Goal: Task Accomplishment & Management: Use online tool/utility

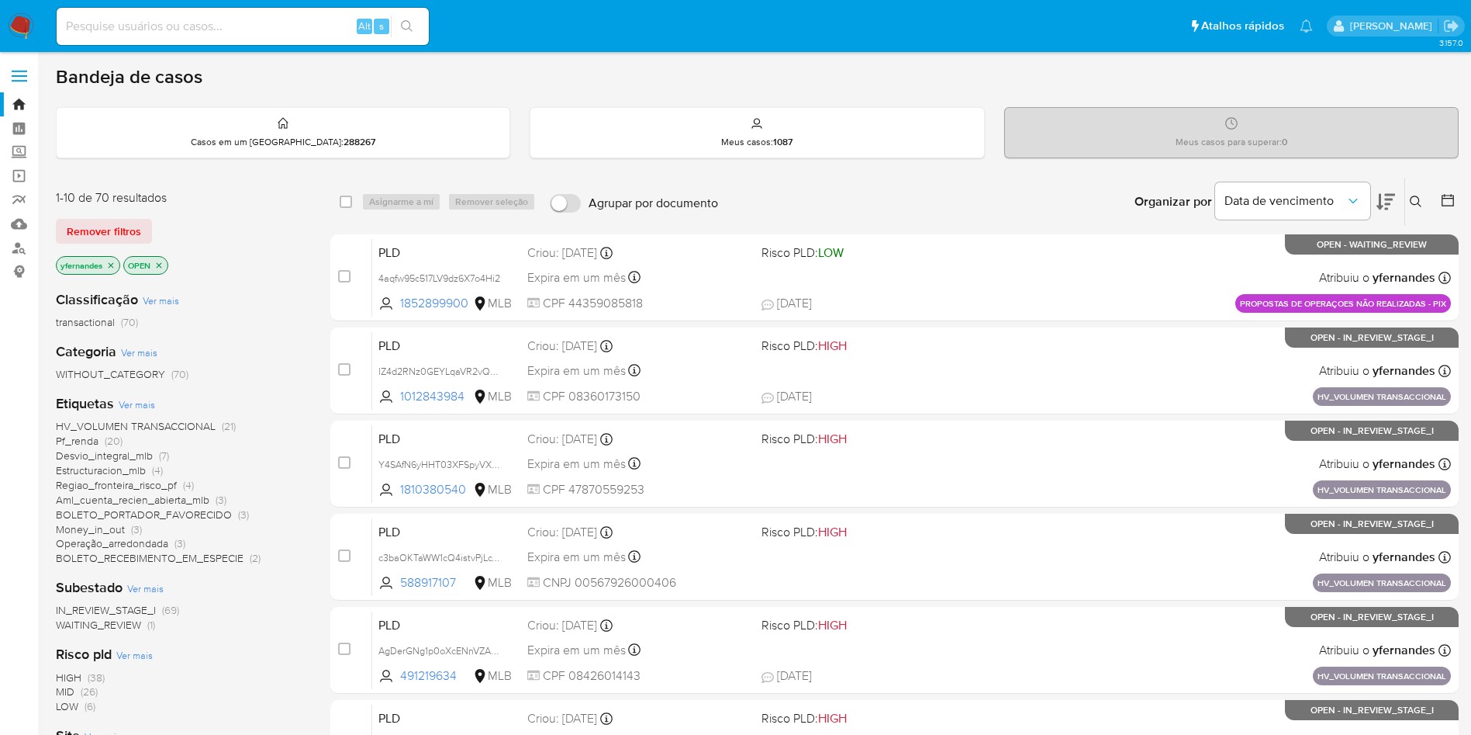
click at [268, 269] on div "yfernandes OPEN" at bounding box center [180, 267] width 248 height 22
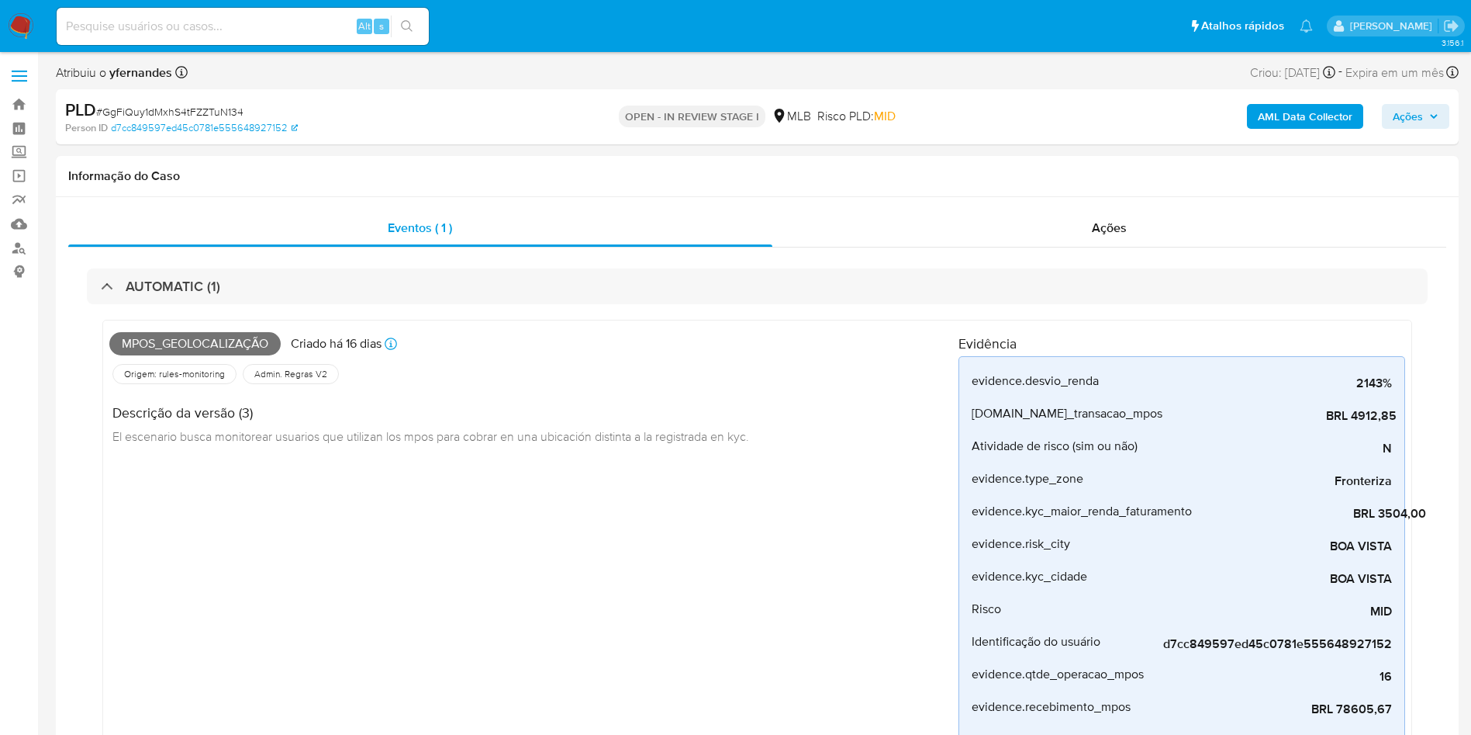
scroll to position [693, 0]
click at [185, 108] on span "# GgFiQuy1dMxhS4tFZZTuN134" at bounding box center [169, 112] width 147 height 16
copy span "GgFiQuy1dMxhS4tFZZTuN134"
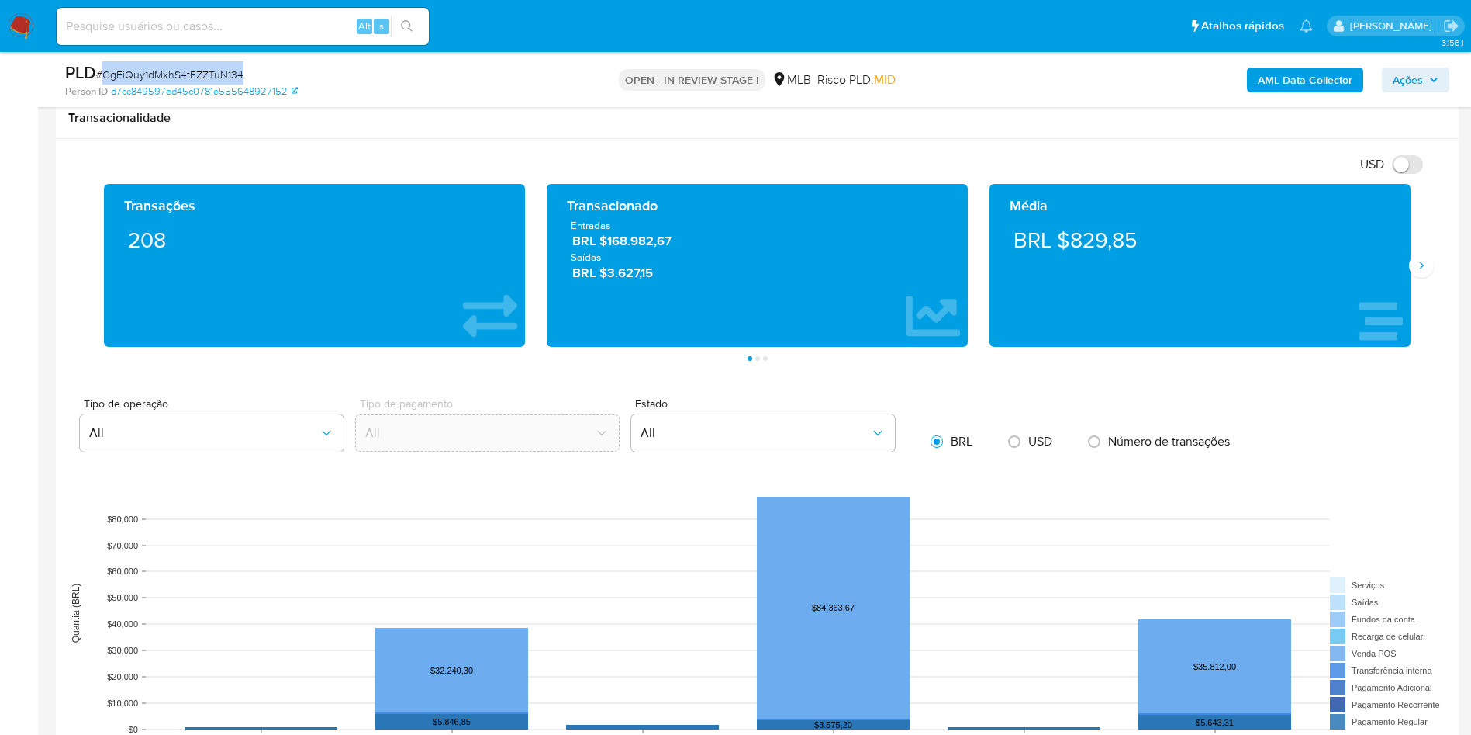
scroll to position [1513, 0]
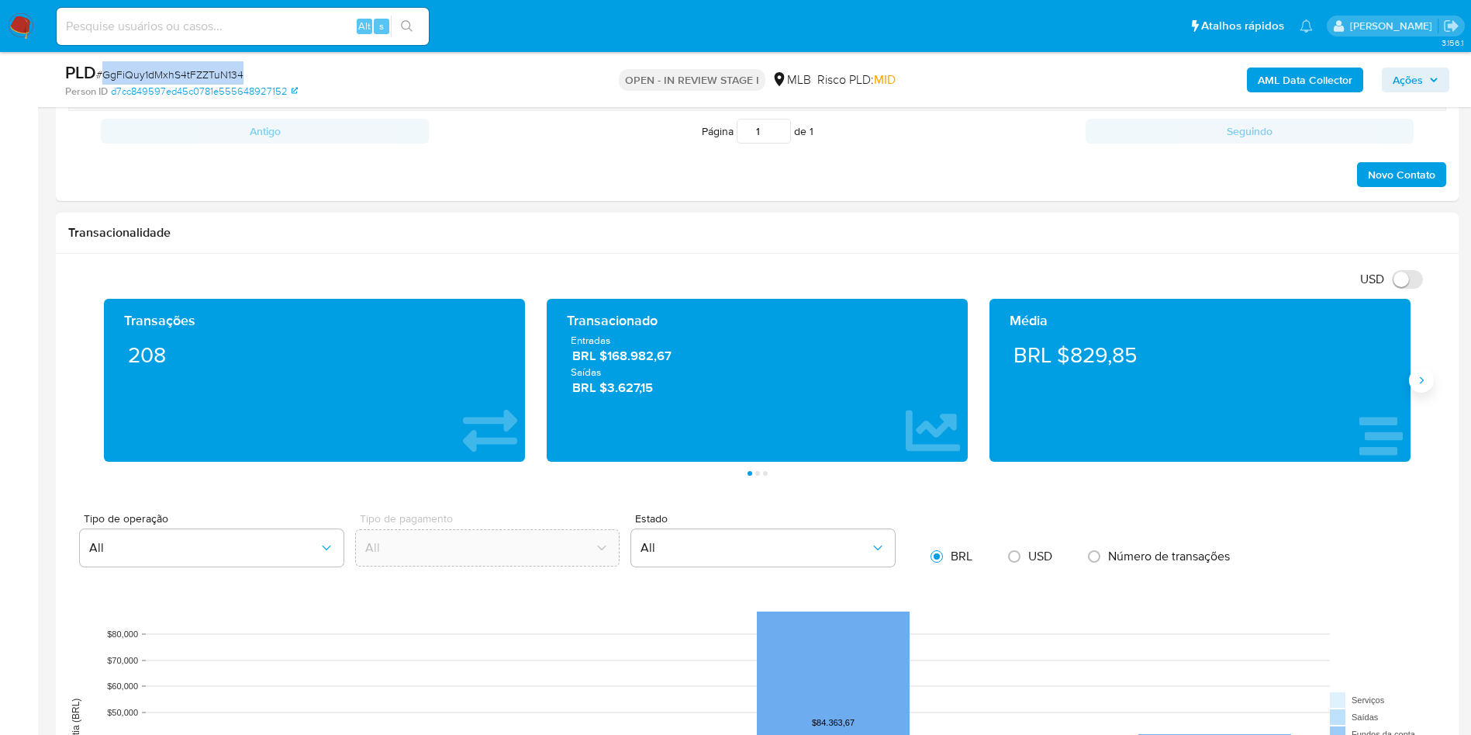
click at [1427, 388] on button "Siguiente" at bounding box center [1421, 380] width 25 height 25
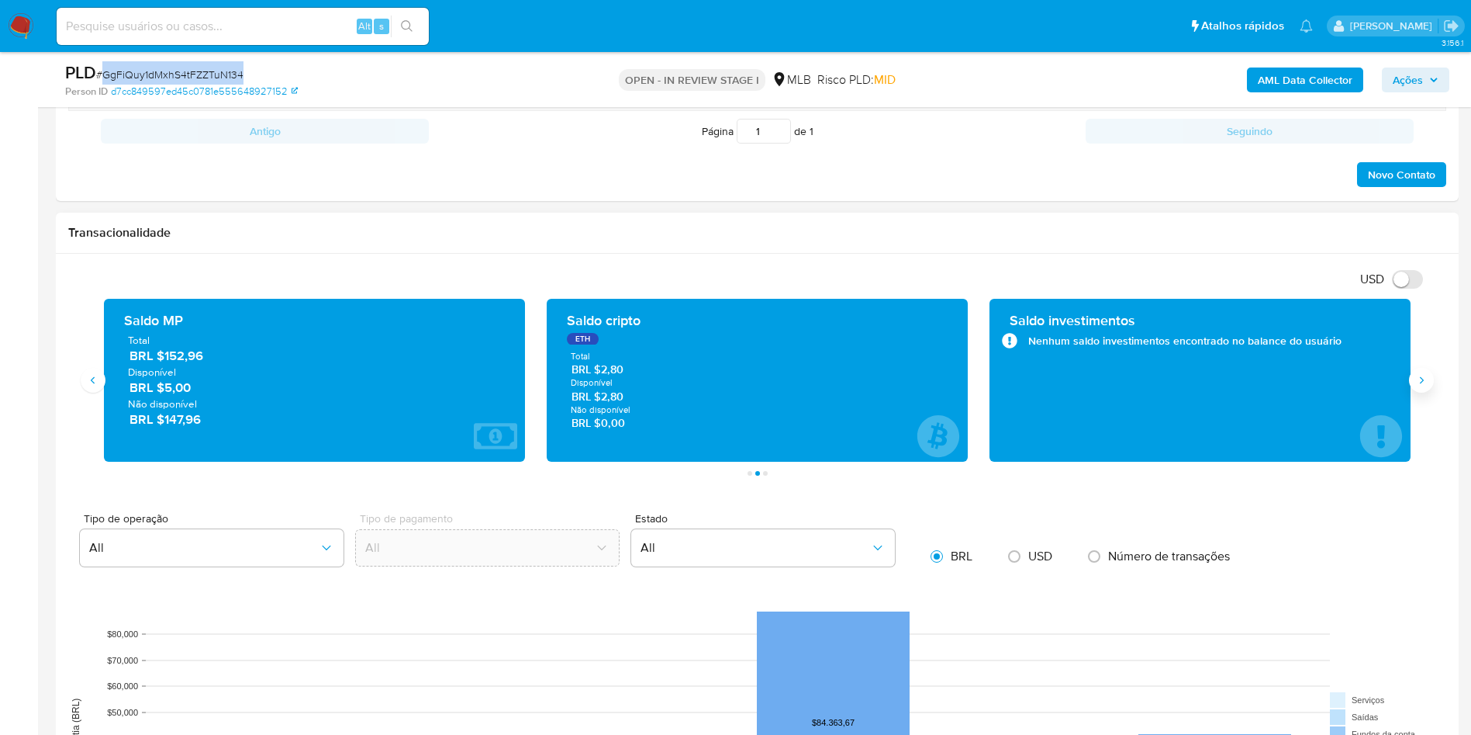
click at [1426, 387] on button "Siguiente" at bounding box center [1421, 380] width 25 height 25
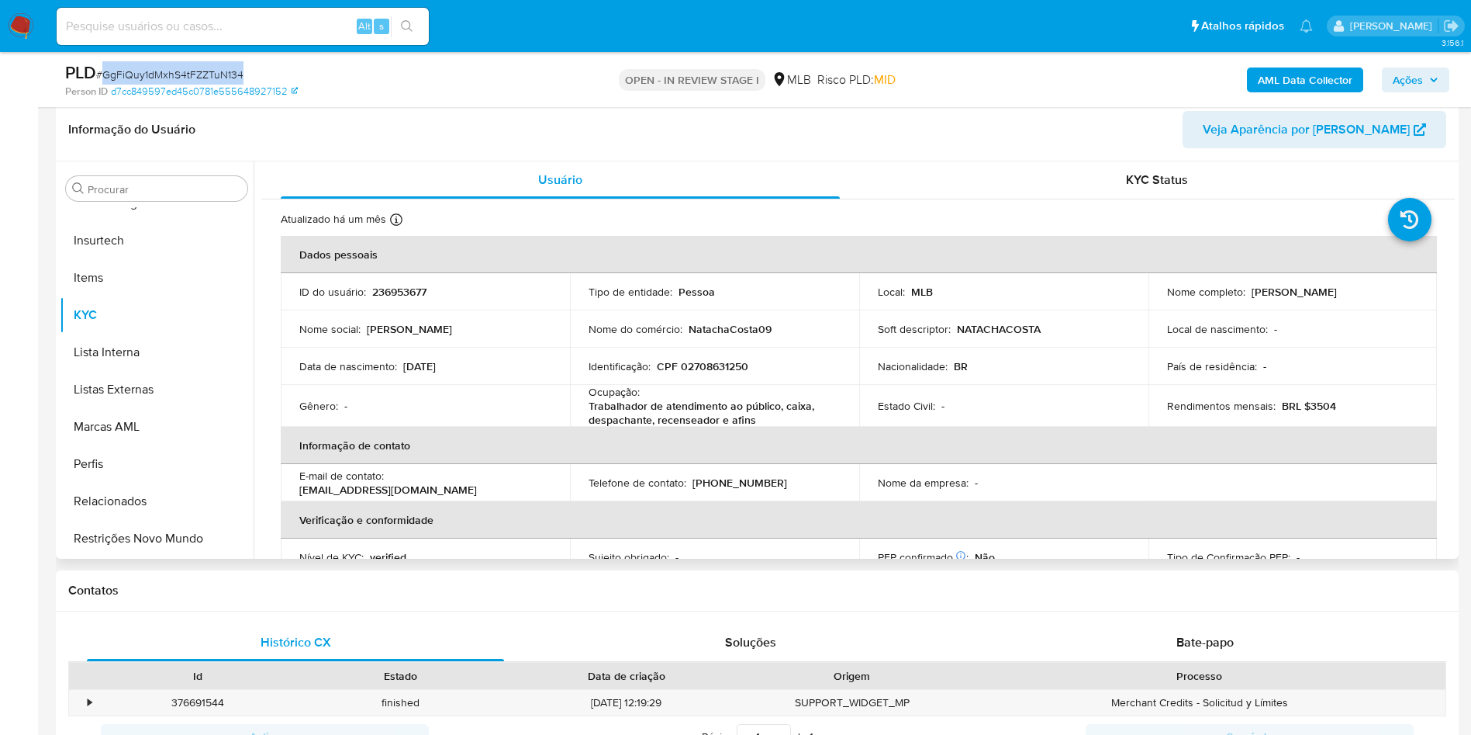
scroll to position [814, 0]
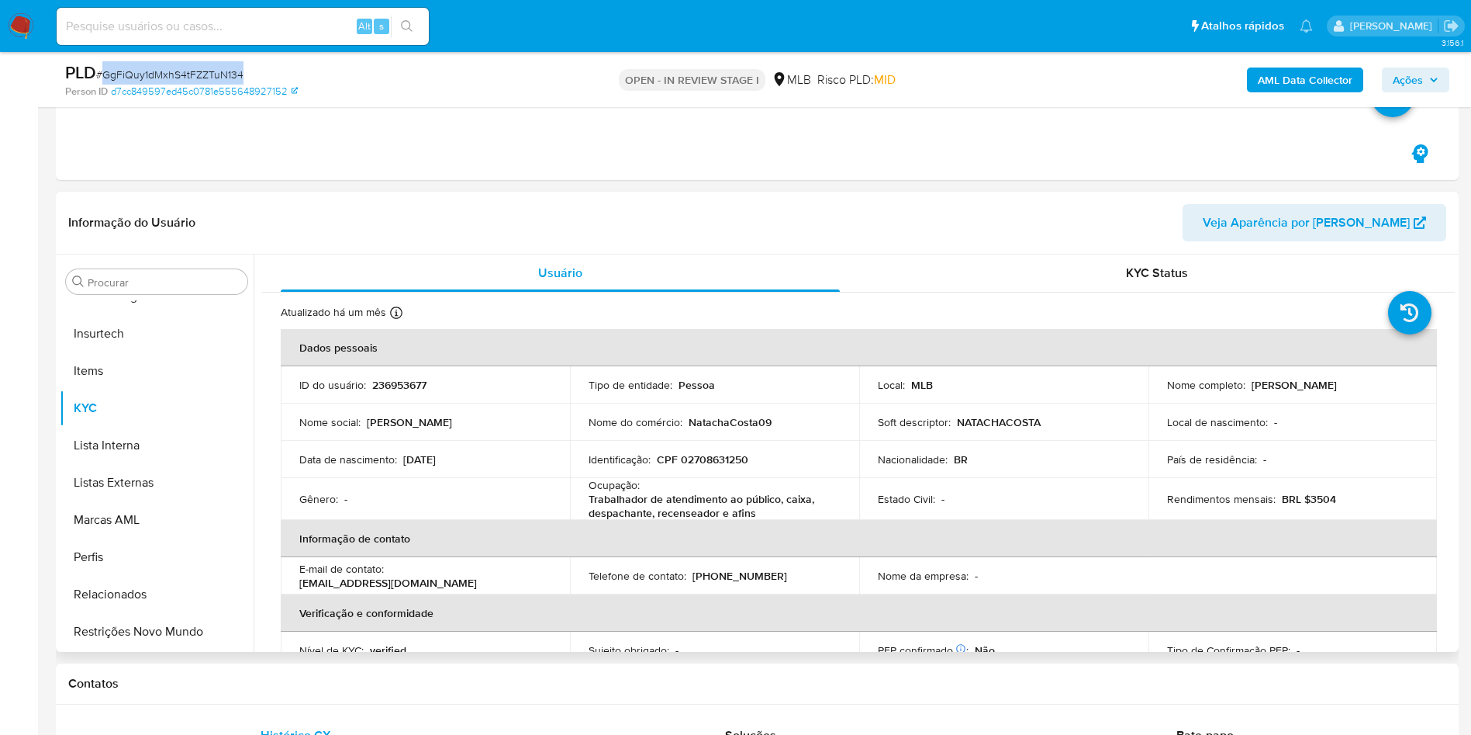
drag, startPoint x: 123, startPoint y: 261, endPoint x: 158, endPoint y: 264, distance: 35.8
click at [123, 263] on div "Procurar Adiantamentos de Dinheiro Anexos CBT Cartões Contas Bancárias Dados Mo…" at bounding box center [157, 454] width 194 height 395
click at [159, 264] on div "Procurar Adiantamentos de Dinheiro Anexos CBT Cartões Contas Bancárias Dados Mo…" at bounding box center [157, 454] width 194 height 395
click at [109, 287] on input "Procurar" at bounding box center [165, 282] width 154 height 14
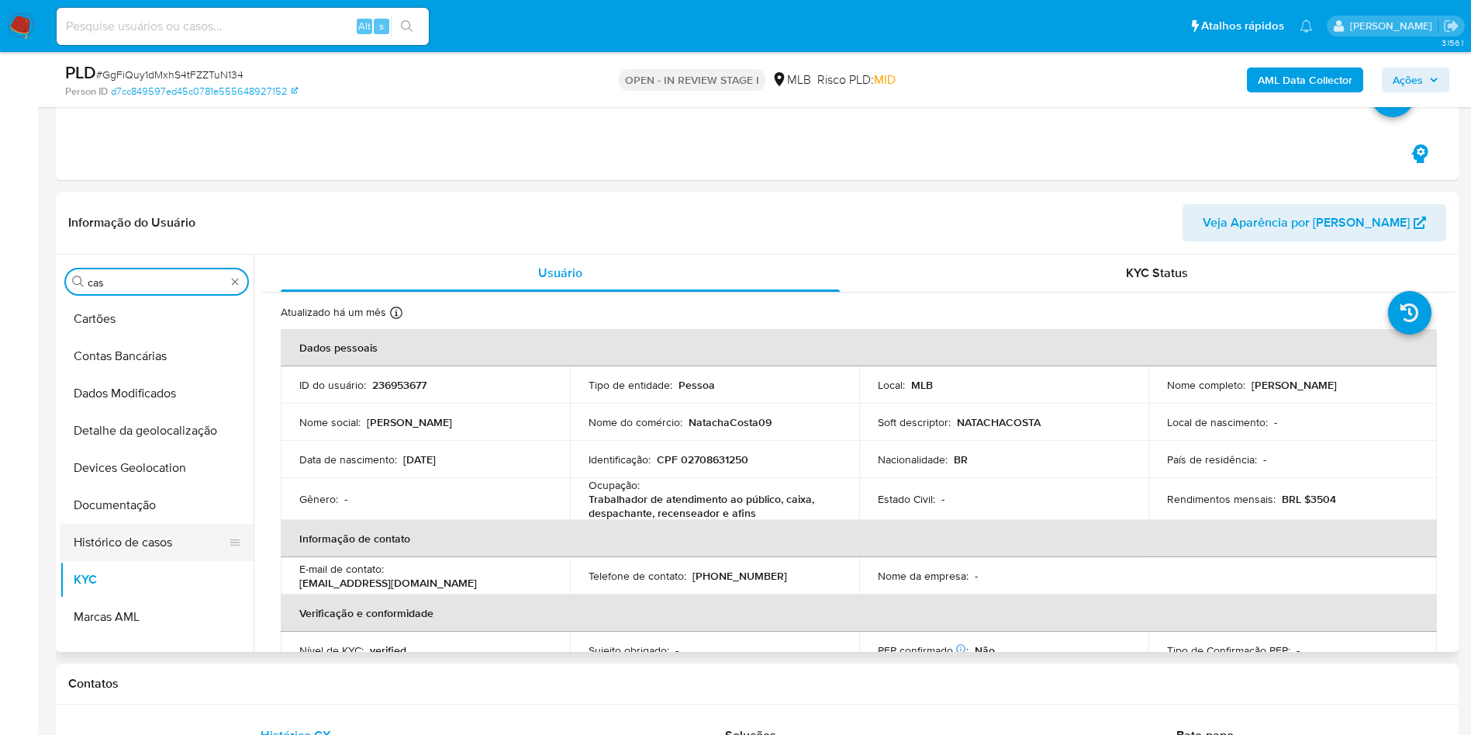
scroll to position [0, 0]
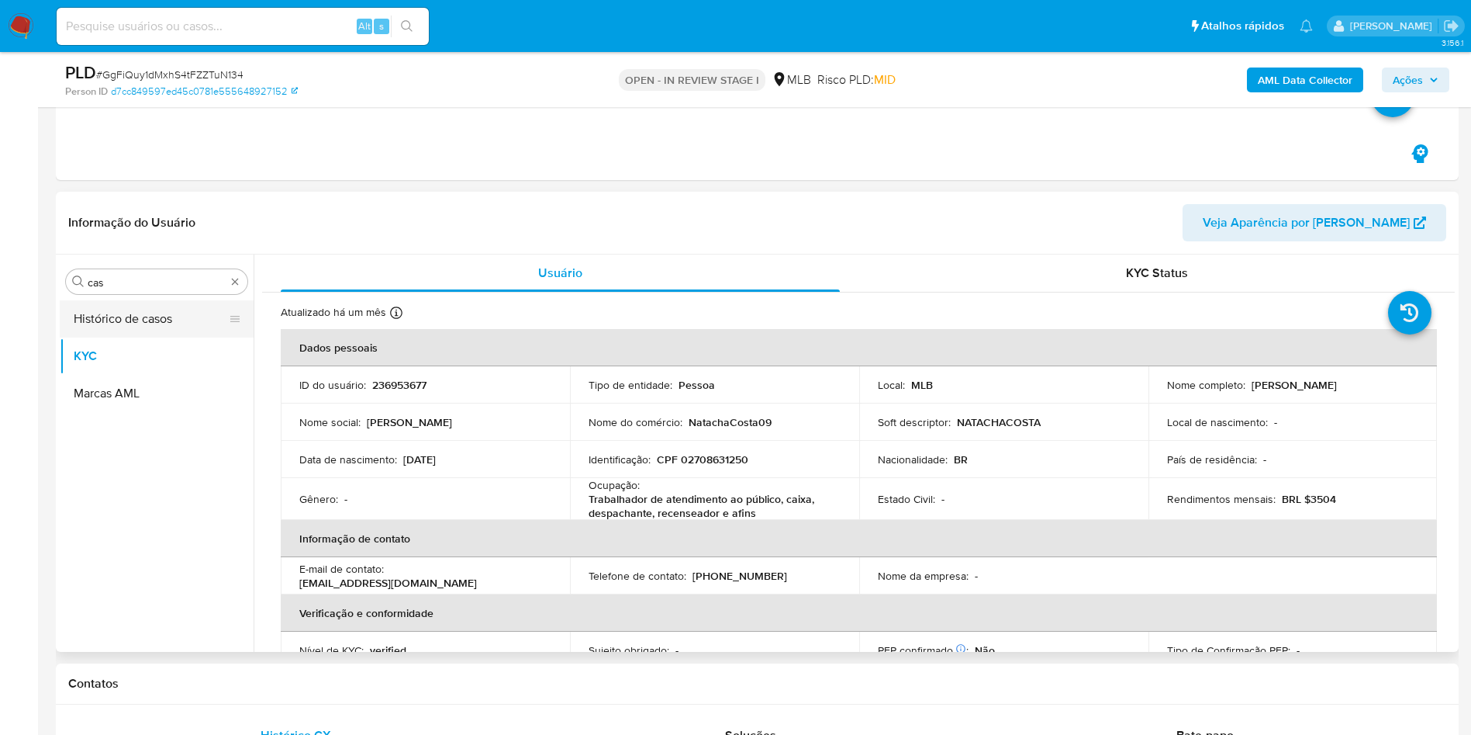
click at [108, 317] on button "Histórico de casos" at bounding box center [151, 318] width 182 height 37
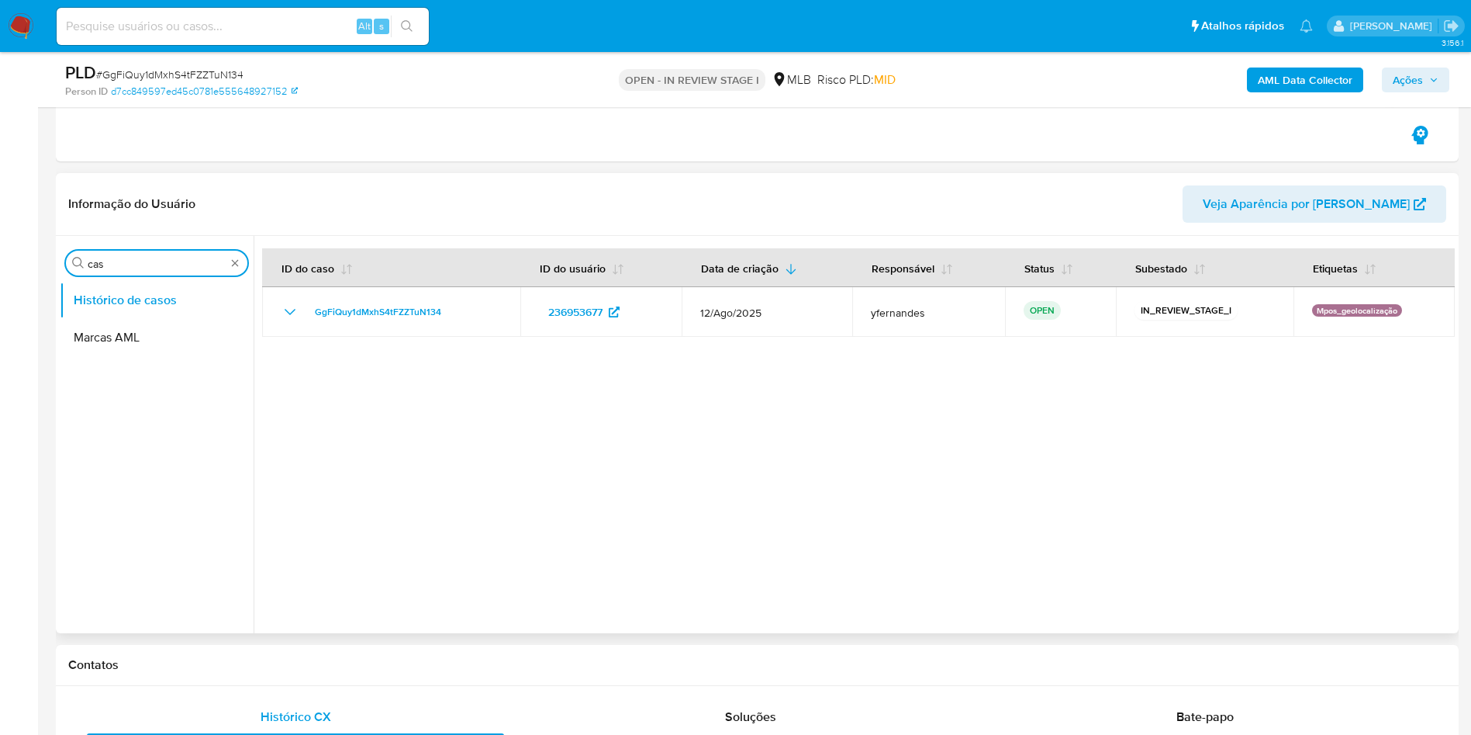
click at [167, 266] on input "cas" at bounding box center [157, 264] width 138 height 14
click at [168, 265] on input "cas" at bounding box center [157, 264] width 138 height 14
type input "ger"
click at [130, 299] on button "Geral" at bounding box center [151, 300] width 182 height 37
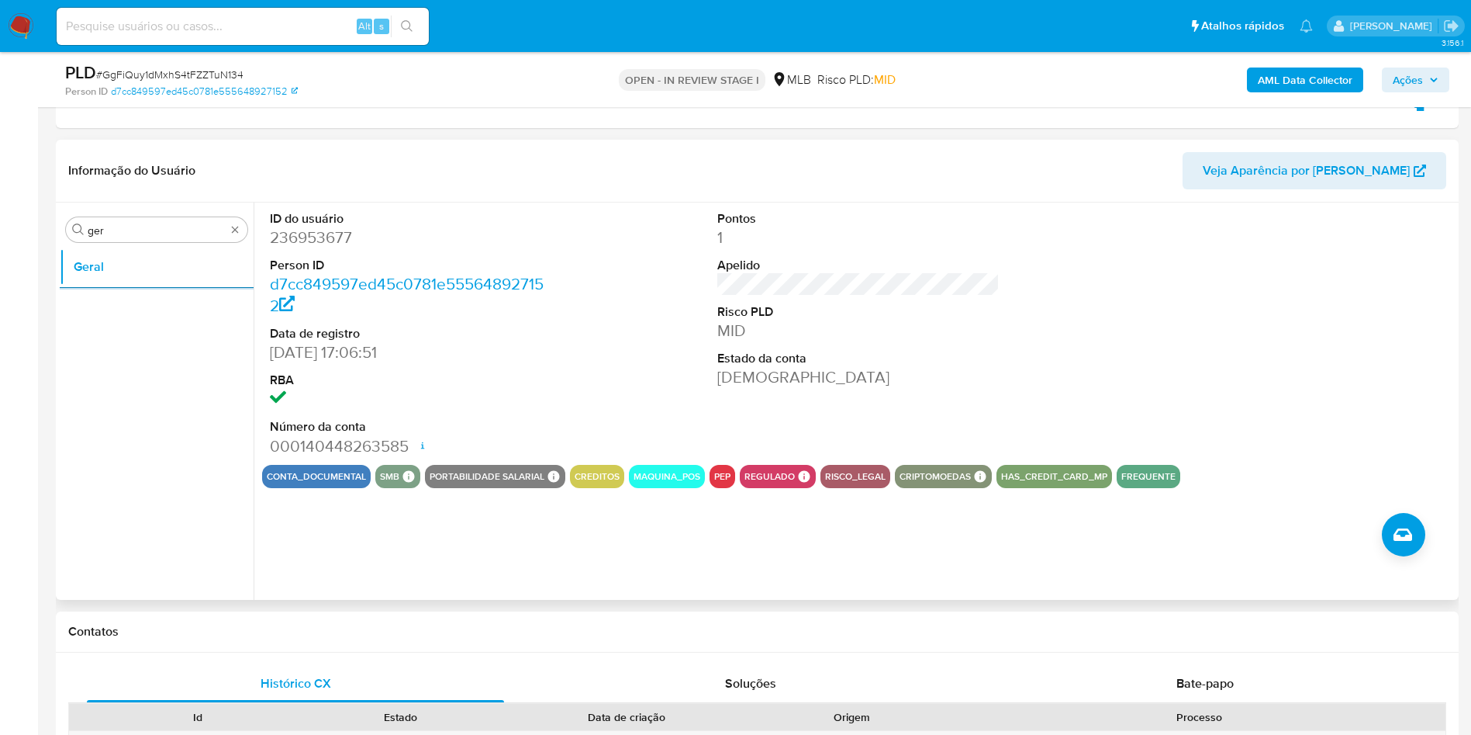
scroll to position [814, 0]
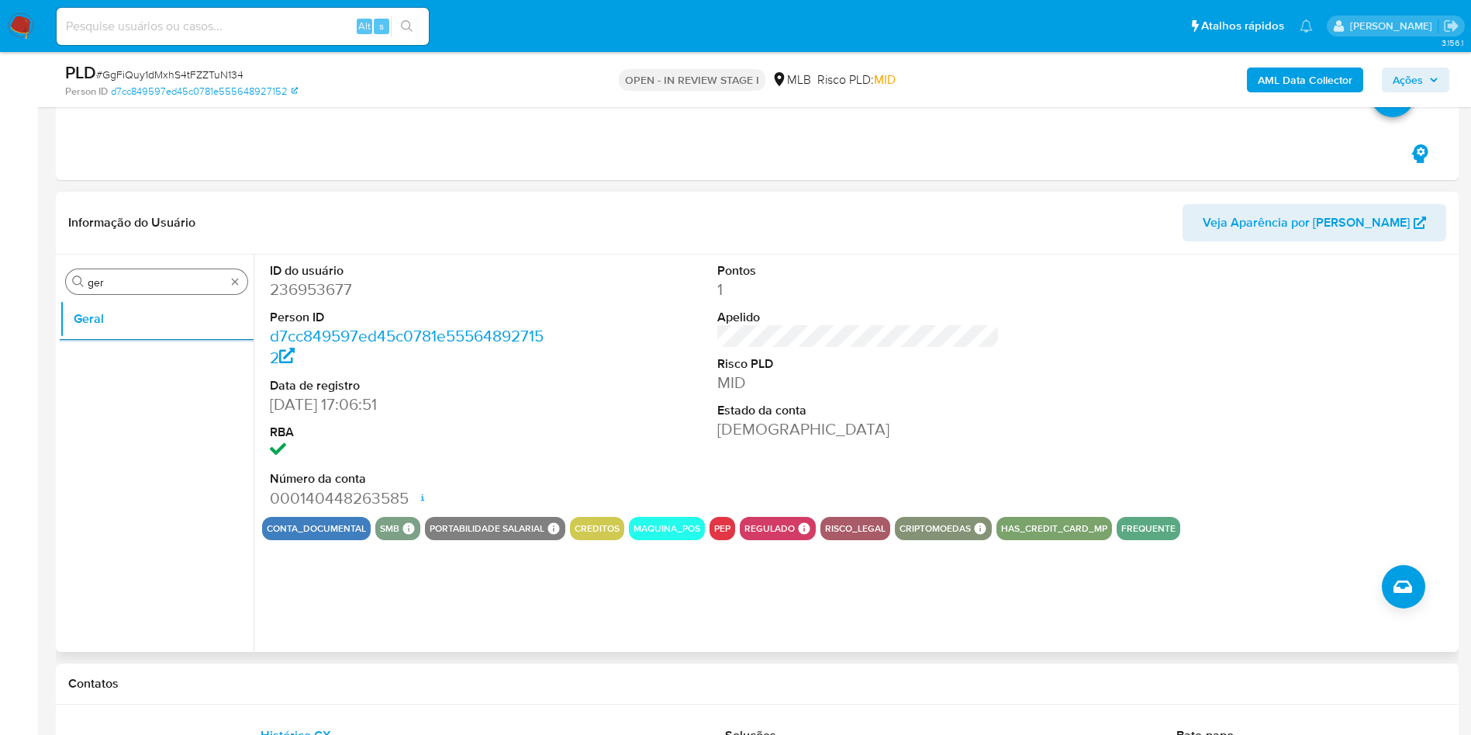
click at [114, 277] on input "ger" at bounding box center [157, 282] width 138 height 14
click at [113, 277] on input "ger" at bounding box center [157, 282] width 138 height 14
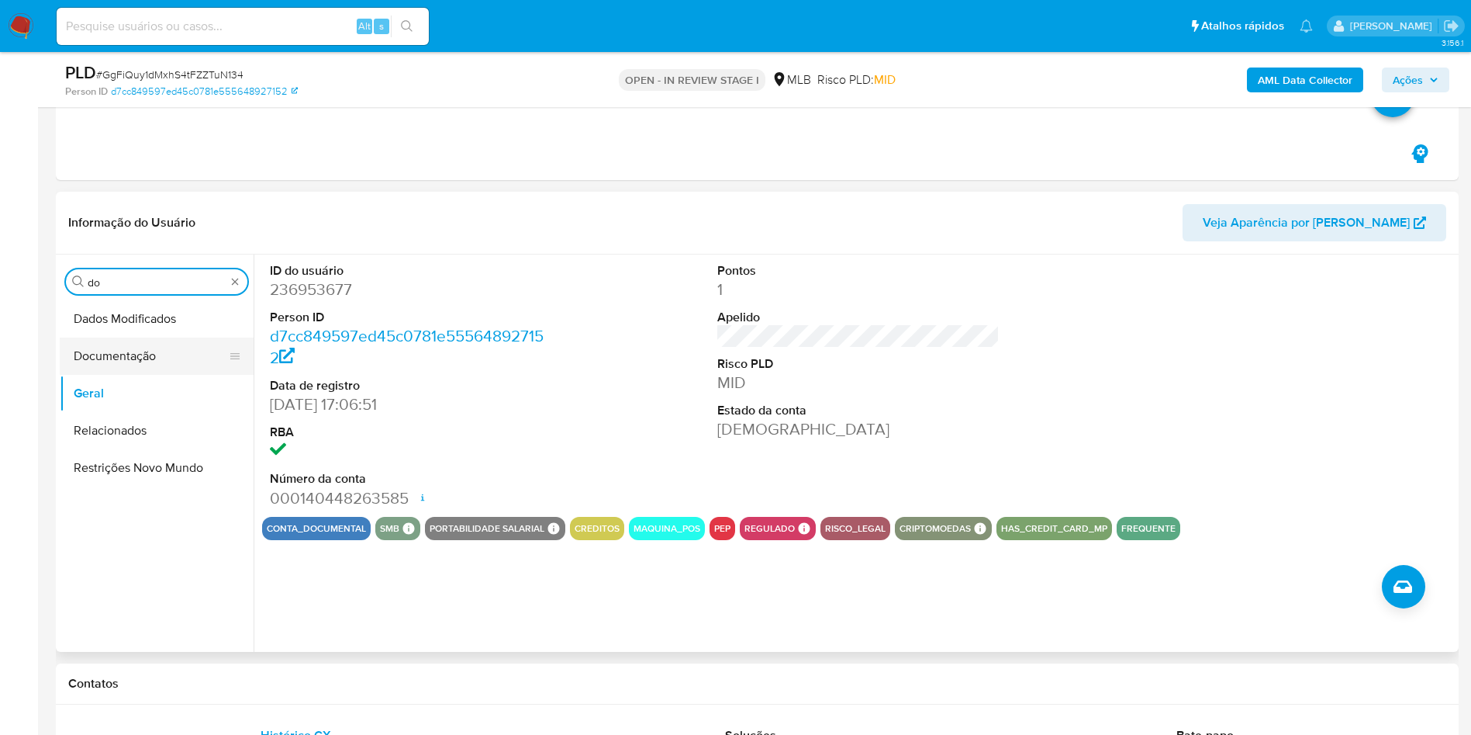
type input "do"
click at [124, 348] on button "Documentação" at bounding box center [151, 355] width 182 height 37
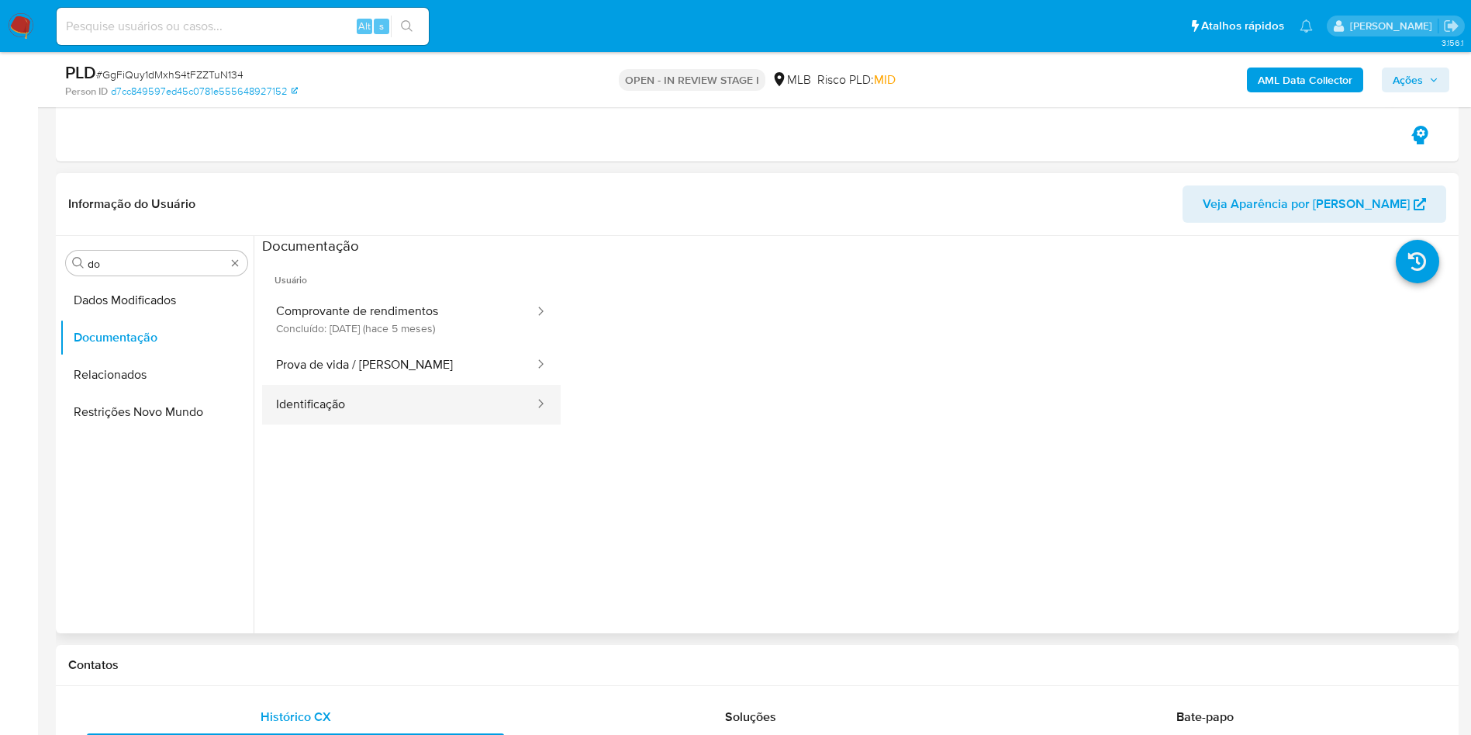
click at [405, 390] on button "Identificação" at bounding box center [399, 405] width 274 height 40
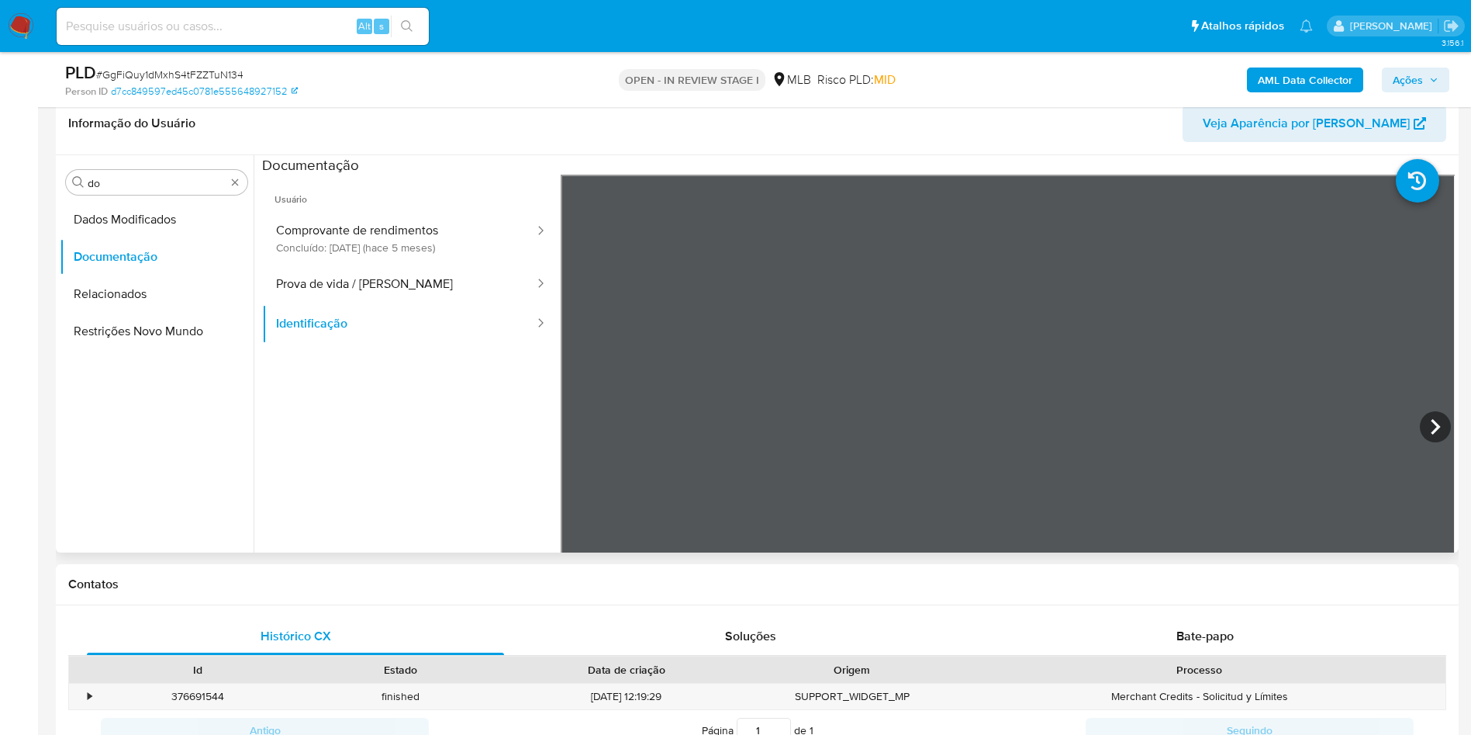
scroll to position [931, 0]
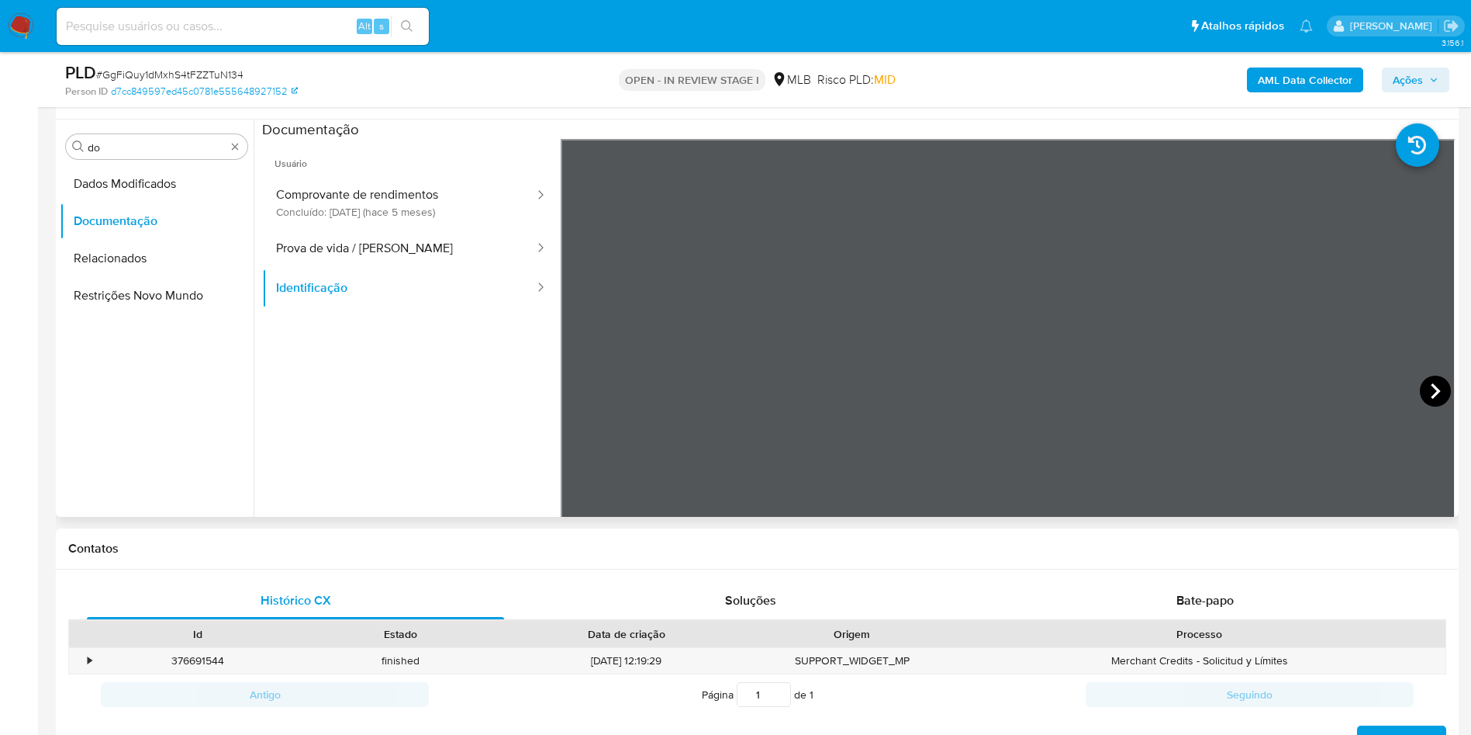
click at [1422, 399] on icon at bounding box center [1435, 390] width 31 height 31
drag, startPoint x: 379, startPoint y: 241, endPoint x: 422, endPoint y: 432, distance: 195.7
click at [379, 241] on button "Prova de vida / [PERSON_NAME]" at bounding box center [399, 249] width 274 height 40
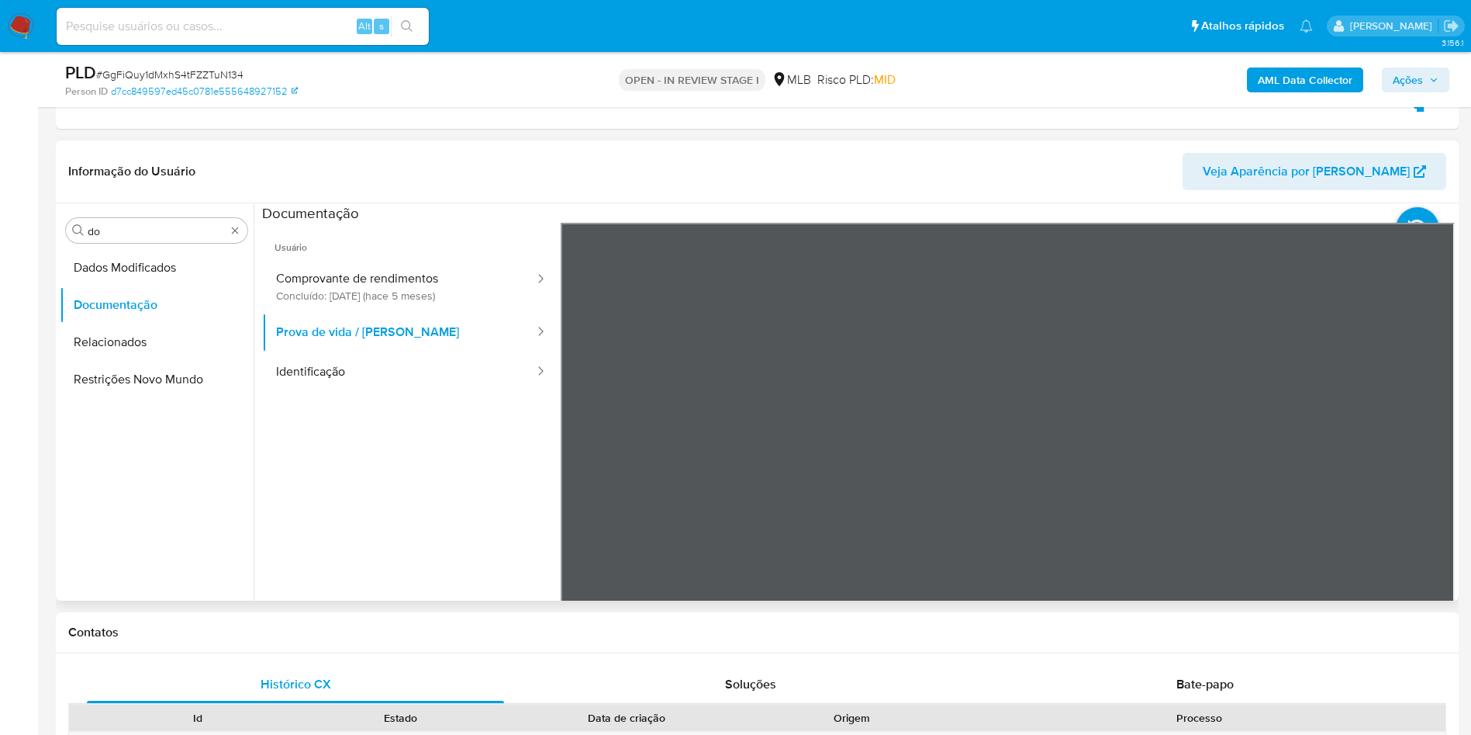
scroll to position [814, 0]
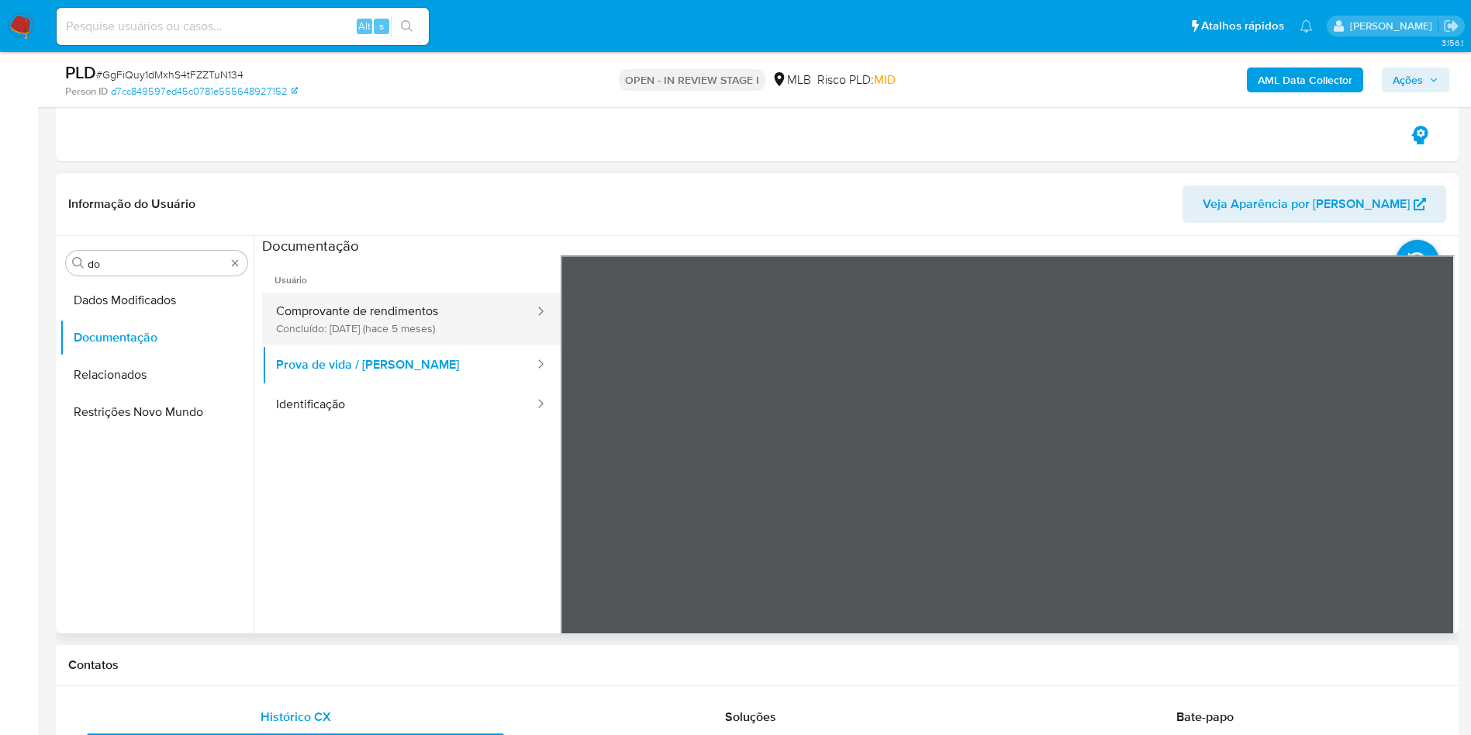
click at [440, 301] on button "Comprovante de rendimentos Concluído: 02/04/2025 (hace 5 meses)" at bounding box center [399, 318] width 274 height 53
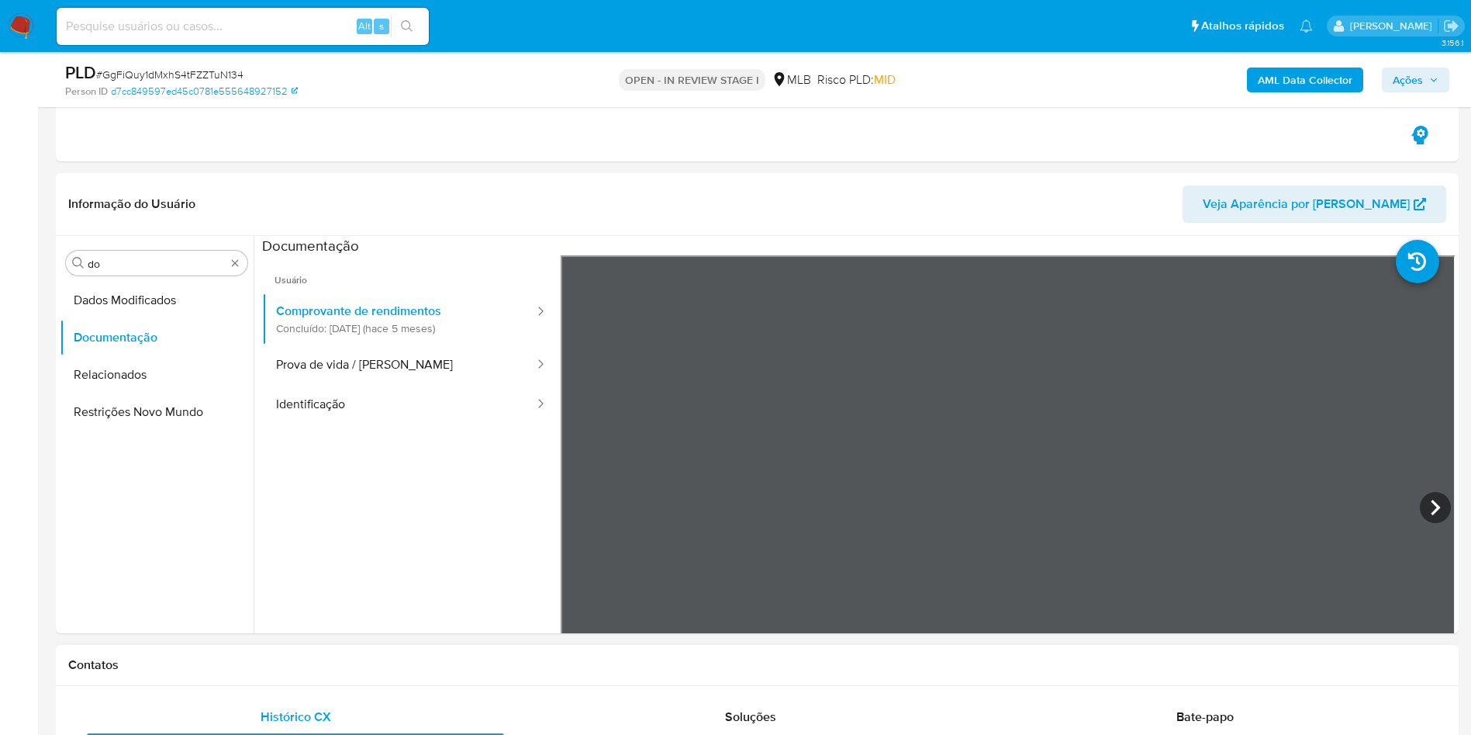
click at [161, 257] on input "do" at bounding box center [157, 264] width 138 height 14
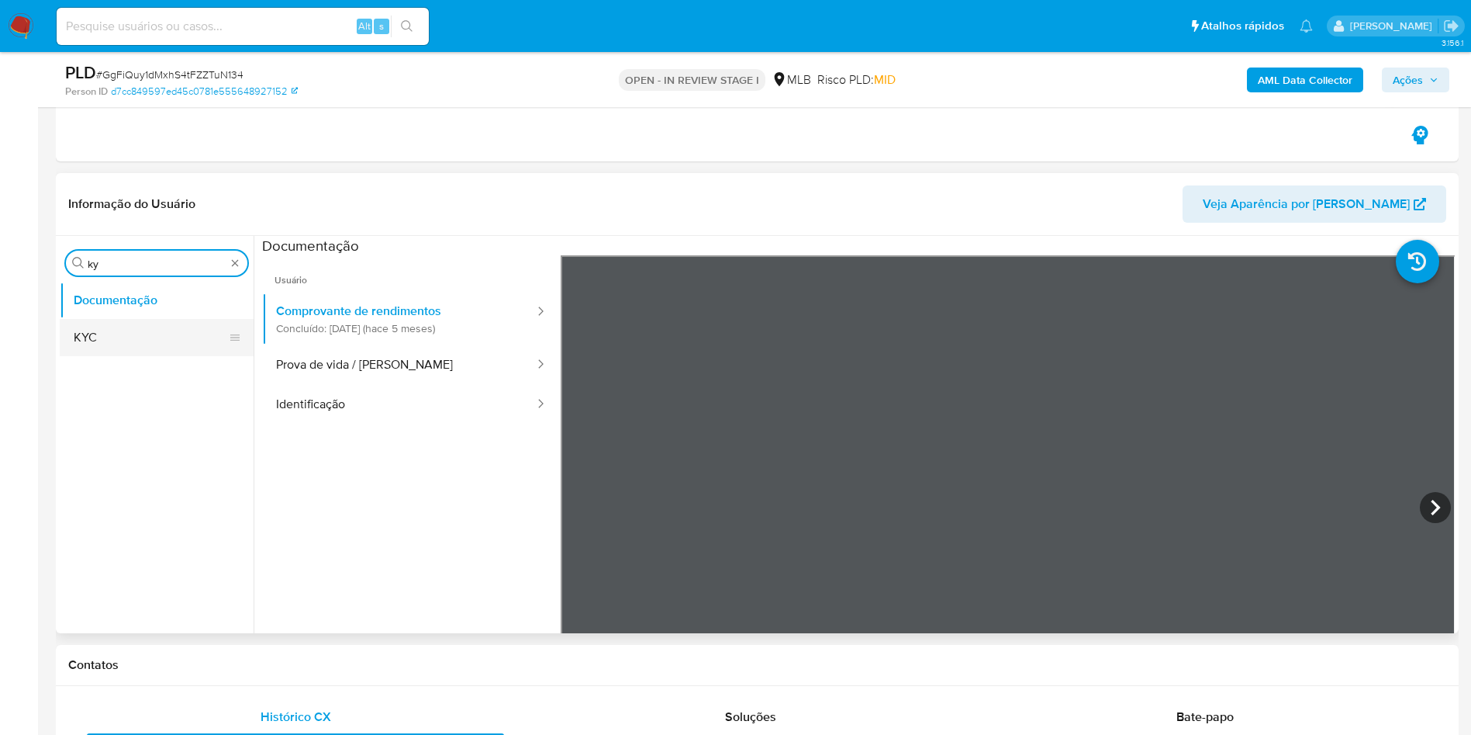
type input "ky"
click at [125, 334] on button "KYC" at bounding box center [151, 337] width 182 height 37
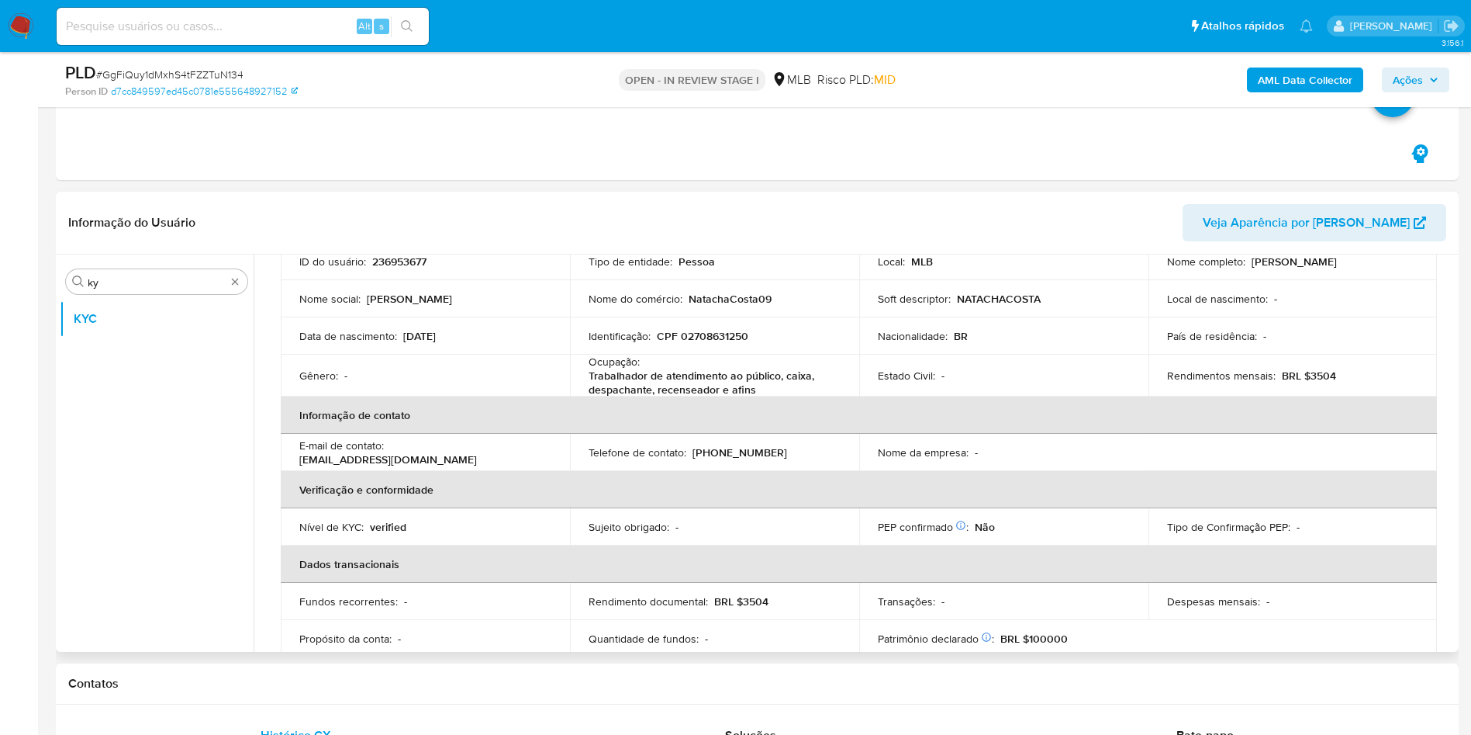
scroll to position [120, 0]
click at [682, 377] on p "Trabalhador de atendimento ao público, caixa, despachante, recenseador e afins" at bounding box center [712, 386] width 246 height 28
copy div "Ocupação : Trabalhador de atendimento ao público, caixa, despachante, recensead…"
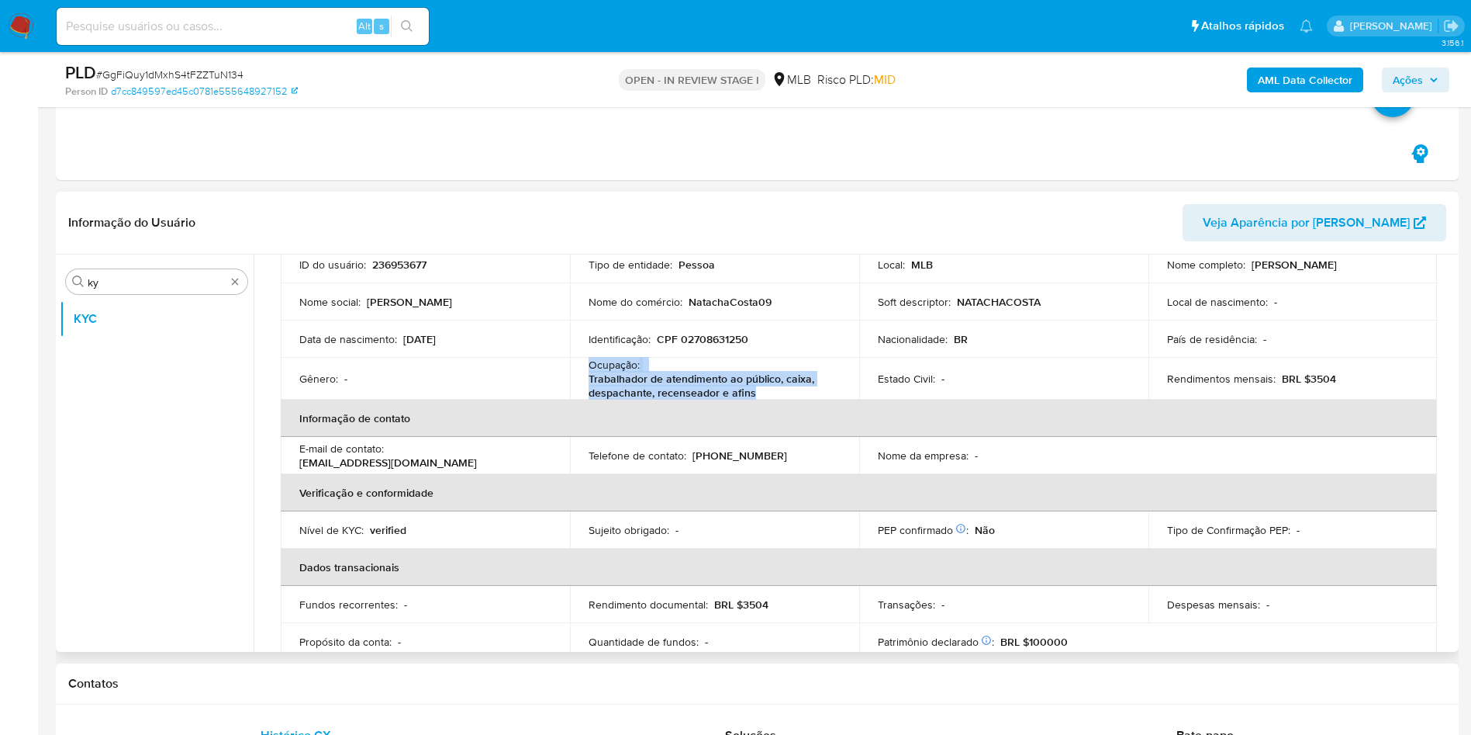
click at [744, 378] on p "Trabalhador de atendimento ao público, caixa, despachante, recenseador e afins" at bounding box center [712, 386] width 246 height 28
click at [1324, 385] on p "BRL $3504" at bounding box center [1309, 379] width 54 height 14
copy p "3504"
click at [805, 344] on div "Identificação : CPF 02708631250" at bounding box center [715, 339] width 252 height 14
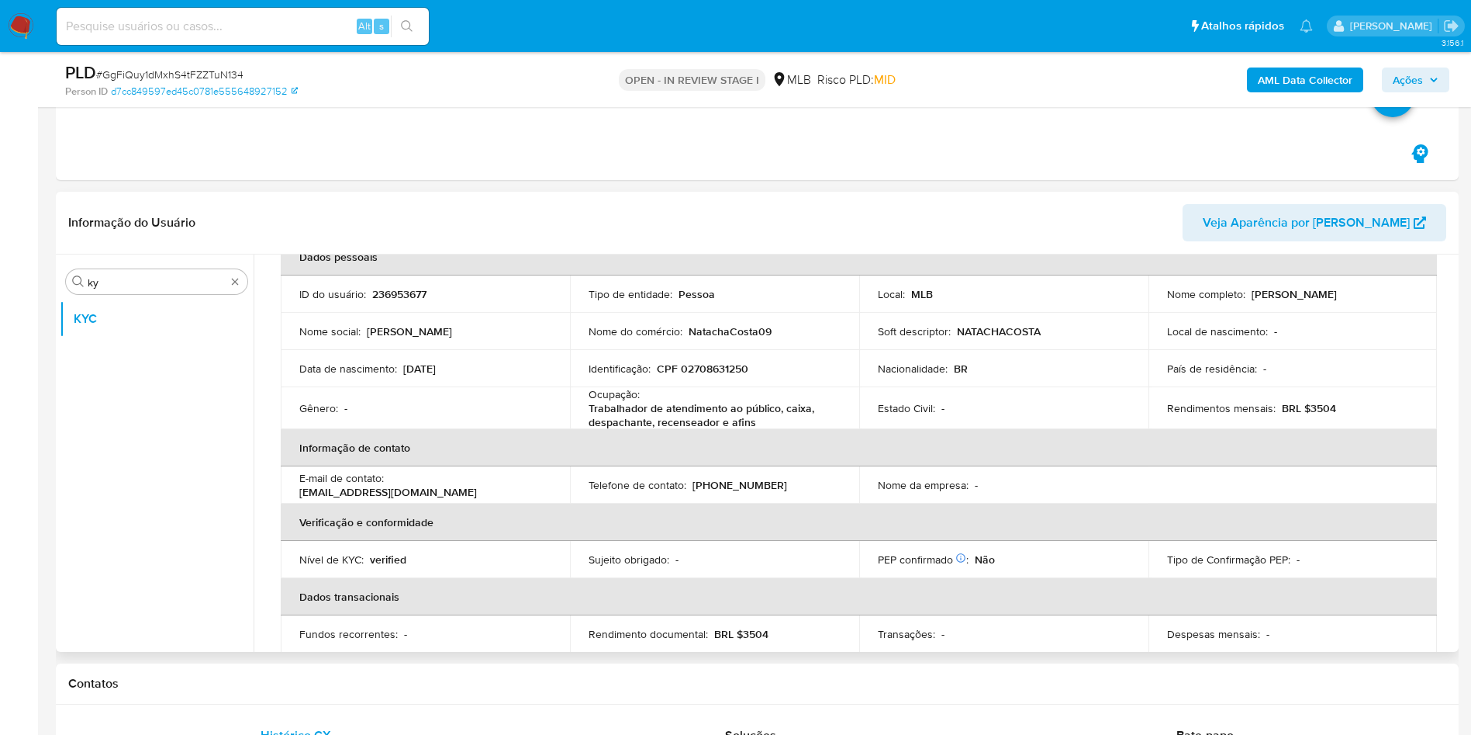
scroll to position [0, 0]
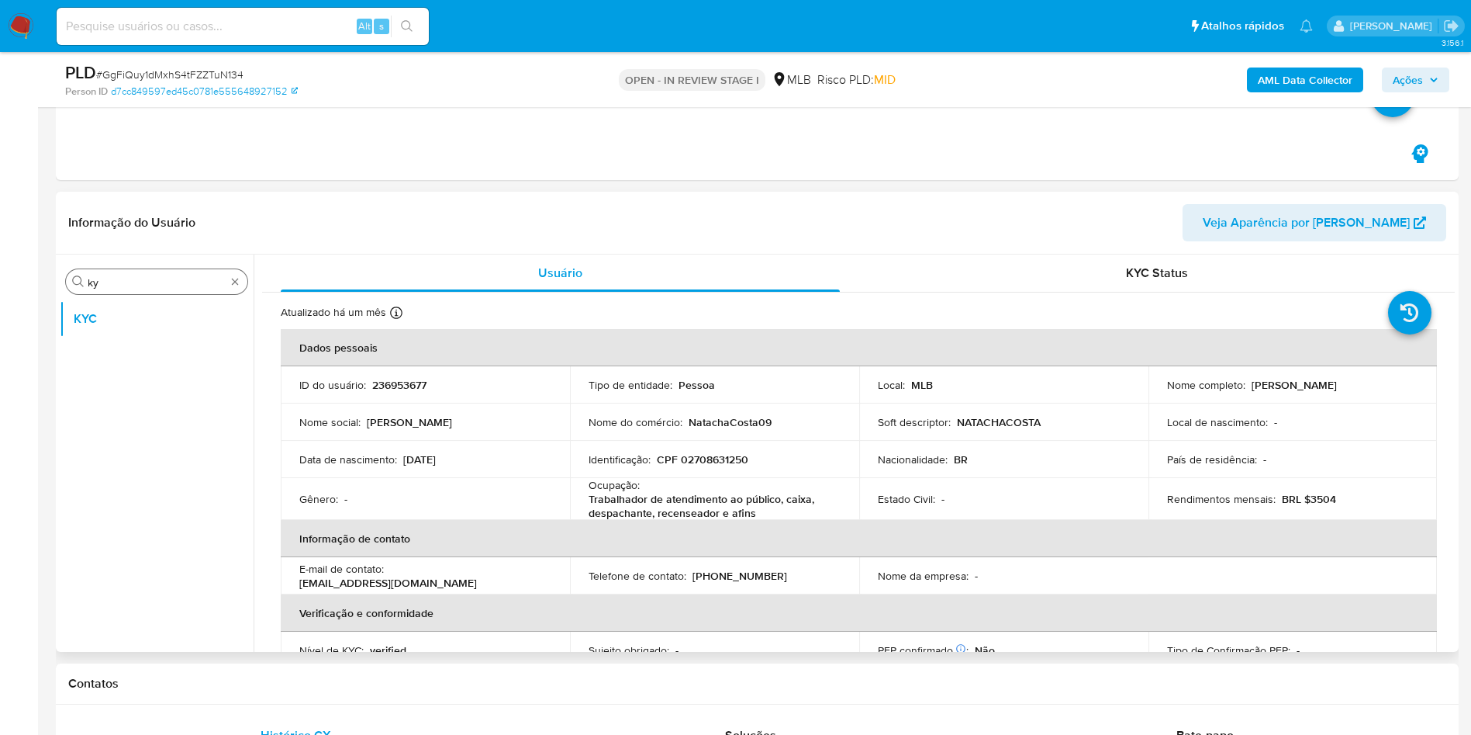
click at [144, 285] on input "ky" at bounding box center [157, 282] width 138 height 14
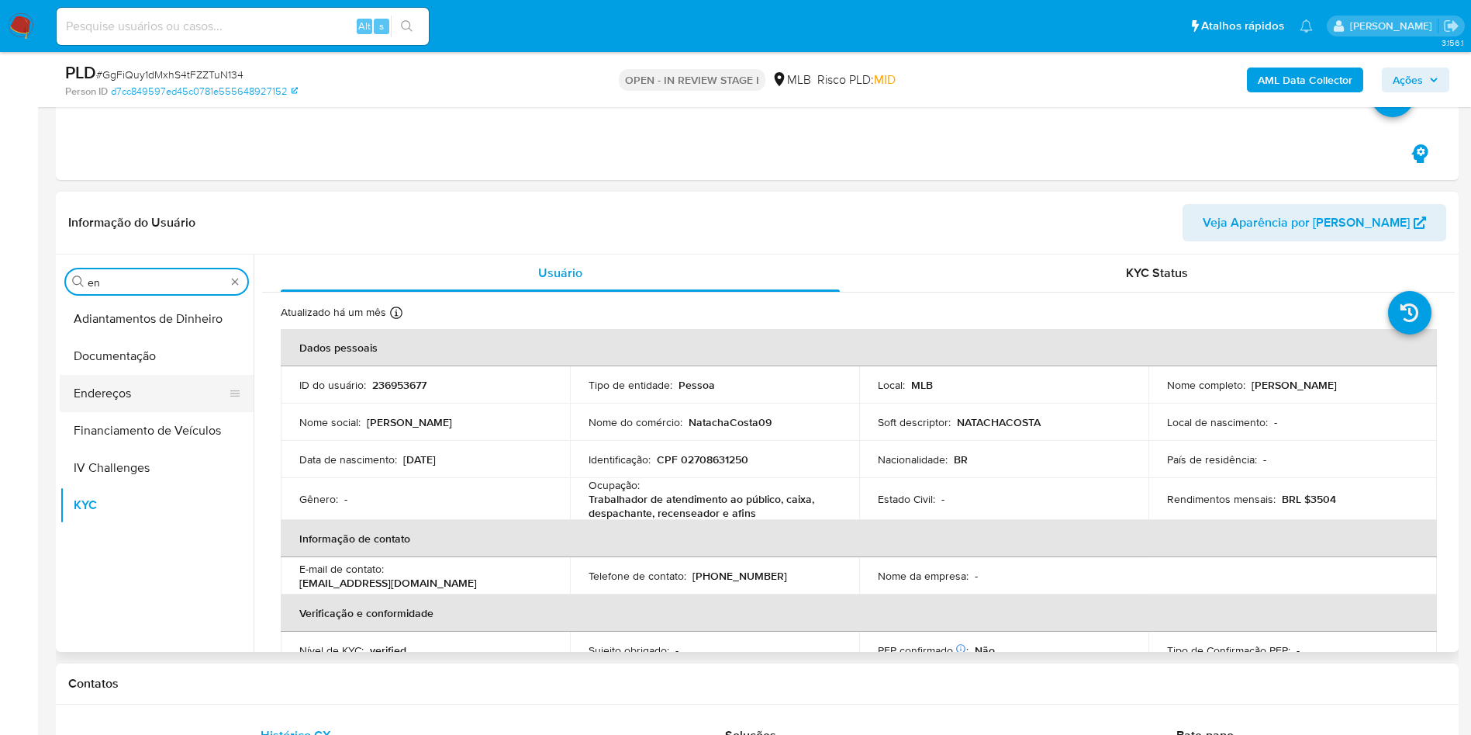
type input "en"
click at [145, 399] on button "Endereços" at bounding box center [151, 393] width 182 height 37
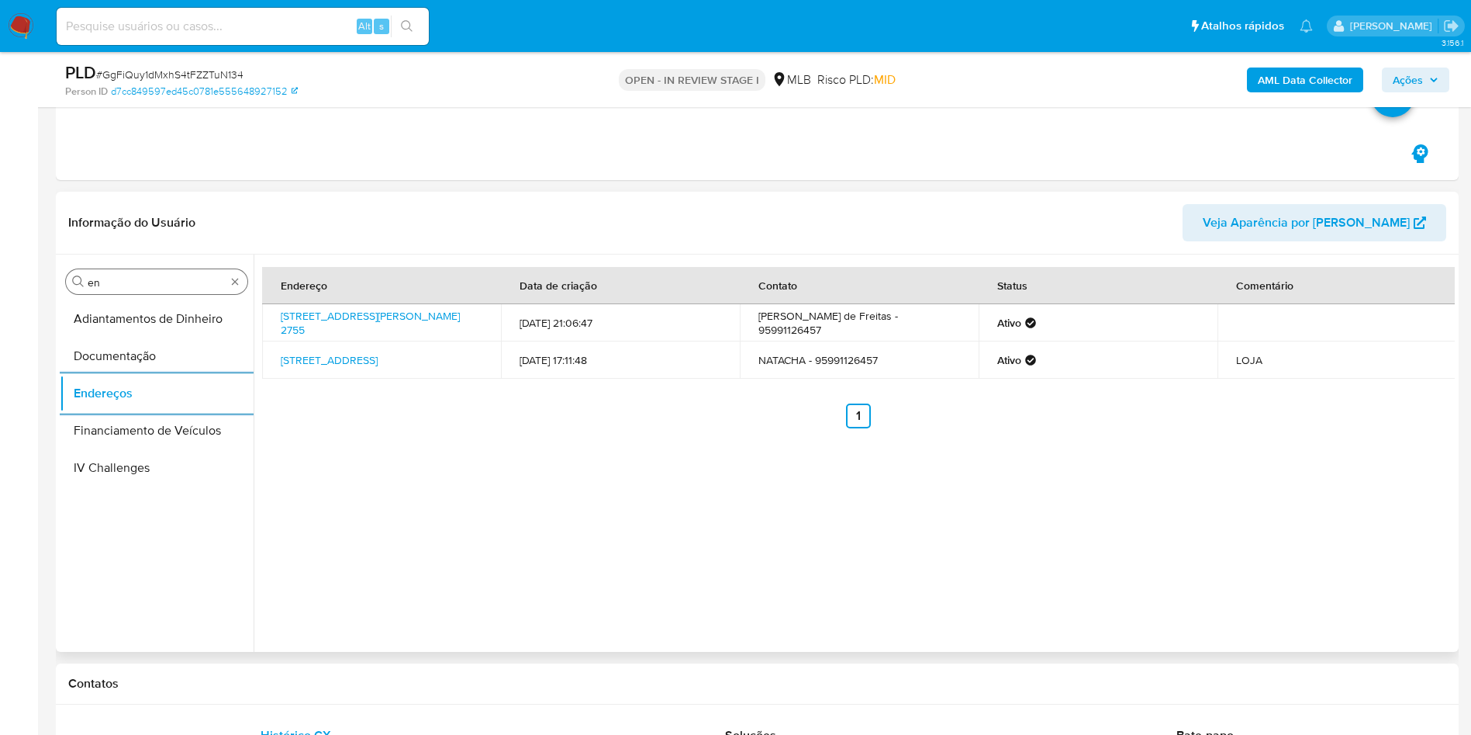
click at [157, 278] on input "en" at bounding box center [157, 282] width 138 height 14
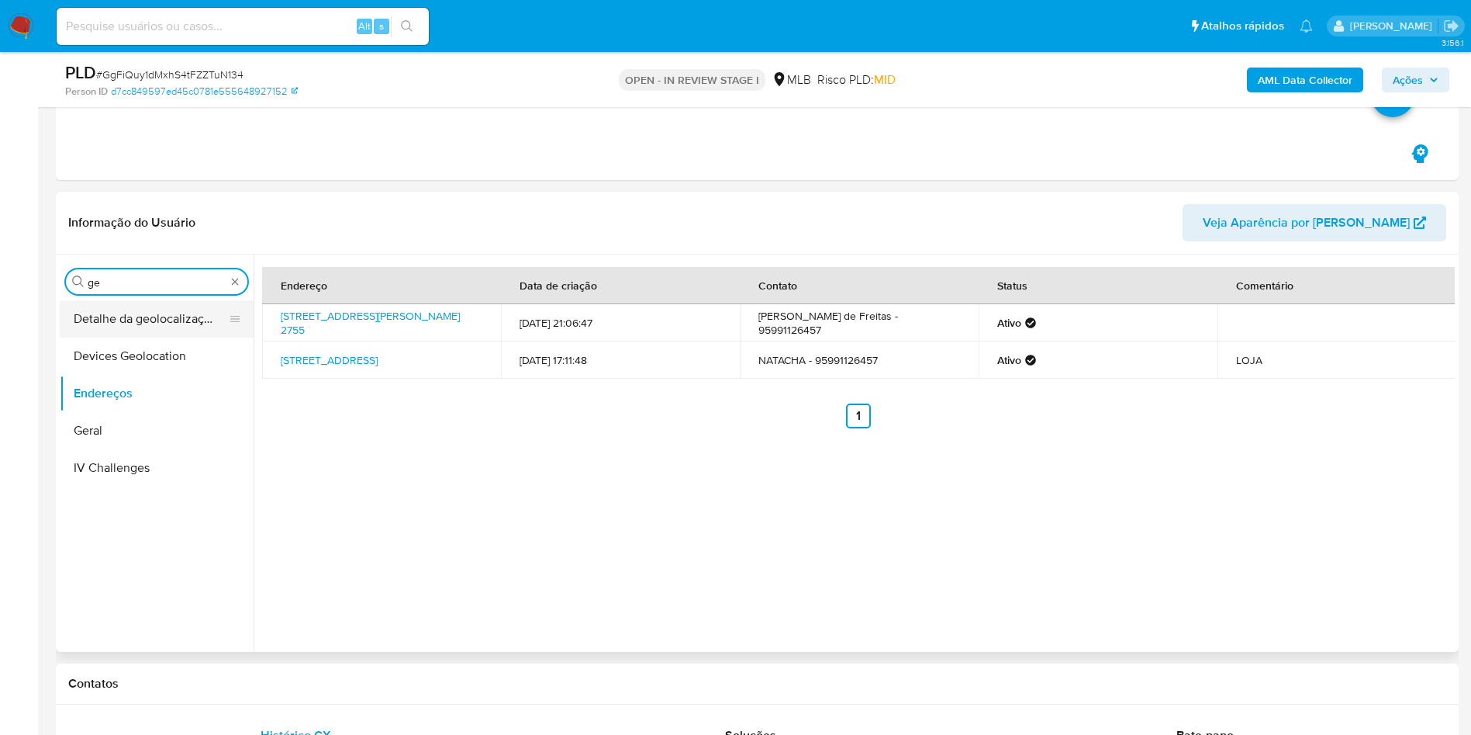
type input "ge"
click at [125, 312] on button "Detalhe da geolocalização" at bounding box center [151, 318] width 182 height 37
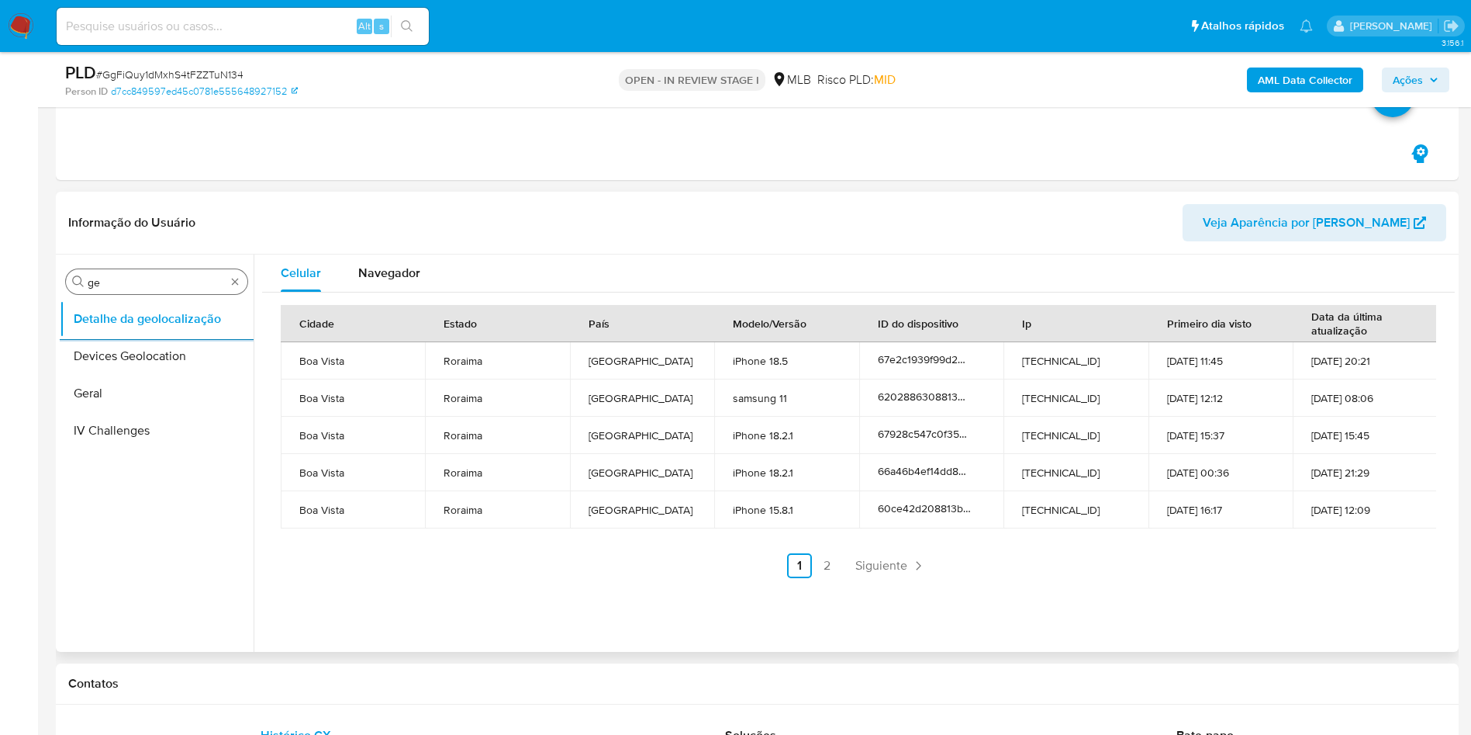
click at [114, 285] on input "ge" at bounding box center [157, 282] width 138 height 14
click at [117, 288] on input "fe" at bounding box center [157, 282] width 138 height 14
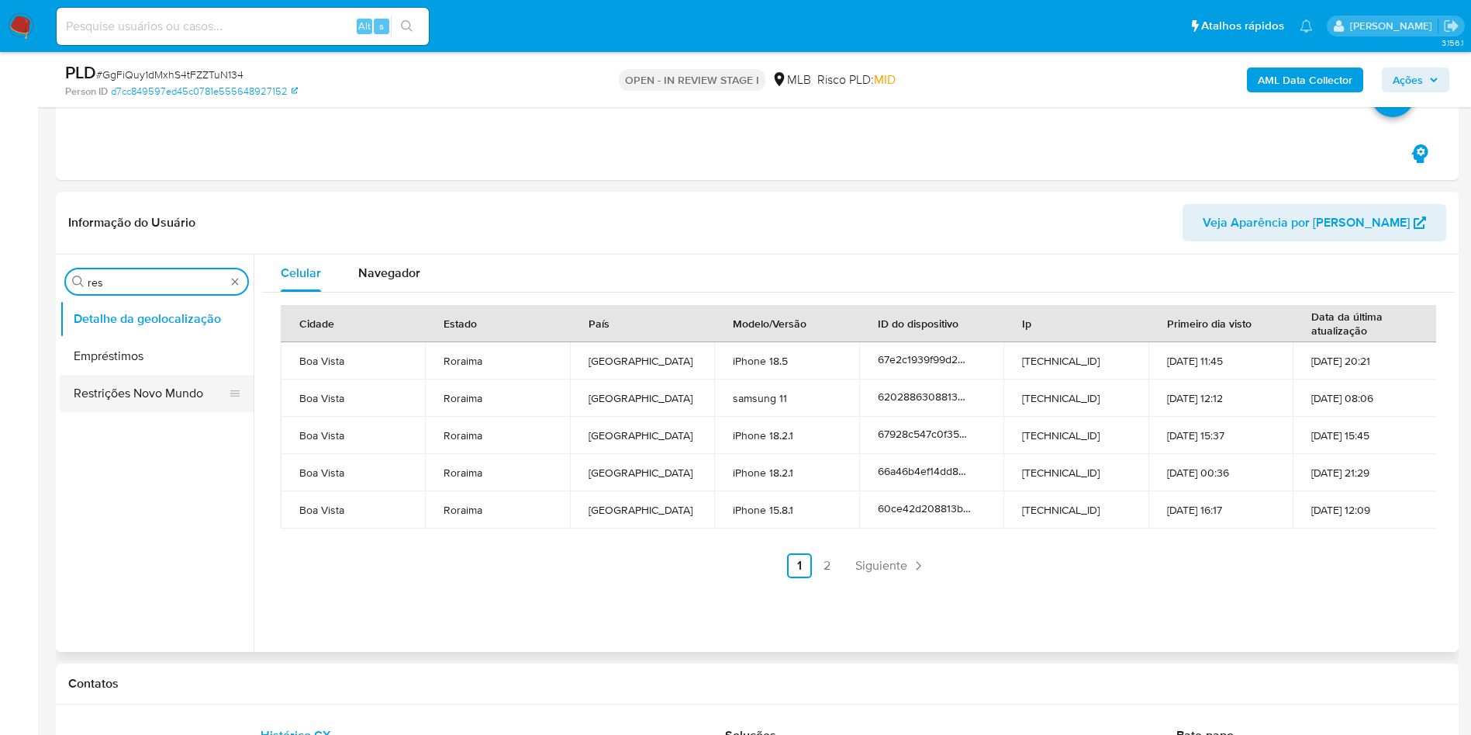
type input "res"
click at [96, 391] on button "Restrições Novo Mundo" at bounding box center [151, 393] width 182 height 37
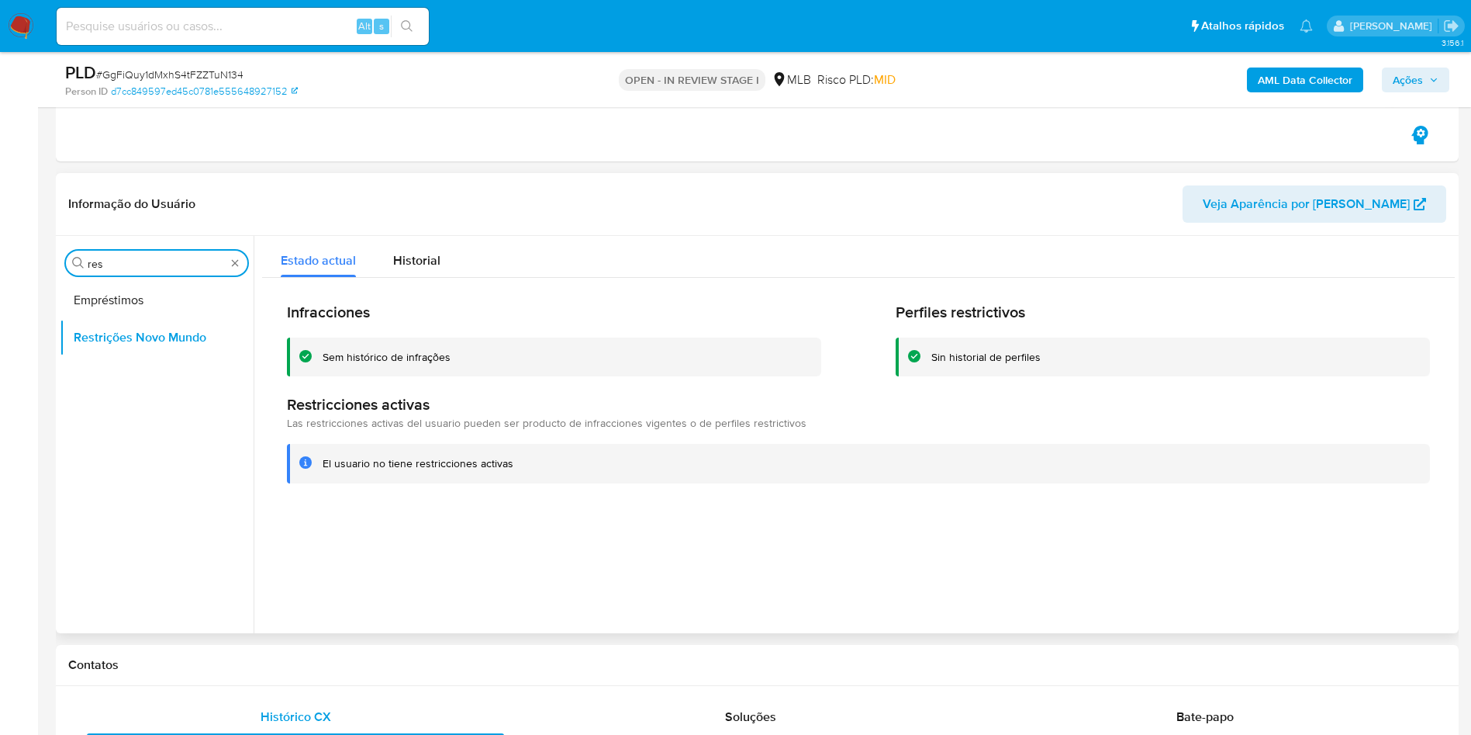
click at [128, 257] on input "res" at bounding box center [157, 264] width 138 height 14
type input "po"
click at [127, 283] on button "Dispositivos Point" at bounding box center [151, 300] width 182 height 37
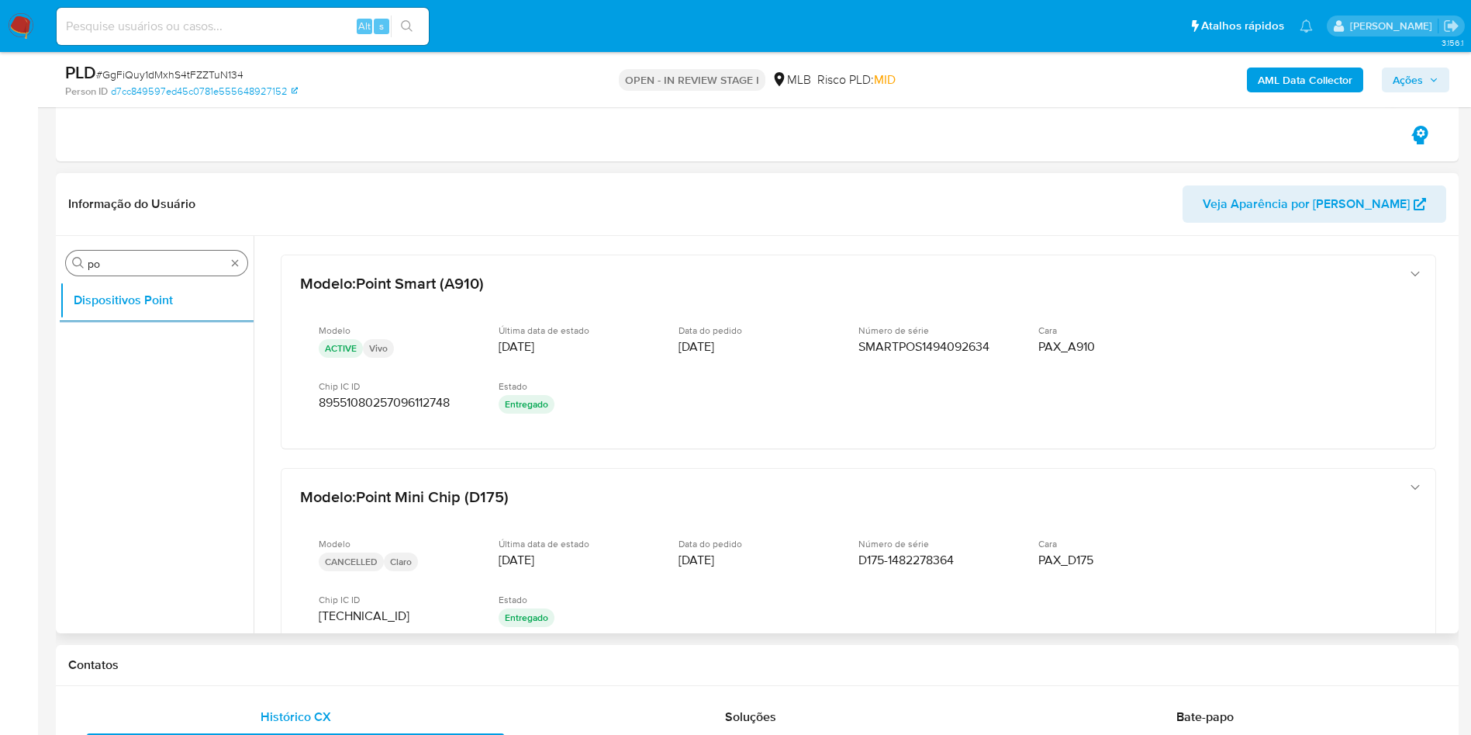
click at [124, 258] on input "po" at bounding box center [157, 264] width 138 height 14
click at [1269, 67] on b "AML Data Collector" at bounding box center [1305, 79] width 95 height 25
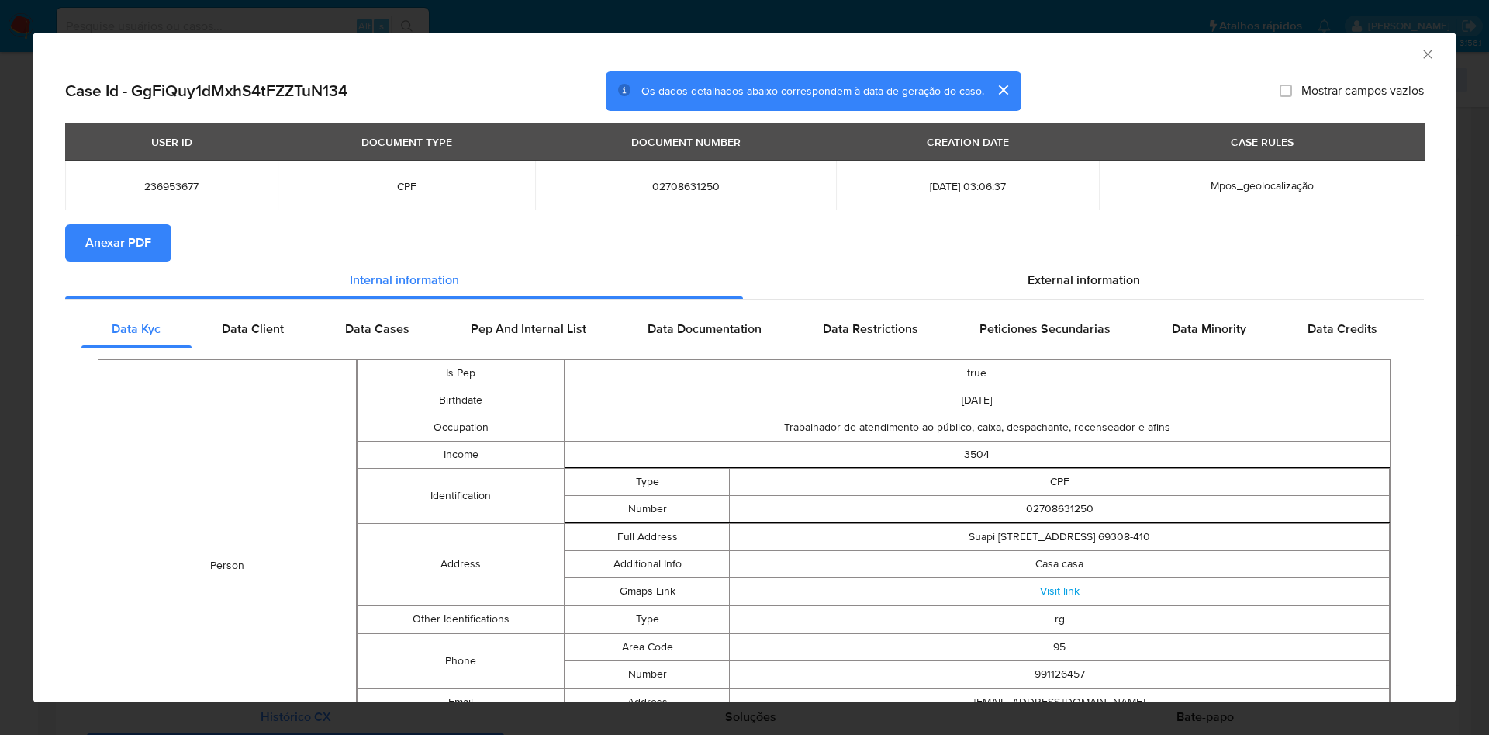
click at [84, 231] on button "Anexar PDF" at bounding box center [118, 242] width 106 height 37
click at [1060, 282] on span "External information" at bounding box center [1084, 282] width 112 height 18
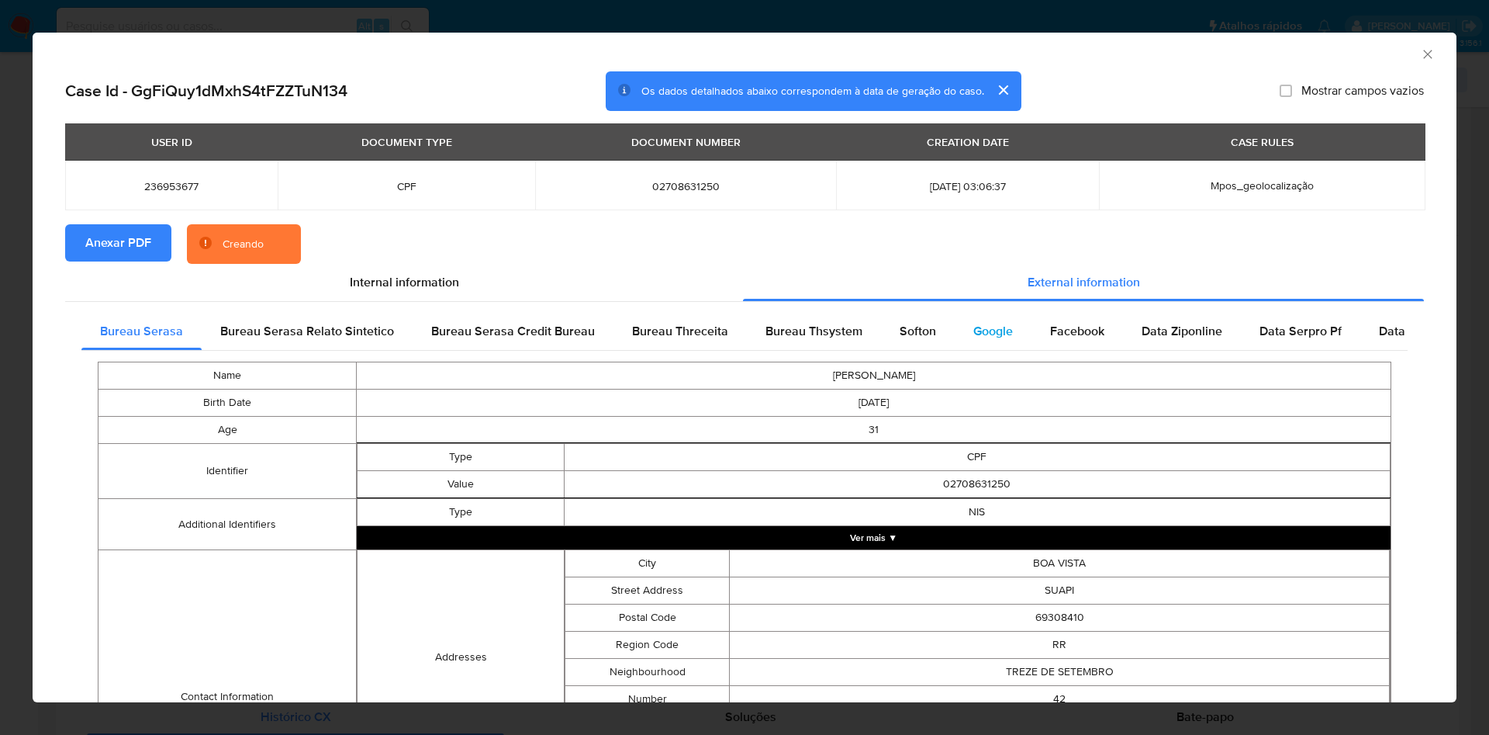
click at [1010, 327] on div "Google" at bounding box center [993, 331] width 77 height 37
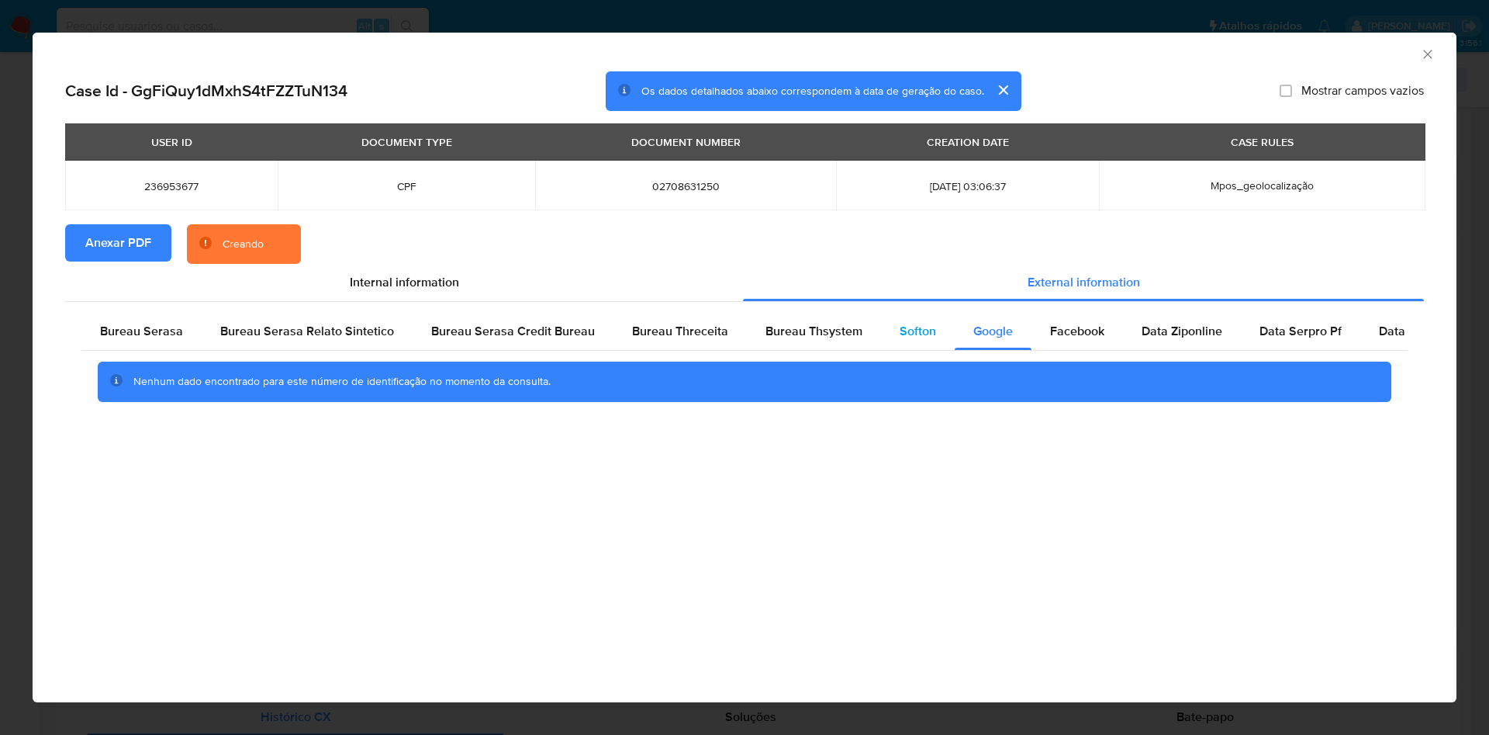
click at [917, 329] on span "Softon" at bounding box center [918, 331] width 36 height 18
click at [831, 339] on span "Bureau Thsystem" at bounding box center [814, 331] width 97 height 18
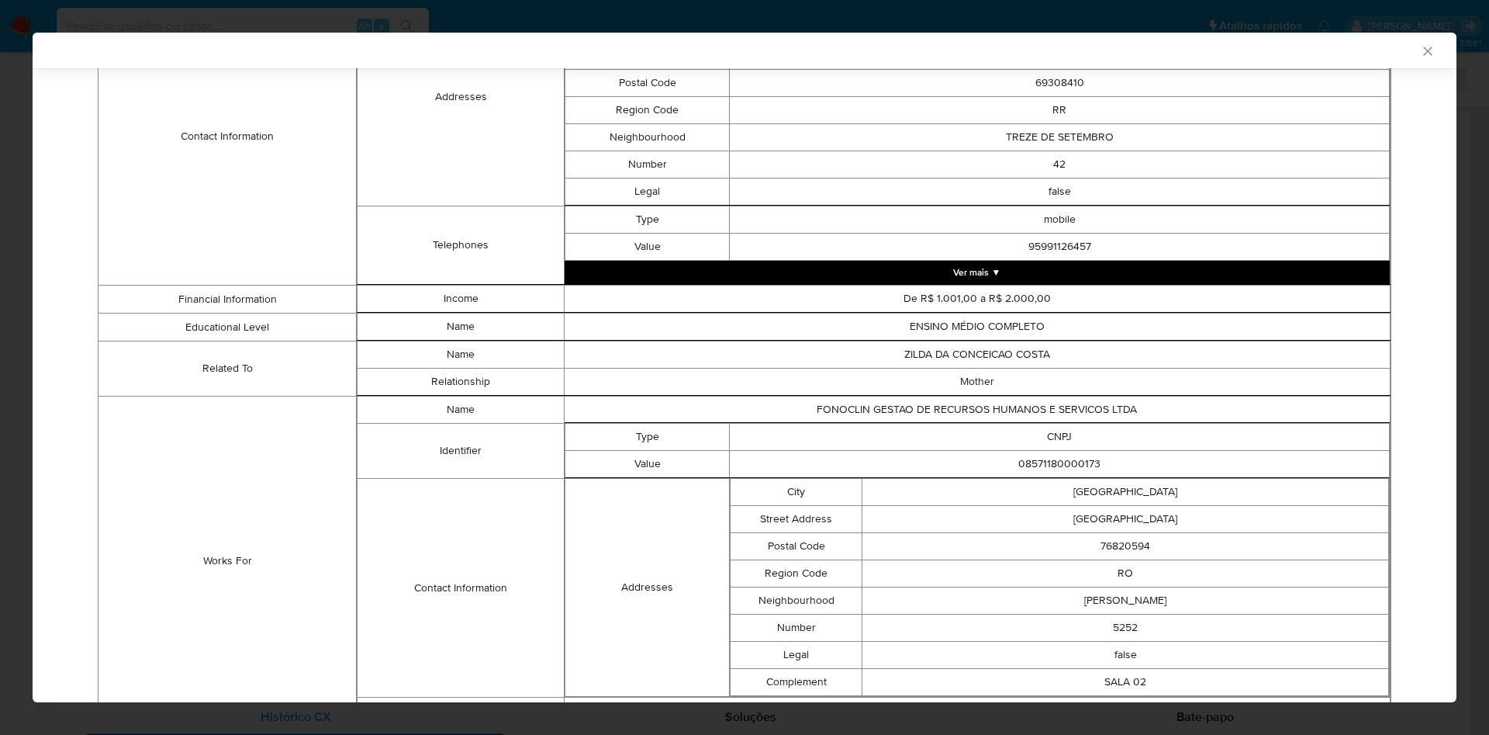
scroll to position [962, 0]
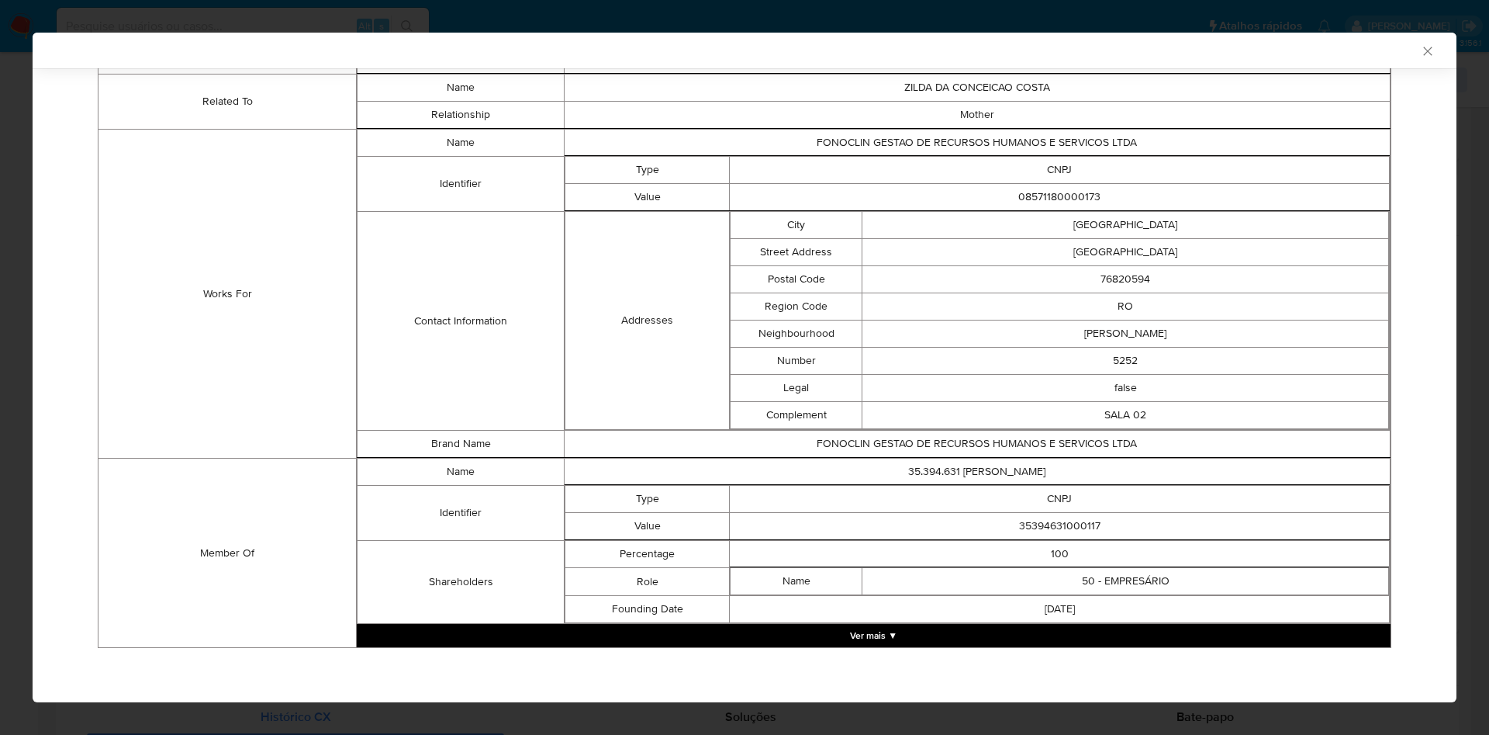
click at [711, 625] on button "Ver mais ▼" at bounding box center [874, 635] width 1034 height 23
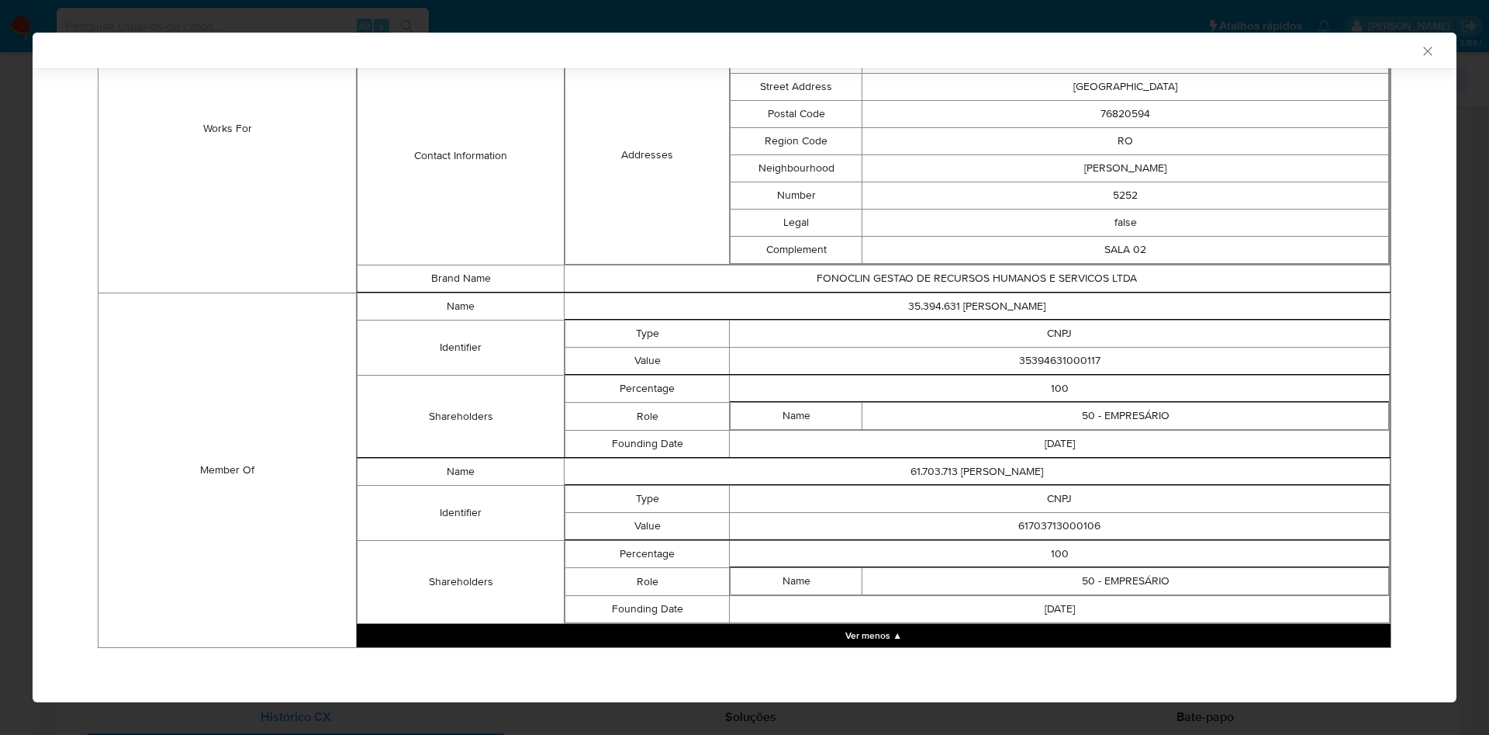
scroll to position [1124, 0]
click at [1028, 361] on td "35394631000117" at bounding box center [1060, 360] width 660 height 27
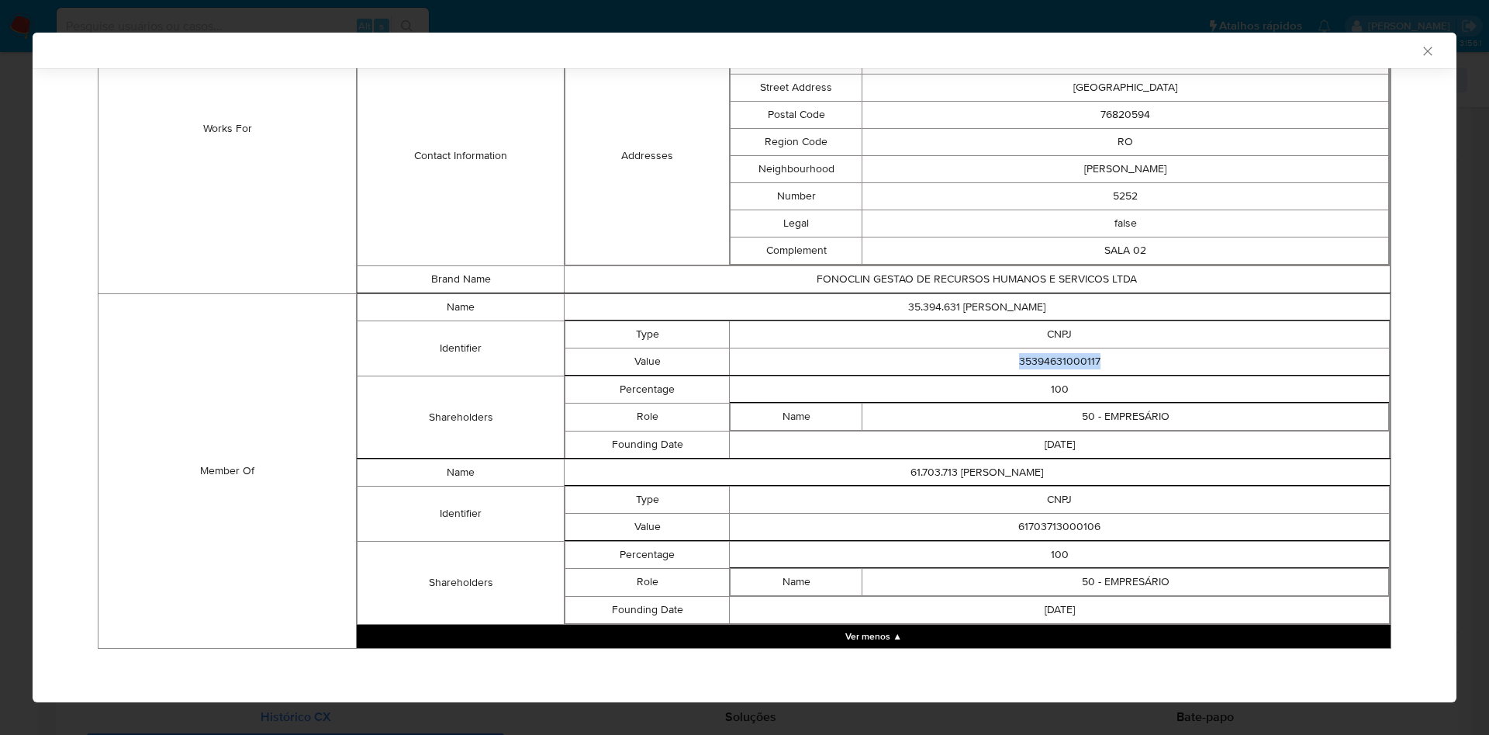
click at [1028, 360] on td "35394631000117" at bounding box center [1060, 360] width 660 height 27
copy td "35394631000117"
click at [881, 526] on td "61703713000106" at bounding box center [1060, 526] width 660 height 27
click at [1022, 522] on td "61703713000106" at bounding box center [1060, 526] width 660 height 27
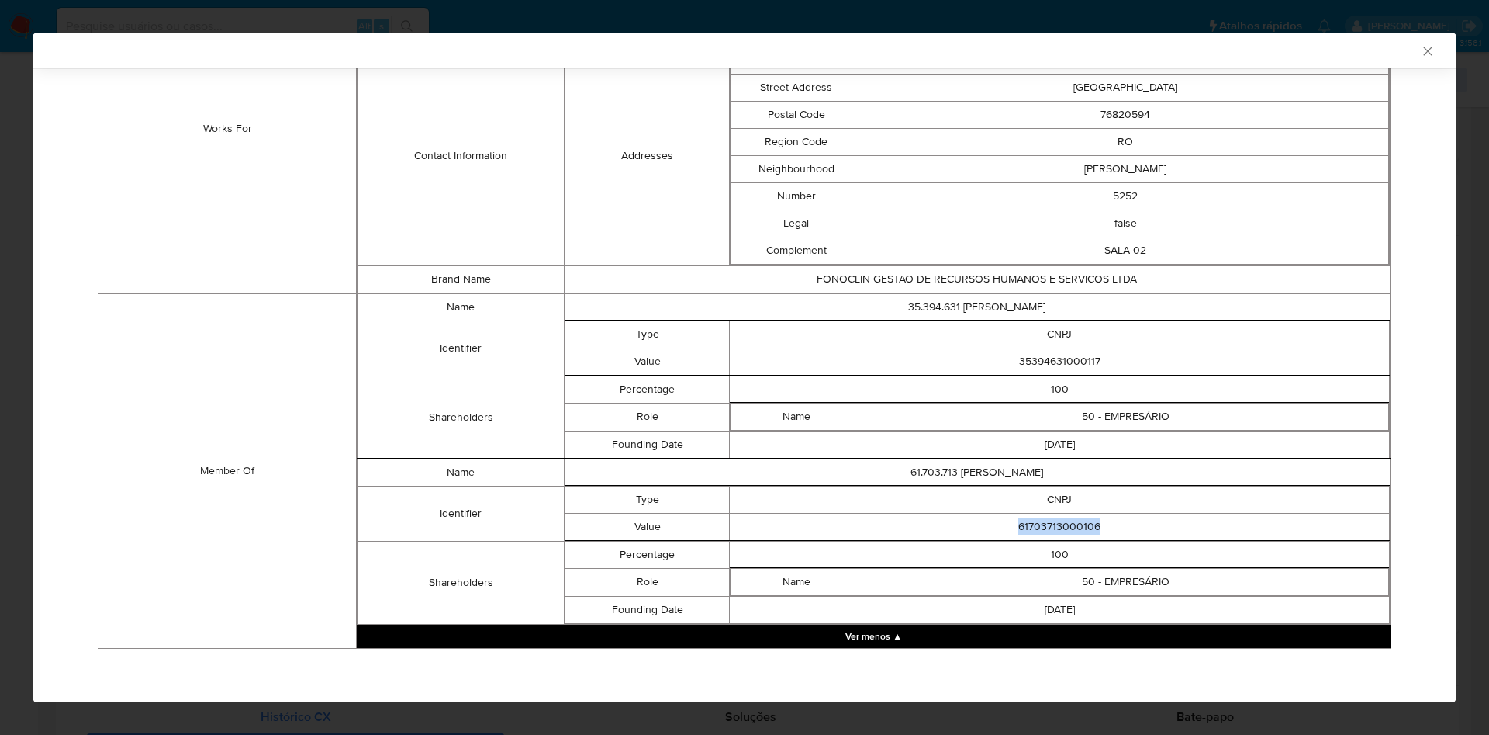
copy td "61703713000106"
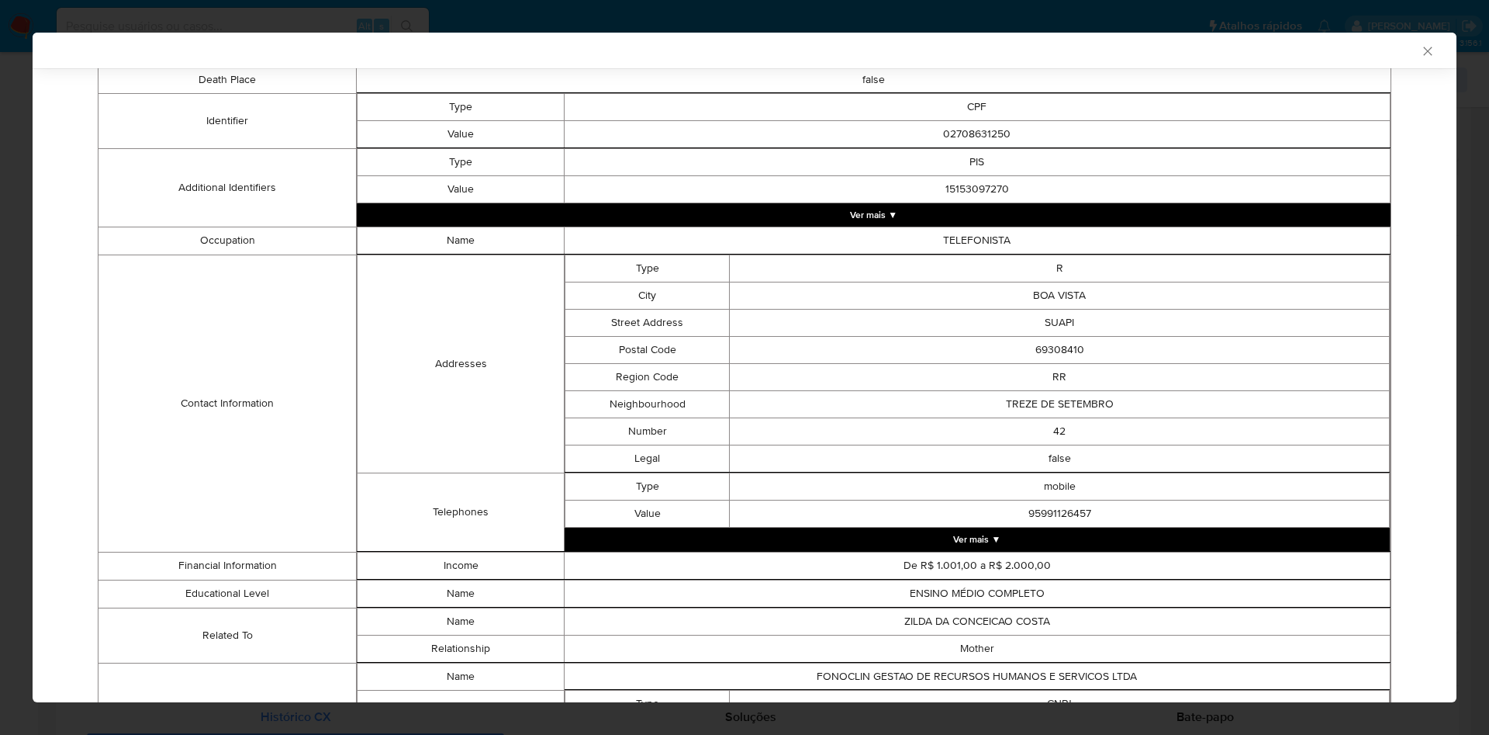
scroll to position [0, 0]
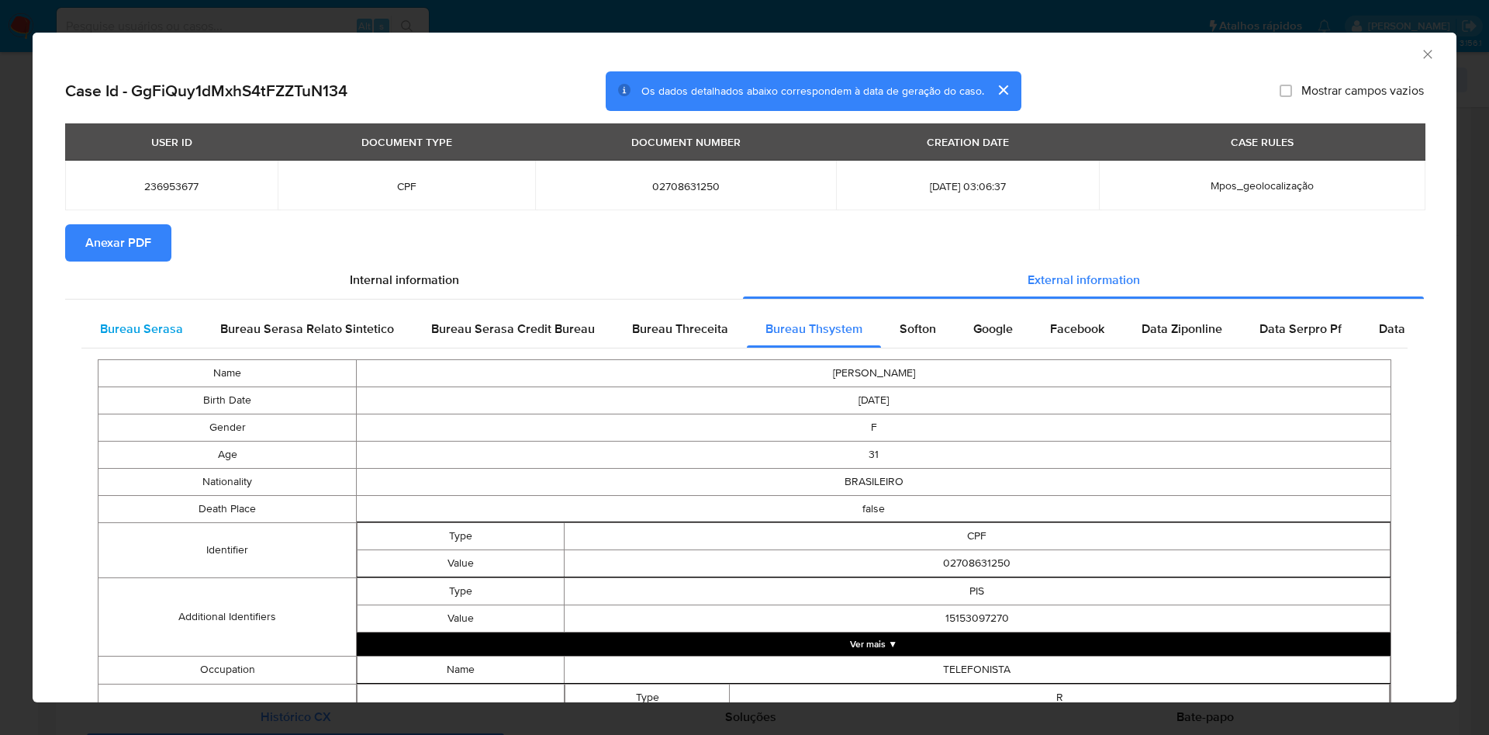
click at [176, 310] on div "Bureau Serasa" at bounding box center [141, 328] width 120 height 37
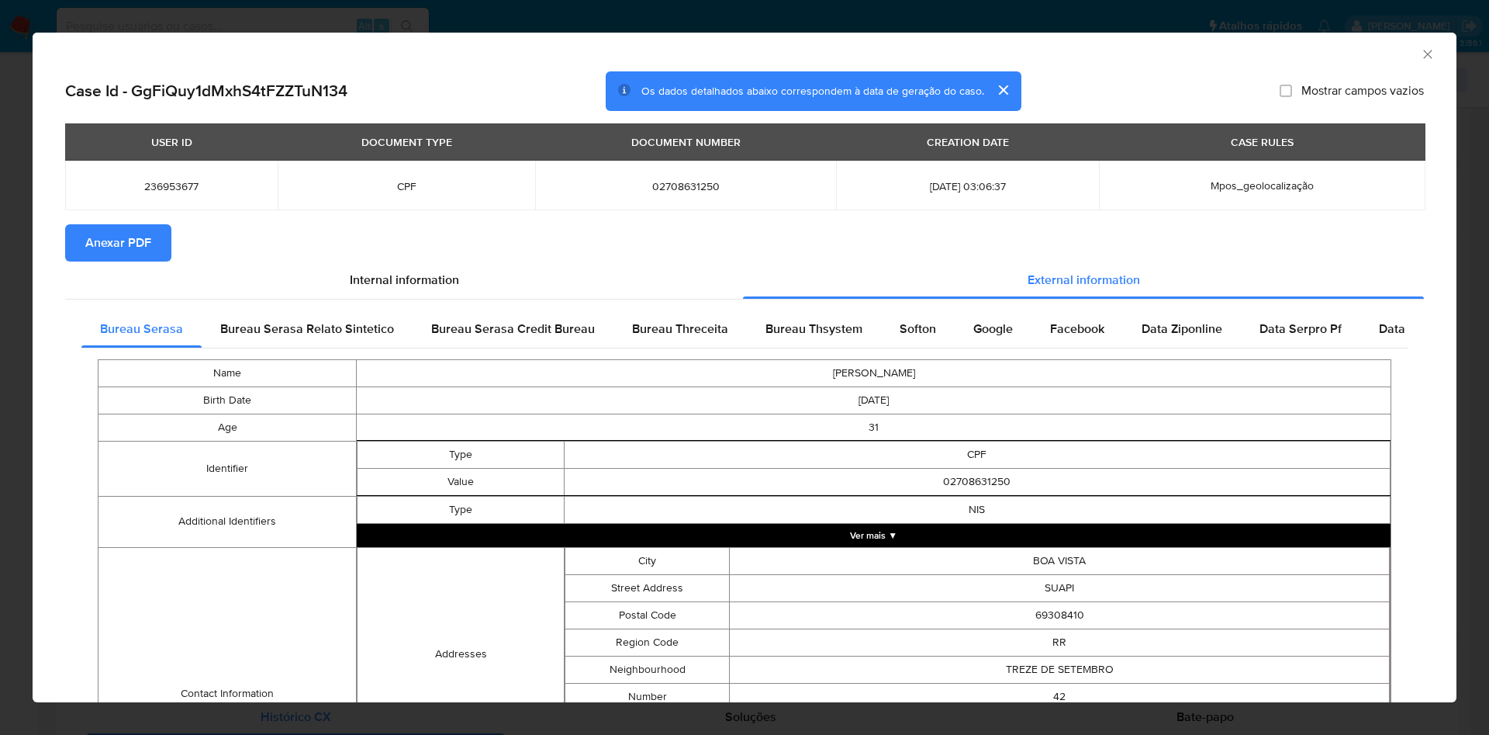
click at [0, 309] on div "AML Data Collector Case Id - GgFiQuy1dMxhS4tFZZTuN134 Os dados detalhados abaix…" at bounding box center [744, 367] width 1489 height 735
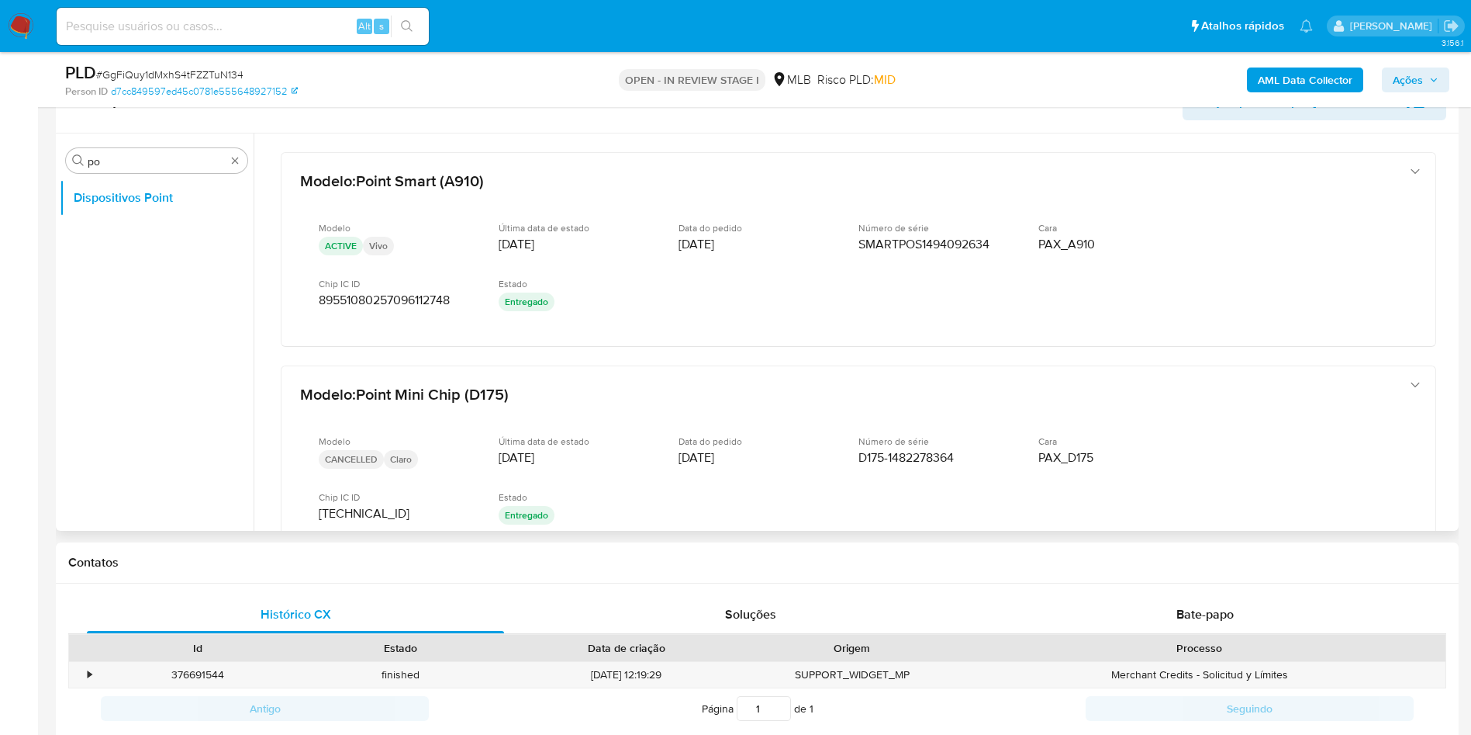
scroll to position [698, 0]
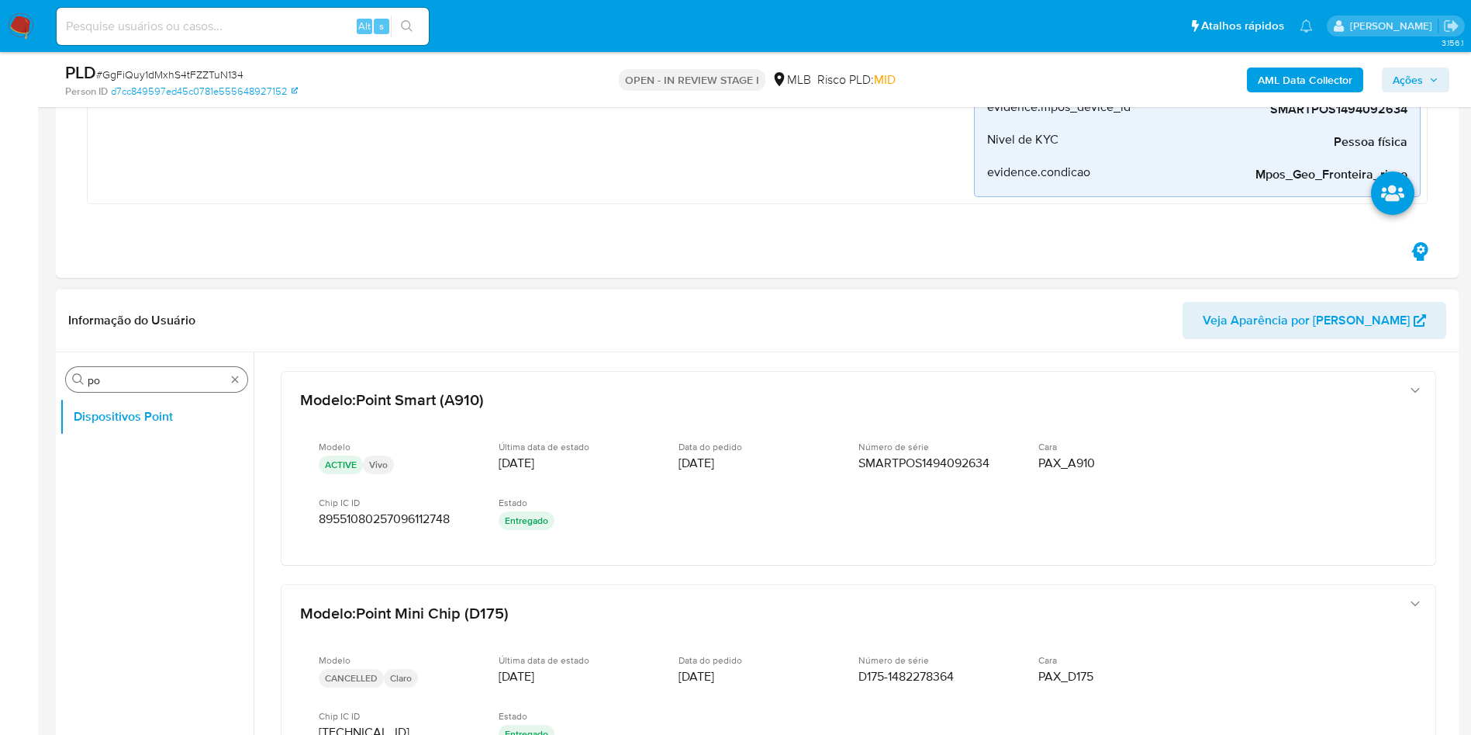
click at [231, 374] on div "Procurar po" at bounding box center [157, 379] width 182 height 25
click at [230, 386] on div "Procurar po" at bounding box center [157, 379] width 182 height 25
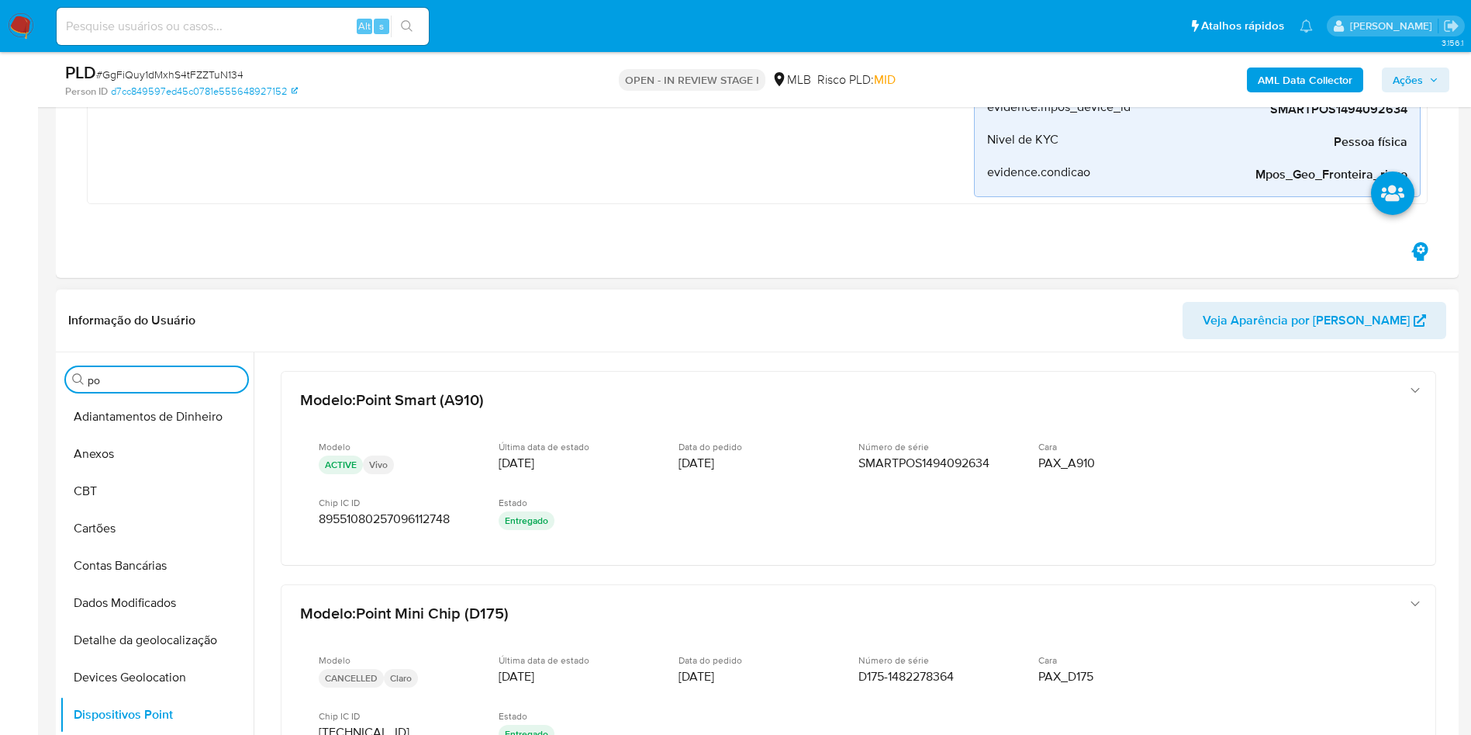
click at [137, 465] on button "Anexos" at bounding box center [157, 453] width 194 height 37
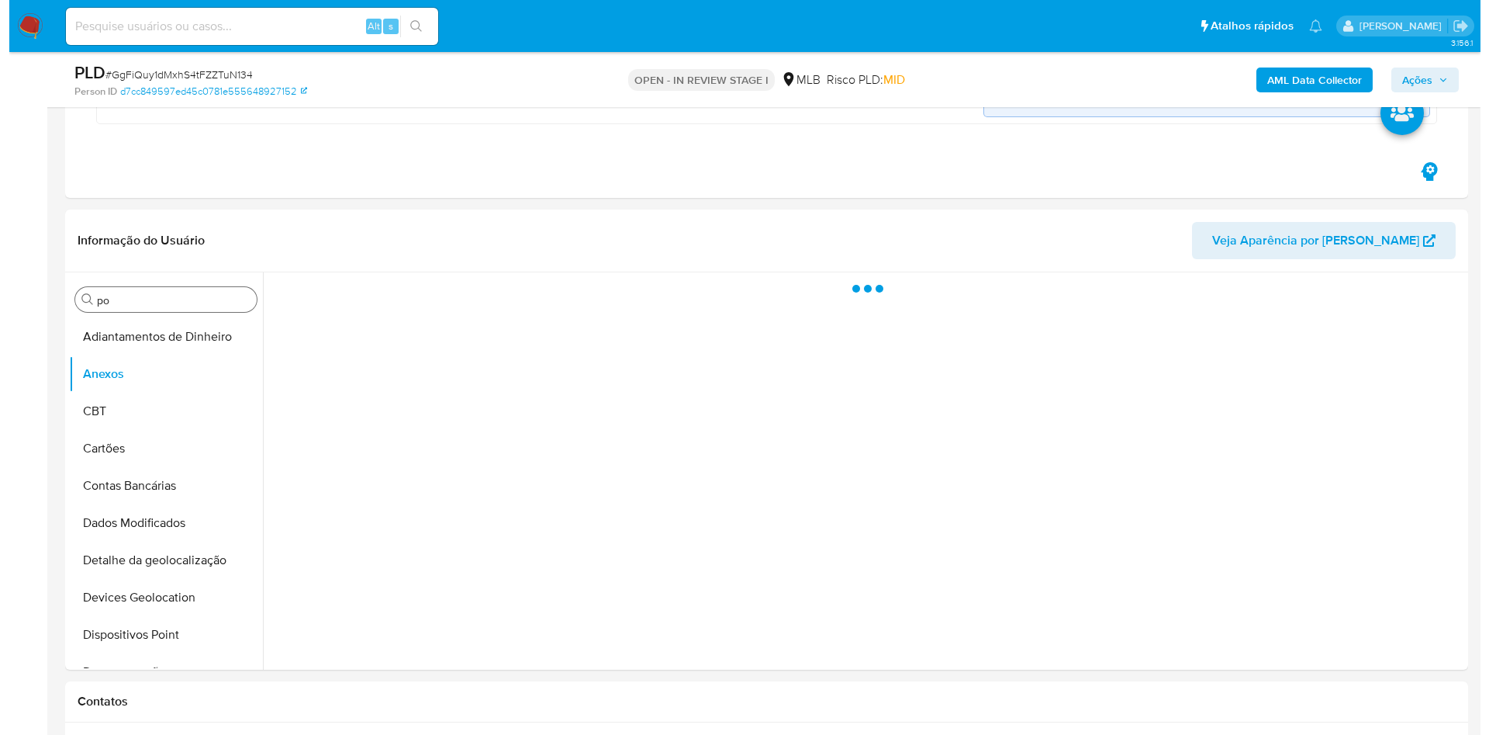
scroll to position [814, 0]
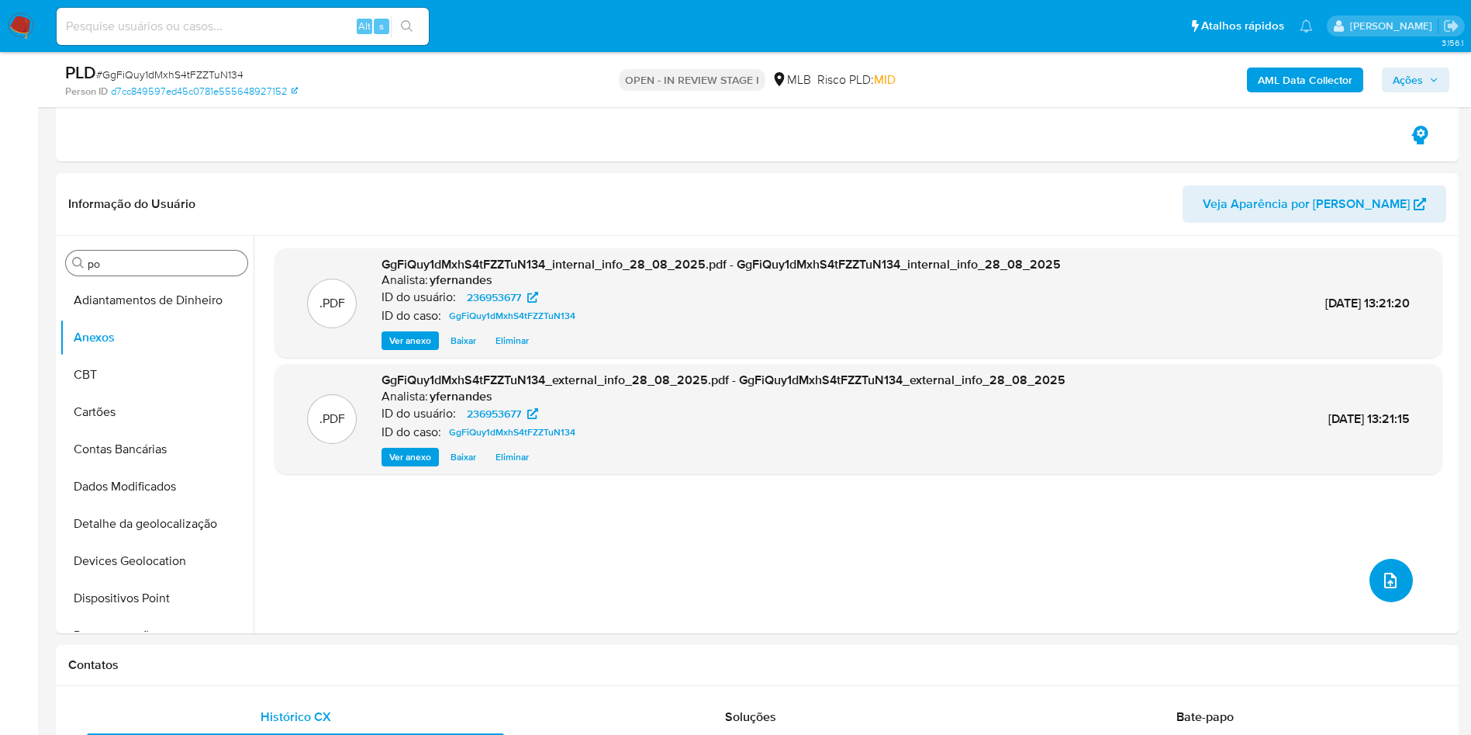
click at [1392, 591] on button "upload-file" at bounding box center [1391, 579] width 43 height 43
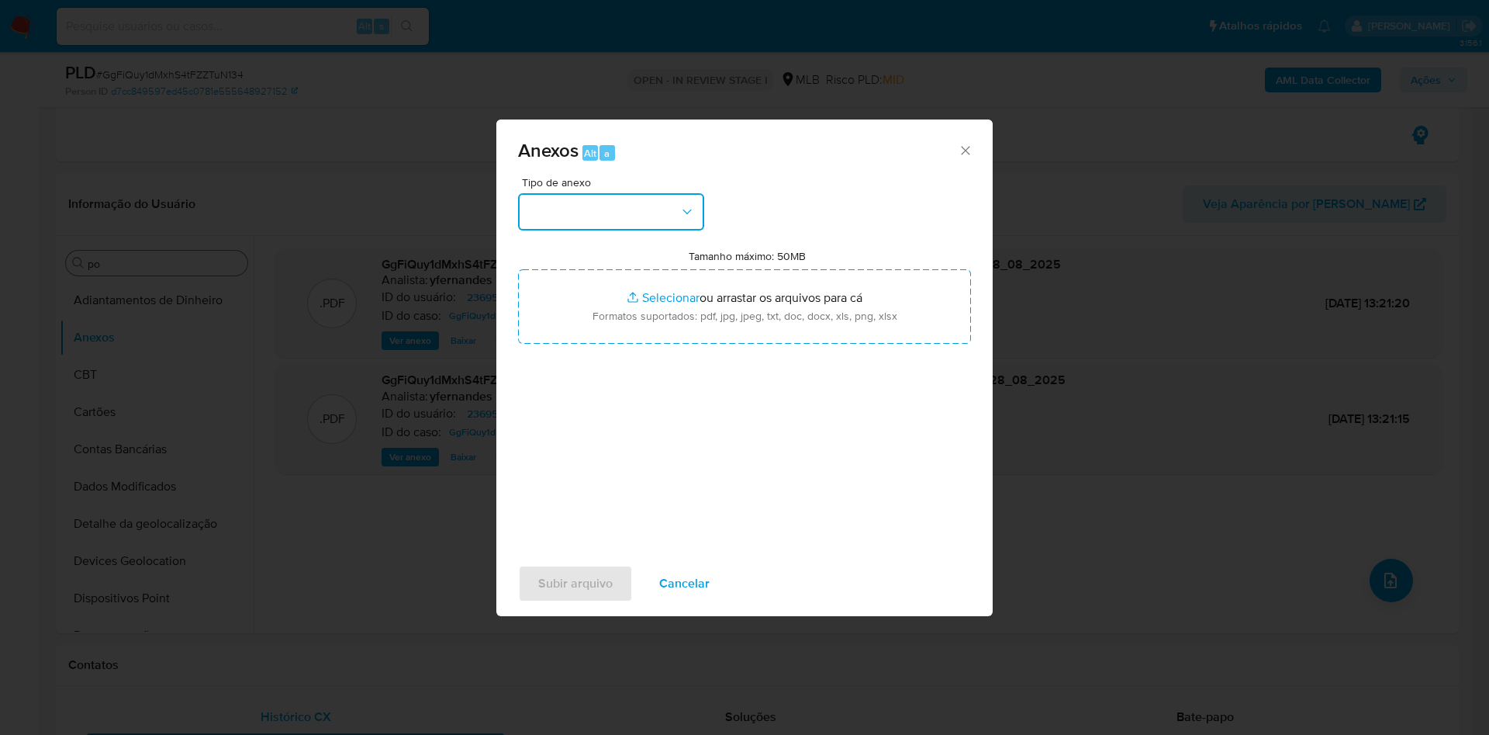
click at [659, 206] on button "button" at bounding box center [611, 211] width 186 height 37
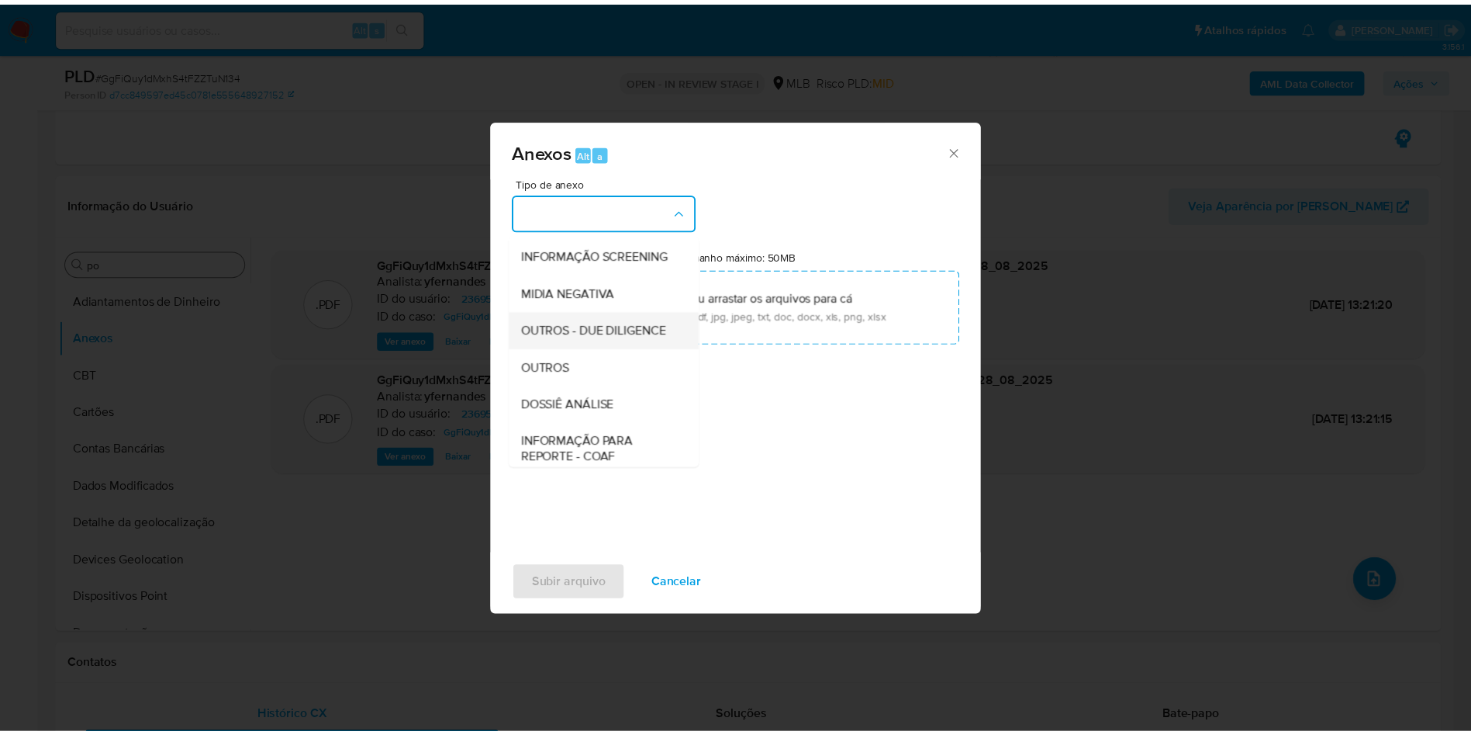
scroll to position [239, 0]
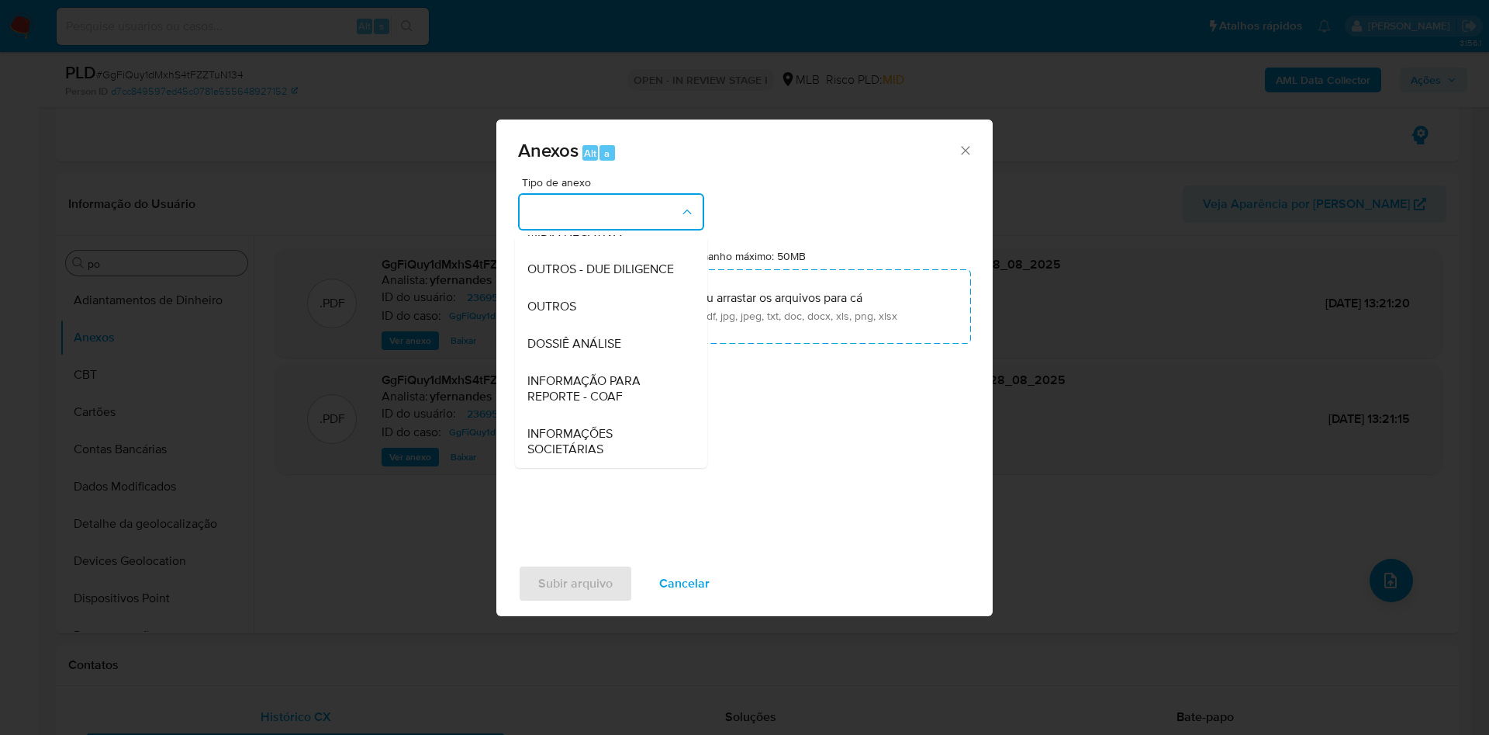
click at [593, 309] on div "OUTROS" at bounding box center [606, 306] width 158 height 37
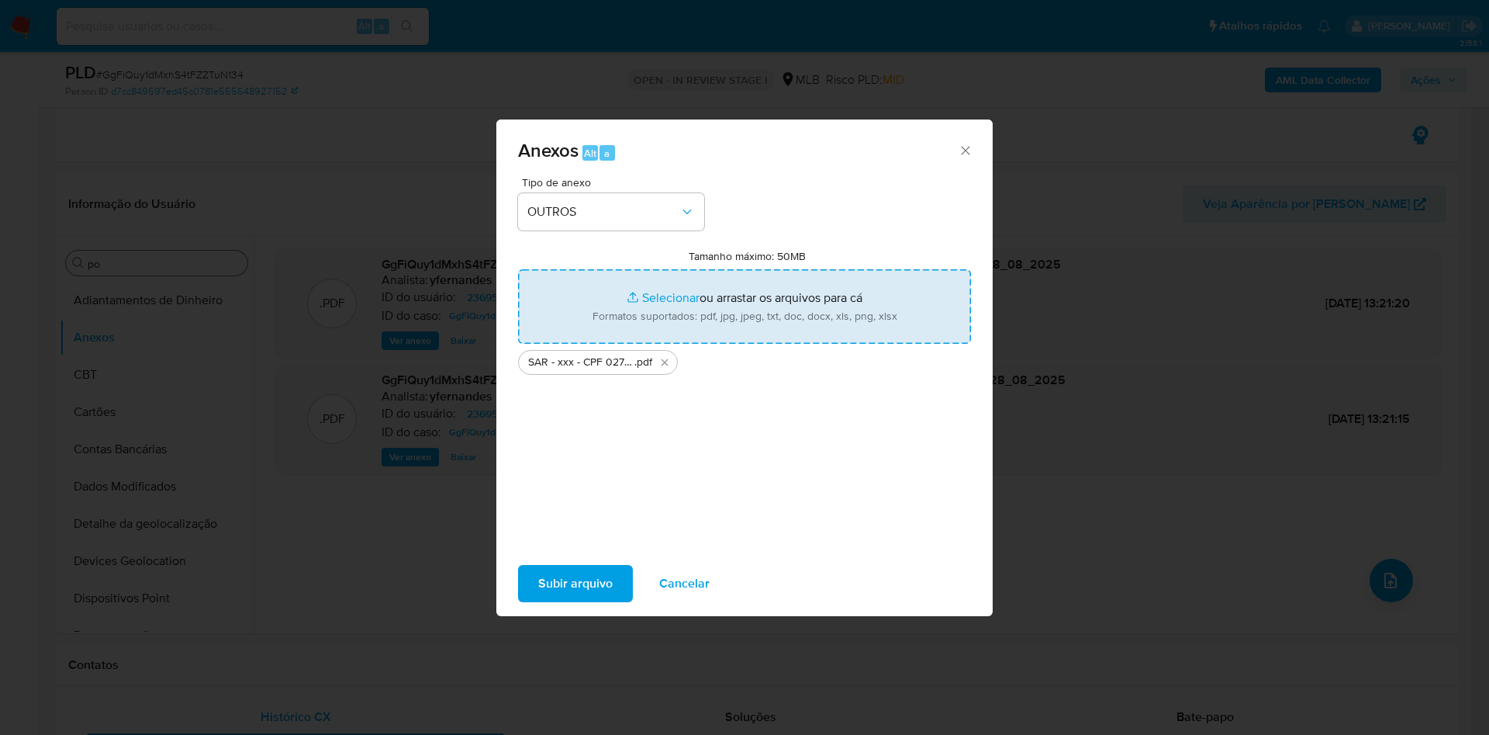
type input "C:\fakepath\Mulan 236953677_2025_08_28_07_28_24.xlsx"
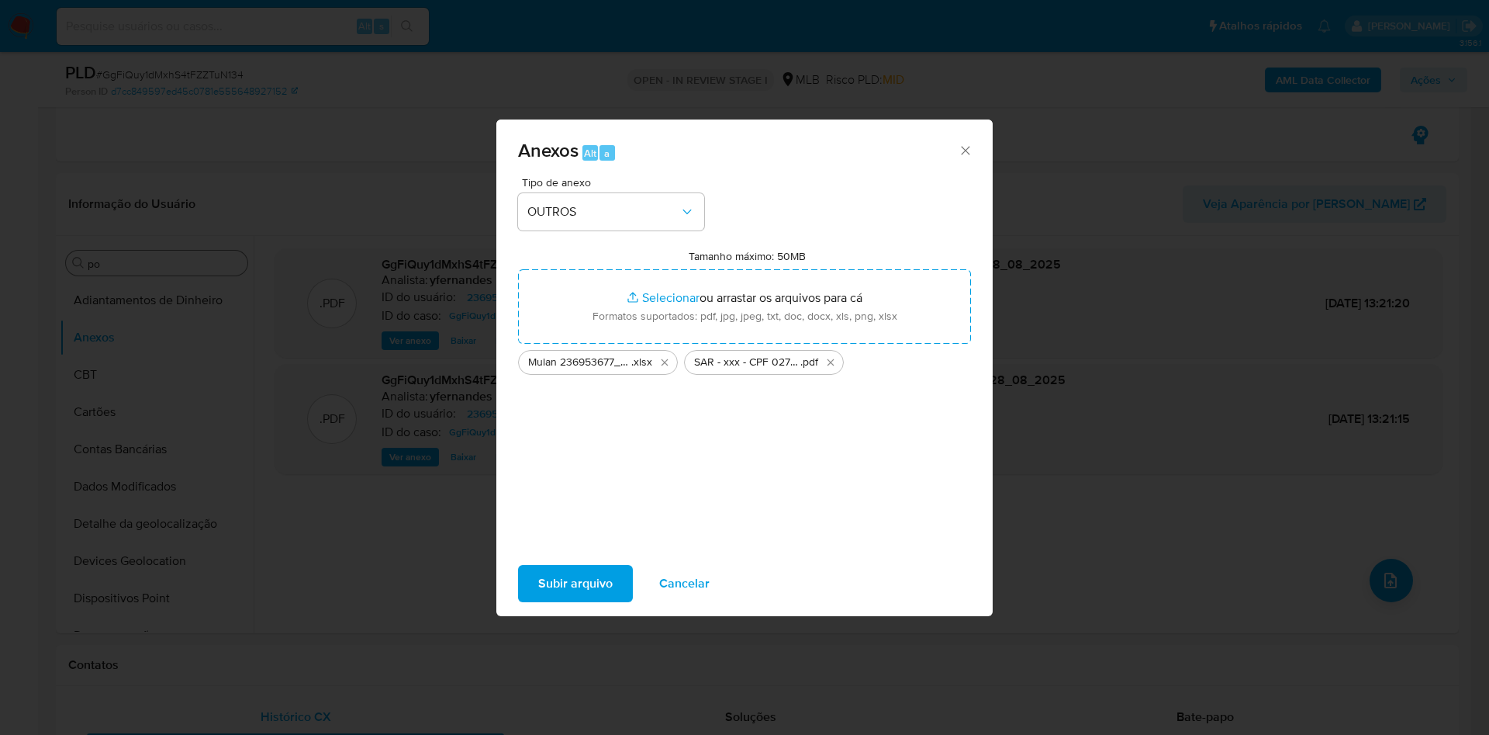
click at [586, 586] on span "Subir arquivo" at bounding box center [575, 583] width 74 height 34
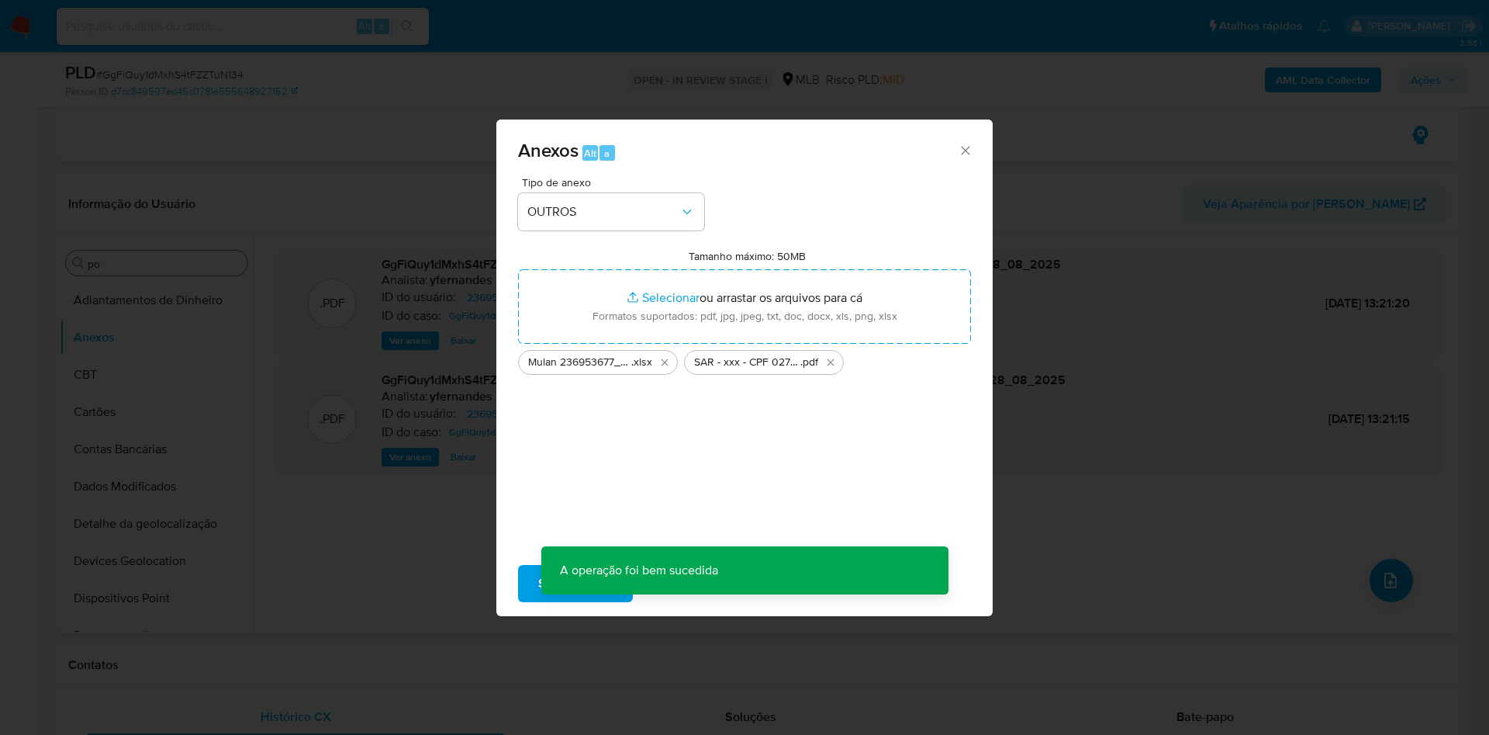
click at [113, 383] on div "Anexos Alt a Tipo de anexo OUTROS Tamanho máximo: 50MB Selecionar arquivos Sele…" at bounding box center [744, 367] width 1489 height 735
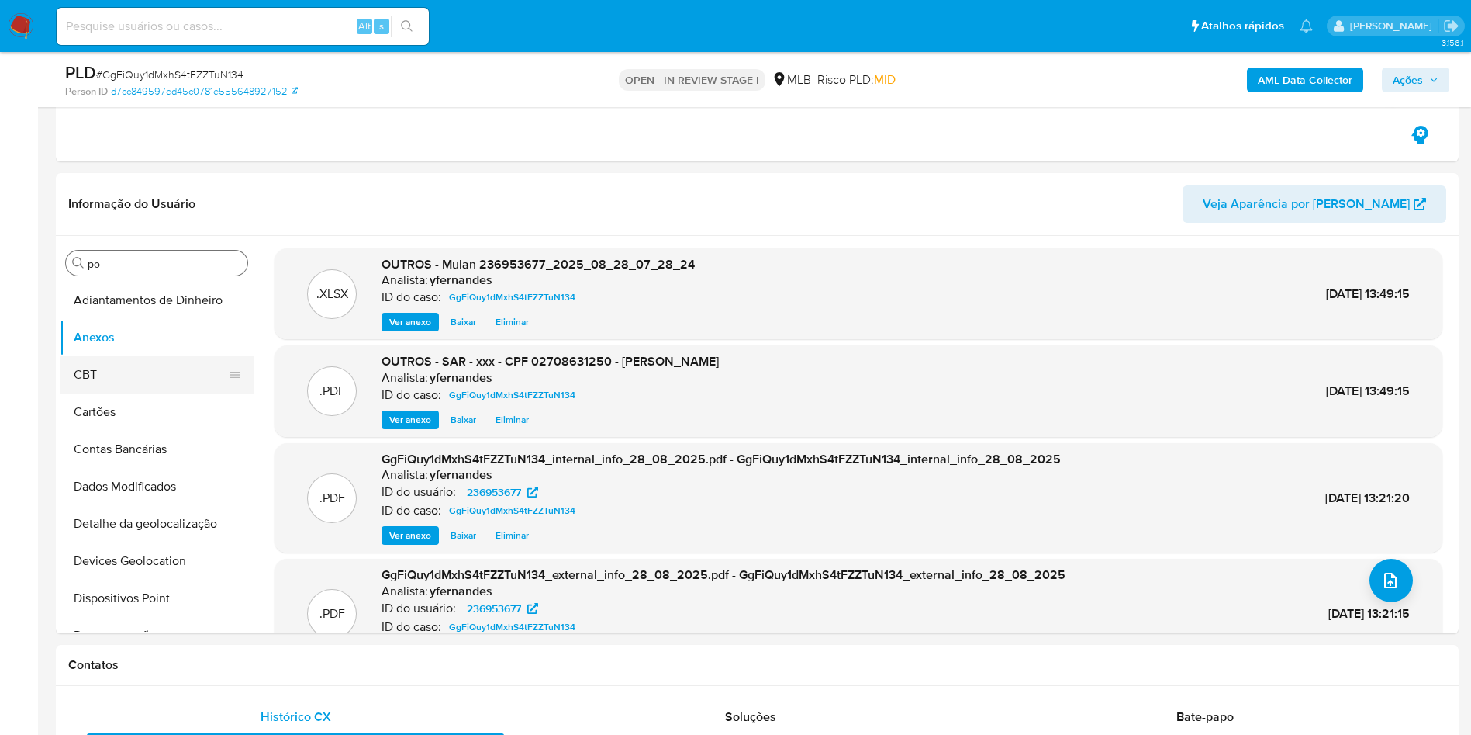
click at [143, 373] on button "CBT" at bounding box center [151, 374] width 182 height 37
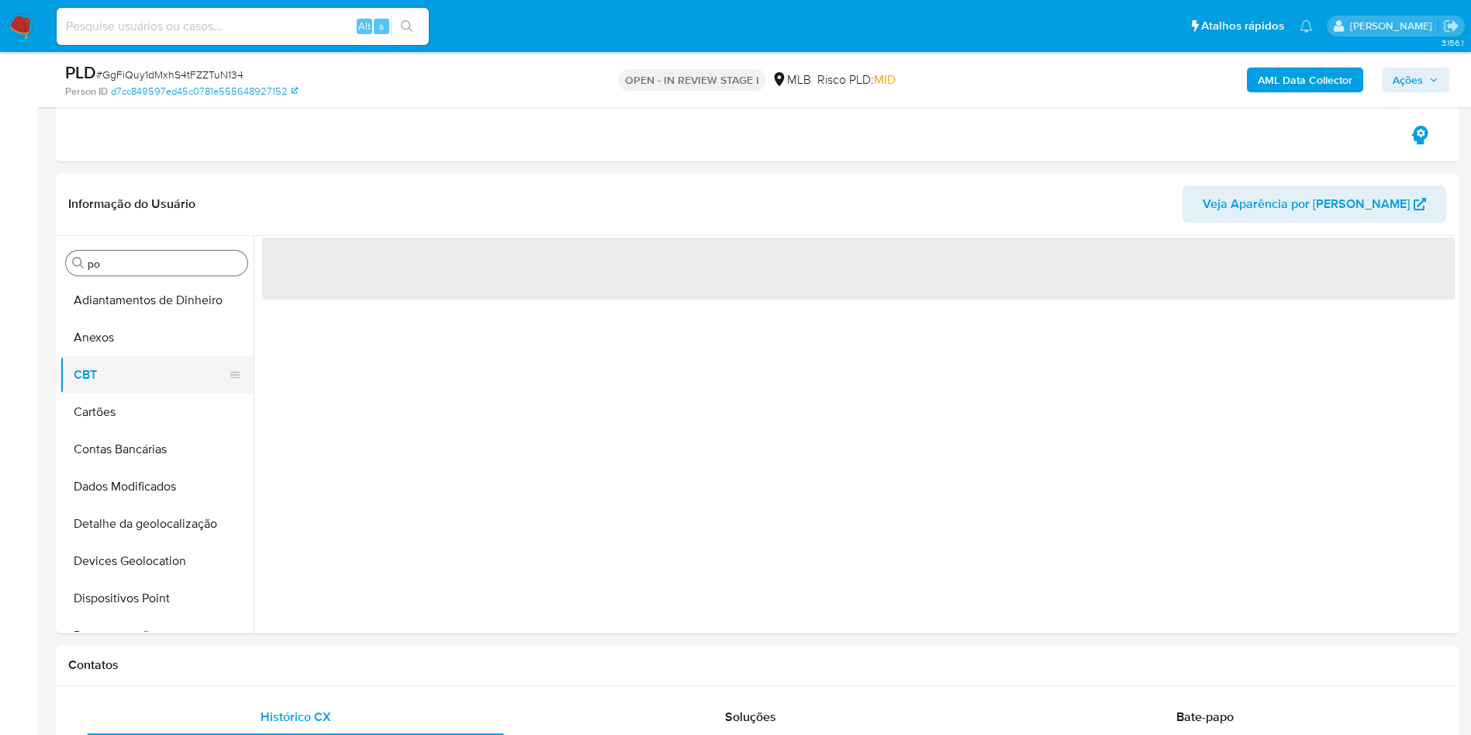
click at [136, 358] on button "CBT" at bounding box center [151, 374] width 182 height 37
click at [112, 334] on button "Anexos" at bounding box center [151, 337] width 182 height 37
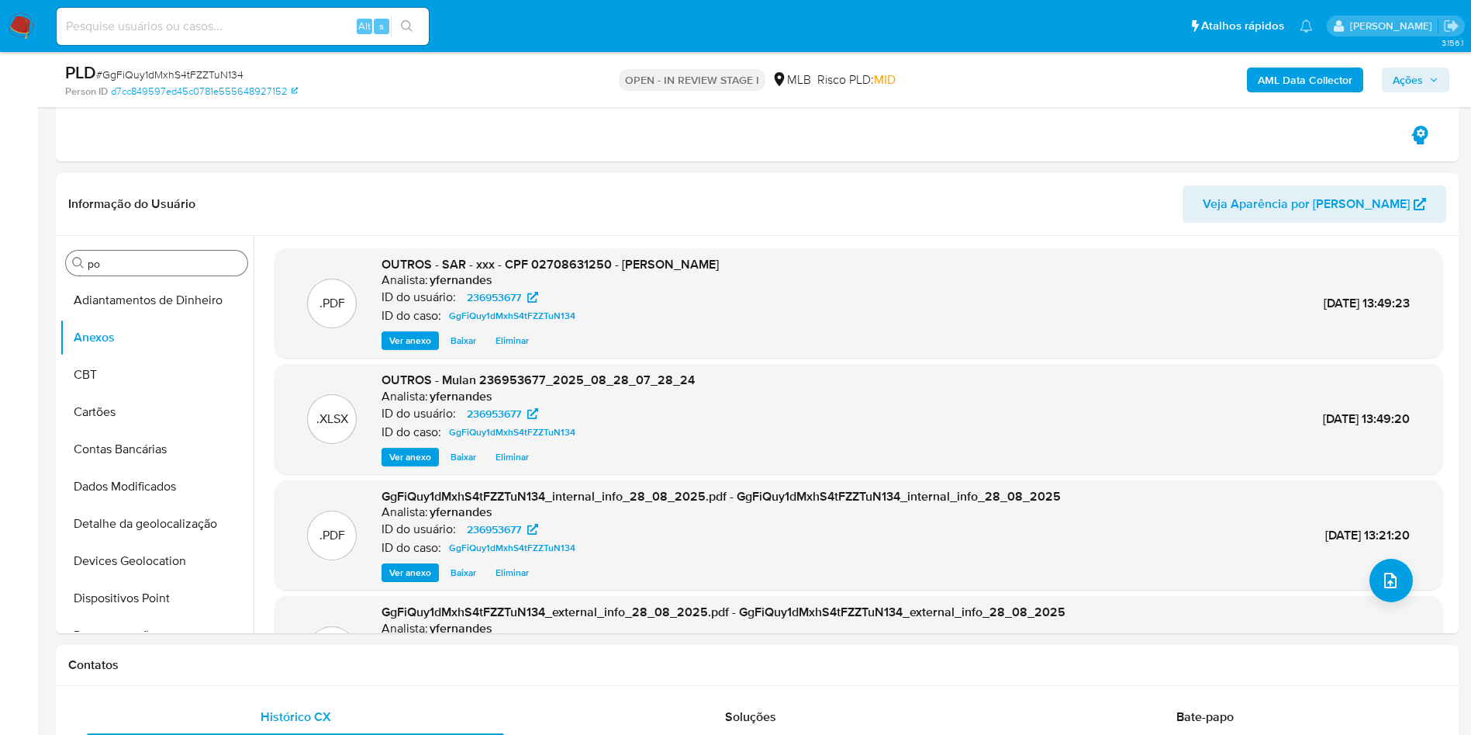
click at [1413, 75] on span "Ações" at bounding box center [1408, 79] width 30 height 25
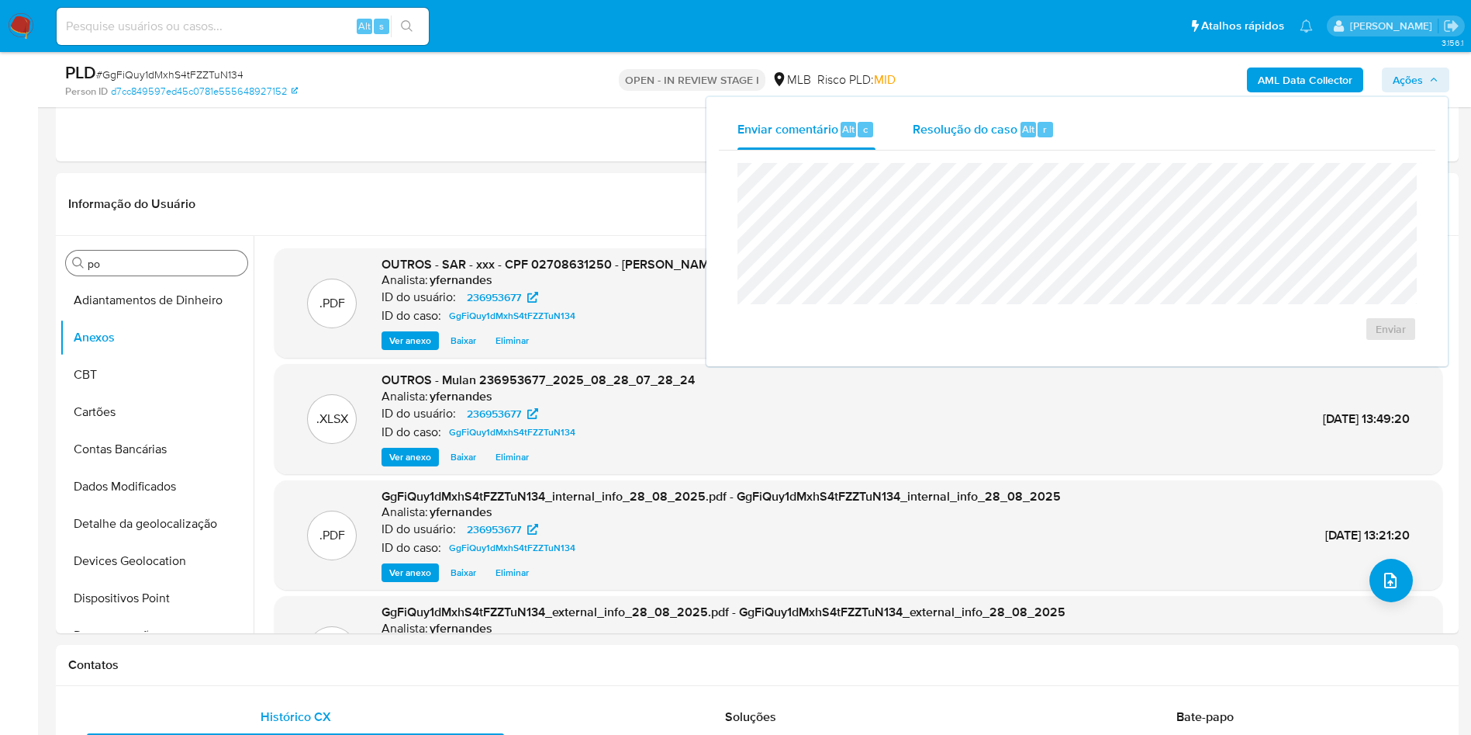
click at [993, 140] on div "Resolução do caso Alt r" at bounding box center [984, 129] width 142 height 40
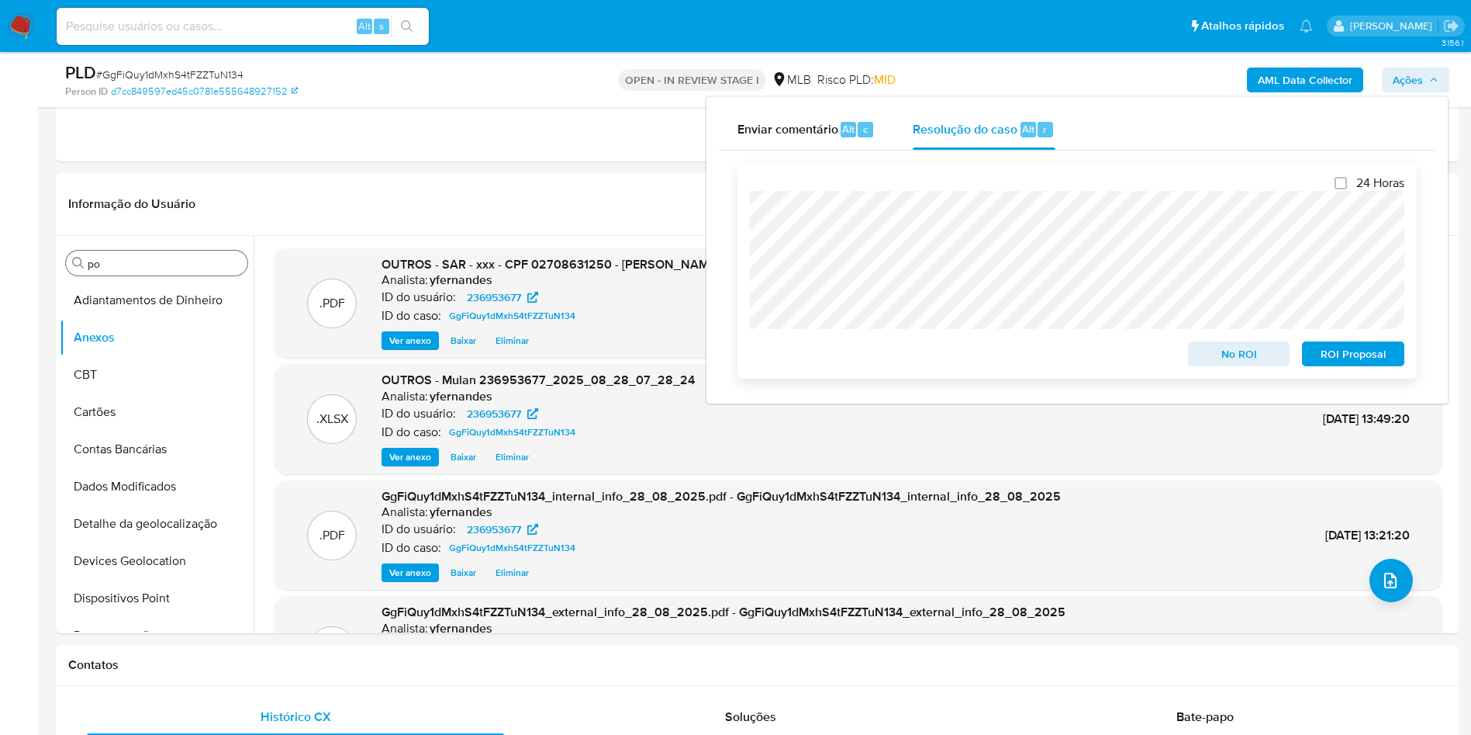
click at [1347, 352] on span "ROI Proposal" at bounding box center [1353, 354] width 81 height 22
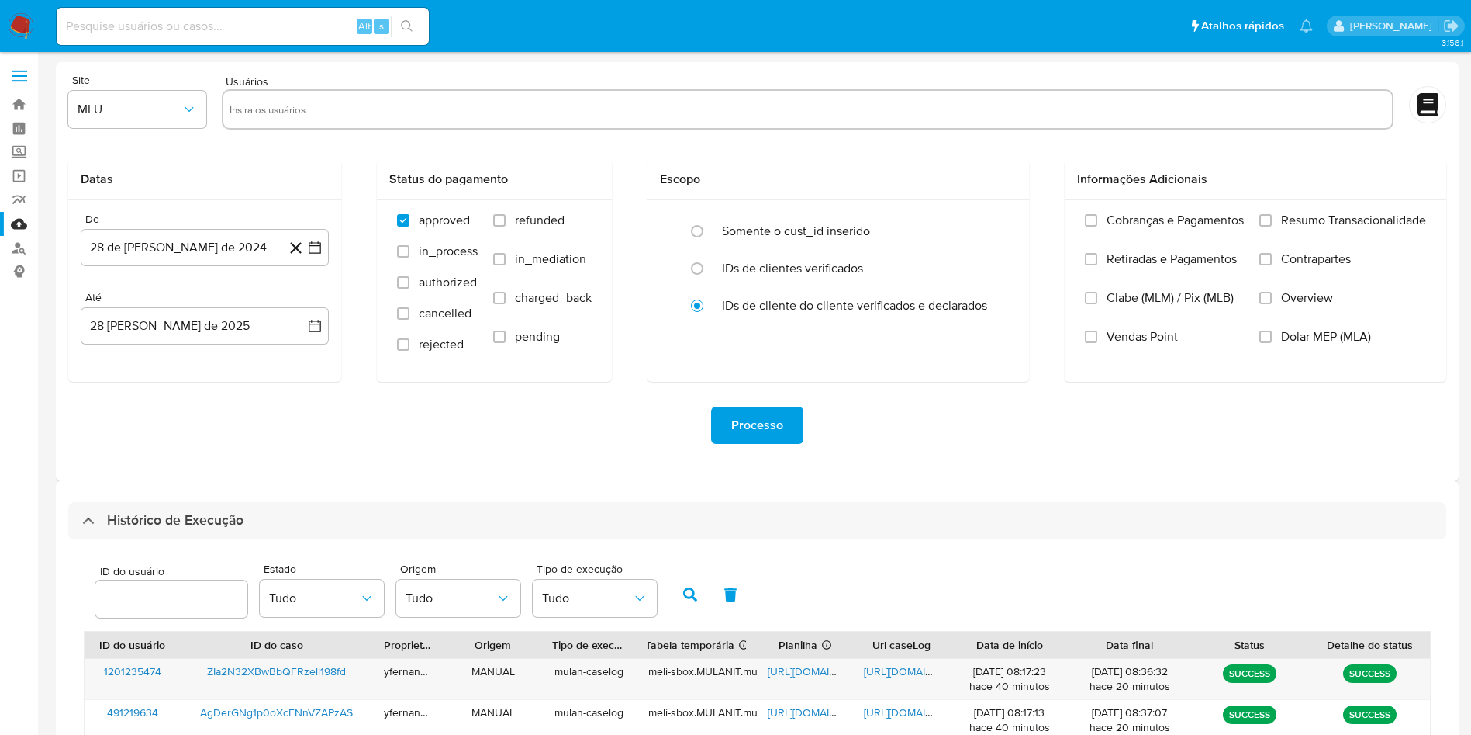
select select "10"
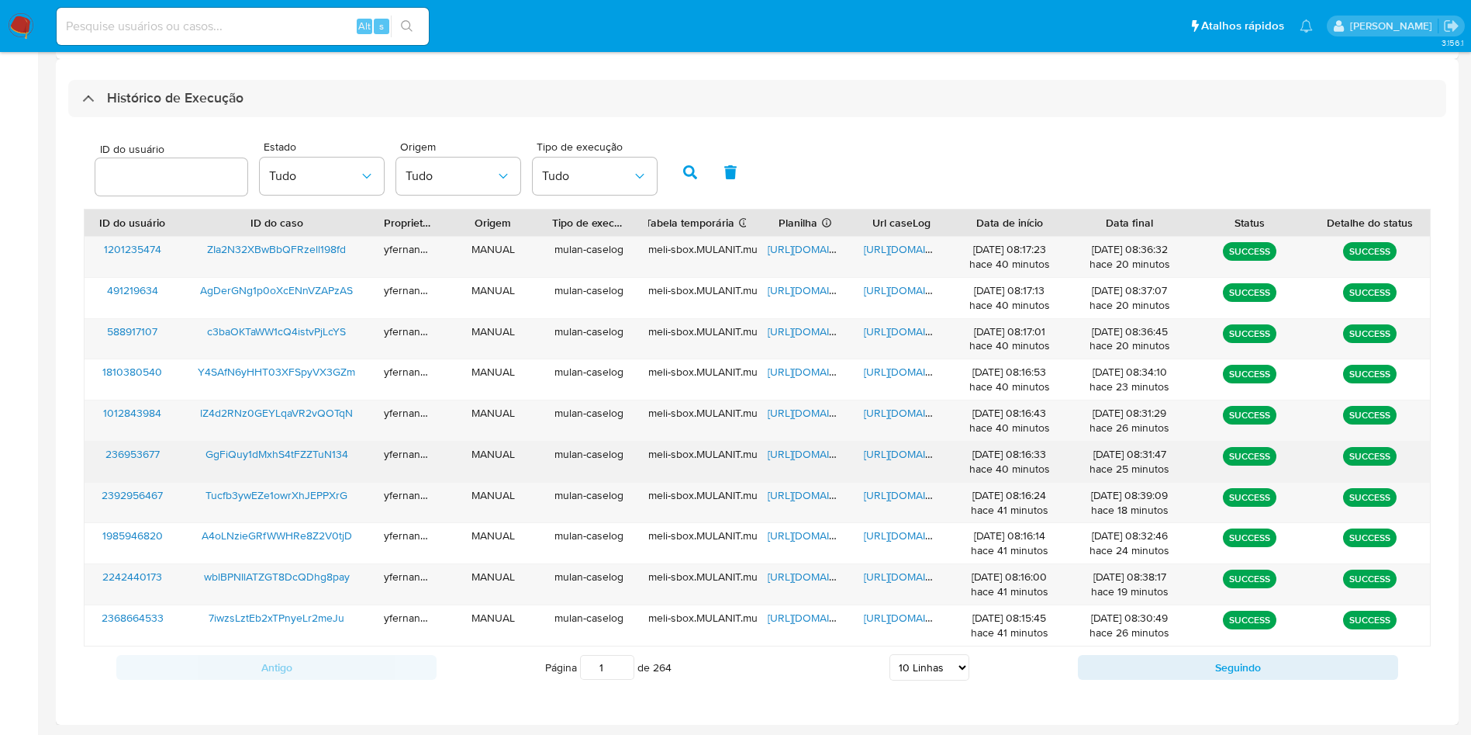
click at [804, 458] on span "https://docs.google.com/spreadsheets/d/1NXn_PW3yQbRhgGXzqZwUV72m8pnsXLs8FEOXuvy…" at bounding box center [821, 454] width 107 height 16
click at [886, 459] on span "[URL][DOMAIN_NAME]" at bounding box center [917, 454] width 107 height 16
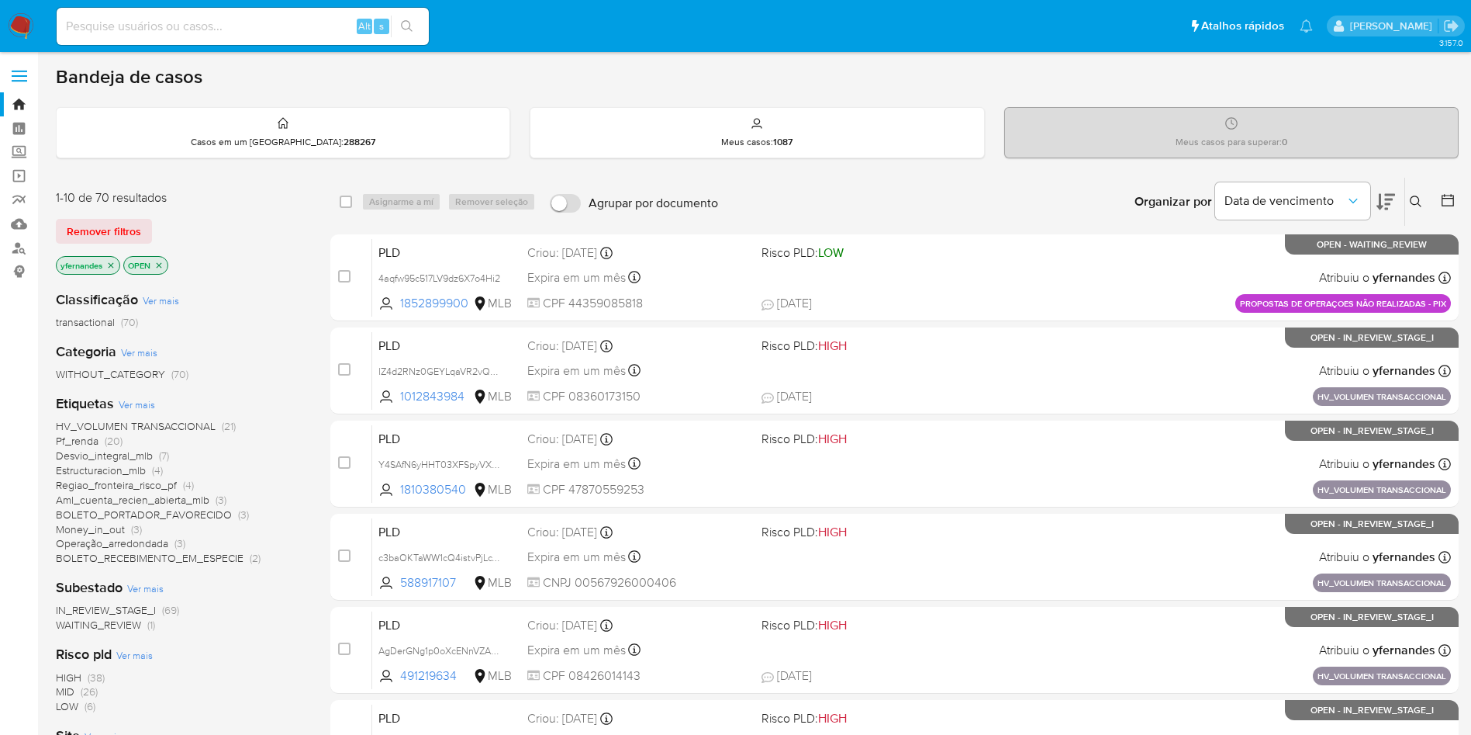
click at [0, 551] on aside "Bandeja Painel Screening Pesquisa em Listas Watchlist Ferramentas Operações em …" at bounding box center [19, 612] width 38 height 1225
click at [0, 500] on aside "Bandeja Painel Screening Pesquisa em Listas Watchlist Ferramentas Operações em …" at bounding box center [19, 612] width 38 height 1225
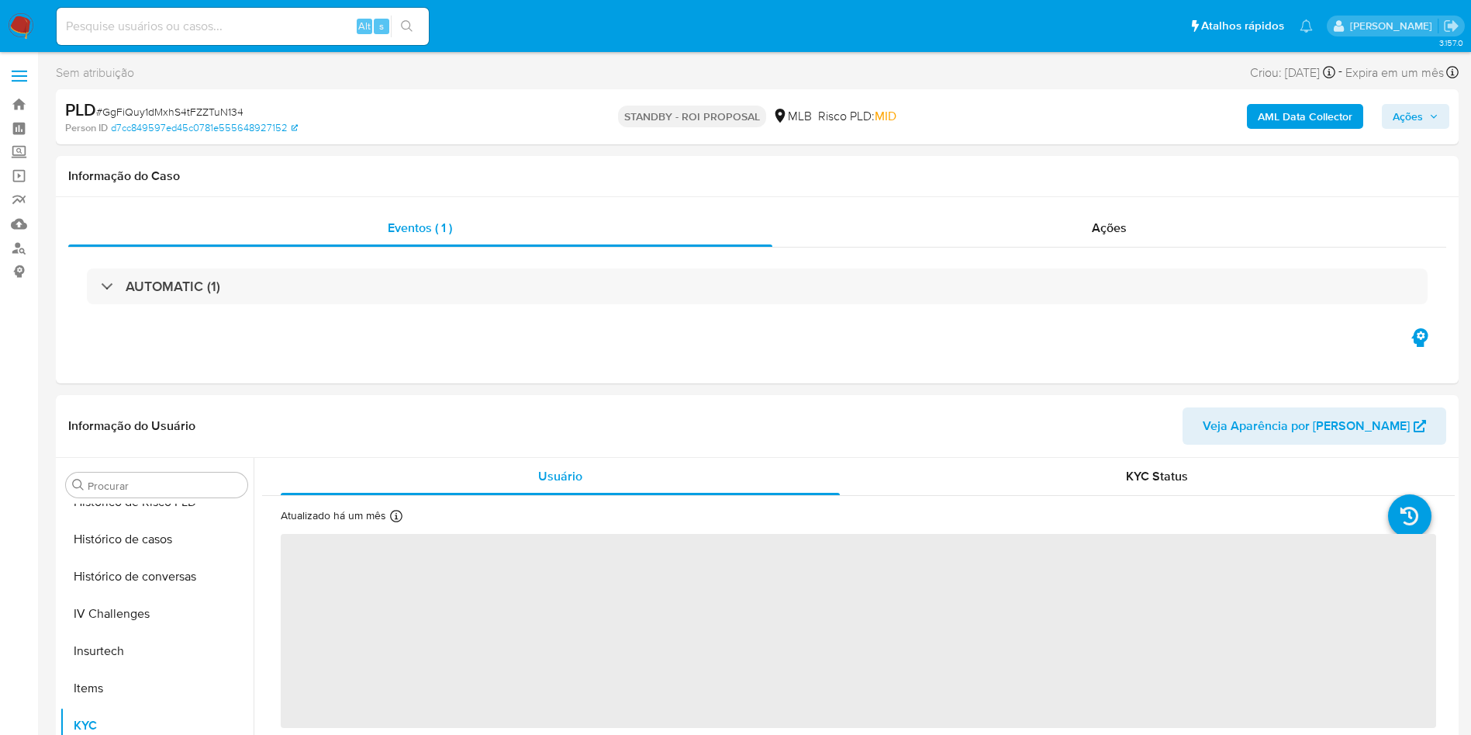
scroll to position [693, 0]
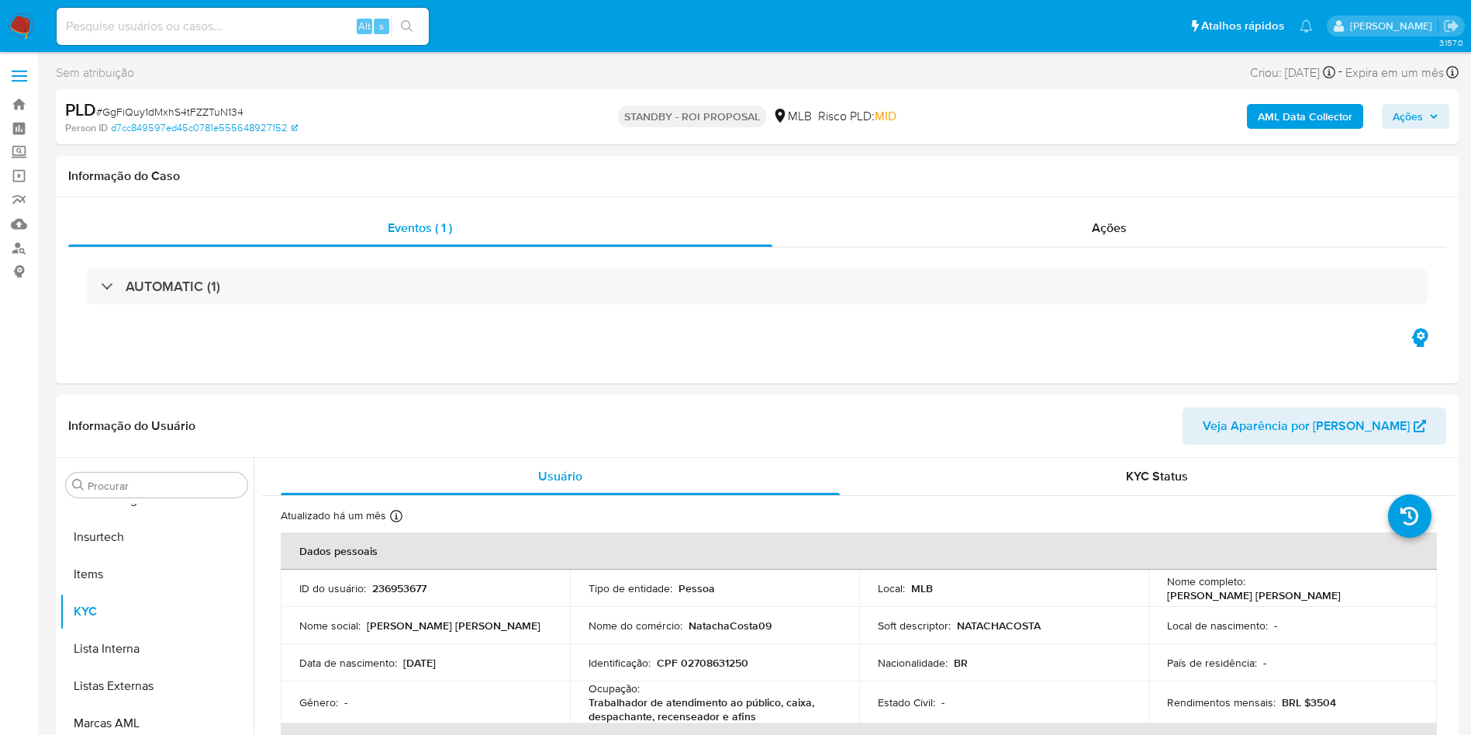
select select "10"
click at [551, 349] on div "Eventos ( 1 ) Ações AUTOMATIC (1)" at bounding box center [757, 290] width 1403 height 186
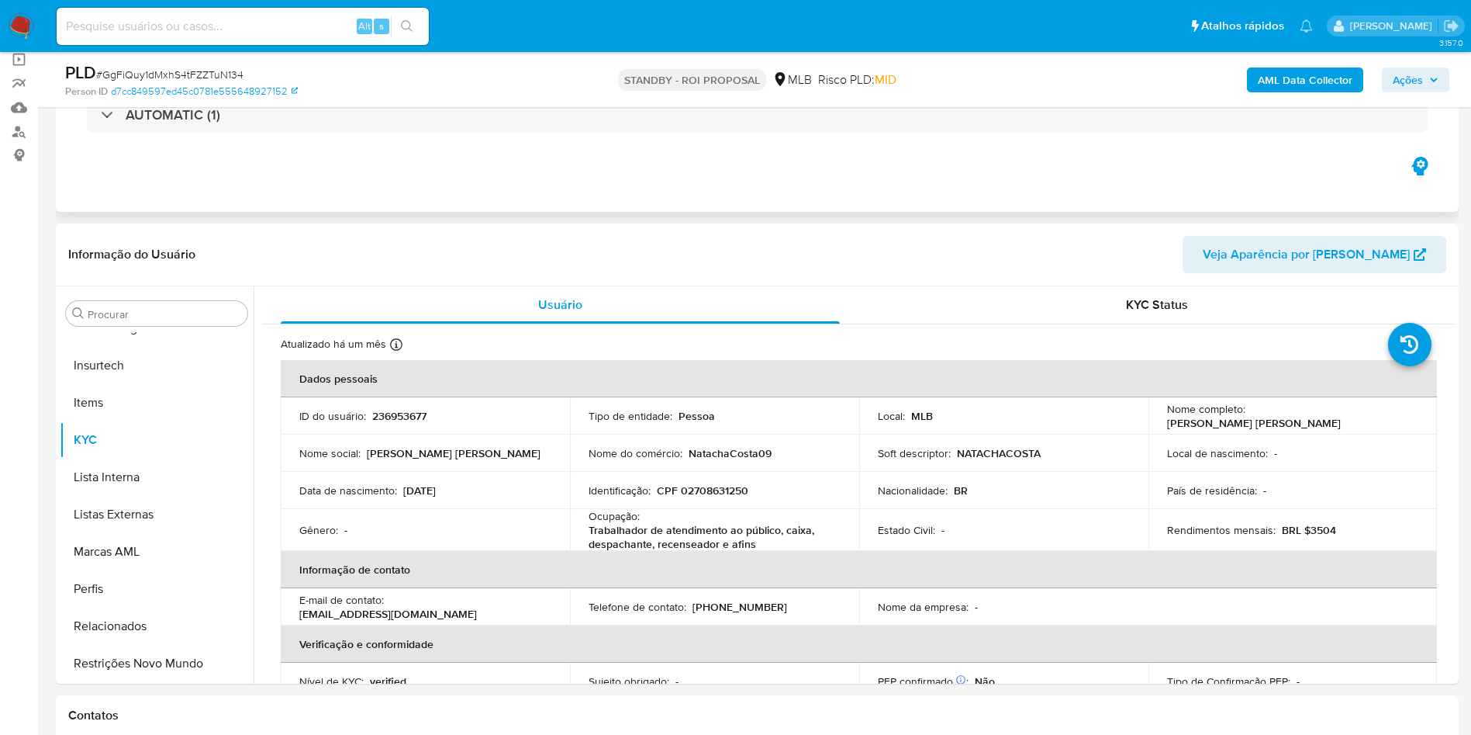
scroll to position [0, 0]
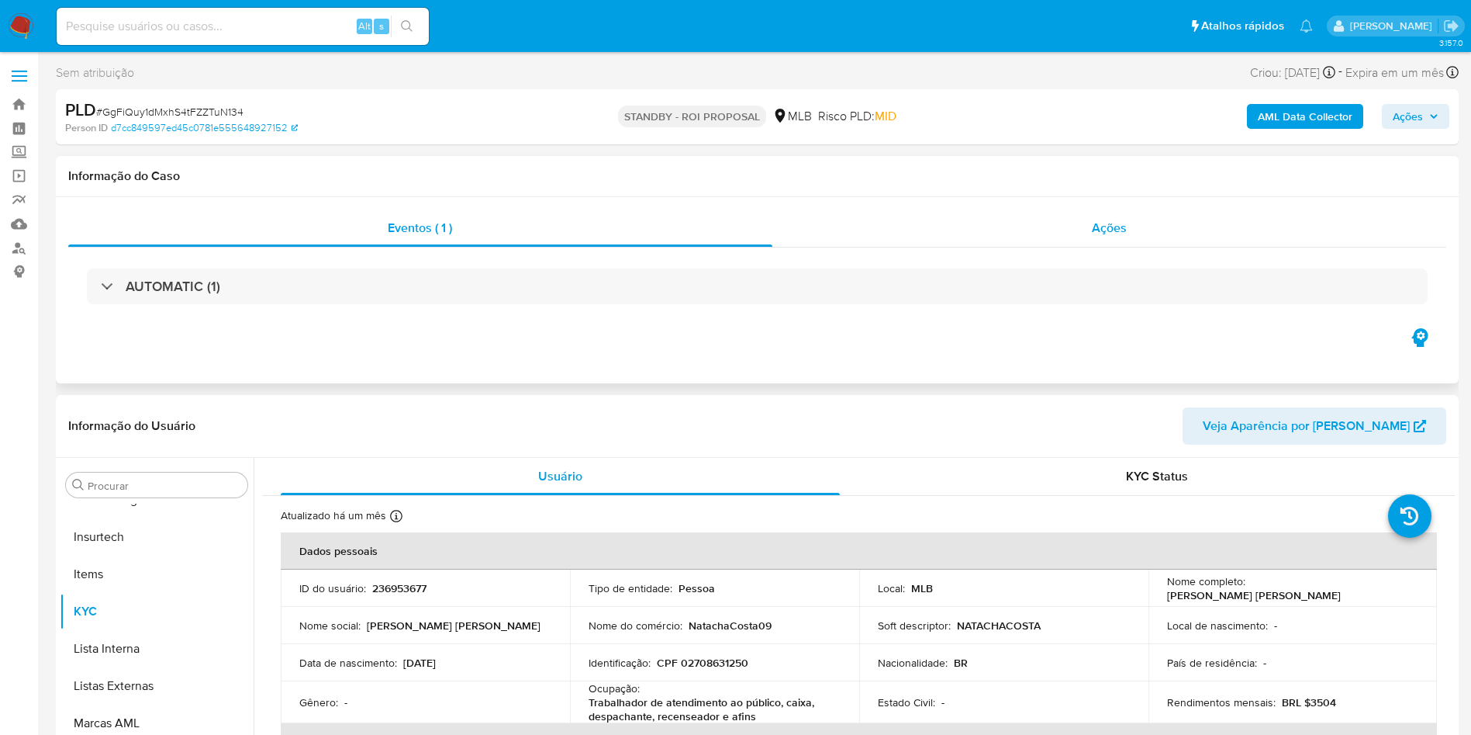
click at [1042, 221] on div "Ações" at bounding box center [1110, 227] width 675 height 37
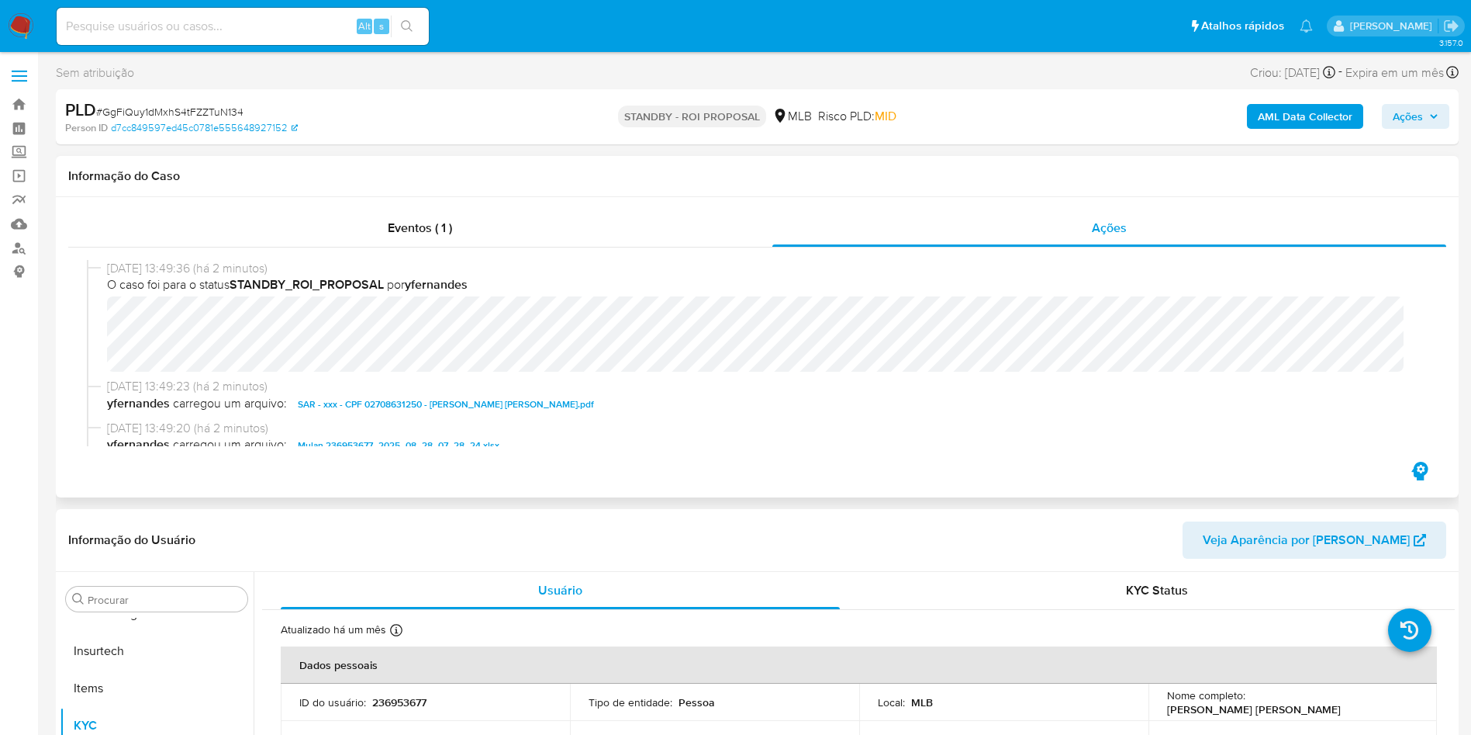
click at [1004, 206] on div "Eventos ( 1 ) Ações 28/08/2025 13:49:36 (há 2 minutos) O caso foi para o status…" at bounding box center [757, 347] width 1403 height 300
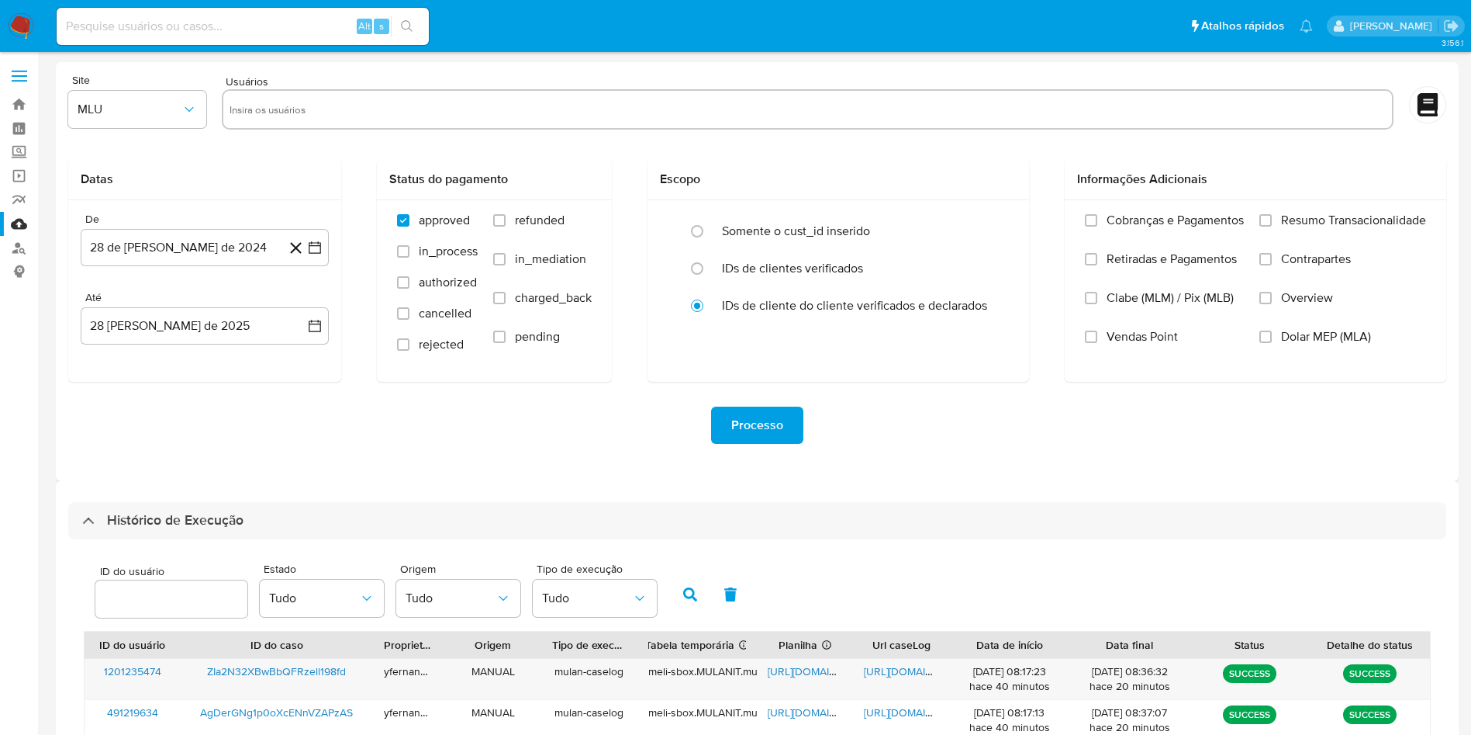
select select "10"
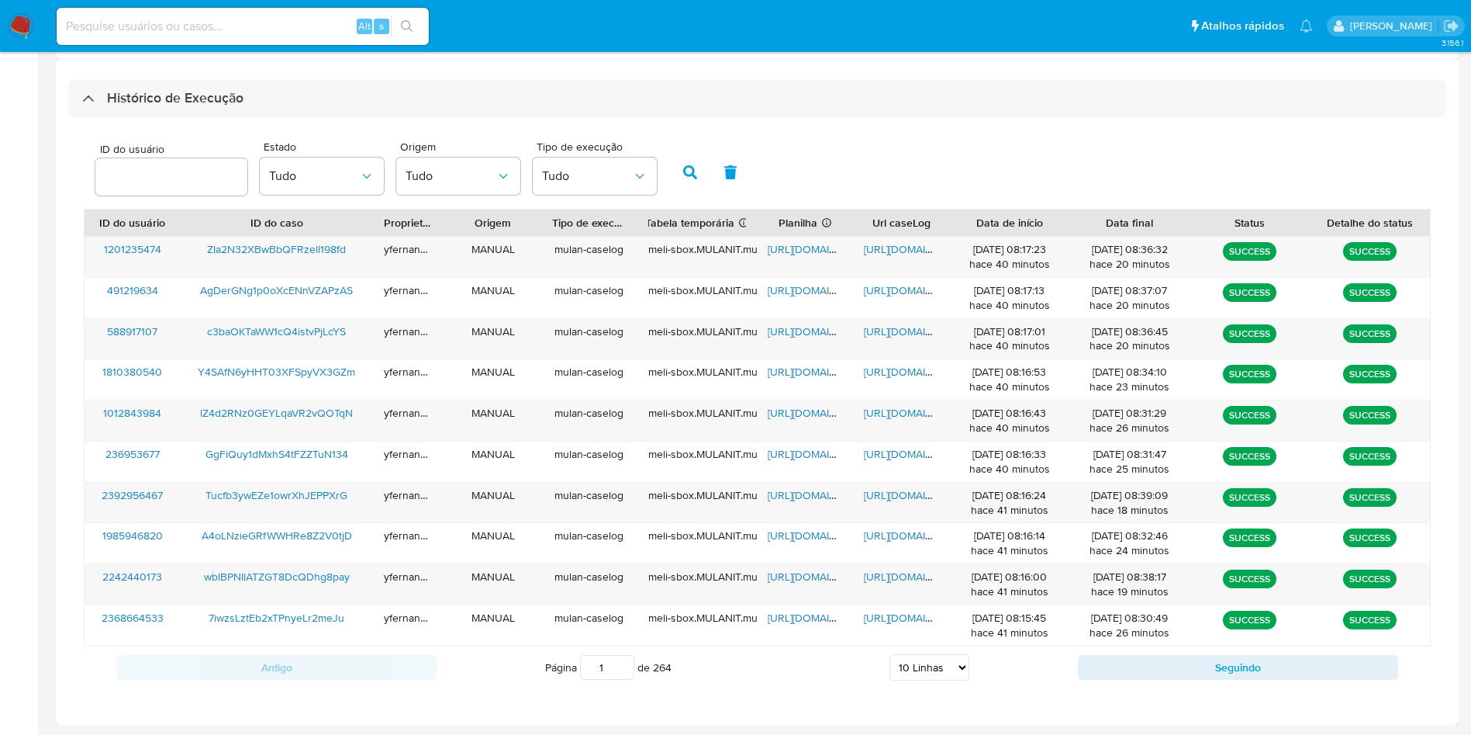
drag, startPoint x: 633, startPoint y: 62, endPoint x: 690, endPoint y: 42, distance: 60.8
click at [634, 63] on div "Histórico de Execução ID do usuário Estado Tudo Origem Tudo Tipo de execução Tu…" at bounding box center [757, 392] width 1403 height 666
click at [813, 410] on span "https://docs.google.com/spreadsheets/d/1HNk2zIMc_pZ3Sz6bQN8okcqZpQL1qUU5YRqbEG9…" at bounding box center [821, 413] width 107 height 16
click at [891, 414] on span "https://docs.google.com/document/d/1VWECuoaWcyC-Qb2jmYYZ4uPuXdqsNBZ_-4Ux1v2hMUQ…" at bounding box center [917, 413] width 107 height 16
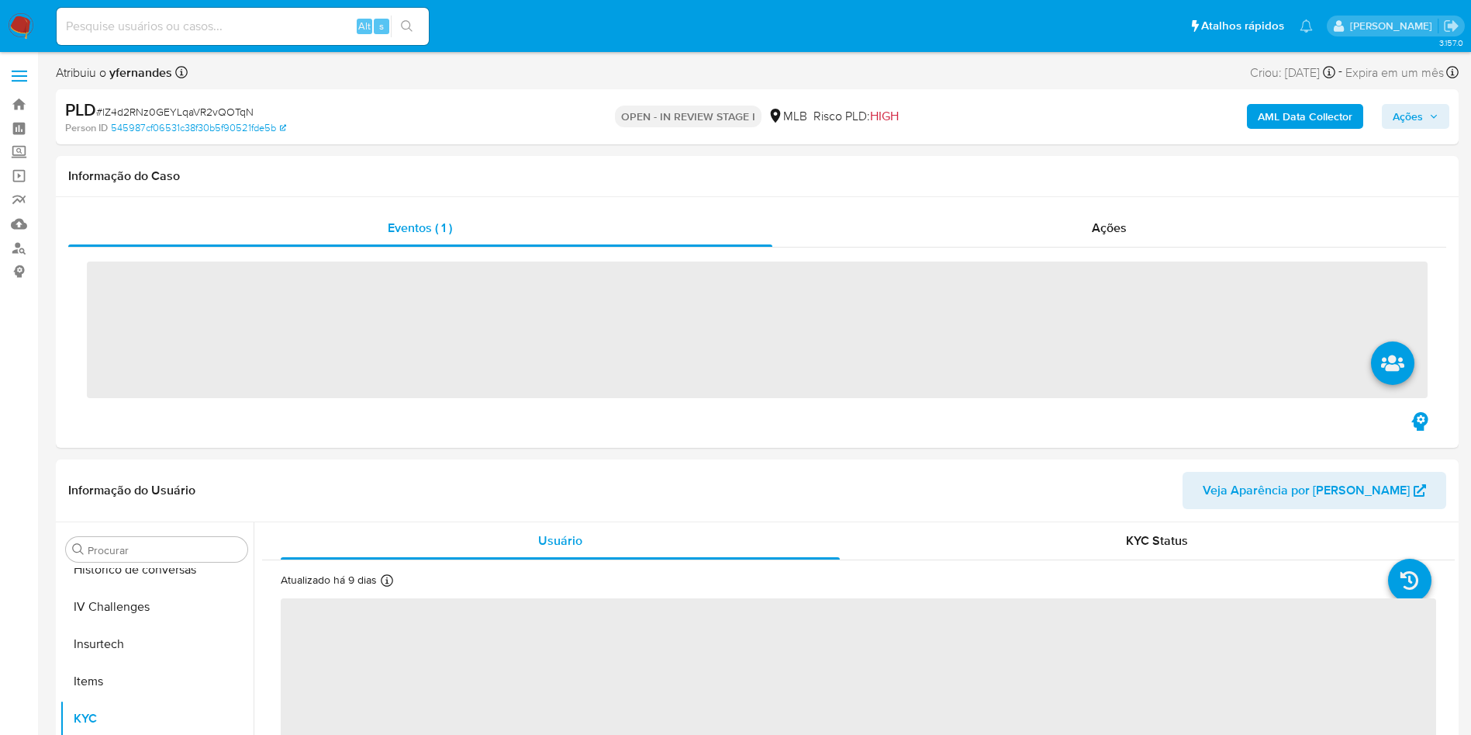
scroll to position [693, 0]
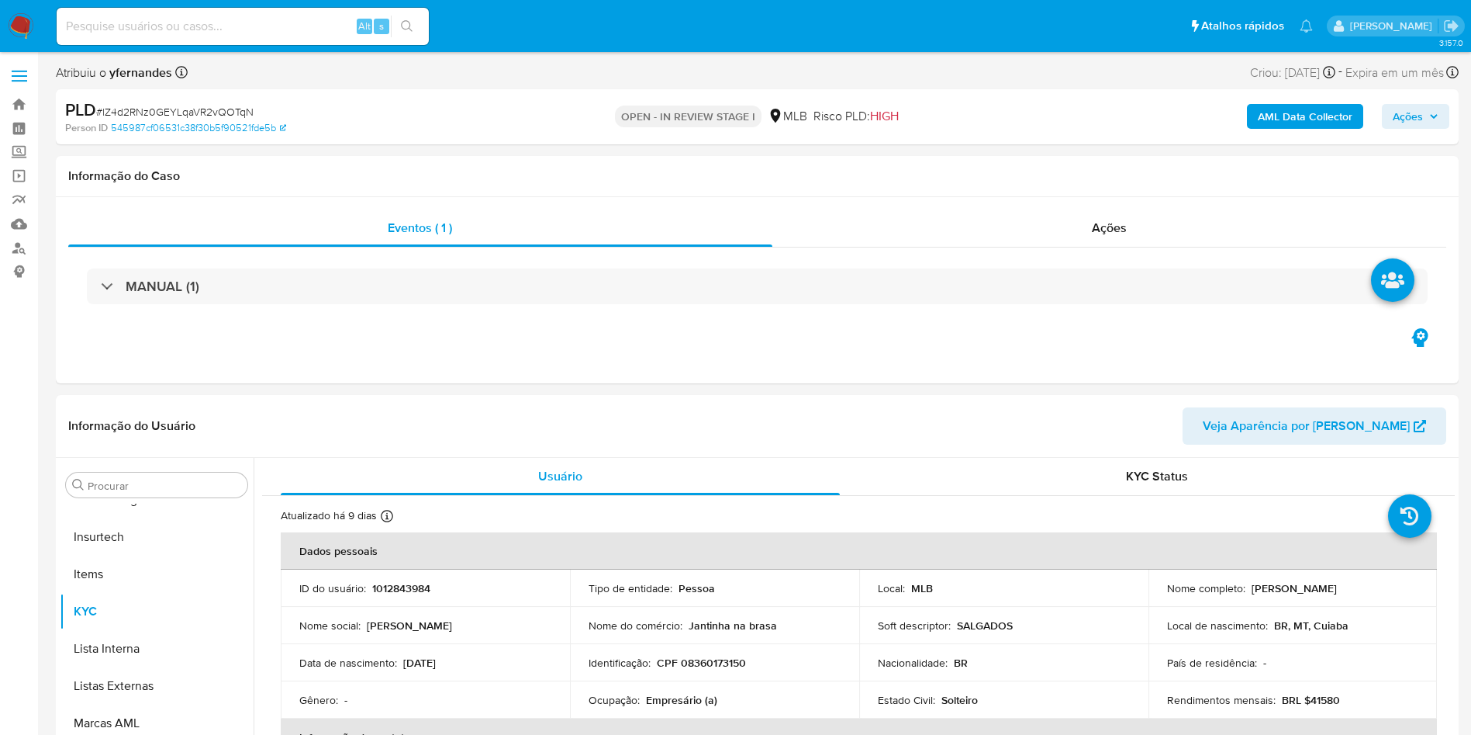
click at [225, 109] on span "# lZ4d2RNz0GEYLqaVR2vQOTqN" at bounding box center [174, 112] width 157 height 16
drag, startPoint x: 225, startPoint y: 109, endPoint x: 281, endPoint y: 90, distance: 59.1
click at [225, 110] on span "# lZ4d2RNz0GEYLqaVR2vQOTqN" at bounding box center [174, 112] width 157 height 16
select select "10"
copy span "lZ4d2RNz0GEYLqaVR2vQOTqN"
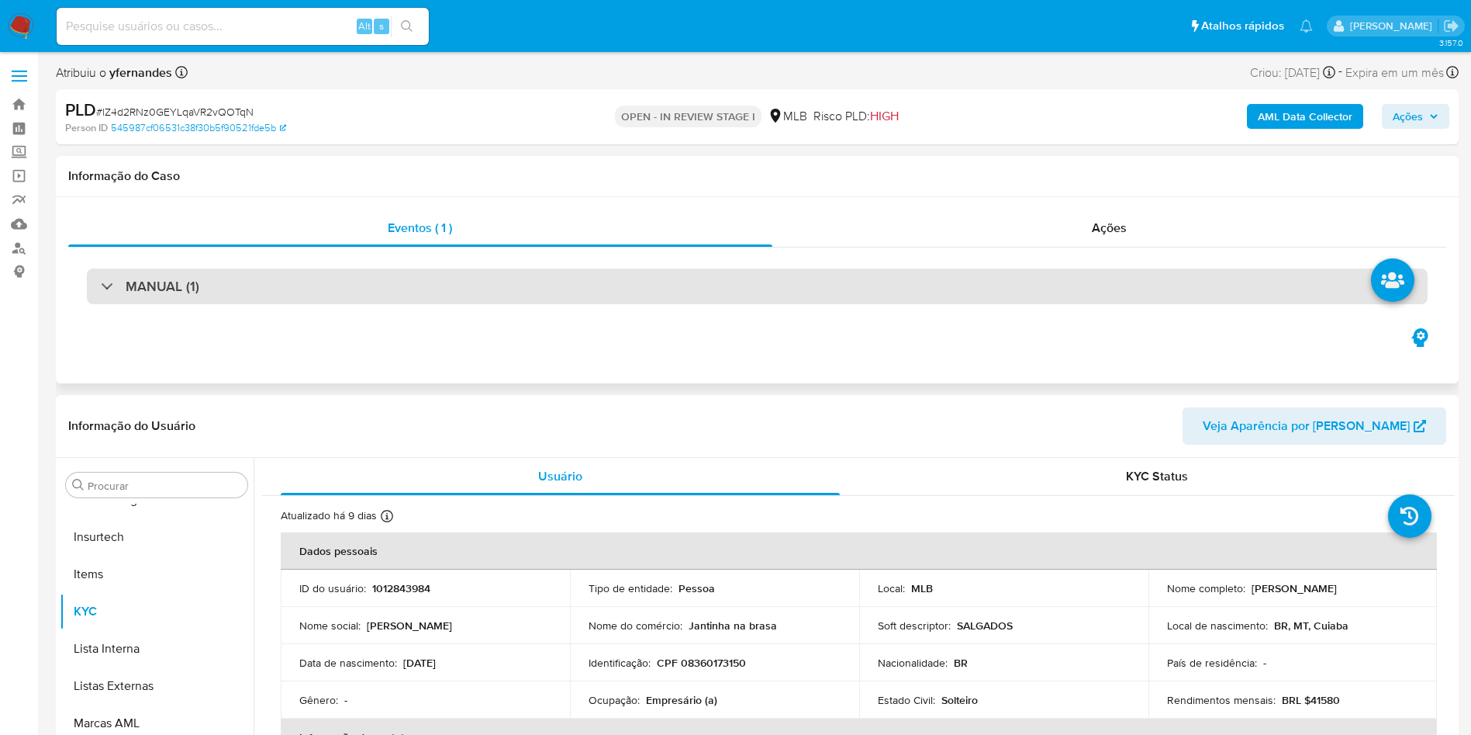
click at [825, 279] on div "MANUAL (1)" at bounding box center [757, 286] width 1341 height 36
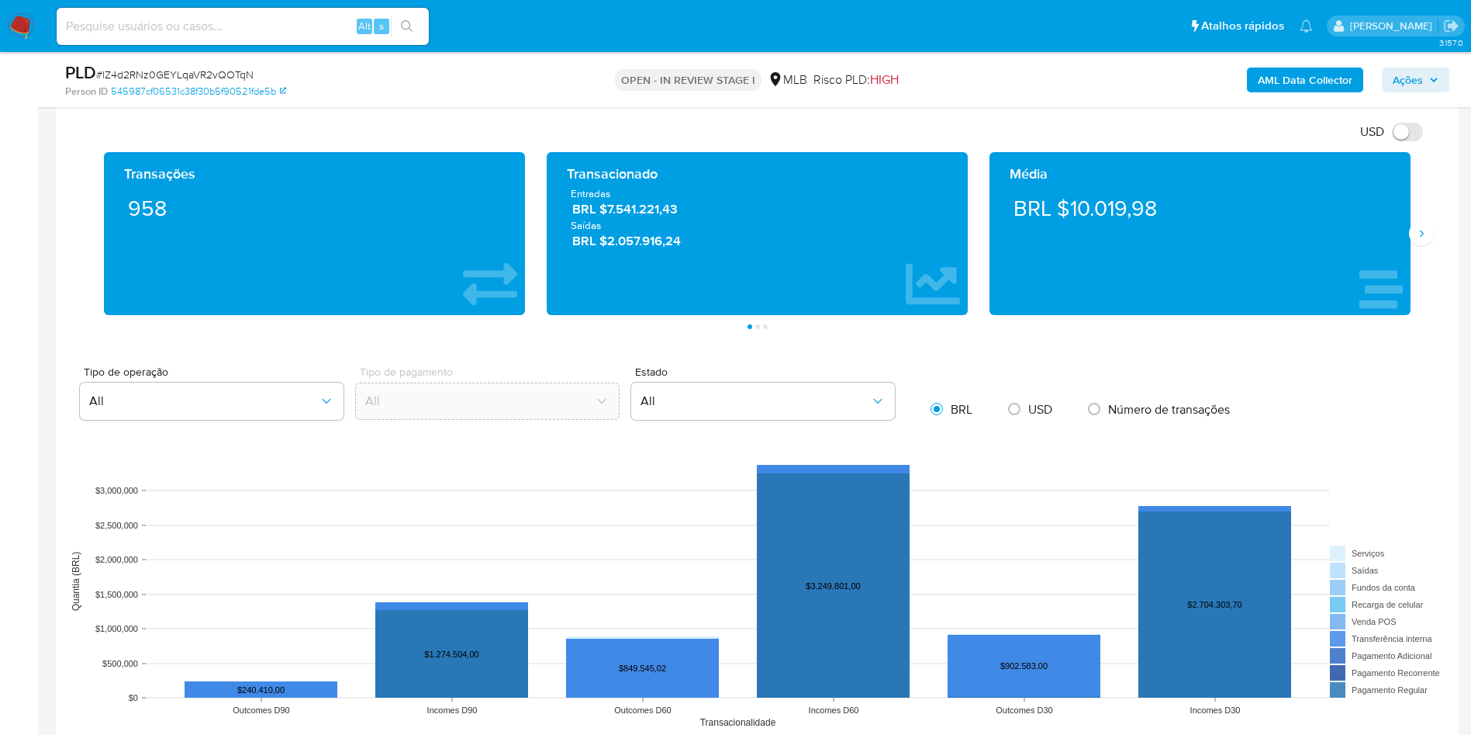
scroll to position [1163, 0]
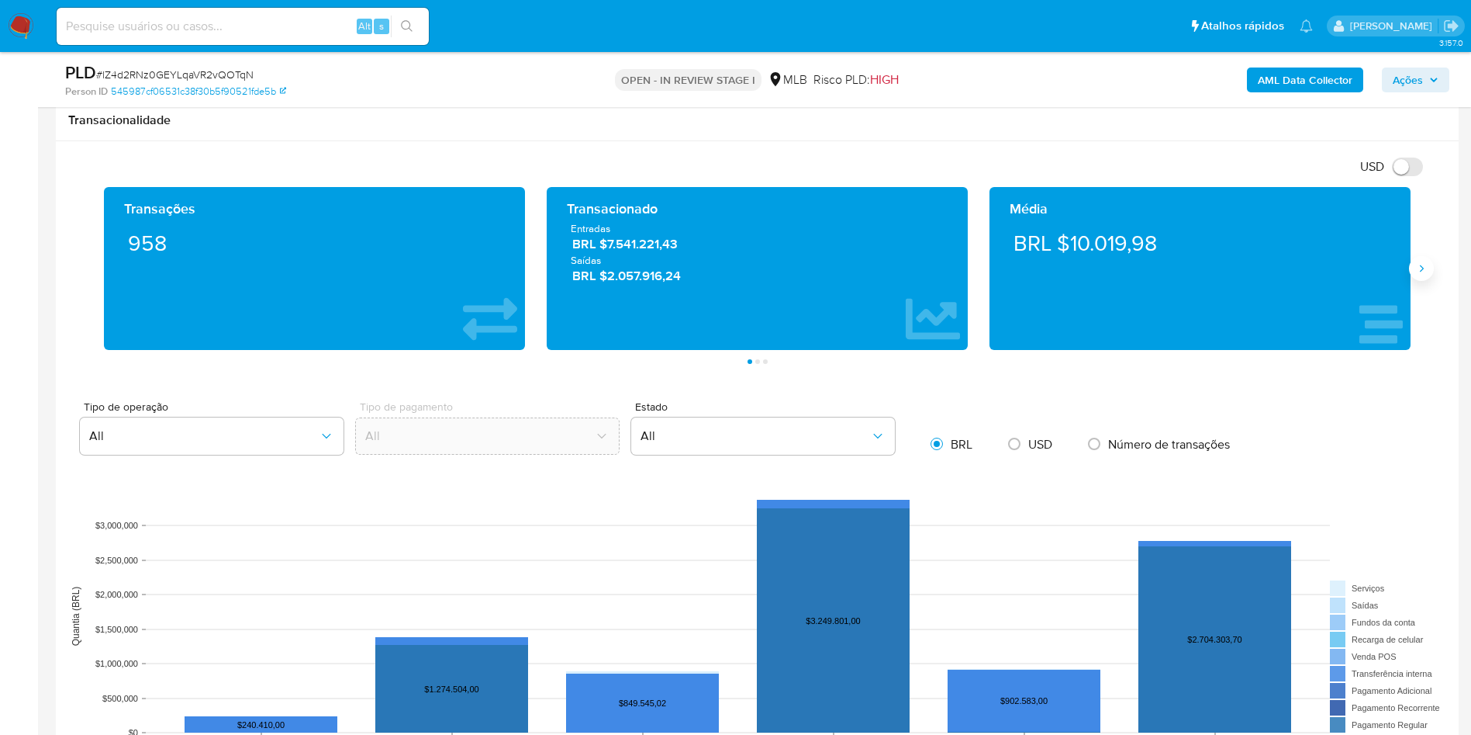
click at [1416, 267] on icon "Siguiente" at bounding box center [1422, 268] width 12 height 12
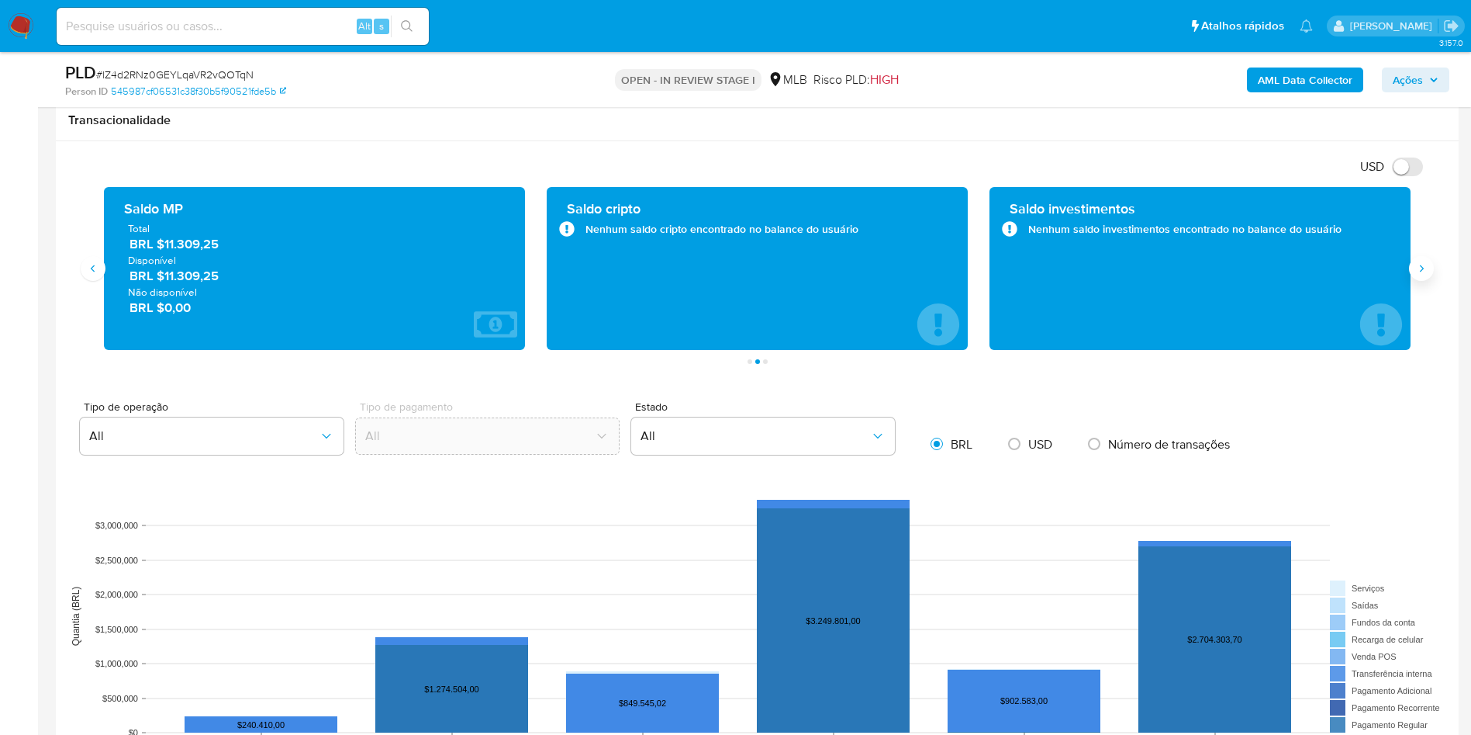
click at [1416, 267] on icon "Siguiente" at bounding box center [1422, 268] width 12 height 12
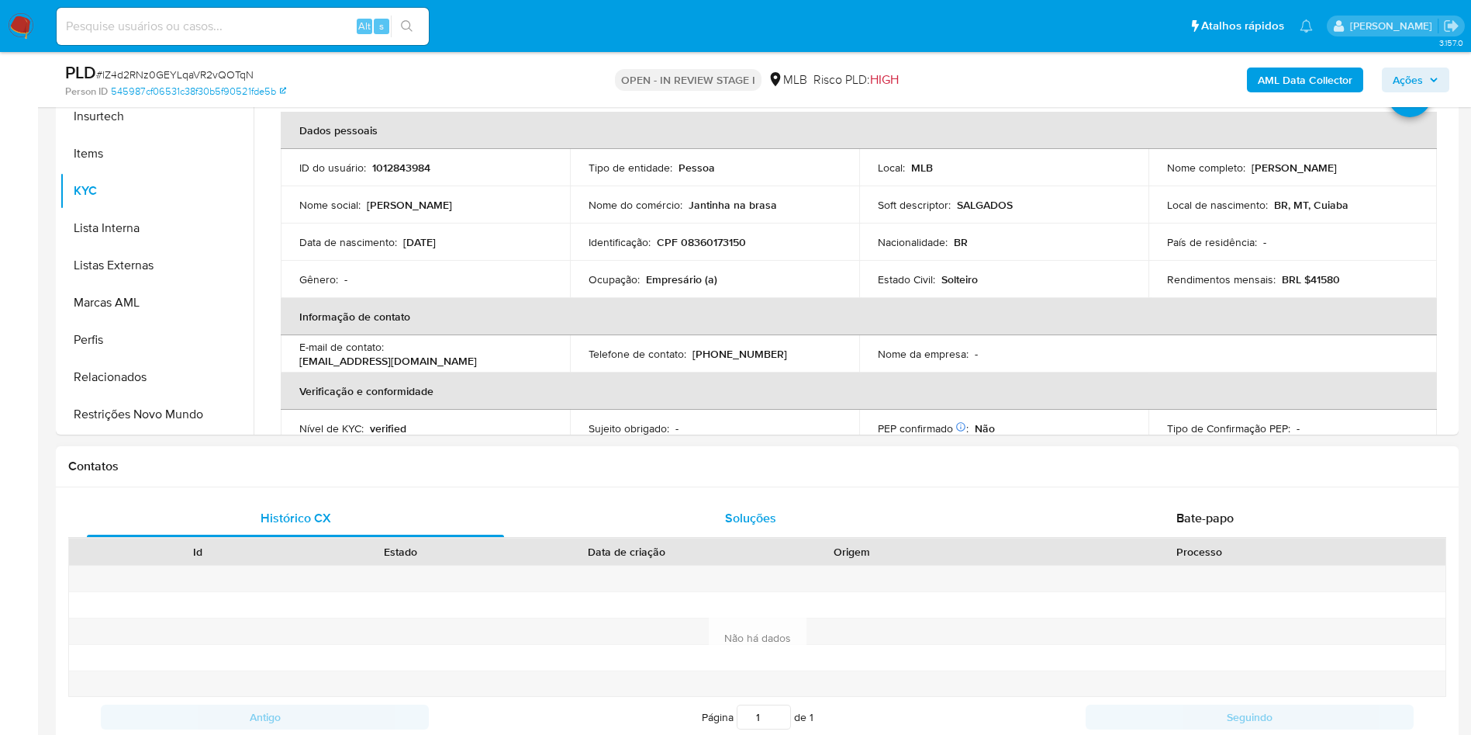
scroll to position [349, 0]
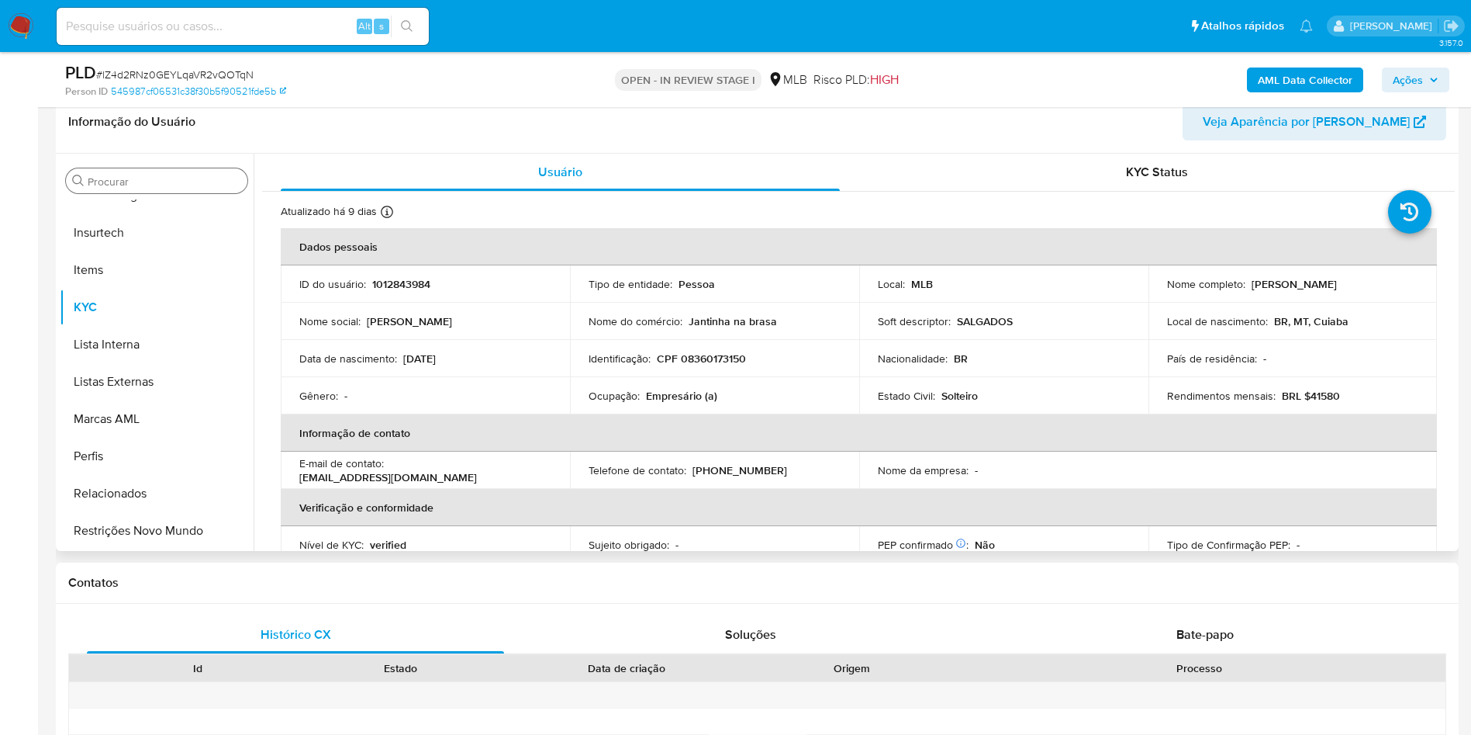
click at [163, 171] on div "Procurar" at bounding box center [157, 180] width 182 height 25
click at [178, 183] on input "Procurar" at bounding box center [165, 182] width 154 height 14
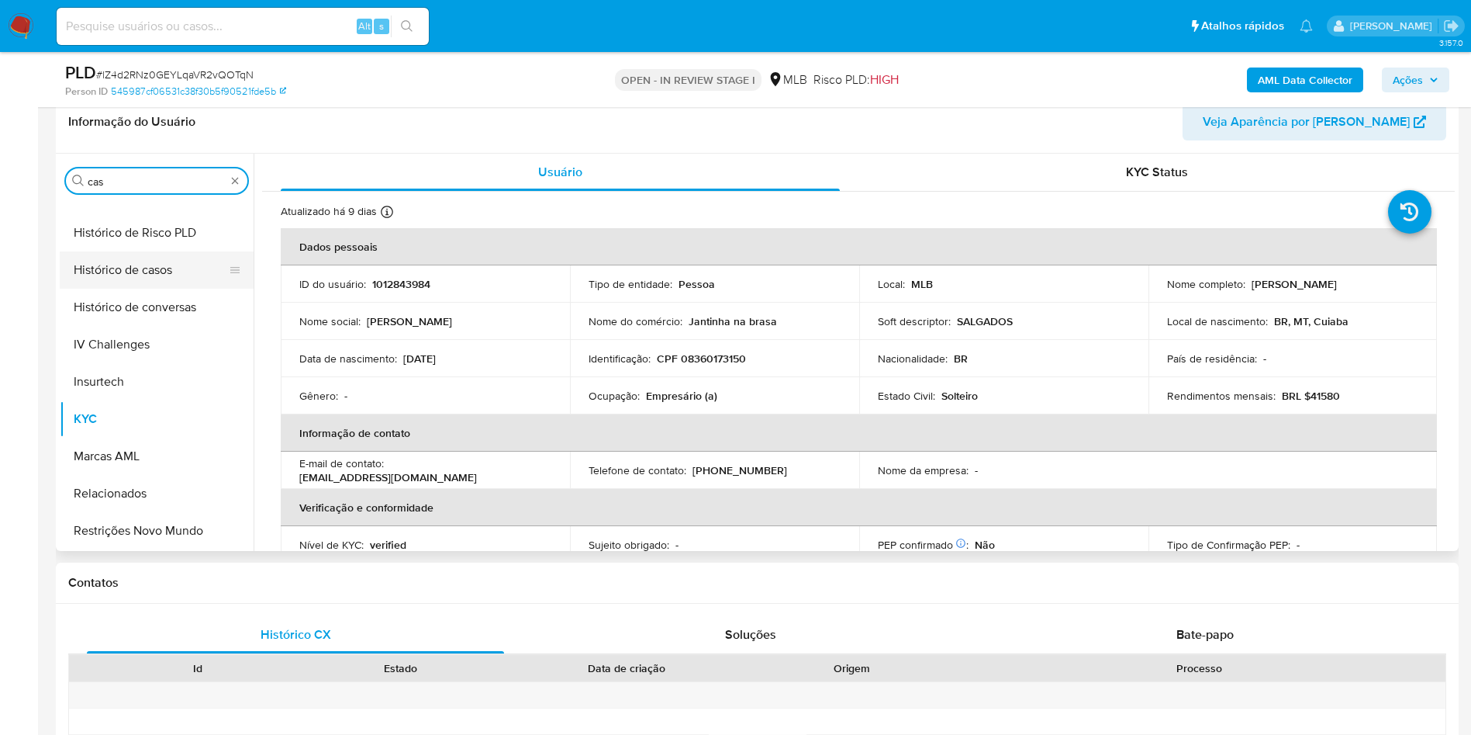
scroll to position [0, 0]
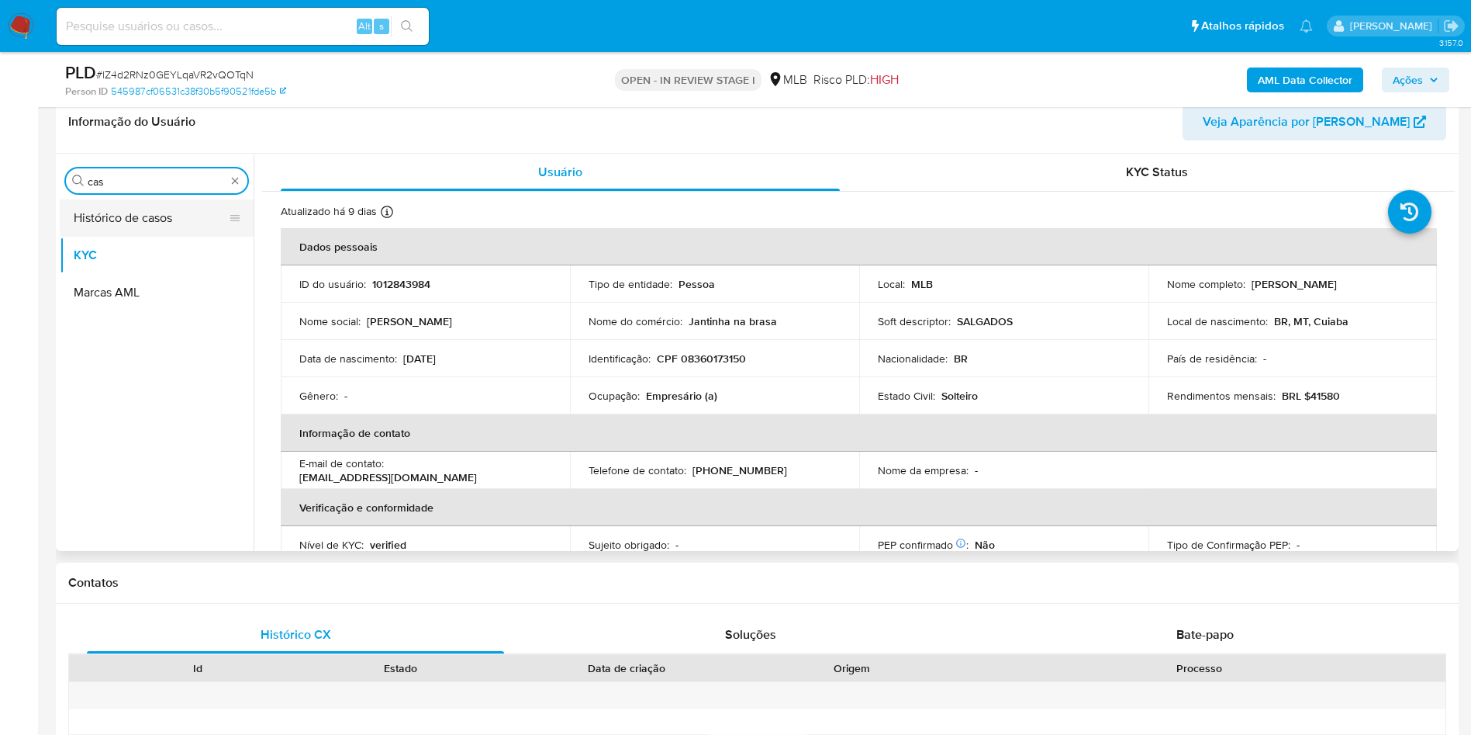
click at [150, 216] on button "Histórico de casos" at bounding box center [151, 217] width 182 height 37
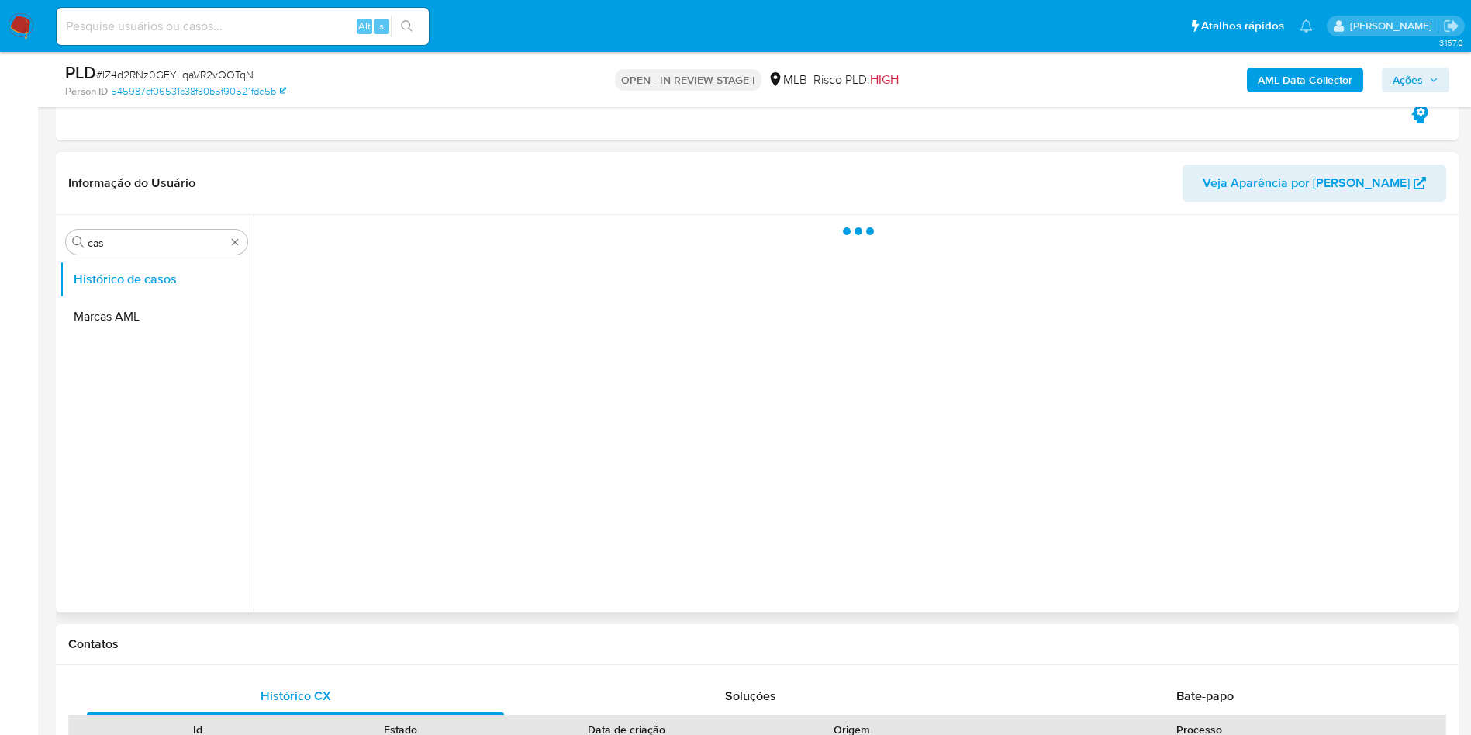
scroll to position [233, 0]
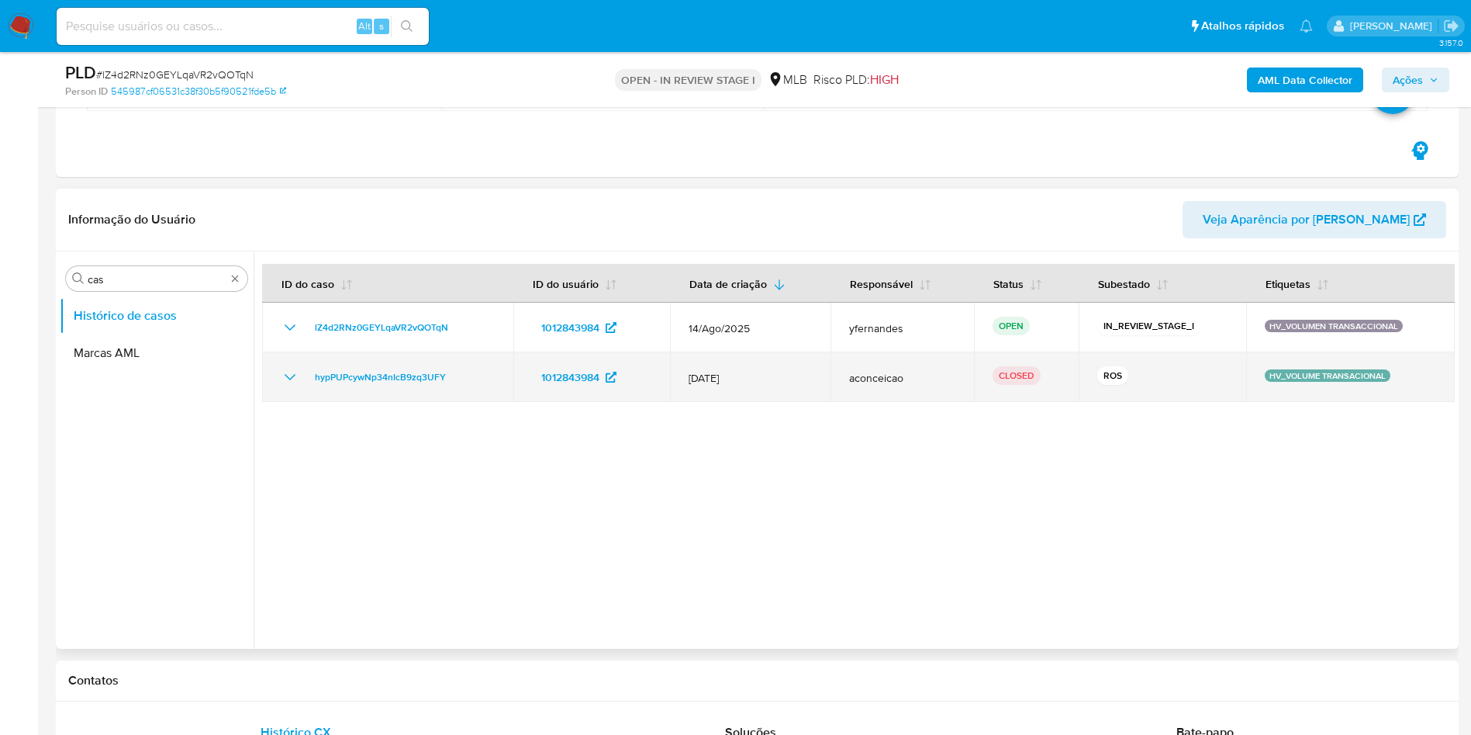
click at [283, 376] on icon "Mostrar/Ocultar" at bounding box center [290, 377] width 19 height 19
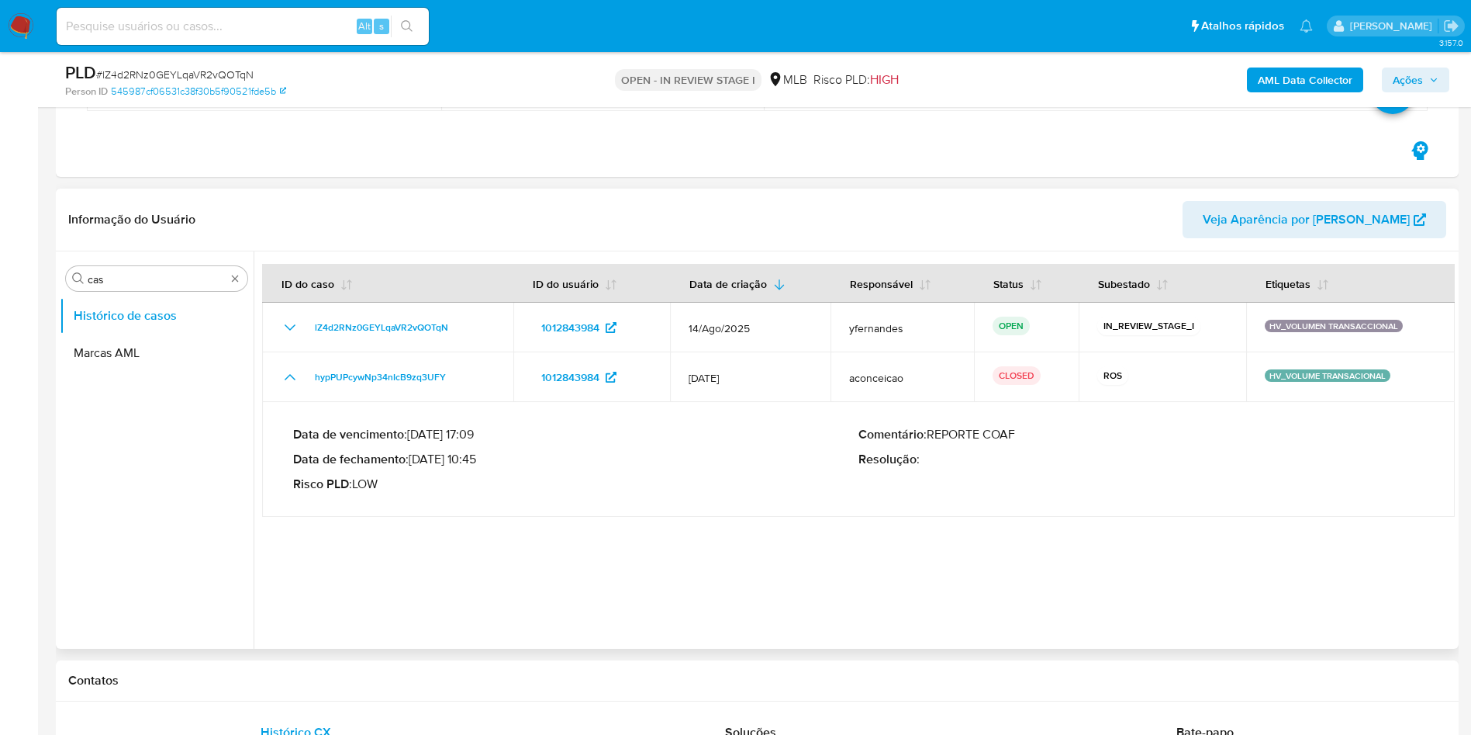
drag, startPoint x: 434, startPoint y: 457, endPoint x: 479, endPoint y: 459, distance: 45.8
click at [479, 459] on p "Data de fechamento : 27/01/2025 10:45" at bounding box center [575, 459] width 565 height 16
click at [156, 279] on input "cas" at bounding box center [157, 279] width 138 height 14
click at [156, 278] on input "cas" at bounding box center [157, 279] width 138 height 14
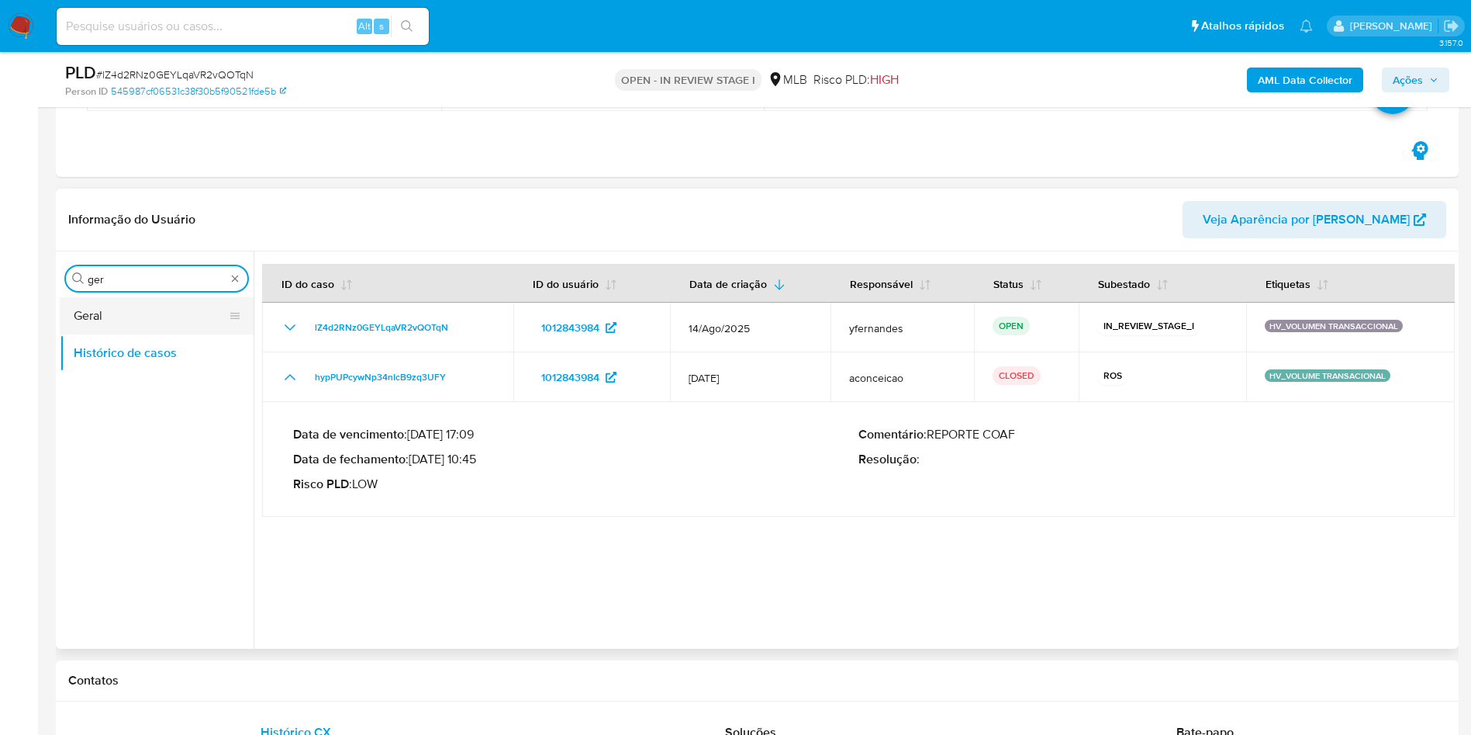
type input "ger"
click at [132, 312] on button "Geral" at bounding box center [151, 315] width 182 height 37
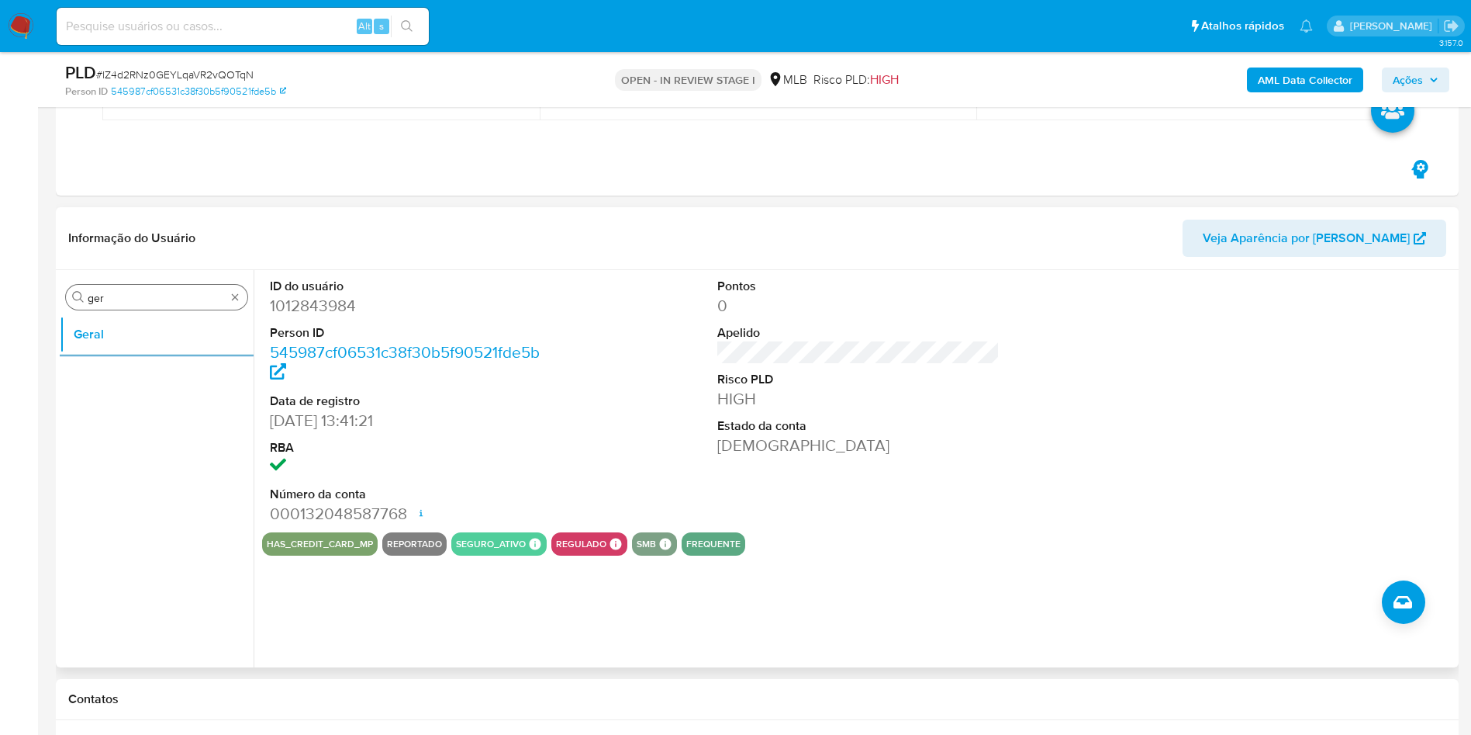
click at [142, 296] on input "ger" at bounding box center [157, 298] width 138 height 14
click at [141, 296] on input "ger" at bounding box center [157, 298] width 138 height 14
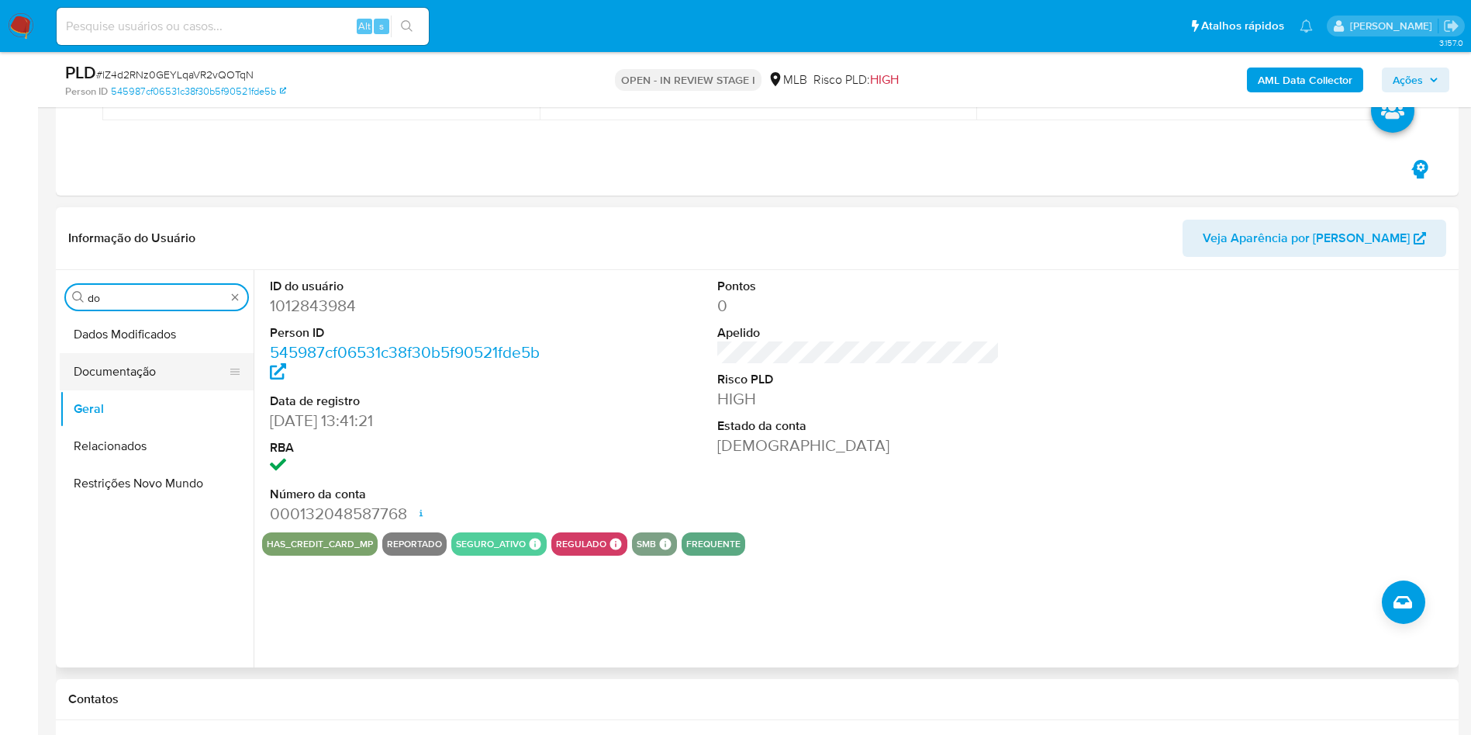
type input "do"
drag, startPoint x: 124, startPoint y: 362, endPoint x: 133, endPoint y: 362, distance: 9.3
click at [124, 367] on button "Documentação" at bounding box center [151, 371] width 182 height 37
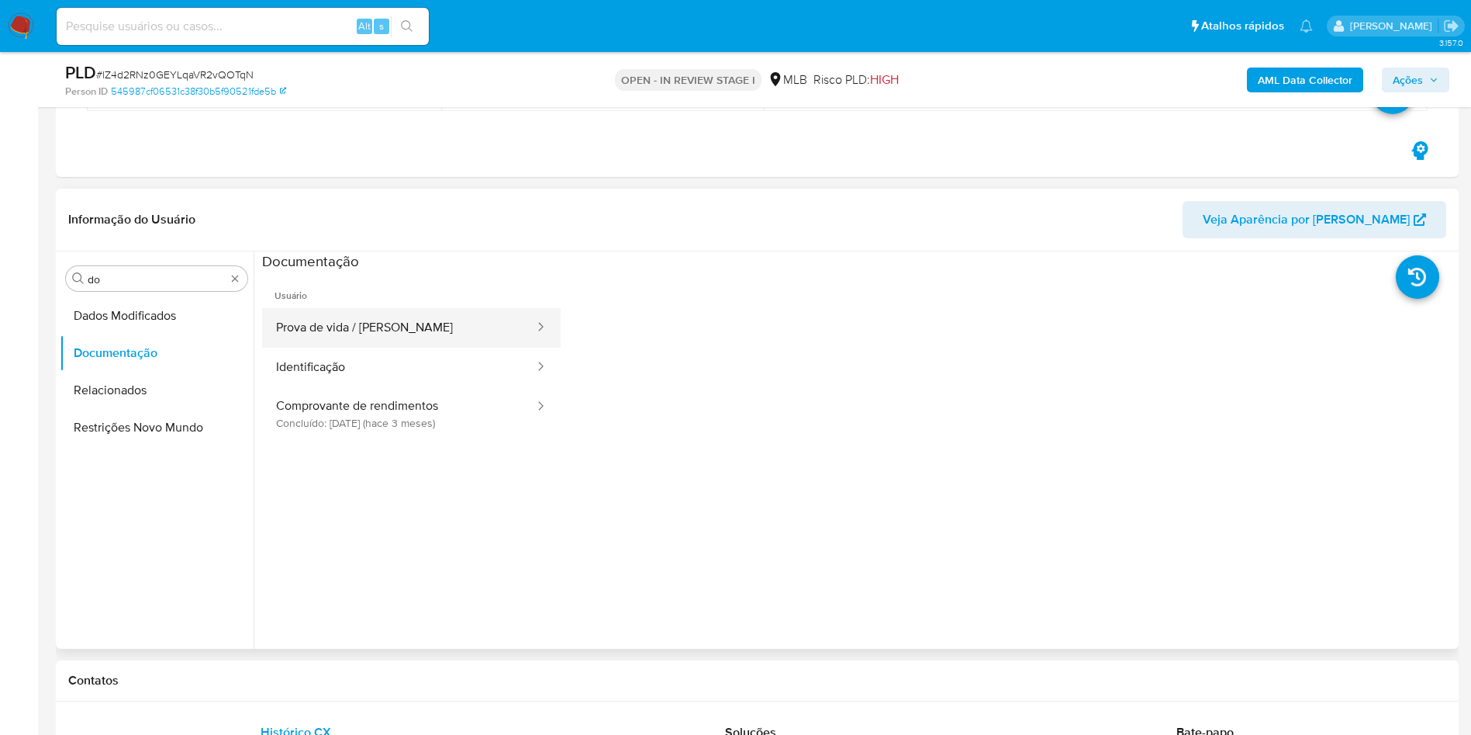
click at [323, 310] on button "Prova de vida / [PERSON_NAME]" at bounding box center [399, 328] width 274 height 40
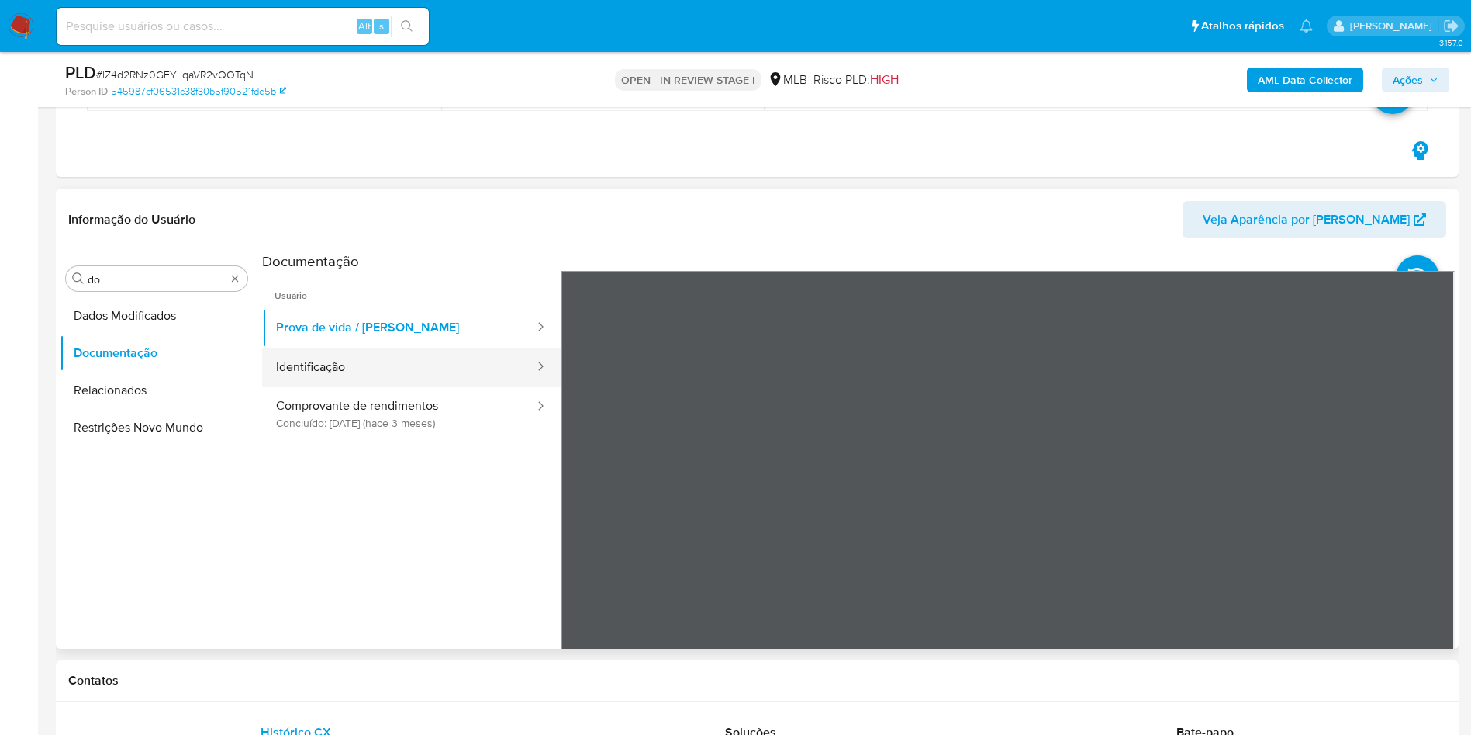
click at [347, 362] on button "Identificação" at bounding box center [399, 367] width 274 height 40
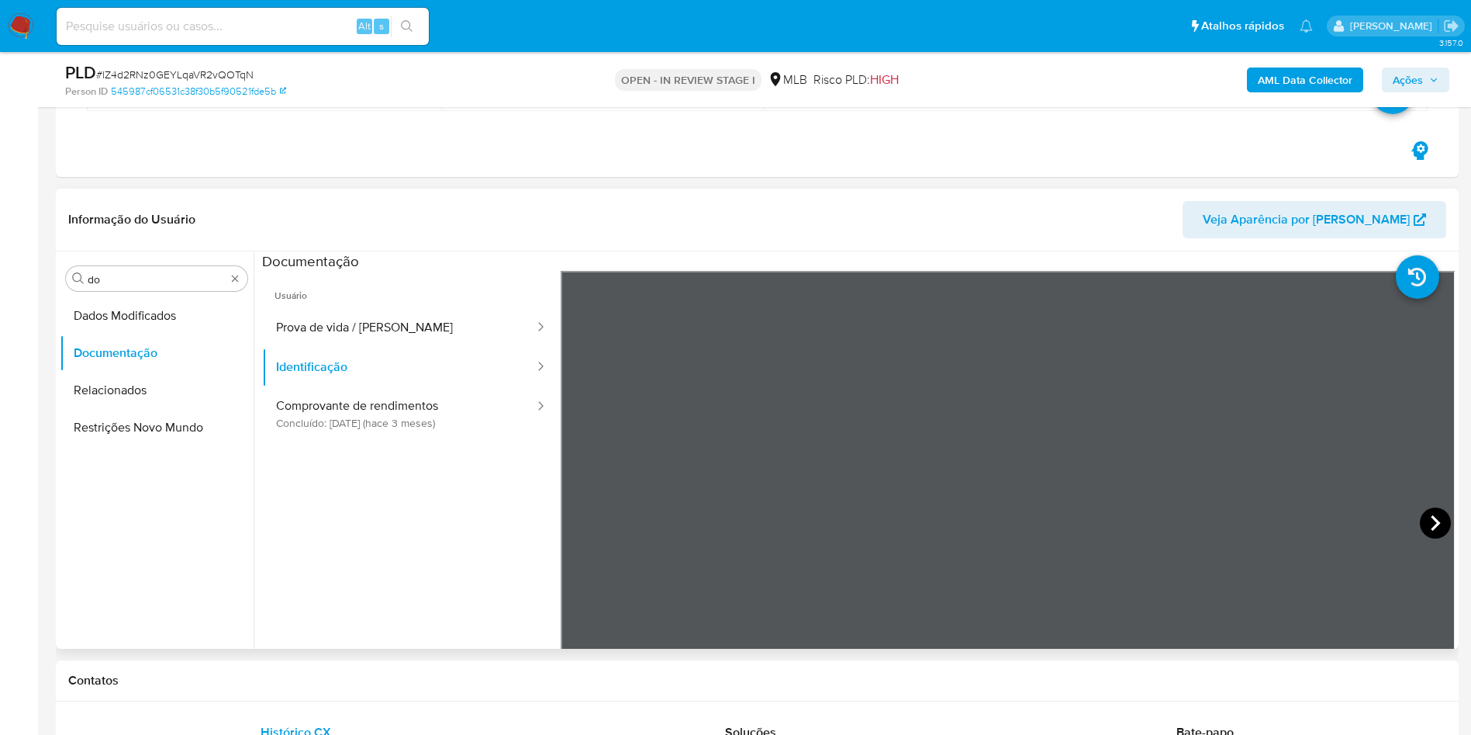
click at [1420, 519] on icon at bounding box center [1435, 522] width 31 height 31
click at [474, 425] on button "Comprovante de rendimentos Concluído: 05/06/2025 (hace 3 meses)" at bounding box center [399, 413] width 274 height 53
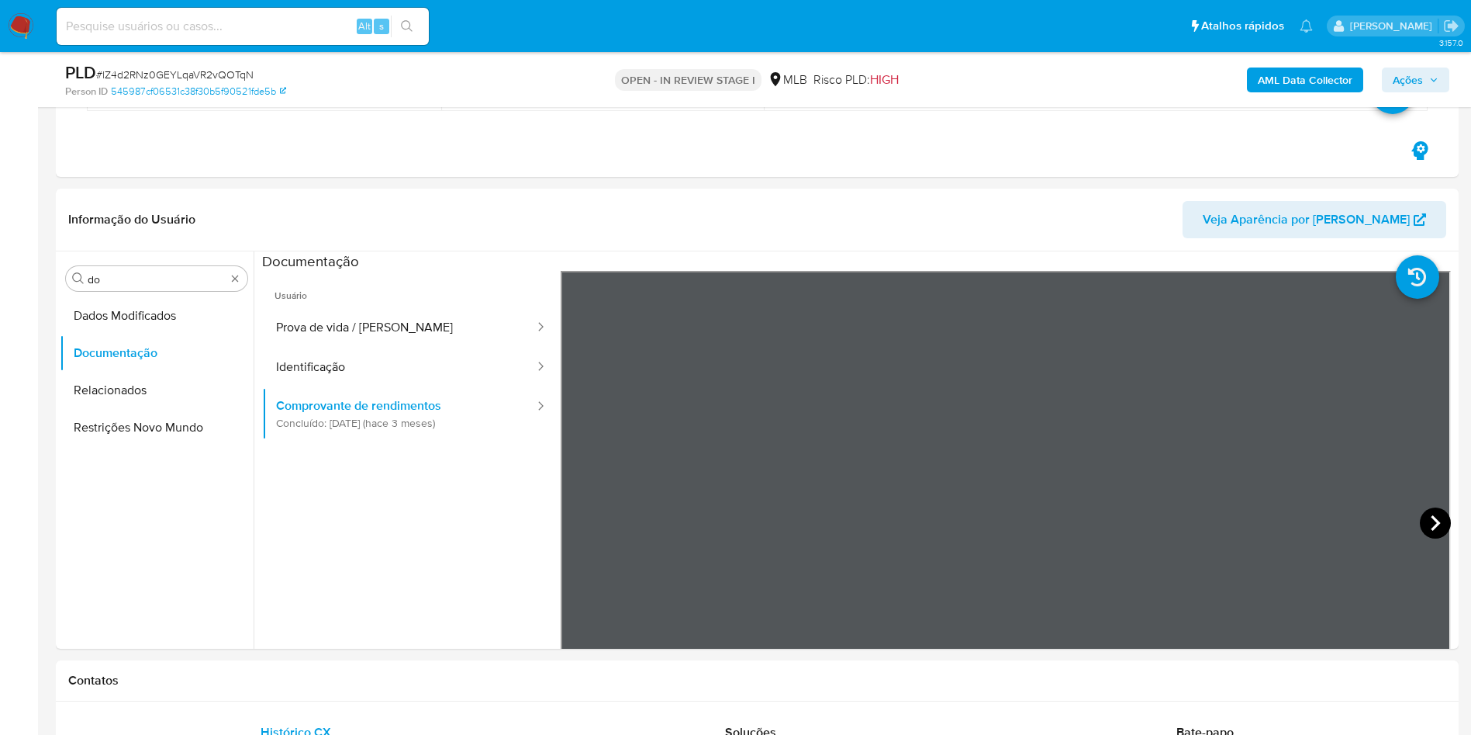
click at [1420, 512] on icon at bounding box center [1435, 522] width 31 height 31
click at [456, 354] on button "Identificação" at bounding box center [399, 367] width 274 height 40
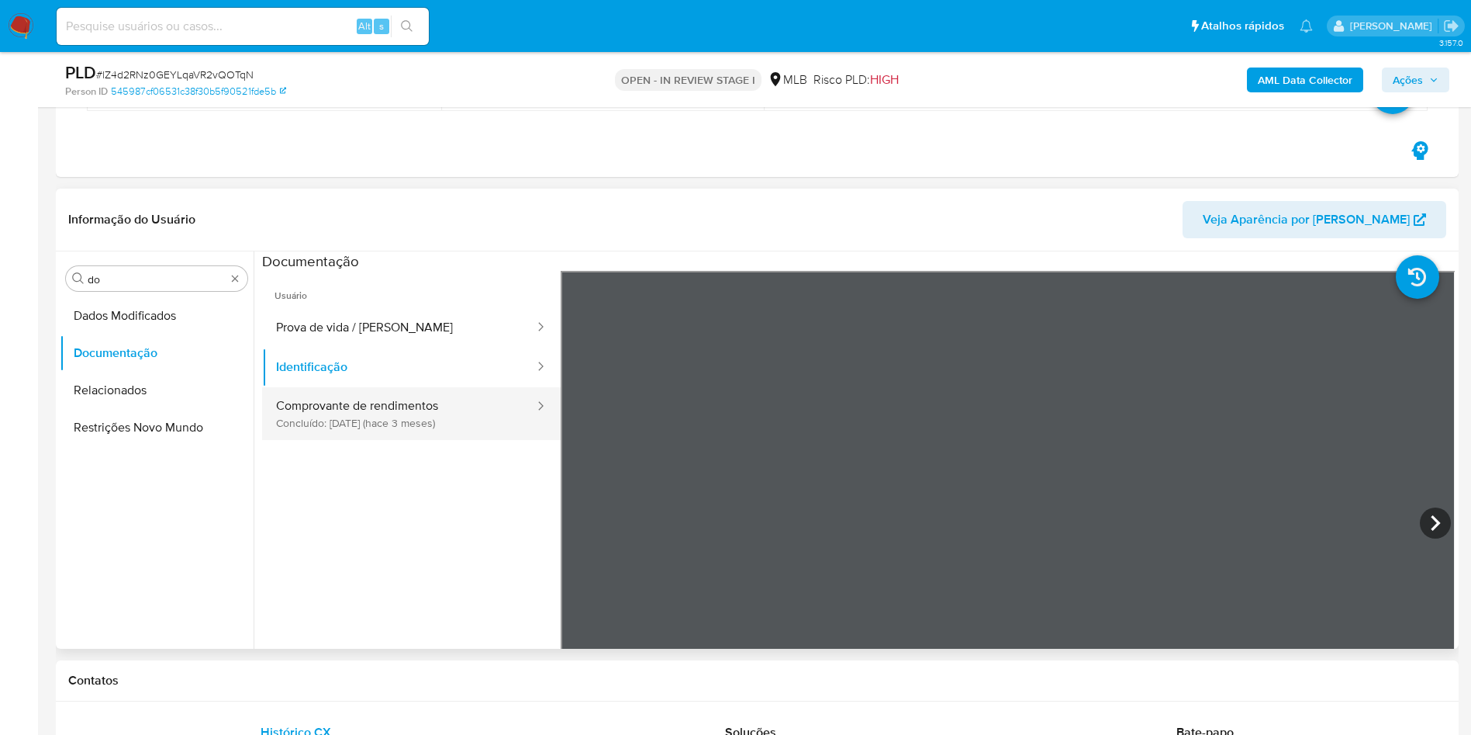
click at [393, 409] on button "Comprovante de rendimentos Concluído: 05/06/2025 (hace 3 meses)" at bounding box center [399, 413] width 274 height 53
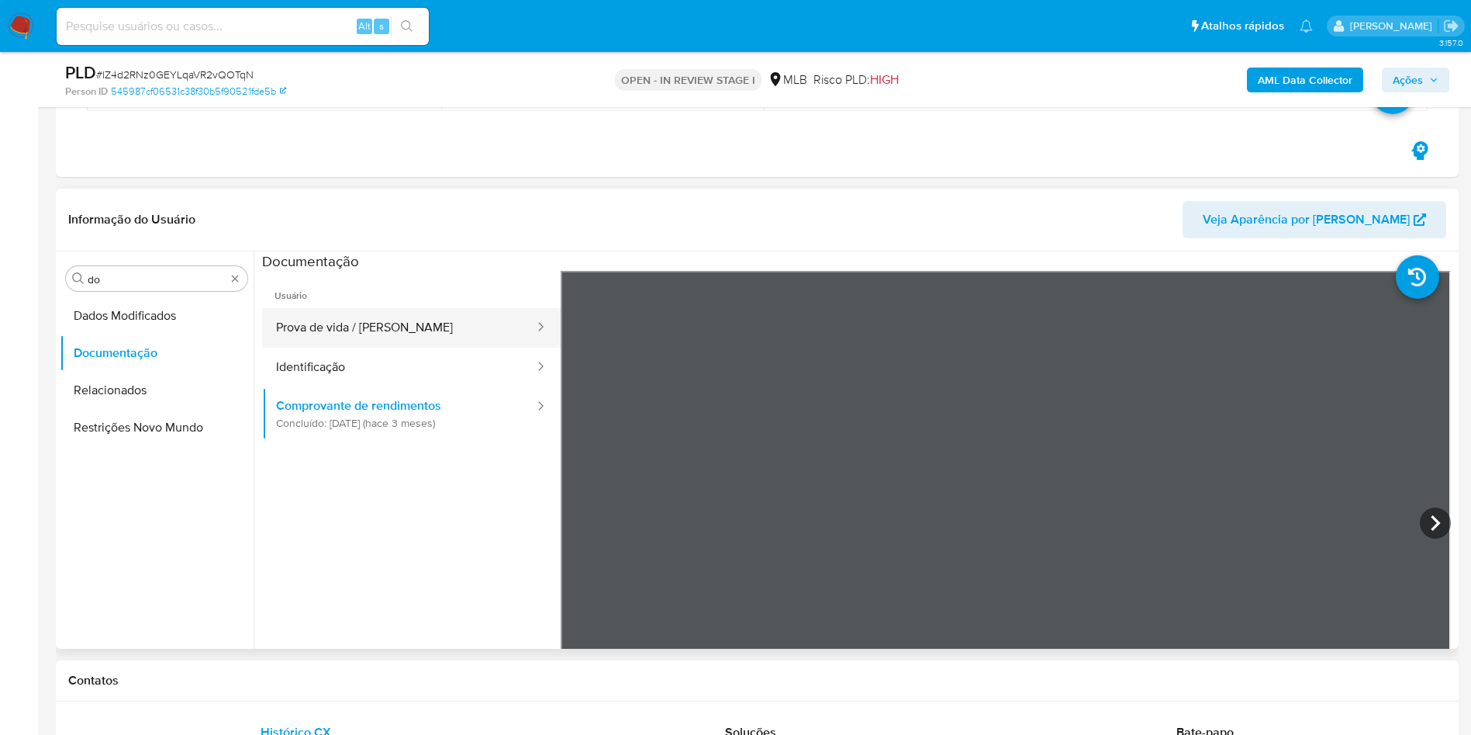
click at [405, 313] on button "Prova de vida / [PERSON_NAME]" at bounding box center [399, 328] width 274 height 40
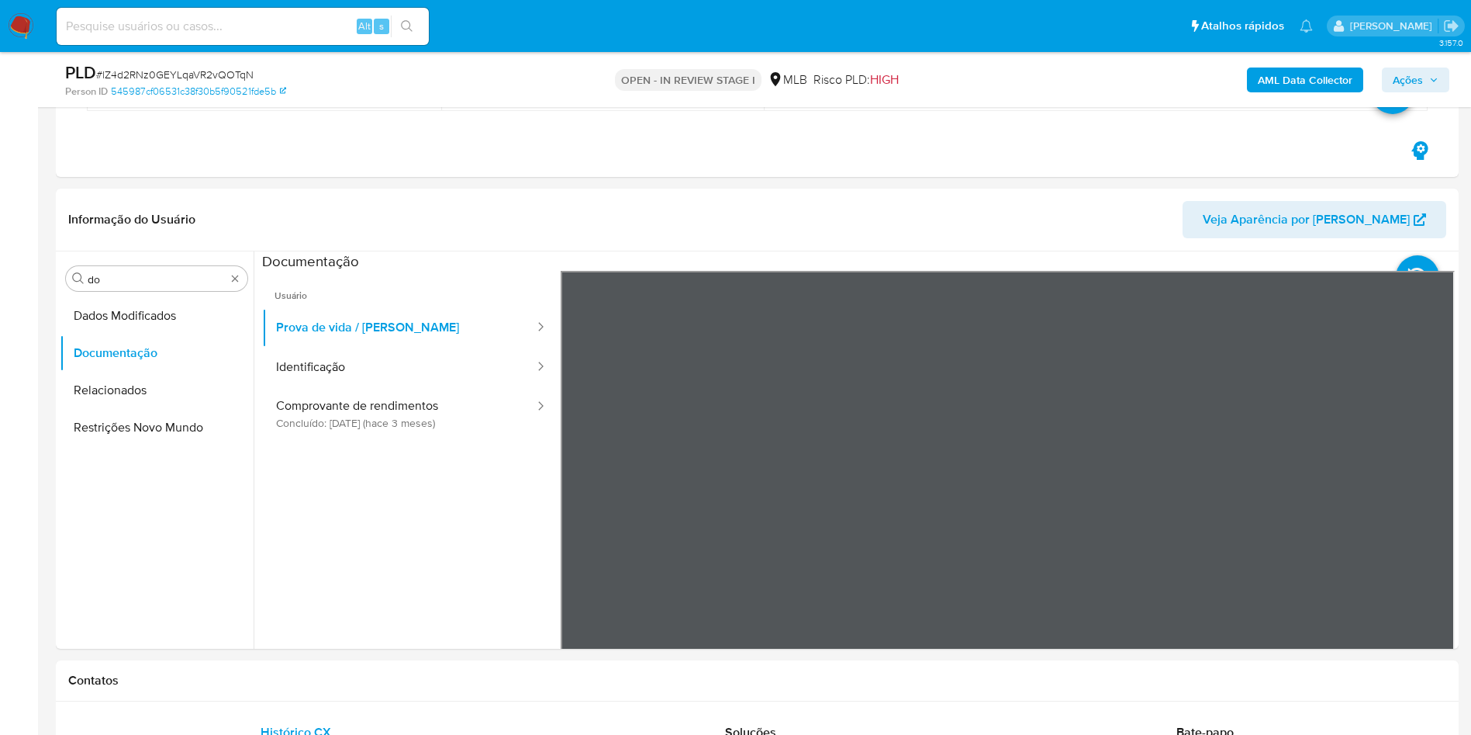
click at [436, 524] on ul "Usuário Prova de vida / Selfie Identificação Comprovante de rendimentos Concluí…" at bounding box center [411, 494] width 299 height 447
drag, startPoint x: 368, startPoint y: 526, endPoint x: 1170, endPoint y: 470, distance: 804.7
click at [368, 526] on ul "Usuário Prova de vida / Selfie Identificação Comprovante de rendimentos Concluí…" at bounding box center [411, 494] width 299 height 447
drag, startPoint x: 346, startPoint y: 392, endPoint x: 347, endPoint y: 384, distance: 7.8
click at [345, 400] on button "Comprovante de rendimentos Concluído: 05/06/2025 (hace 3 meses)" at bounding box center [399, 413] width 274 height 53
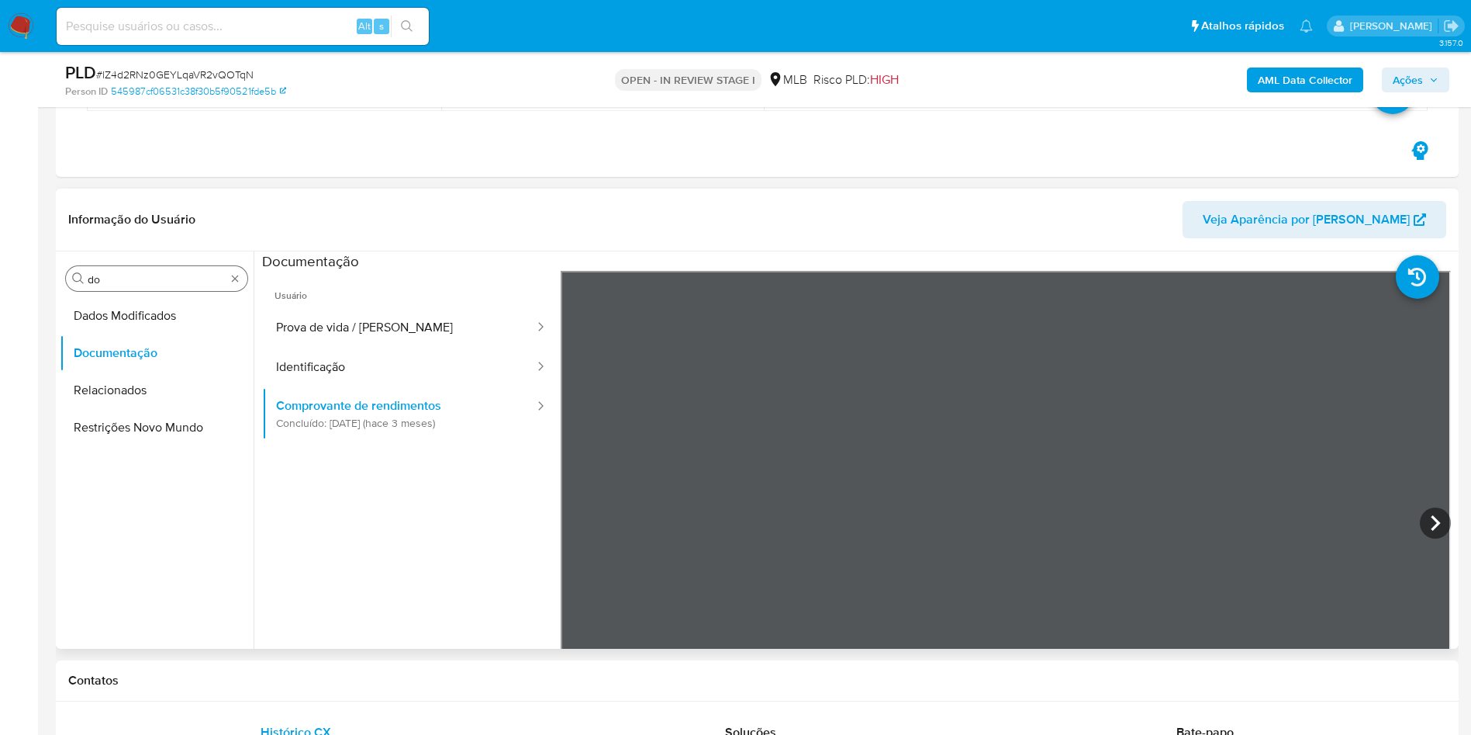
click at [122, 277] on input "do" at bounding box center [157, 279] width 138 height 14
click at [122, 276] on input "do" at bounding box center [157, 279] width 138 height 14
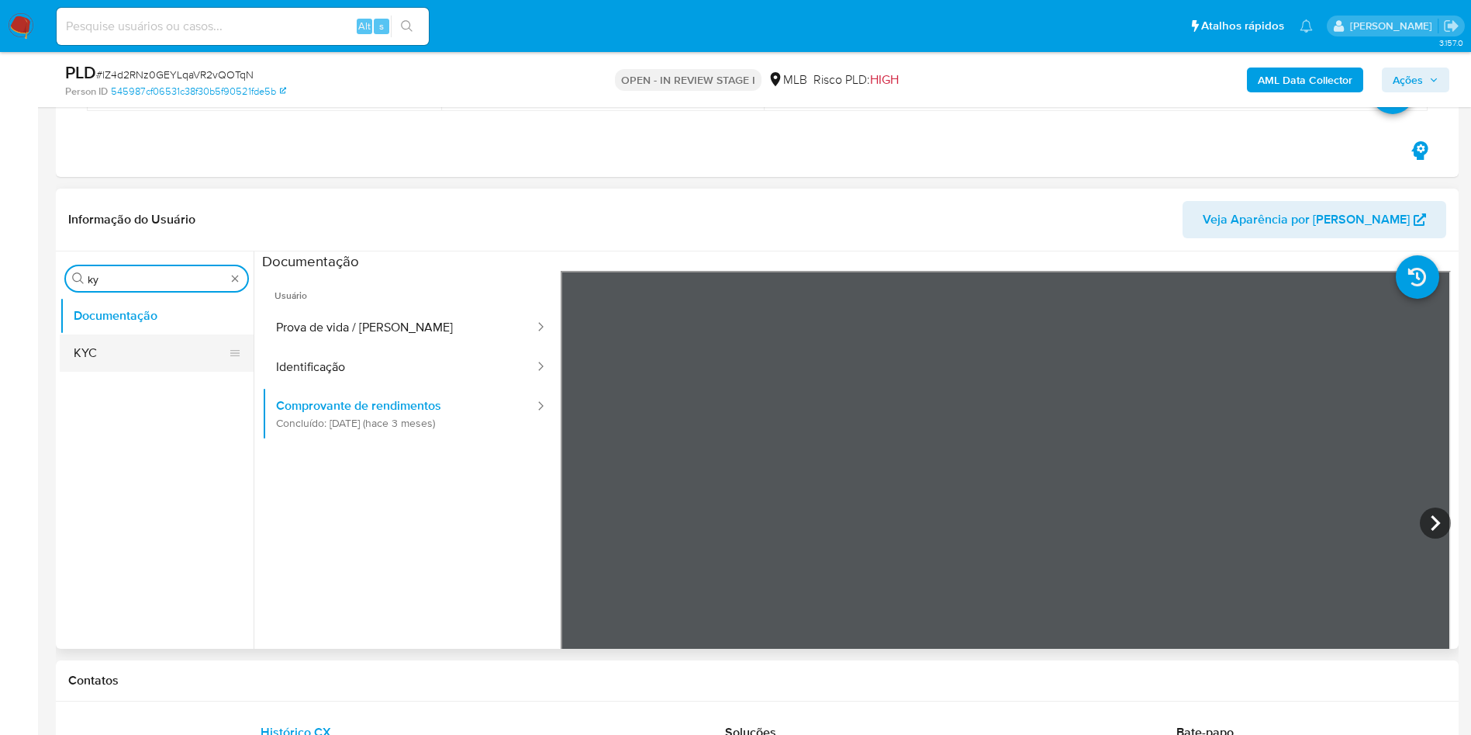
type input "ky"
click at [99, 337] on button "KYC" at bounding box center [151, 352] width 182 height 37
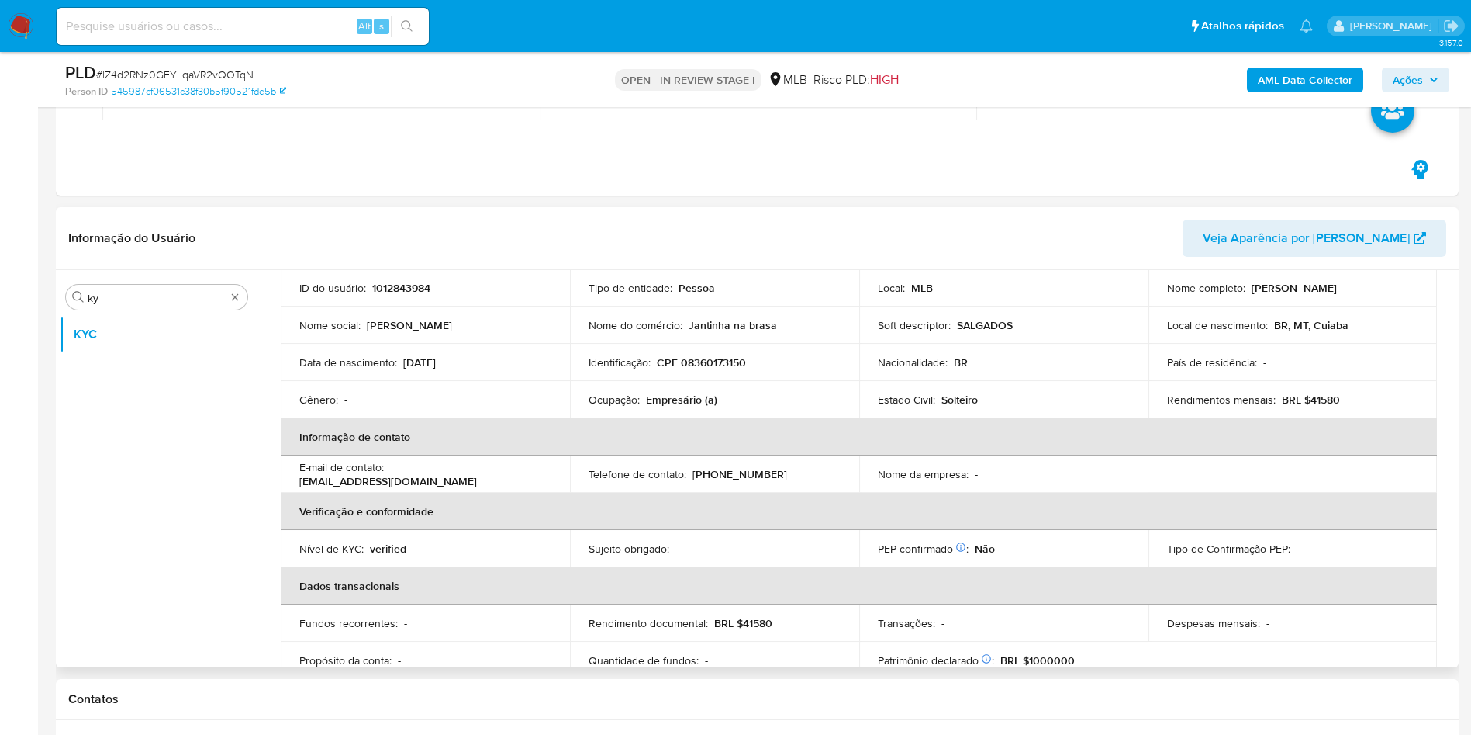
scroll to position [120, 0]
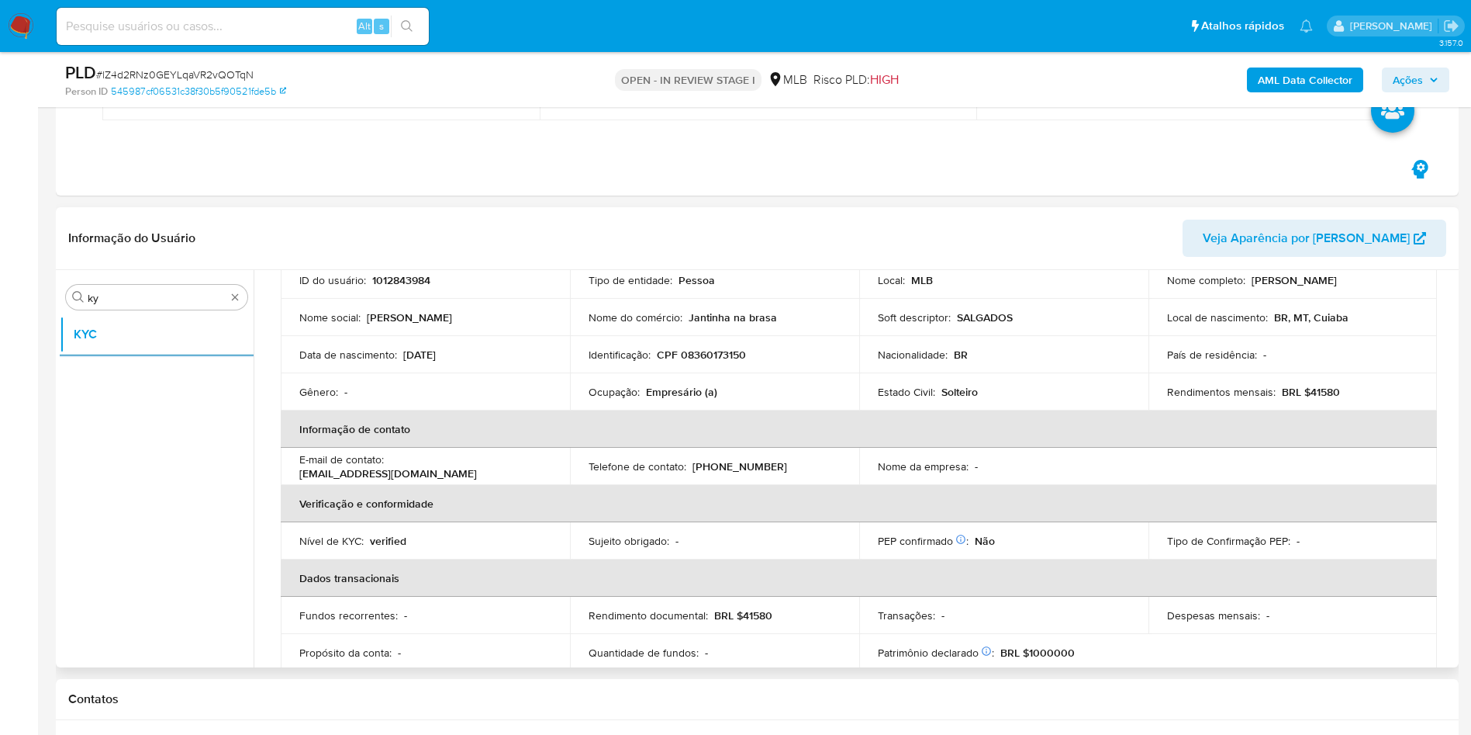
click at [675, 394] on p "Empresário (a)" at bounding box center [681, 392] width 71 height 14
copy div "Ocupação : Empresário (a)"
click at [752, 311] on p "Jantinha na brasa" at bounding box center [733, 317] width 88 height 14
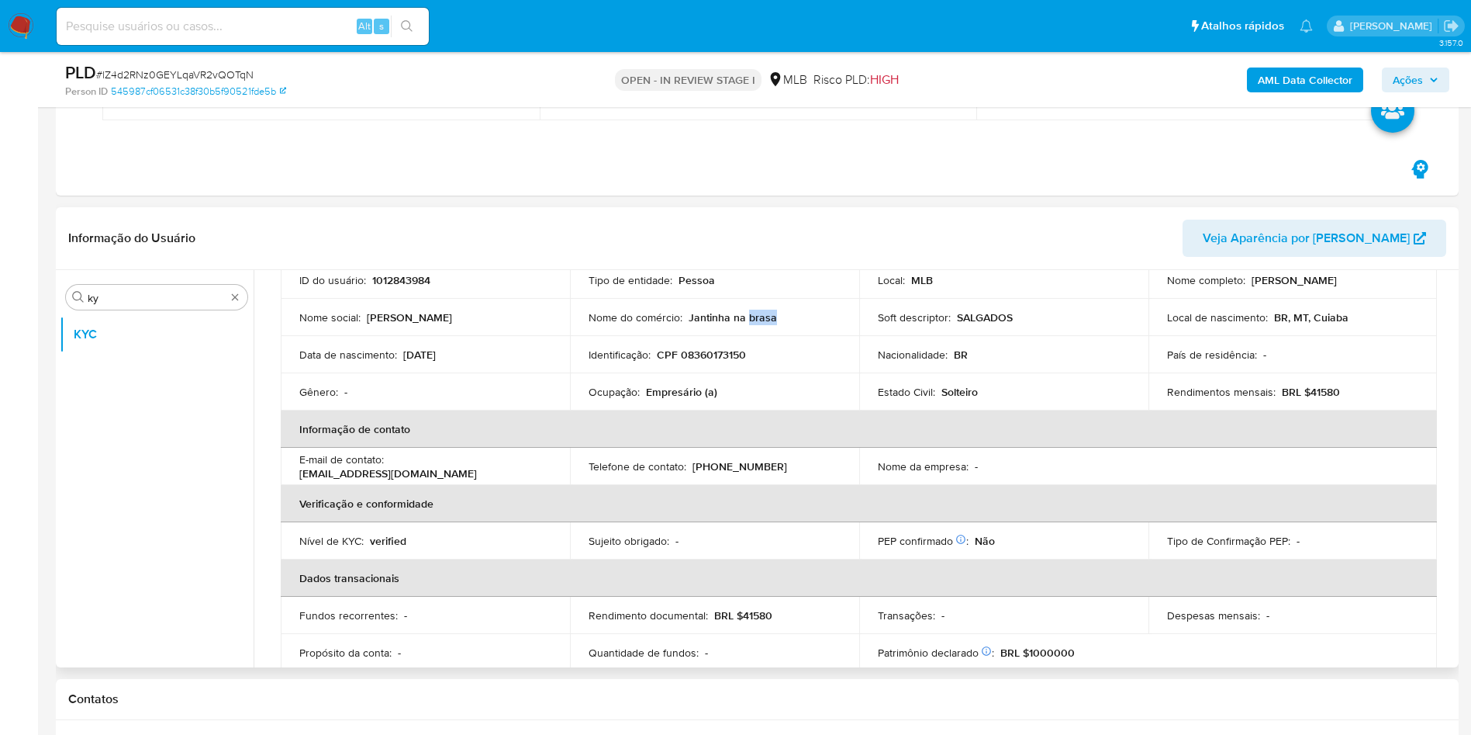
click at [752, 313] on p "Jantinha na brasa" at bounding box center [733, 317] width 88 height 14
copy div "Nome do comércio : Jantinha na brasa"
click at [890, 394] on p "Estado Civil :" at bounding box center [906, 392] width 57 height 14
drag, startPoint x: 744, startPoint y: 452, endPoint x: 1083, endPoint y: 443, distance: 339.1
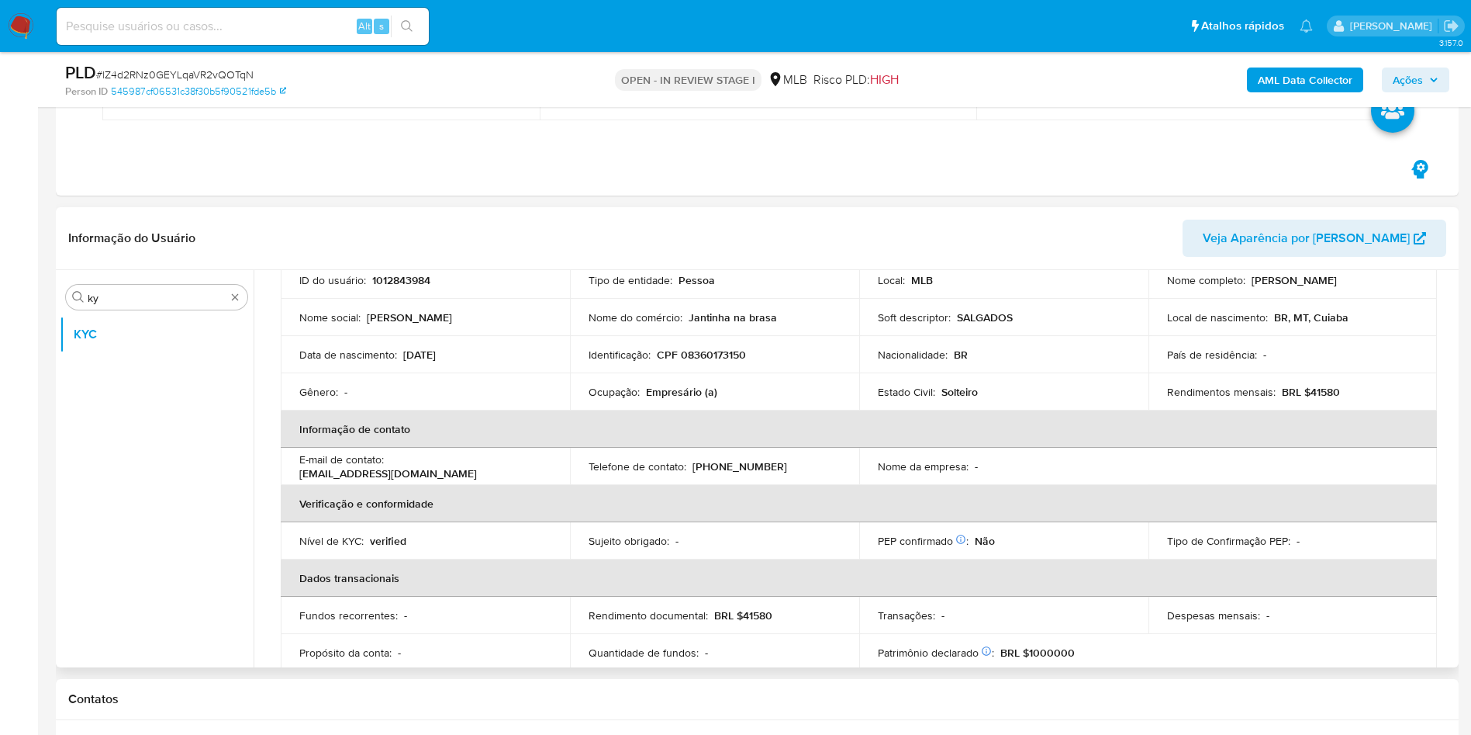
click at [742, 454] on td "Telefone de contato : (65) 996386530" at bounding box center [714, 466] width 289 height 37
click at [1329, 391] on p "BRL $41580" at bounding box center [1311, 392] width 58 height 14
copy p "41580"
click at [863, 404] on td "Estado Civil : Solteiro" at bounding box center [1003, 391] width 289 height 37
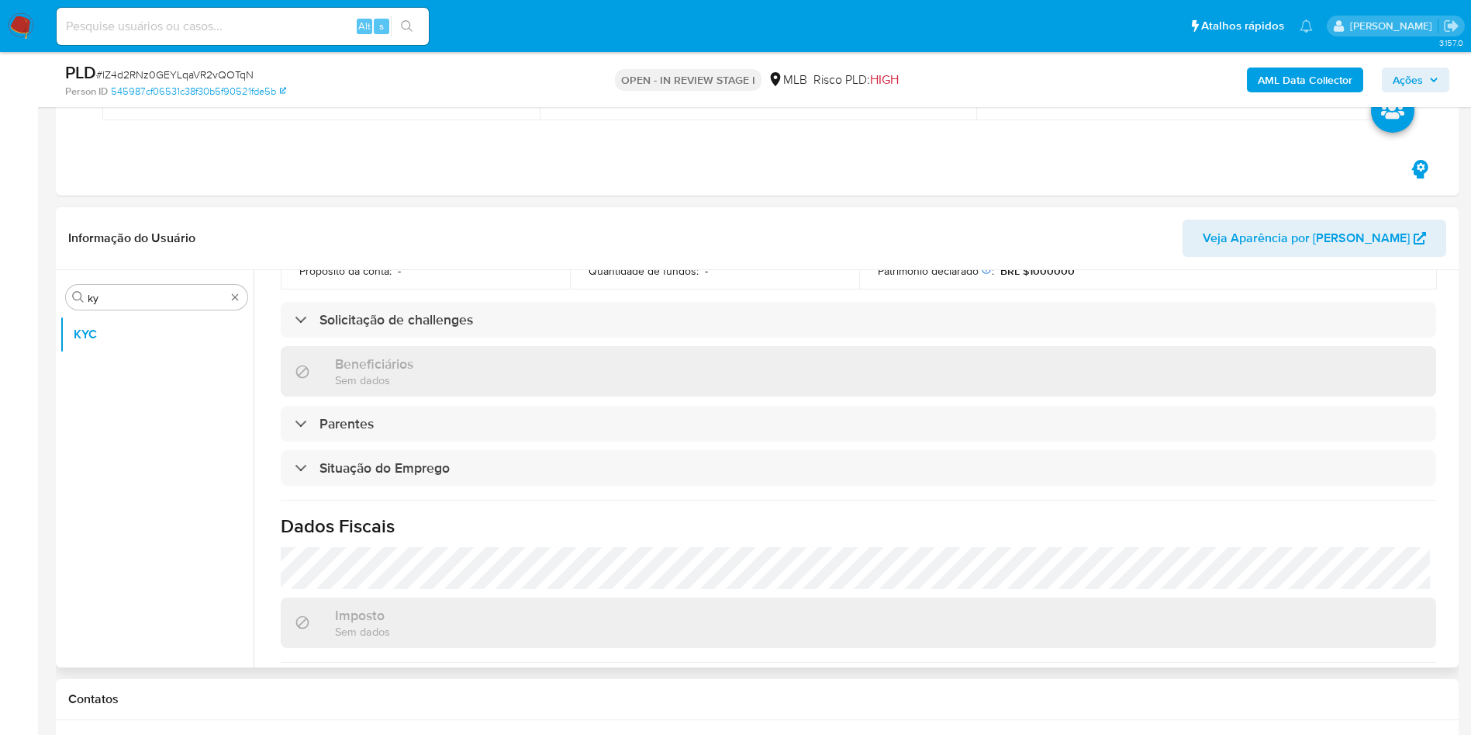
scroll to position [646, 0]
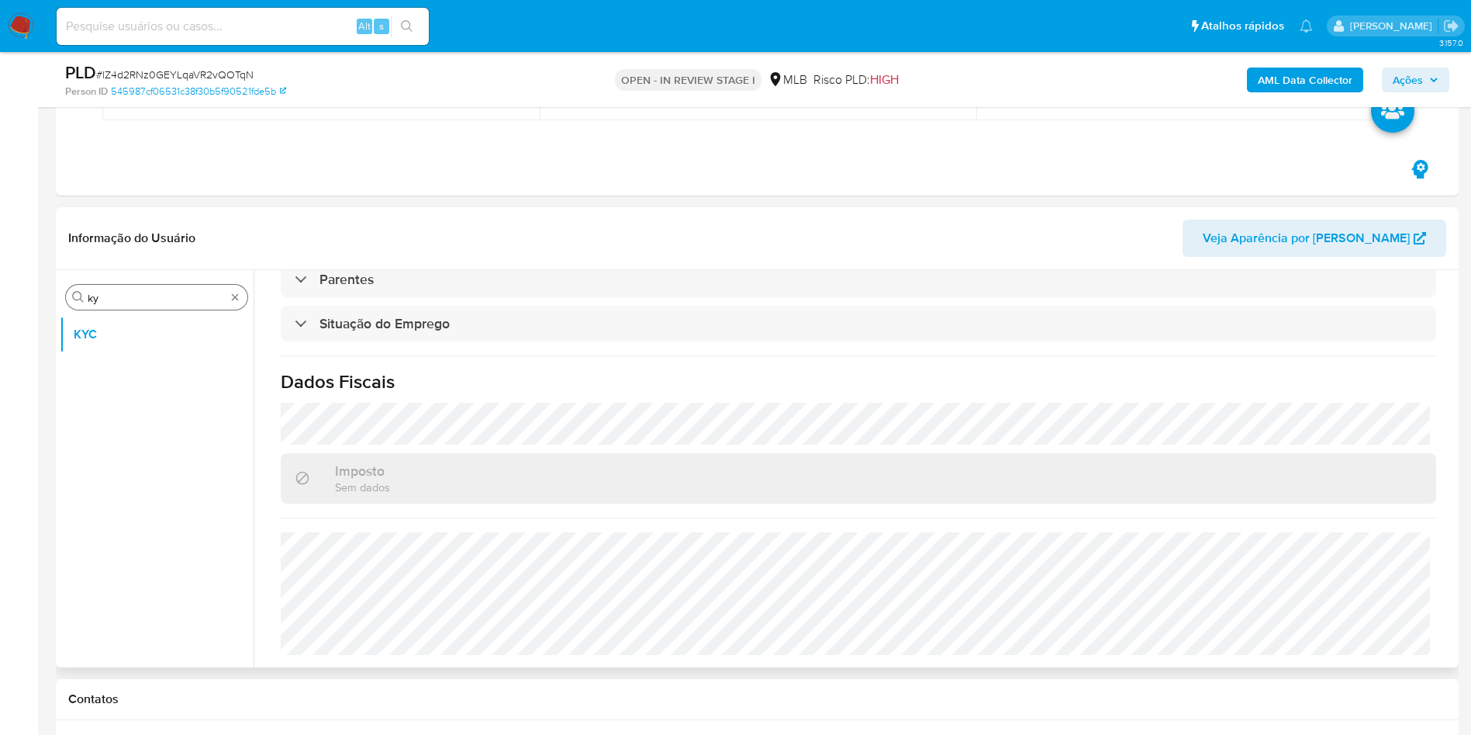
click at [147, 298] on input "ky" at bounding box center [157, 298] width 138 height 14
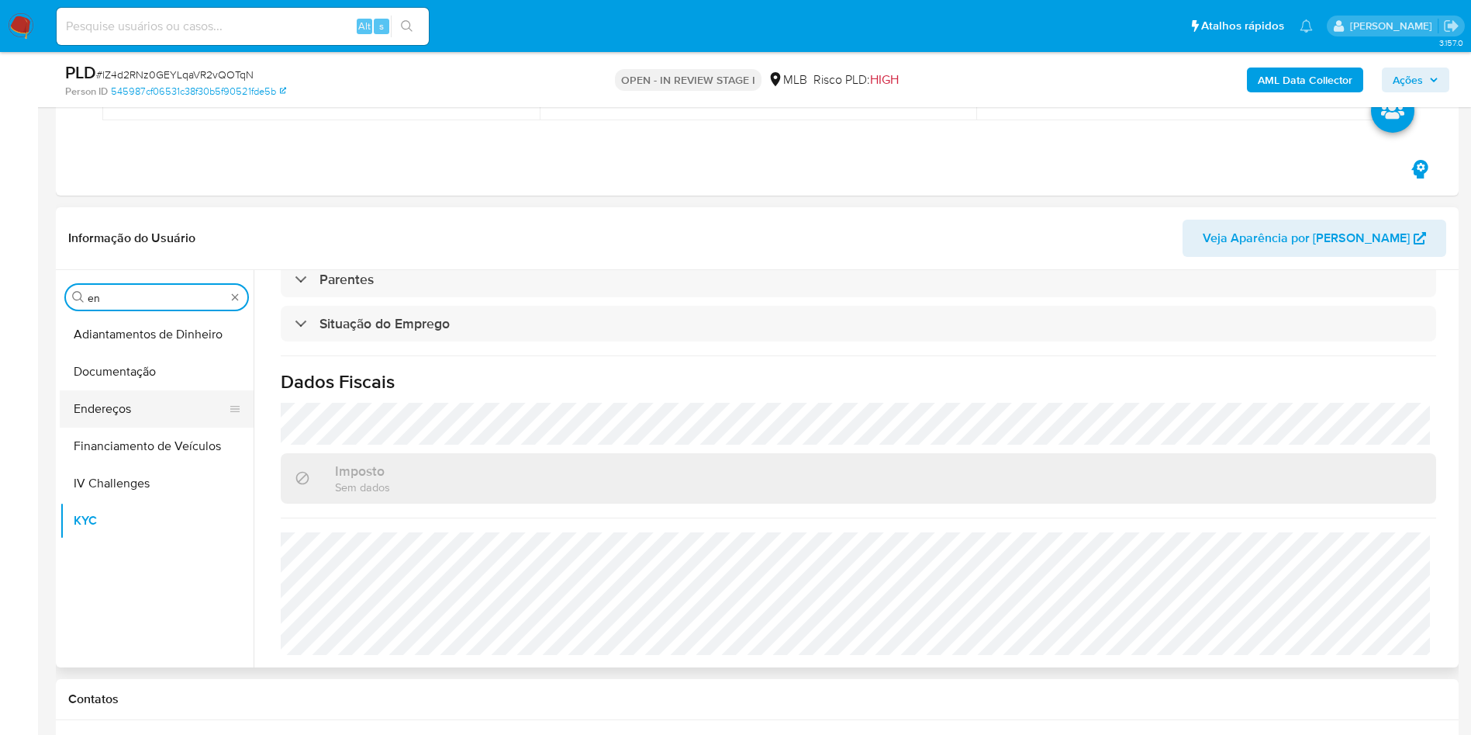
type input "en"
click at [157, 403] on button "Endereços" at bounding box center [151, 408] width 182 height 37
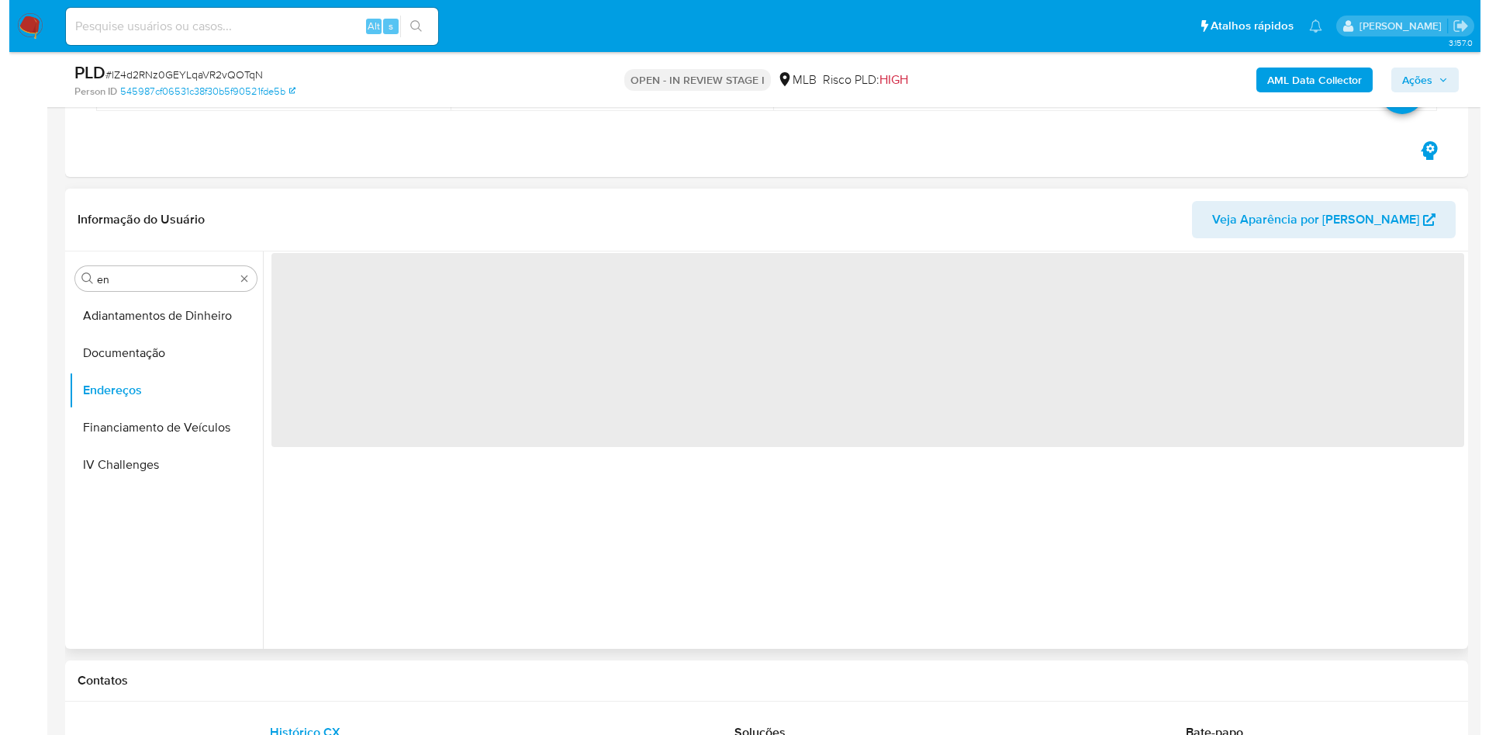
scroll to position [0, 0]
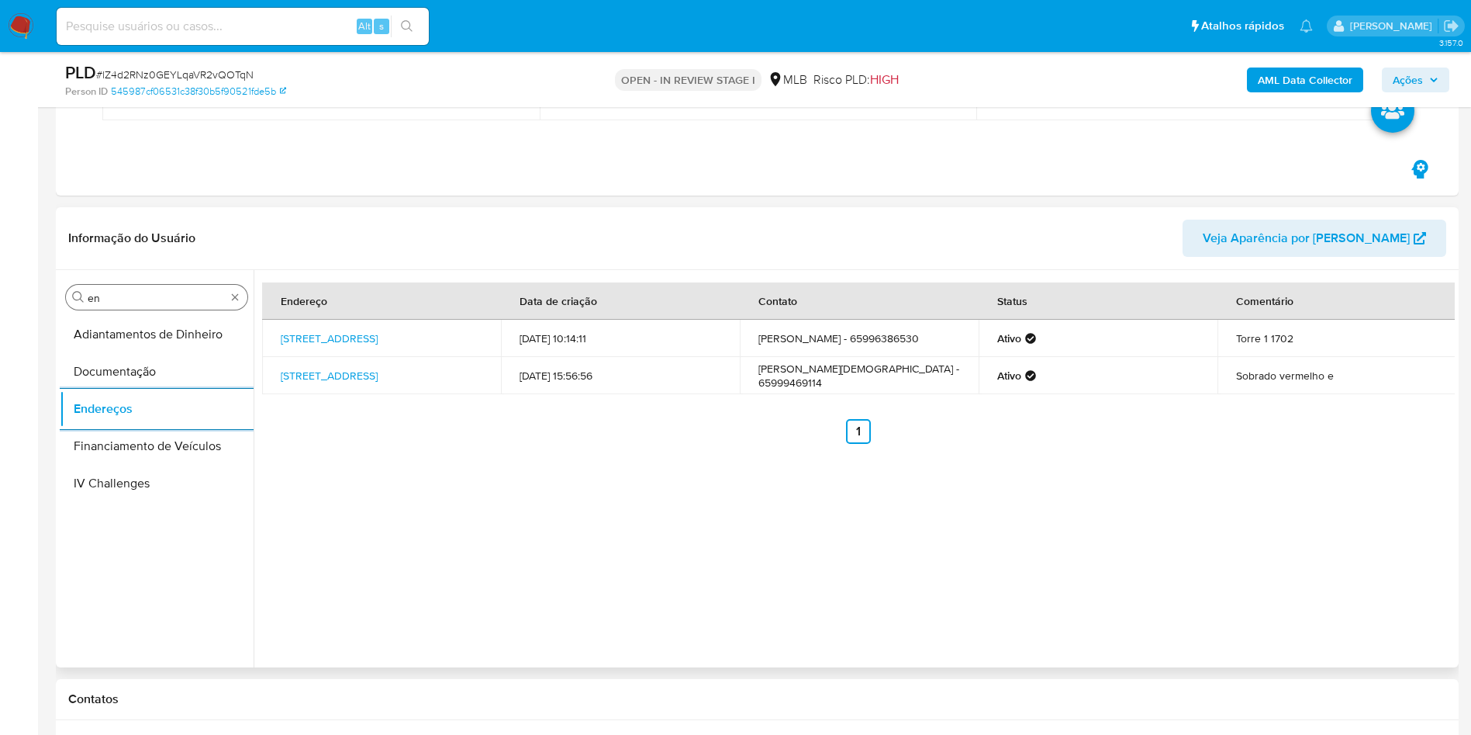
click at [112, 291] on input "en" at bounding box center [157, 298] width 138 height 14
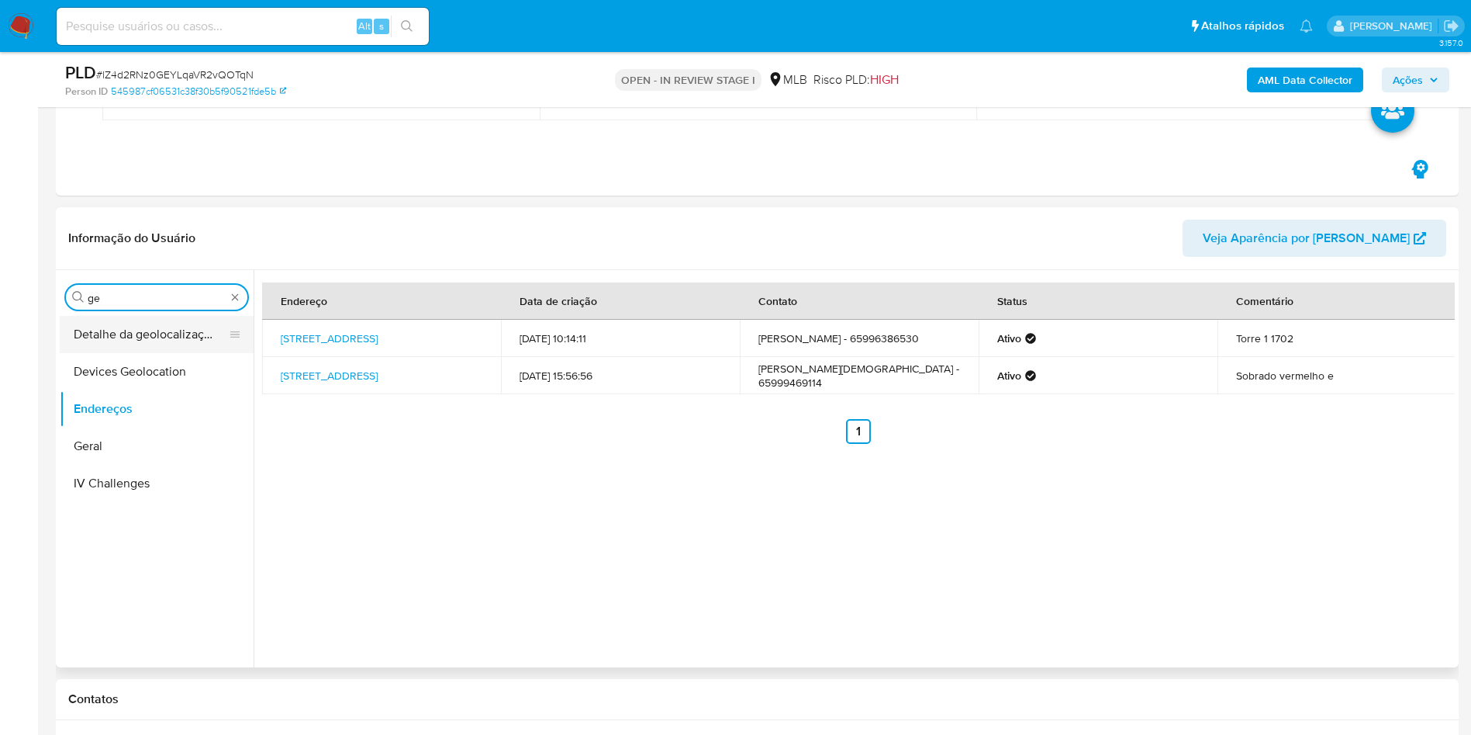
type input "ge"
click at [128, 328] on button "Detalhe da geolocalização" at bounding box center [151, 334] width 182 height 37
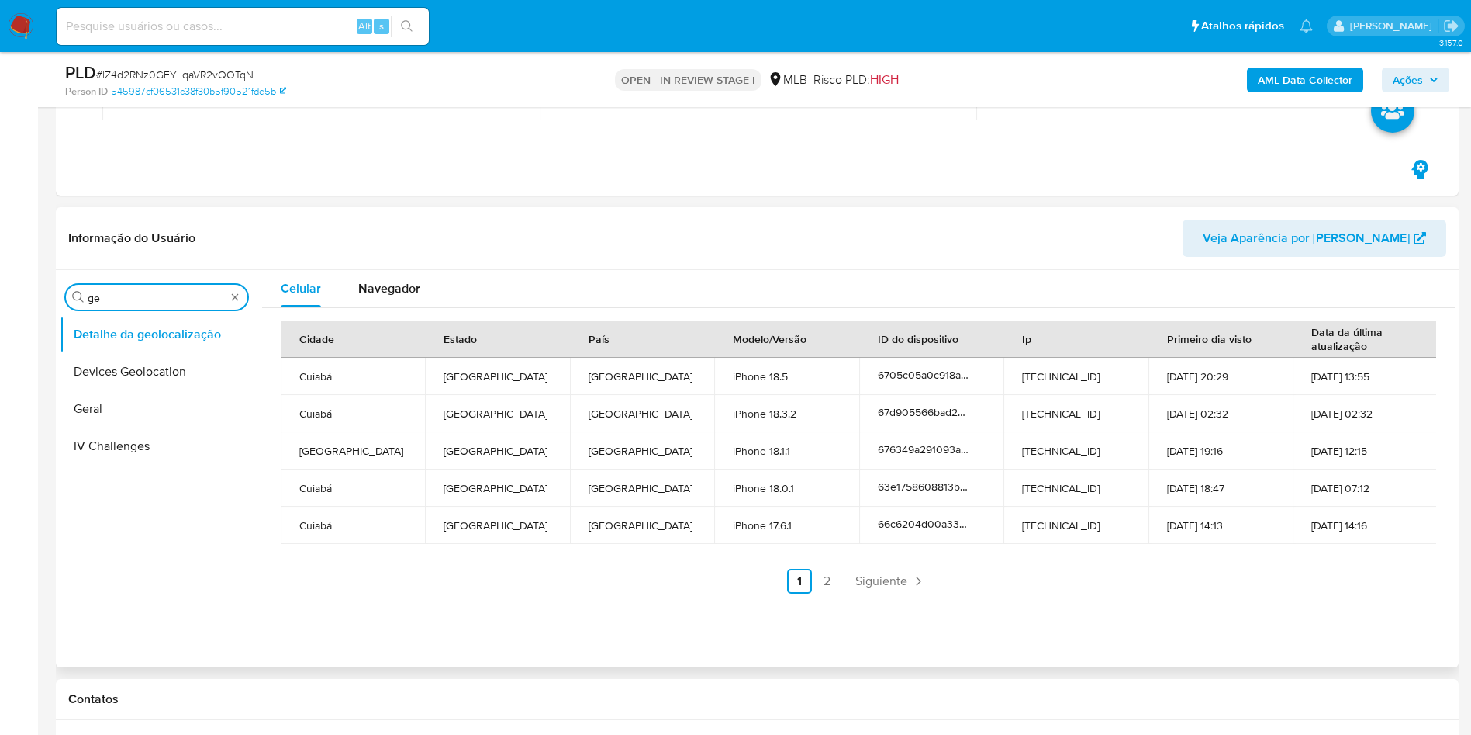
click at [130, 301] on input "ge" at bounding box center [157, 298] width 138 height 14
click at [130, 302] on input "ge" at bounding box center [157, 298] width 138 height 14
type input "res"
click at [104, 418] on button "Restrições Novo Mundo" at bounding box center [151, 408] width 182 height 37
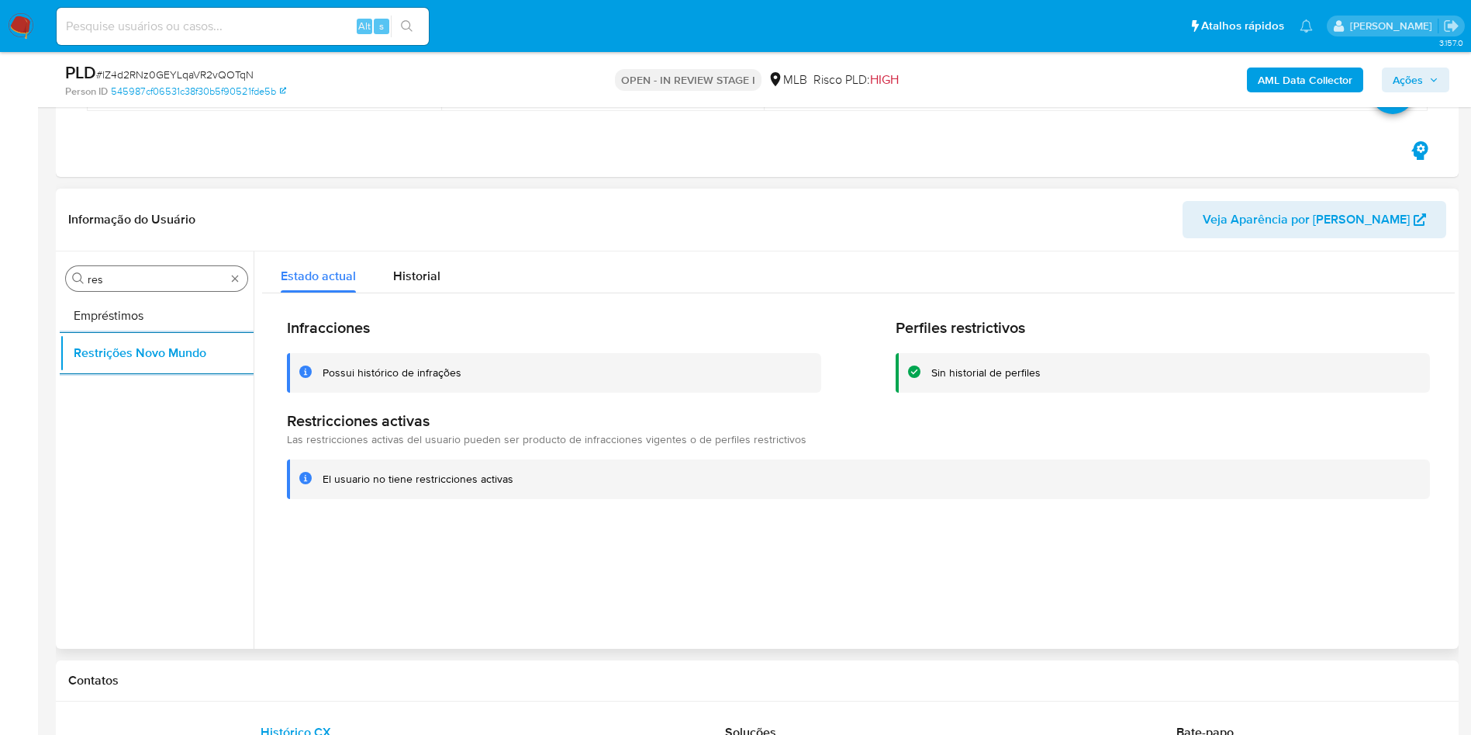
click at [163, 274] on input "res" at bounding box center [157, 279] width 138 height 14
drag, startPoint x: 163, startPoint y: 274, endPoint x: 163, endPoint y: 282, distance: 8.5
click at [163, 278] on input "res" at bounding box center [157, 279] width 138 height 14
type input "po"
drag, startPoint x: 178, startPoint y: 294, endPoint x: 178, endPoint y: 303, distance: 8.5
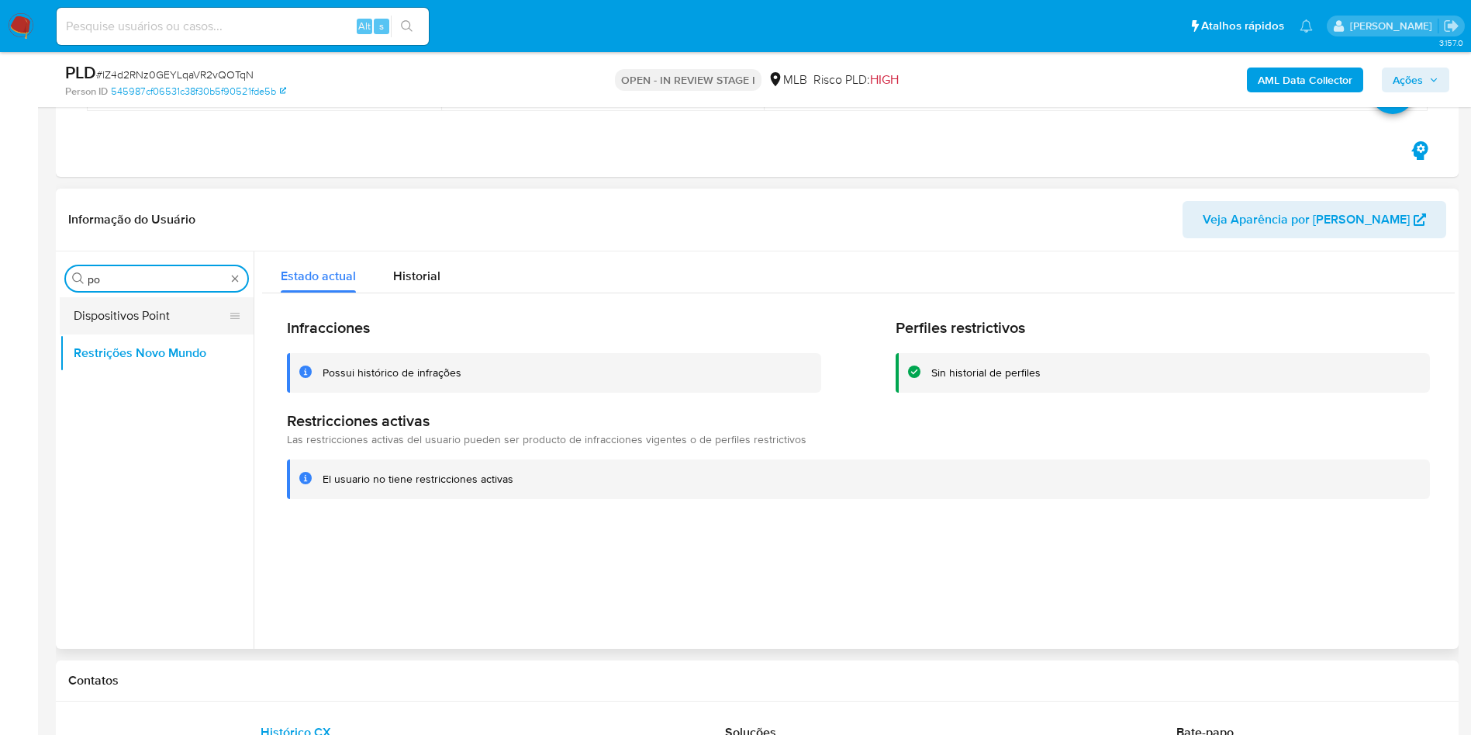
click at [178, 295] on div "Procurar po Dispositivos Point Restrições Novo Mundo" at bounding box center [157, 451] width 194 height 395
drag, startPoint x: 179, startPoint y: 319, endPoint x: 215, endPoint y: 285, distance: 48.8
click at [179, 320] on button "Dispositivos Point" at bounding box center [157, 315] width 194 height 37
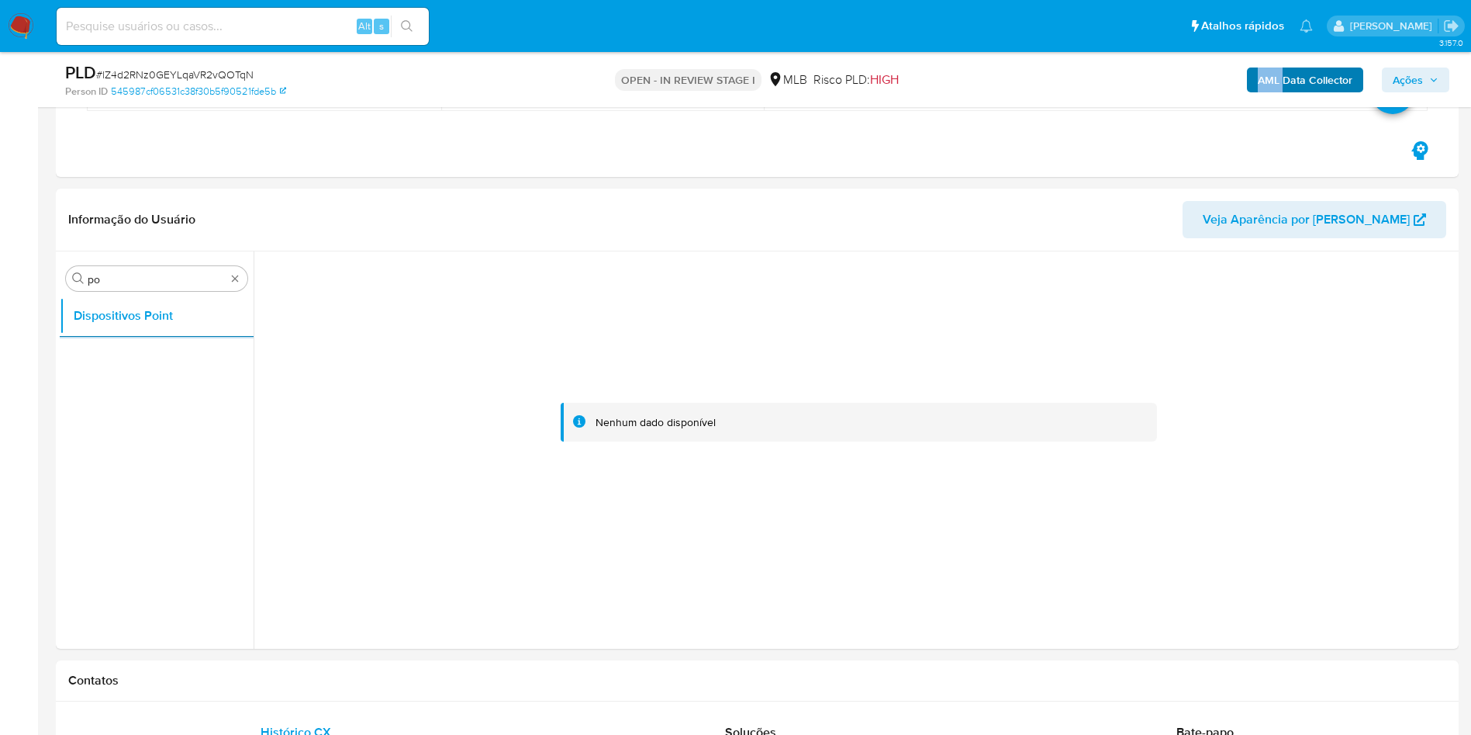
click at [1287, 68] on div "AML Data Collector Ações" at bounding box center [1221, 79] width 458 height 36
click at [1294, 77] on b "AML Data Collector" at bounding box center [1305, 79] width 95 height 25
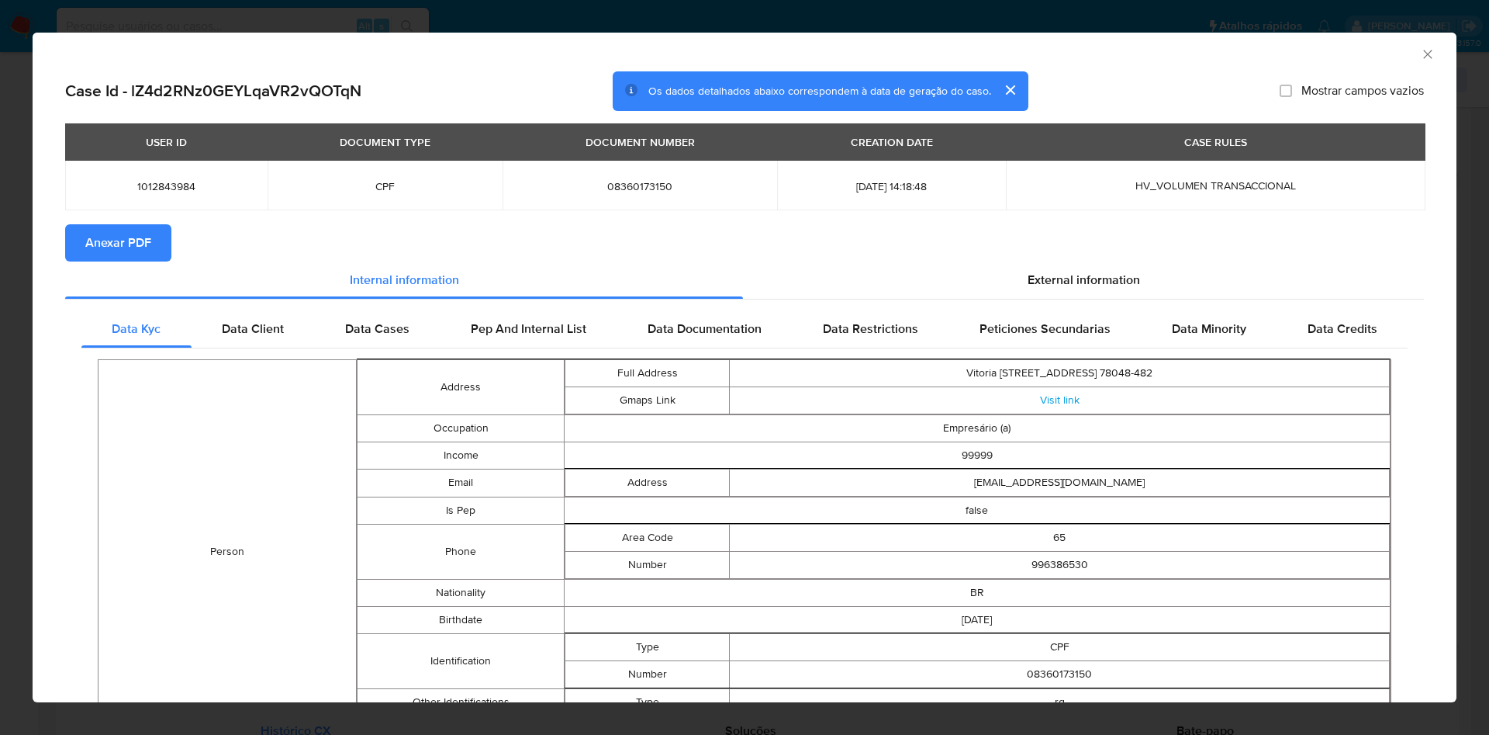
click at [152, 239] on button "Anexar PDF" at bounding box center [118, 242] width 106 height 37
click at [1046, 275] on span "External information" at bounding box center [1084, 282] width 112 height 18
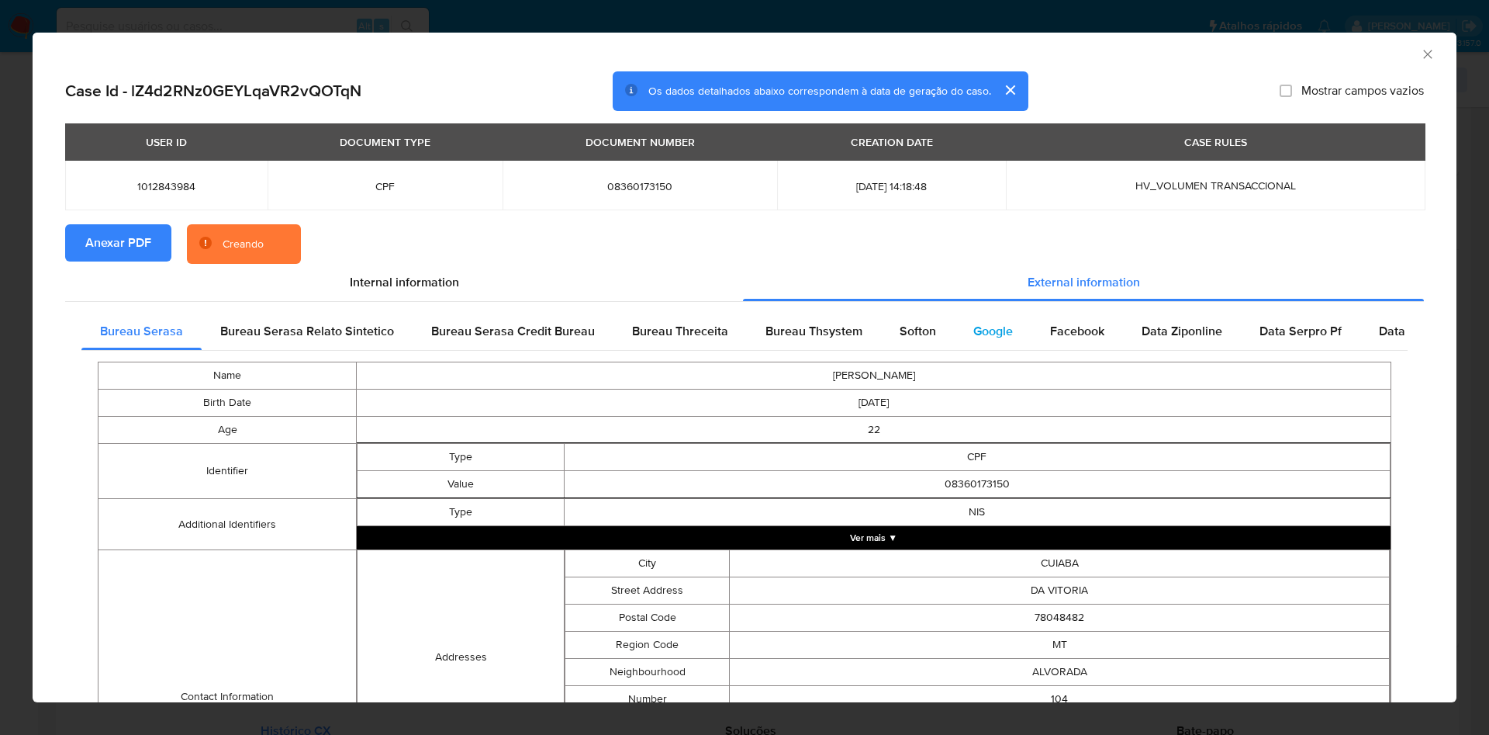
click at [997, 338] on span "Google" at bounding box center [993, 331] width 40 height 18
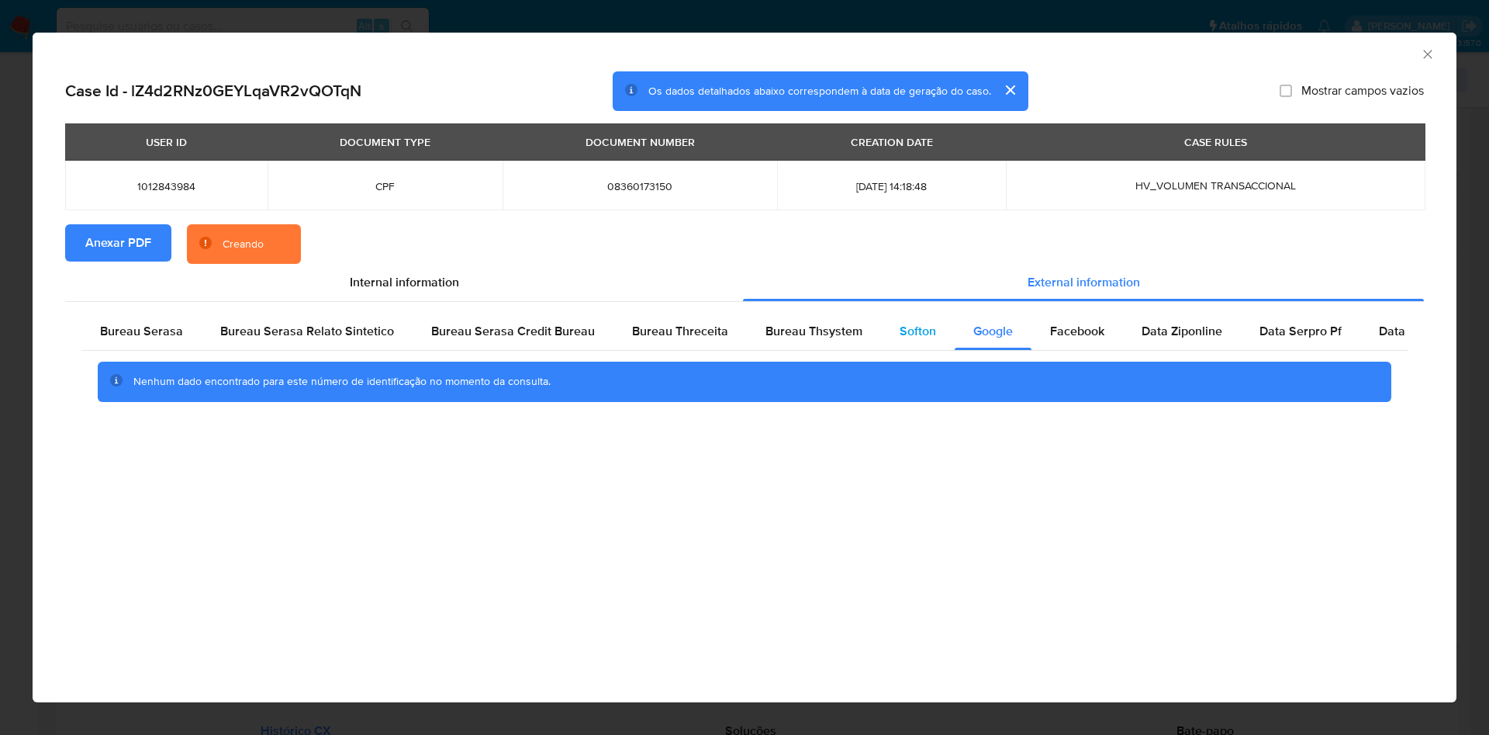
click at [920, 328] on span "Softon" at bounding box center [918, 331] width 36 height 18
click at [823, 330] on span "Bureau Thsystem" at bounding box center [814, 331] width 97 height 18
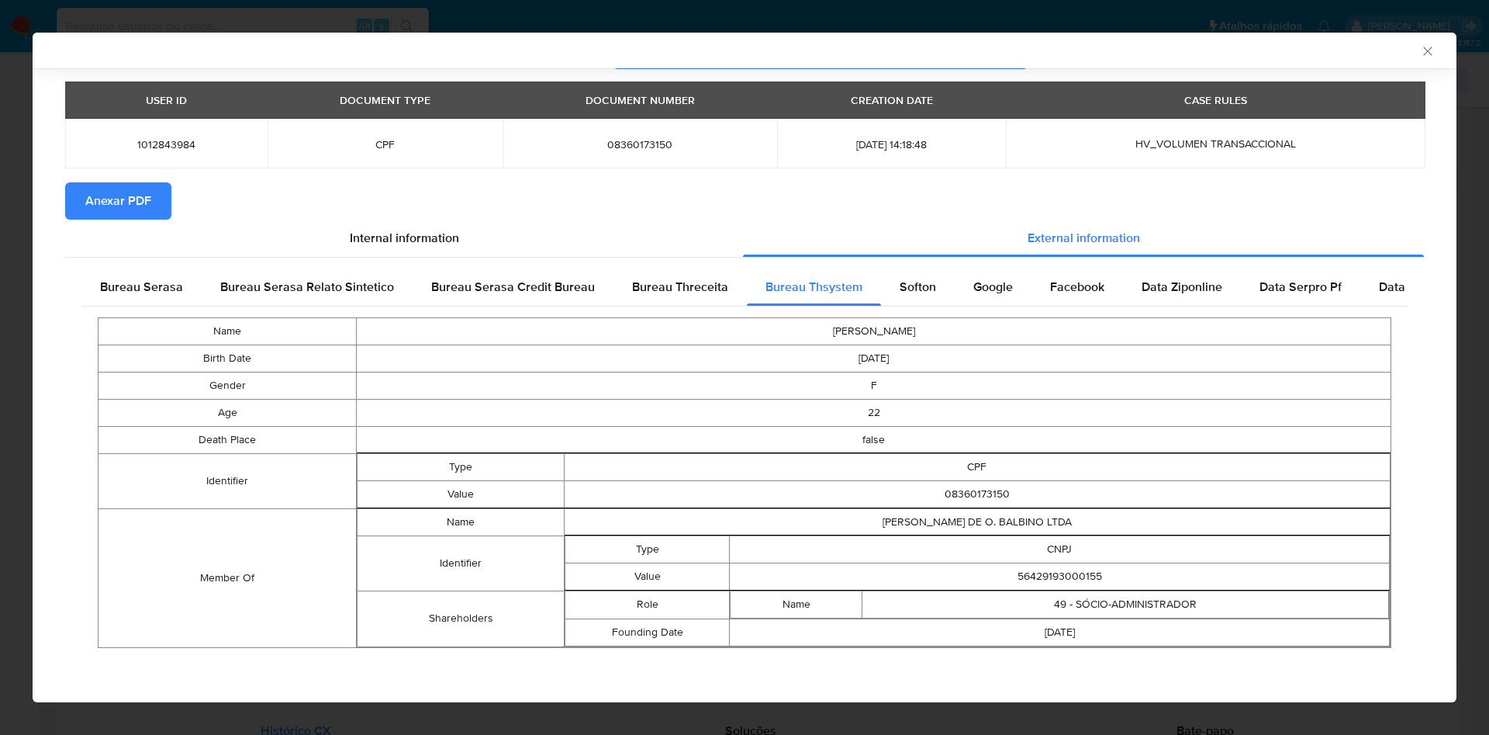
scroll to position [38, 0]
click at [1032, 584] on td "56429193000155" at bounding box center [1060, 576] width 660 height 27
copy td "56429193000155"
drag, startPoint x: 159, startPoint y: 293, endPoint x: 322, endPoint y: 361, distance: 176.3
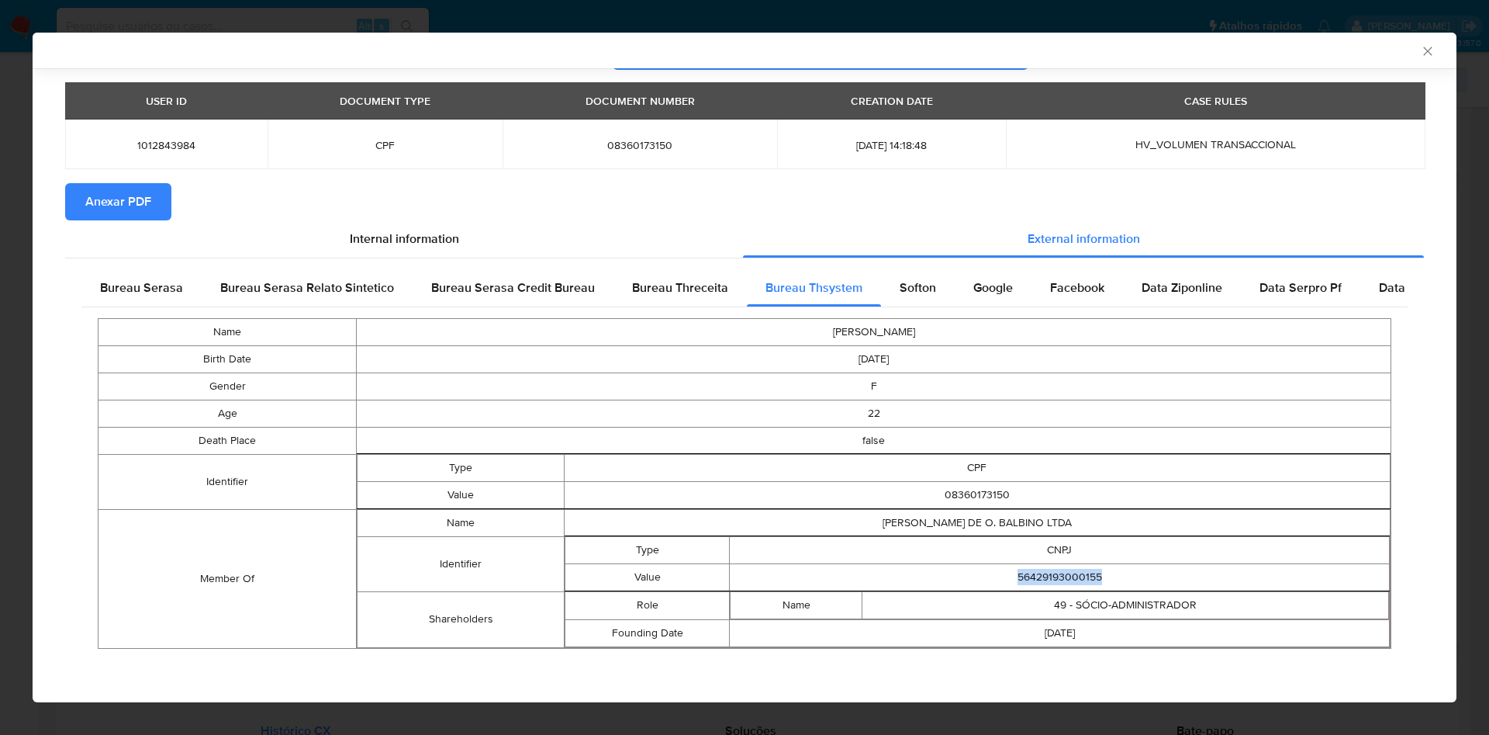
click at [158, 293] on span "Bureau Serasa" at bounding box center [141, 287] width 83 height 18
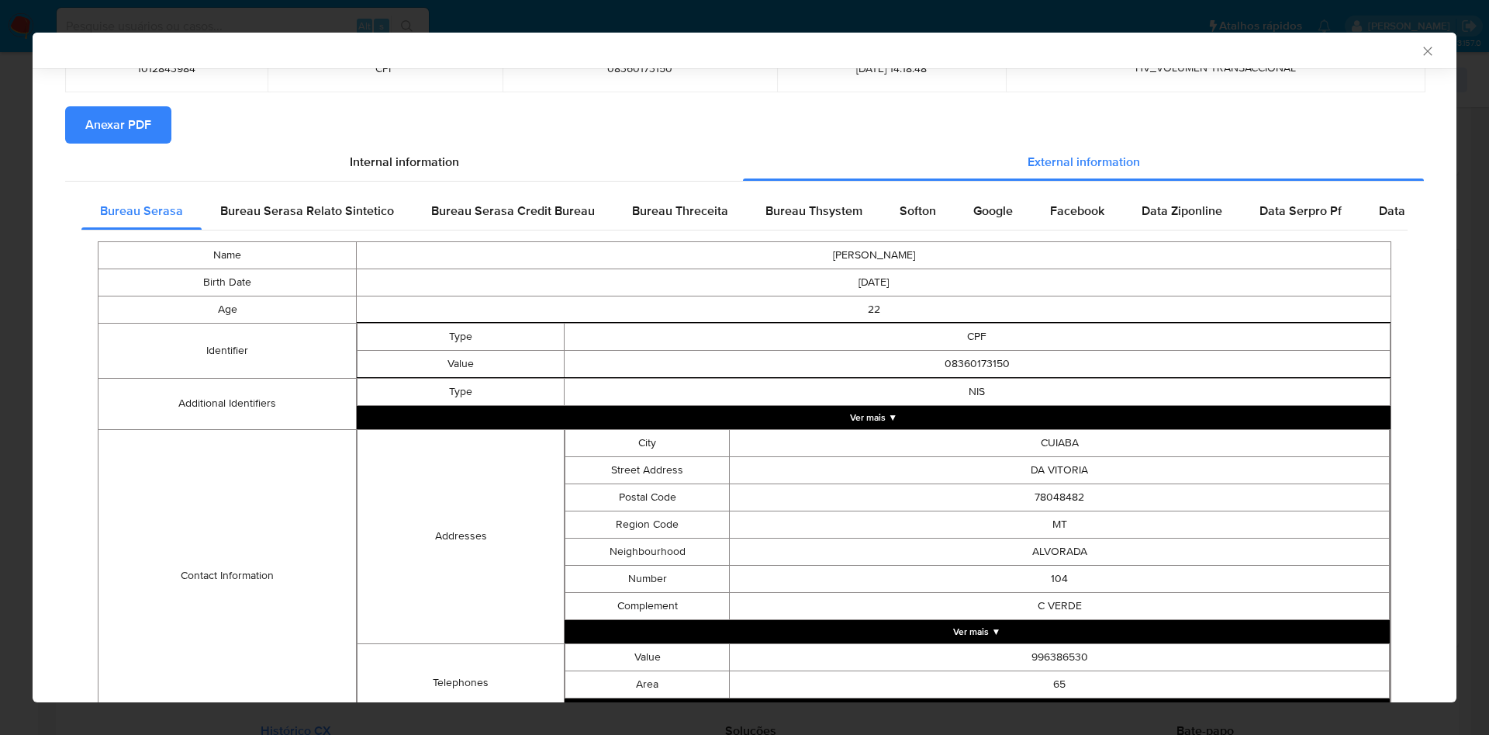
scroll to position [272, 0]
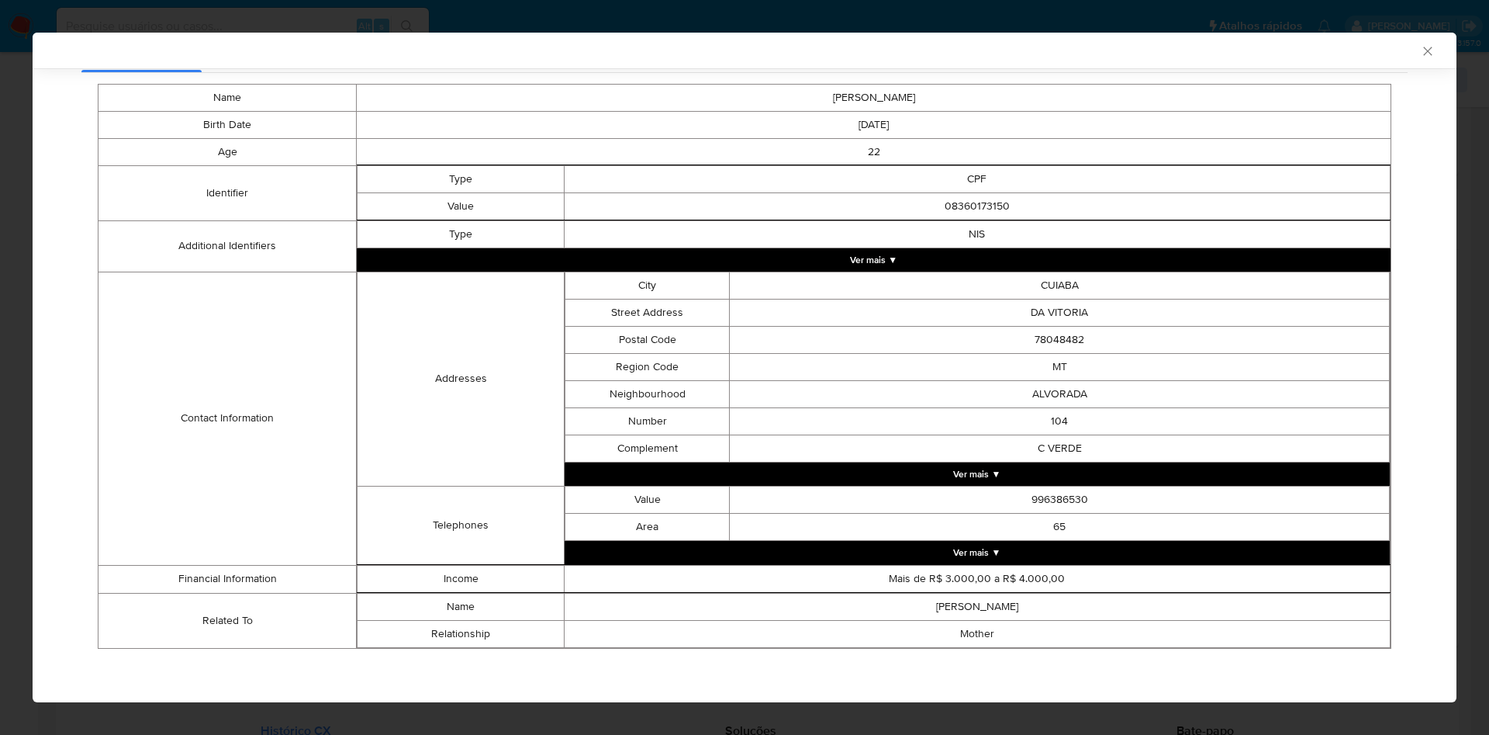
click at [29, 195] on div "AML Data Collector Case Id - lZ4d2RNz0GEYLqaVR2vQOTqN Os dados detalhados abaix…" at bounding box center [744, 367] width 1489 height 735
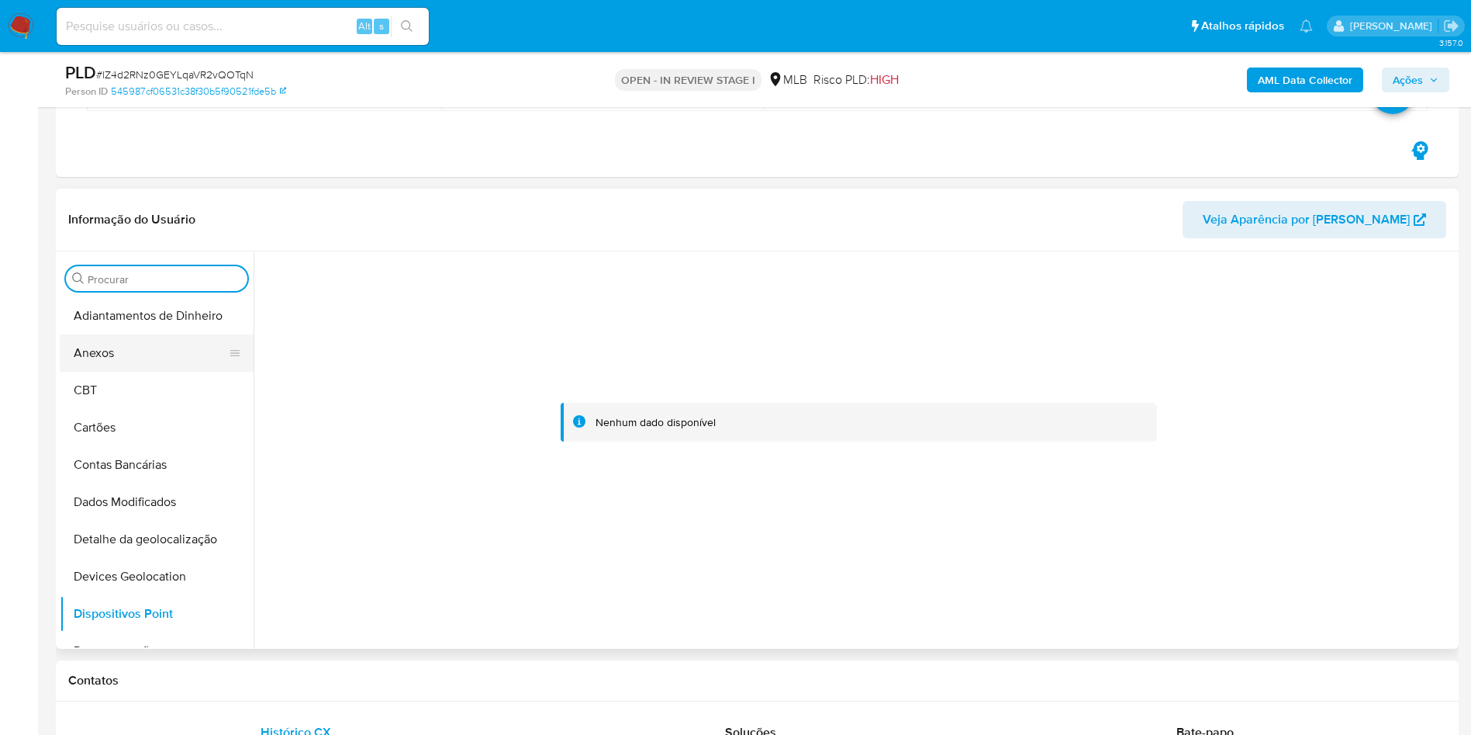
click at [164, 361] on button "Anexos" at bounding box center [151, 352] width 182 height 37
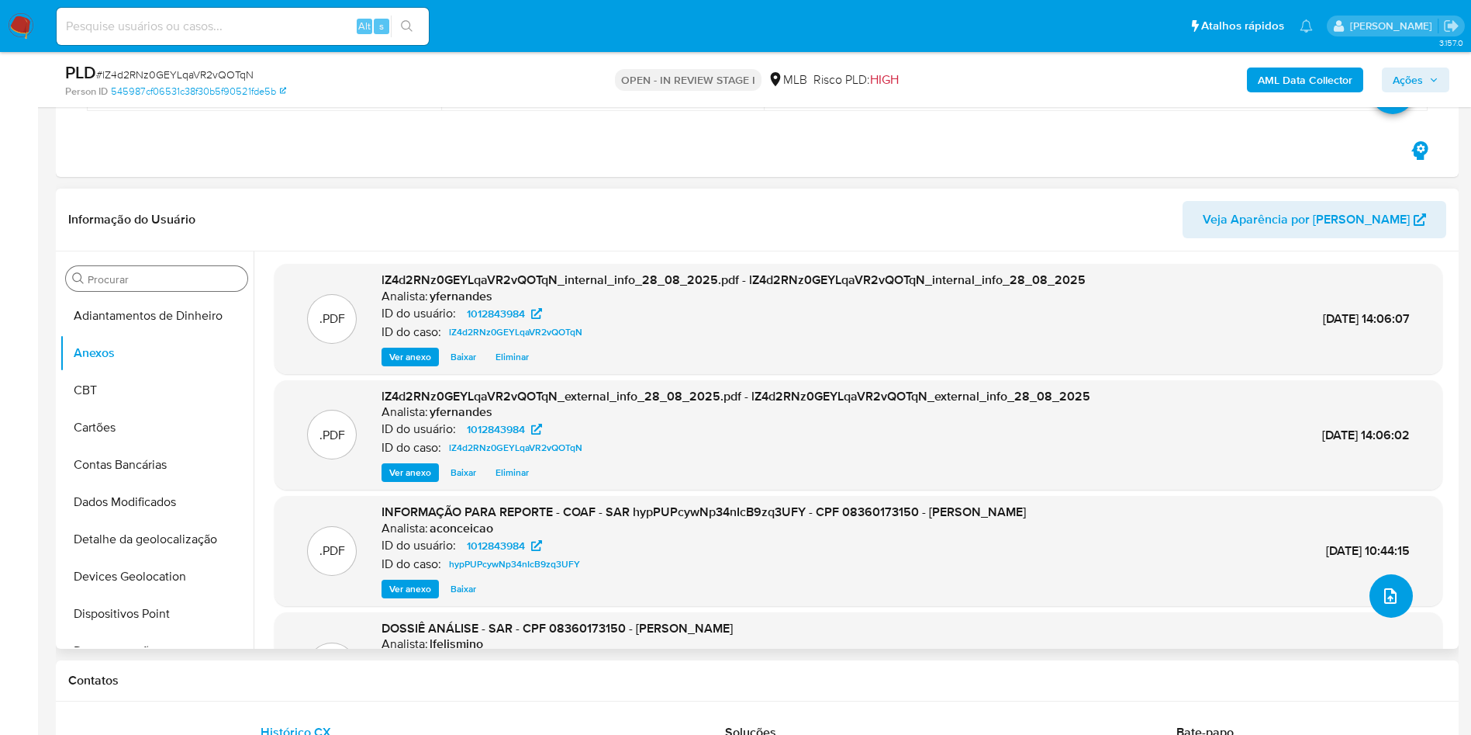
click at [1394, 593] on button "upload-file" at bounding box center [1391, 595] width 43 height 43
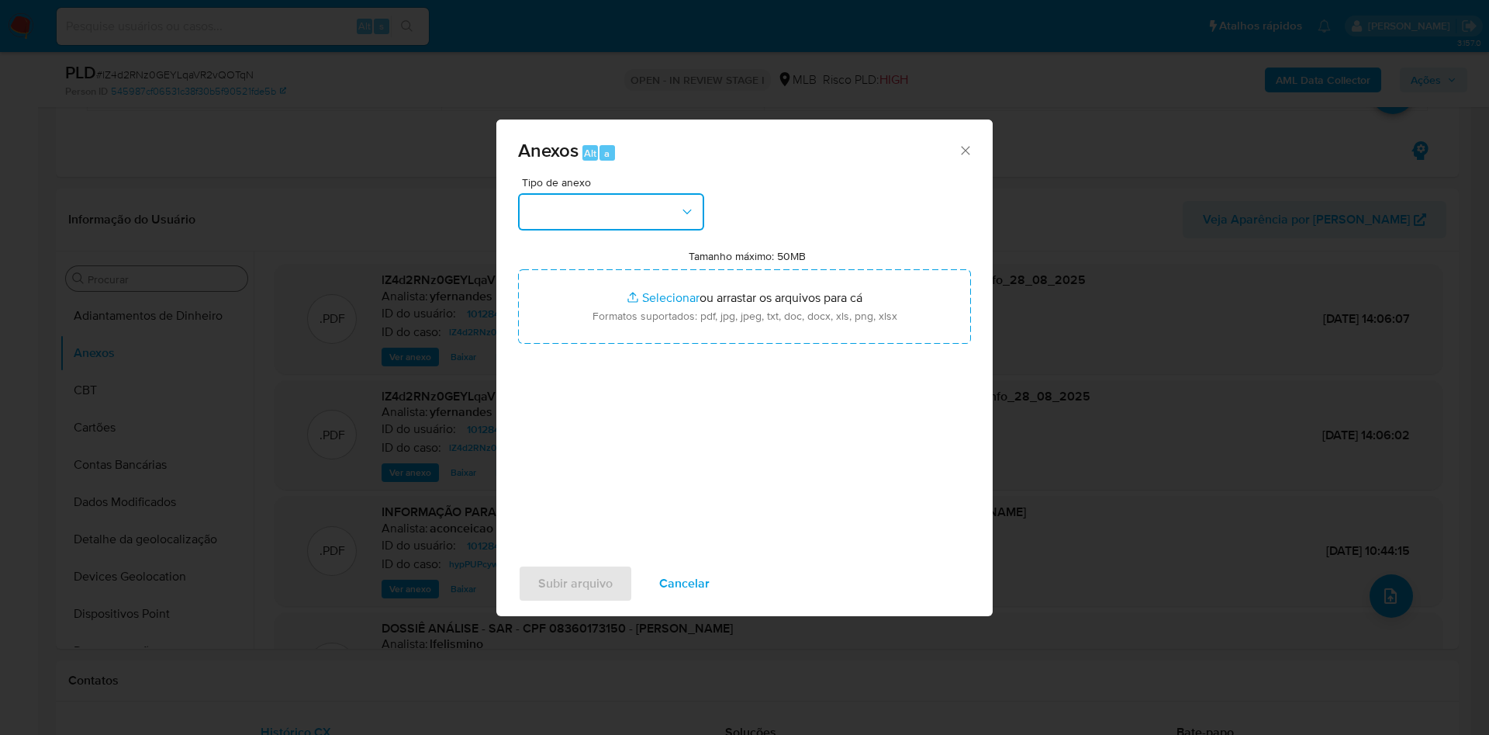
click at [604, 226] on button "button" at bounding box center [611, 211] width 186 height 37
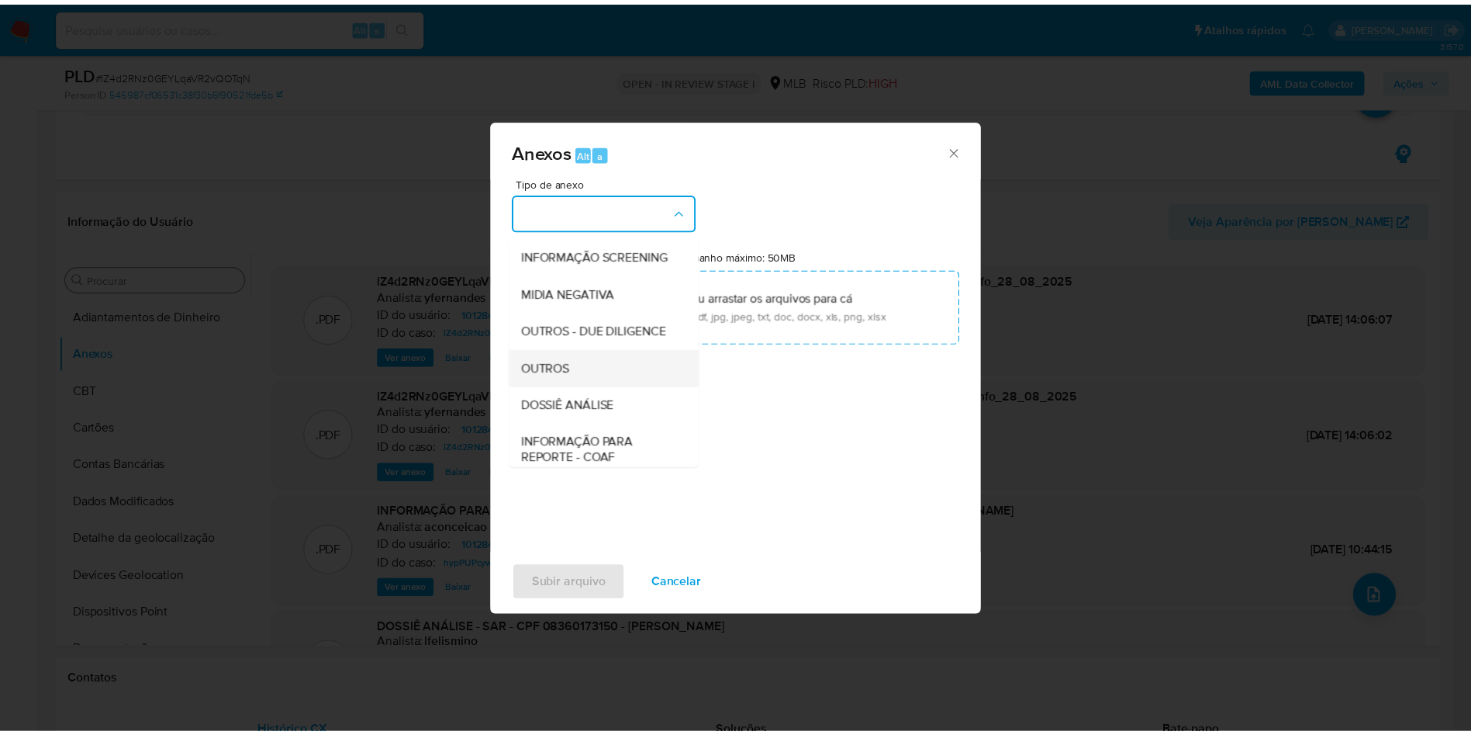
scroll to position [239, 0]
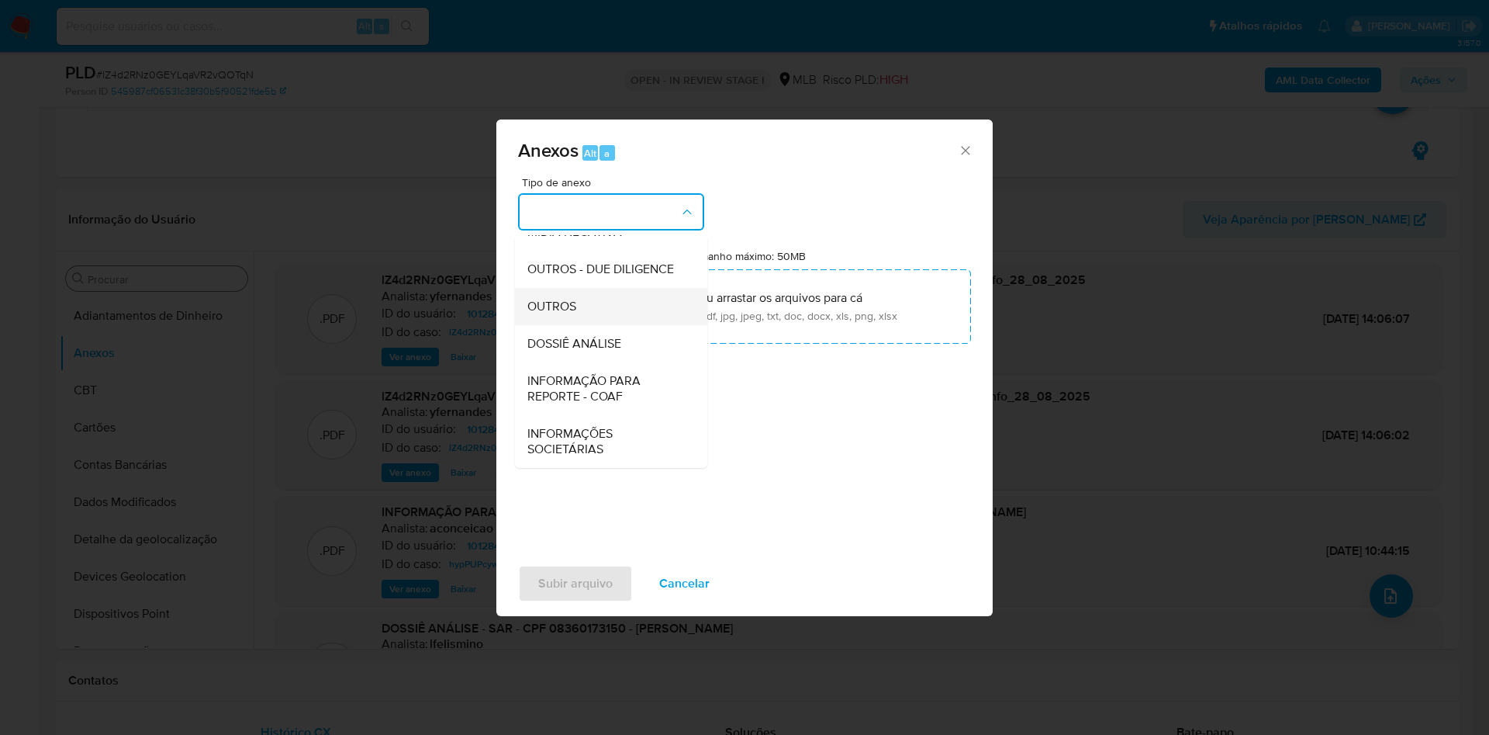
click at [579, 289] on div "OUTROS" at bounding box center [606, 306] width 158 height 37
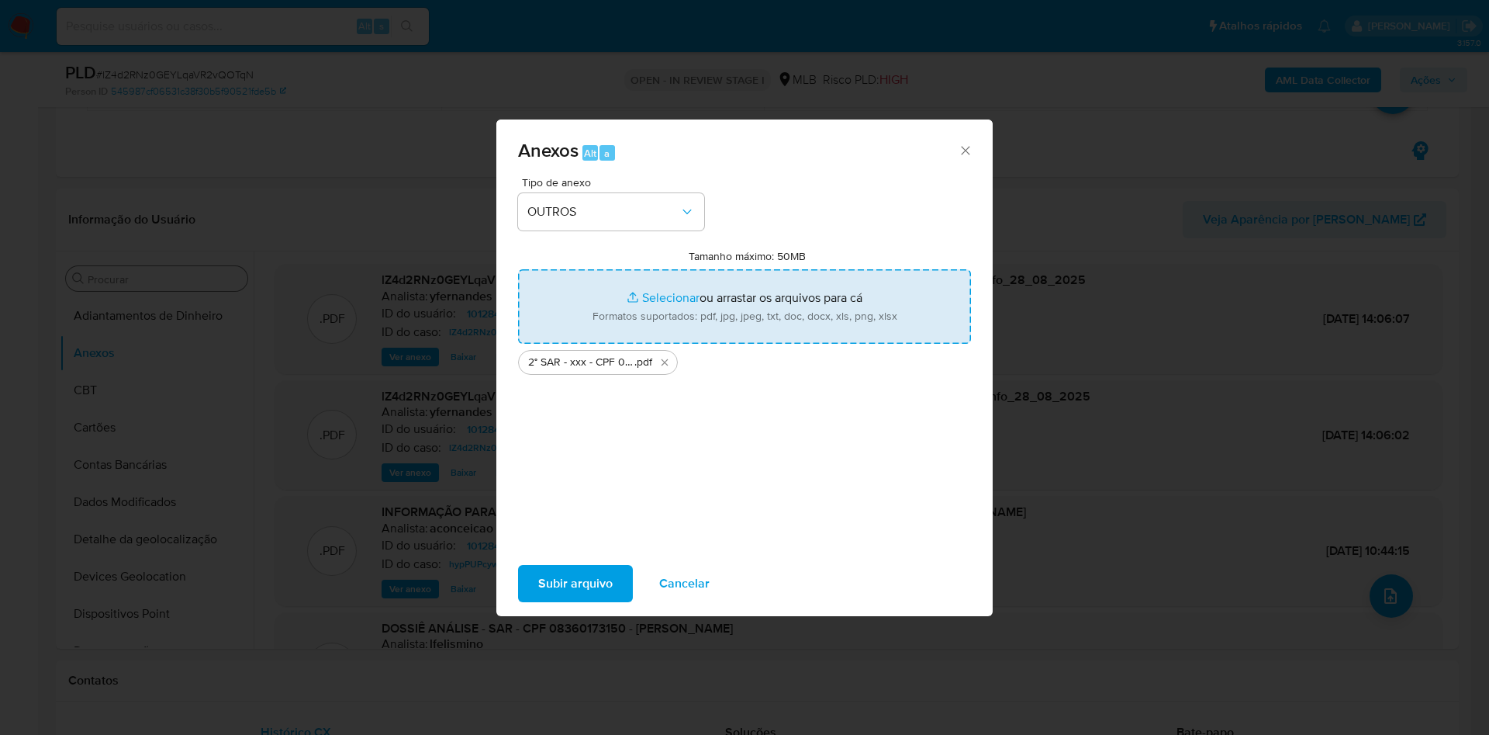
type input "C:\fakepath\Mulan 1012843984_2025_08_28_07_28_11.xlsx"
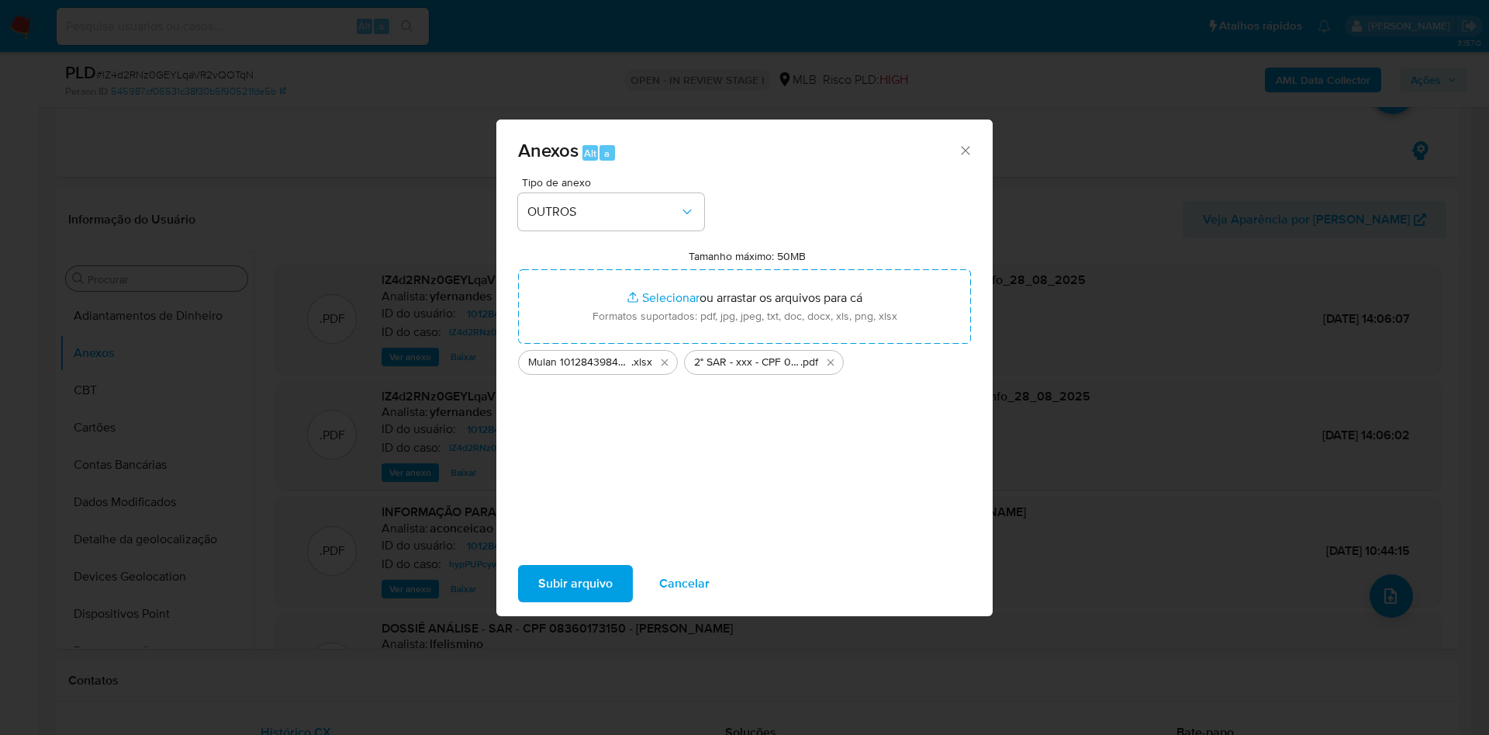
click at [607, 566] on span "Subir arquivo" at bounding box center [575, 583] width 74 height 34
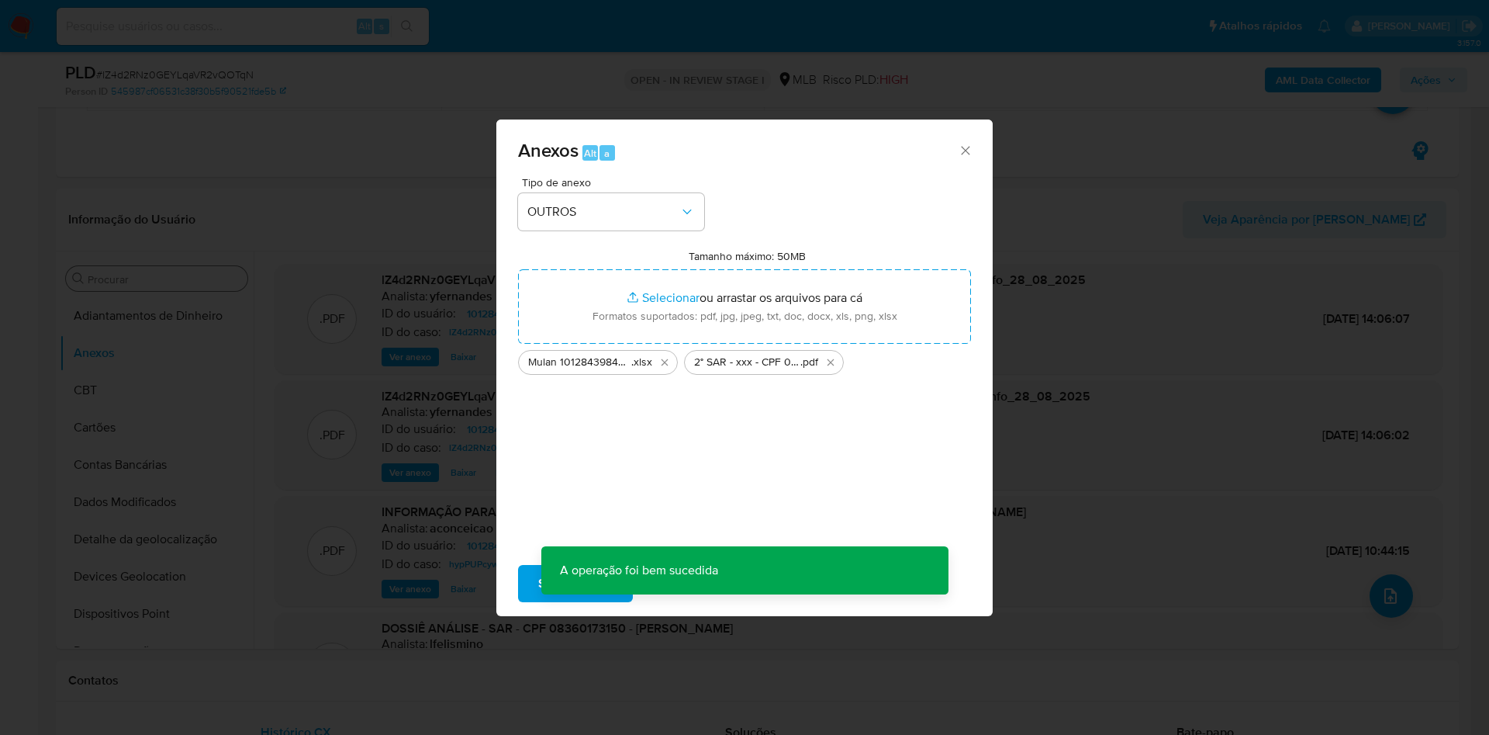
click at [156, 285] on div "Anexos Alt a Tipo de anexo OUTROS Tamanho máximo: 50MB Selecionar arquivos Sele…" at bounding box center [744, 367] width 1489 height 735
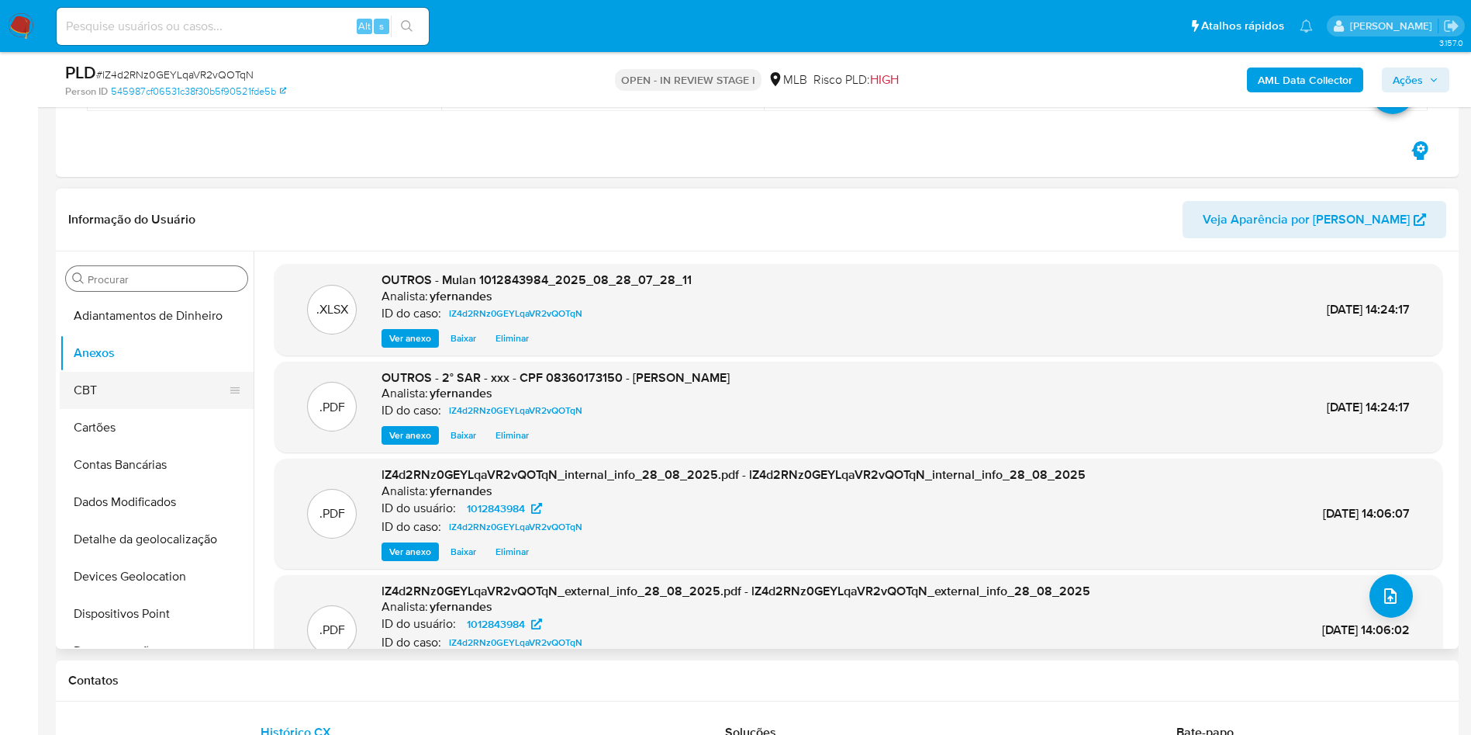
click at [93, 392] on button "CBT" at bounding box center [151, 390] width 182 height 37
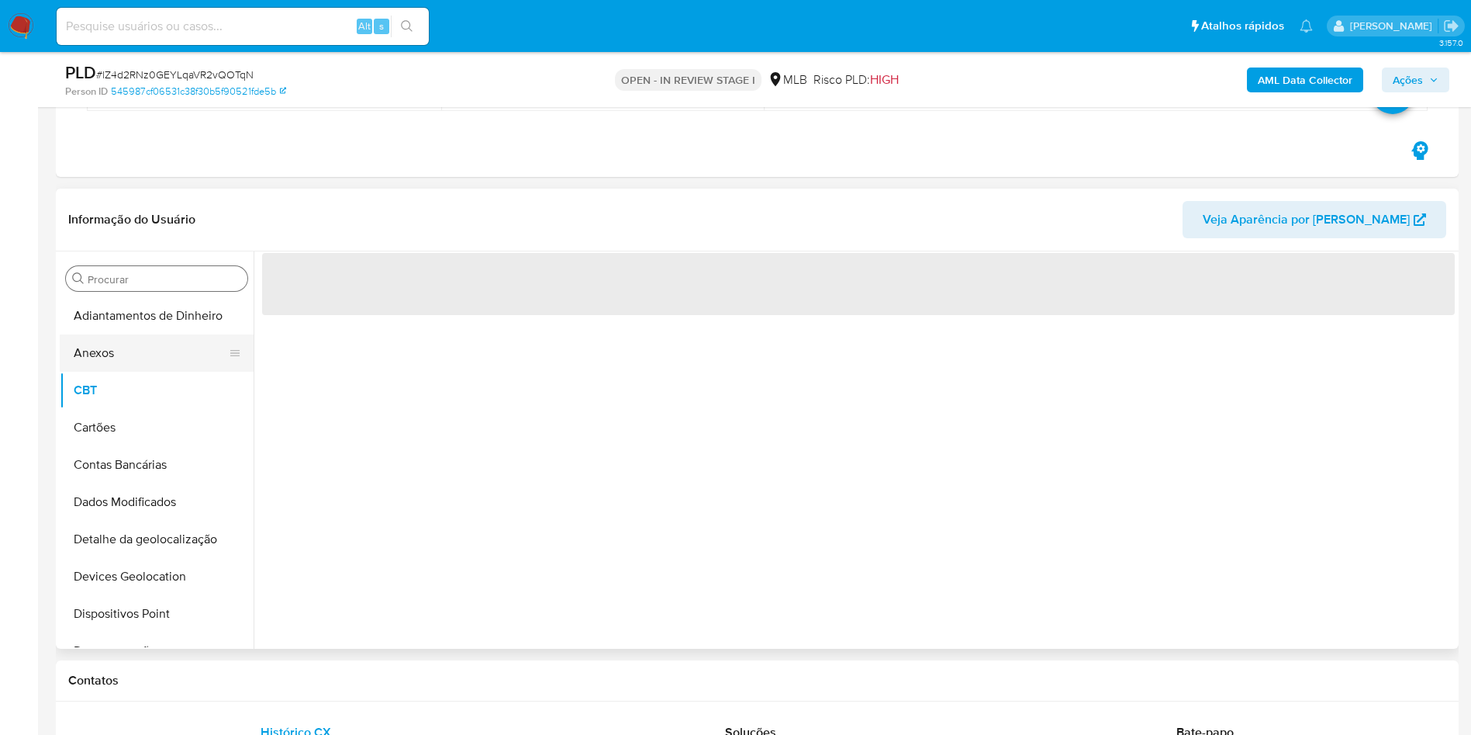
click at [109, 345] on button "Anexos" at bounding box center [151, 352] width 182 height 37
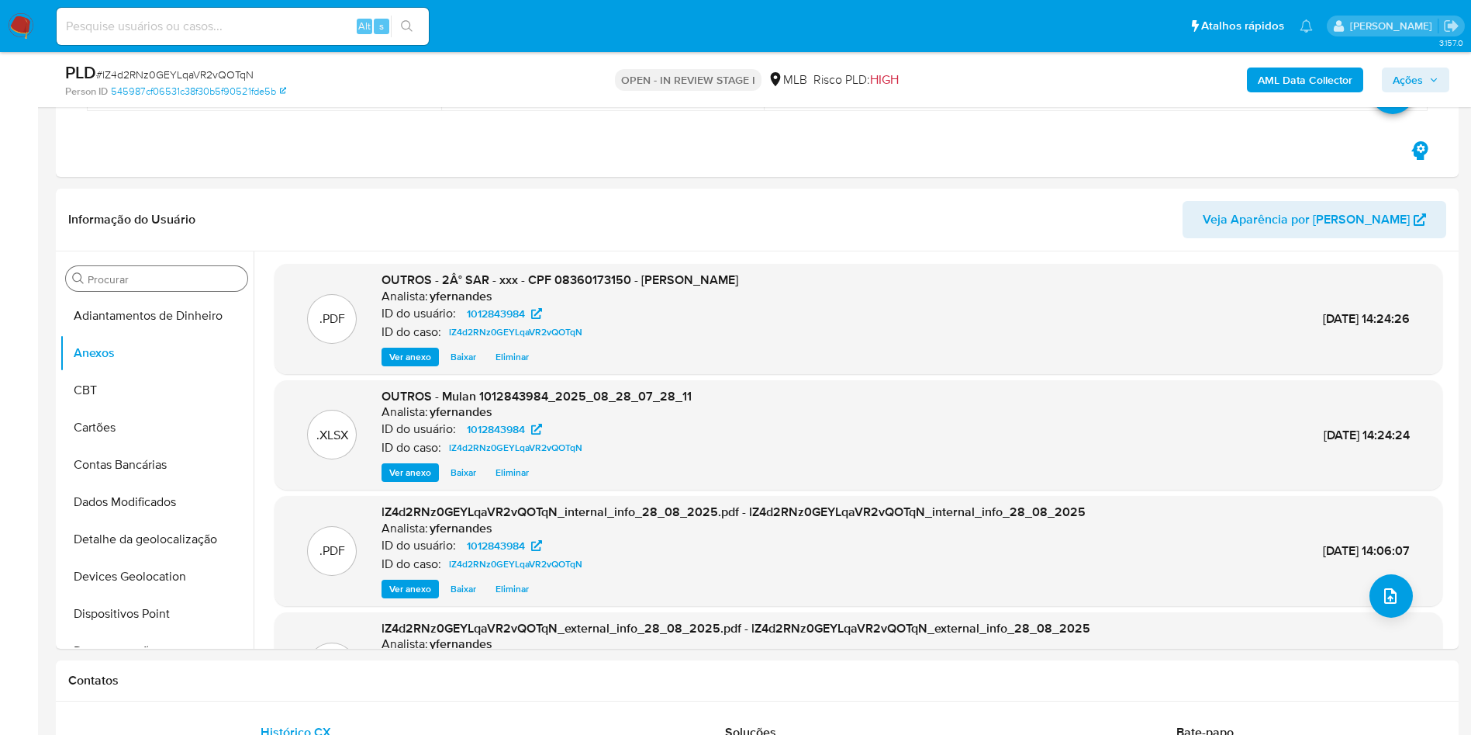
click at [1406, 79] on span "Ações" at bounding box center [1408, 79] width 30 height 25
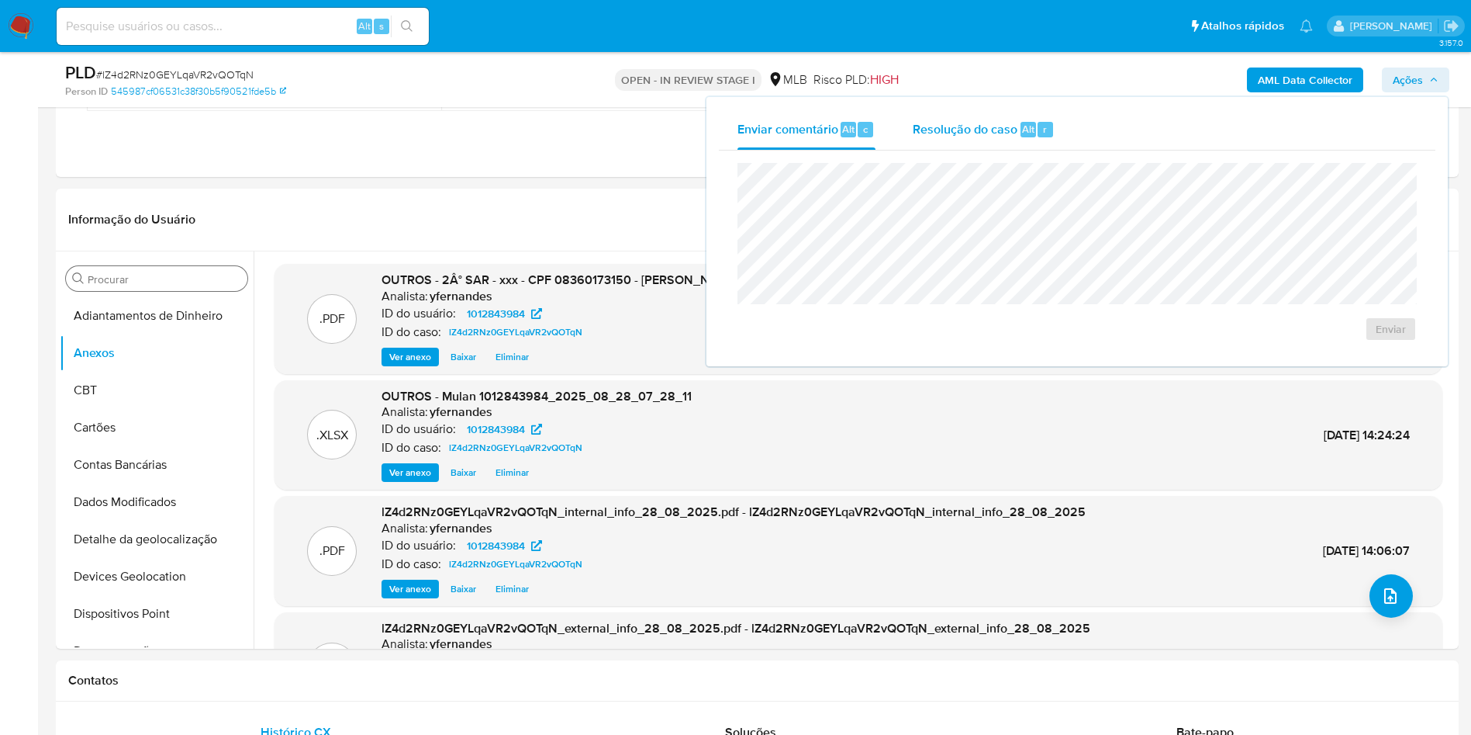
click at [948, 144] on div "Resolução do caso Alt r" at bounding box center [984, 129] width 142 height 40
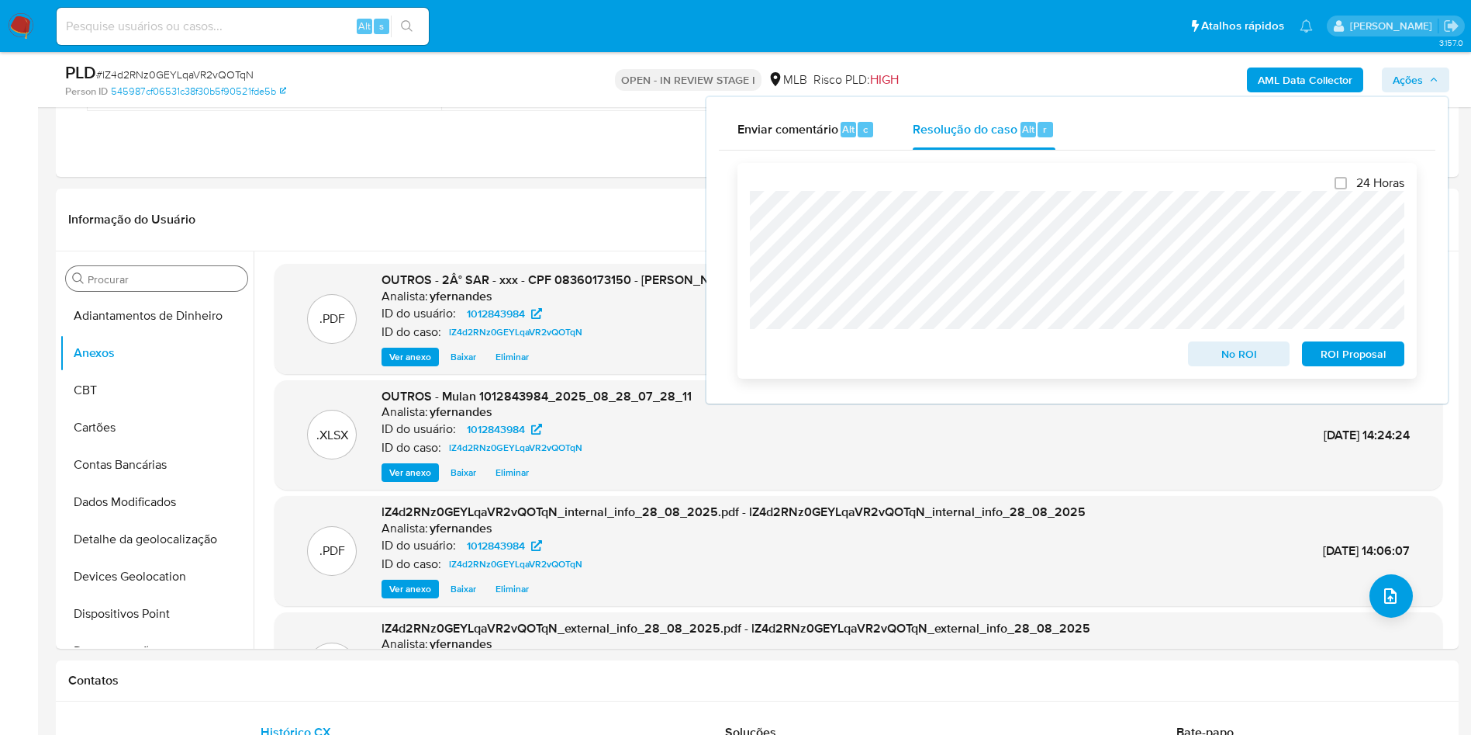
click at [1333, 354] on span "ROI Proposal" at bounding box center [1353, 354] width 81 height 22
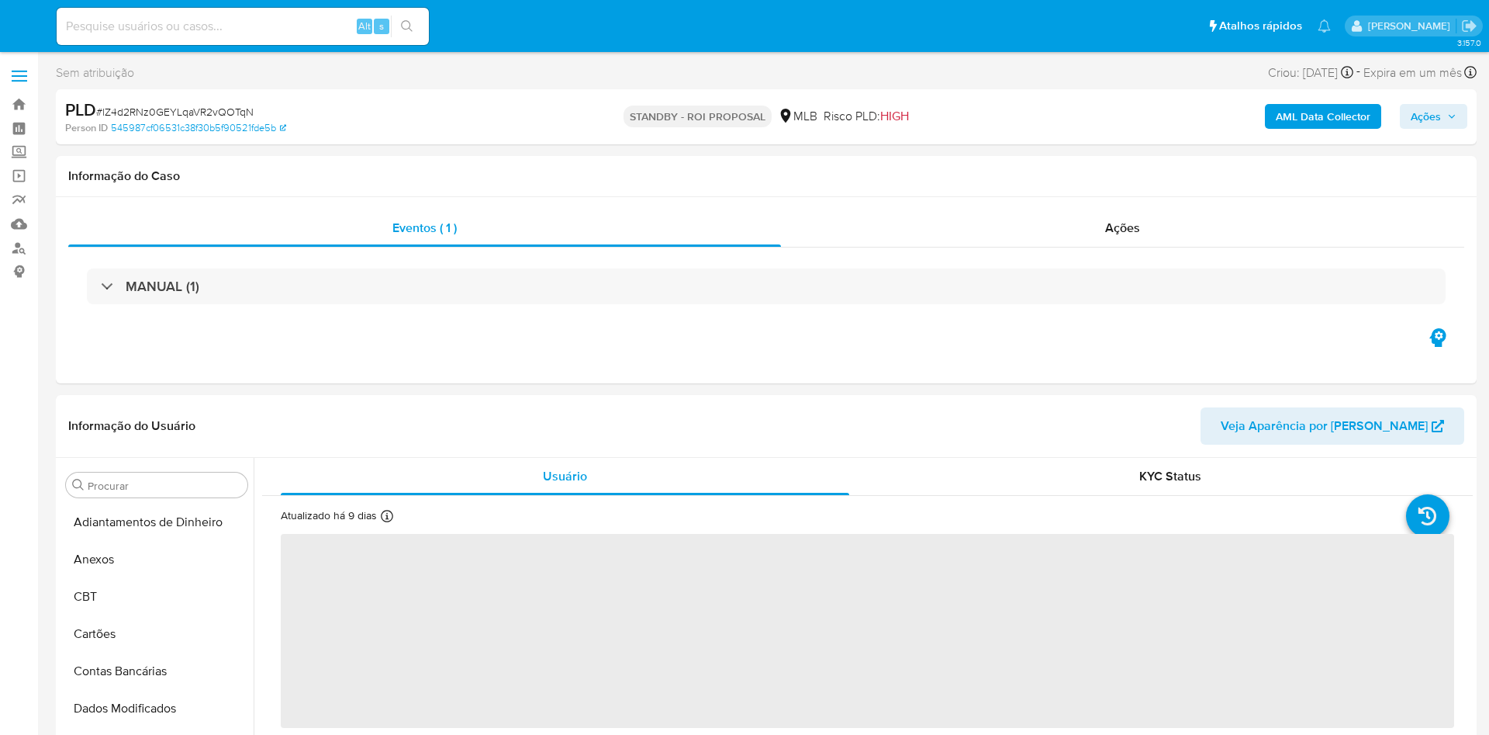
select select "10"
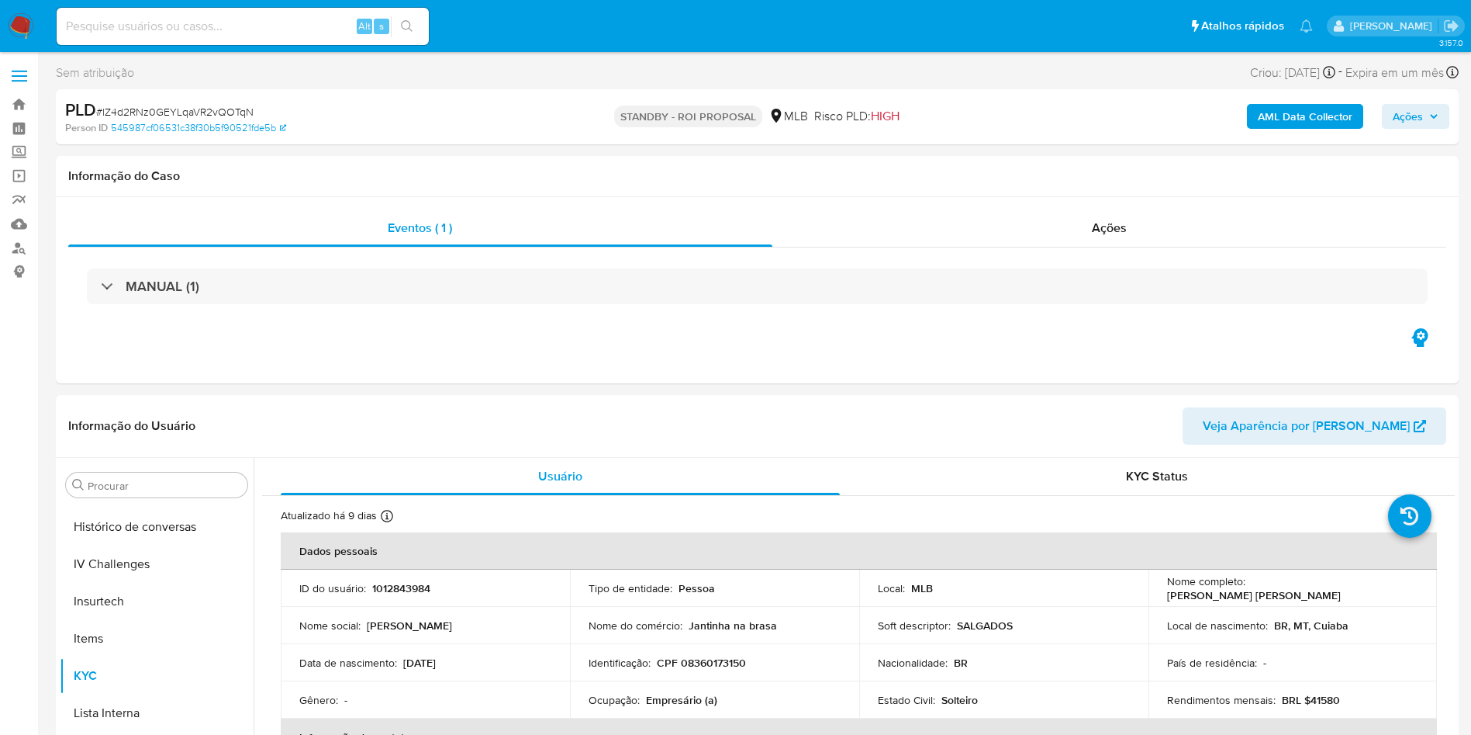
scroll to position [693, 0]
click at [870, 201] on div "Eventos ( 1 ) Ações MANUAL (1)" at bounding box center [757, 290] width 1403 height 186
click at [878, 230] on div "Ações" at bounding box center [1110, 227] width 675 height 37
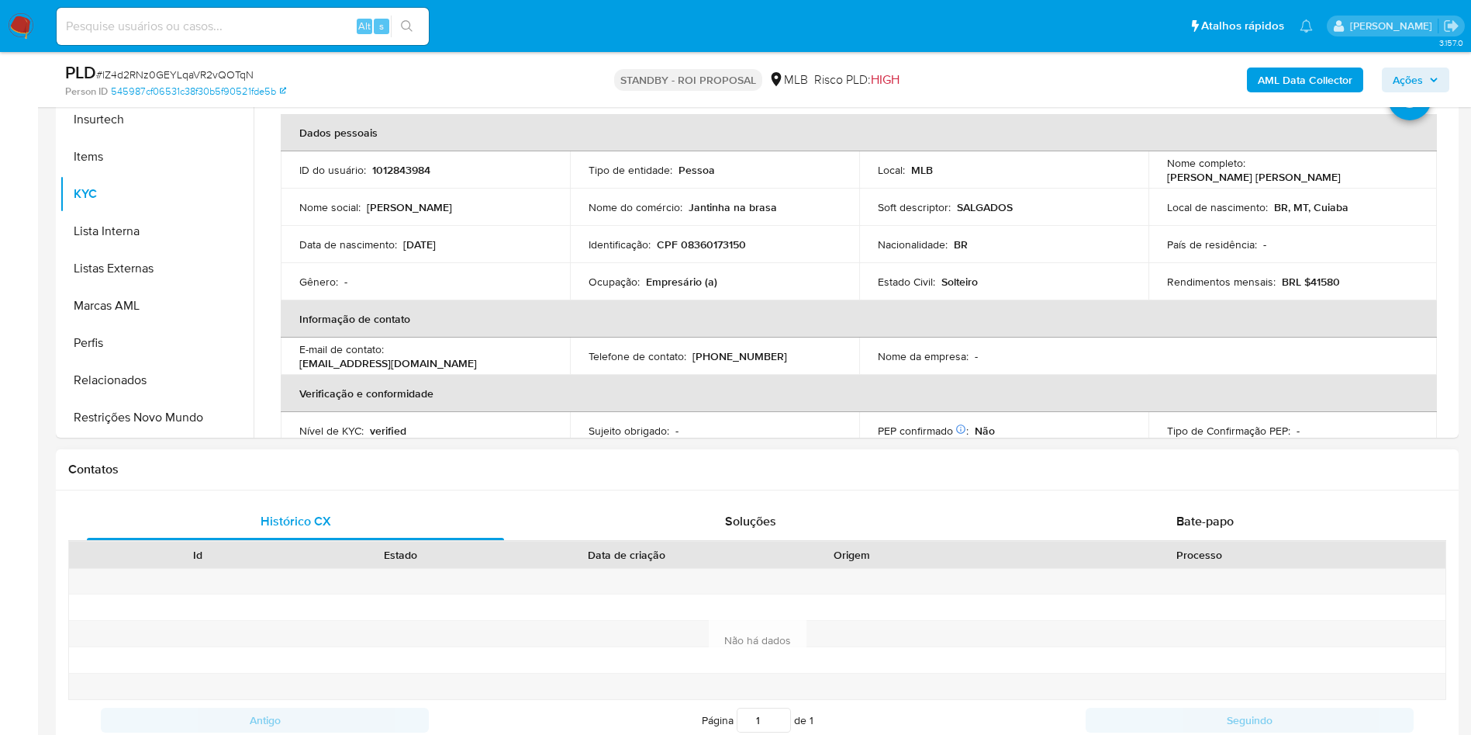
scroll to position [698, 0]
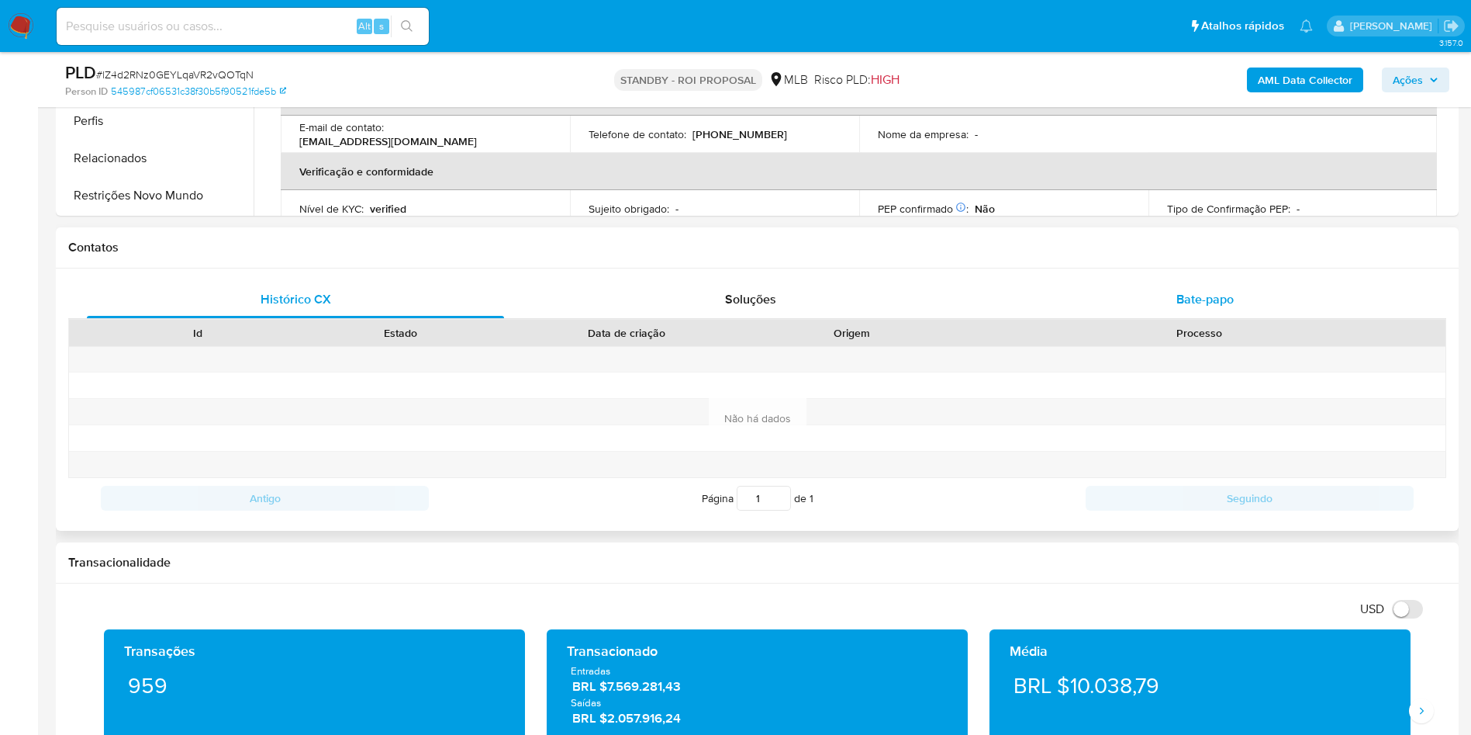
click at [1174, 294] on div "Bate-papo" at bounding box center [1205, 299] width 417 height 37
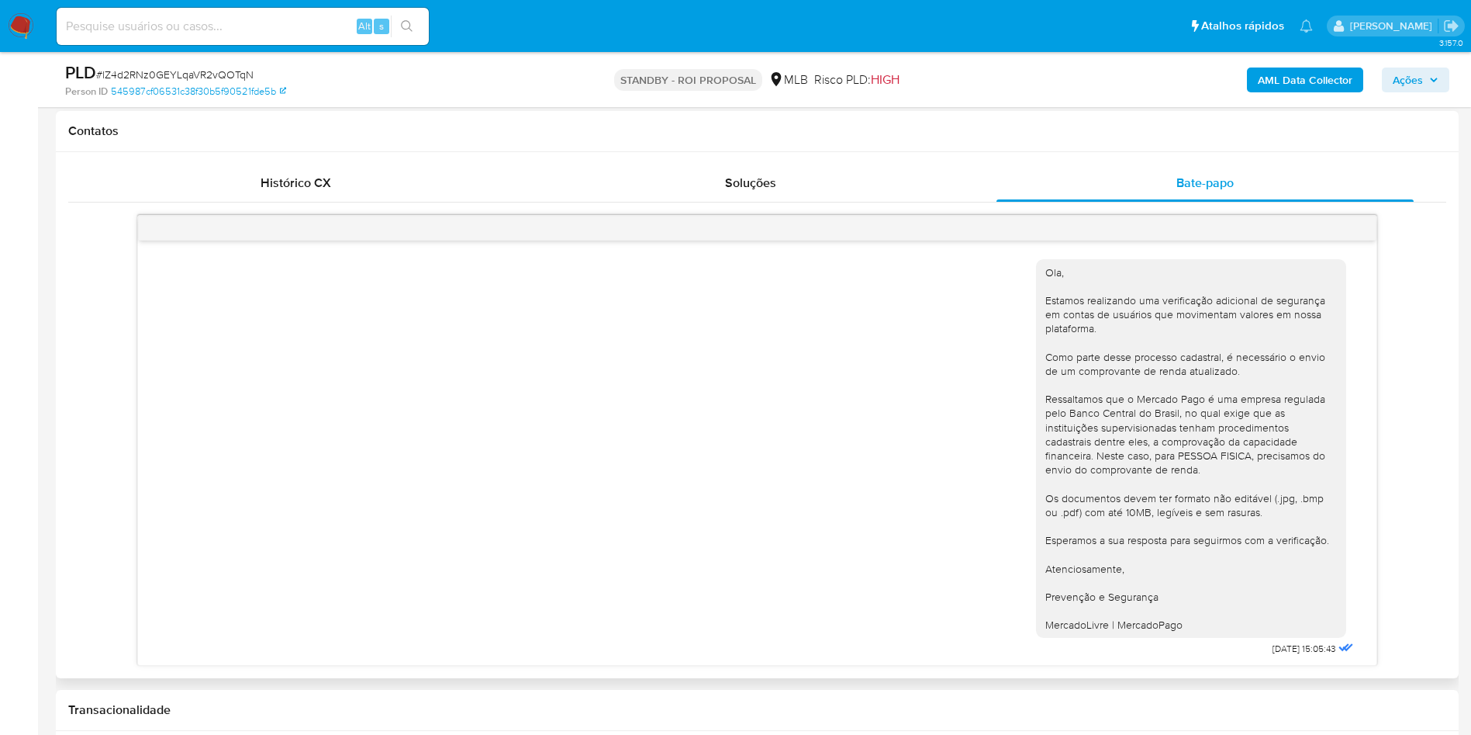
scroll to position [183, 0]
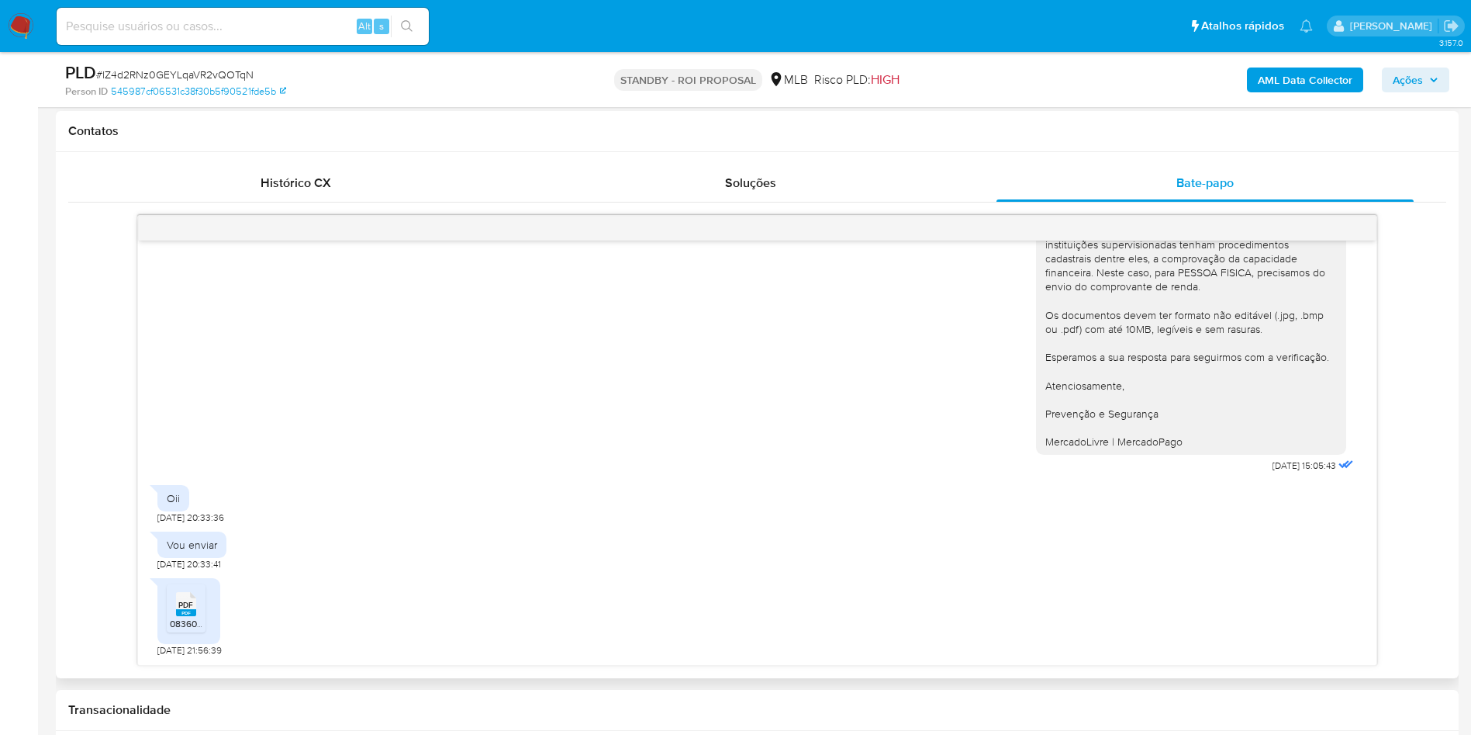
click at [178, 593] on icon at bounding box center [186, 604] width 20 height 24
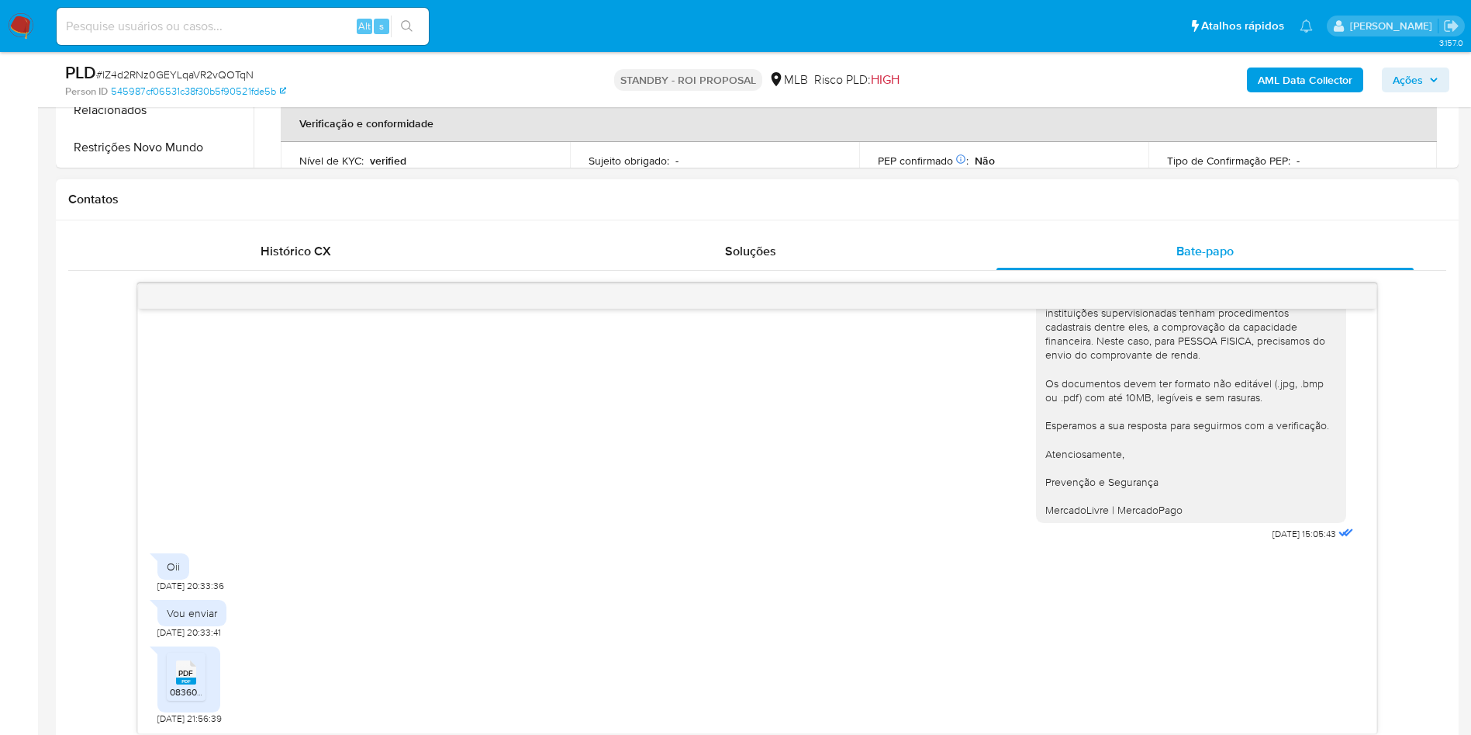
scroll to position [0, 0]
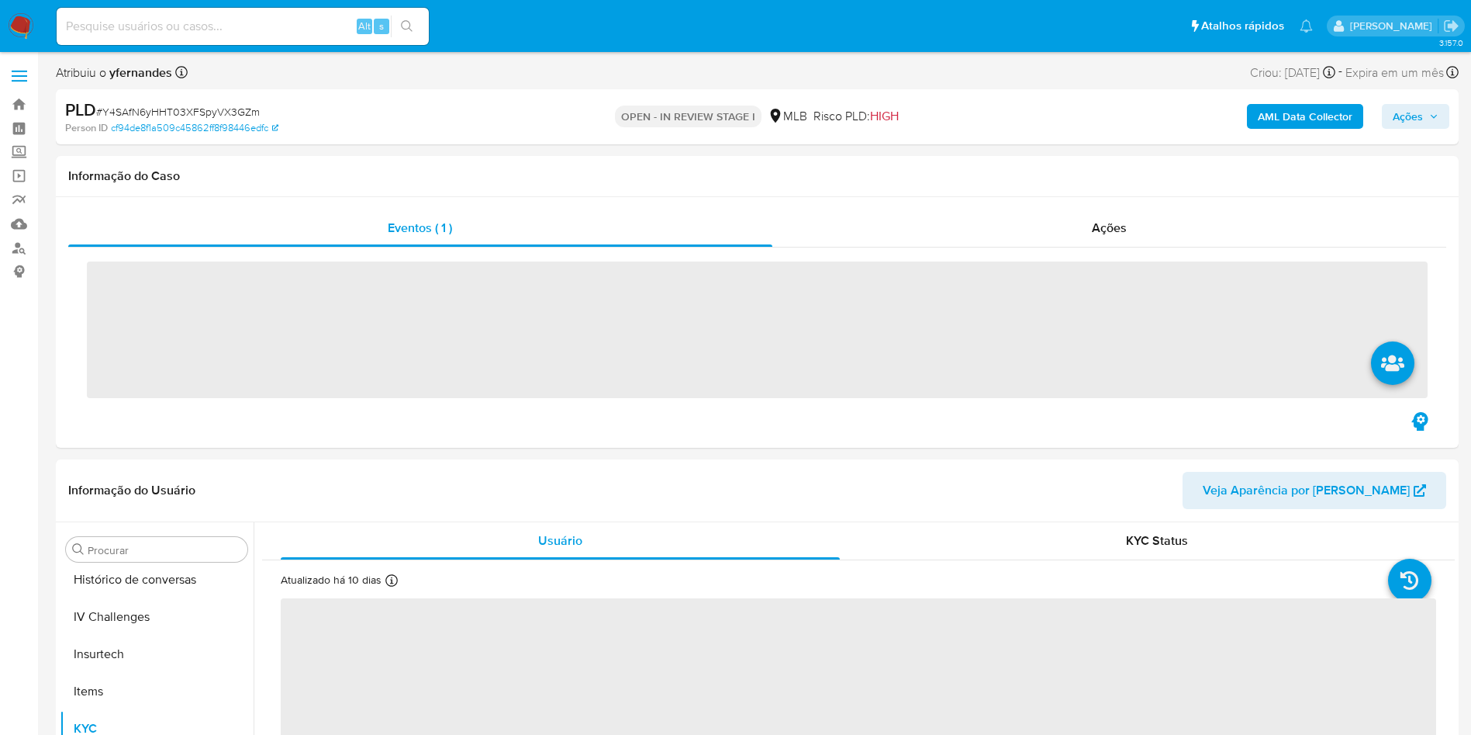
scroll to position [693, 0]
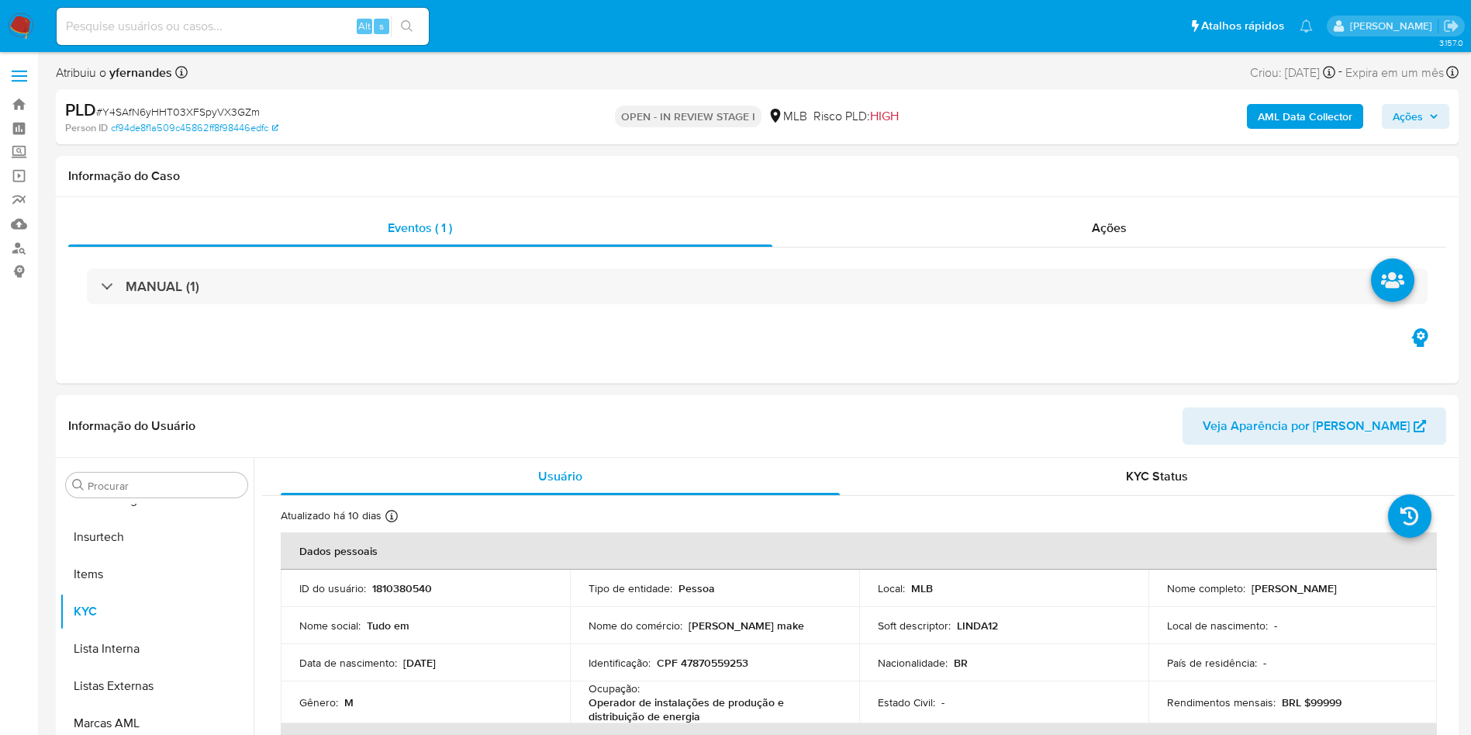
click at [188, 104] on div "PLD # Y4SAfN6yHHT03XFSpyVX3GZm" at bounding box center [293, 110] width 456 height 23
click at [188, 104] on span "# Y4SAfN6yHHT03XFSpyVX3GZm" at bounding box center [178, 112] width 164 height 16
select select "10"
click at [183, 109] on span "# Y4SAfN6yHHT03XFSpyVX3GZm" at bounding box center [178, 112] width 164 height 16
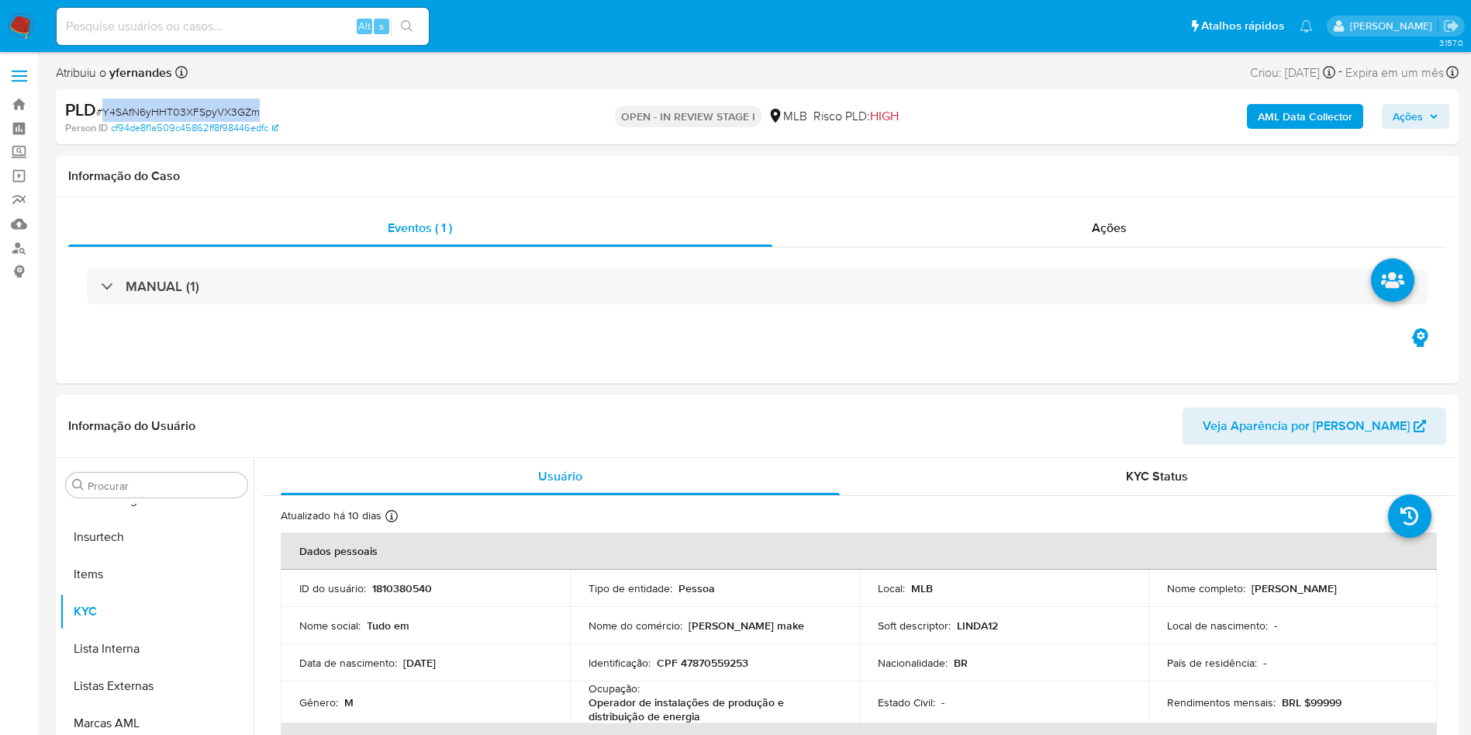
copy span "Y4SAfN6yHHT03XFSpyVX3GZm"
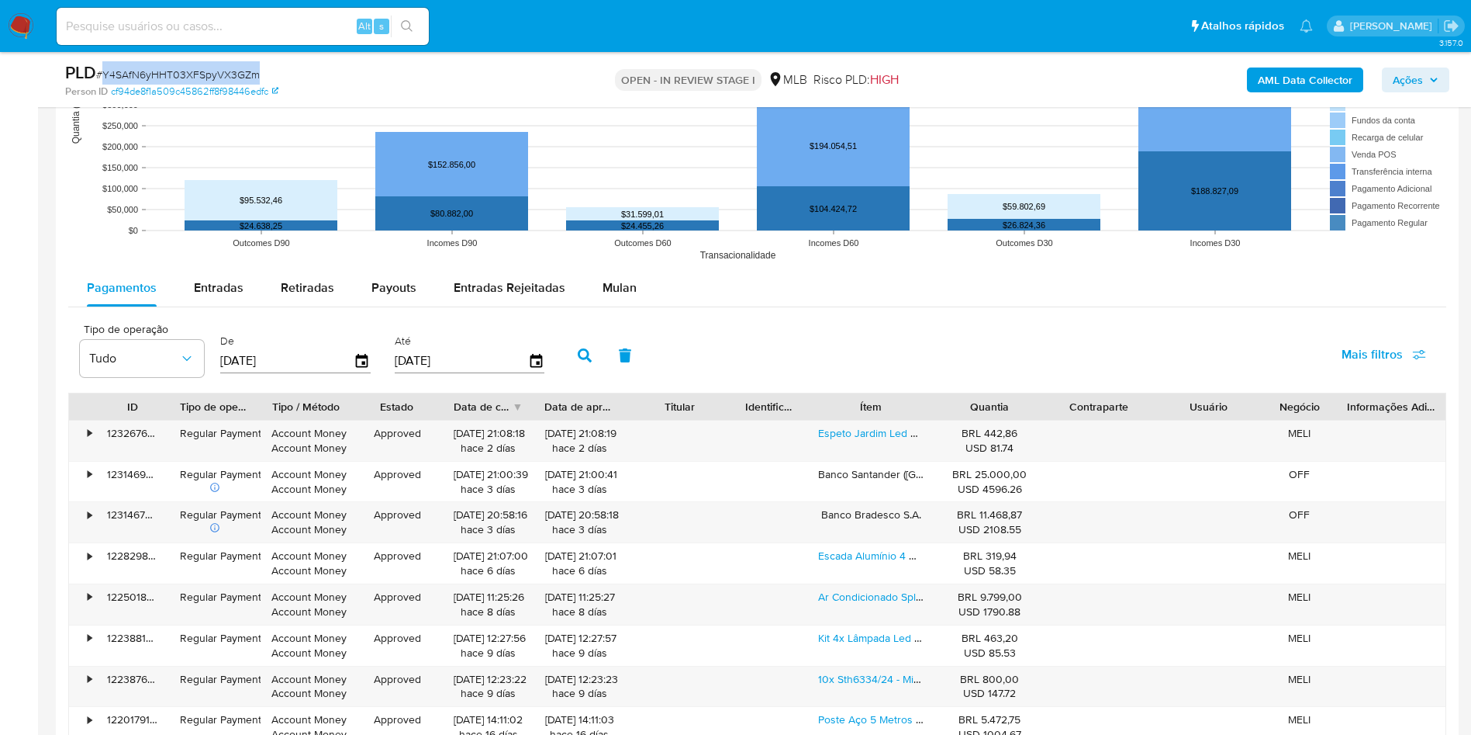
scroll to position [931, 0]
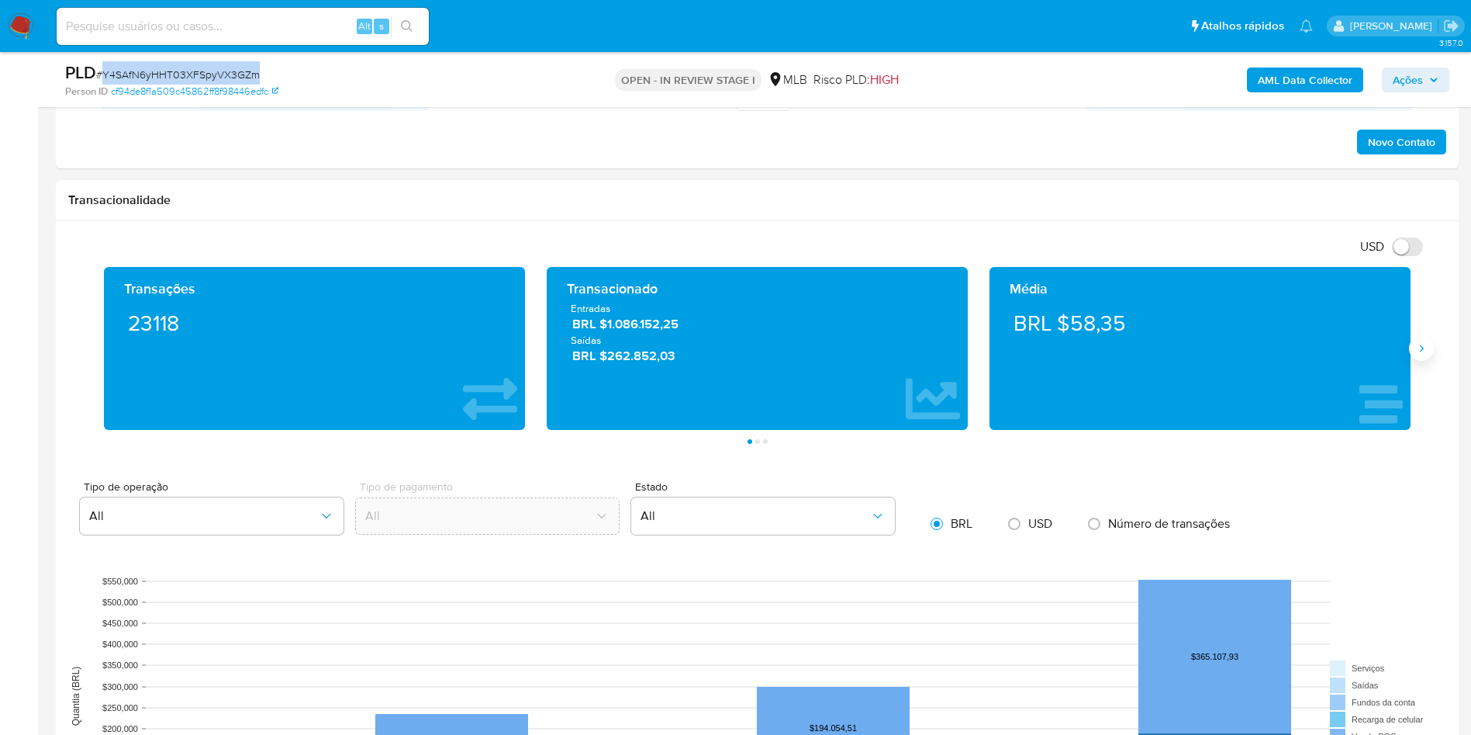
click at [1417, 345] on icon "Siguiente" at bounding box center [1422, 348] width 12 height 12
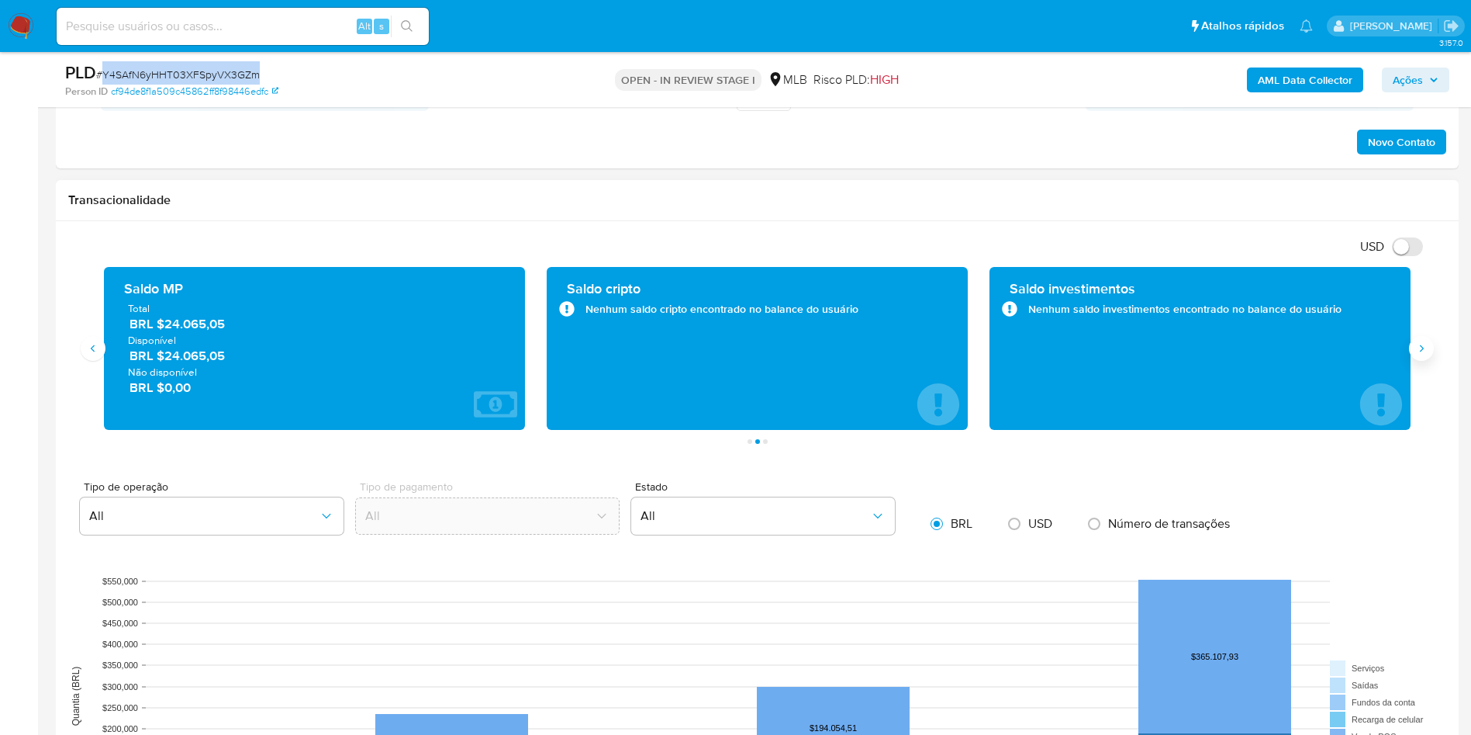
click at [1417, 345] on icon "Siguiente" at bounding box center [1422, 348] width 12 height 12
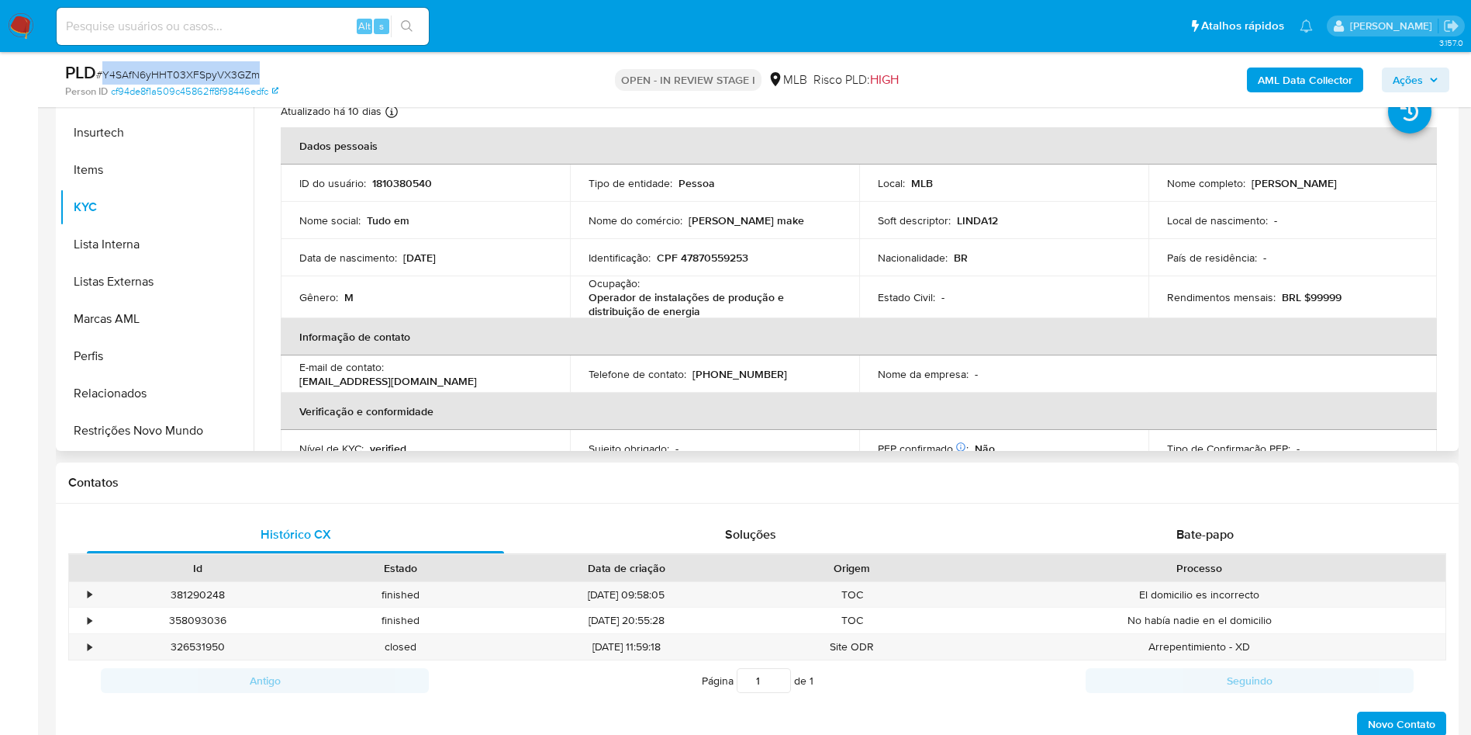
scroll to position [116, 0]
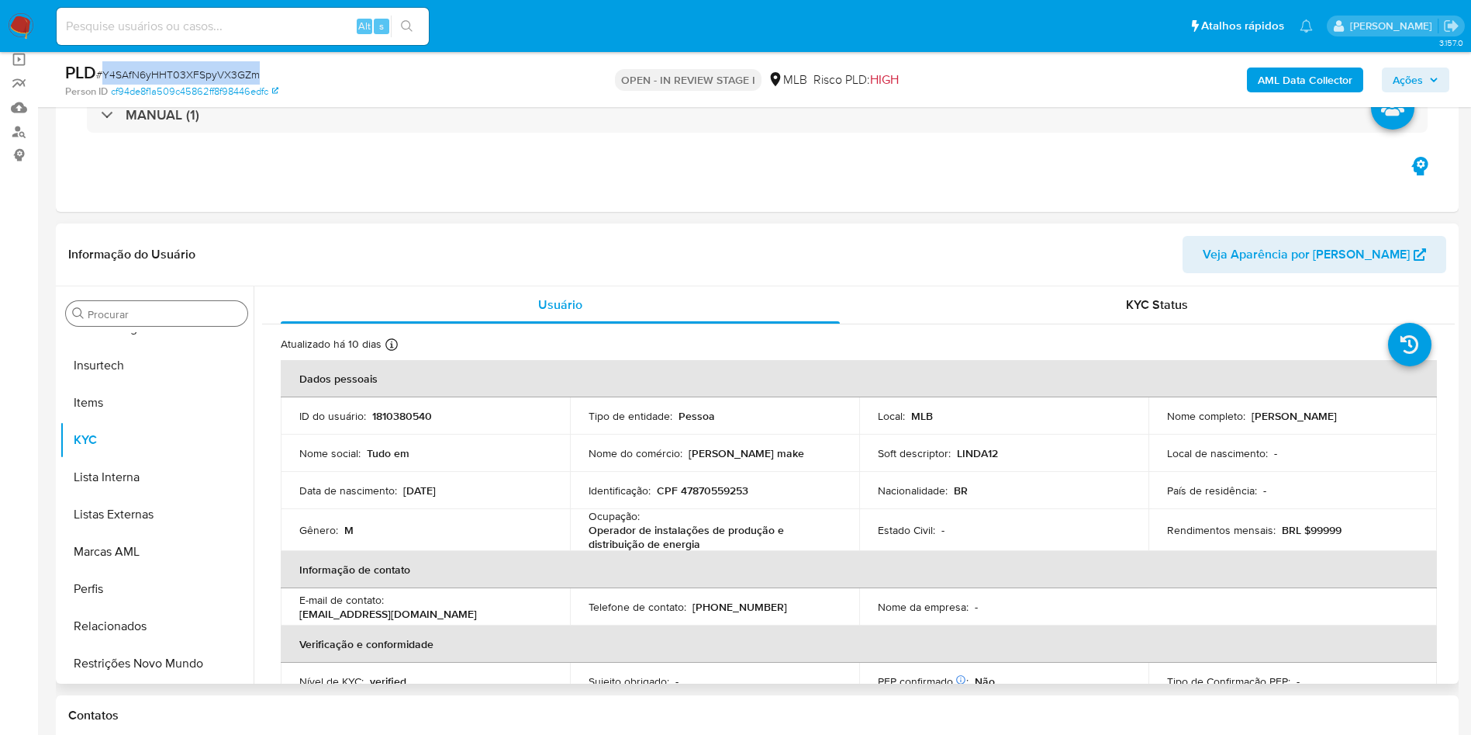
click at [150, 315] on input "Procurar" at bounding box center [165, 314] width 154 height 14
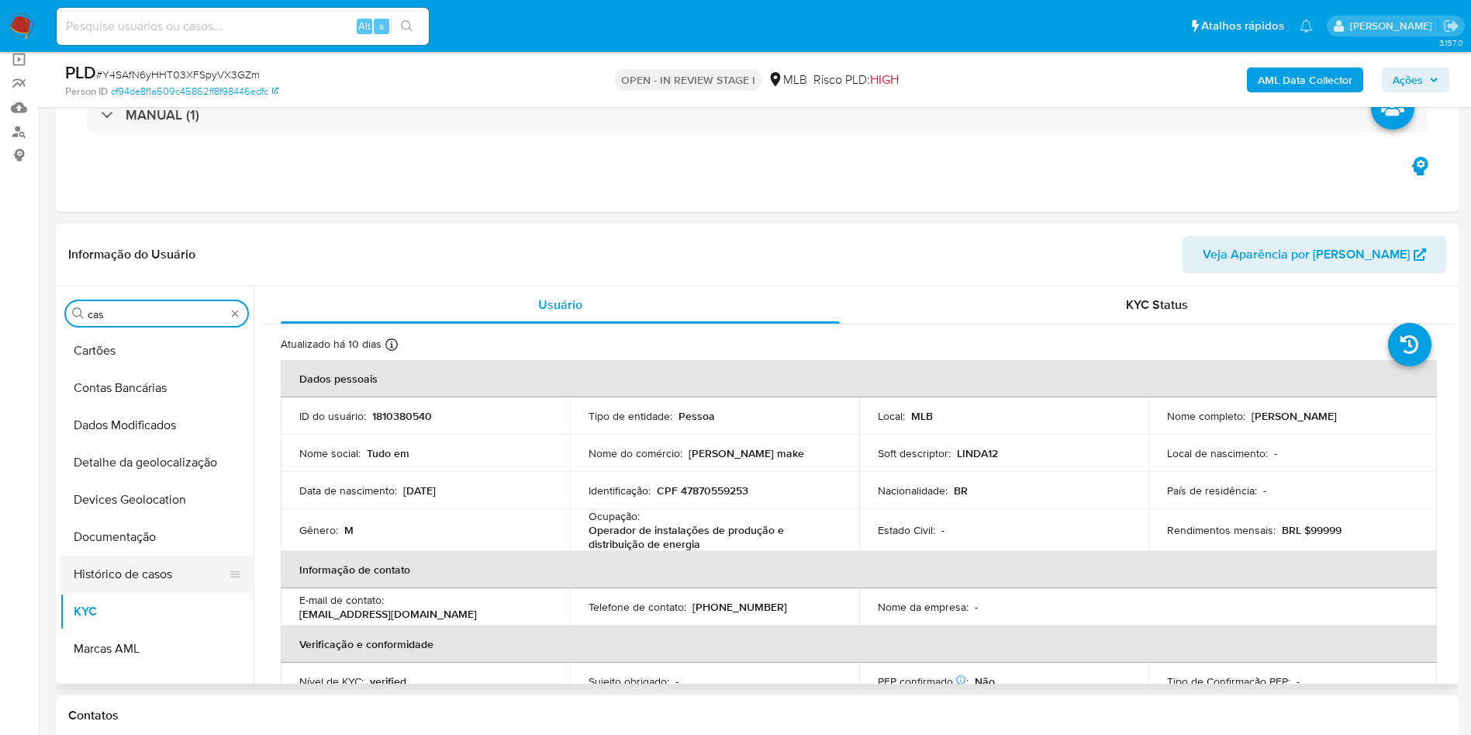
scroll to position [0, 0]
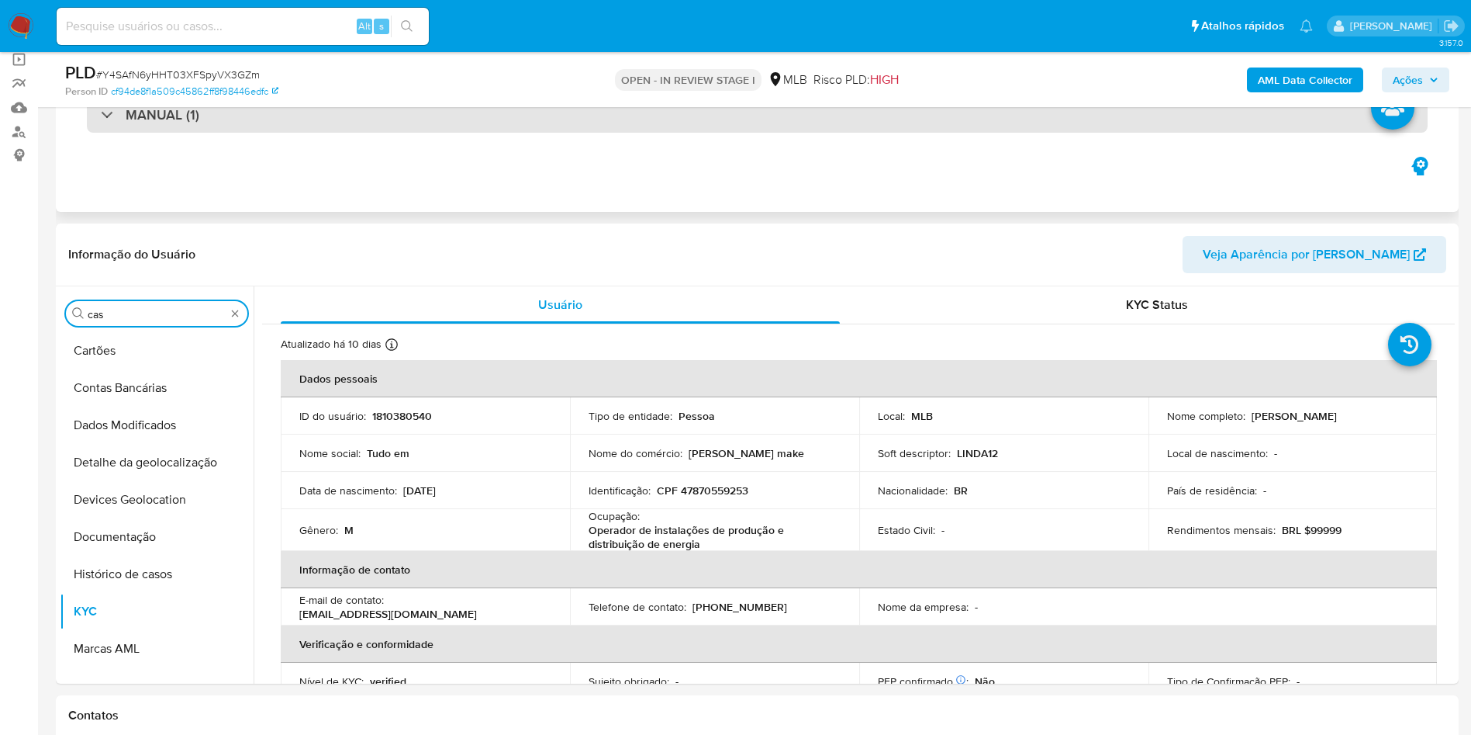
drag, startPoint x: 124, startPoint y: 344, endPoint x: 568, endPoint y: 109, distance: 502.1
click at [123, 555] on button "Histórico de casos" at bounding box center [157, 573] width 194 height 37
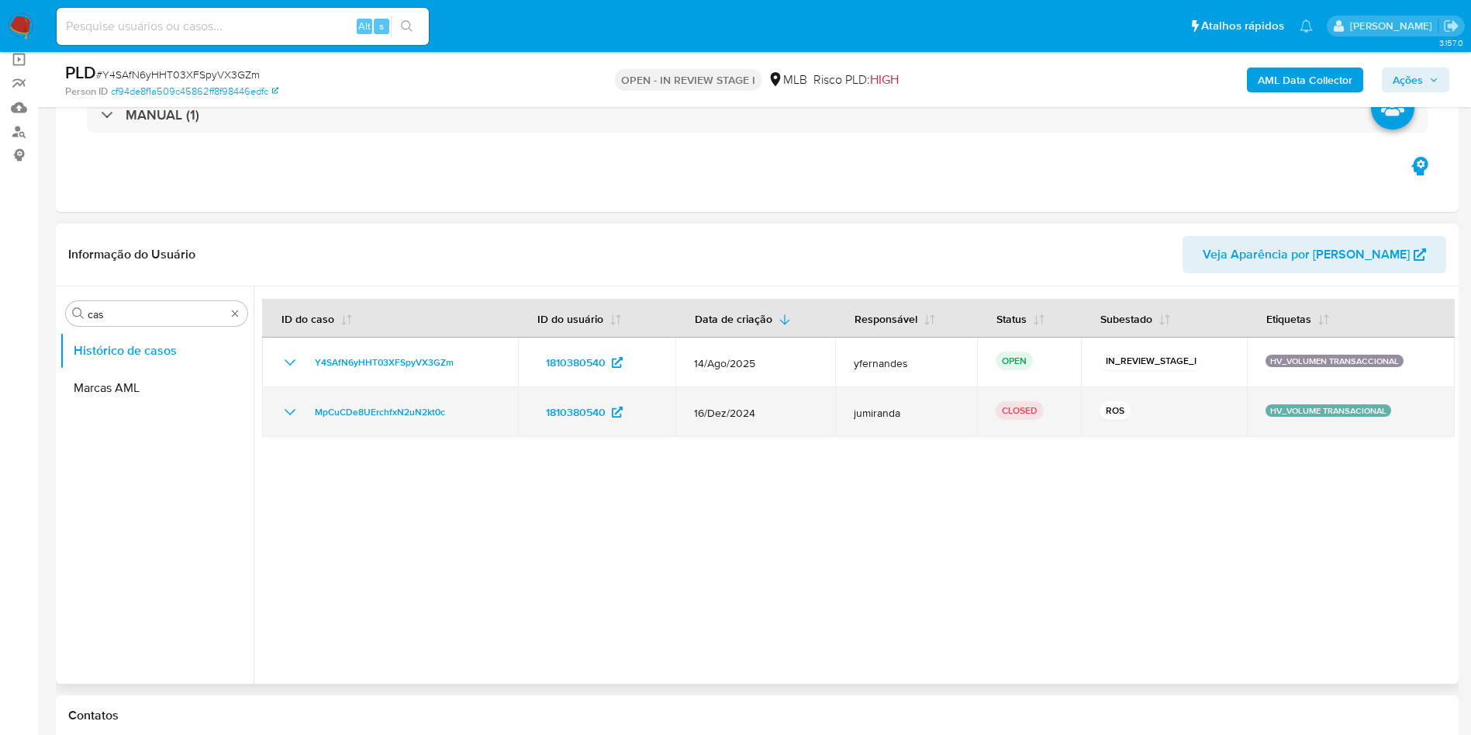
click at [291, 405] on icon "Mostrar/Ocultar" at bounding box center [290, 412] width 19 height 19
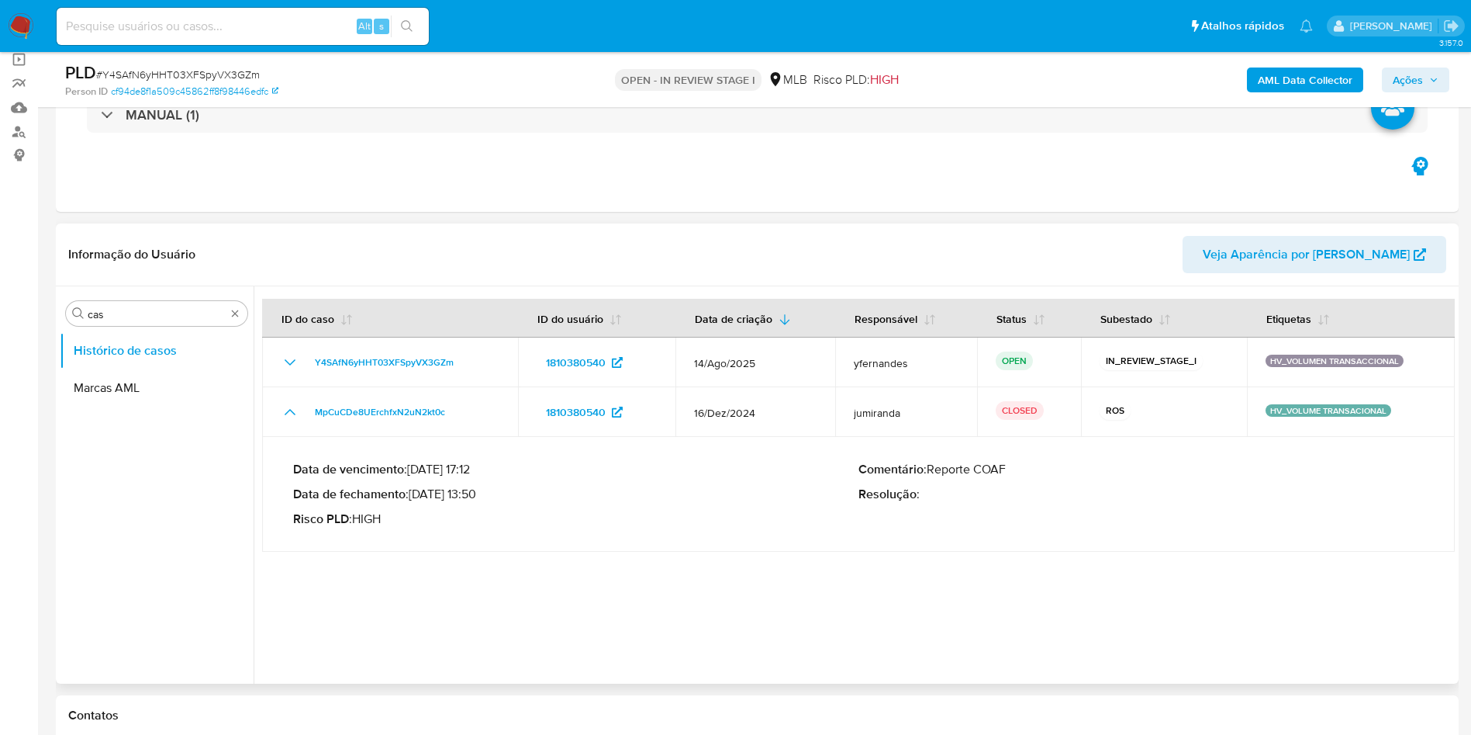
drag, startPoint x: 434, startPoint y: 495, endPoint x: 477, endPoint y: 496, distance: 42.7
click at [477, 496] on p "Data de fechamento : 22/01/2025 13:50" at bounding box center [575, 494] width 565 height 16
click at [133, 309] on input "cas" at bounding box center [157, 314] width 138 height 14
click at [133, 310] on input "cas" at bounding box center [157, 314] width 138 height 14
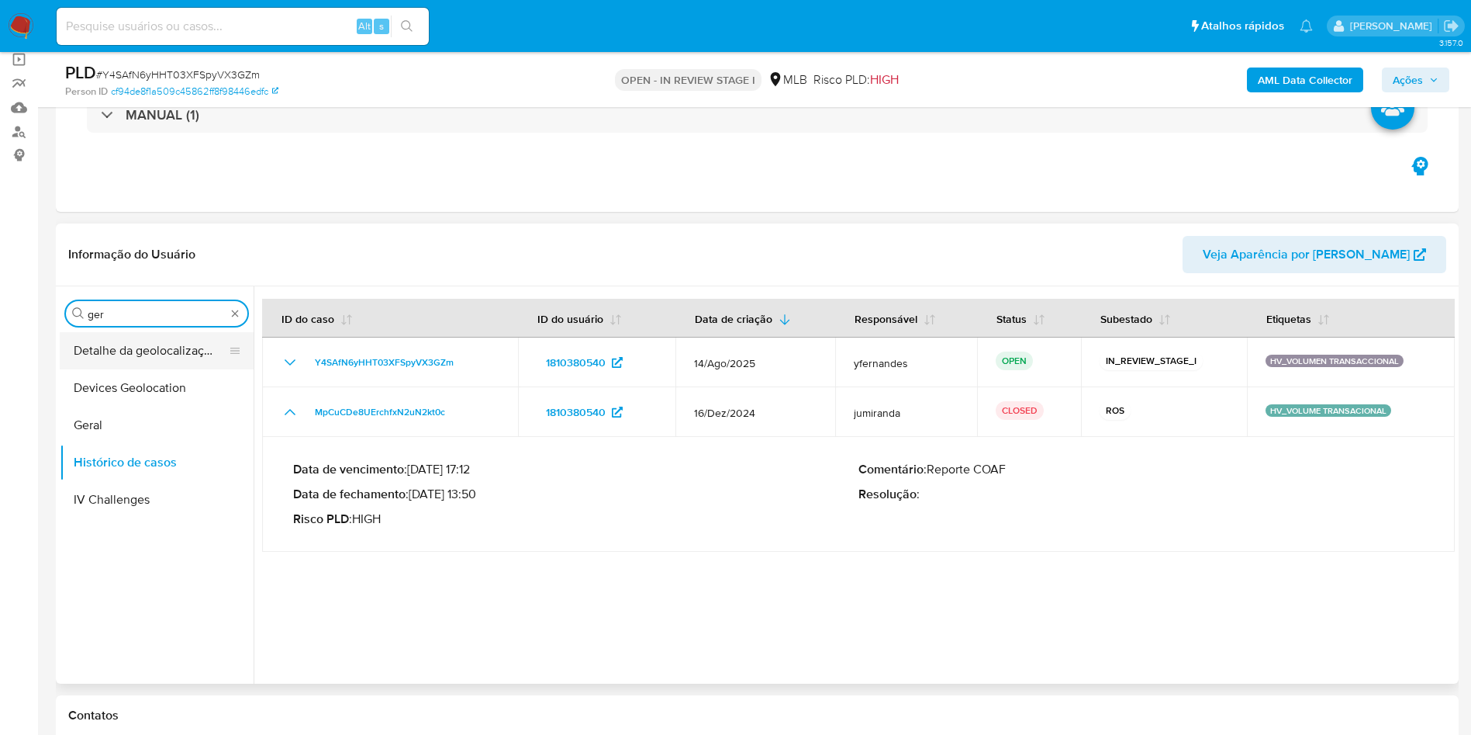
type input "ger"
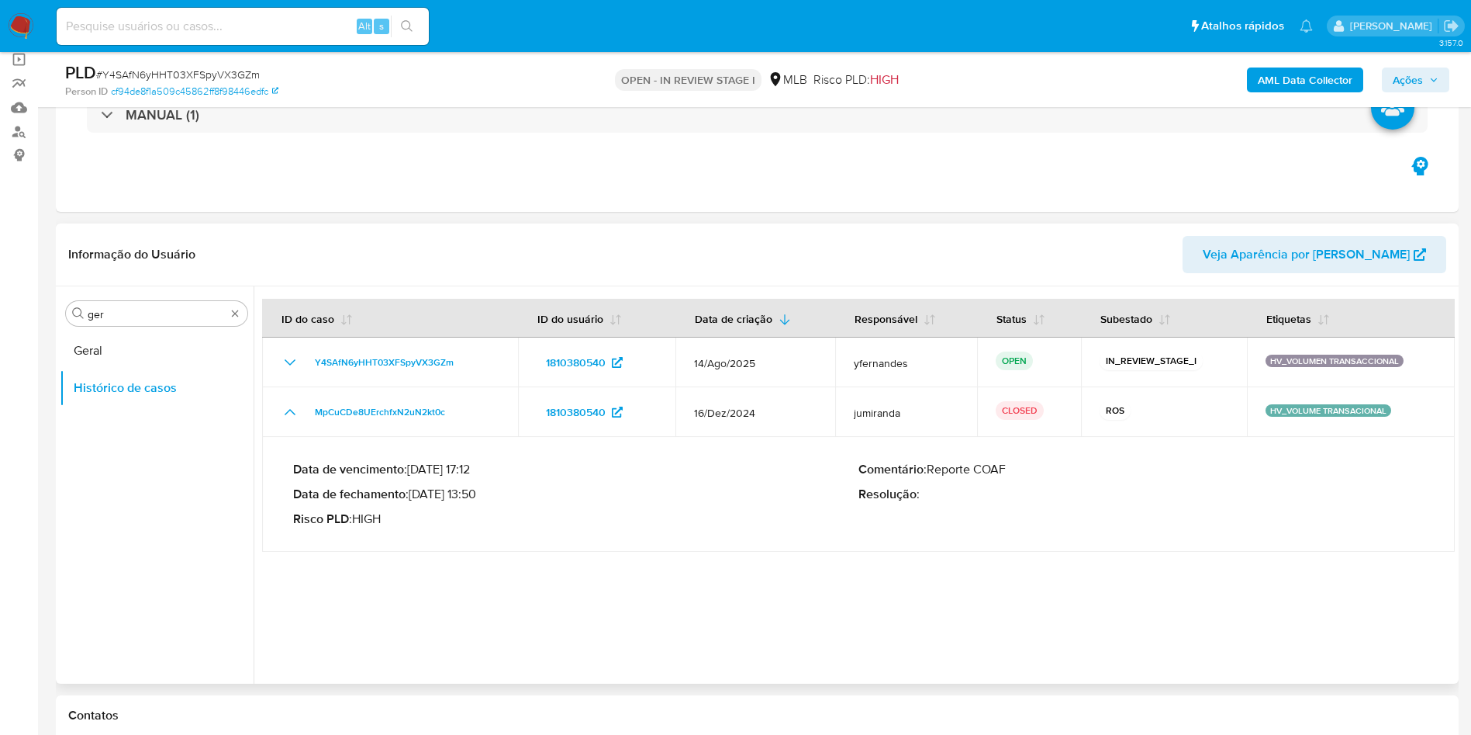
click at [126, 342] on button "Geral" at bounding box center [157, 350] width 194 height 37
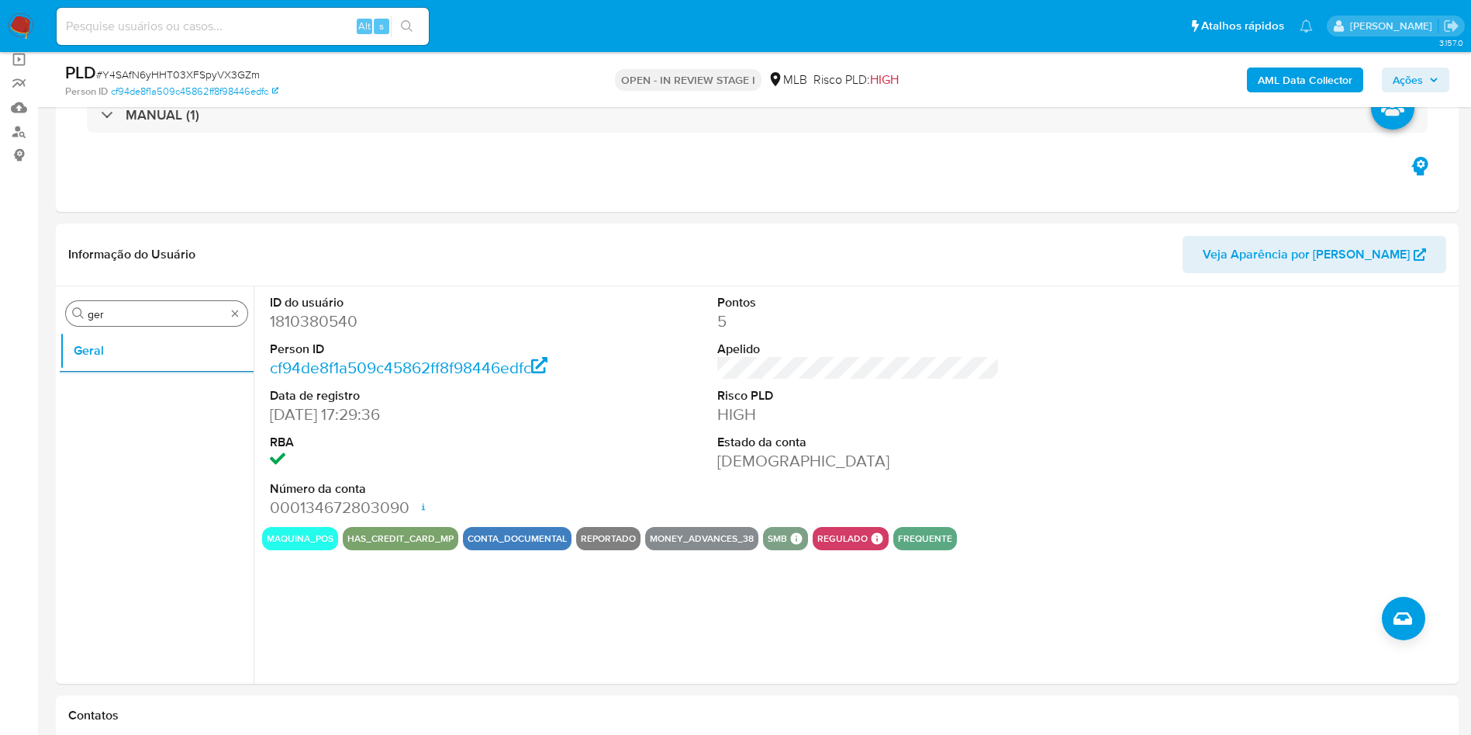
click at [172, 316] on input "ger" at bounding box center [157, 314] width 138 height 14
click at [172, 314] on input "ger" at bounding box center [157, 314] width 138 height 14
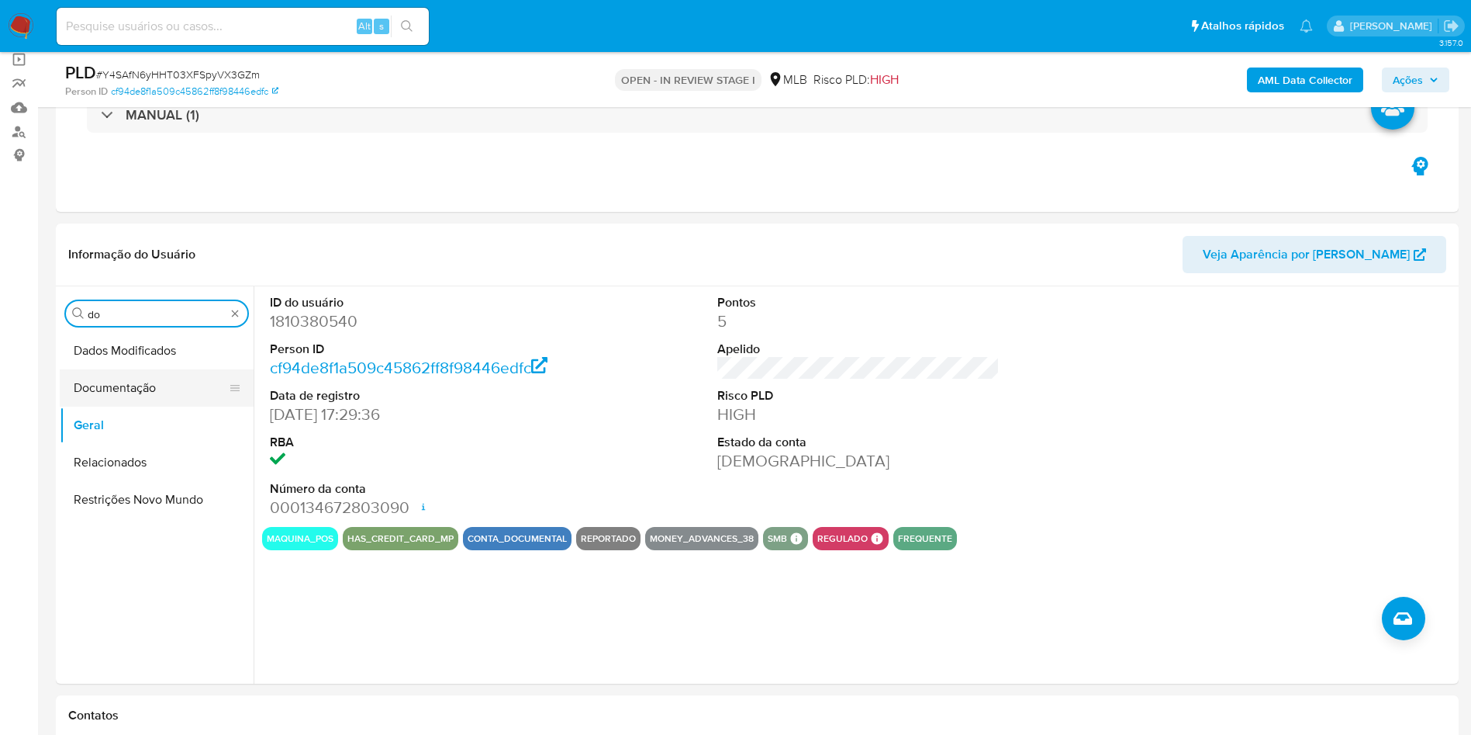
type input "do"
click at [168, 375] on button "Documentação" at bounding box center [151, 387] width 182 height 37
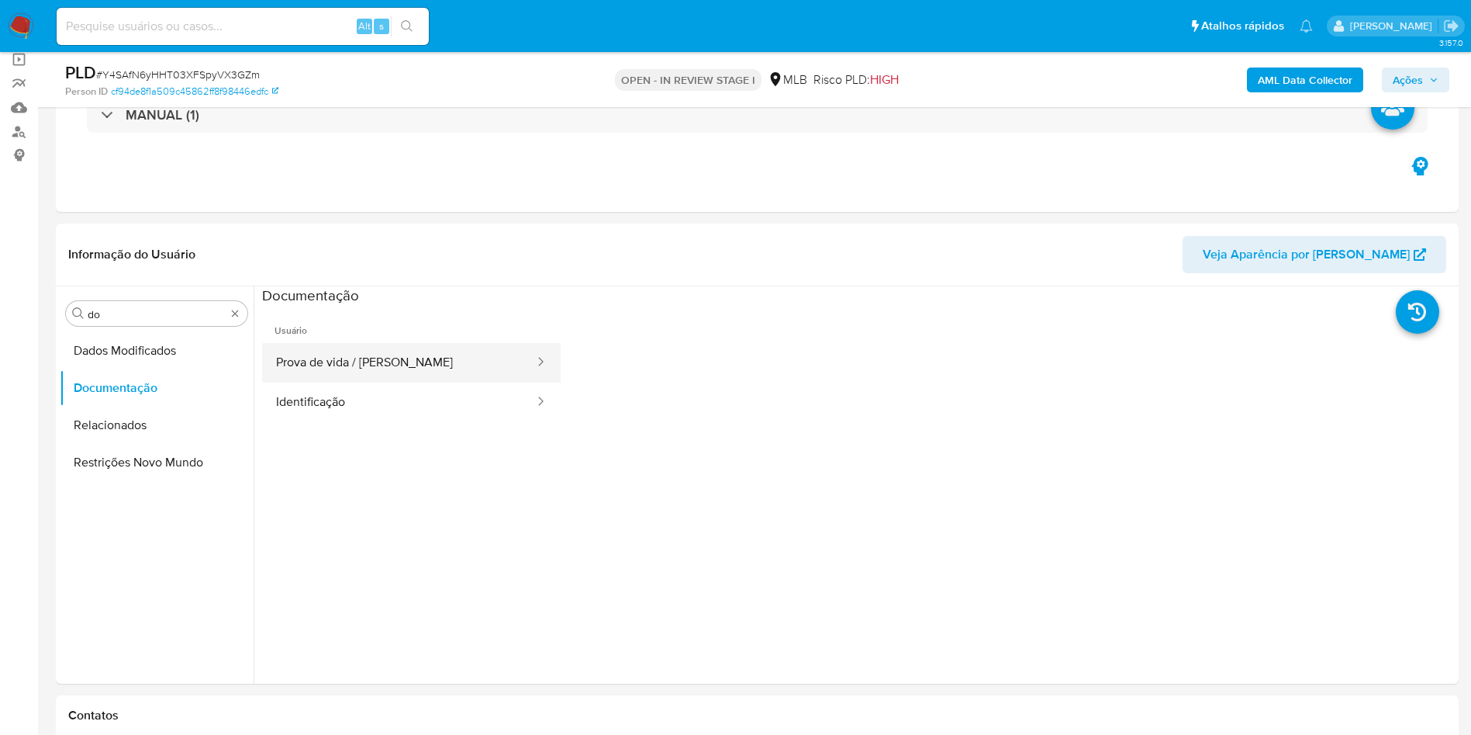
click at [407, 361] on button "Prova de vida / [PERSON_NAME]" at bounding box center [399, 363] width 274 height 40
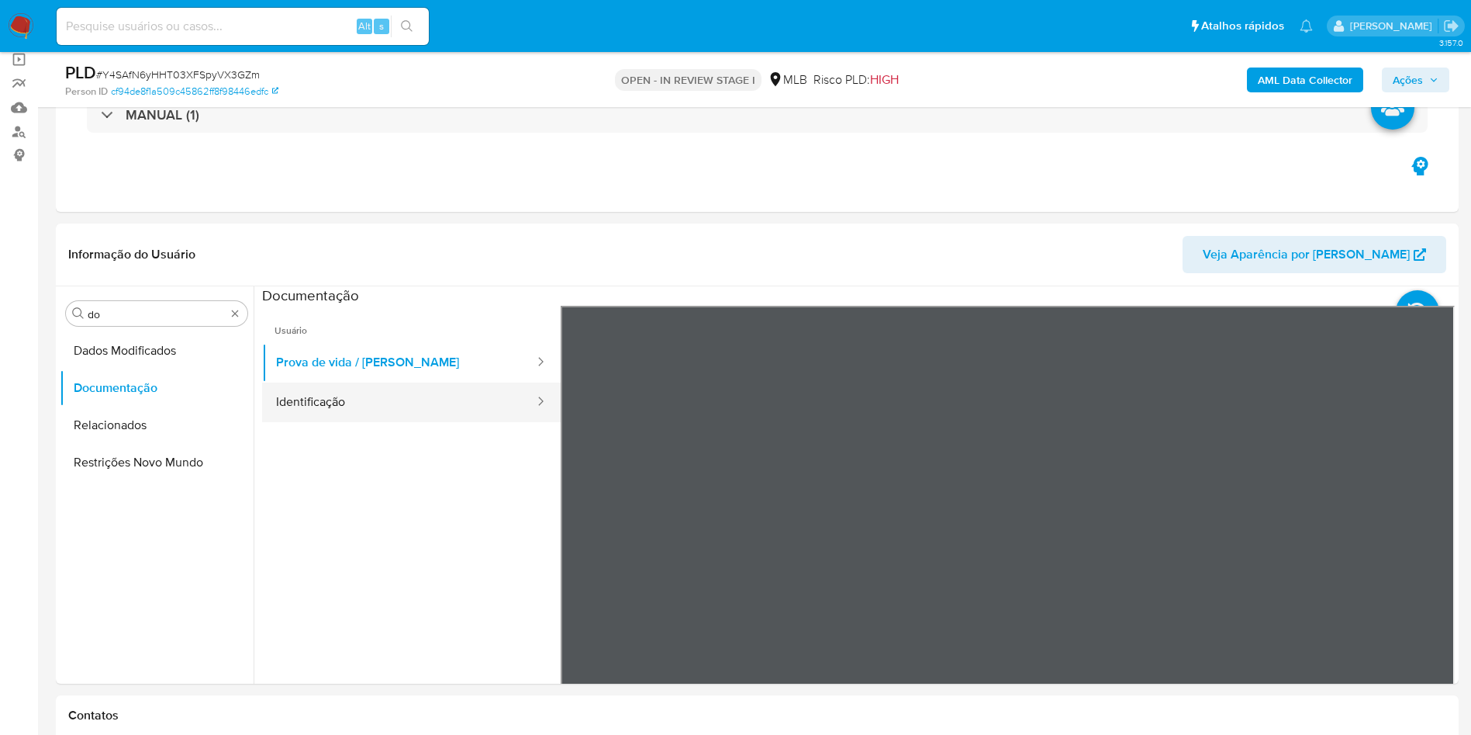
click at [384, 402] on button "Identificação" at bounding box center [399, 402] width 274 height 40
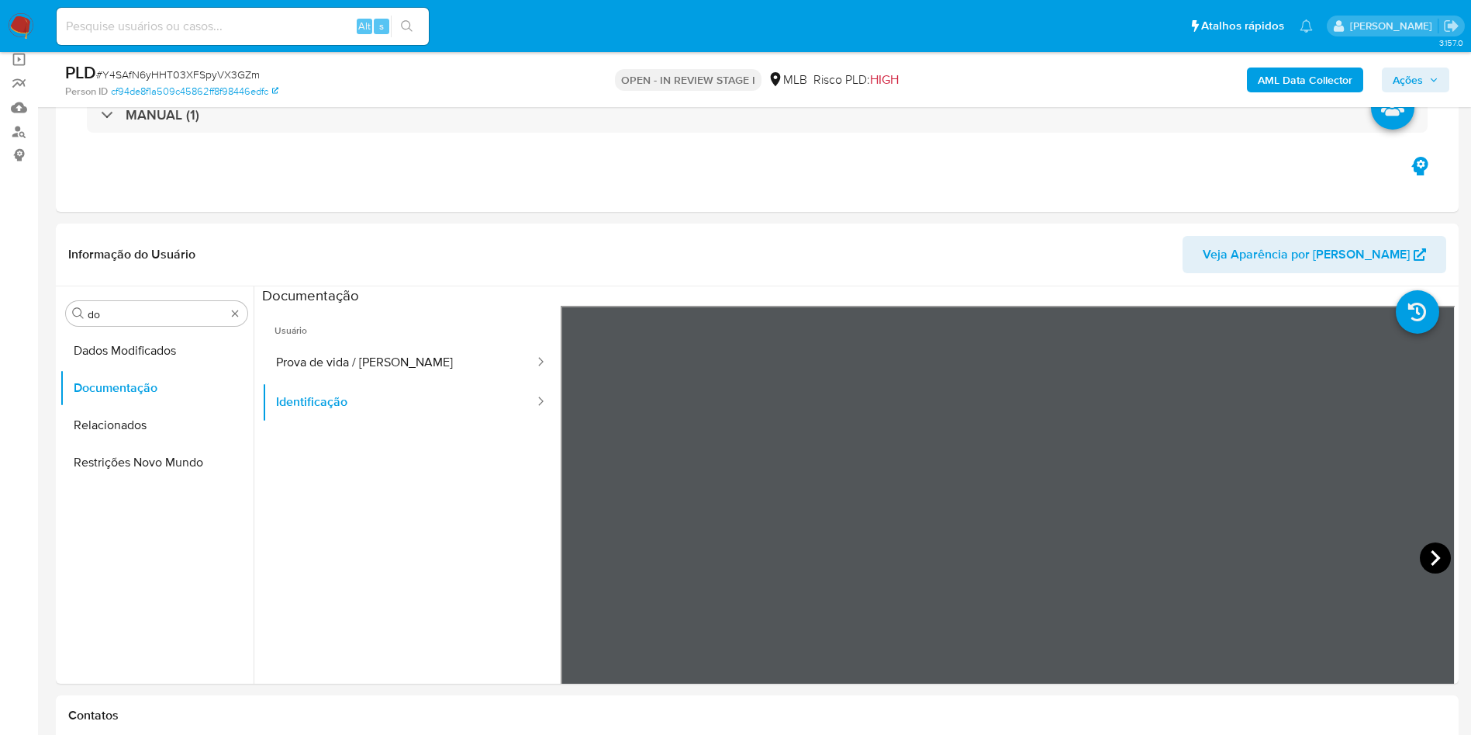
click at [1432, 568] on icon at bounding box center [1435, 557] width 31 height 31
drag, startPoint x: 357, startPoint y: 349, endPoint x: 474, endPoint y: 439, distance: 147.7
click at [356, 349] on button "Prova de vida / [PERSON_NAME]" at bounding box center [399, 363] width 274 height 40
click at [164, 306] on div "Procurar do" at bounding box center [157, 313] width 182 height 25
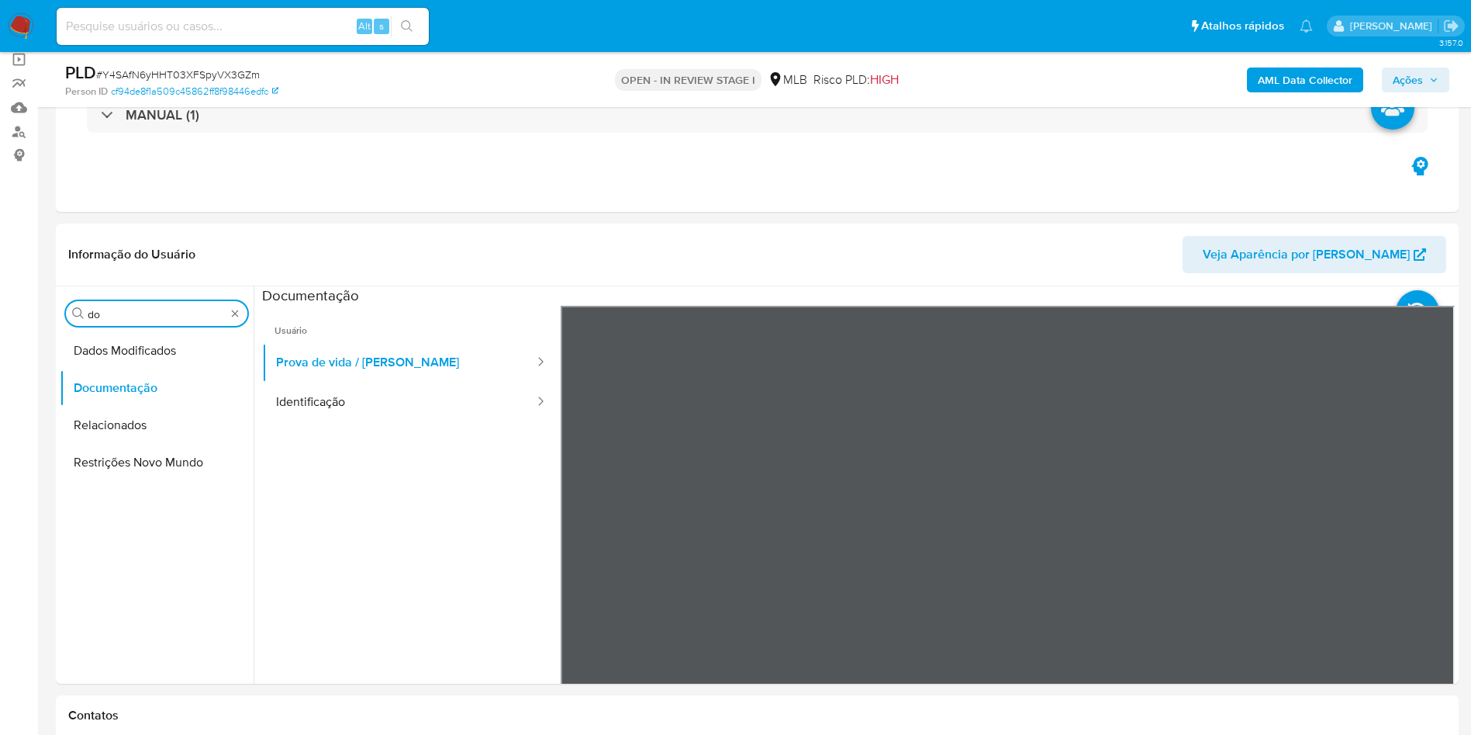
click at [150, 308] on input "do" at bounding box center [157, 314] width 138 height 14
type input "ky"
click at [133, 372] on button "KYC" at bounding box center [151, 387] width 182 height 37
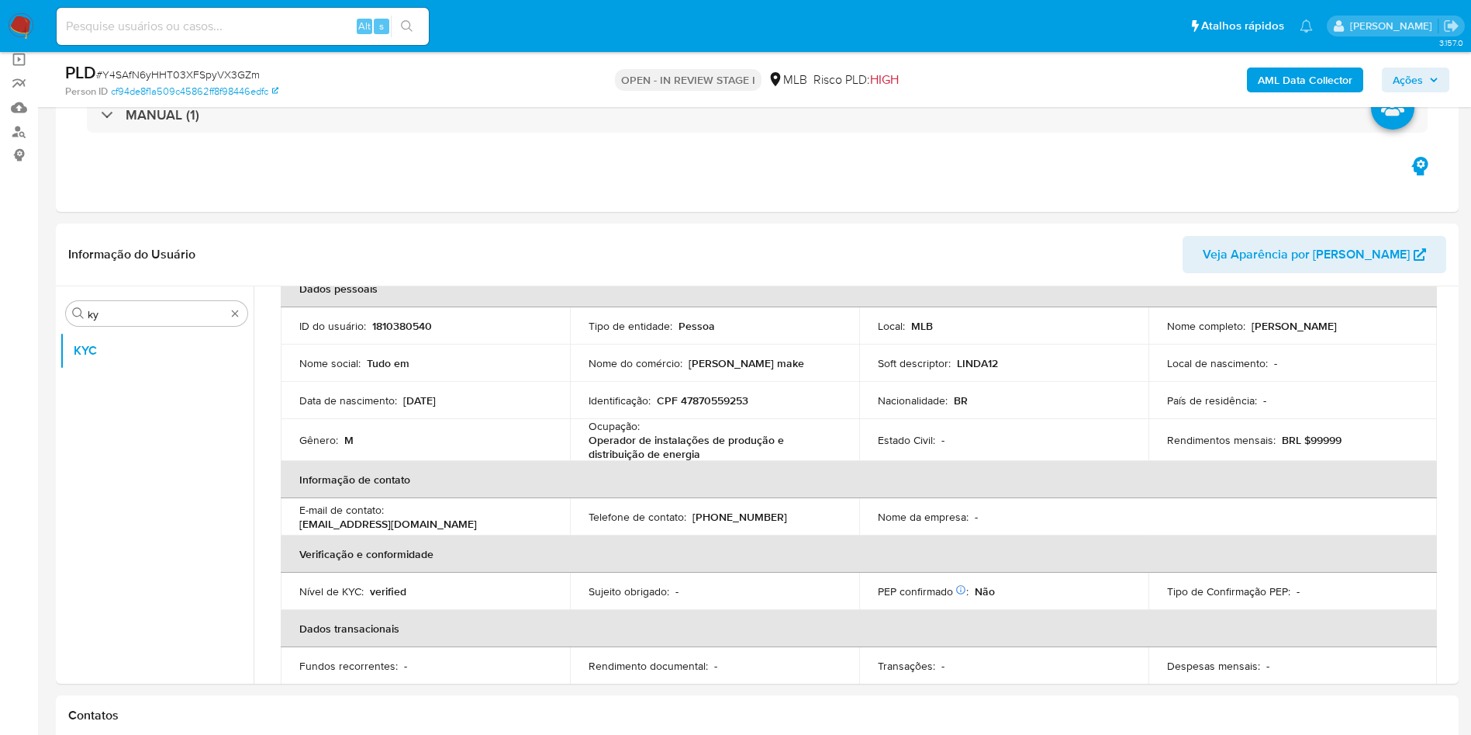
scroll to position [119, 0]
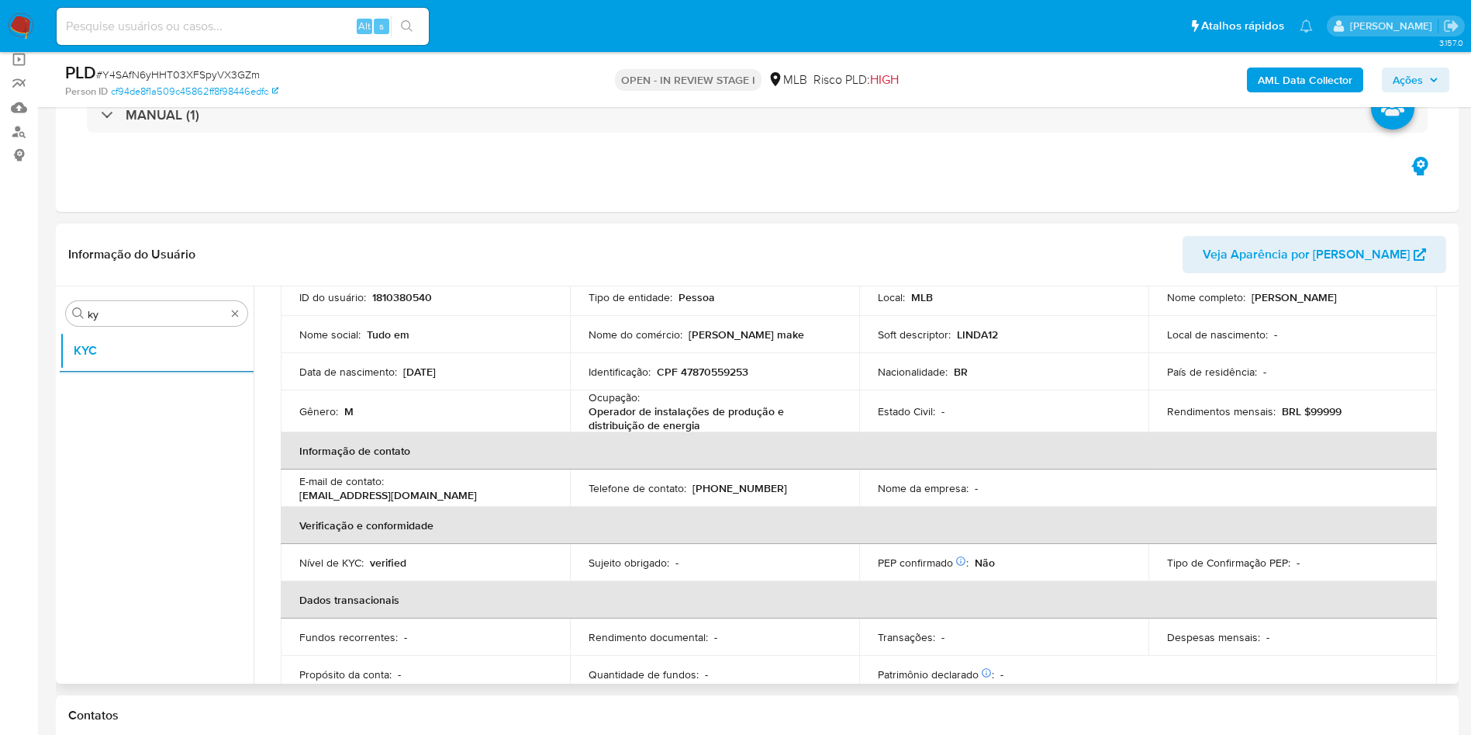
click at [615, 400] on p "Ocupação :" at bounding box center [614, 397] width 51 height 14
copy div "Ocupação : Operador de instalações de produção e distribuição de energia"
click at [773, 419] on p "Operador de instalações de produção e distribuição de energia" at bounding box center [712, 418] width 246 height 28
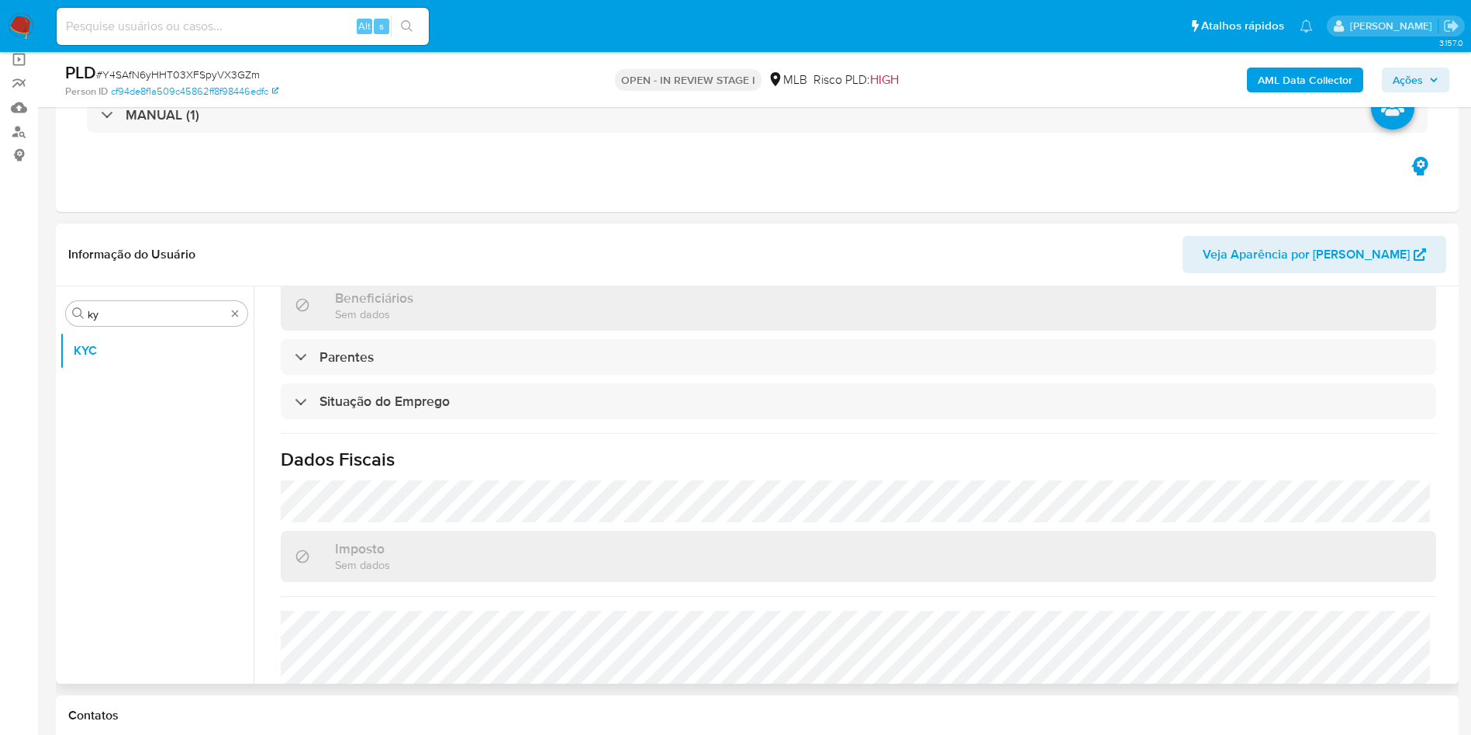
scroll to position [651, 0]
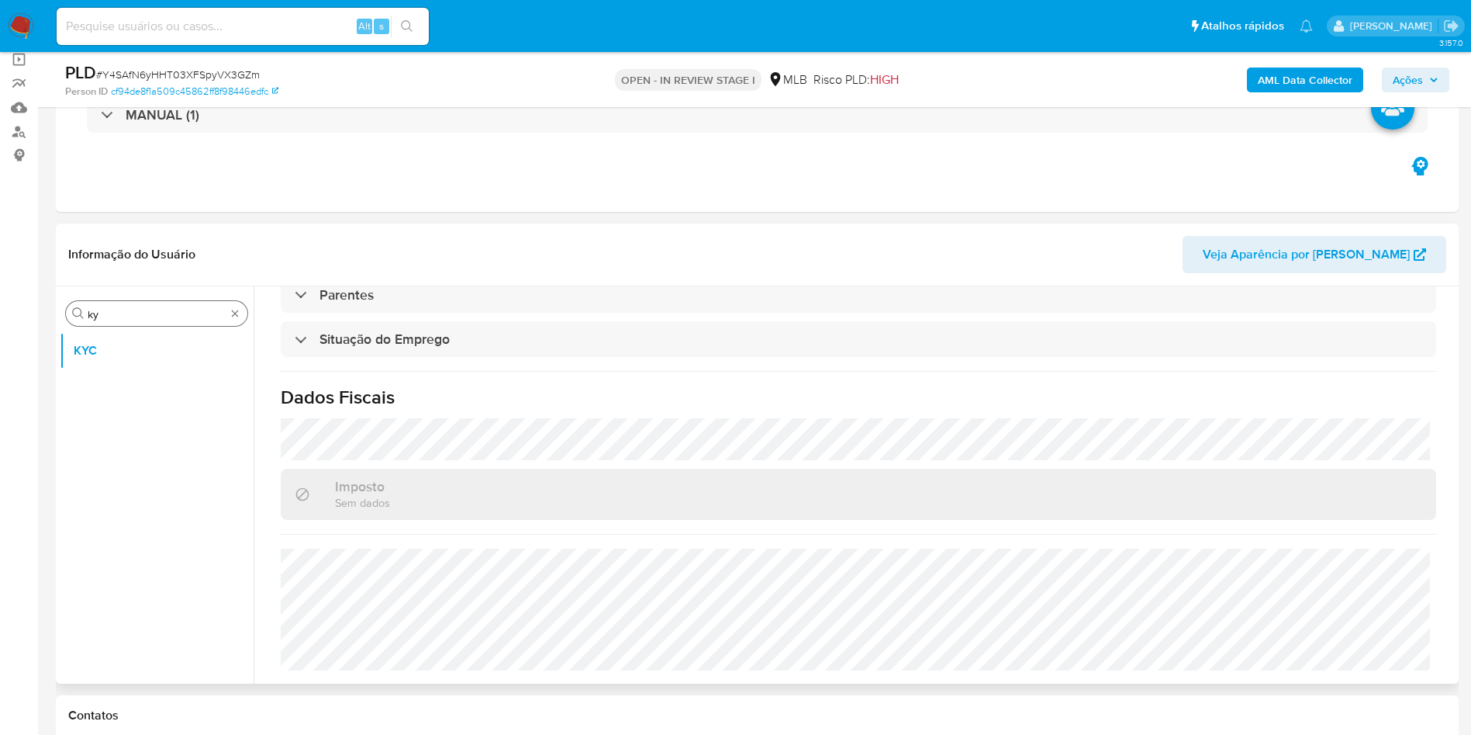
click at [145, 305] on div "Procurar ky" at bounding box center [157, 313] width 182 height 25
drag, startPoint x: 145, startPoint y: 305, endPoint x: 130, endPoint y: 308, distance: 15.8
click at [144, 305] on div "Procurar ky" at bounding box center [157, 313] width 182 height 25
click at [130, 308] on input "ky" at bounding box center [157, 314] width 138 height 14
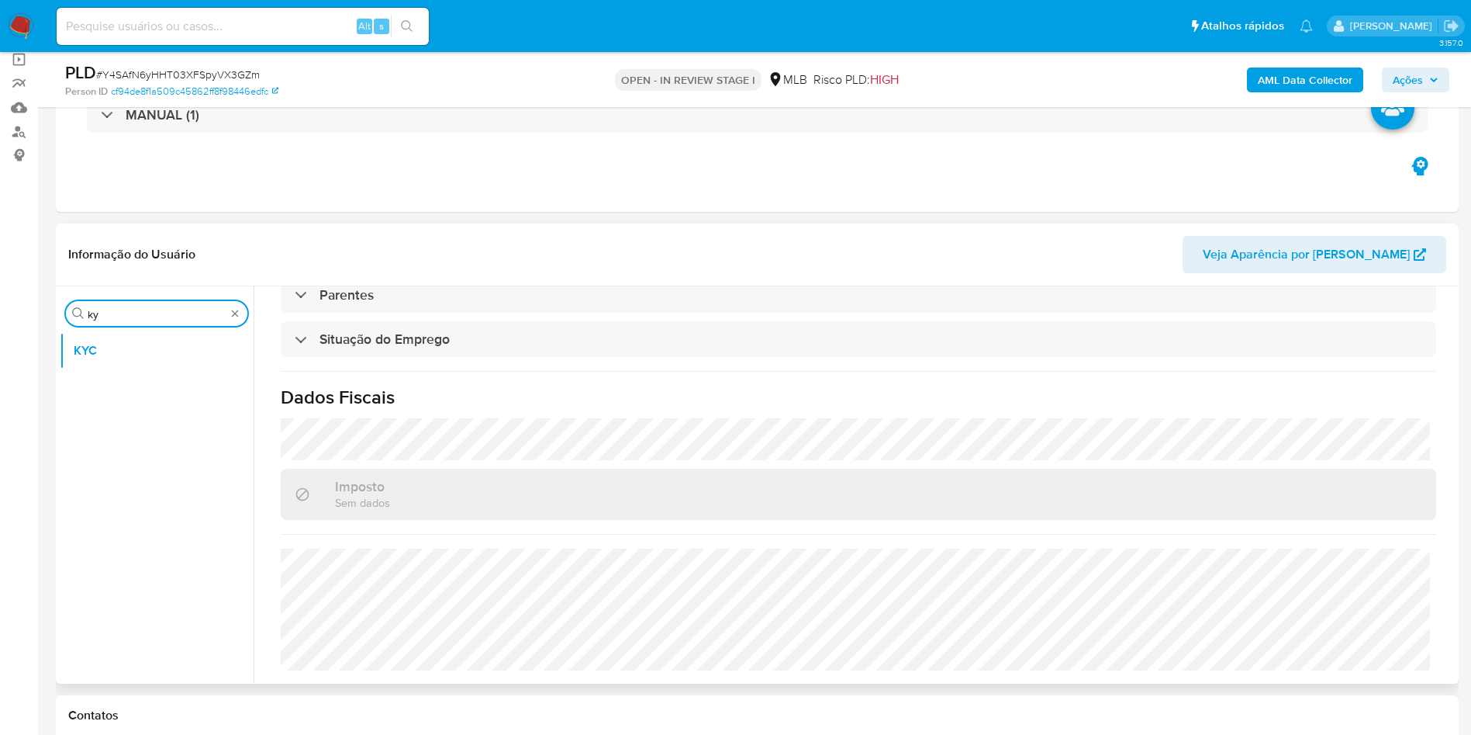
click at [130, 308] on input "ky" at bounding box center [157, 314] width 138 height 14
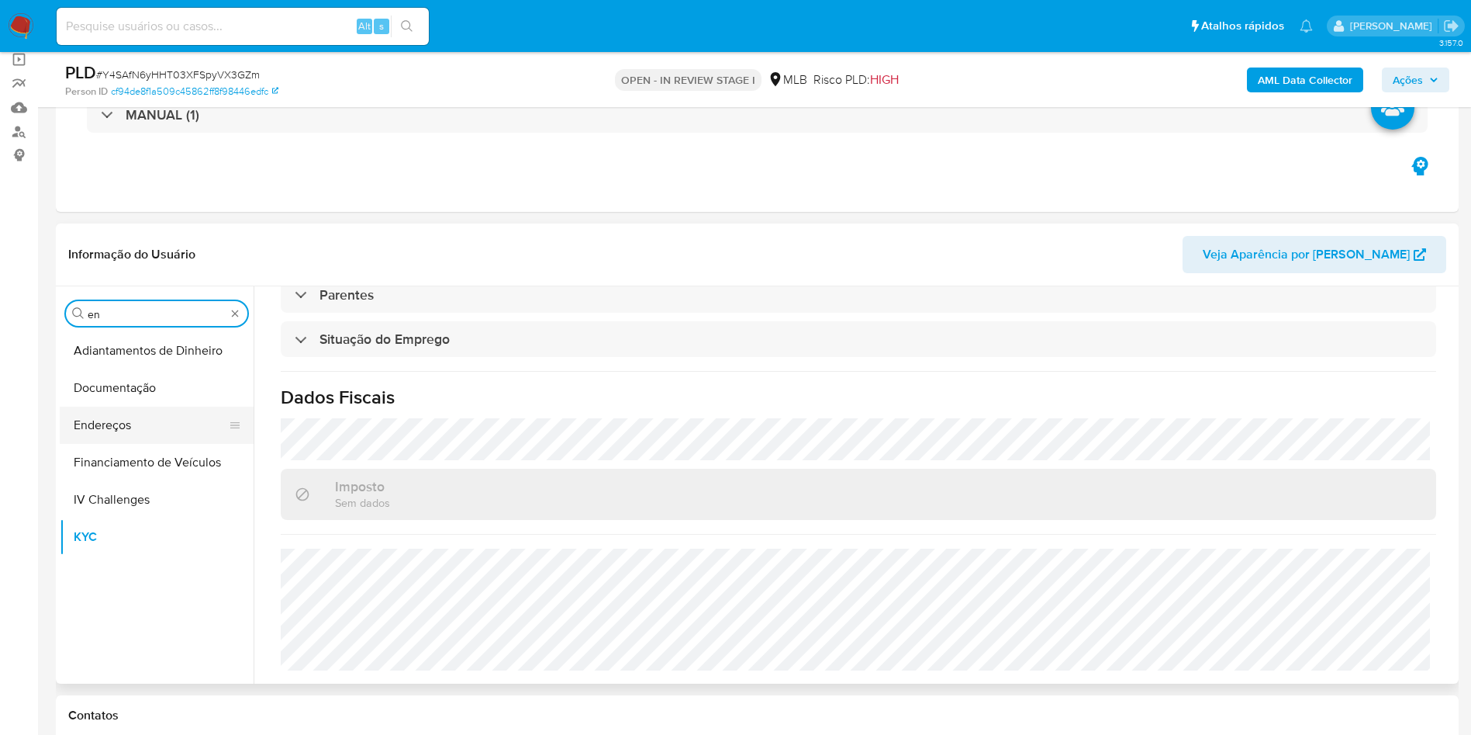
type input "en"
click at [114, 413] on button "Endereços" at bounding box center [151, 424] width 182 height 37
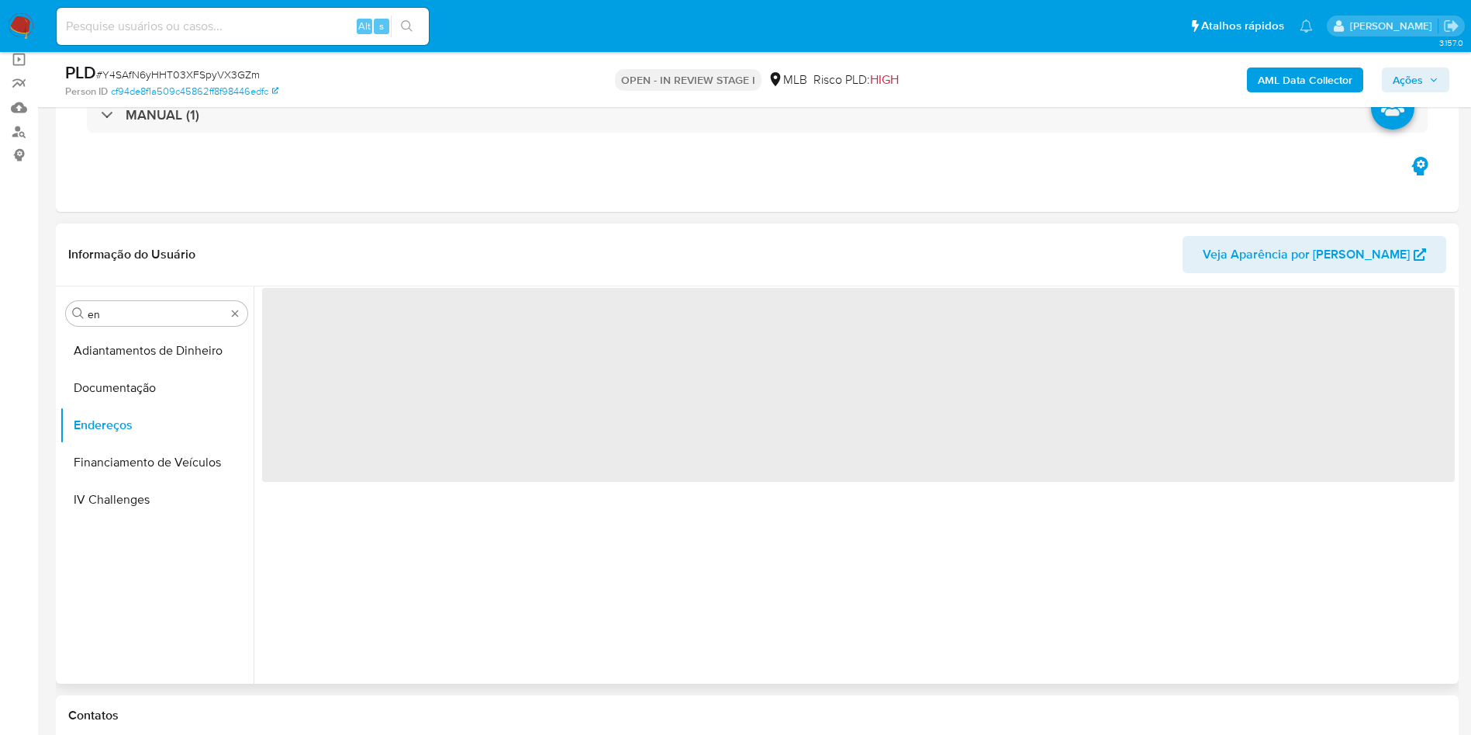
scroll to position [0, 0]
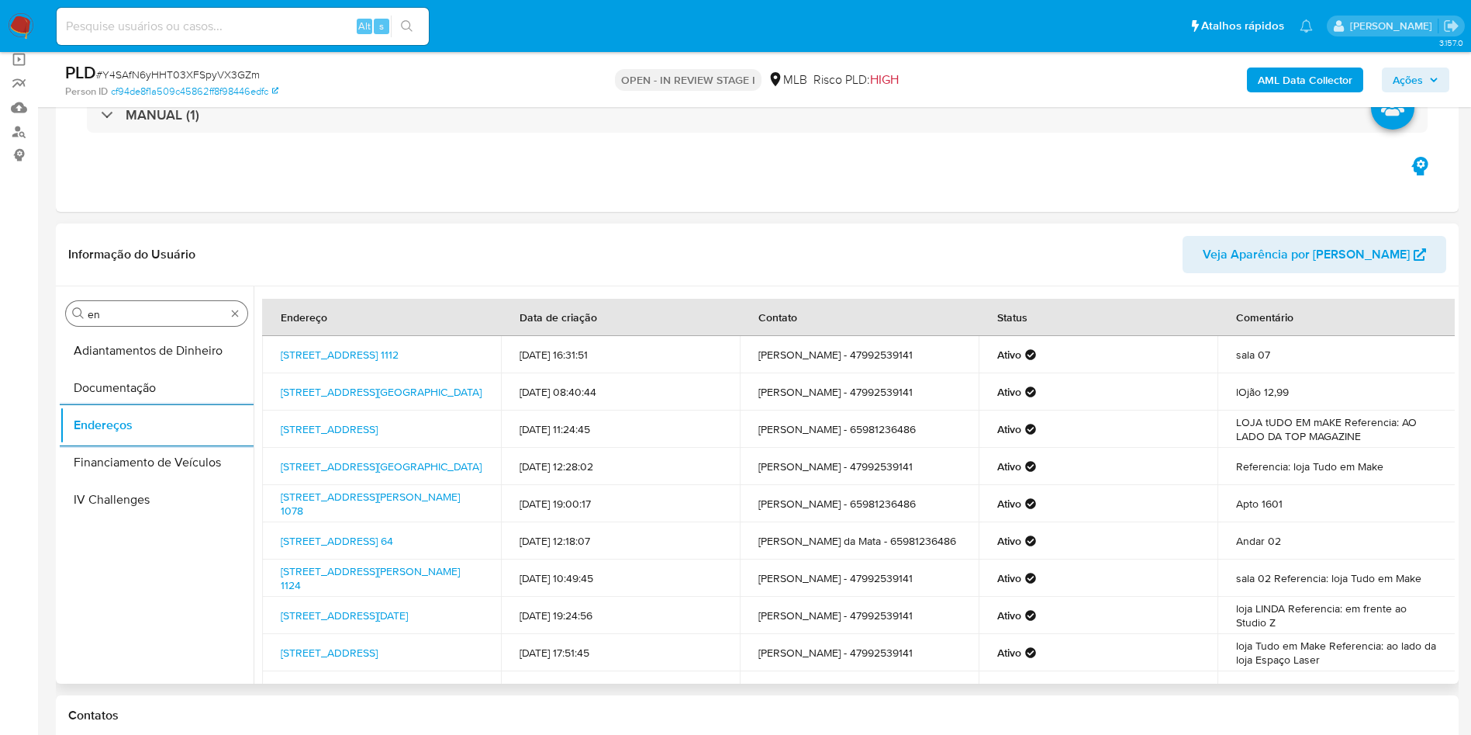
click at [134, 316] on input "en" at bounding box center [157, 314] width 138 height 14
click at [135, 316] on input "en" at bounding box center [157, 314] width 138 height 14
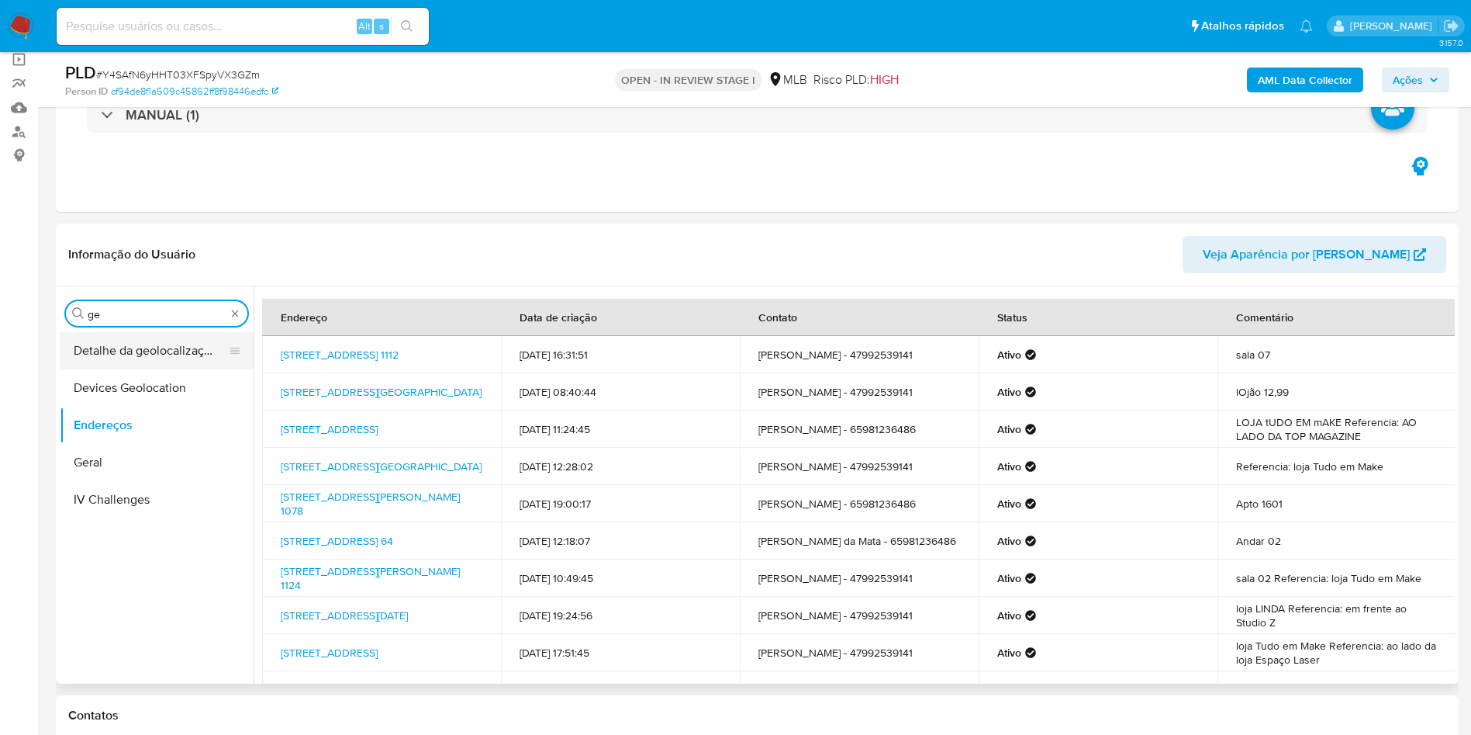
type input "ge"
click at [123, 347] on button "Detalhe da geolocalização" at bounding box center [151, 350] width 182 height 37
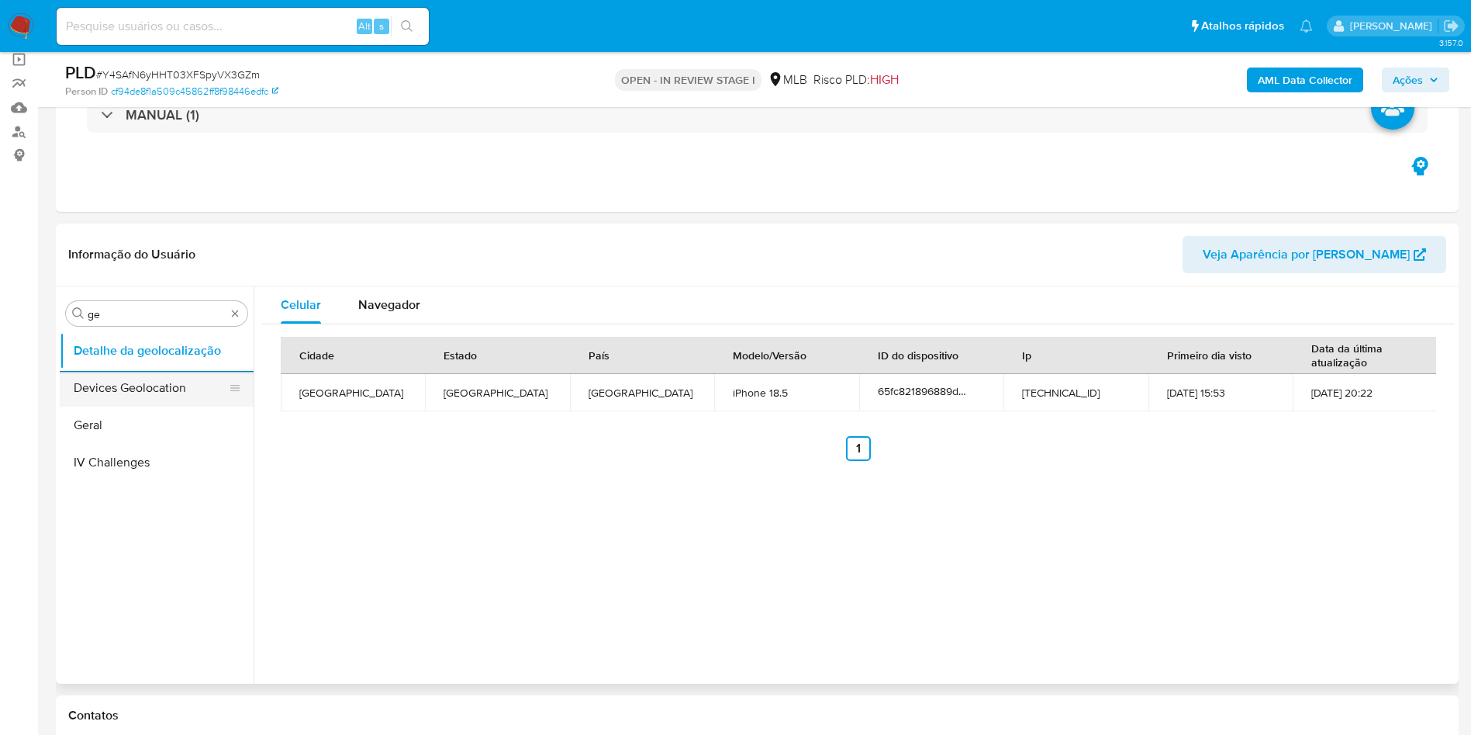
click at [172, 369] on button "Devices Geolocation" at bounding box center [151, 387] width 182 height 37
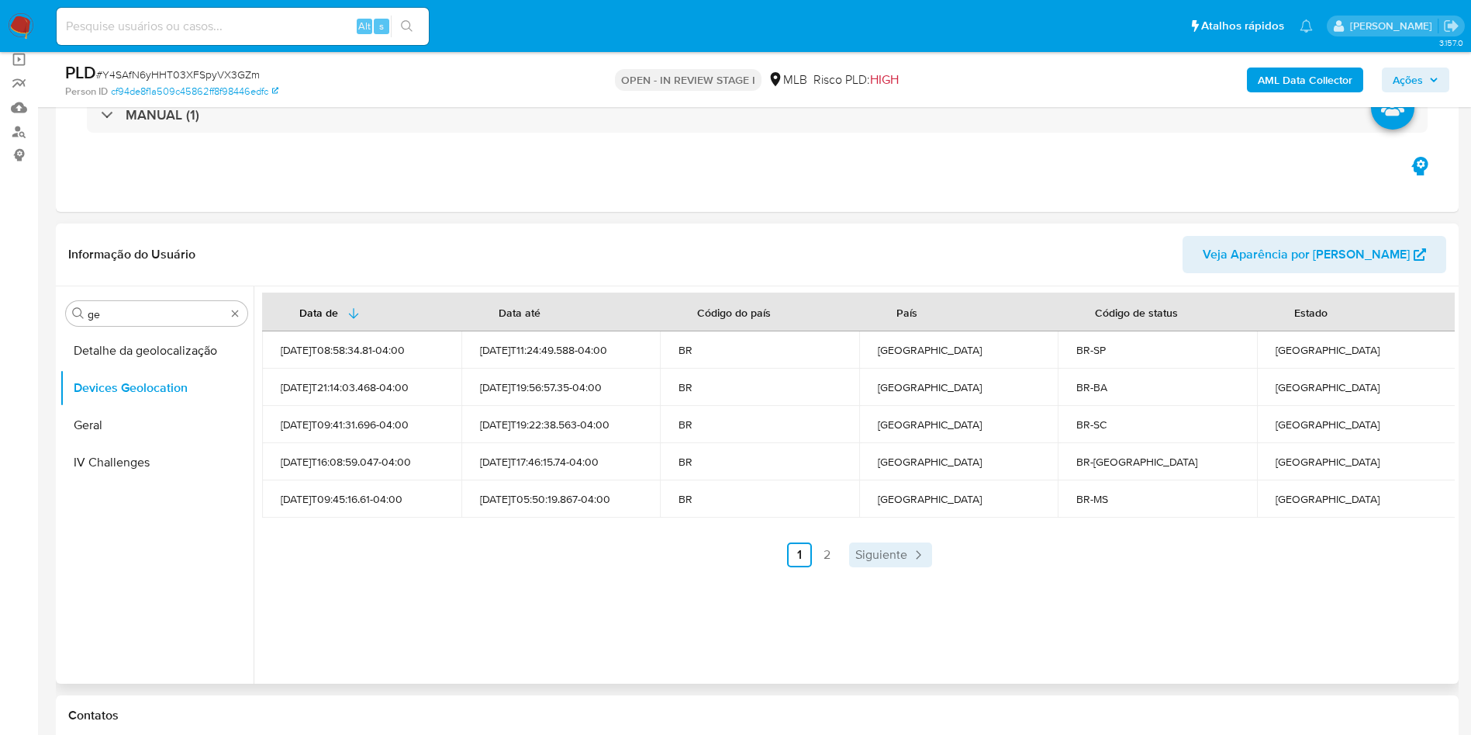
click at [897, 566] on link "Siguiente" at bounding box center [890, 554] width 83 height 25
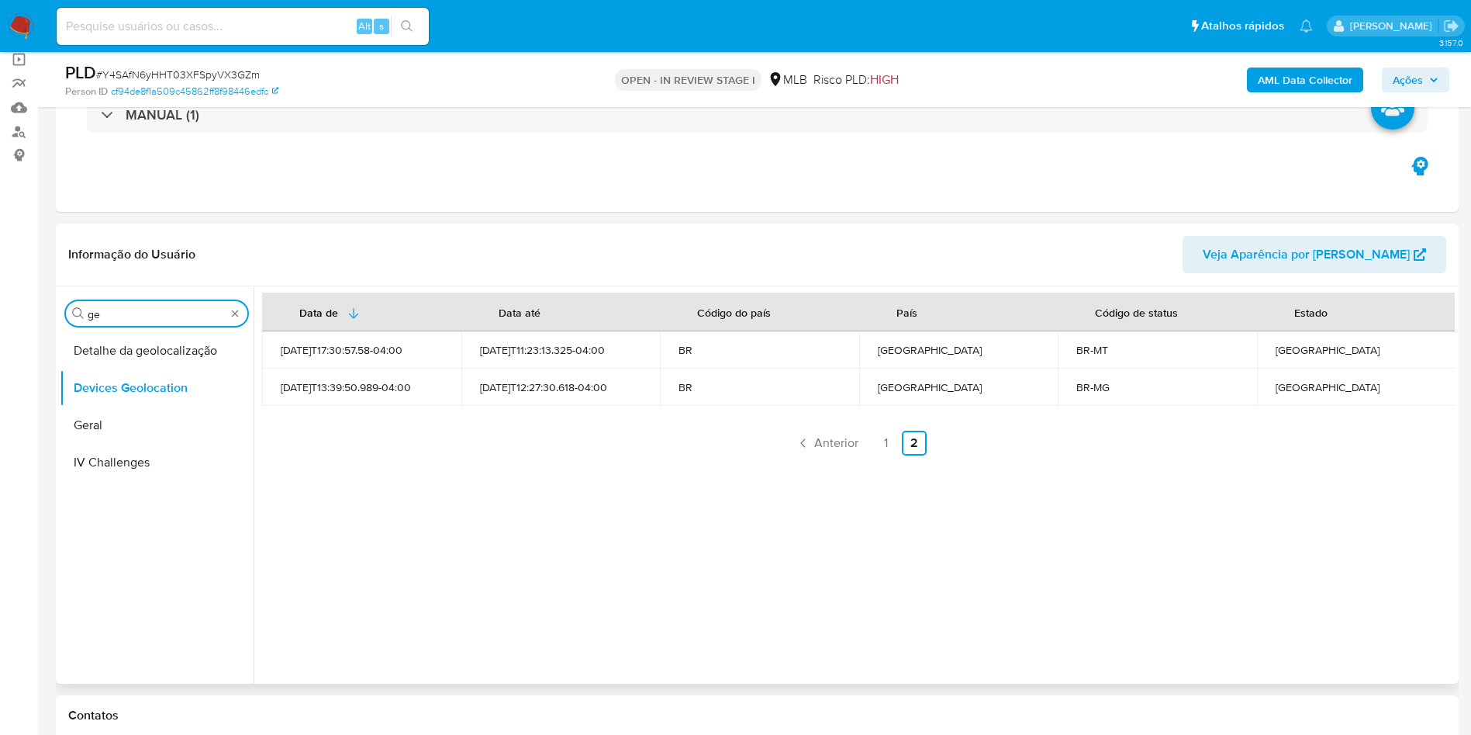
click at [161, 315] on input "ge" at bounding box center [157, 314] width 138 height 14
type input "res"
click at [109, 420] on button "Restrições Novo Mundo" at bounding box center [151, 424] width 182 height 37
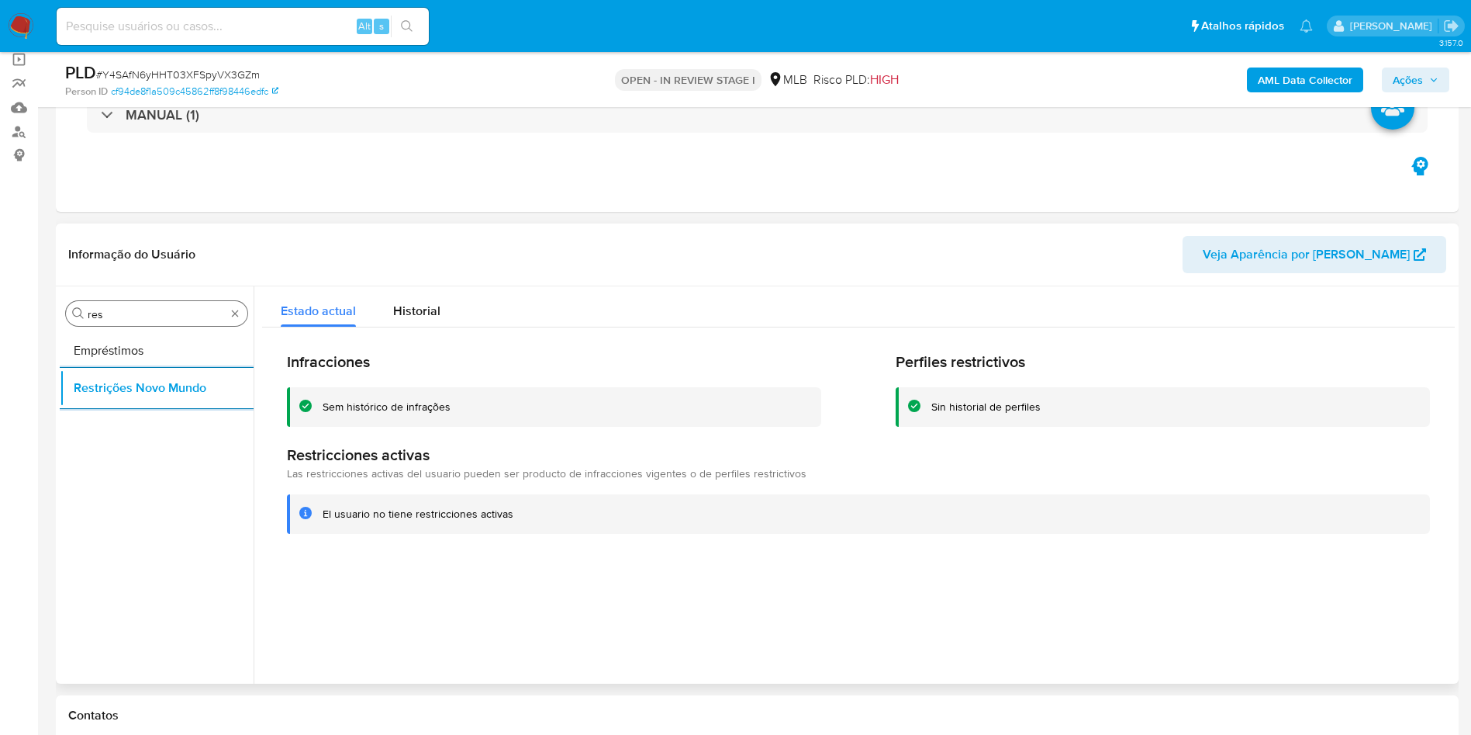
click at [119, 321] on div "Procurar res" at bounding box center [157, 313] width 182 height 25
click at [118, 323] on div "Procurar res" at bounding box center [157, 313] width 182 height 25
click at [111, 320] on input "res" at bounding box center [157, 314] width 138 height 14
click at [111, 318] on input "res" at bounding box center [157, 314] width 138 height 14
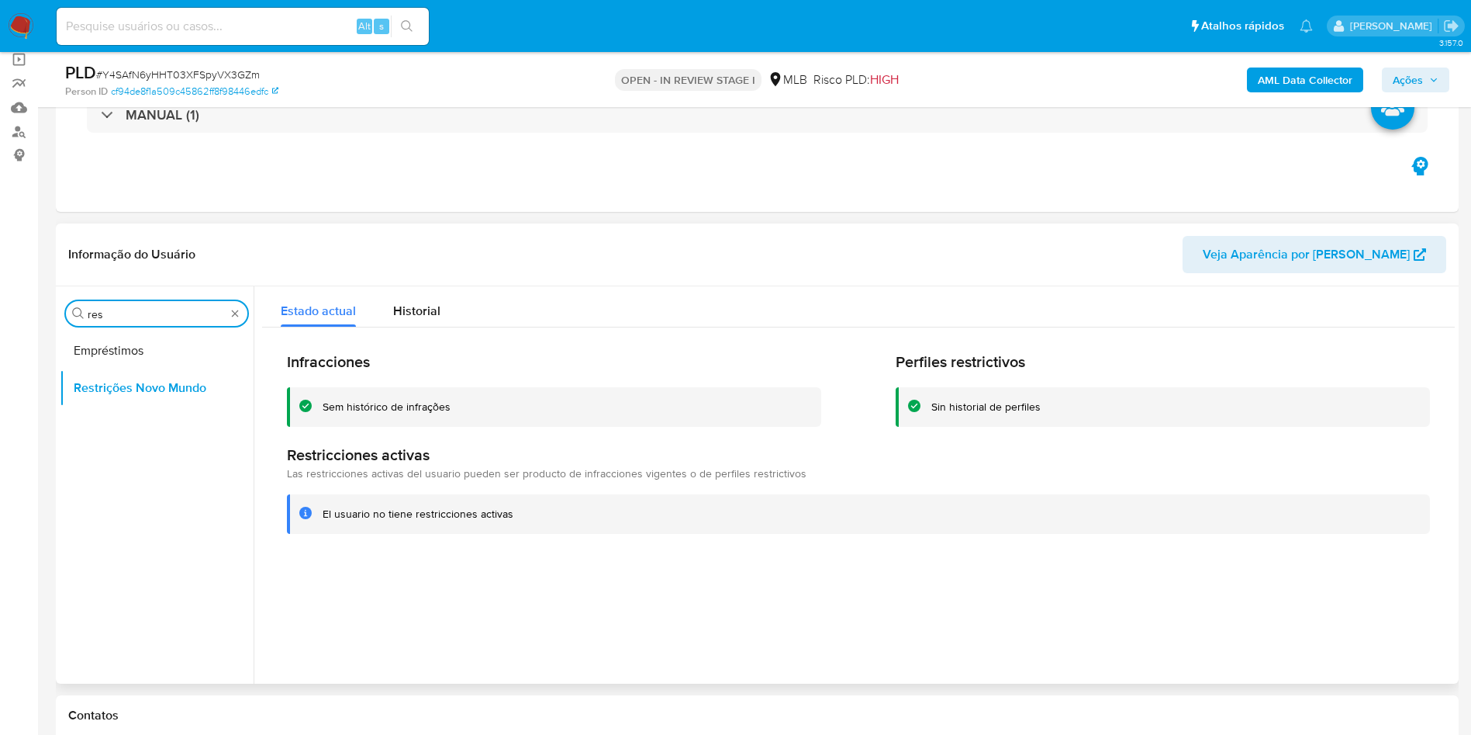
click at [111, 317] on input "res" at bounding box center [157, 314] width 138 height 14
click at [111, 317] on input "p" at bounding box center [157, 314] width 138 height 14
type input "po"
click at [120, 335] on button "Dispositivos Point" at bounding box center [151, 350] width 182 height 37
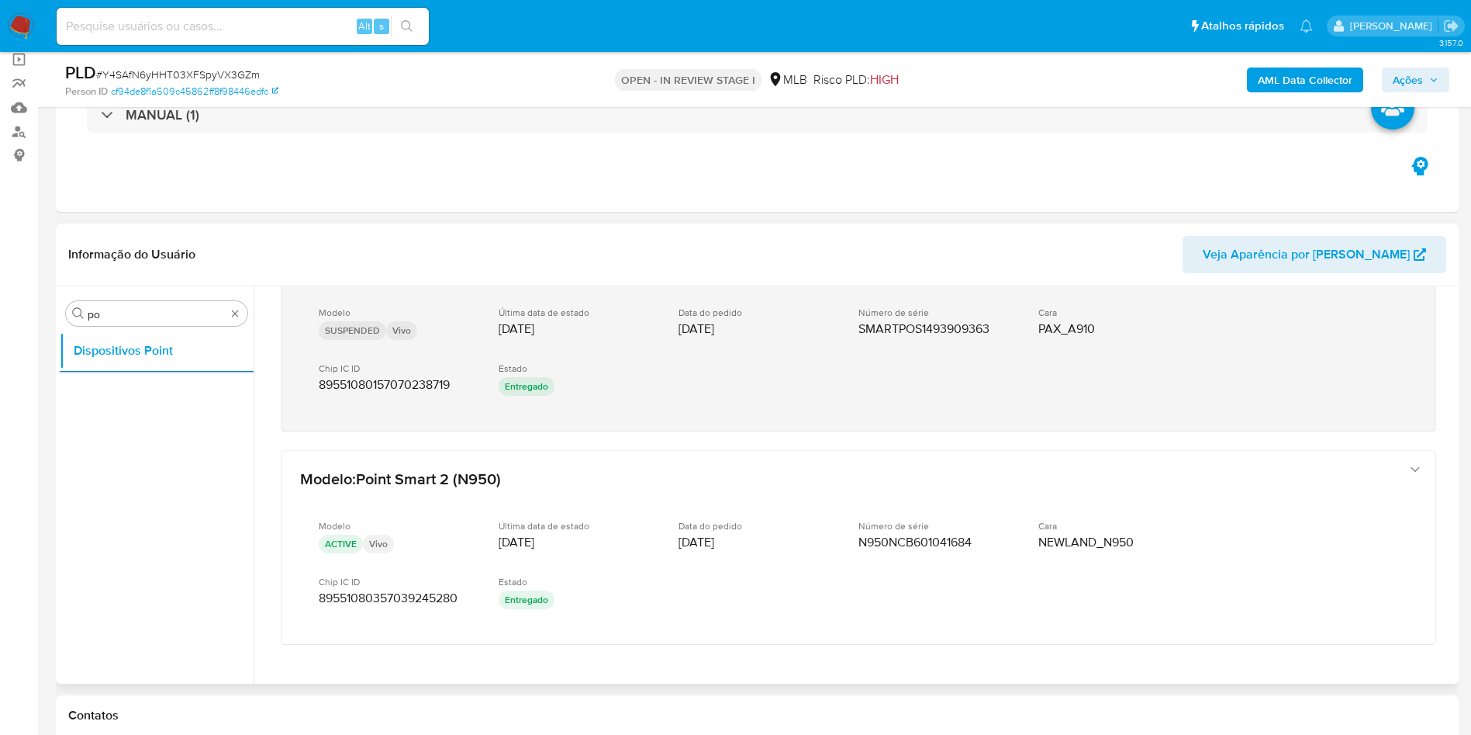
scroll to position [764, 0]
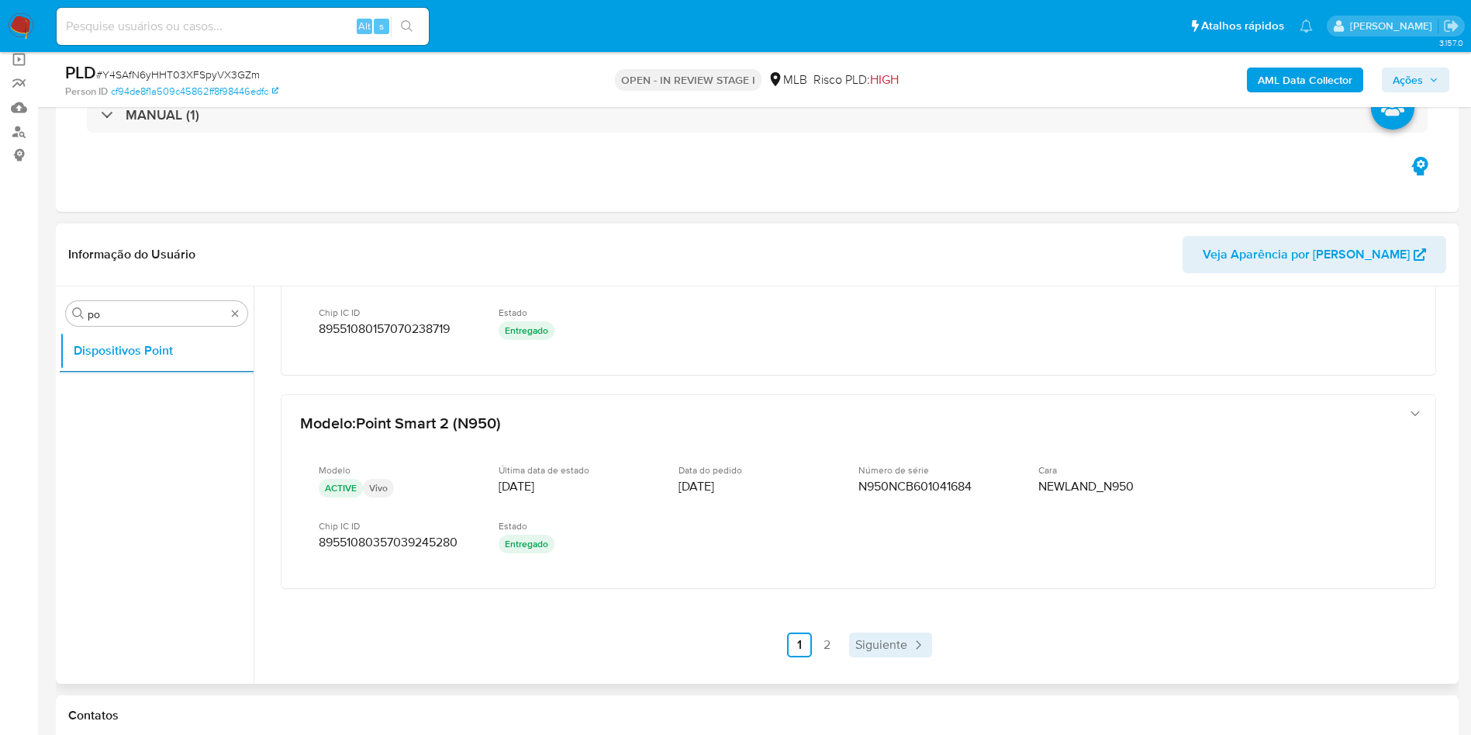
click at [886, 655] on link "Siguiente" at bounding box center [890, 644] width 83 height 25
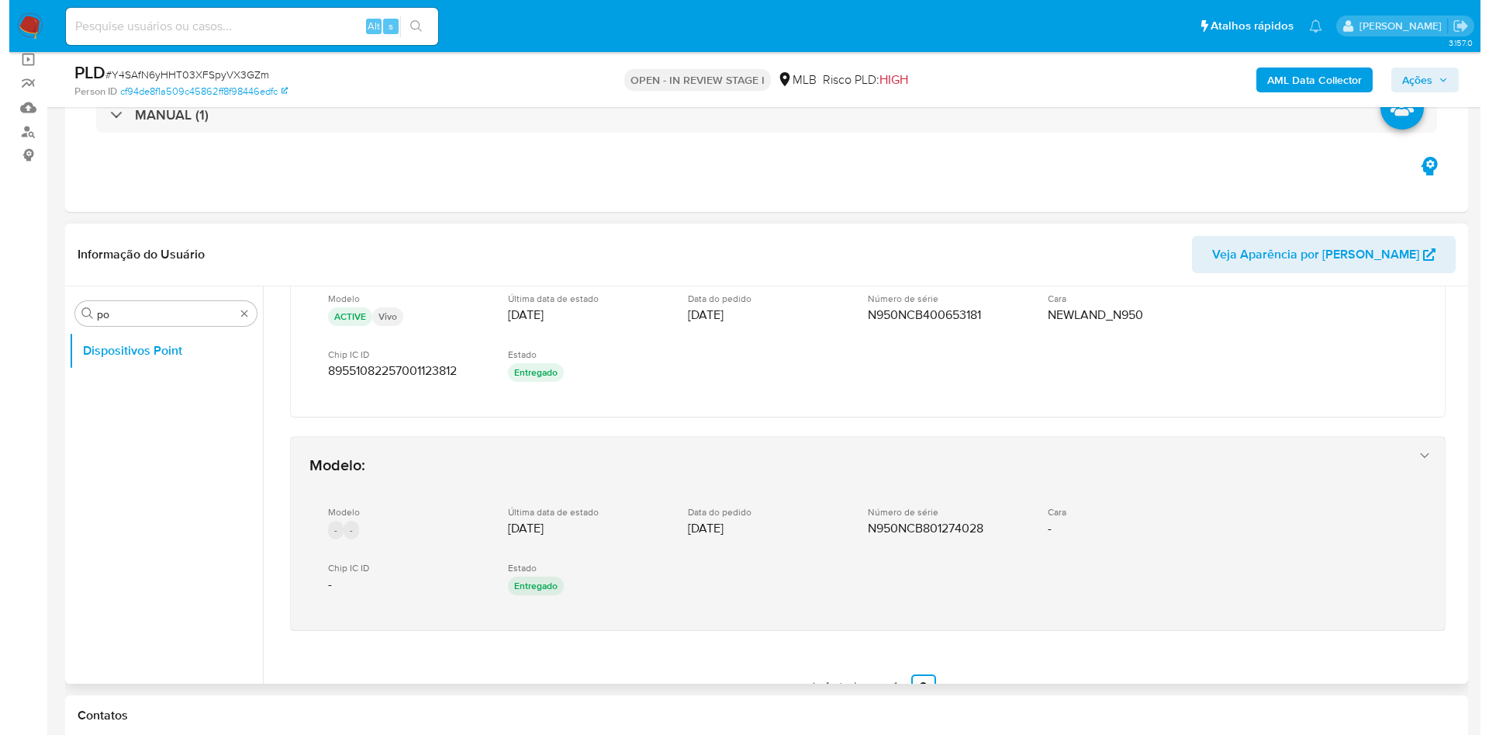
scroll to position [124, 0]
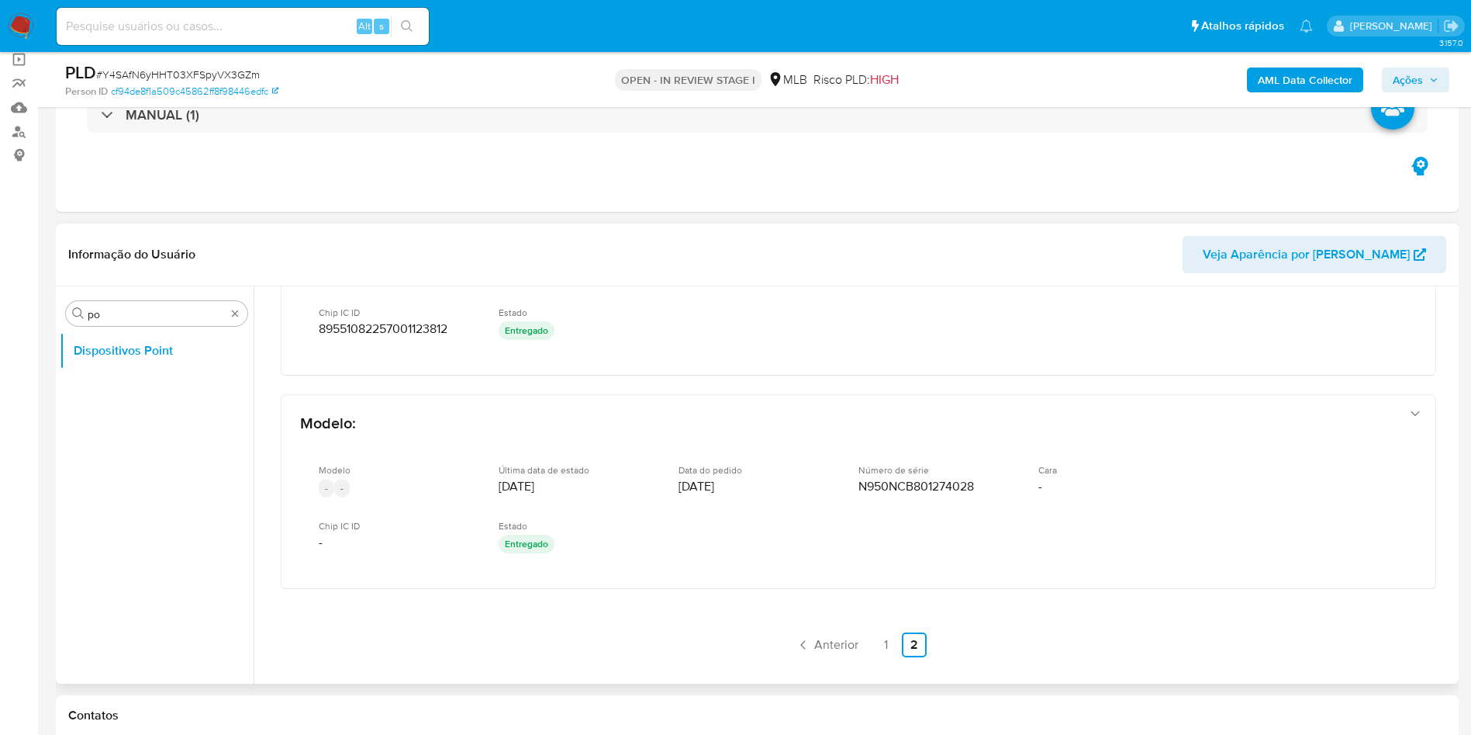
click at [198, 326] on div "Procurar po Dispositivos Point" at bounding box center [157, 486] width 194 height 395
click at [175, 316] on input "po" at bounding box center [157, 314] width 138 height 14
click at [1277, 92] on b "AML Data Collector" at bounding box center [1305, 79] width 95 height 25
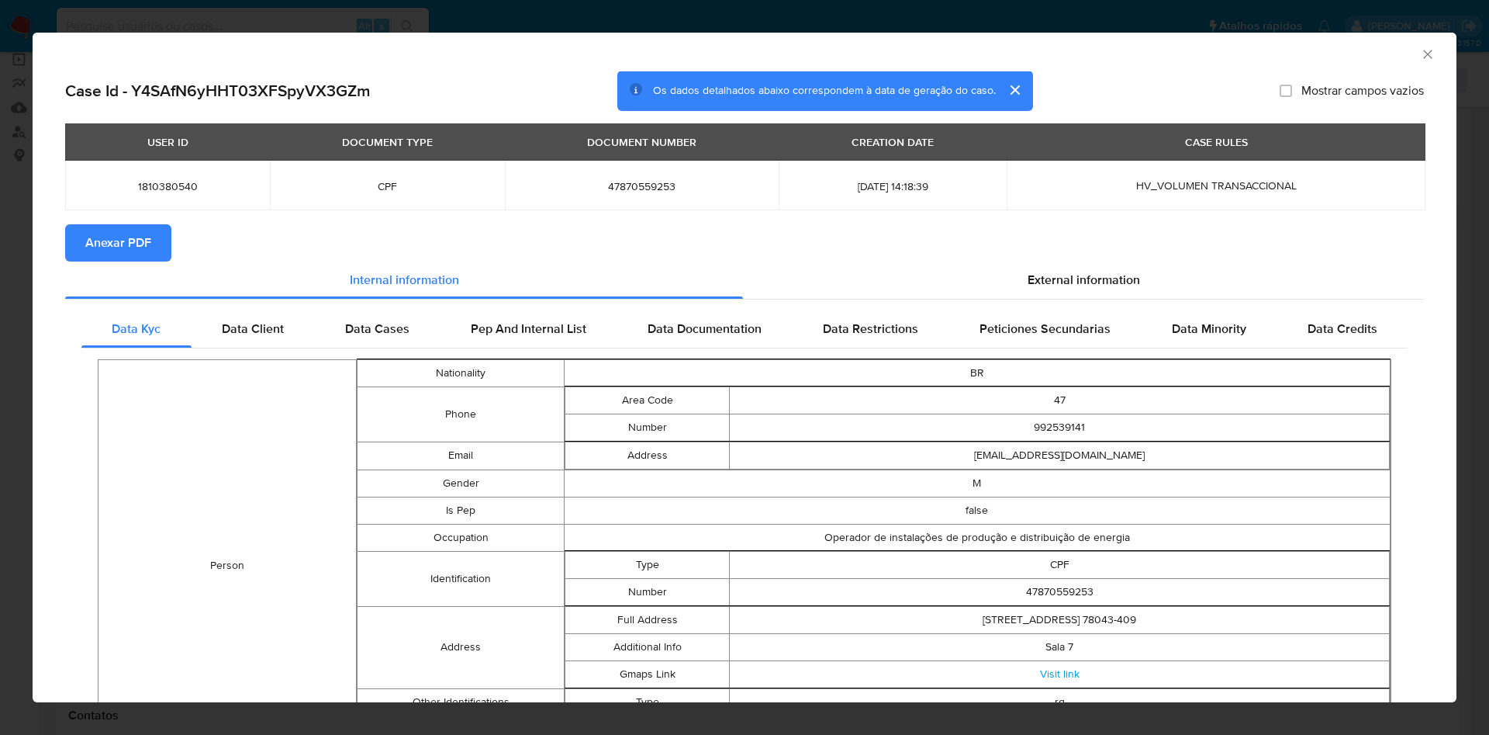
click at [160, 240] on button "Anexar PDF" at bounding box center [118, 242] width 106 height 37
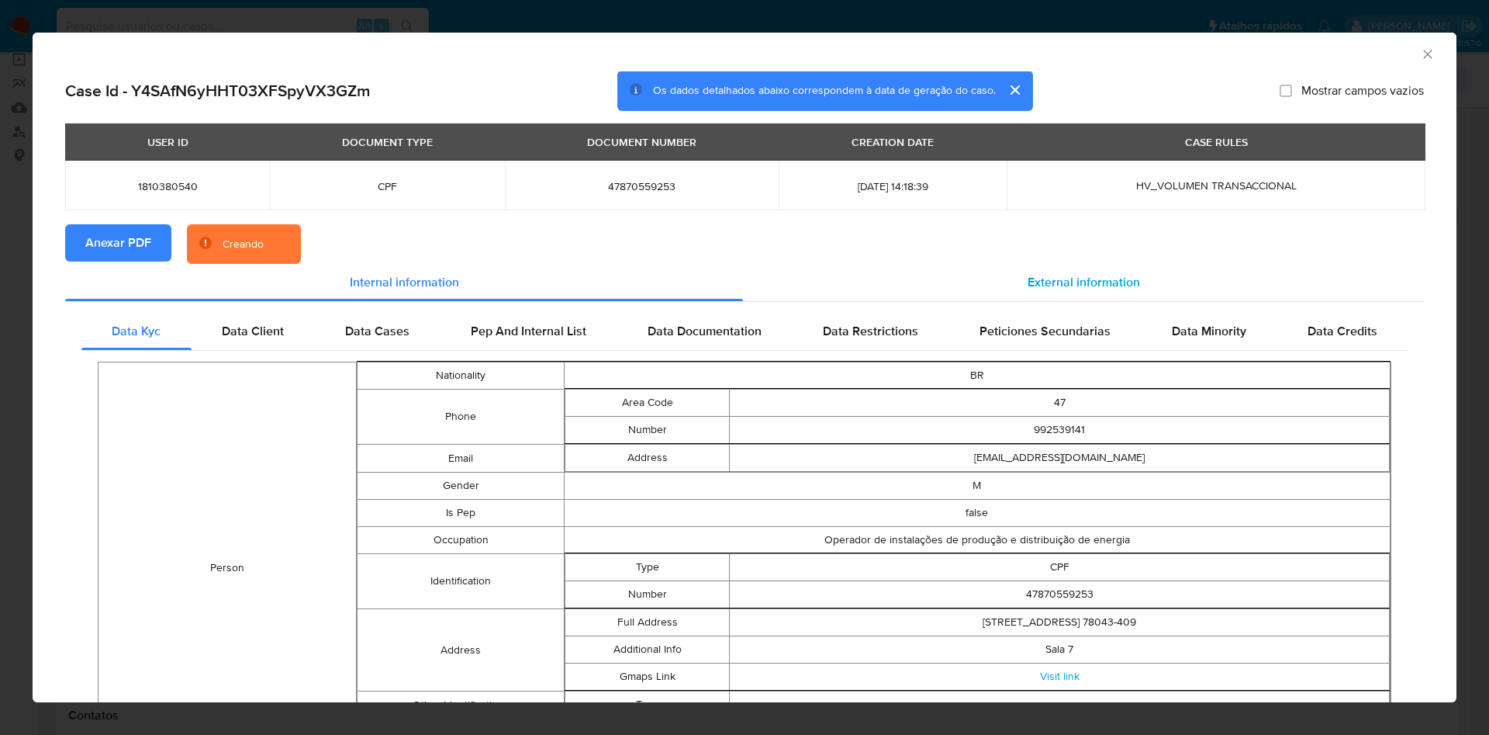
click at [1033, 285] on span "External information" at bounding box center [1084, 282] width 112 height 18
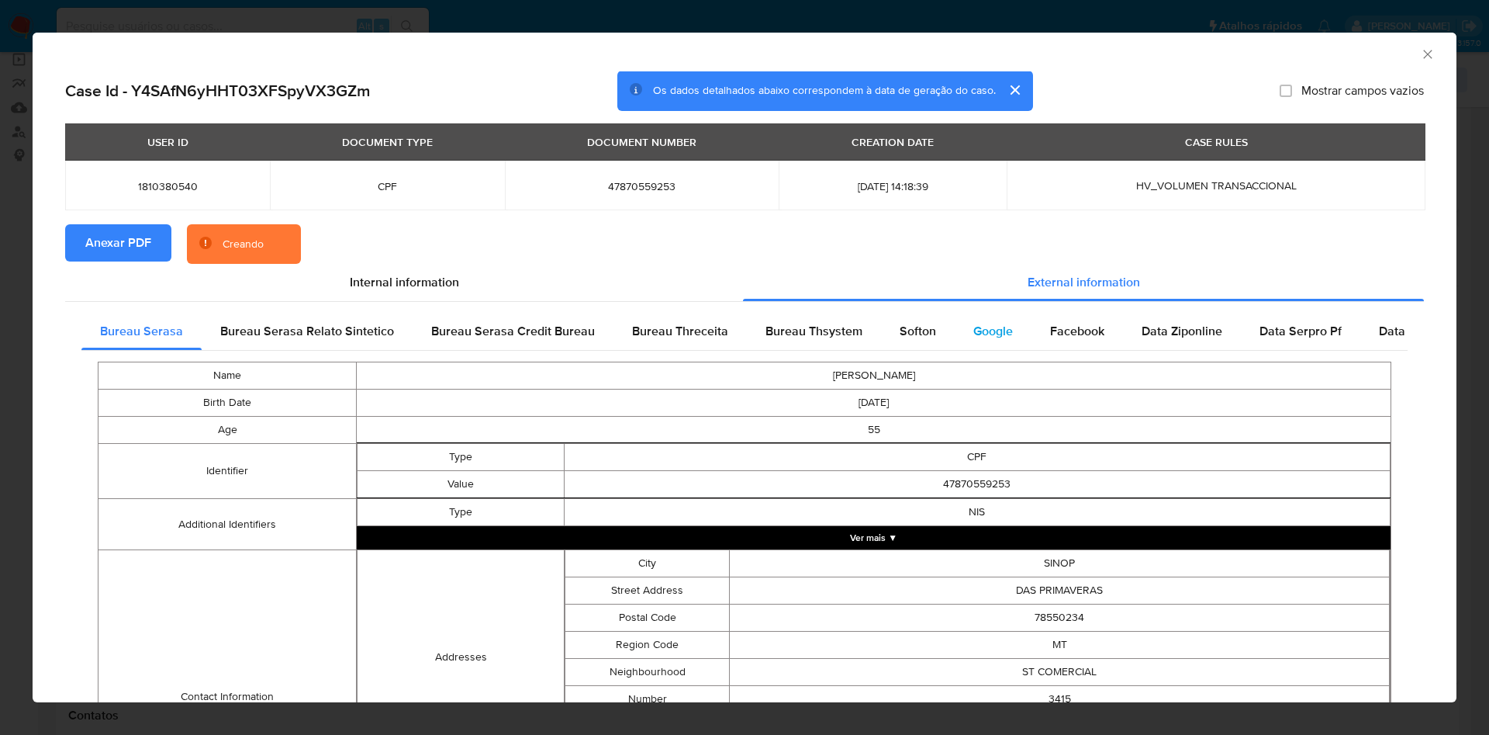
click at [1009, 347] on div "Google" at bounding box center [993, 331] width 77 height 37
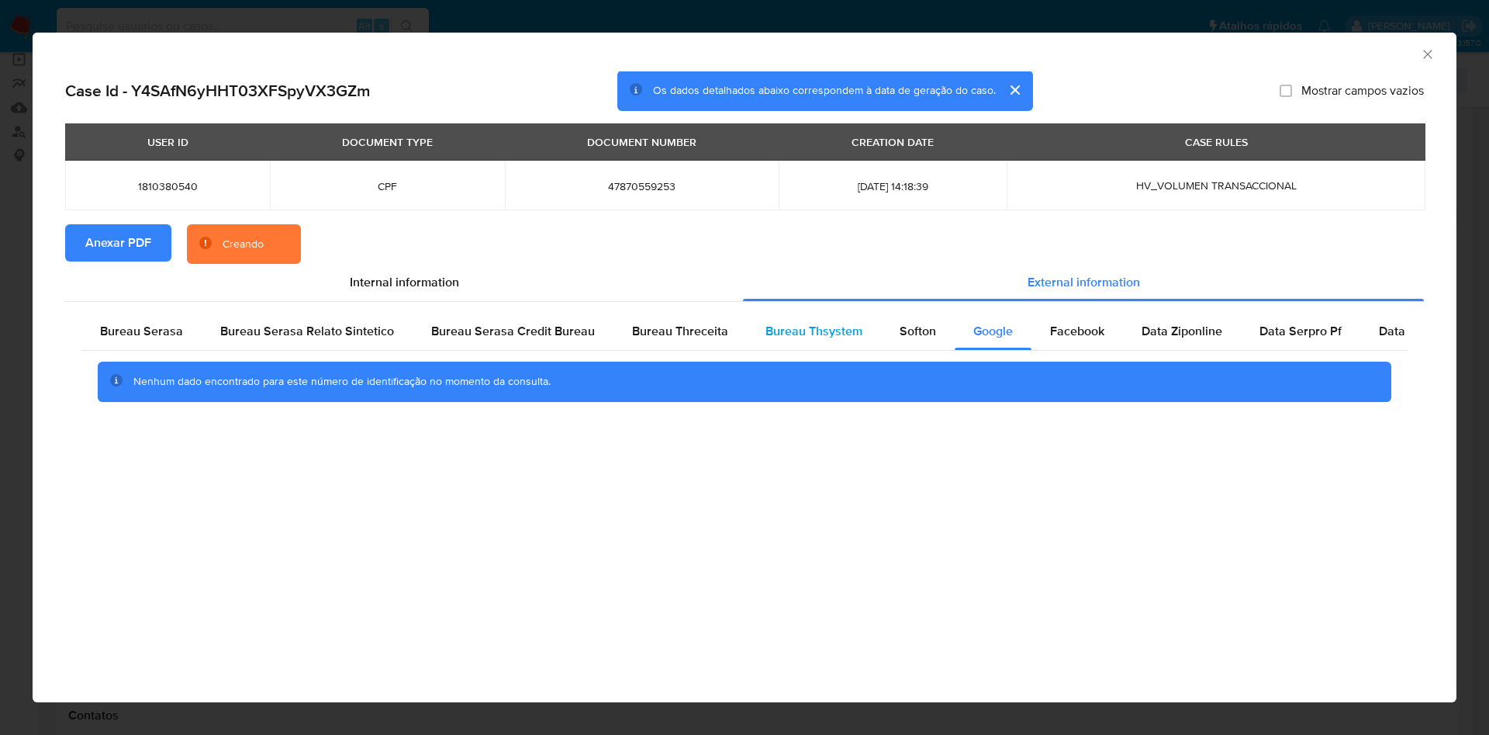
click at [866, 330] on div "Bureau Thsystem" at bounding box center [814, 331] width 134 height 37
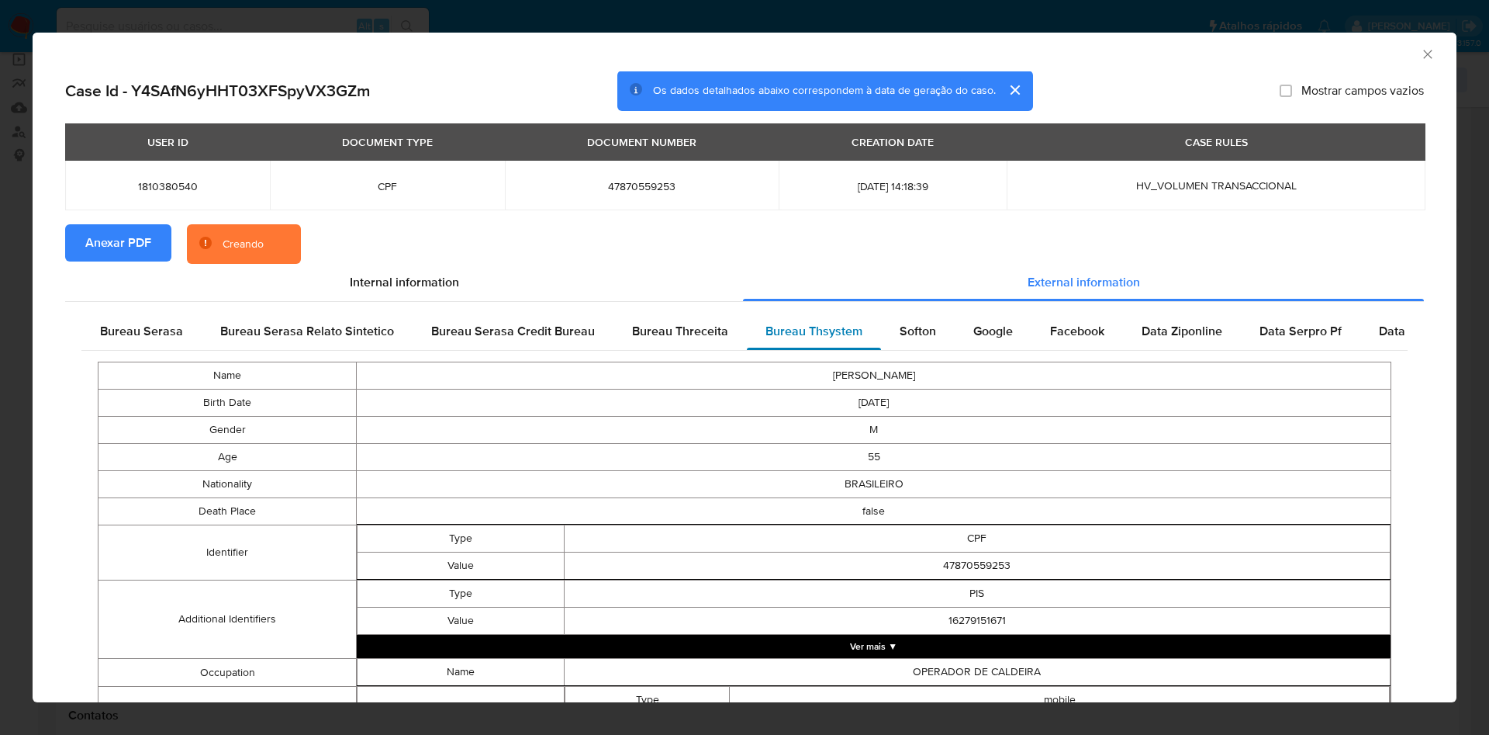
click at [821, 334] on span "Bureau Thsystem" at bounding box center [814, 331] width 97 height 18
click at [929, 318] on div "Softon" at bounding box center [918, 331] width 74 height 37
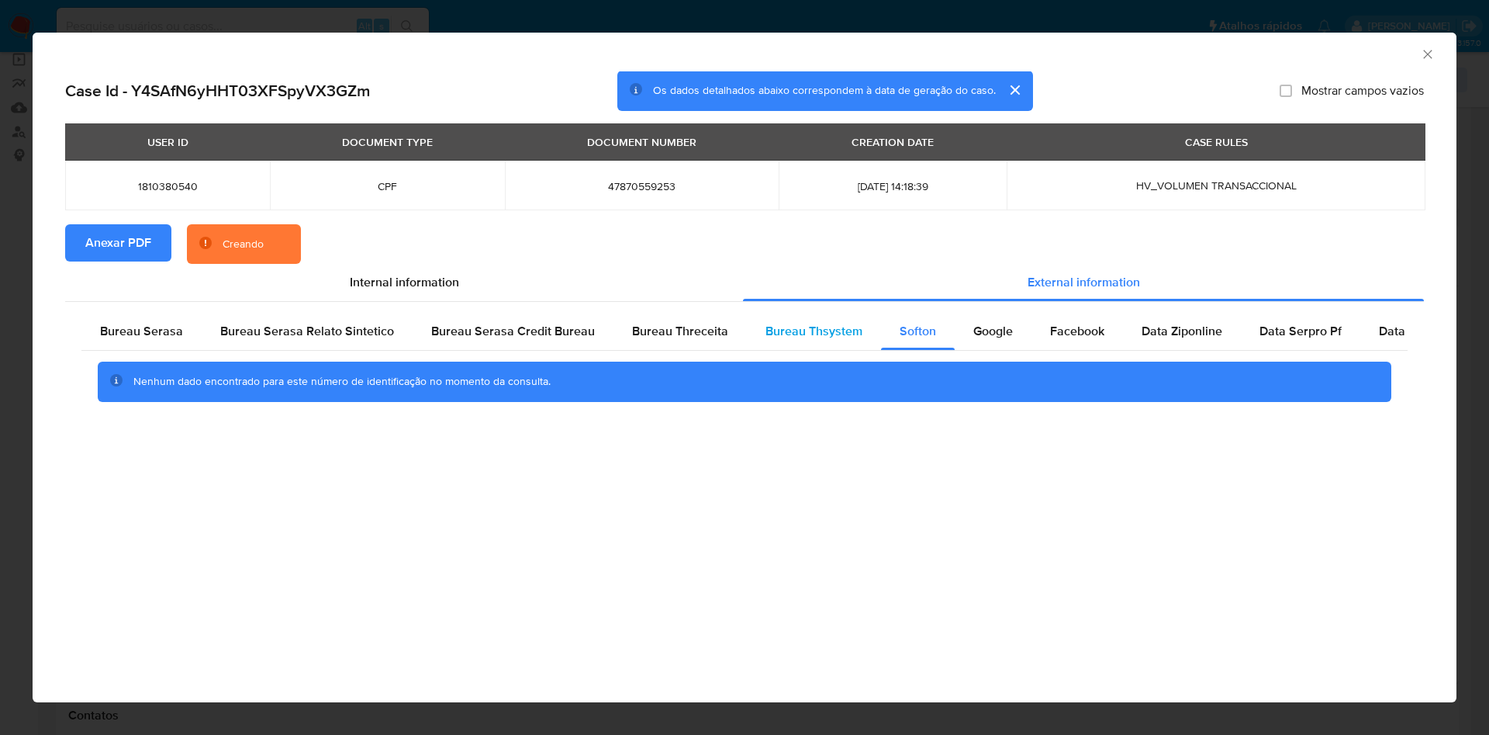
drag, startPoint x: 835, startPoint y: 320, endPoint x: 831, endPoint y: 344, distance: 25.0
click at [835, 320] on div "Bureau Thsystem" at bounding box center [814, 331] width 134 height 37
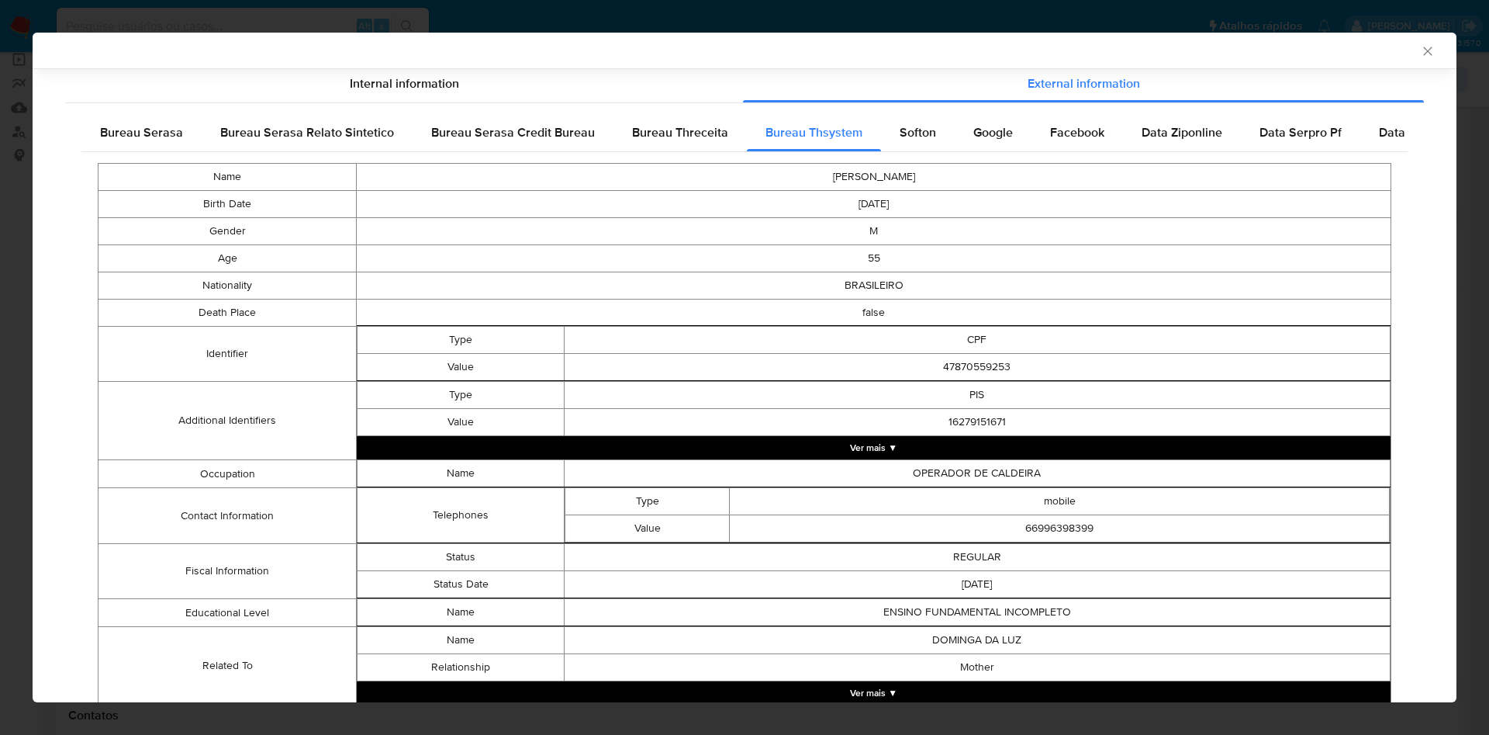
scroll to position [419, 0]
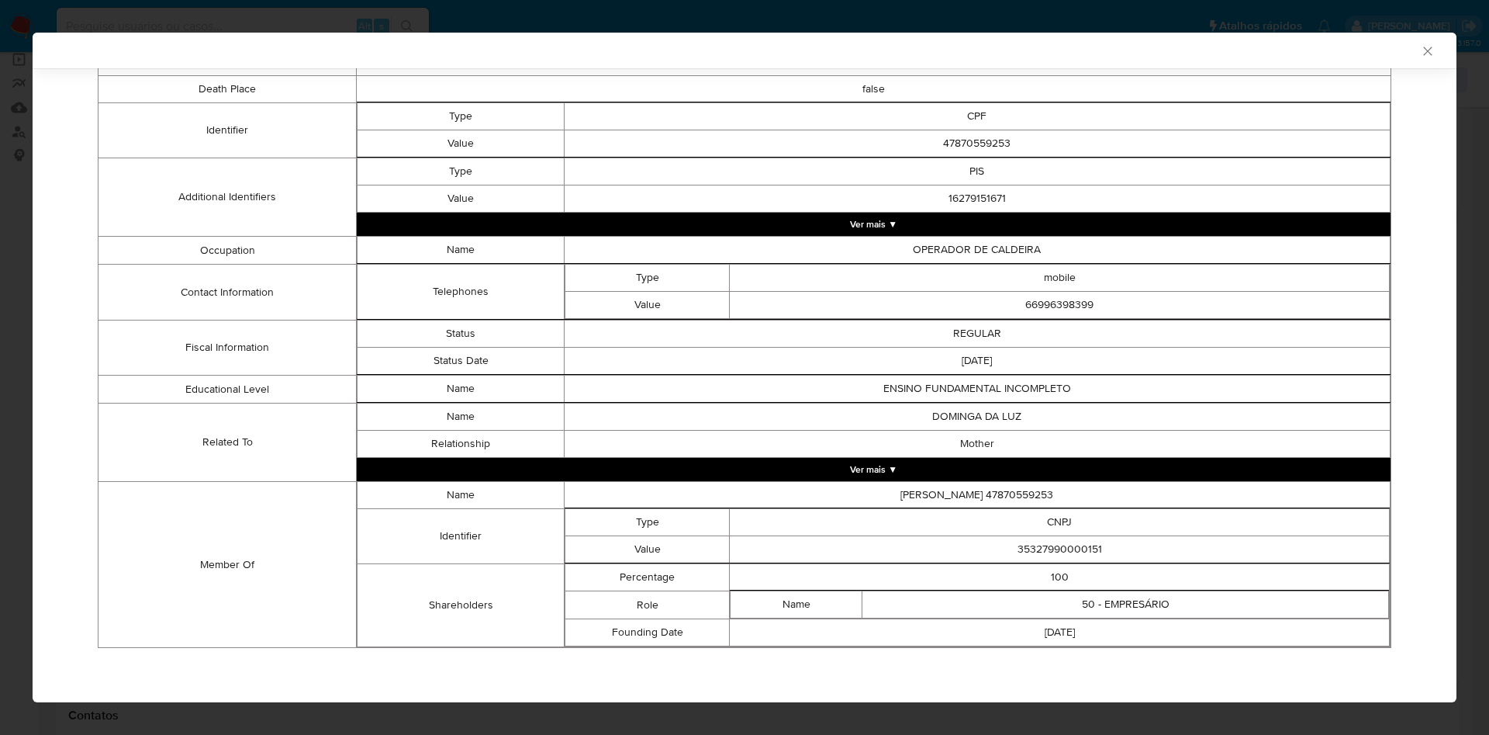
click at [1038, 544] on td "35327990000151" at bounding box center [1060, 549] width 660 height 27
copy td "35327990000151"
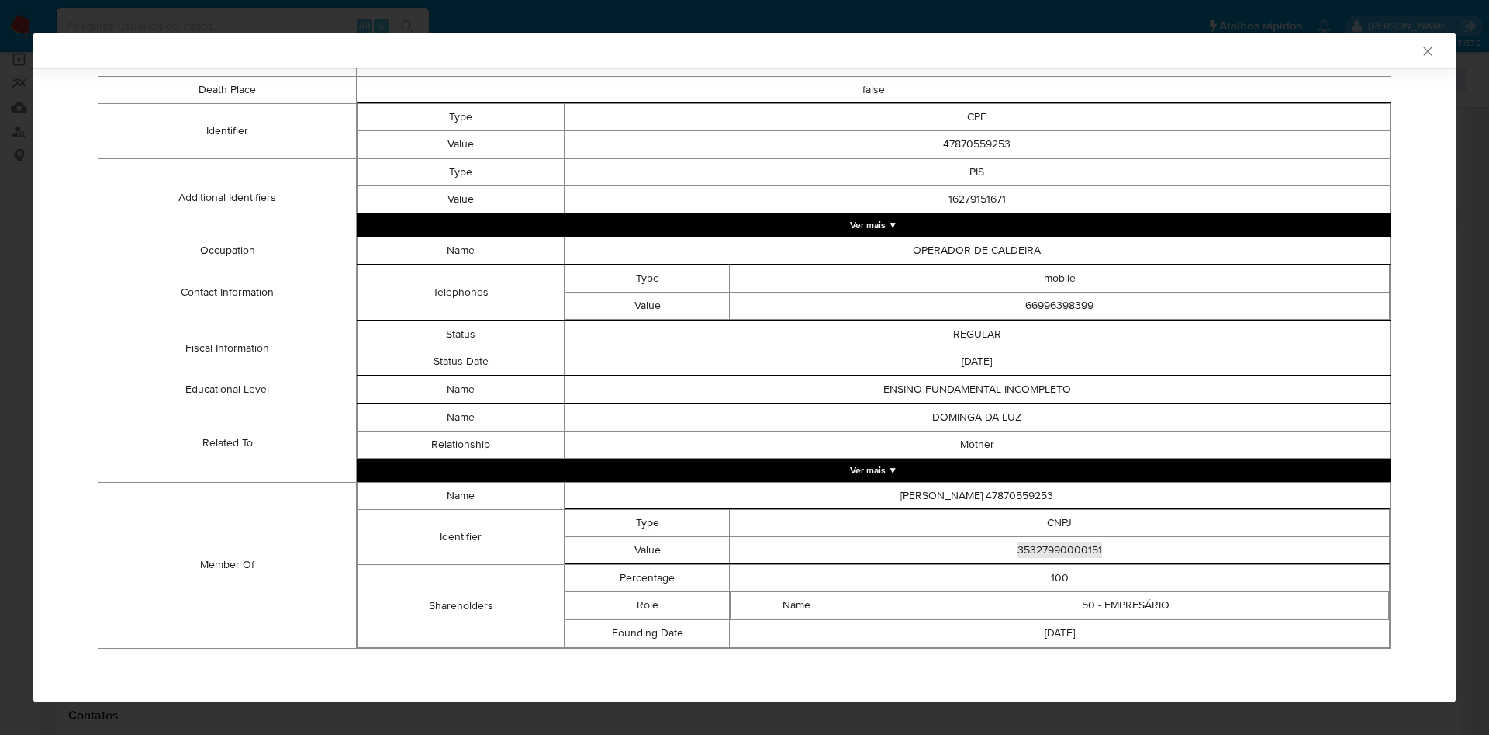
scroll to position [0, 0]
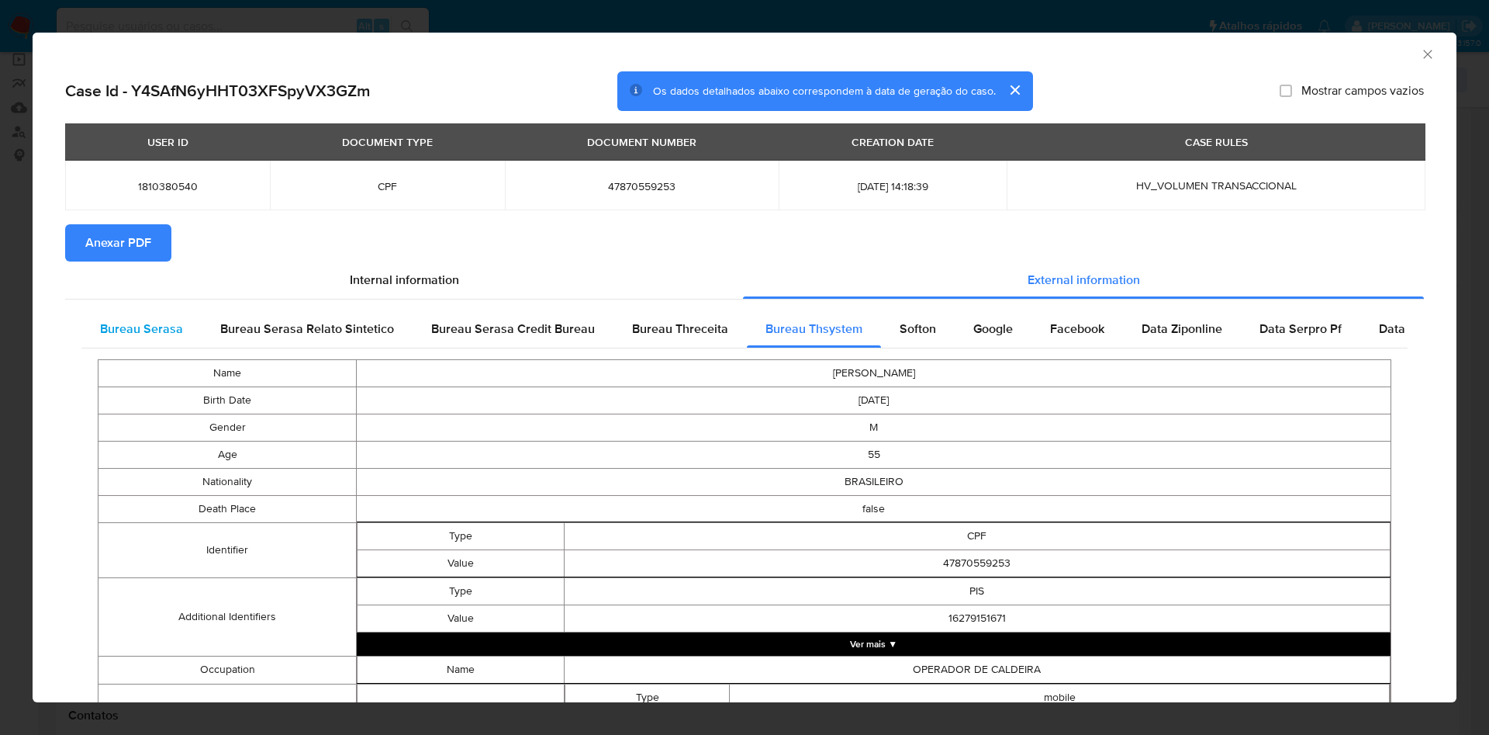
click at [148, 342] on div "Bureau Serasa" at bounding box center [141, 328] width 120 height 37
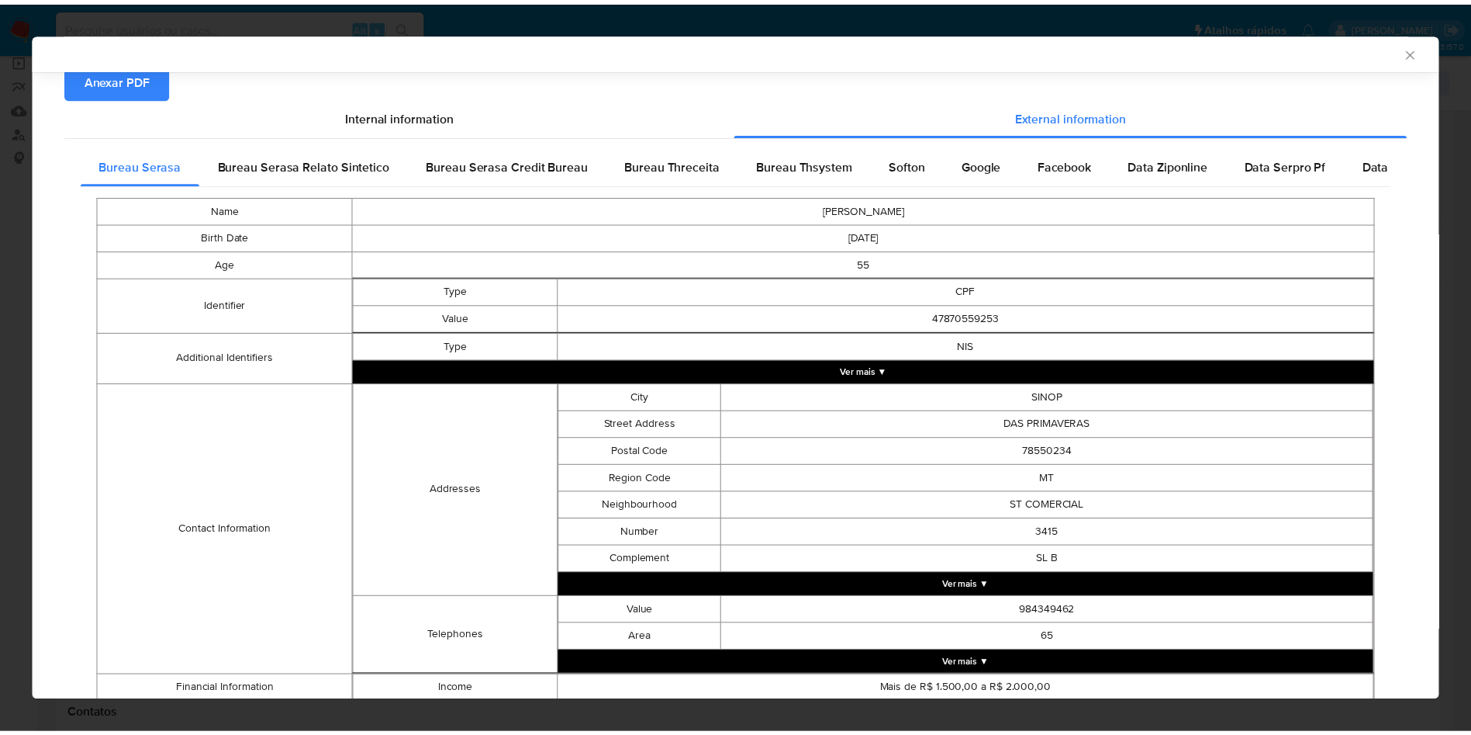
scroll to position [272, 0]
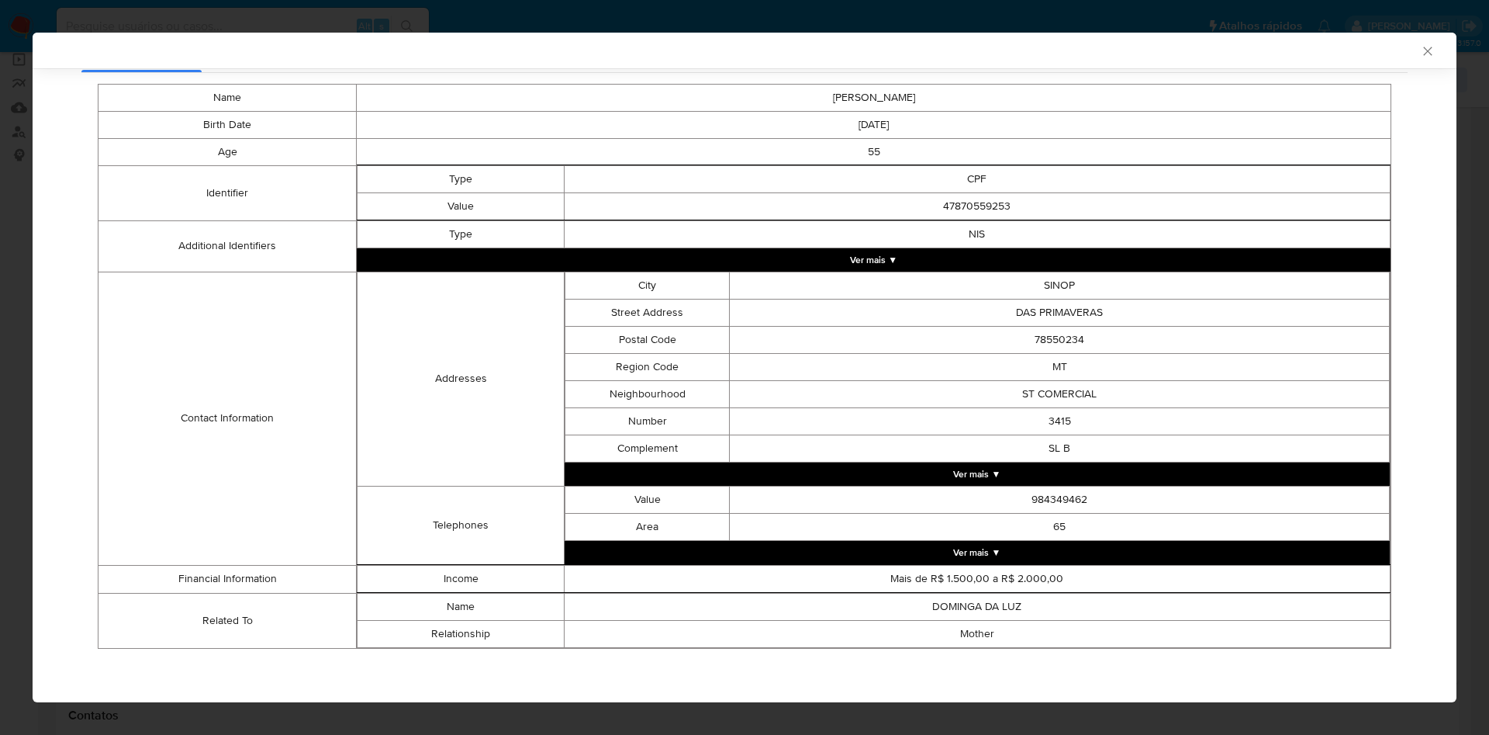
click at [17, 247] on div "AML Data Collector Case Id - Y4SAfN6yHHT03XFSpyVX3GZm Os dados detalhados abaix…" at bounding box center [744, 367] width 1489 height 735
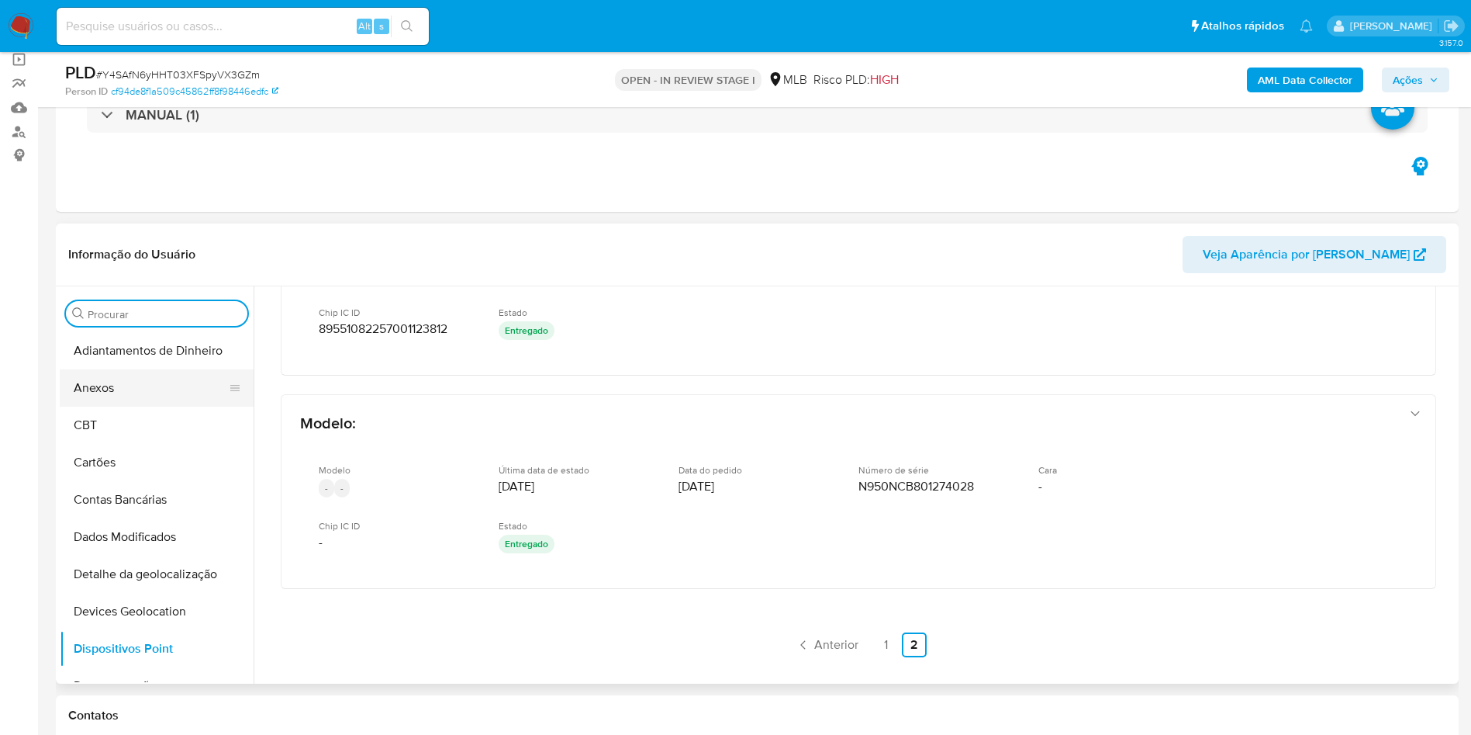
click at [160, 375] on button "Anexos" at bounding box center [151, 387] width 182 height 37
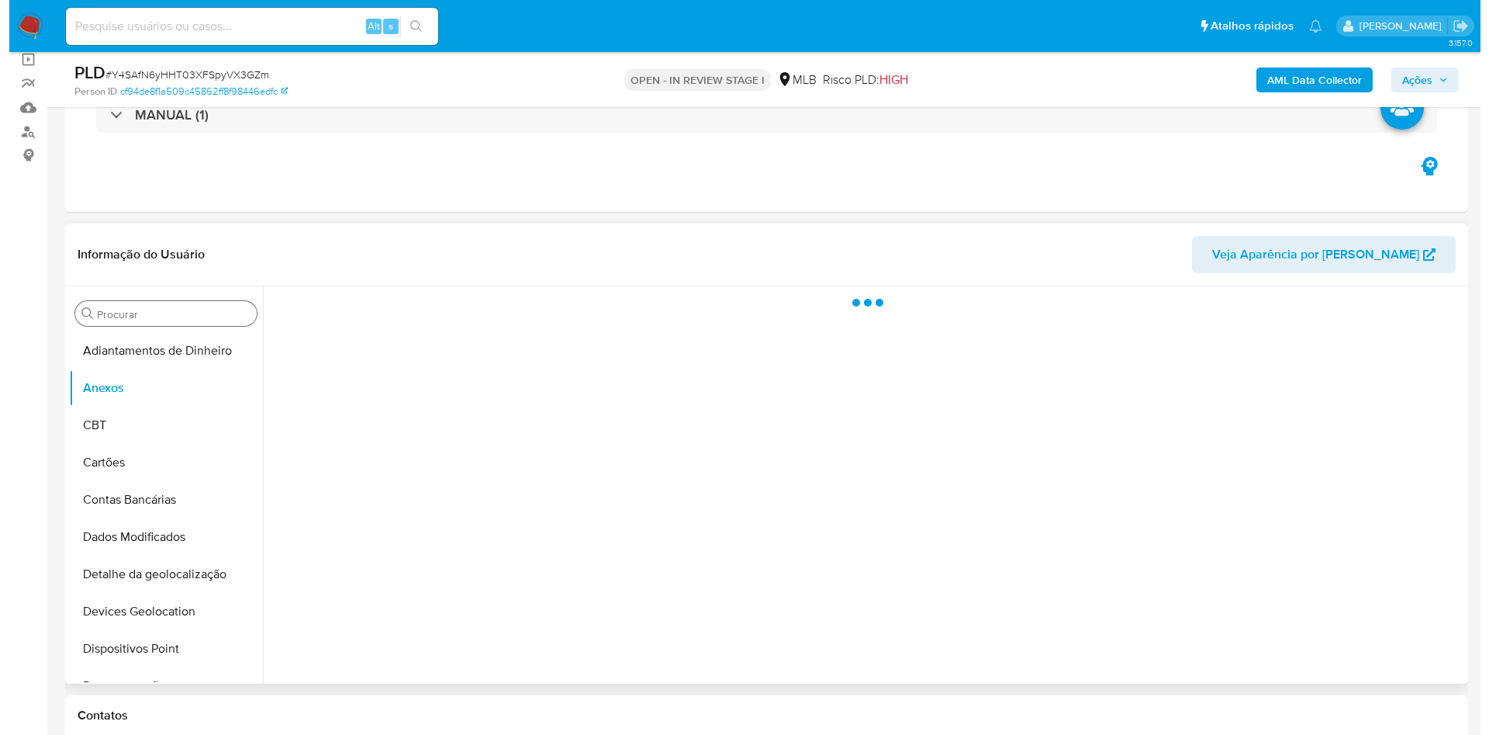
scroll to position [0, 0]
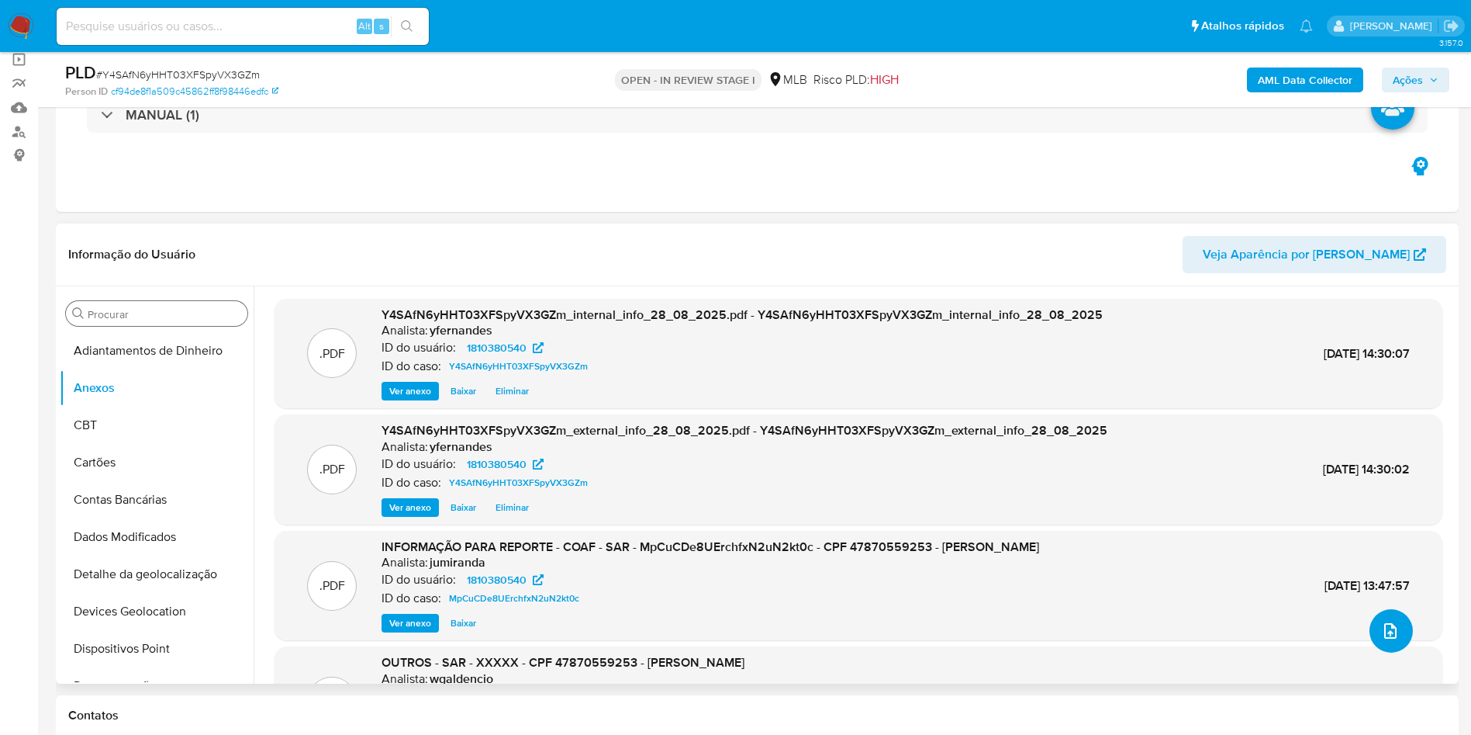
click at [1370, 629] on button "upload-file" at bounding box center [1391, 630] width 43 height 43
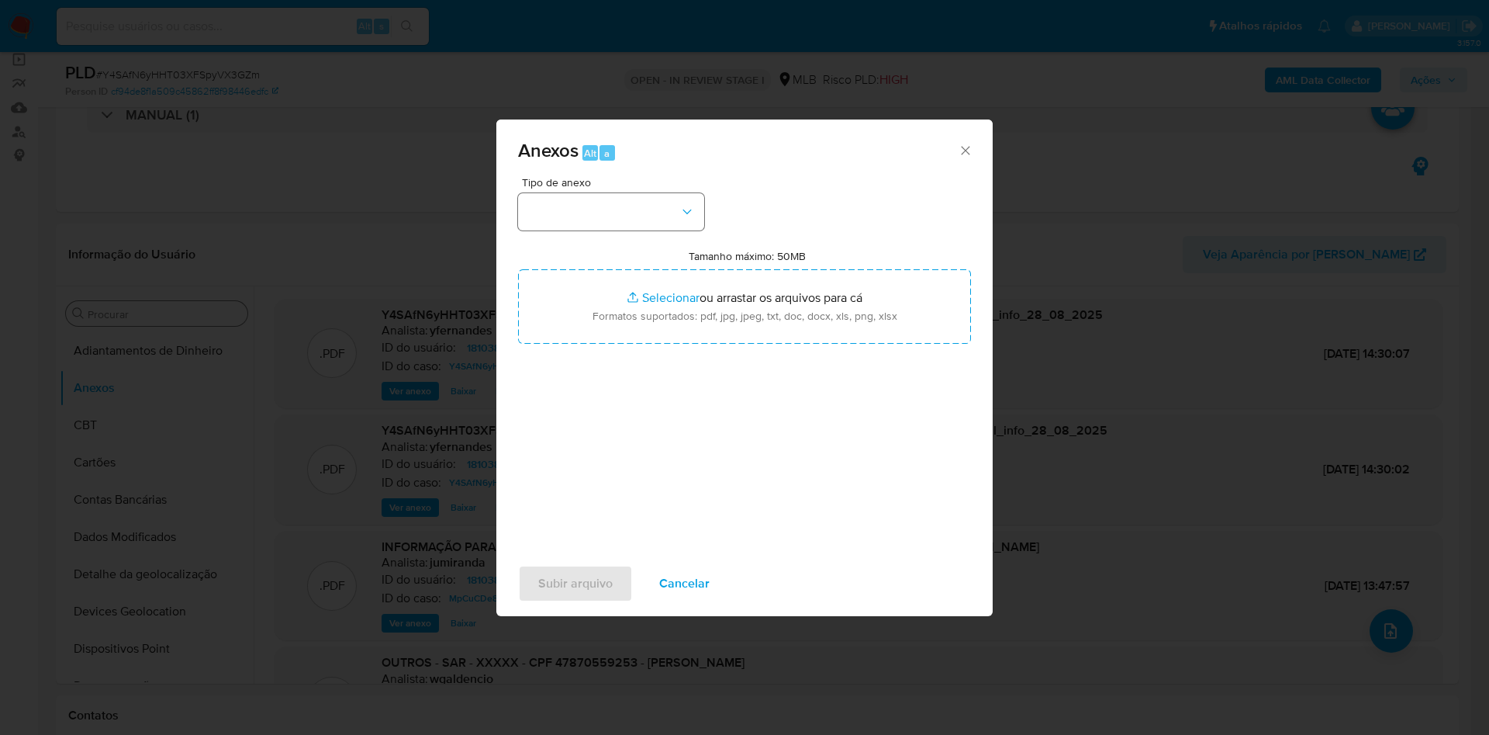
drag, startPoint x: 669, startPoint y: 182, endPoint x: 690, endPoint y: 221, distance: 44.1
click at [669, 182] on span "Tipo de anexo" at bounding box center [615, 182] width 186 height 11
click at [690, 220] on button "button" at bounding box center [611, 211] width 186 height 37
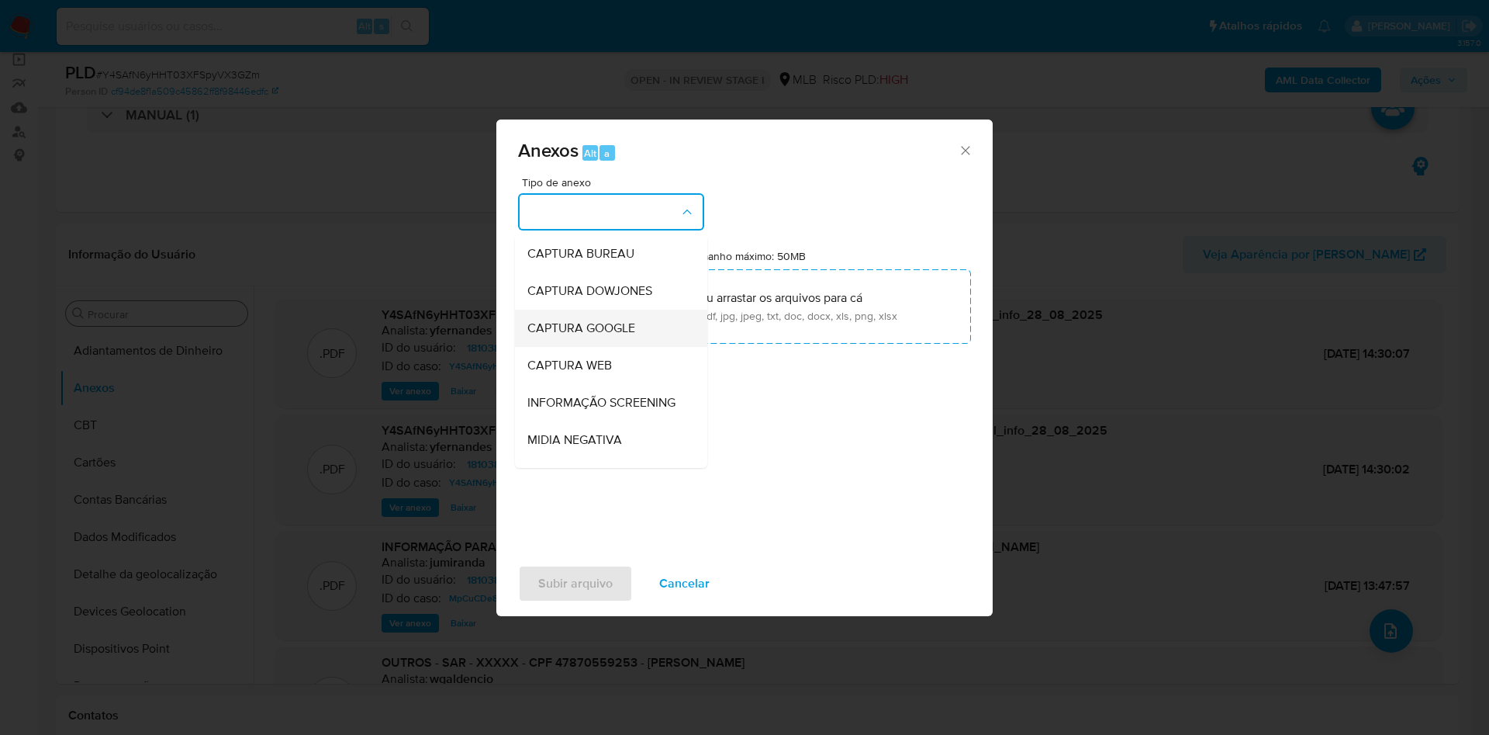
scroll to position [239, 0]
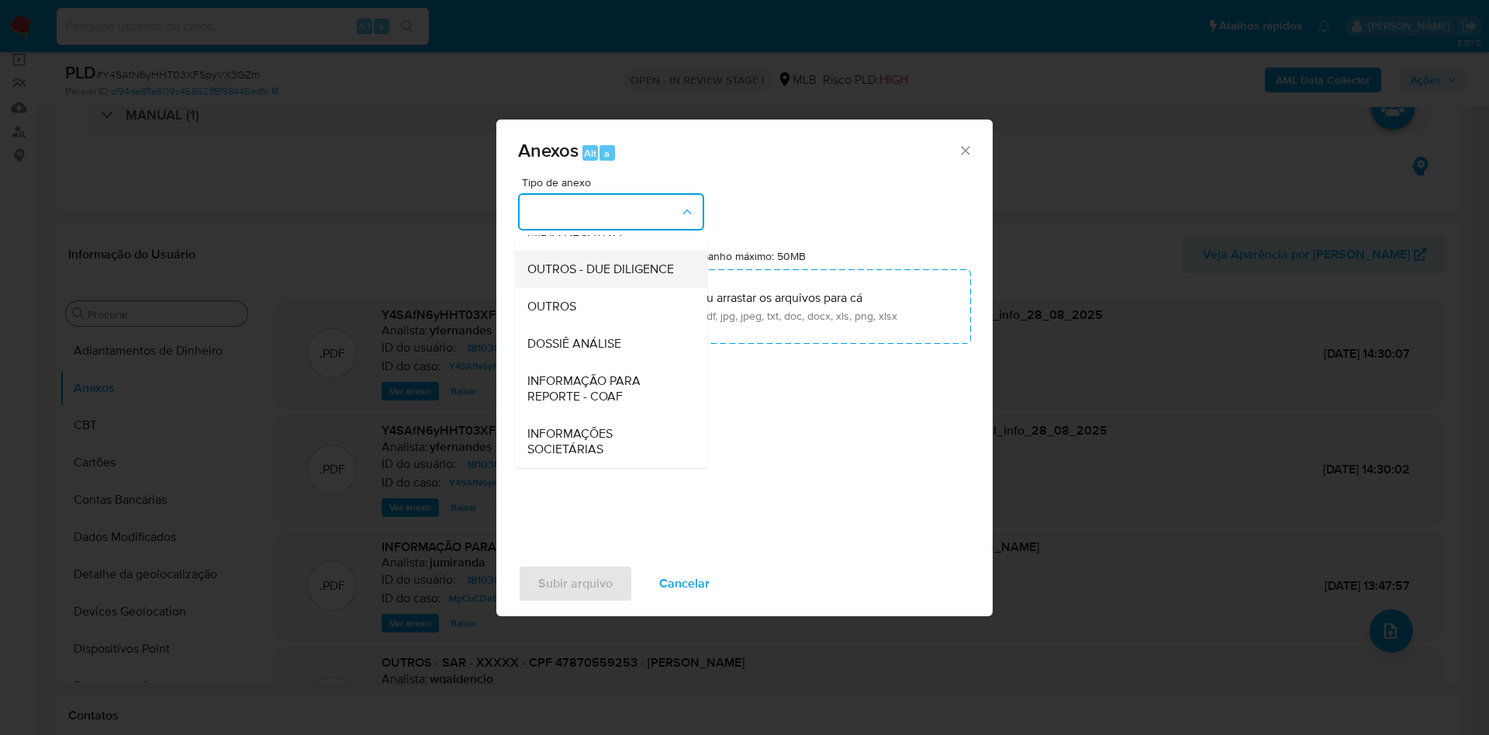
click at [595, 285] on div "OUTROS - DUE DILIGENCE" at bounding box center [606, 269] width 158 height 37
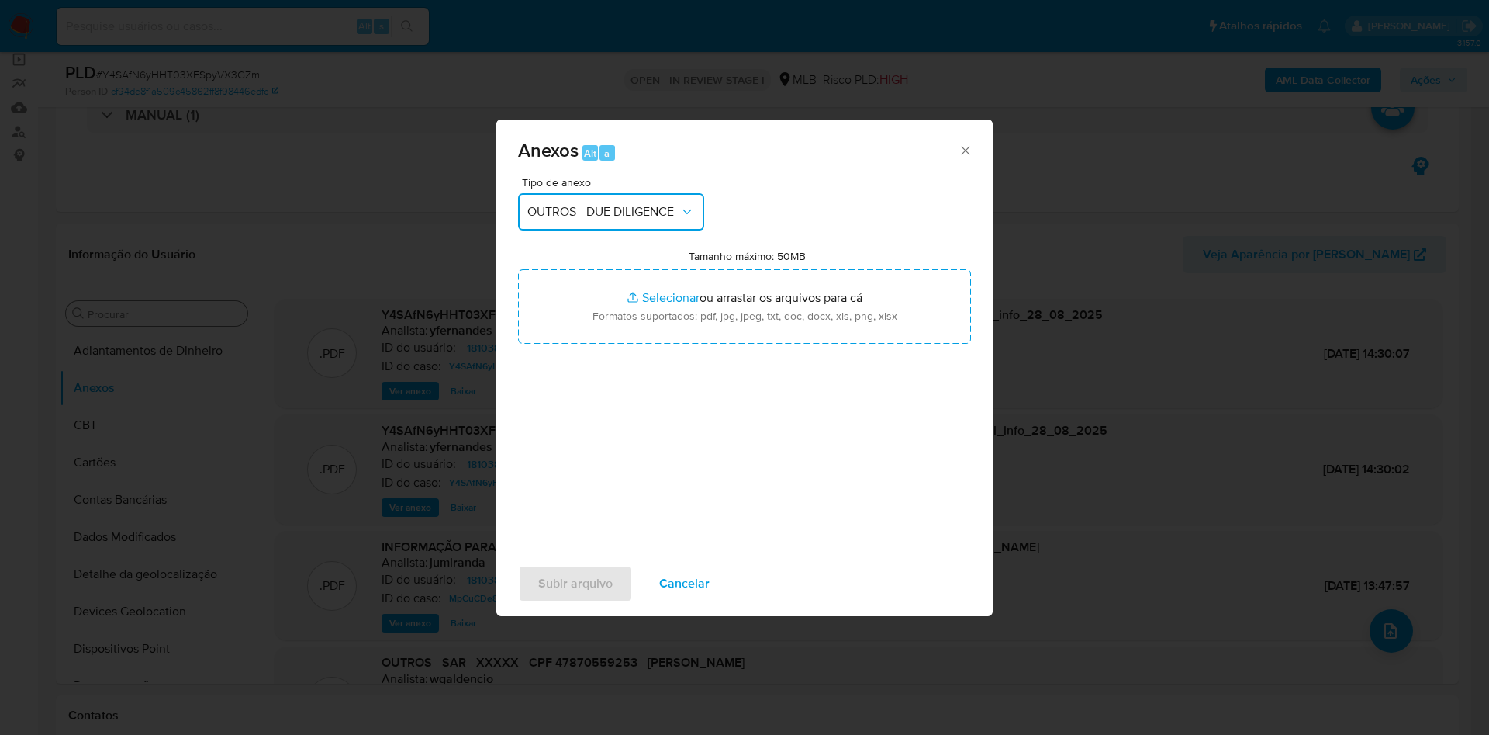
click at [586, 213] on span "OUTROS - DUE DILIGENCE" at bounding box center [603, 212] width 152 height 16
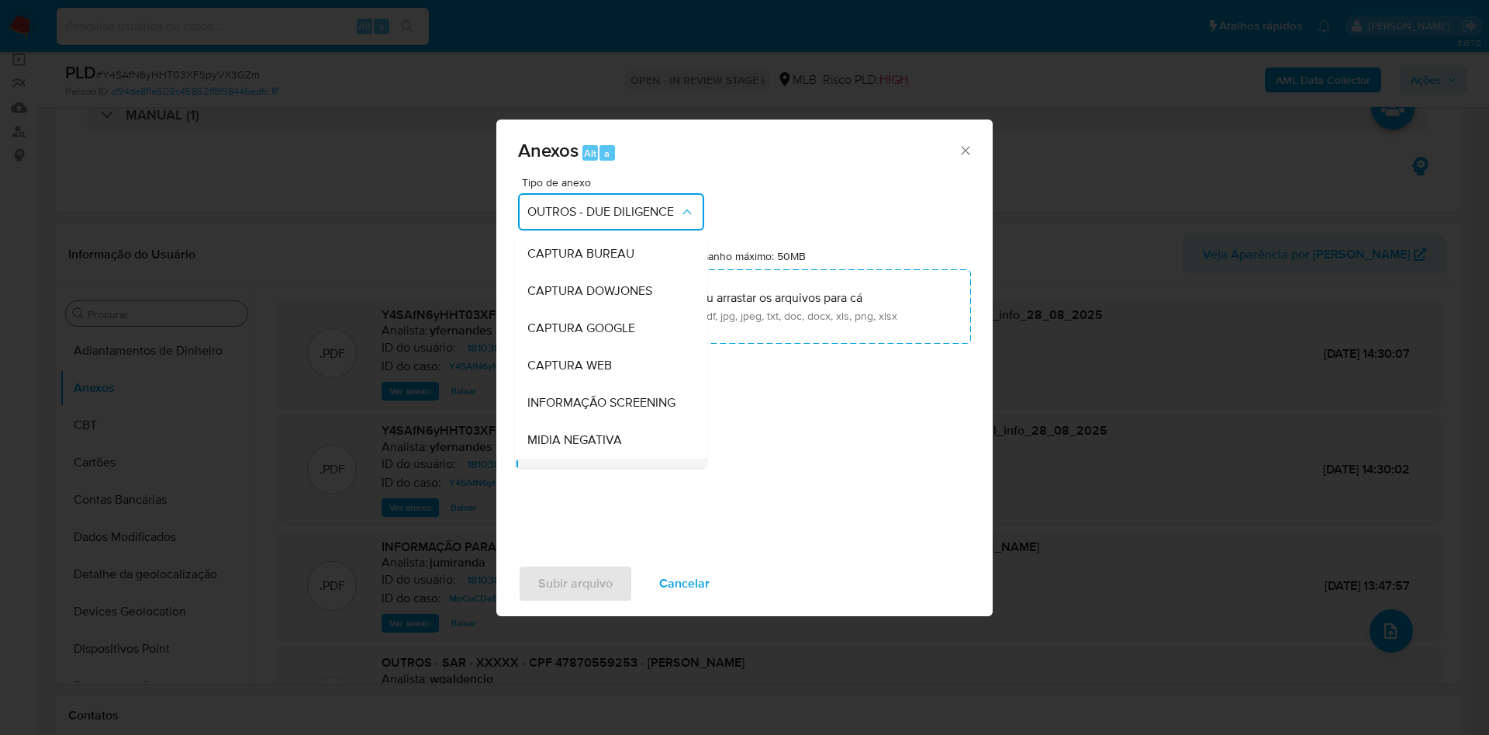
scroll to position [149, 0]
click at [562, 373] on span "OUTROS" at bounding box center [551, 366] width 49 height 16
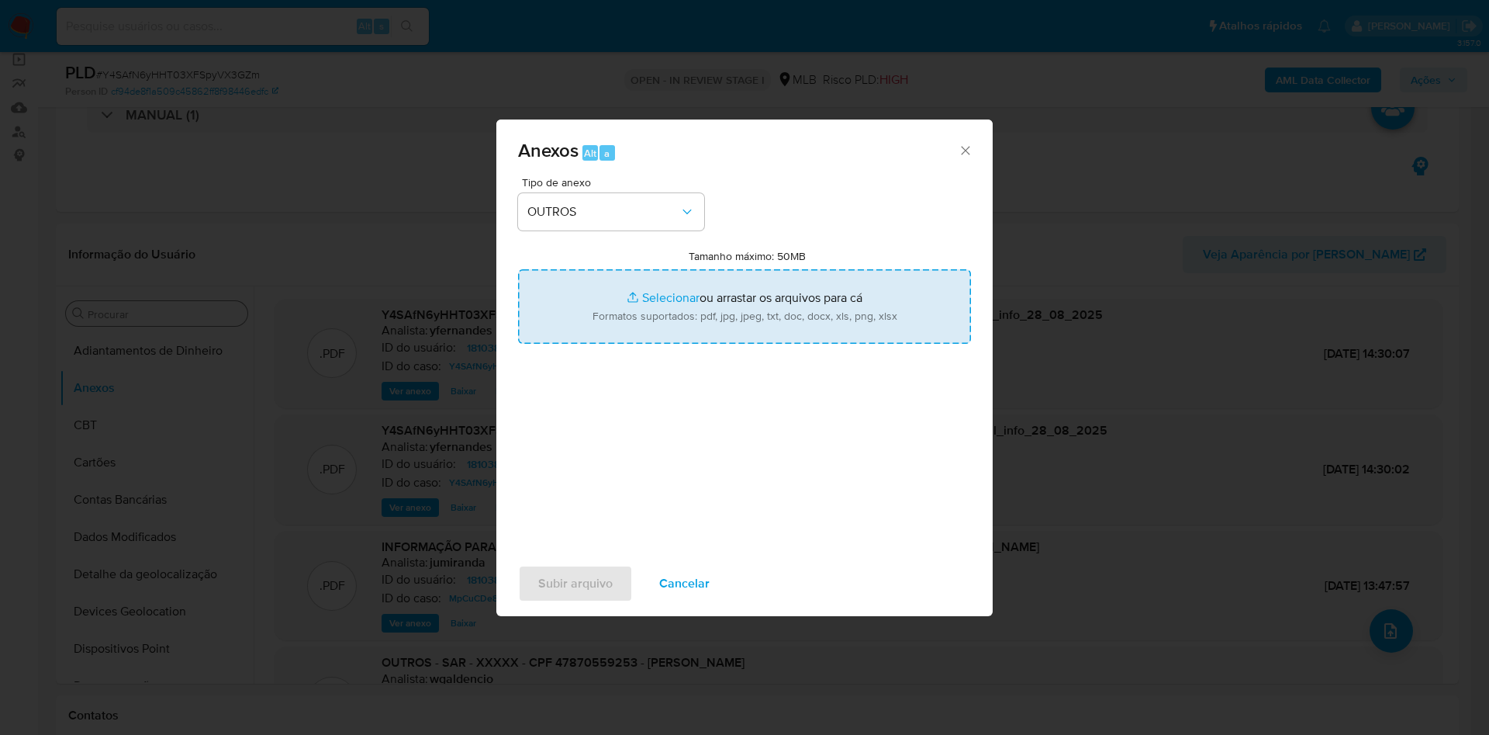
type input "C:\fakepath\2° SAR - xxx - CPF 47870559253 - JULIO SALVADOR DE ALMEIDA.pdf"
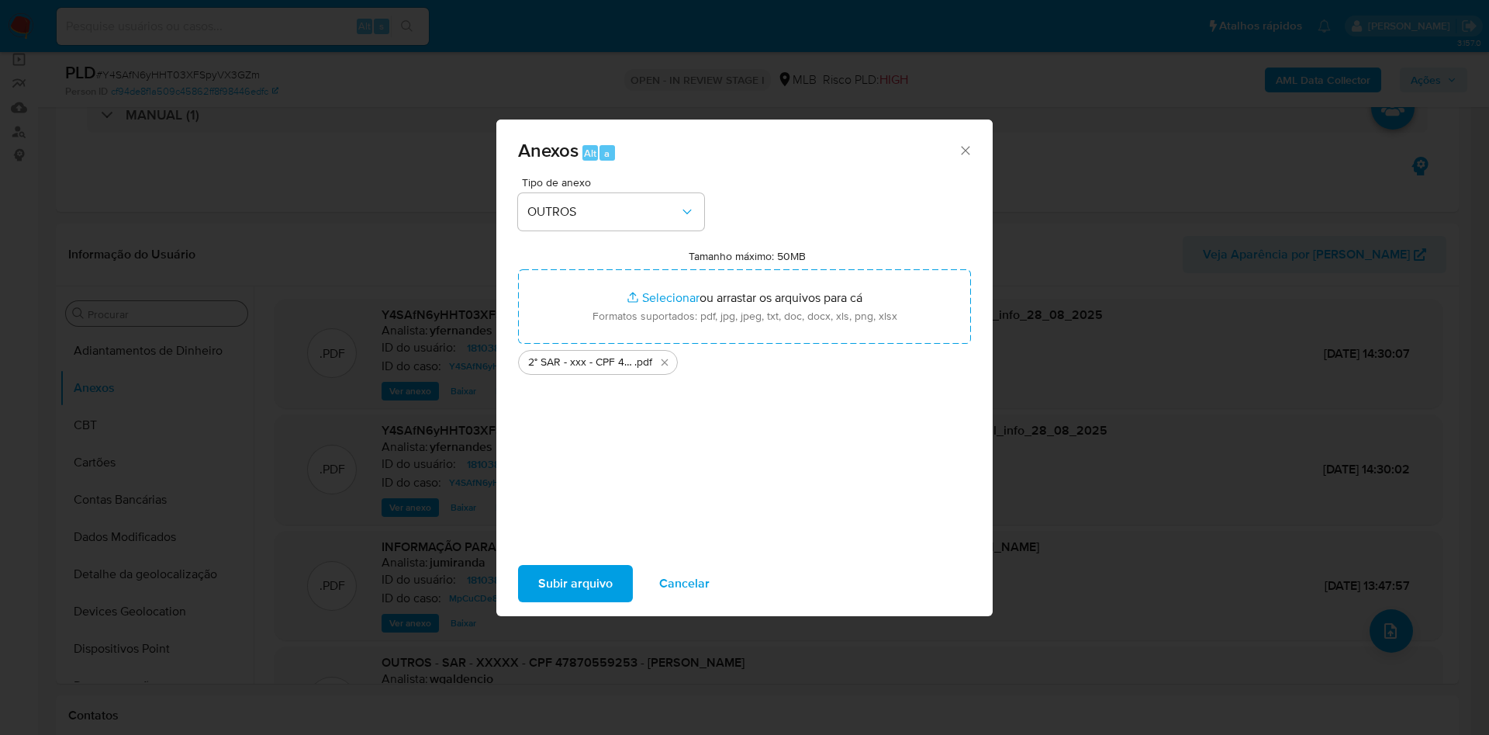
click at [556, 583] on span "Subir arquivo" at bounding box center [575, 583] width 74 height 34
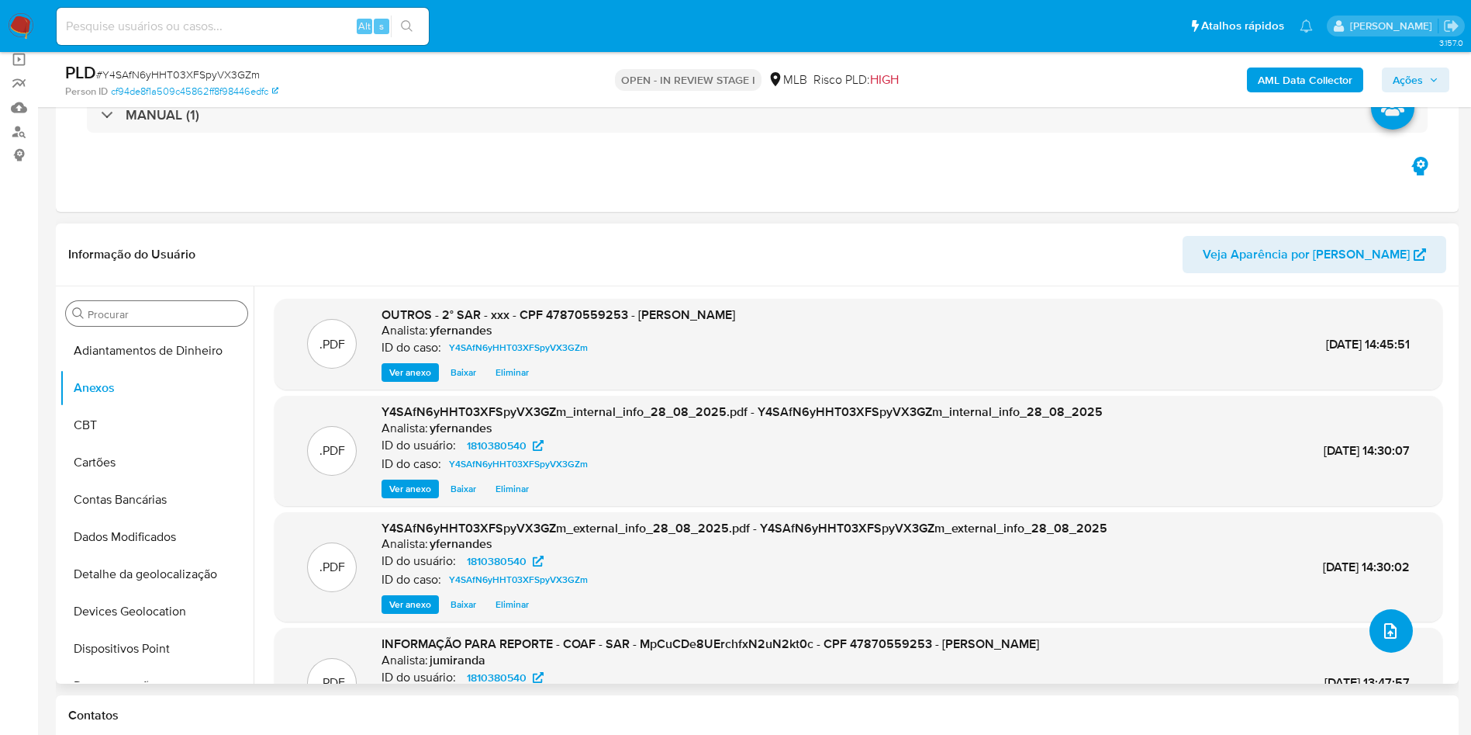
click at [1389, 620] on button "upload-file" at bounding box center [1391, 630] width 43 height 43
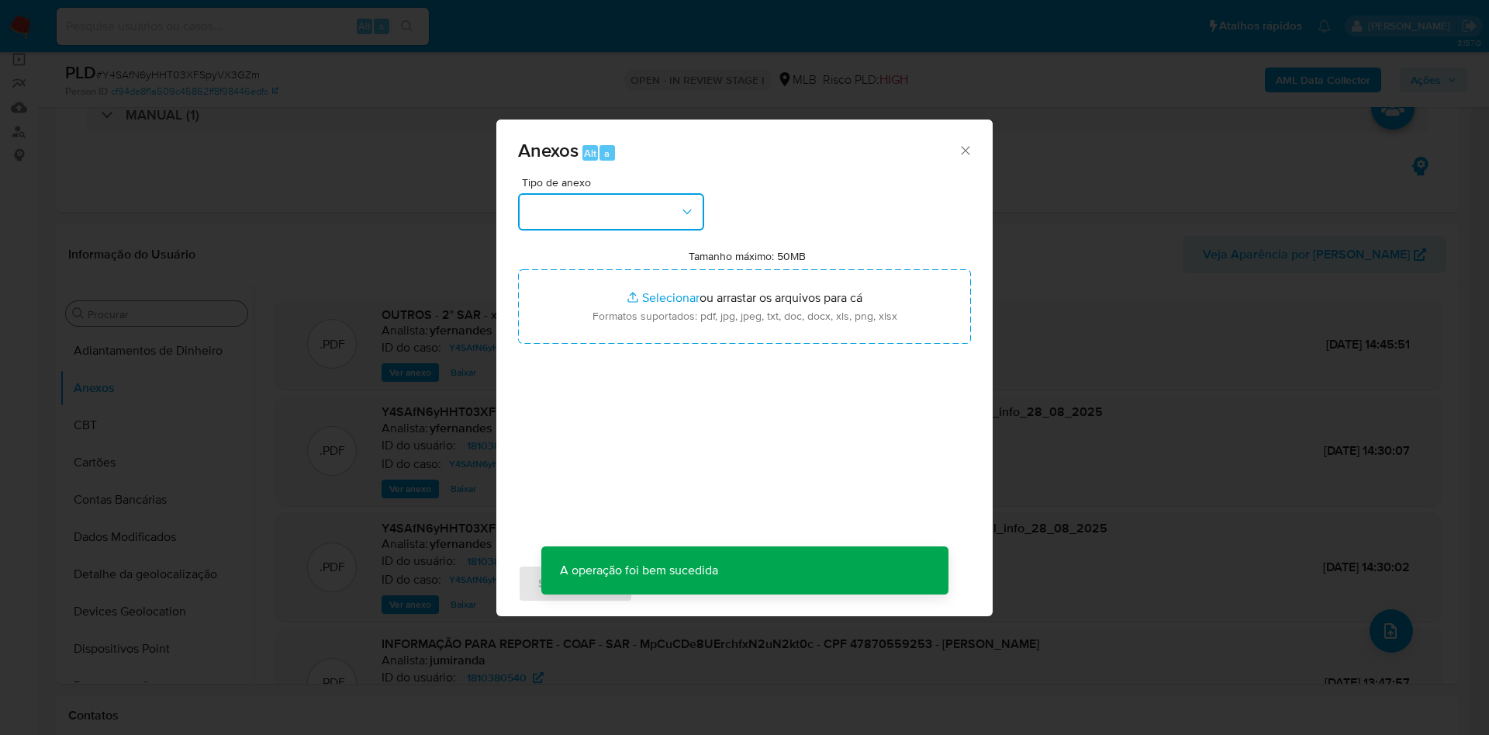
click at [641, 211] on button "button" at bounding box center [611, 211] width 186 height 37
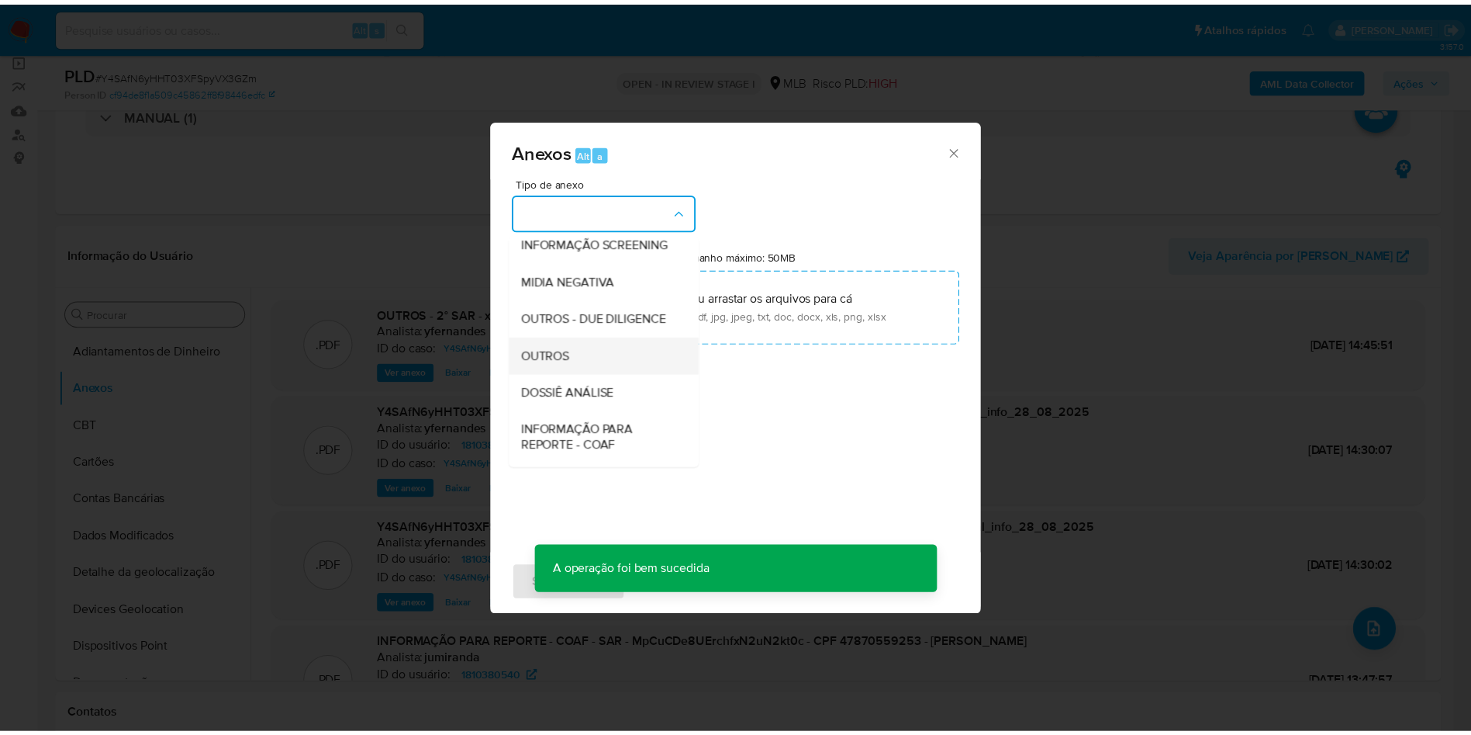
scroll to position [239, 0]
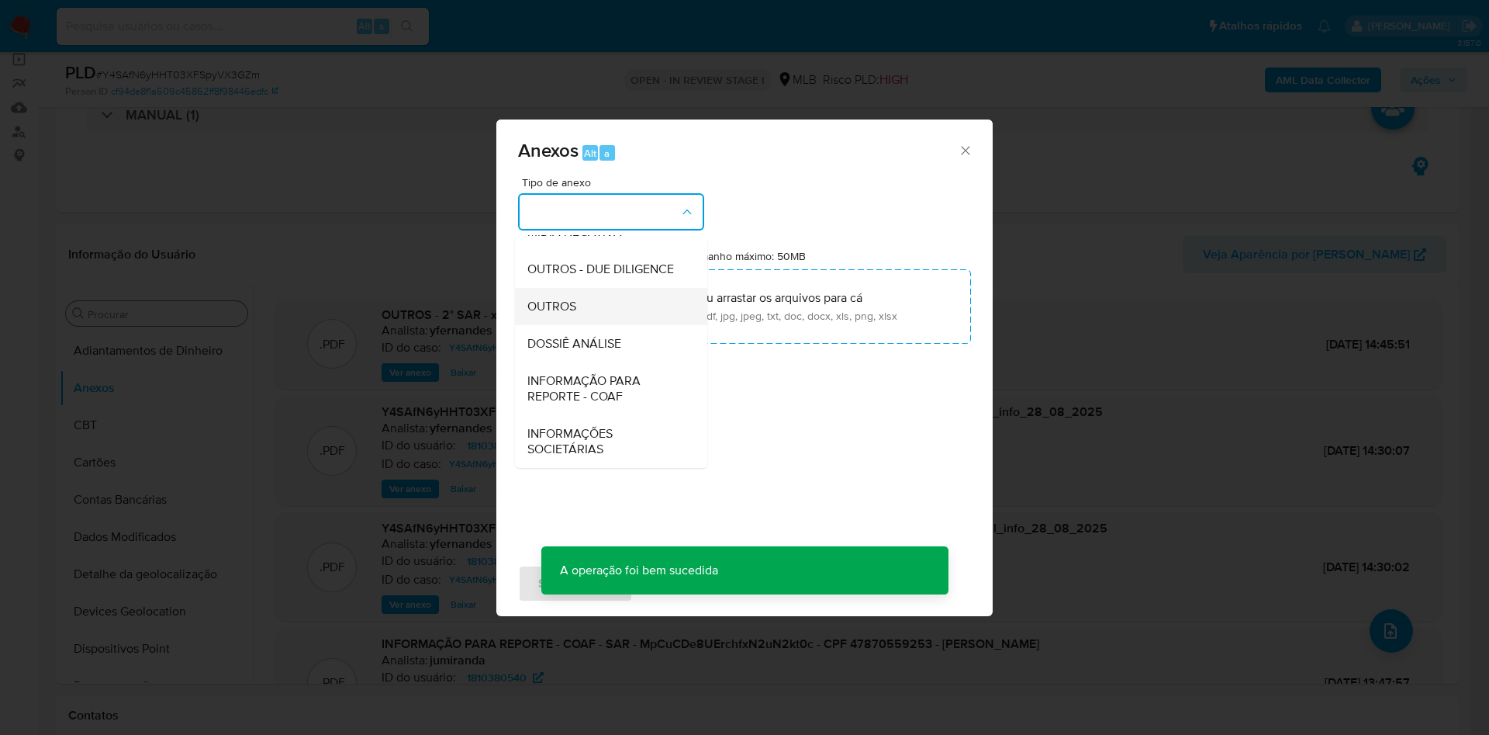
click at [600, 317] on div "OUTROS" at bounding box center [606, 306] width 158 height 37
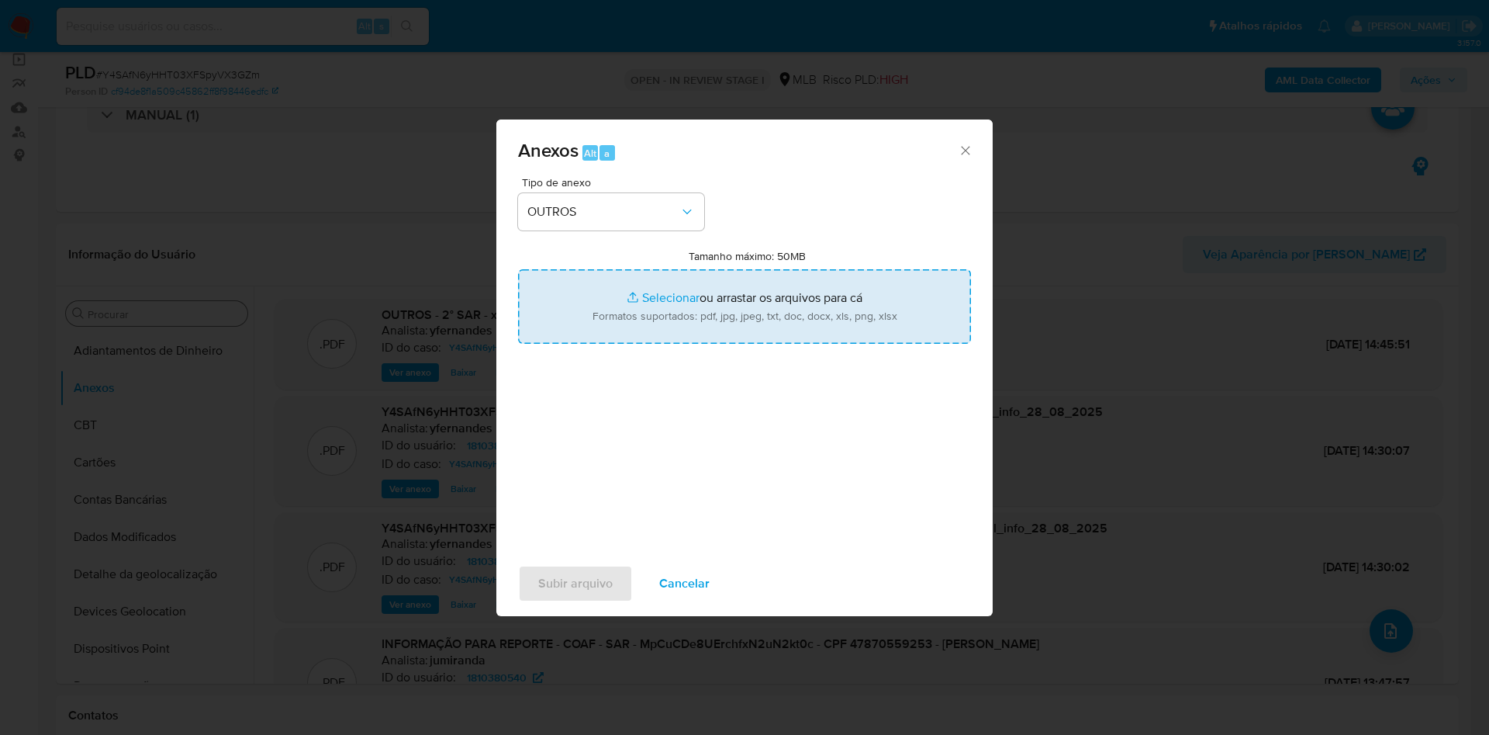
type input "C:\fakepath\Mulan 1810380540_2025_08_28_07_29_23.xlsx"
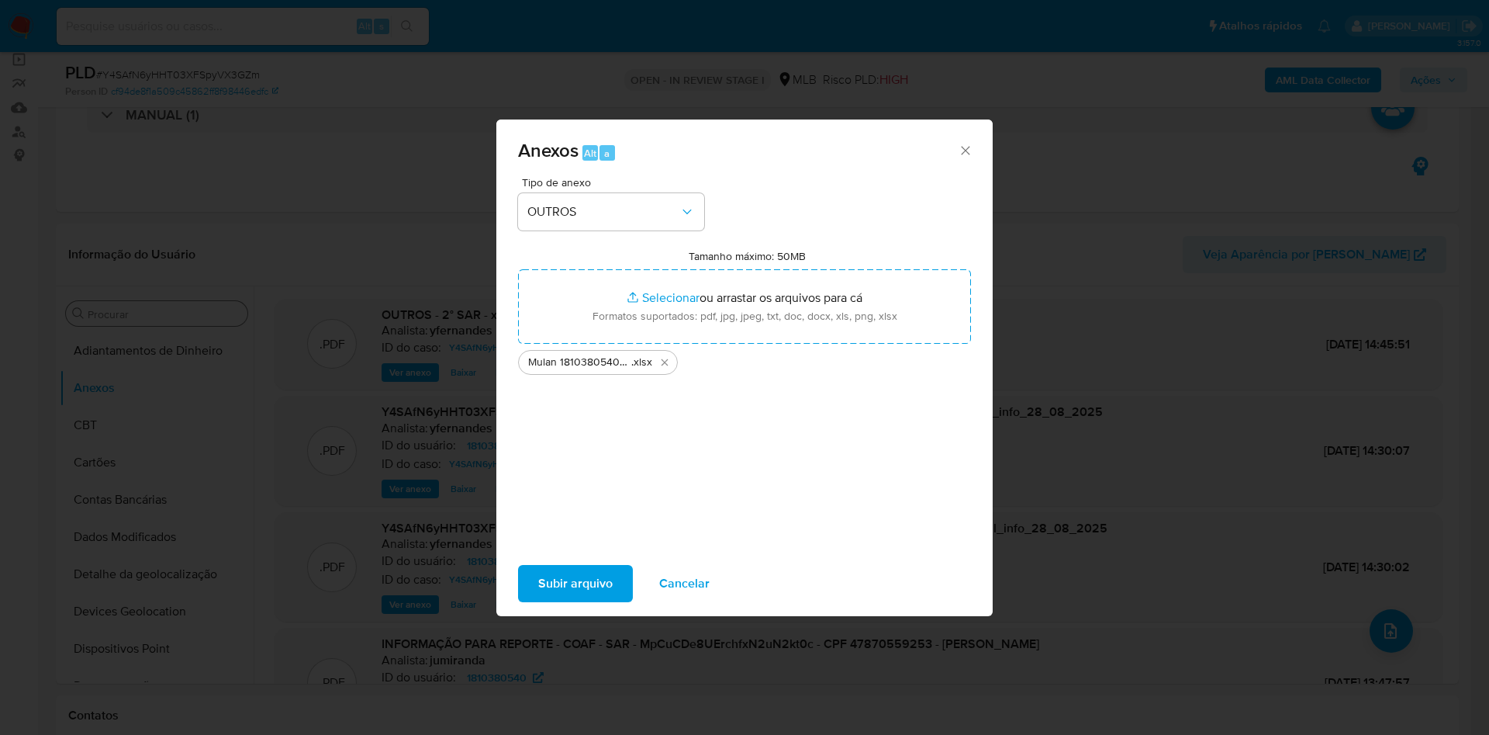
click at [565, 566] on span "Subir arquivo" at bounding box center [575, 583] width 74 height 34
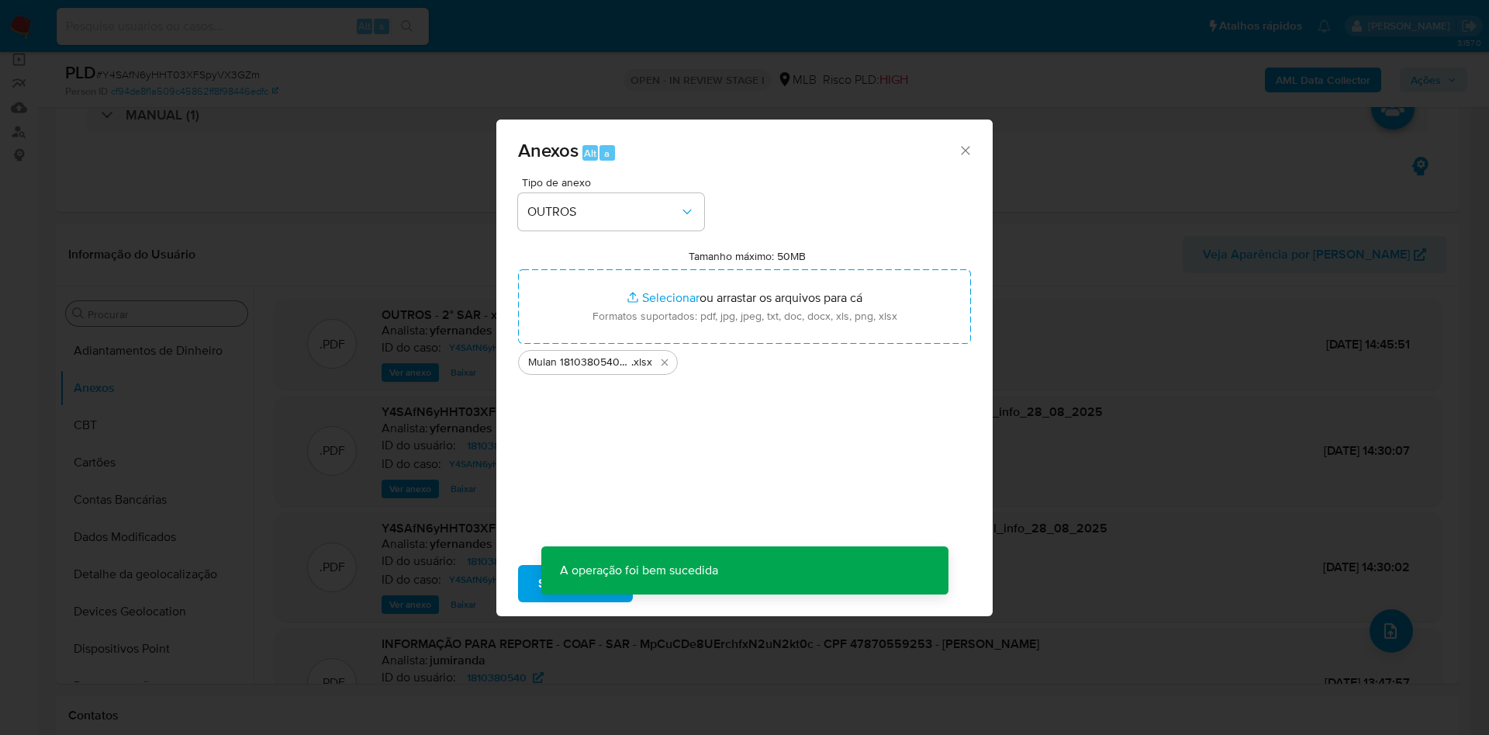
click at [375, 276] on div "Anexos Alt a Tipo de anexo OUTROS Tamanho máximo: 50MB Selecionar arquivos Sele…" at bounding box center [744, 367] width 1489 height 735
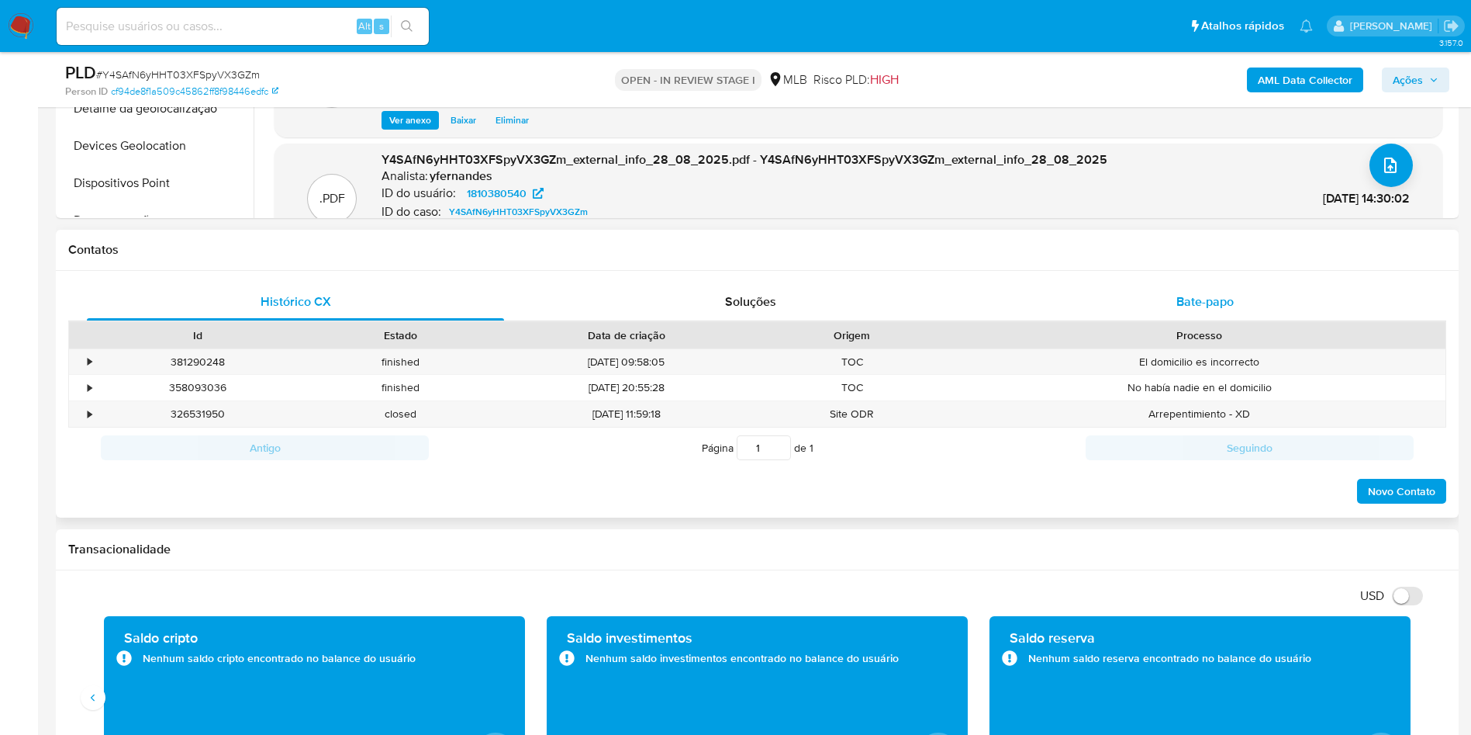
click at [1185, 292] on span "Bate-papo" at bounding box center [1205, 301] width 57 height 18
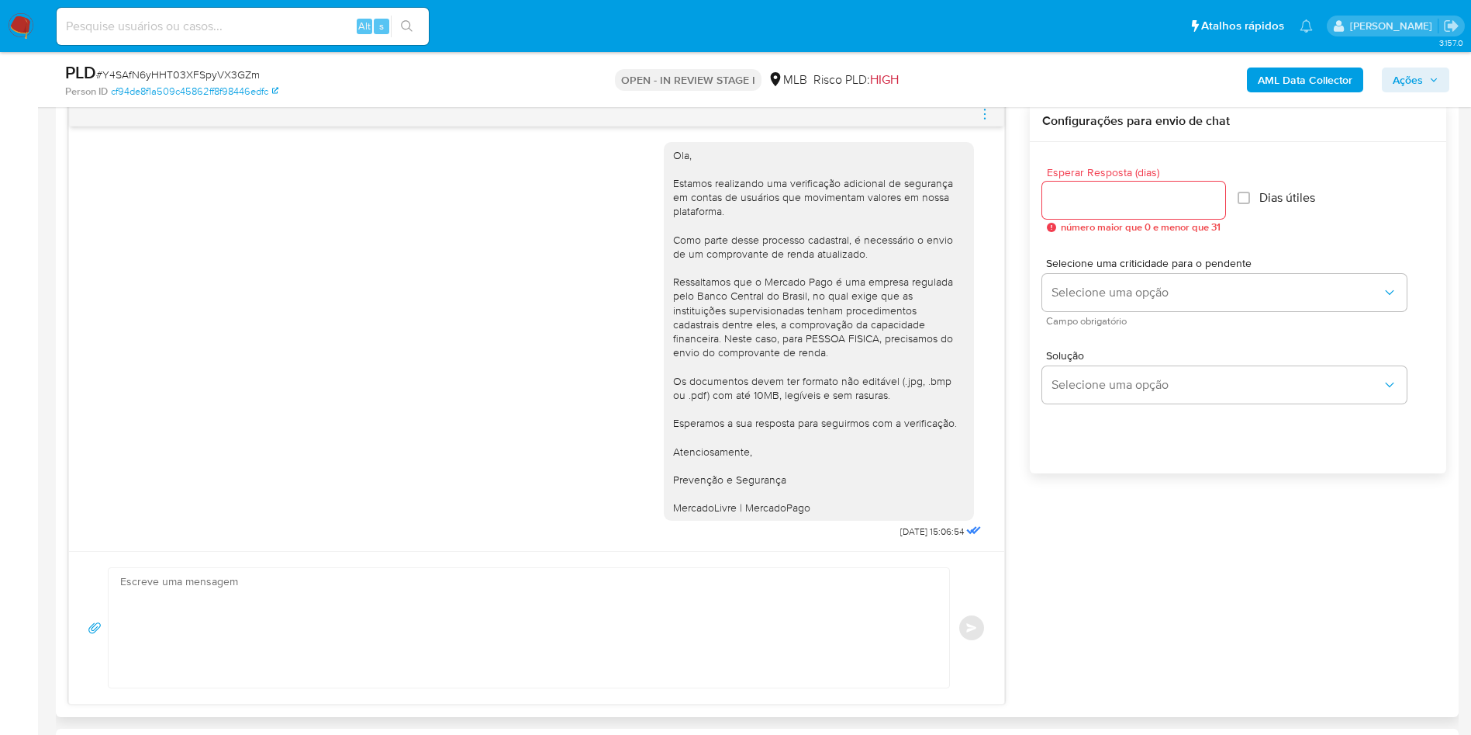
scroll to position [698, 0]
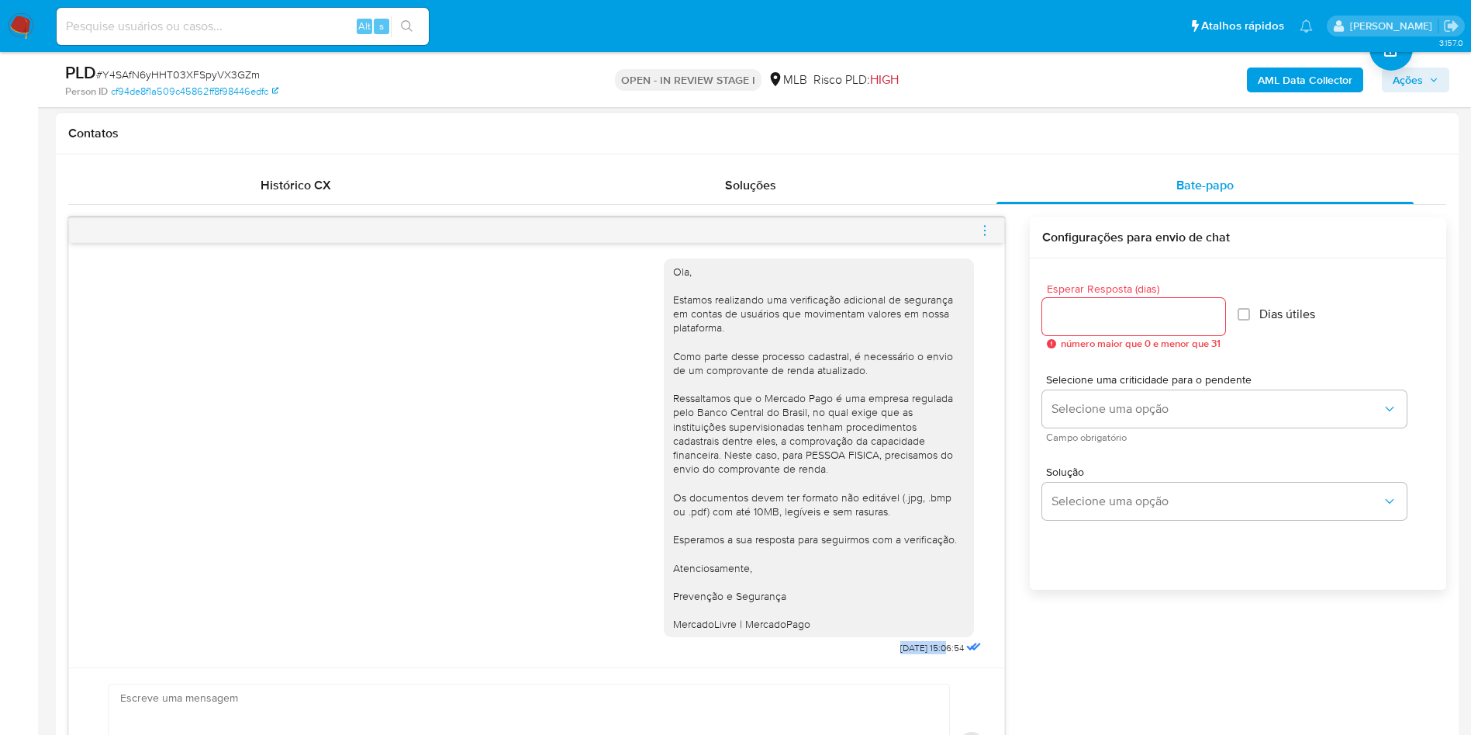
drag, startPoint x: 857, startPoint y: 648, endPoint x: 911, endPoint y: 638, distance: 55.1
click at [911, 638] on div "Ola, Estamos realizando uma verificação adicional de segurança em contas de usu…" at bounding box center [824, 453] width 321 height 412
copy span "[DATE]"
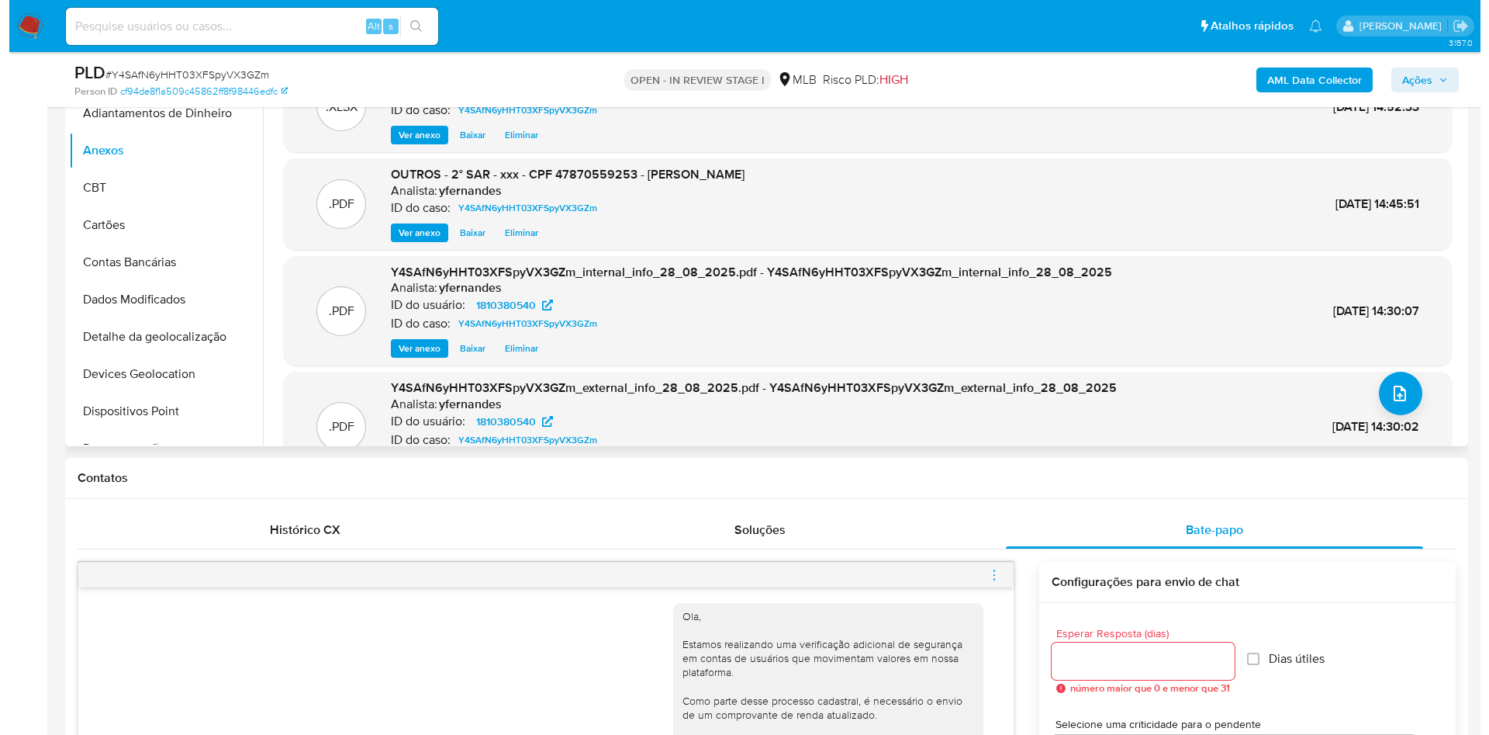
scroll to position [233, 0]
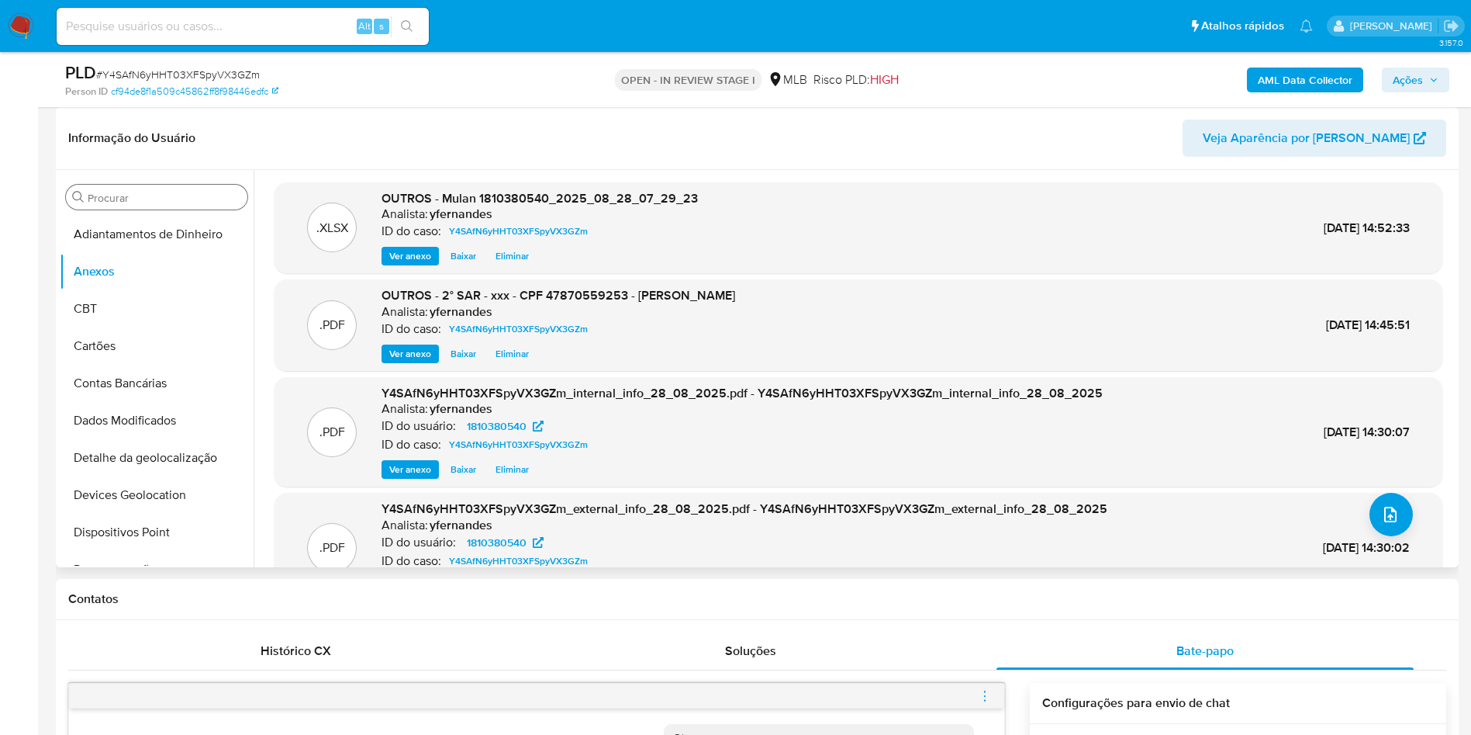
click at [500, 359] on span "Eliminar" at bounding box center [512, 354] width 33 height 16
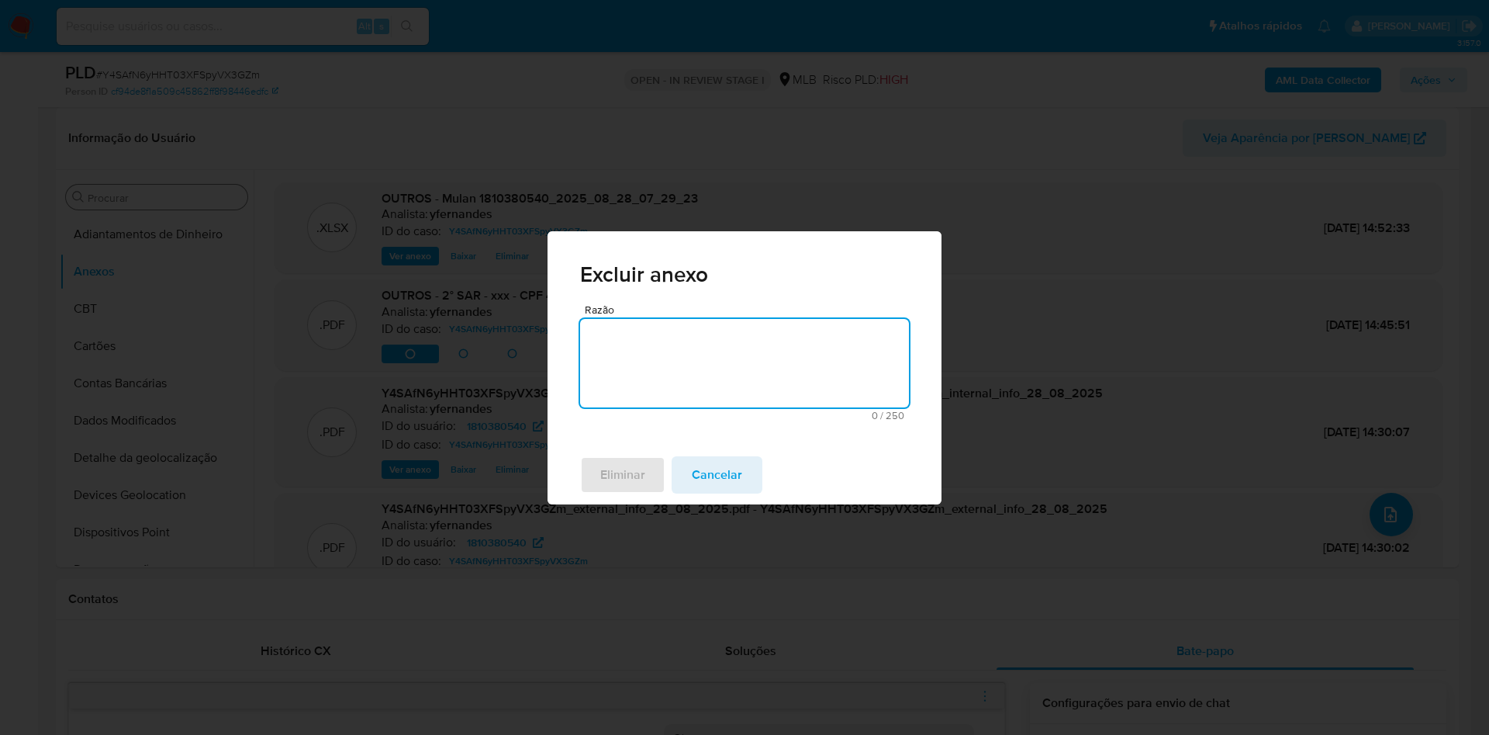
click at [649, 390] on textarea "Razão" at bounding box center [744, 363] width 329 height 88
type textarea "arquivo incorreto"
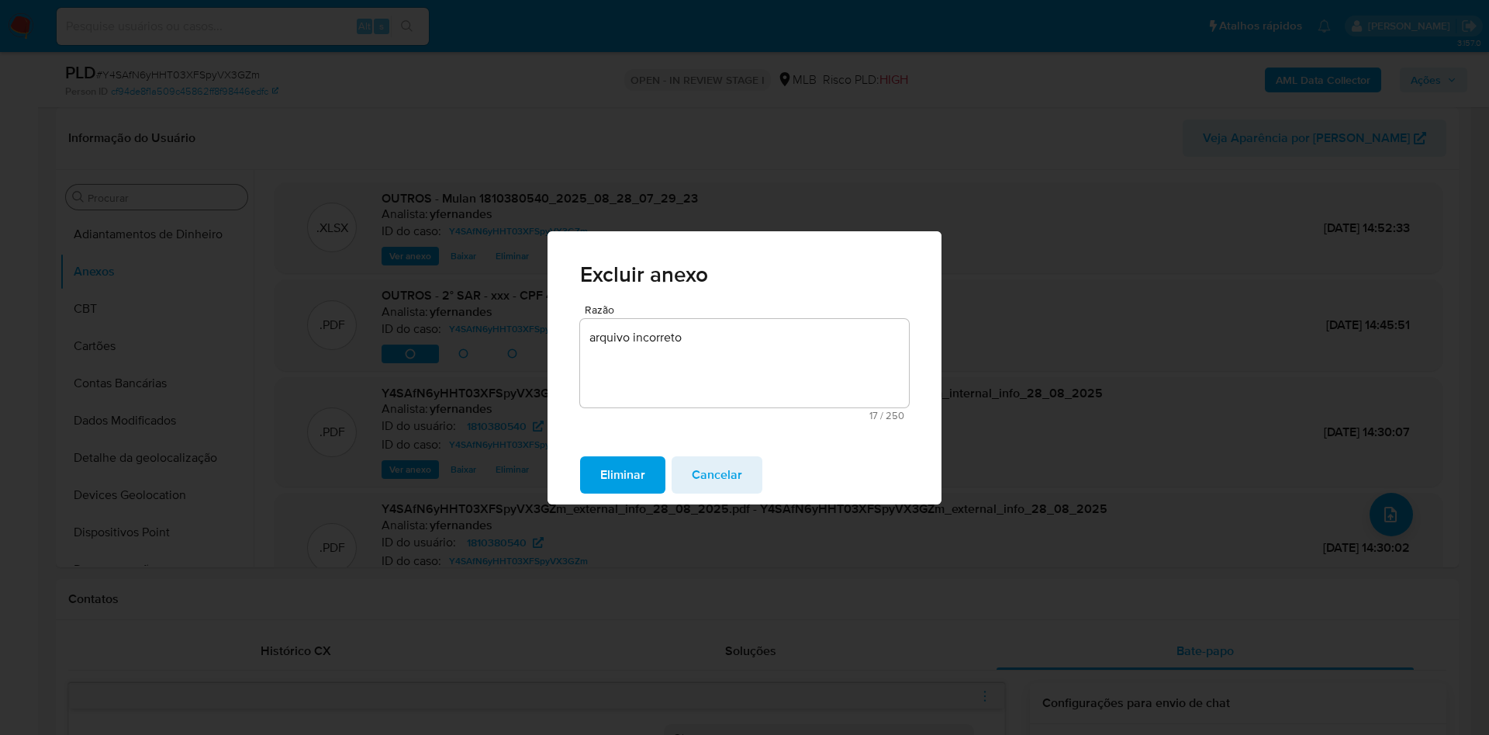
click at [617, 477] on span "Eliminar" at bounding box center [622, 475] width 45 height 34
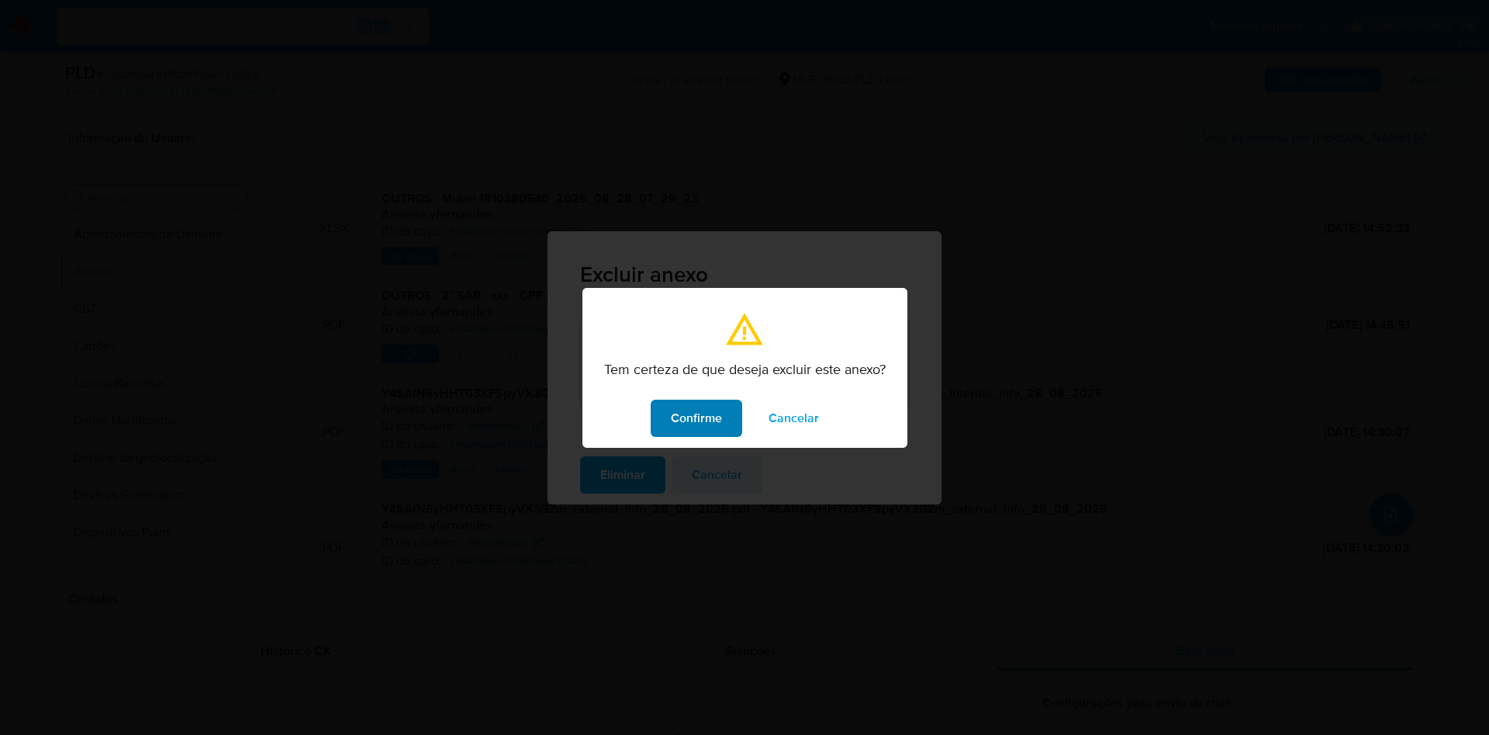
click at [700, 417] on span "Confirme" at bounding box center [696, 418] width 51 height 34
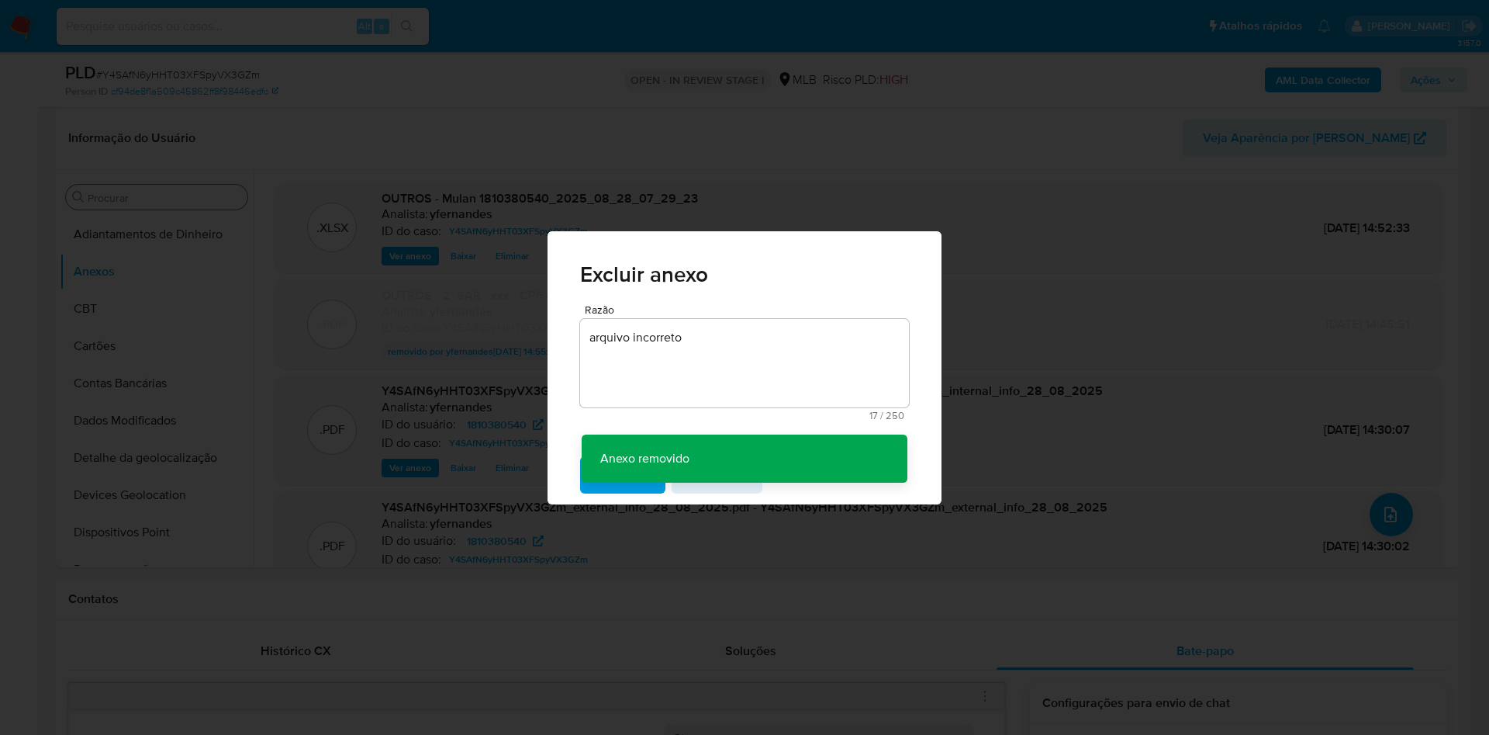
click at [1029, 321] on div "Excluir anexo Razão arquivo incorreto 17 / 250 233 caracteres restantes Anexo r…" at bounding box center [744, 367] width 1489 height 735
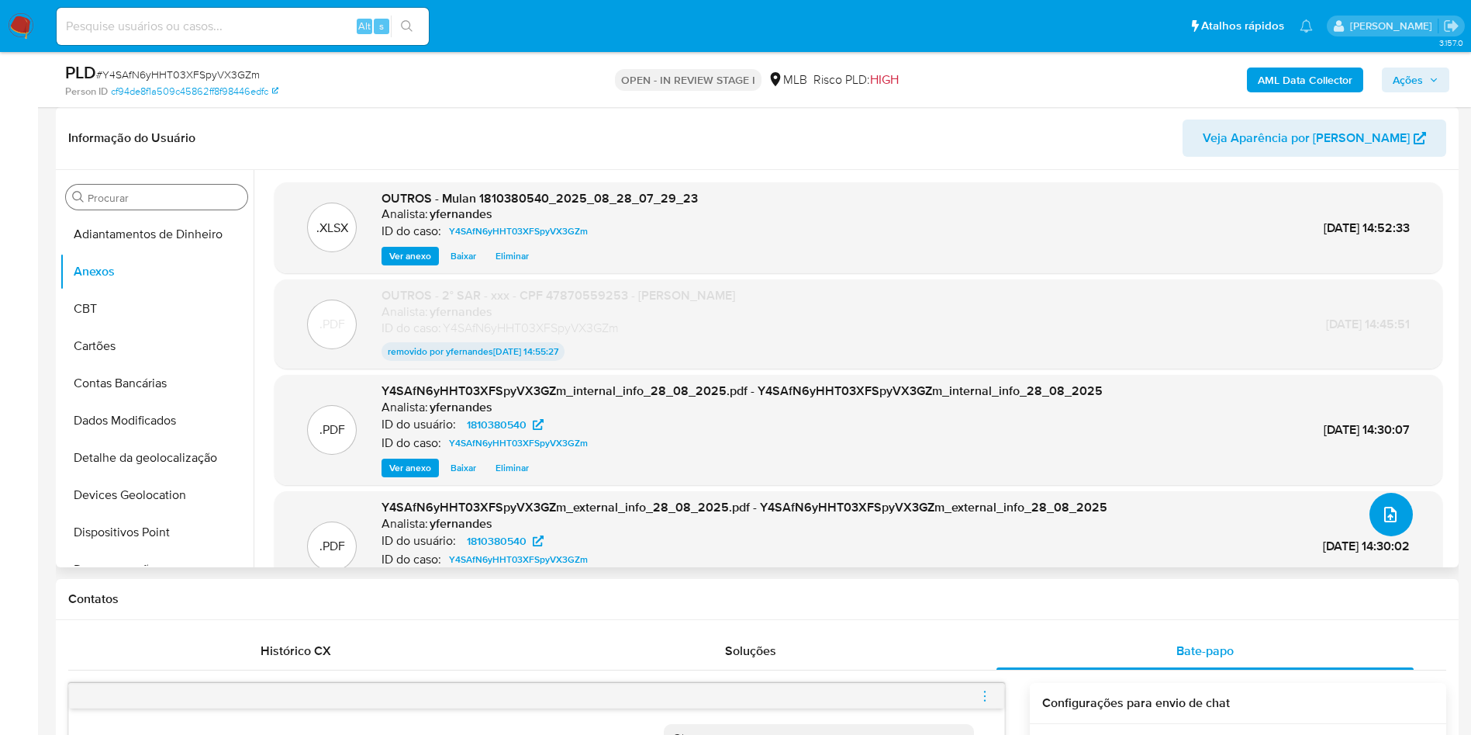
click at [1400, 508] on button "upload-file" at bounding box center [1391, 514] width 43 height 43
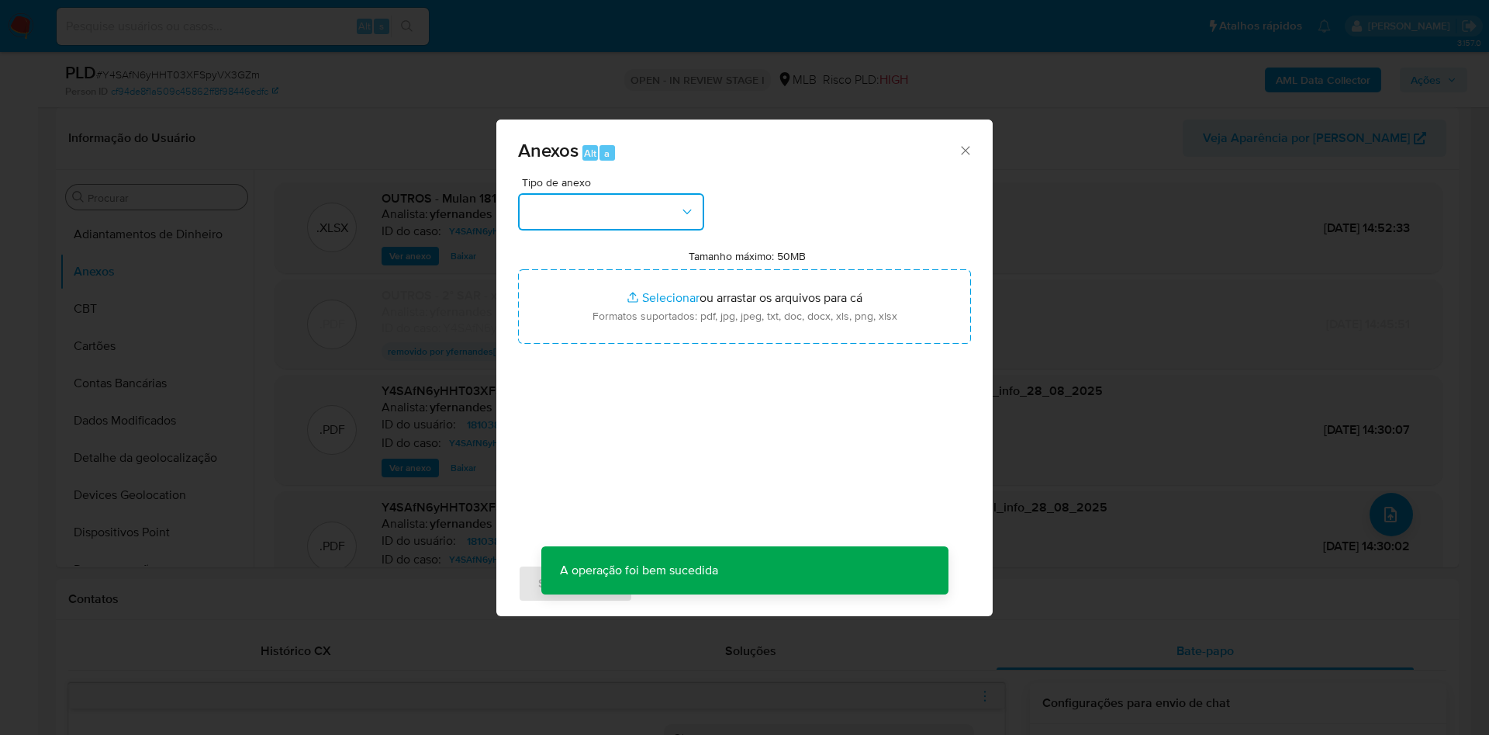
click at [596, 217] on button "button" at bounding box center [611, 211] width 186 height 37
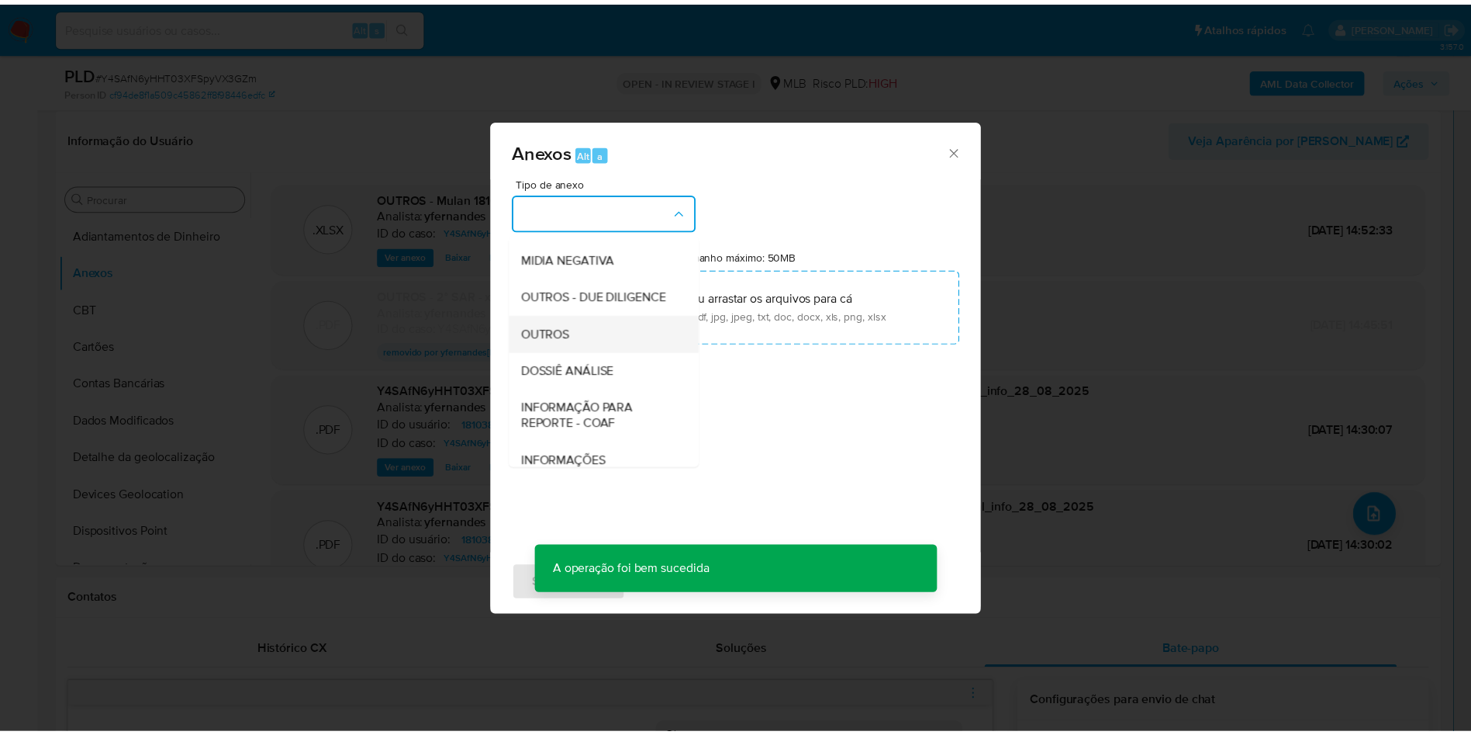
scroll to position [239, 0]
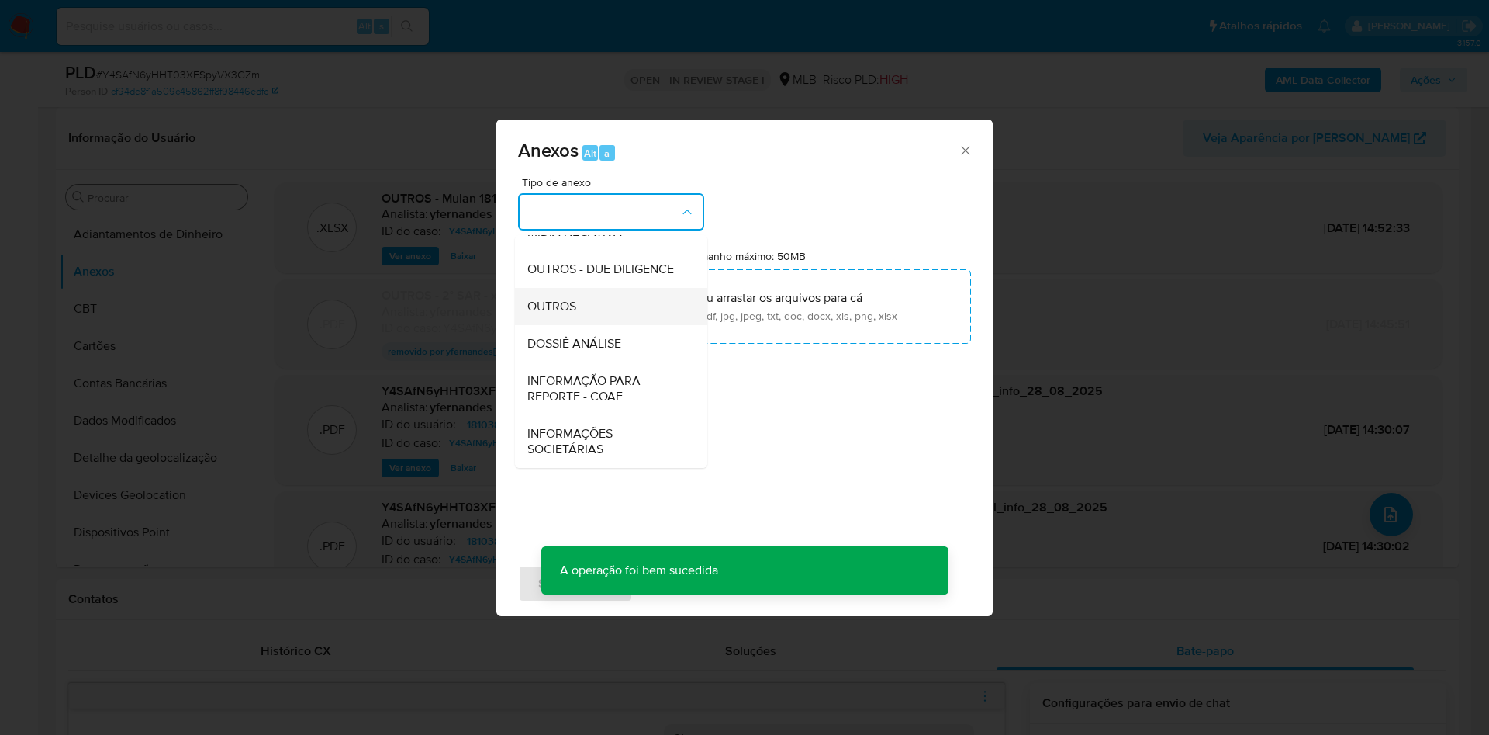
click at [599, 288] on div "OUTROS" at bounding box center [606, 306] width 158 height 37
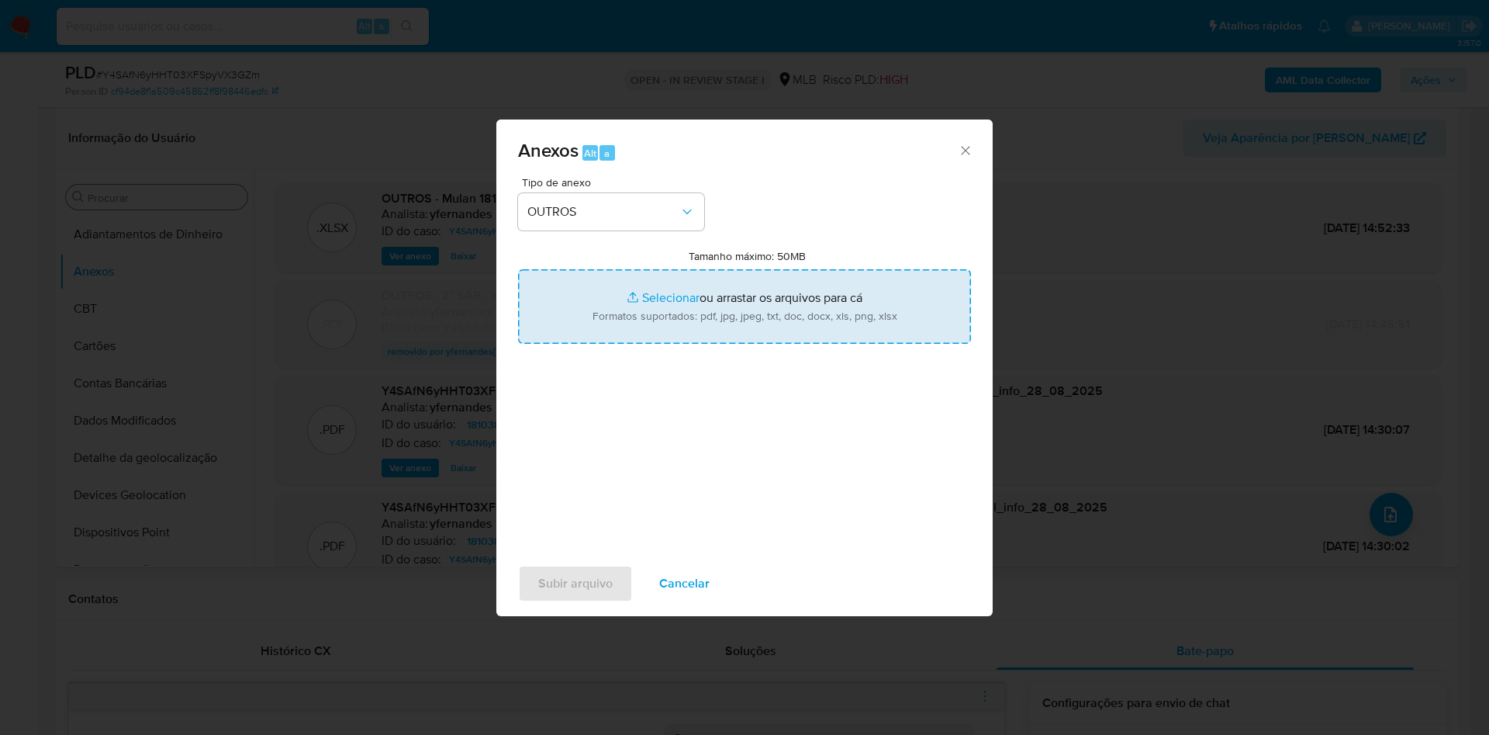
type input "C:\fakepath\2° SAR - xxxxx - CPF 47870559253 - JULIO SALVADOR DE ALMEIDA.pdf"
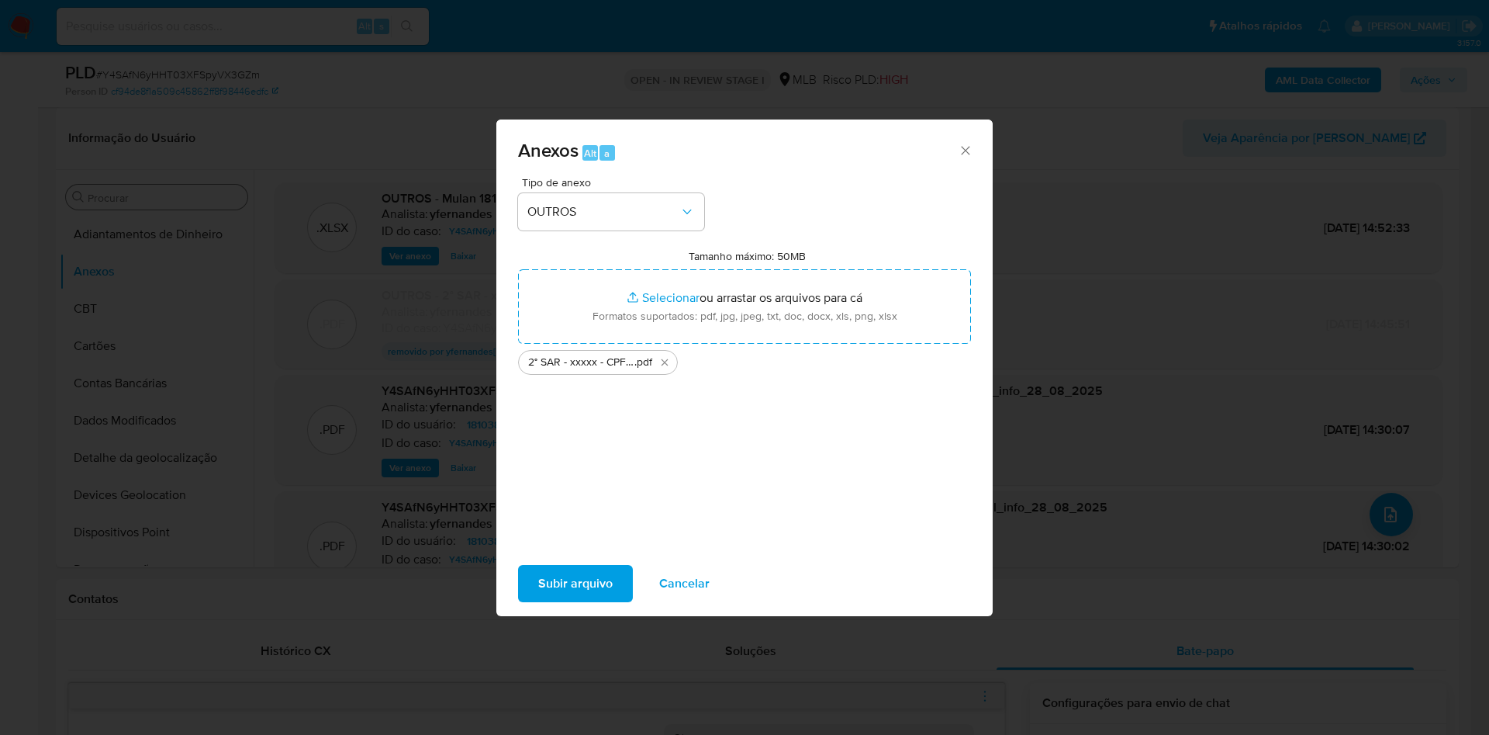
click at [570, 586] on span "Subir arquivo" at bounding box center [575, 583] width 74 height 34
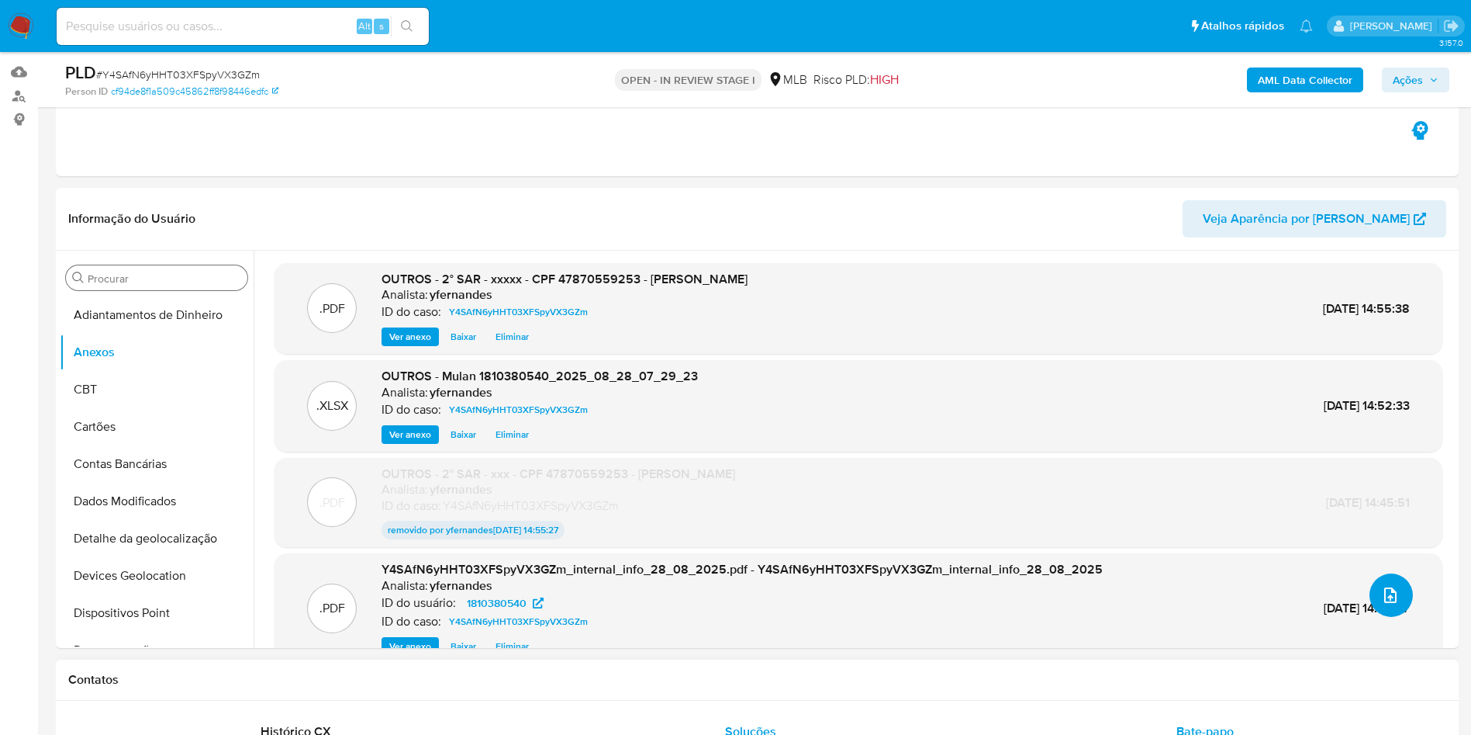
scroll to position [116, 0]
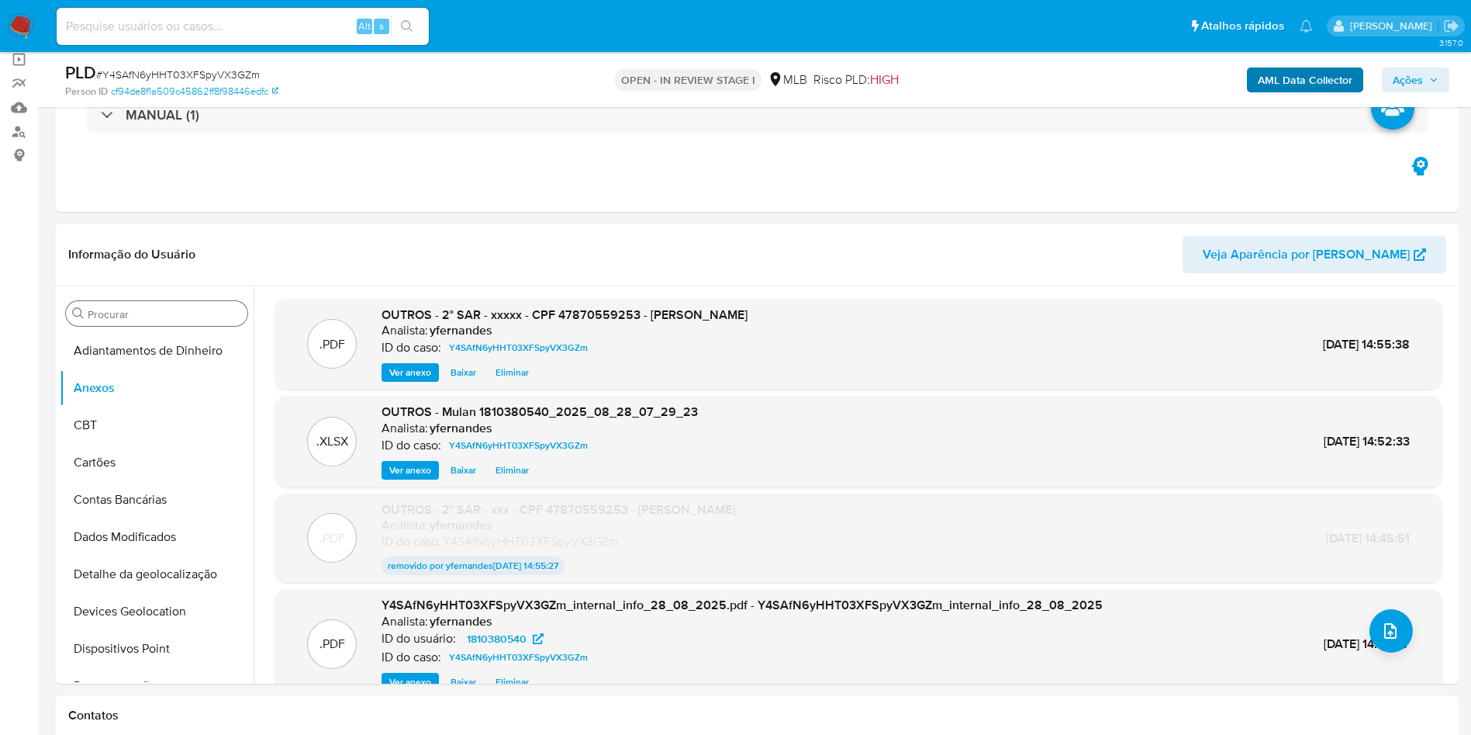
drag, startPoint x: 1405, startPoint y: 74, endPoint x: 1356, endPoint y: 83, distance: 50.5
click at [1405, 74] on span "Ações" at bounding box center [1408, 79] width 30 height 25
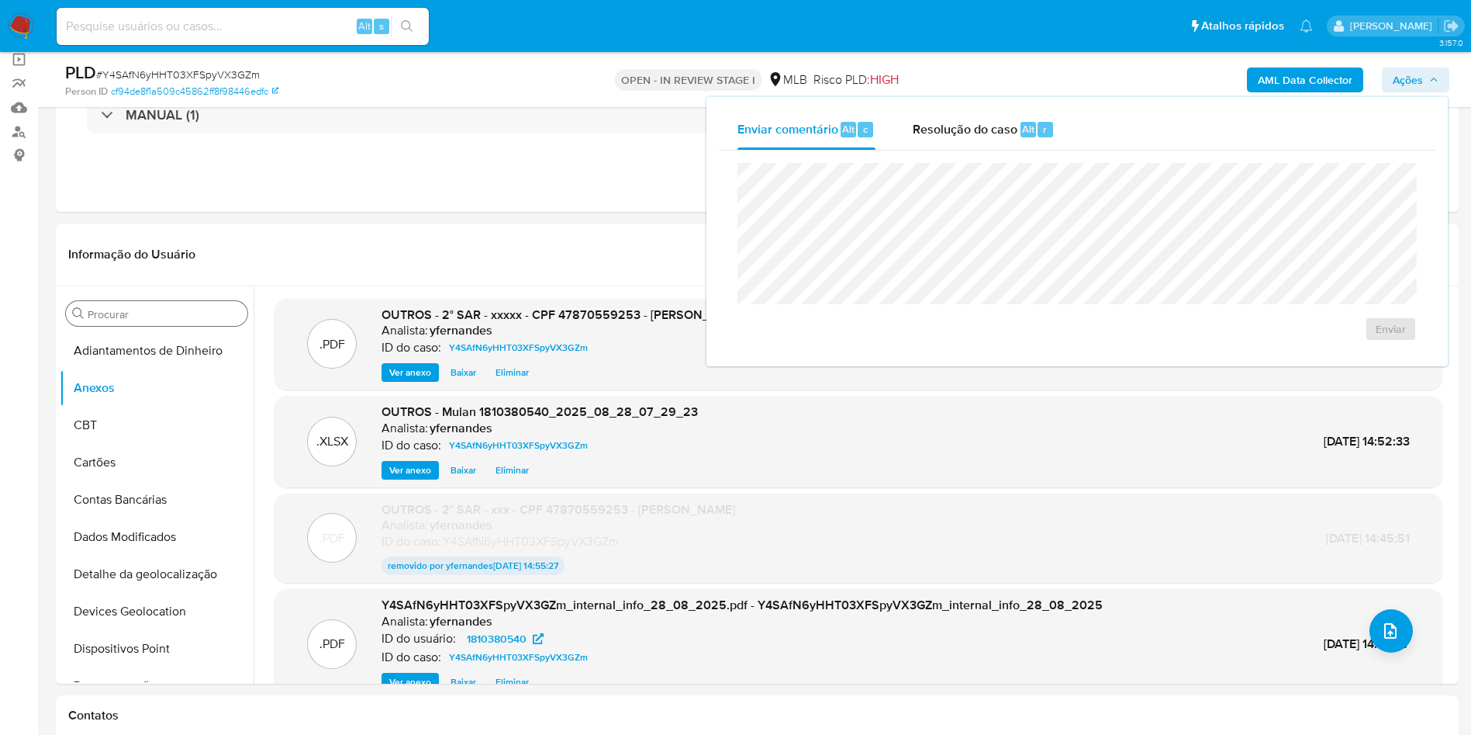
drag, startPoint x: 948, startPoint y: 126, endPoint x: 948, endPoint y: 160, distance: 34.1
click at [948, 126] on span "Resolução do caso" at bounding box center [965, 128] width 105 height 18
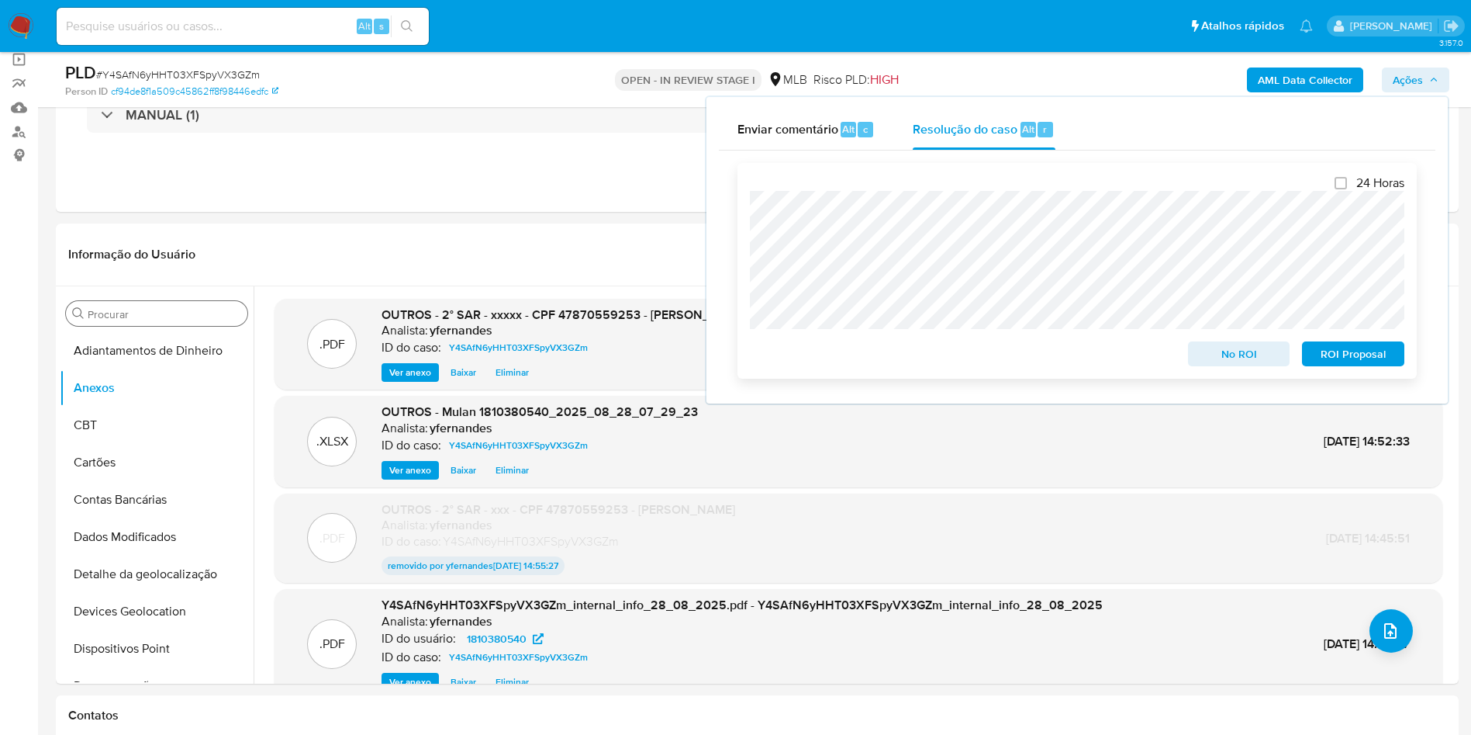
click at [1343, 365] on span "ROI Proposal" at bounding box center [1353, 354] width 81 height 22
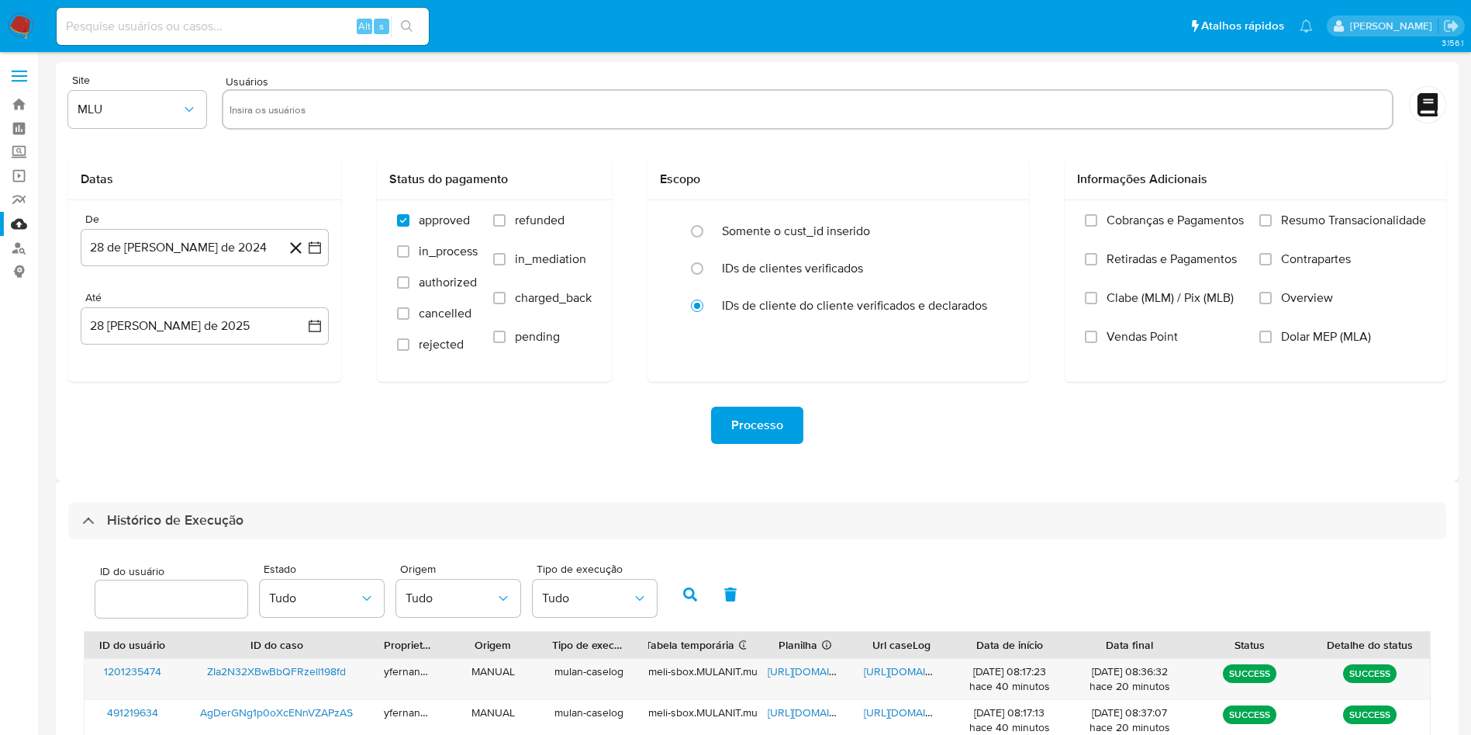
select select "10"
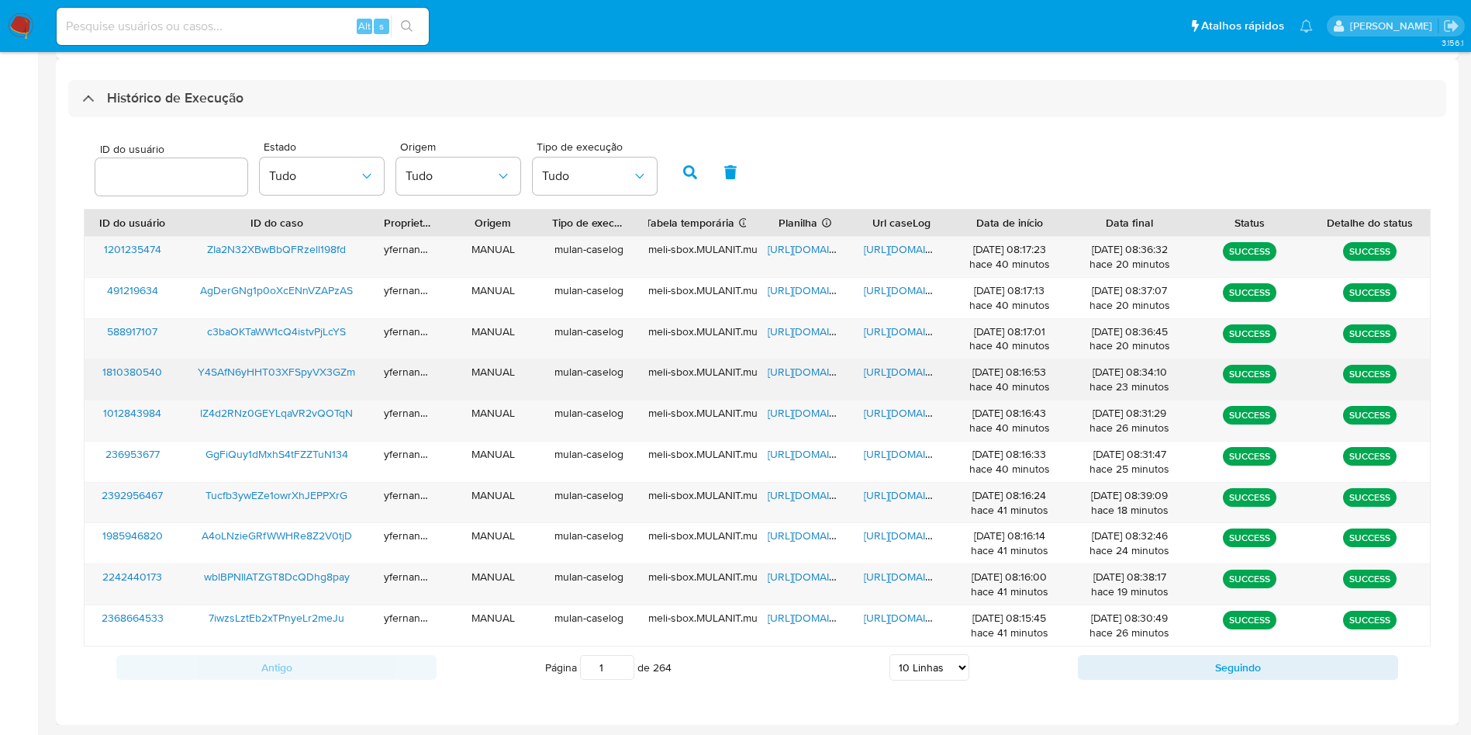
click at [810, 372] on span "[URL][DOMAIN_NAME]" at bounding box center [821, 372] width 107 height 16
click at [912, 374] on span "[URL][DOMAIN_NAME]" at bounding box center [917, 372] width 107 height 16
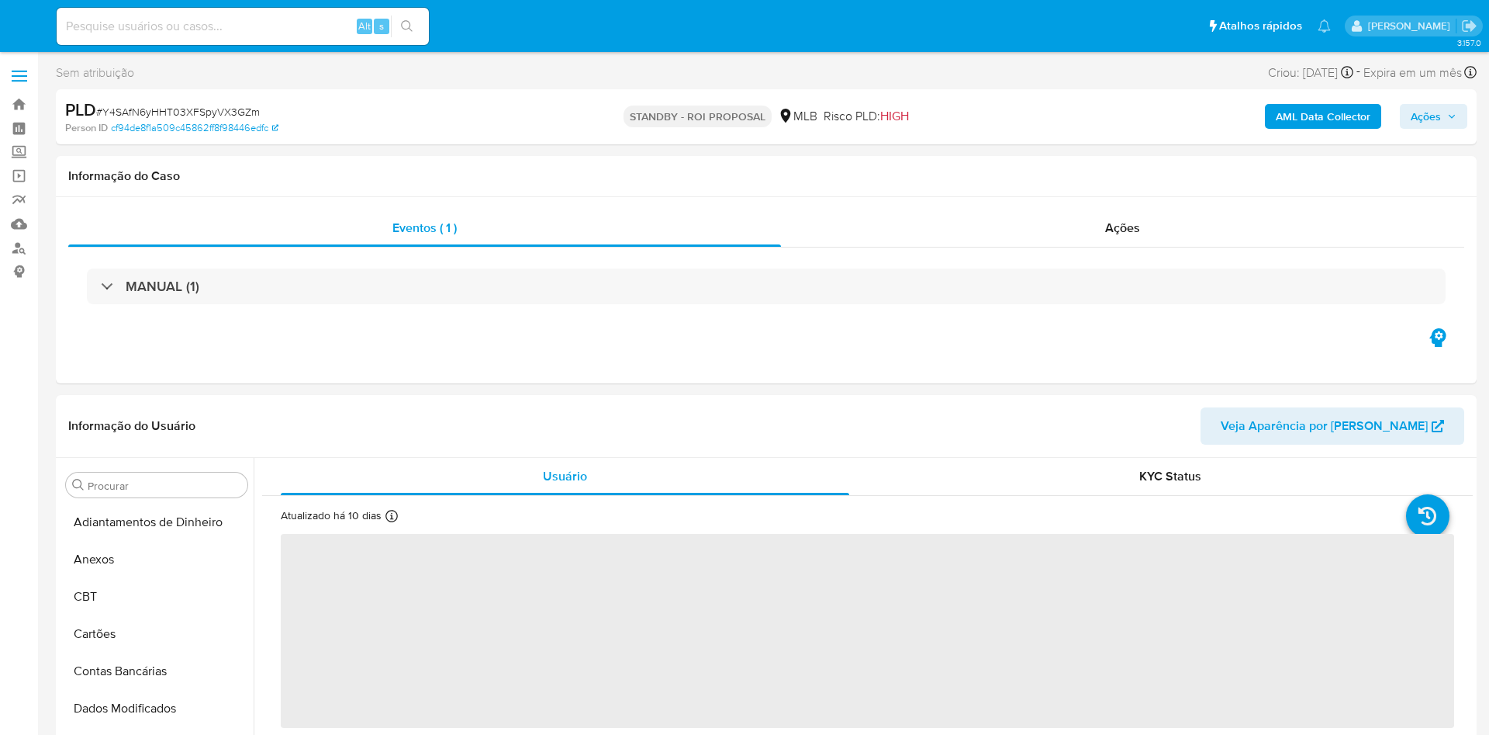
select select "10"
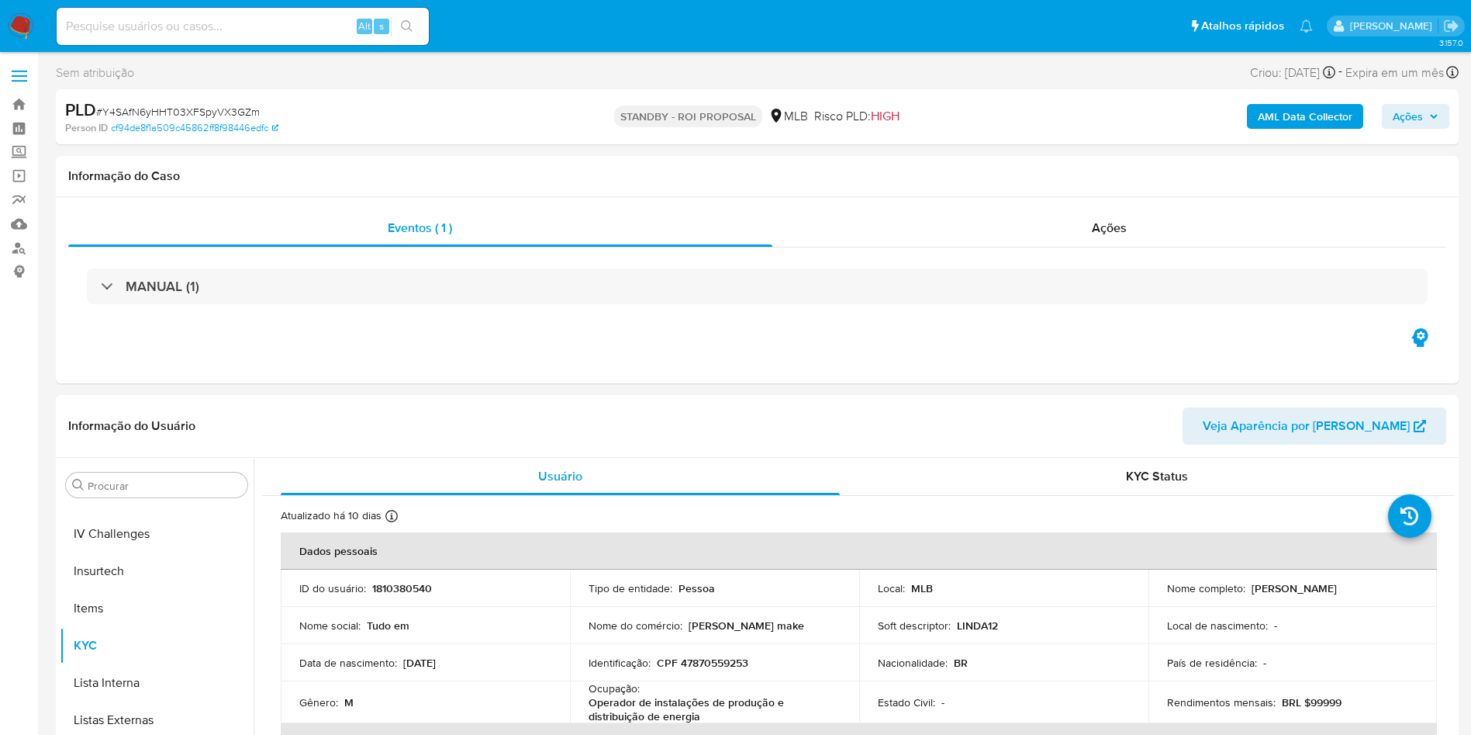
scroll to position [693, 0]
click at [928, 226] on div "Ações" at bounding box center [1110, 227] width 675 height 37
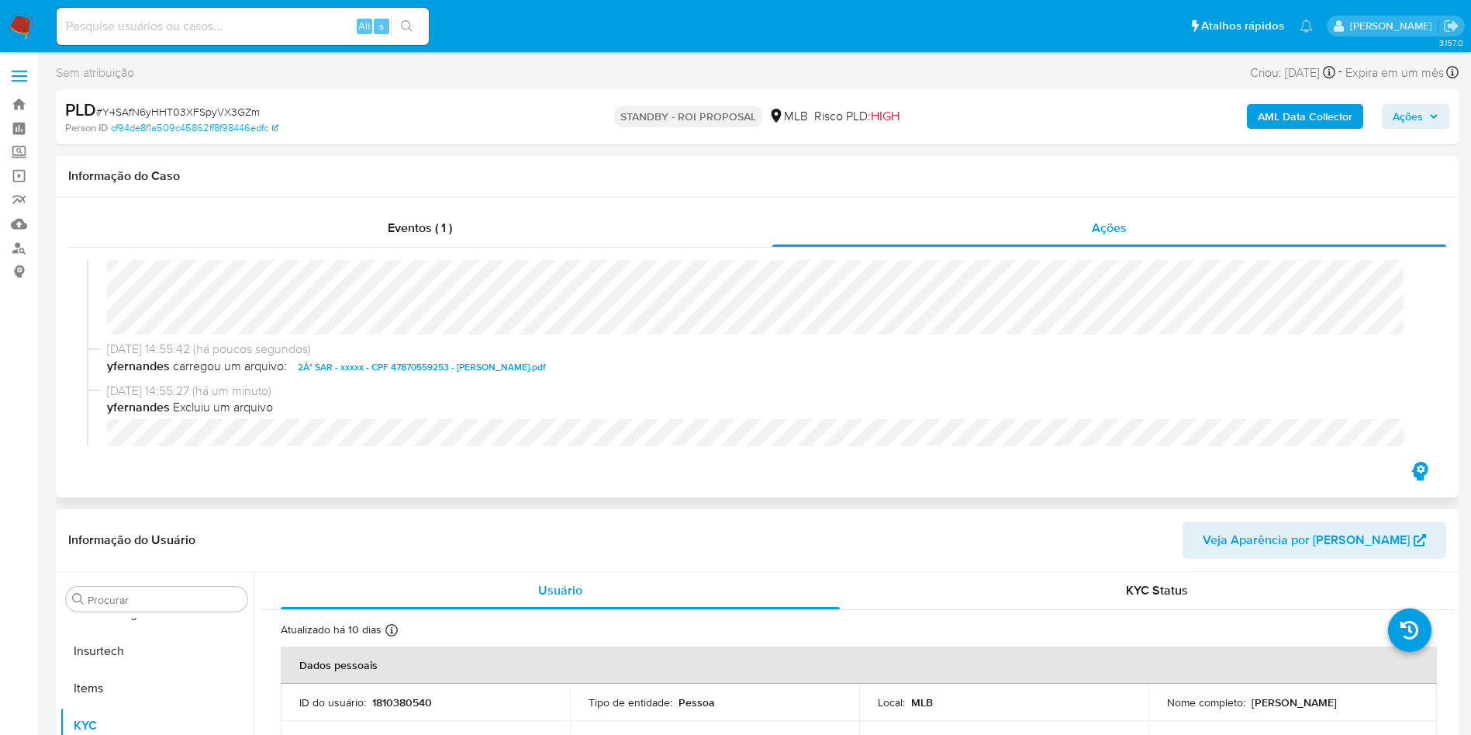
scroll to position [0, 0]
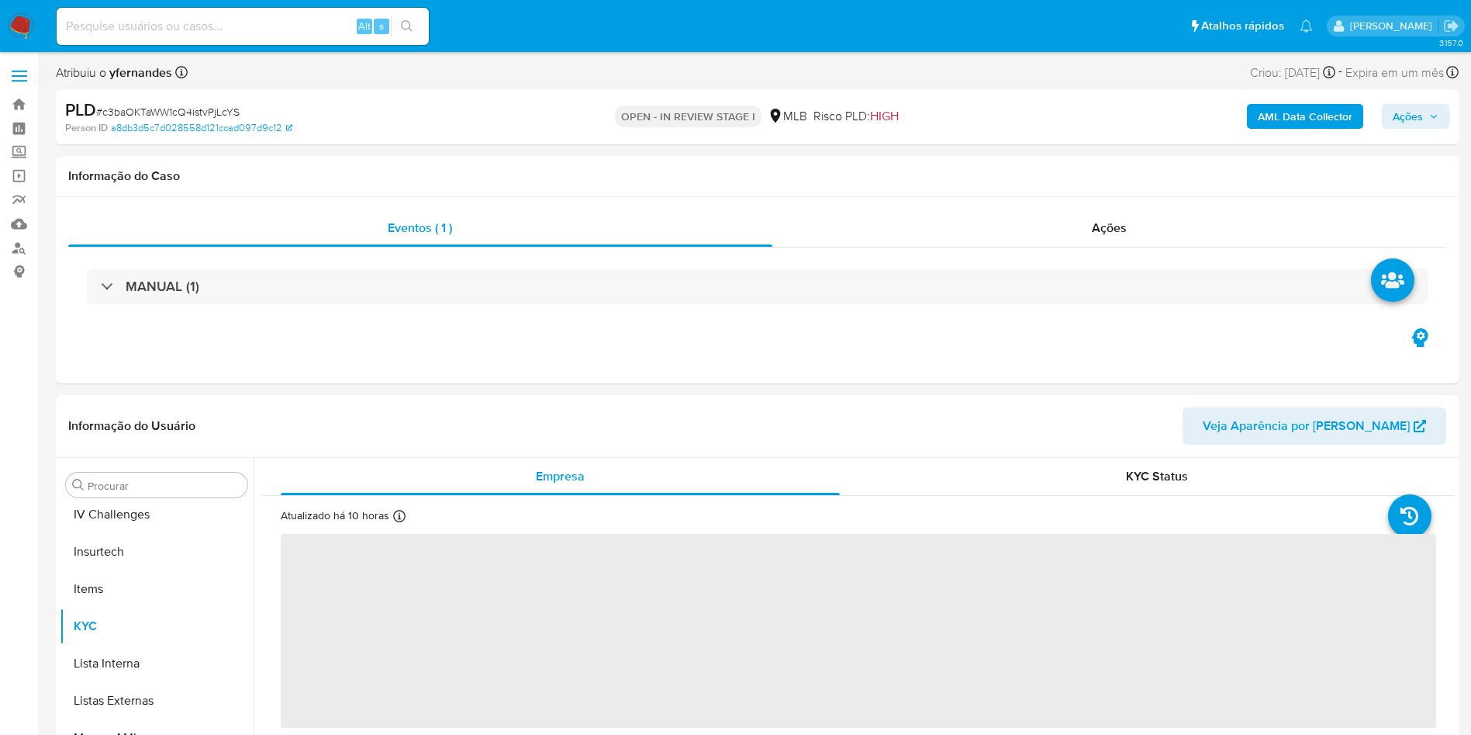
scroll to position [693, 0]
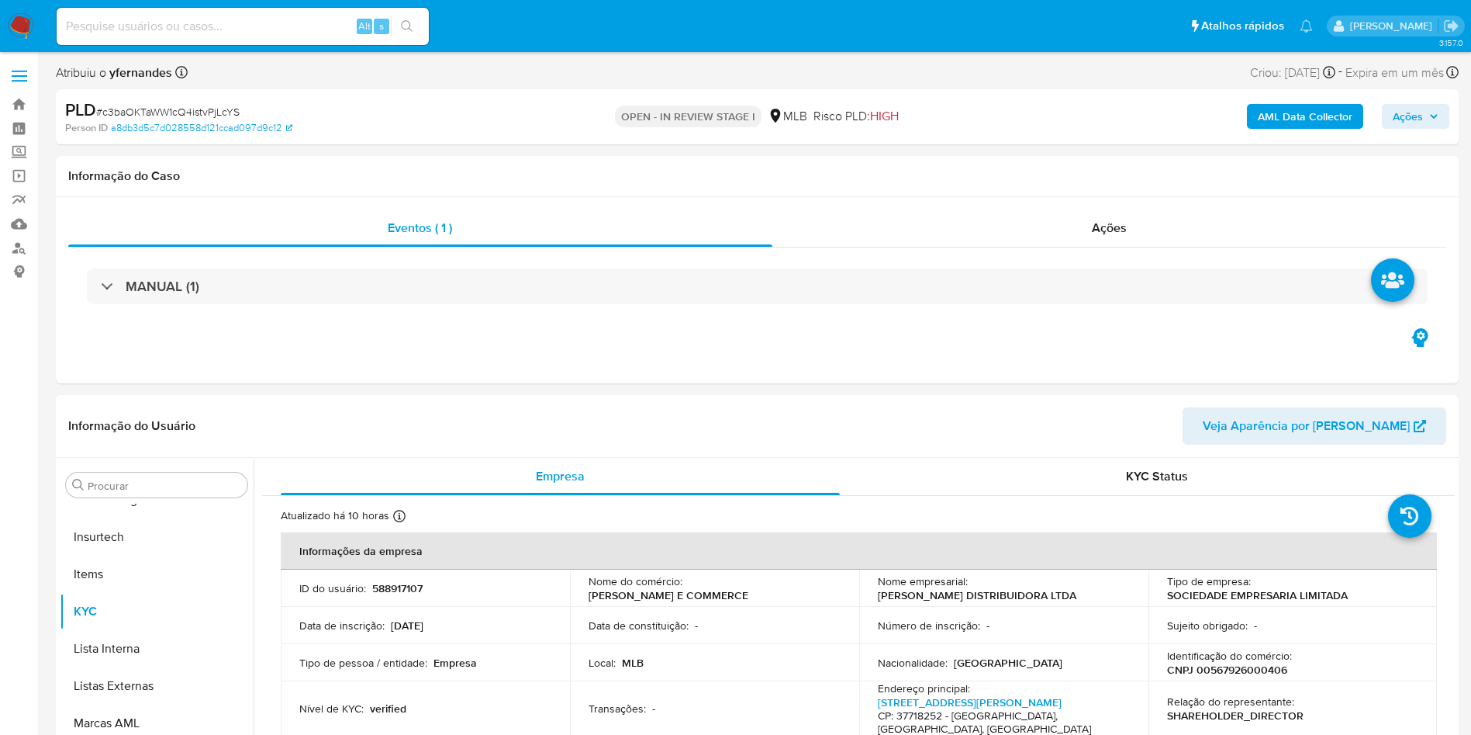
select select "10"
click at [181, 105] on span "# c3baOKTaWW1cQ4istvPjLcYS" at bounding box center [167, 112] width 143 height 16
click at [182, 105] on span "# c3baOKTaWW1cQ4istvPjLcYS" at bounding box center [167, 112] width 143 height 16
copy span "c3baOKTaWW1cQ4istvPjLcYS"
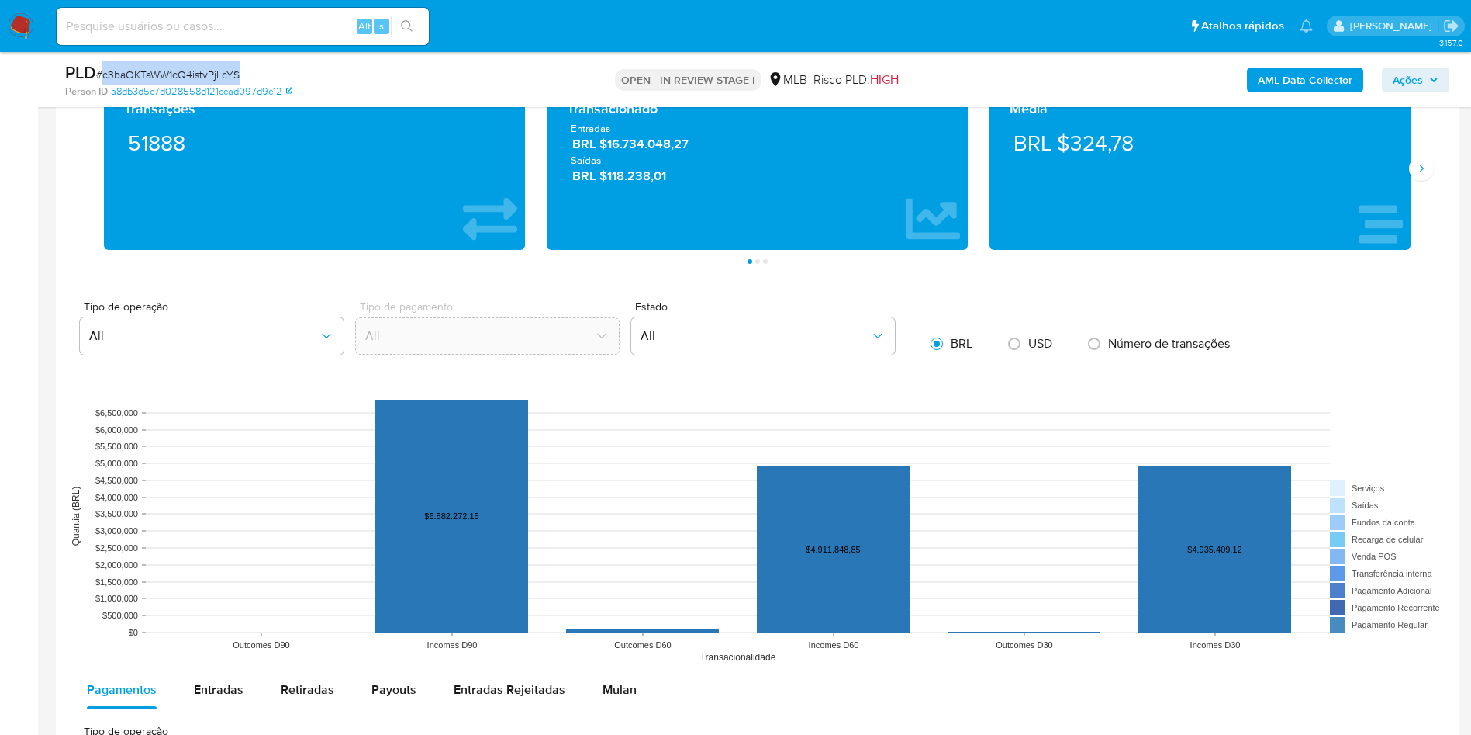
scroll to position [1047, 0]
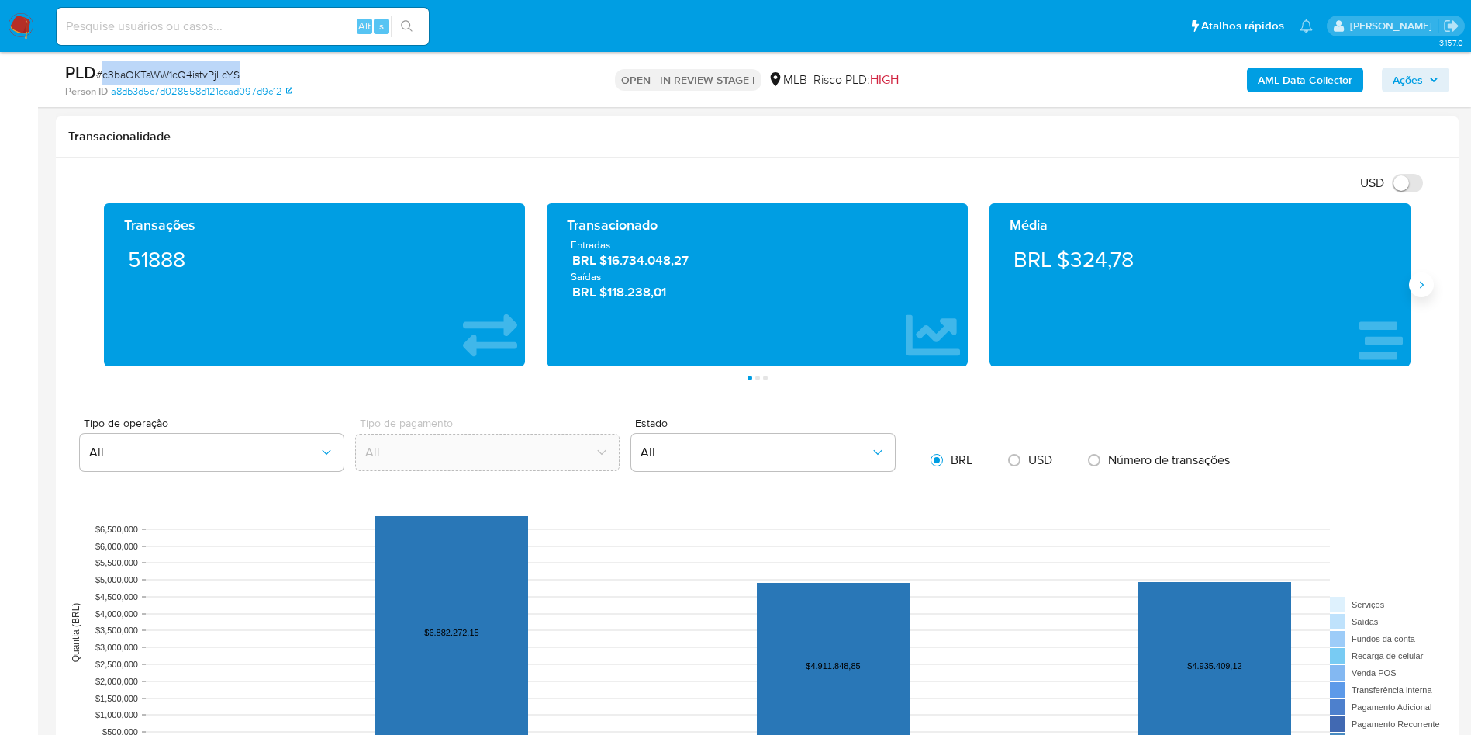
click at [1419, 285] on icon "Siguiente" at bounding box center [1422, 284] width 12 height 12
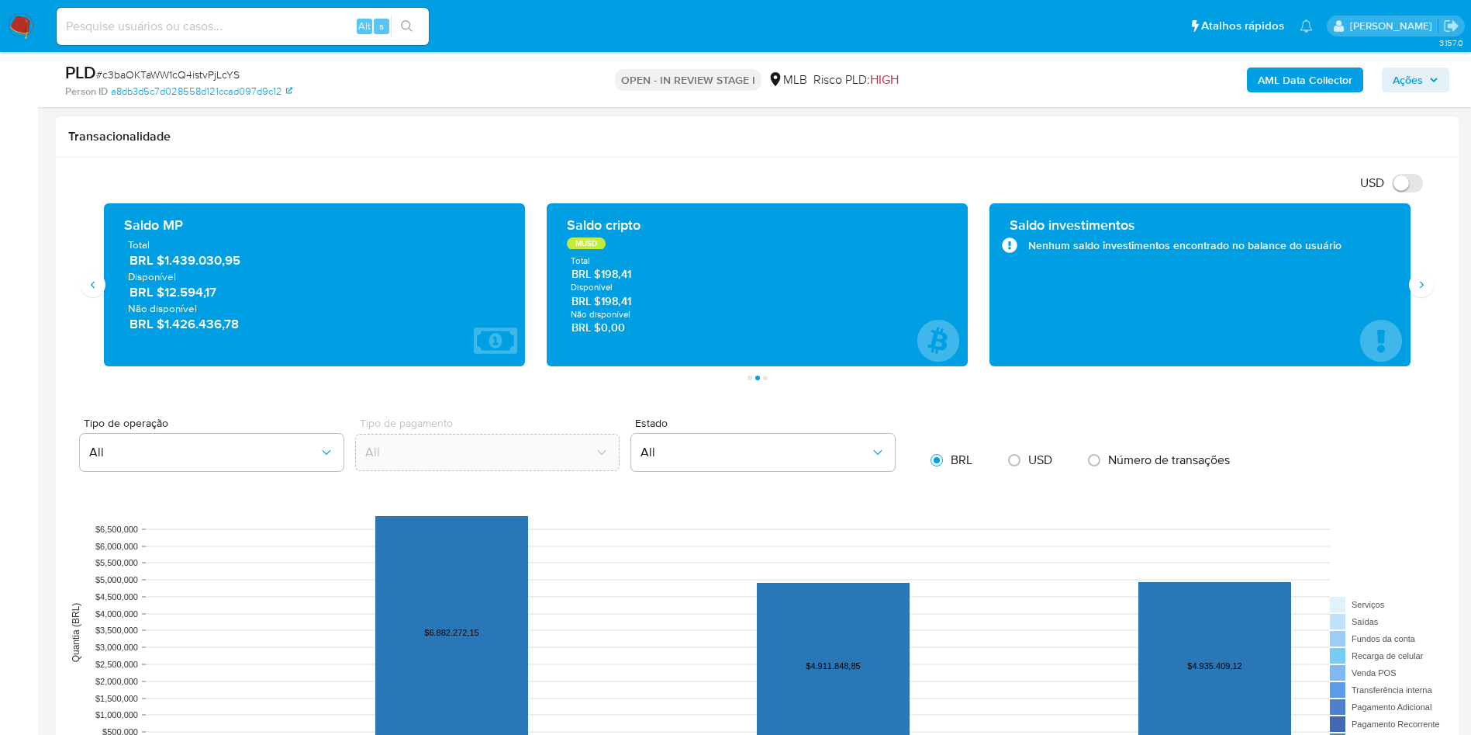
click at [233, 260] on span "BRL $1.439.030,95" at bounding box center [316, 260] width 372 height 18
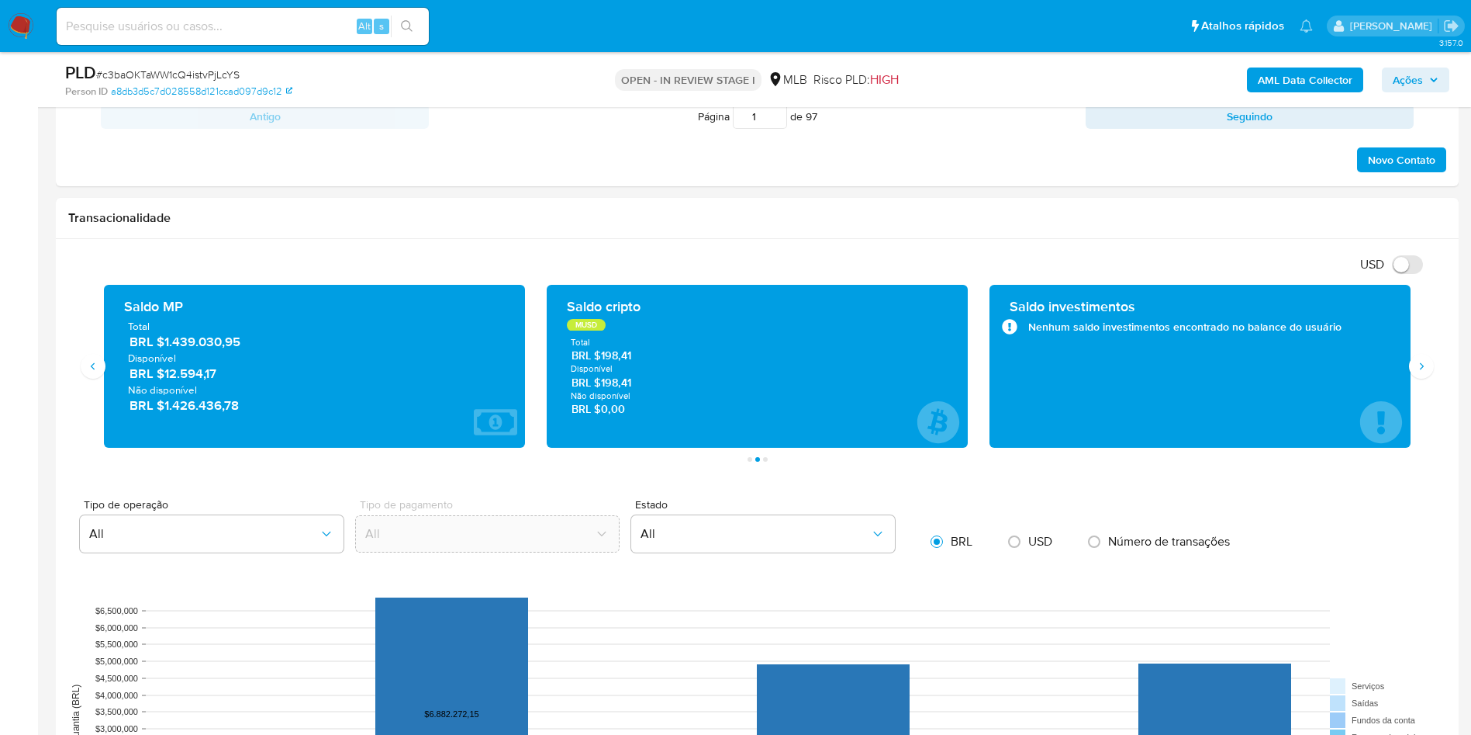
scroll to position [931, 0]
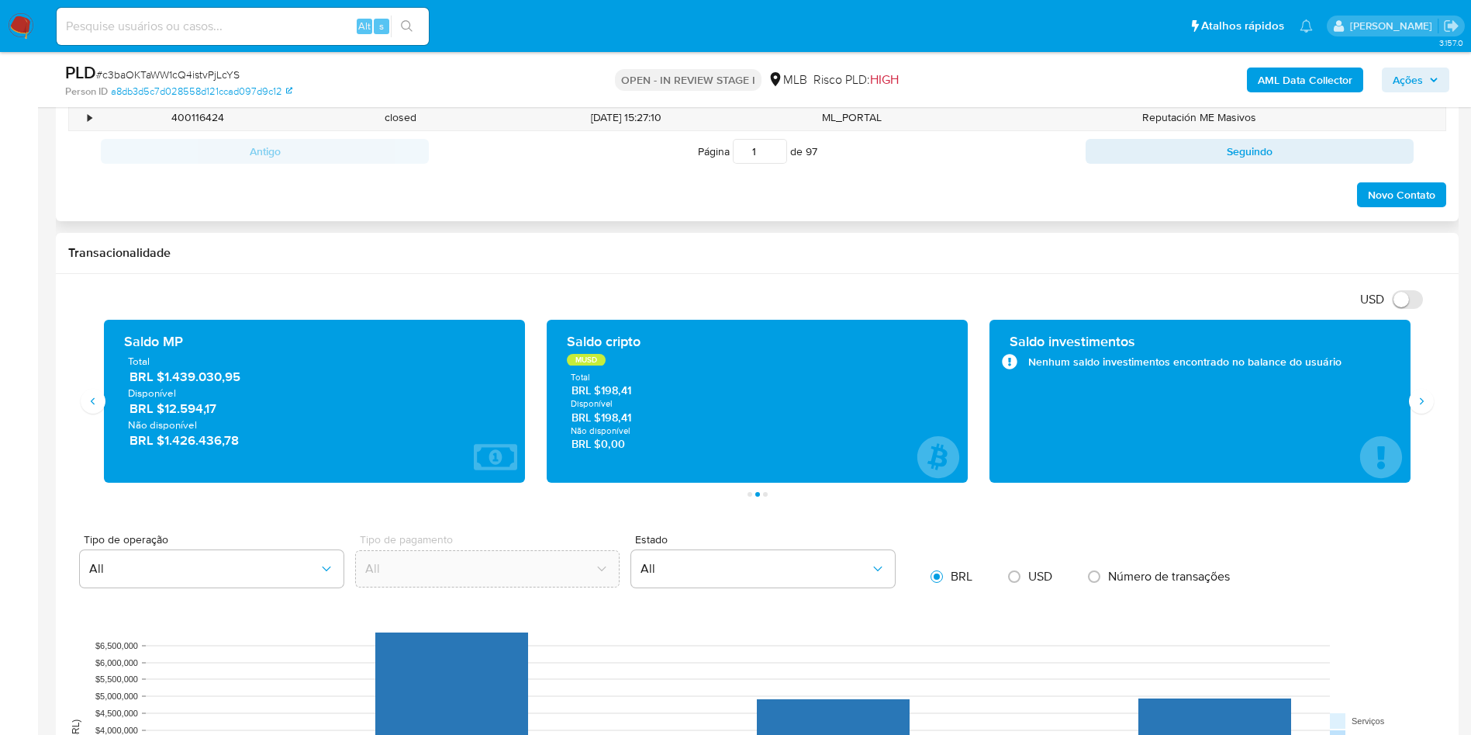
click at [581, 212] on div "Histórico CX Soluções Bate-papo Id Estado Data de criação Origem Processo • 402…" at bounding box center [757, 71] width 1403 height 299
click at [1417, 403] on icon "Siguiente" at bounding box center [1422, 401] width 12 height 12
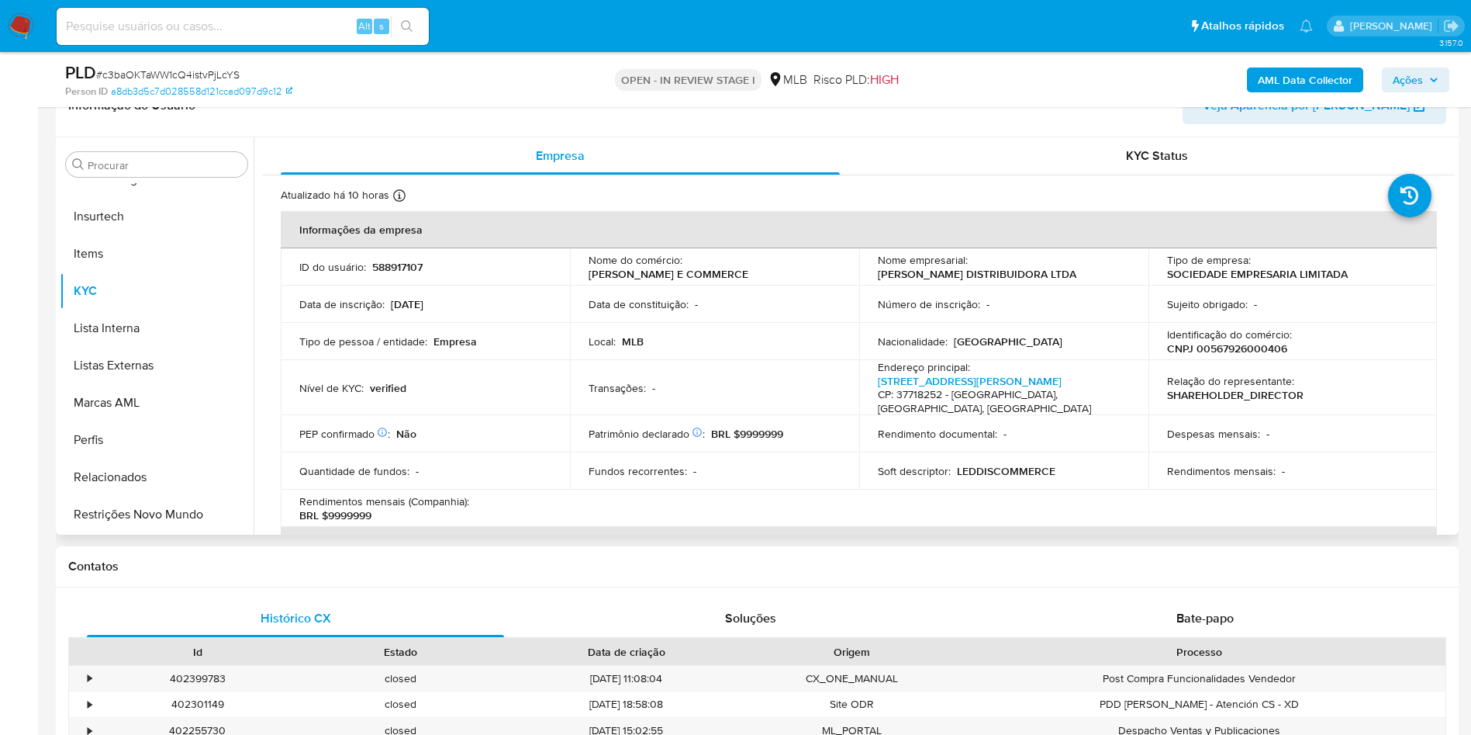
scroll to position [233, 0]
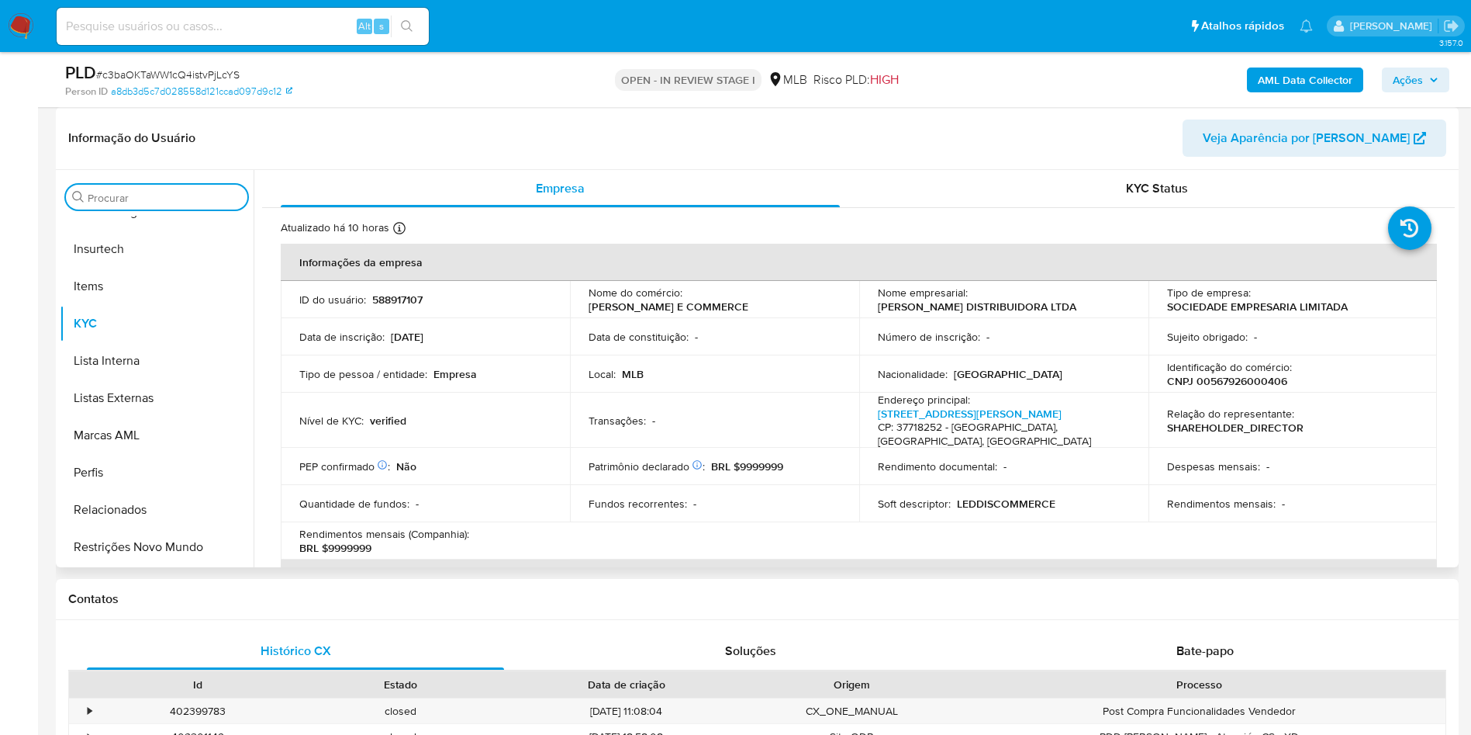
click at [159, 201] on input "Procurar" at bounding box center [165, 198] width 154 height 14
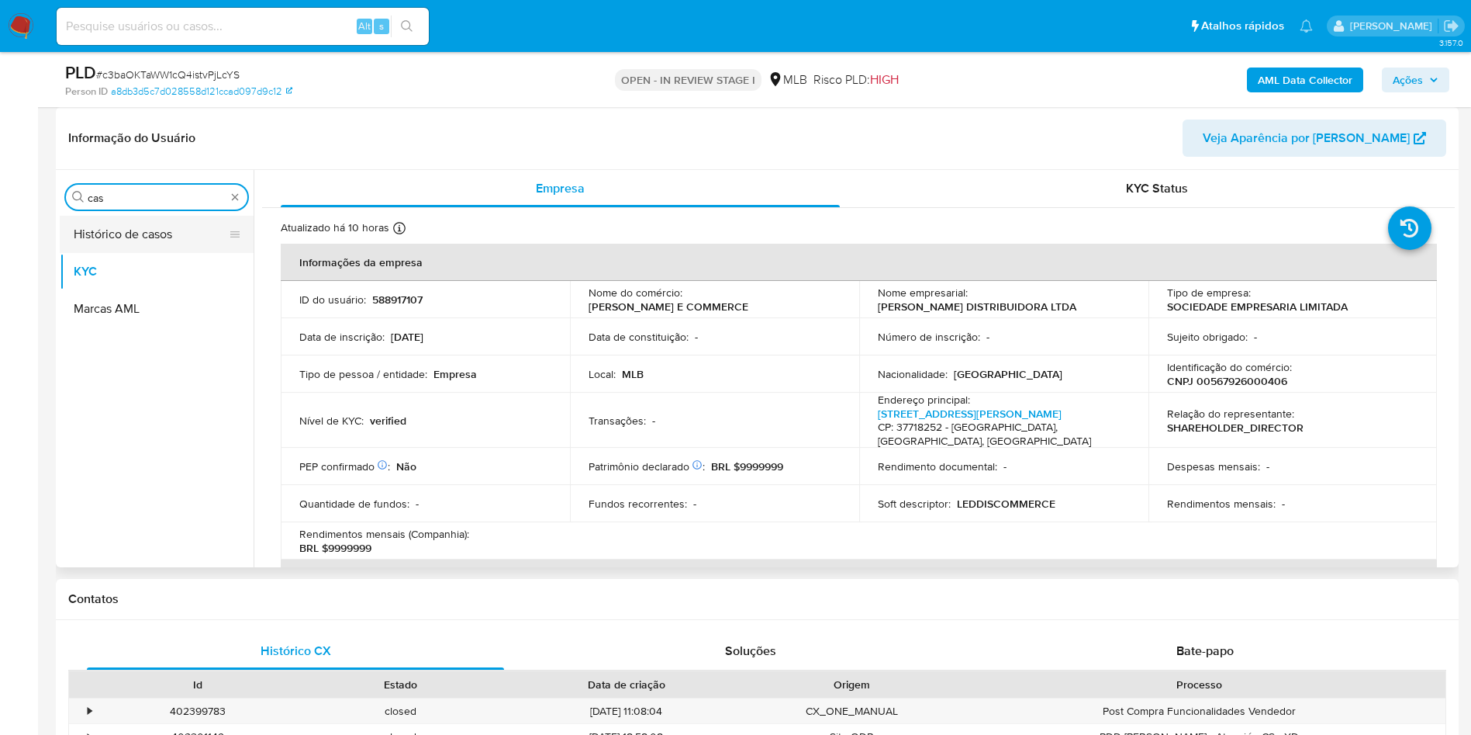
click at [127, 223] on button "Histórico de casos" at bounding box center [151, 234] width 182 height 37
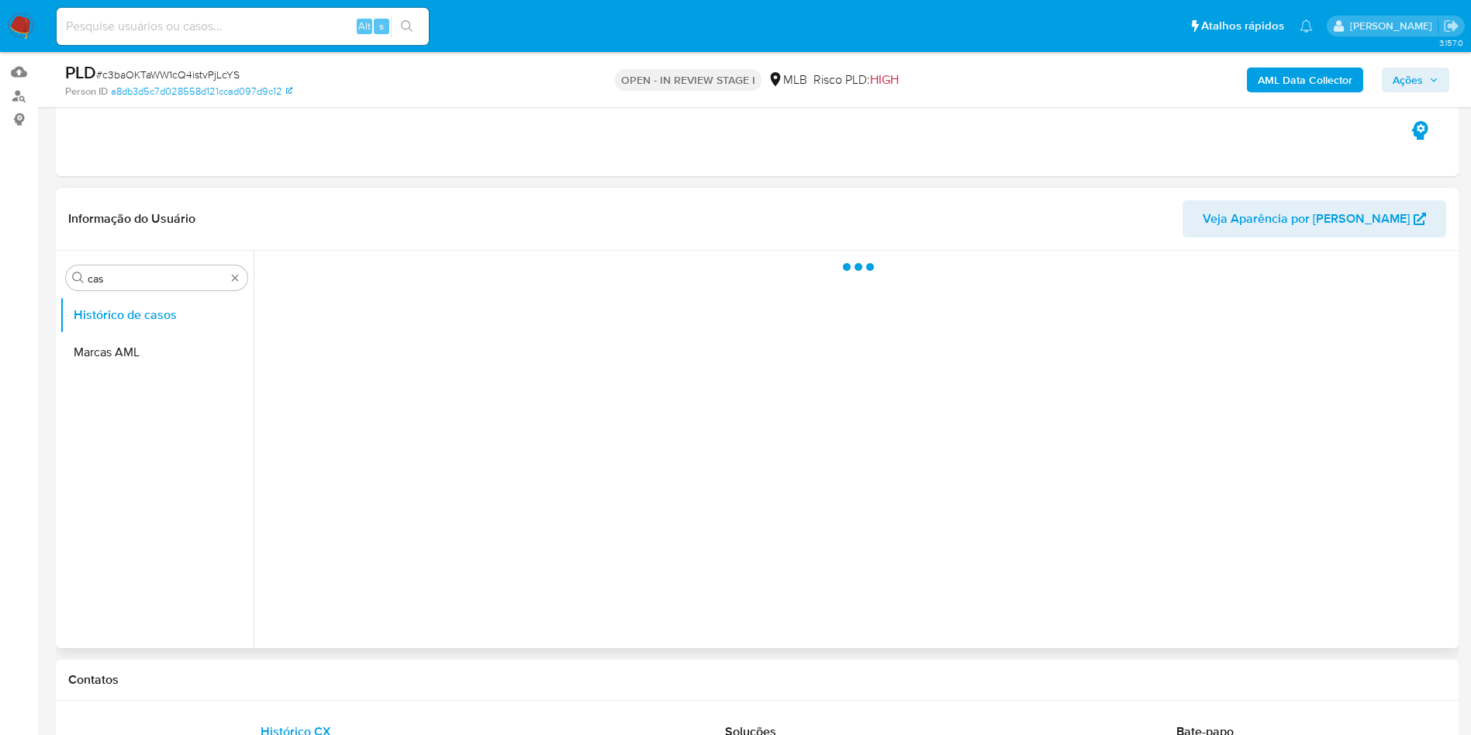
scroll to position [116, 0]
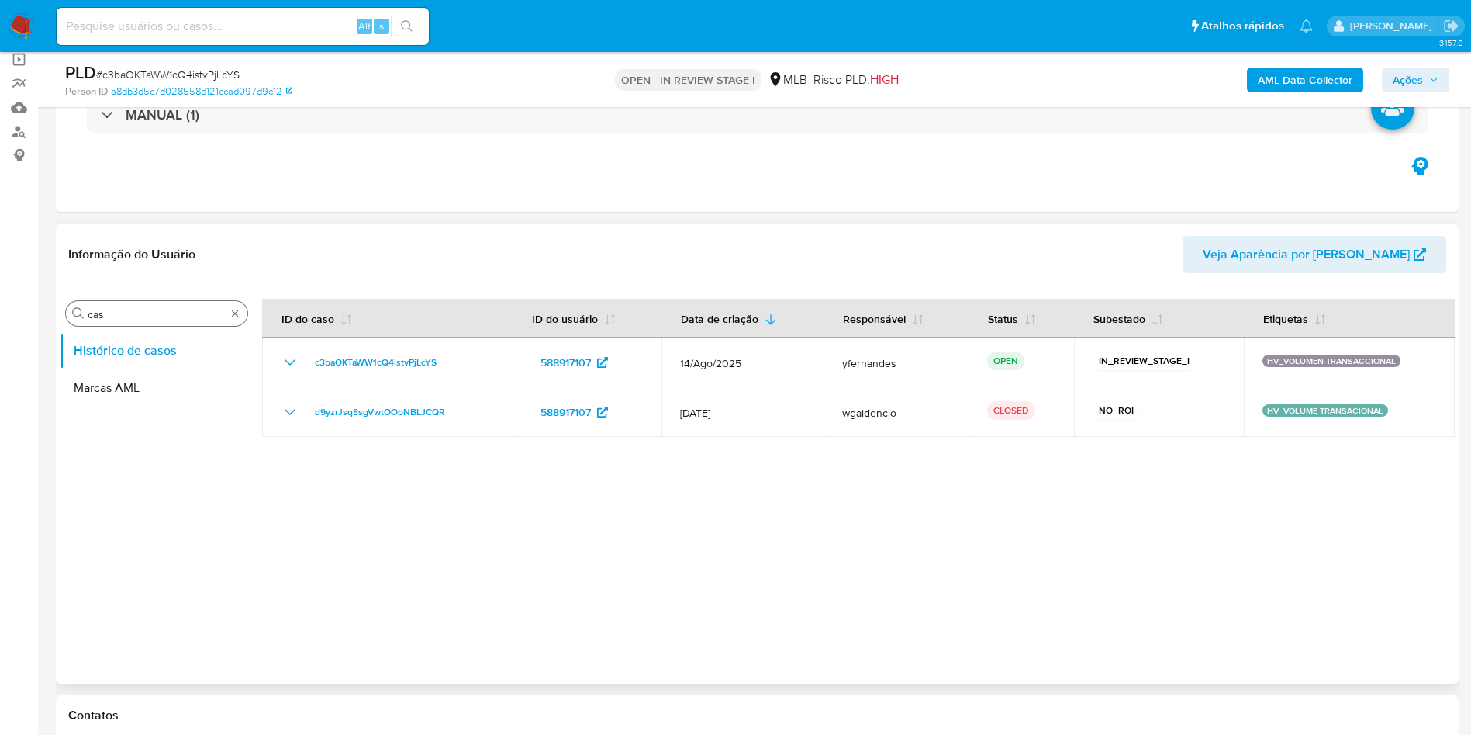
click at [113, 307] on input "cas" at bounding box center [157, 314] width 138 height 14
click at [114, 309] on input "cas" at bounding box center [157, 314] width 138 height 14
click at [115, 309] on input "cas" at bounding box center [157, 314] width 138 height 14
type input "ger"
click at [117, 339] on button "Geral" at bounding box center [151, 350] width 182 height 37
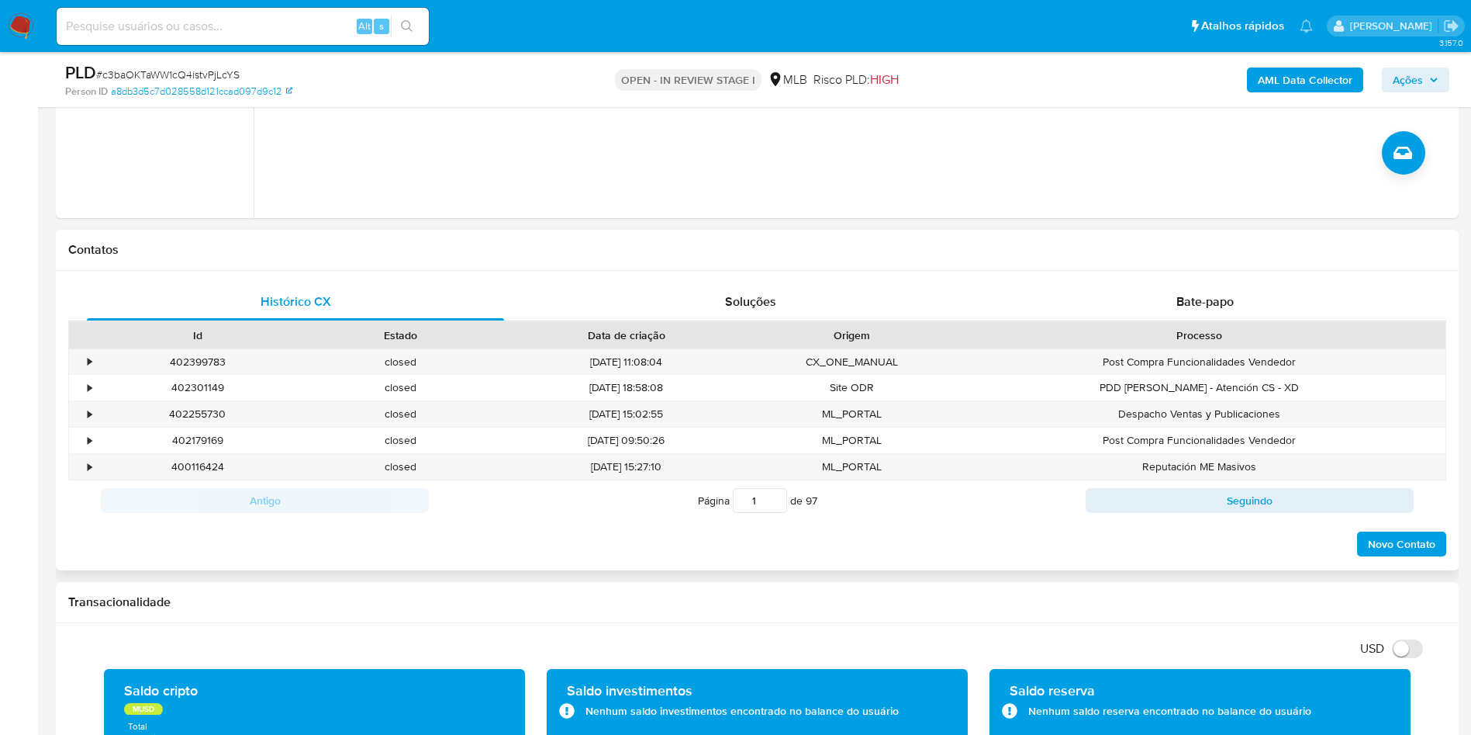
click at [1195, 295] on span "Bate-papo" at bounding box center [1205, 301] width 57 height 18
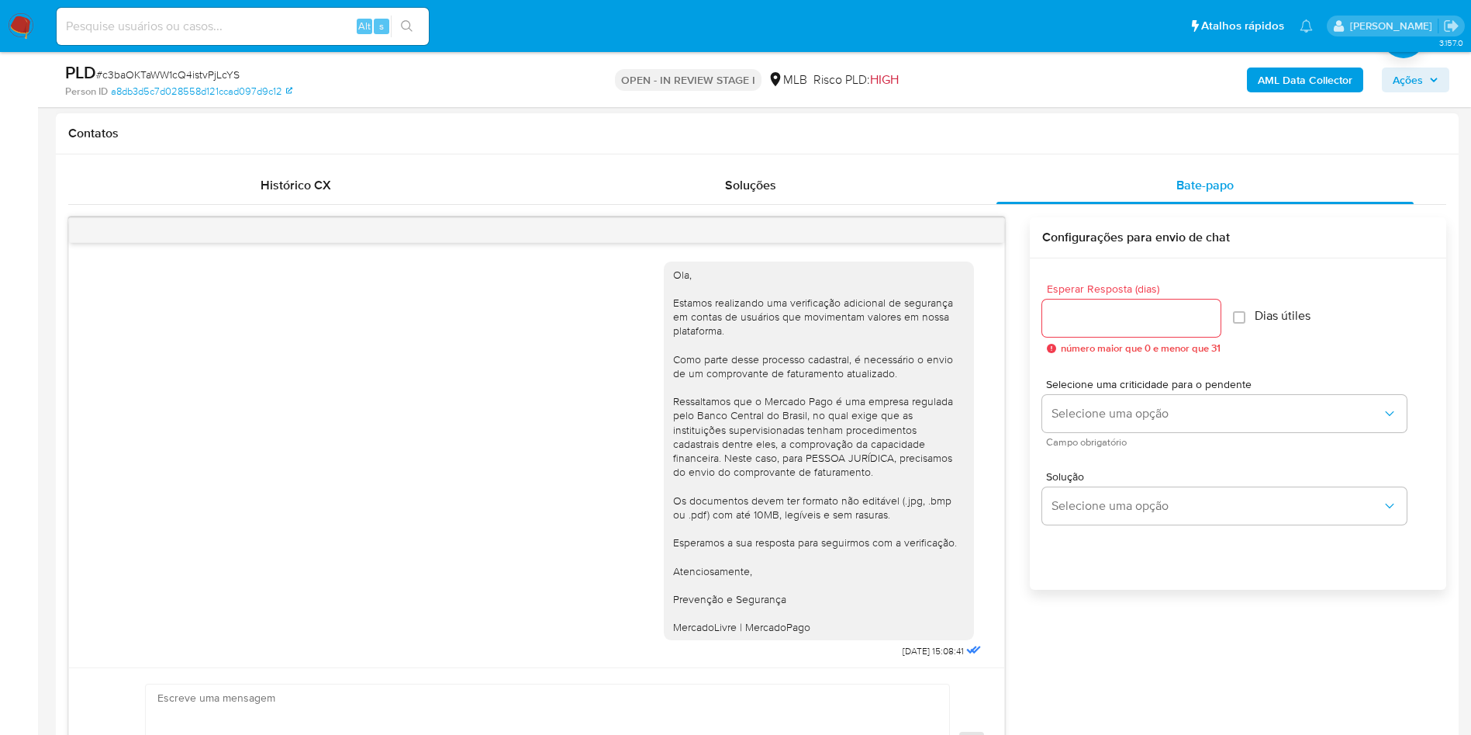
scroll to position [3, 0]
click at [746, 137] on h1 "Contatos" at bounding box center [757, 134] width 1378 height 16
drag, startPoint x: 867, startPoint y: 649, endPoint x: 911, endPoint y: 644, distance: 43.8
click at [911, 644] on span "[DATE] 15:08:41" at bounding box center [933, 647] width 61 height 12
copy span "[DATE]"
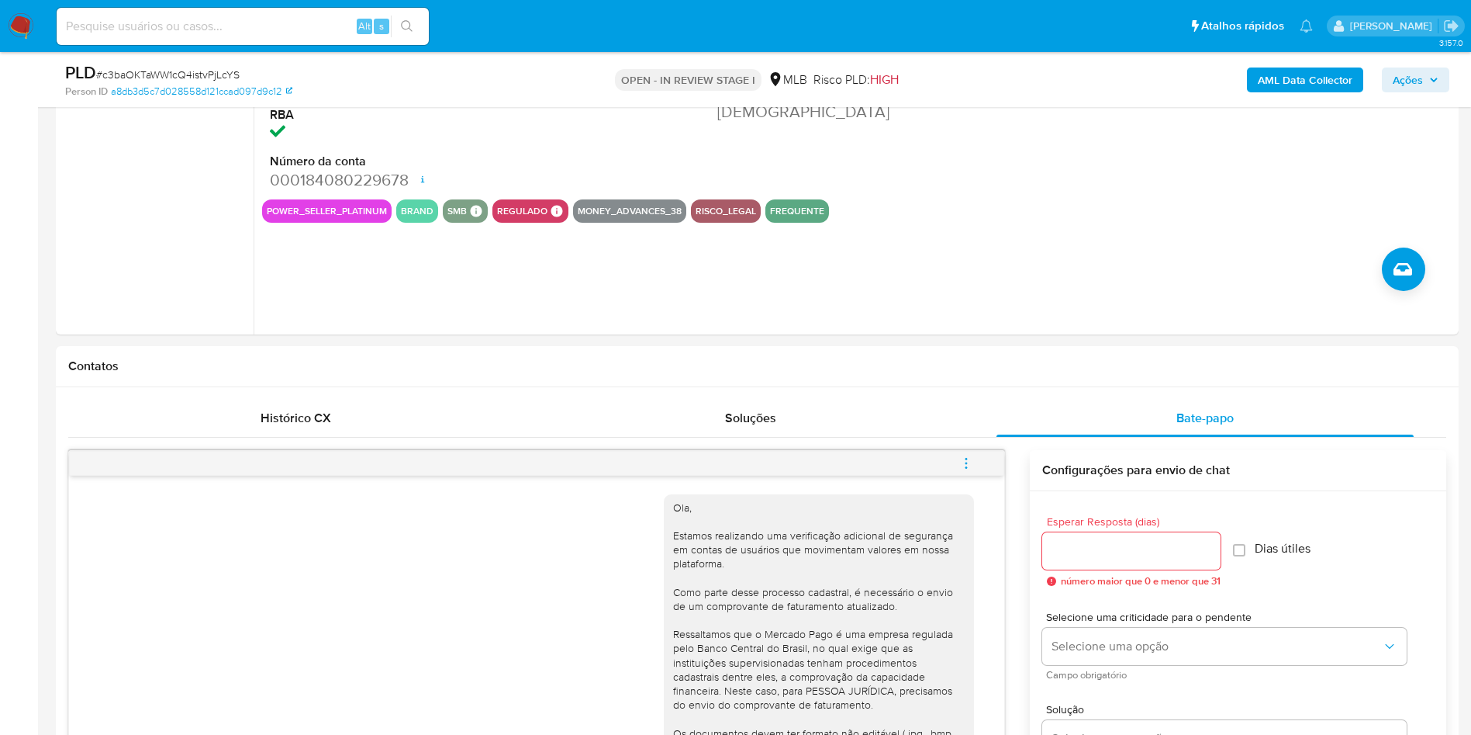
scroll to position [116, 0]
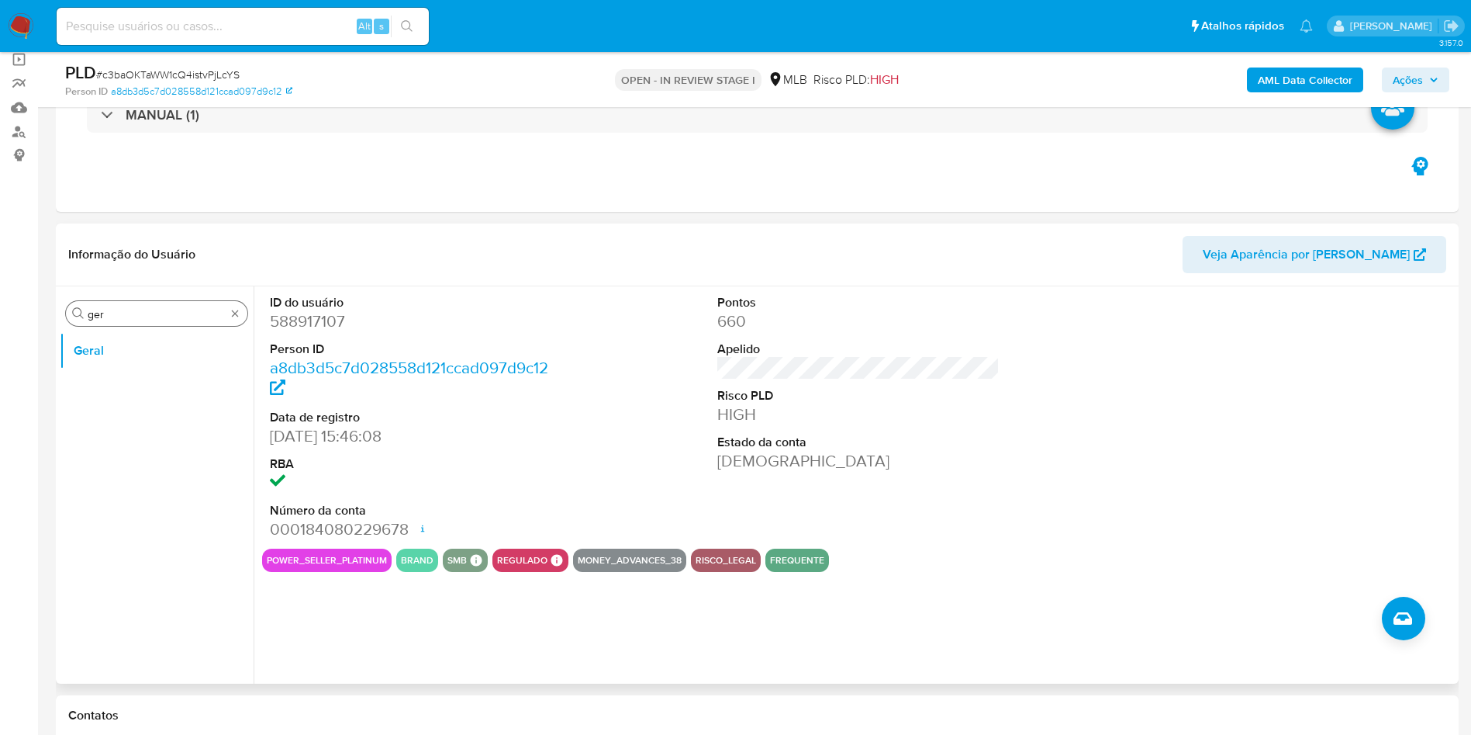
click at [109, 313] on input "ger" at bounding box center [157, 314] width 138 height 14
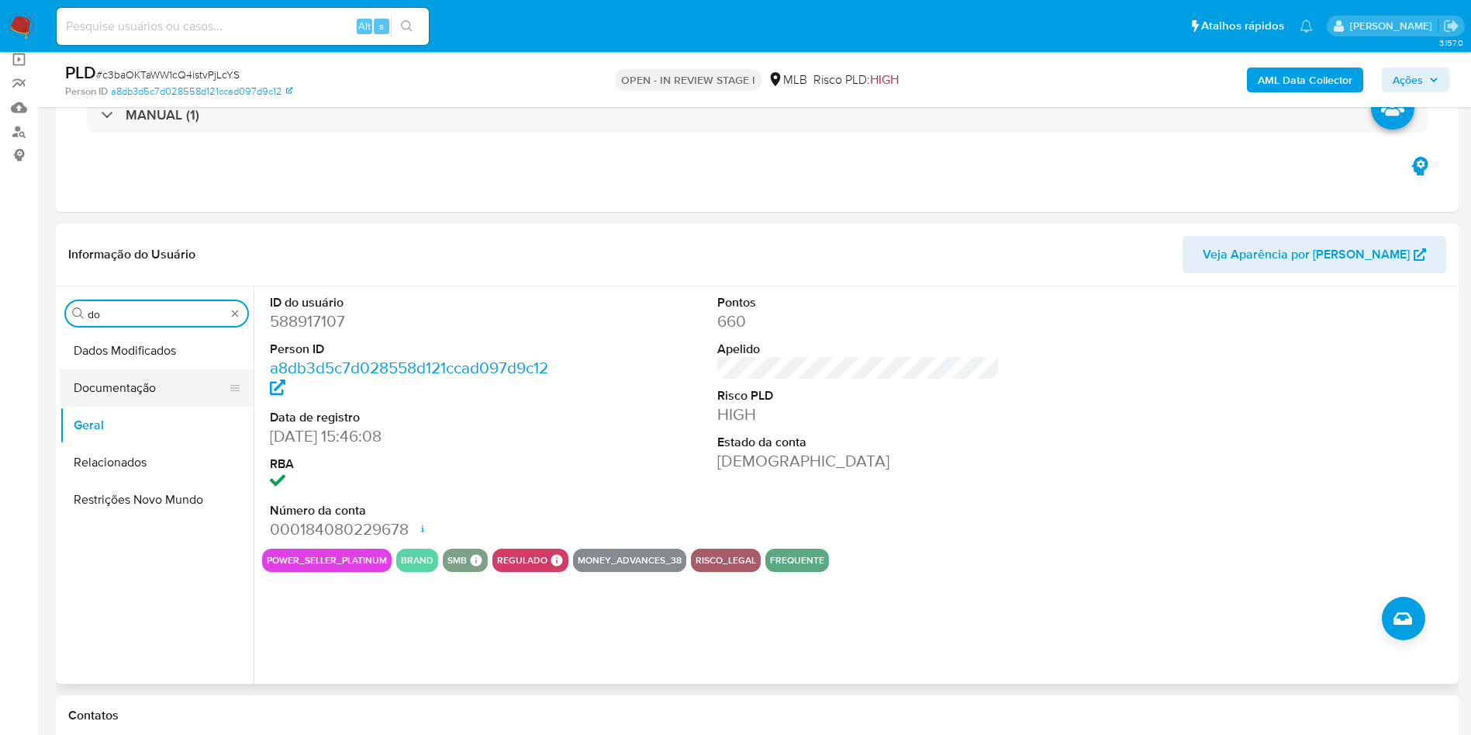
type input "do"
click at [123, 379] on button "Documentação" at bounding box center [151, 387] width 182 height 37
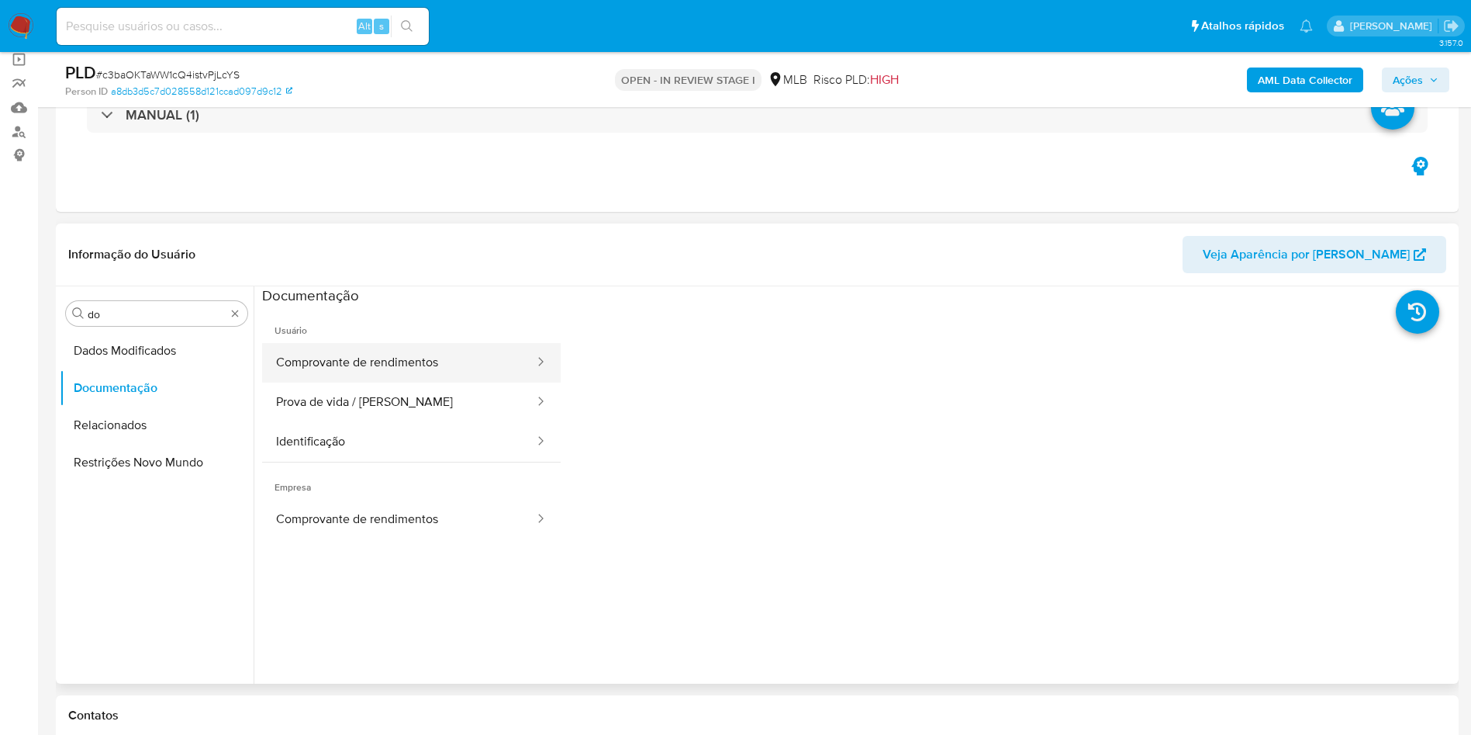
click at [384, 378] on button "Comprovante de rendimentos" at bounding box center [399, 363] width 274 height 40
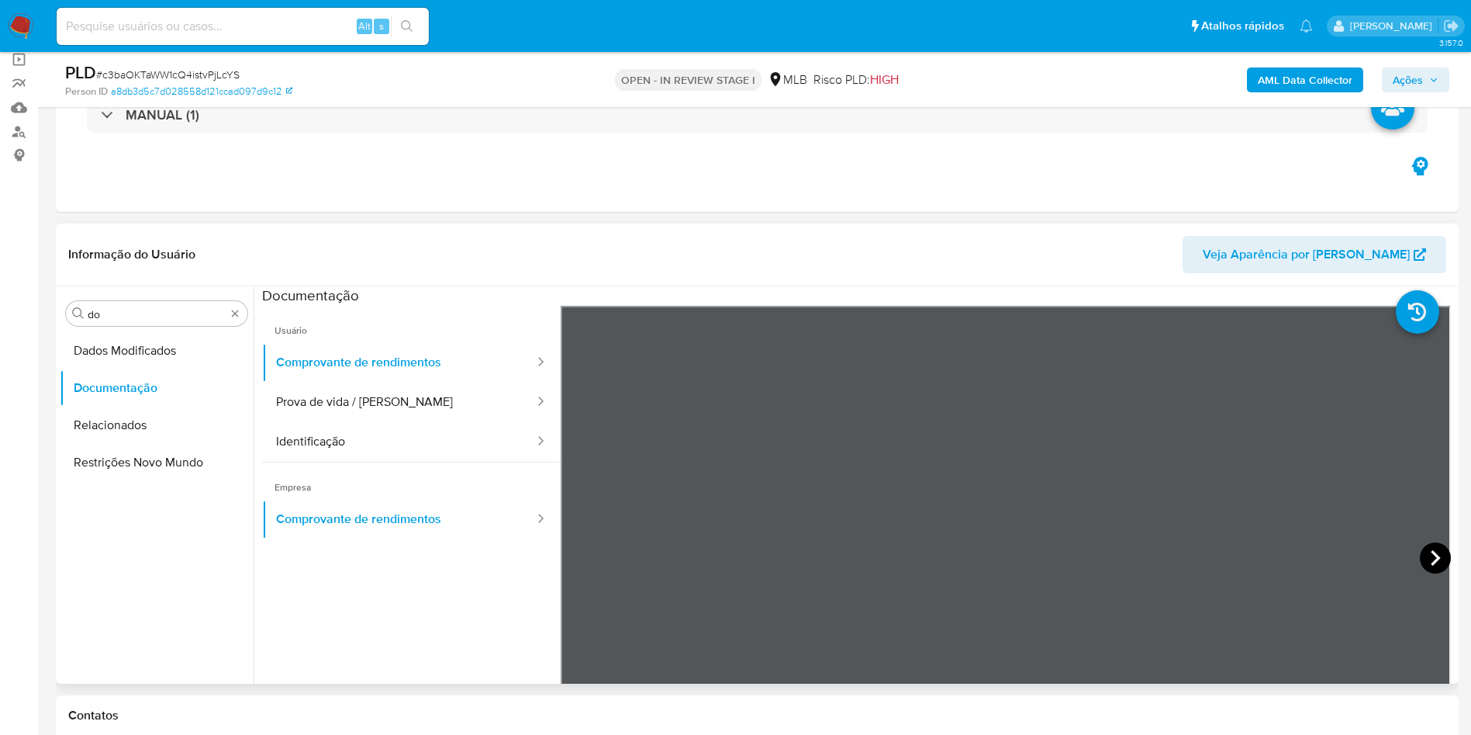
click at [1430, 547] on icon at bounding box center [1435, 557] width 31 height 31
click at [1424, 543] on icon at bounding box center [1435, 557] width 31 height 31
click at [182, 311] on input "do" at bounding box center [157, 314] width 138 height 14
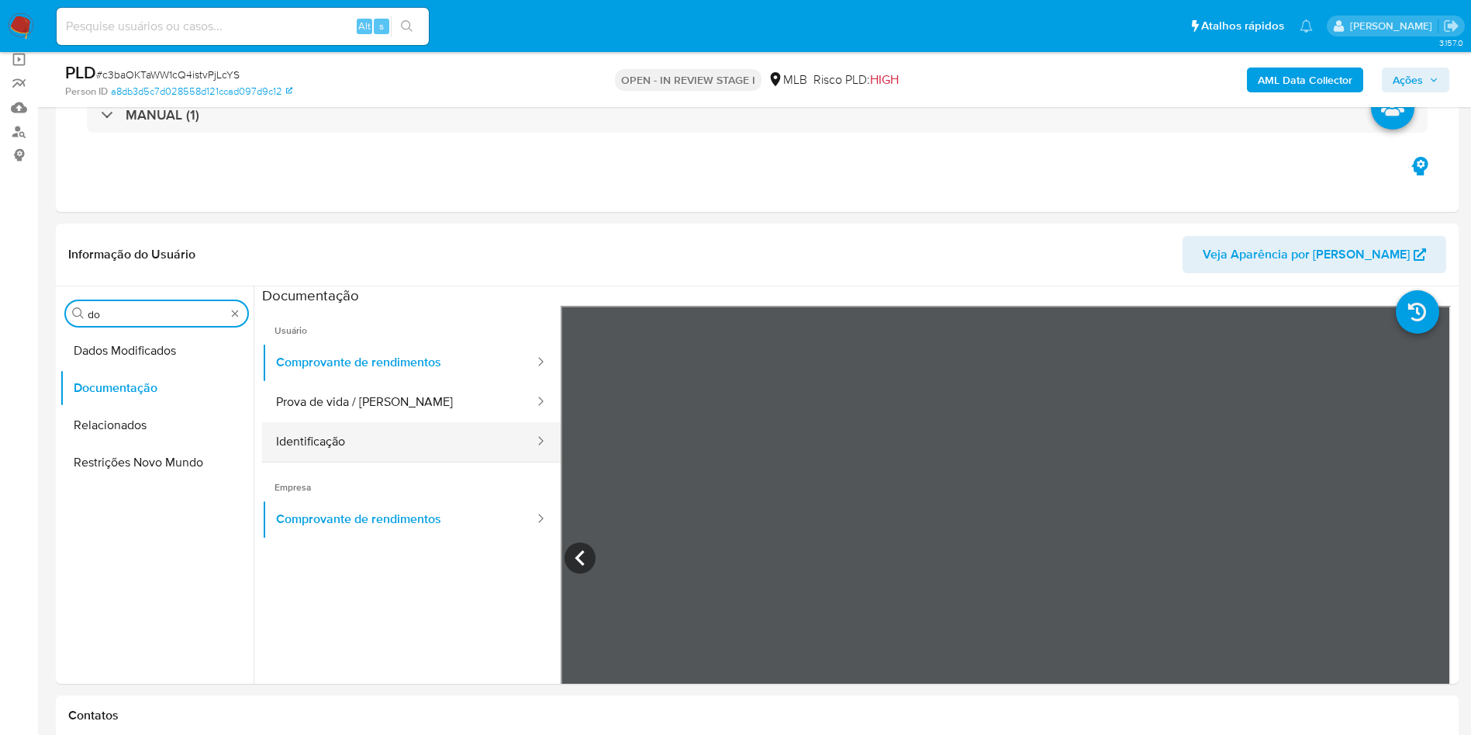
click at [420, 426] on button "Identificação" at bounding box center [399, 442] width 274 height 40
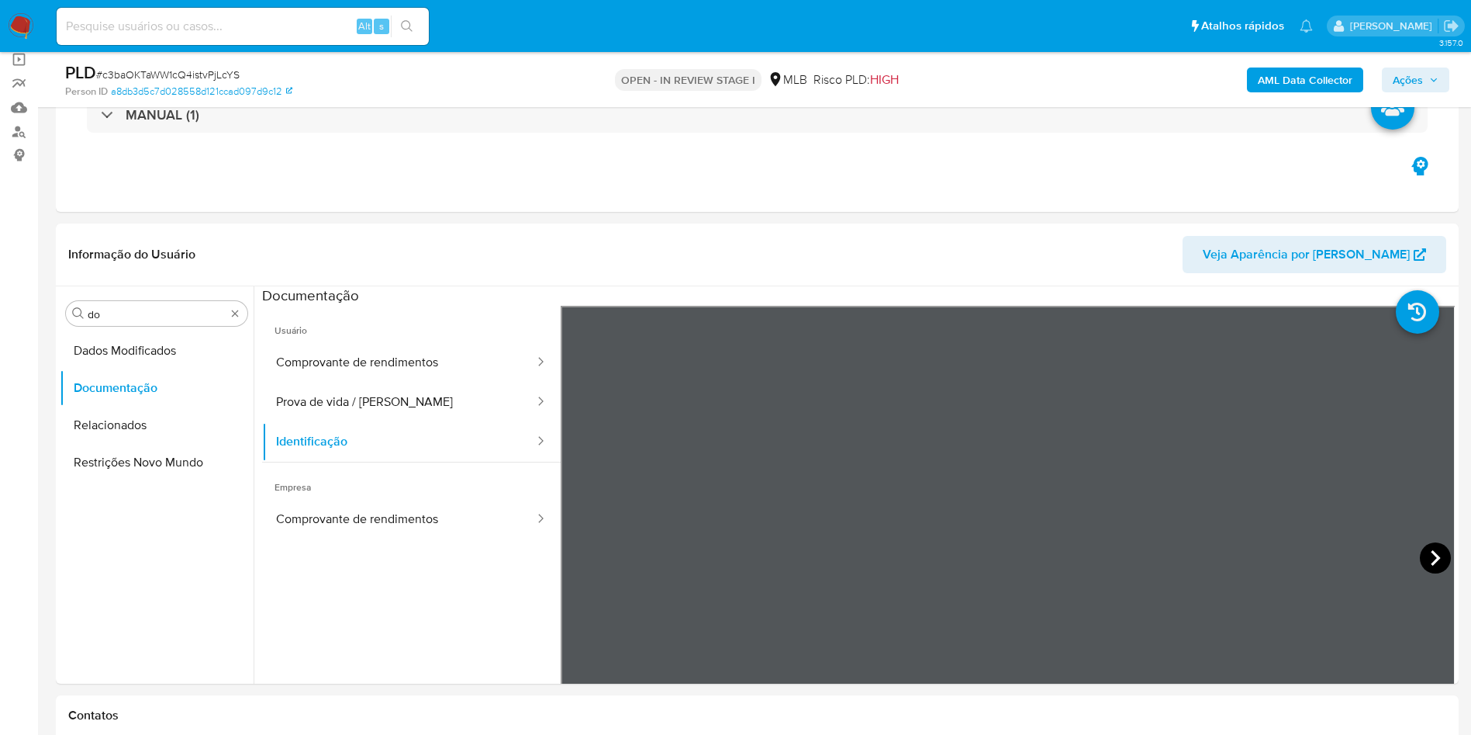
click at [1423, 559] on icon at bounding box center [1435, 557] width 31 height 31
click at [403, 409] on button "Prova de vida / [PERSON_NAME]" at bounding box center [399, 402] width 274 height 40
click at [162, 314] on input "do" at bounding box center [157, 314] width 138 height 14
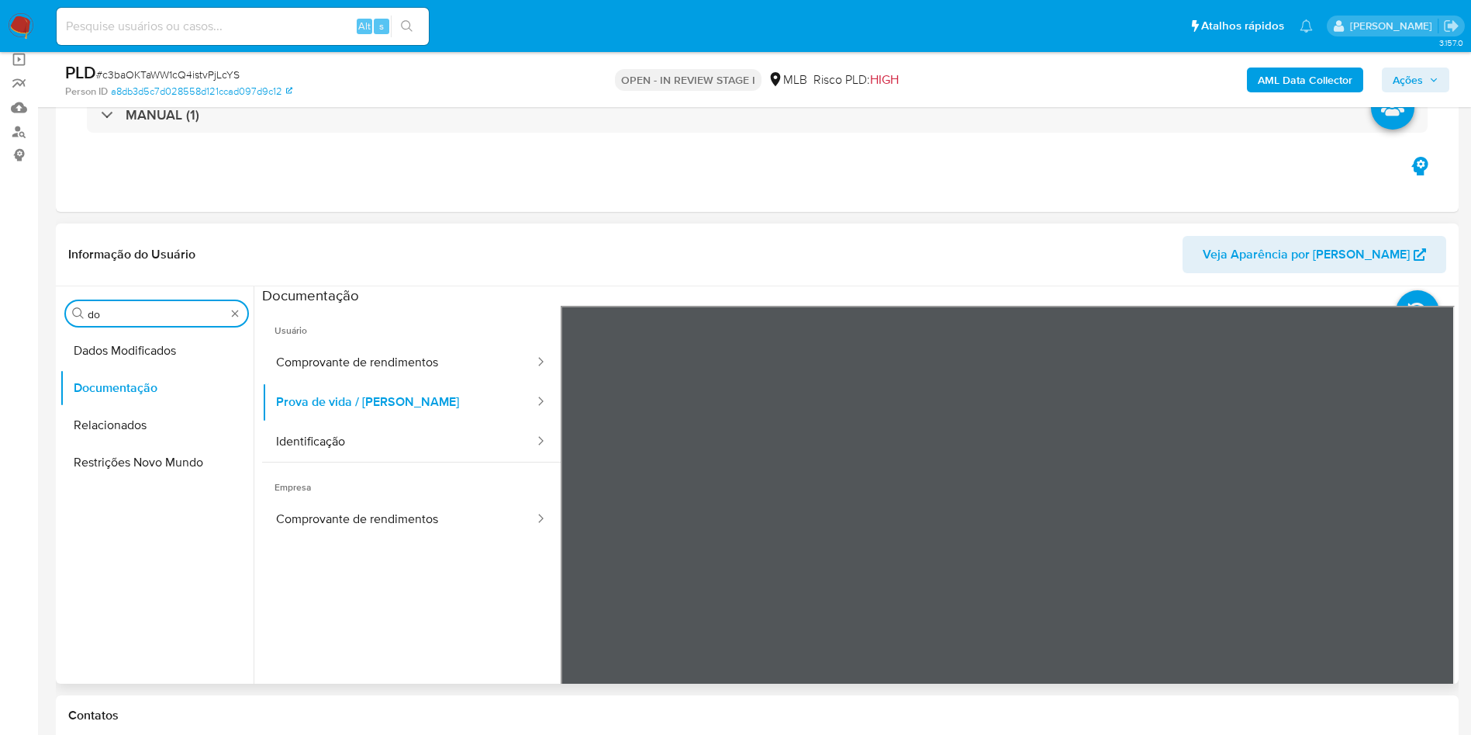
click at [162, 315] on input "do" at bounding box center [157, 314] width 138 height 14
type input "ky"
click at [85, 392] on button "KYC" at bounding box center [157, 387] width 194 height 37
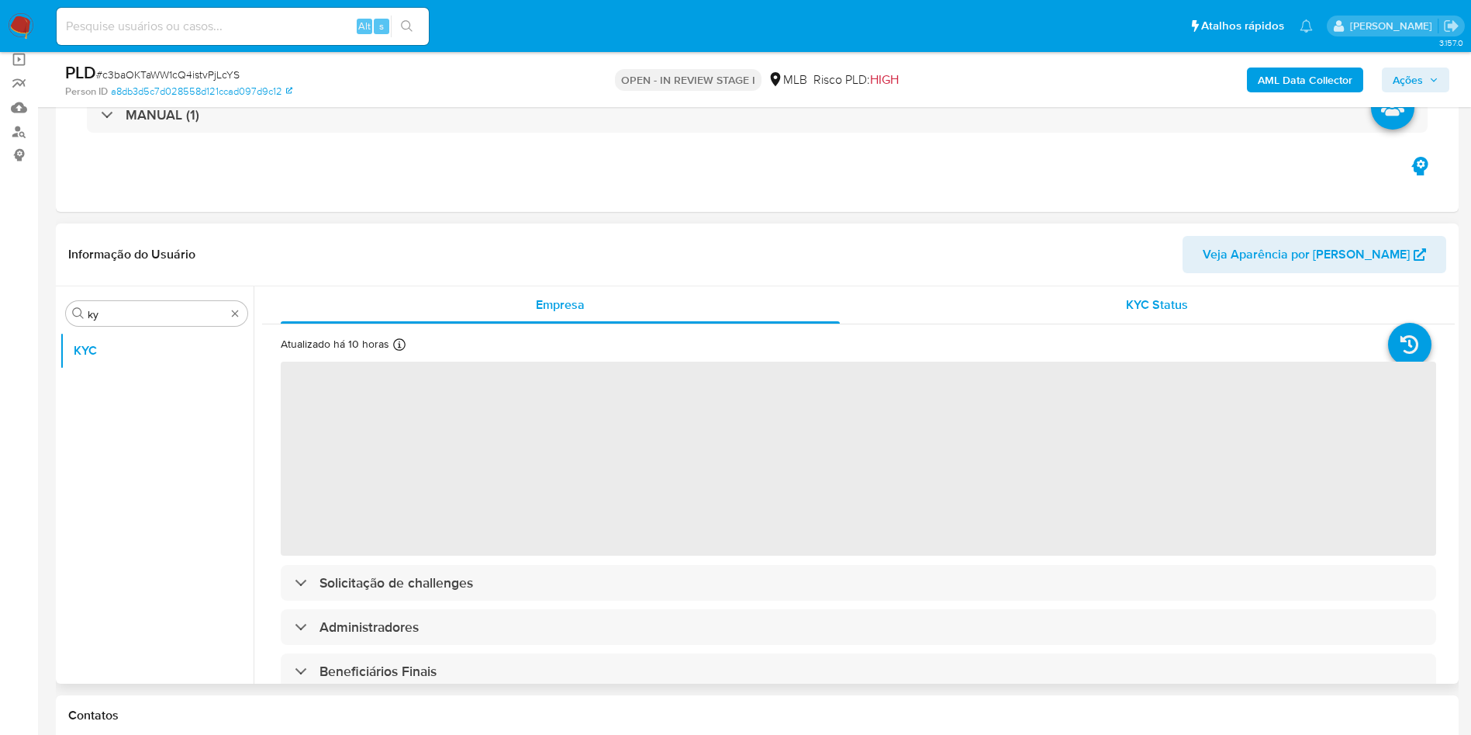
click at [1096, 296] on div "KYC Status" at bounding box center [1156, 304] width 559 height 37
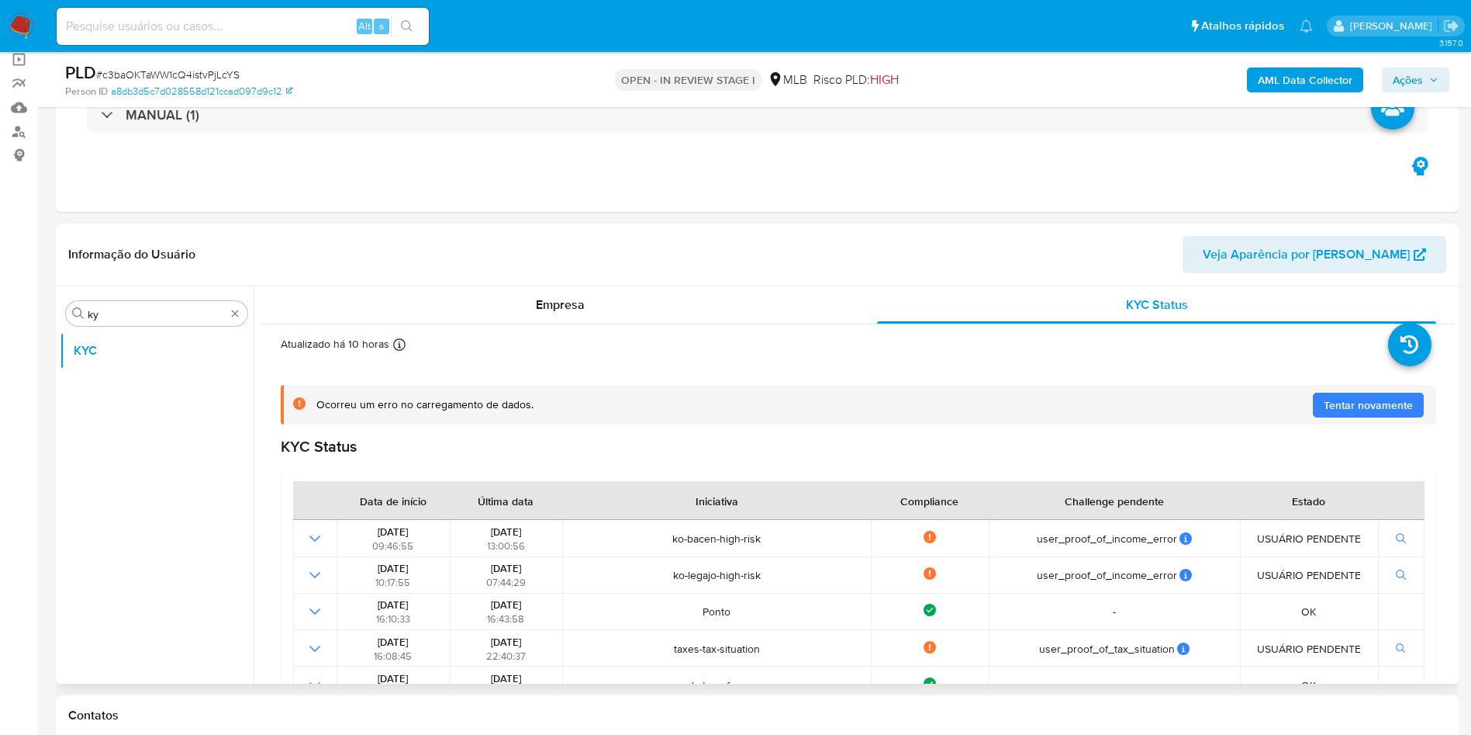
scroll to position [592, 0]
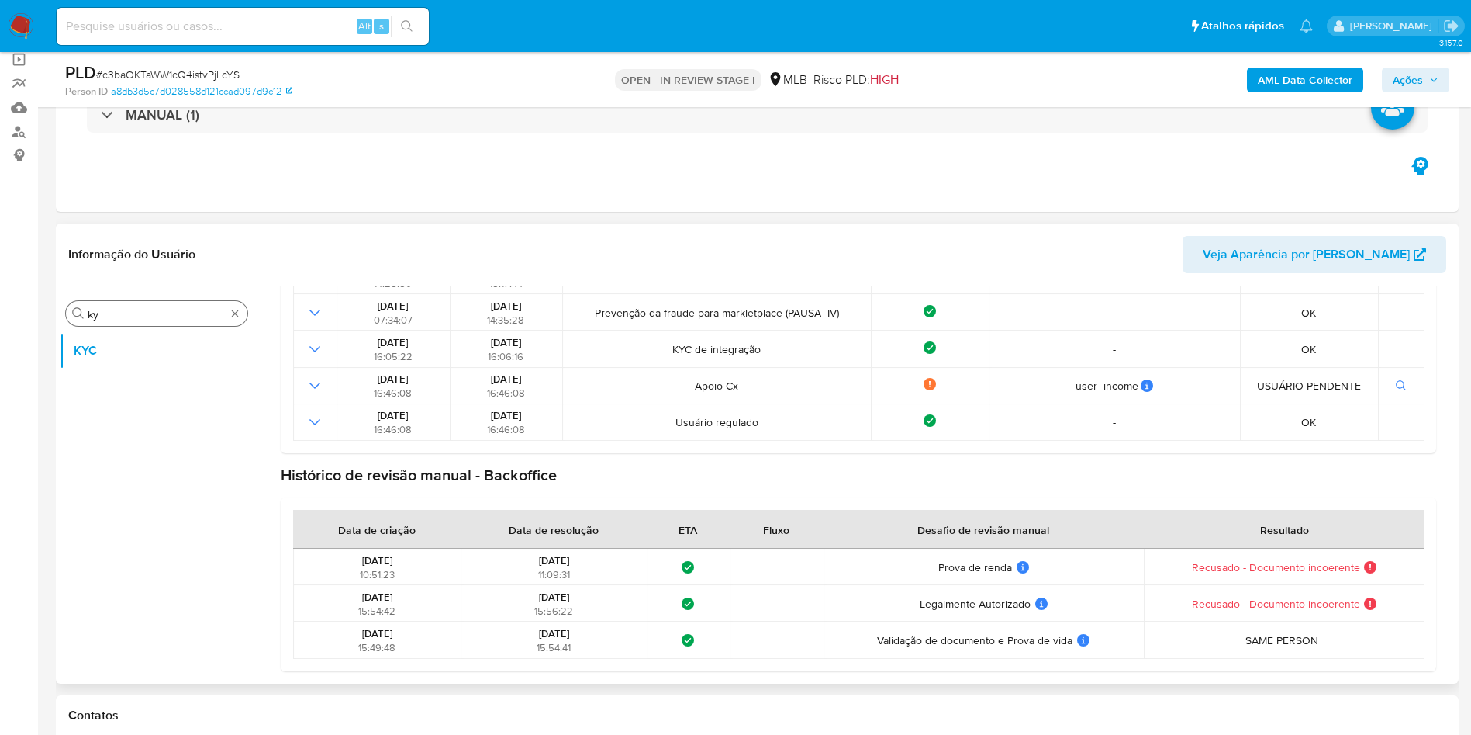
click at [116, 315] on input "ky" at bounding box center [157, 314] width 138 height 14
click at [116, 314] on input "ky" at bounding box center [157, 314] width 138 height 14
type input "ger"
click at [105, 359] on button "Geral" at bounding box center [151, 350] width 182 height 37
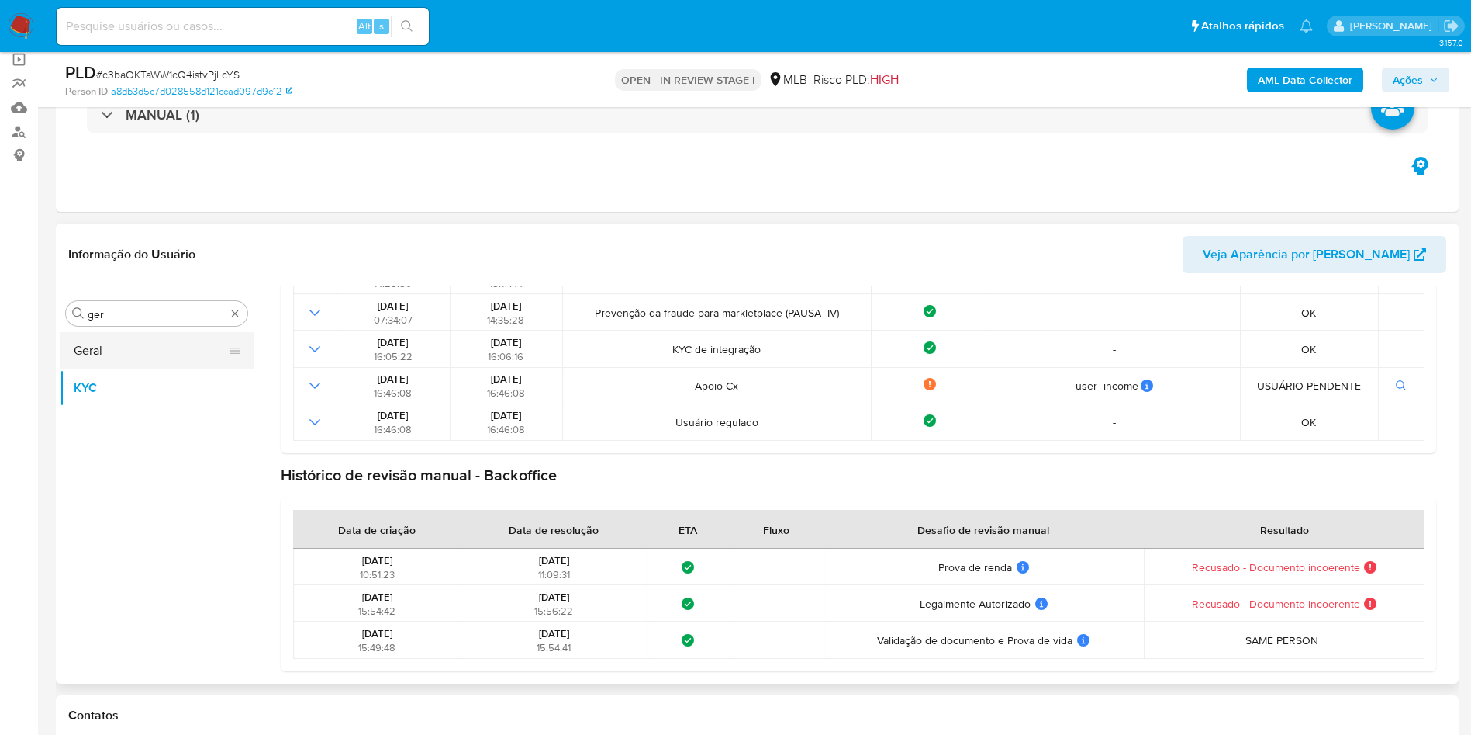
click at [84, 357] on button "Geral" at bounding box center [151, 350] width 182 height 37
click at [91, 358] on button "Geral" at bounding box center [151, 350] width 182 height 37
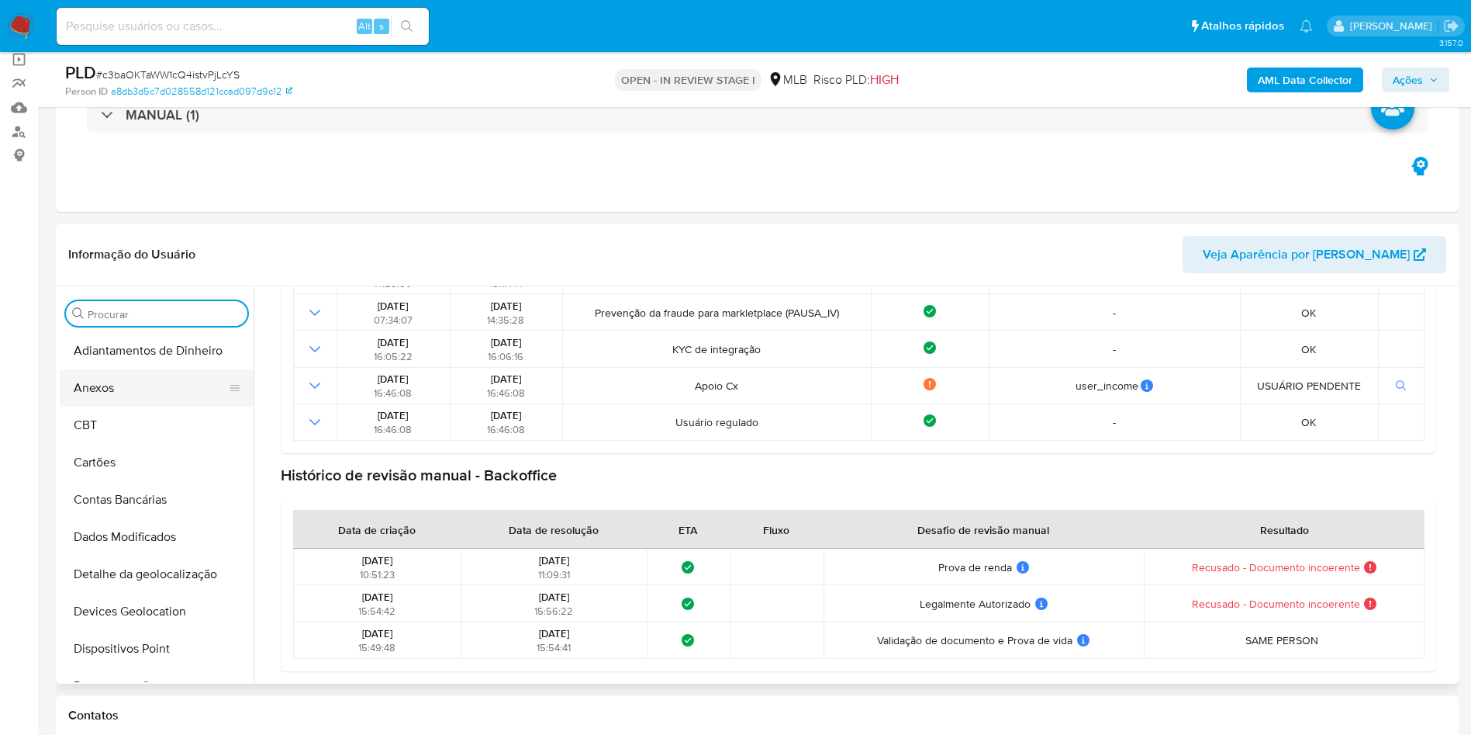
click at [150, 372] on button "Anexos" at bounding box center [151, 387] width 182 height 37
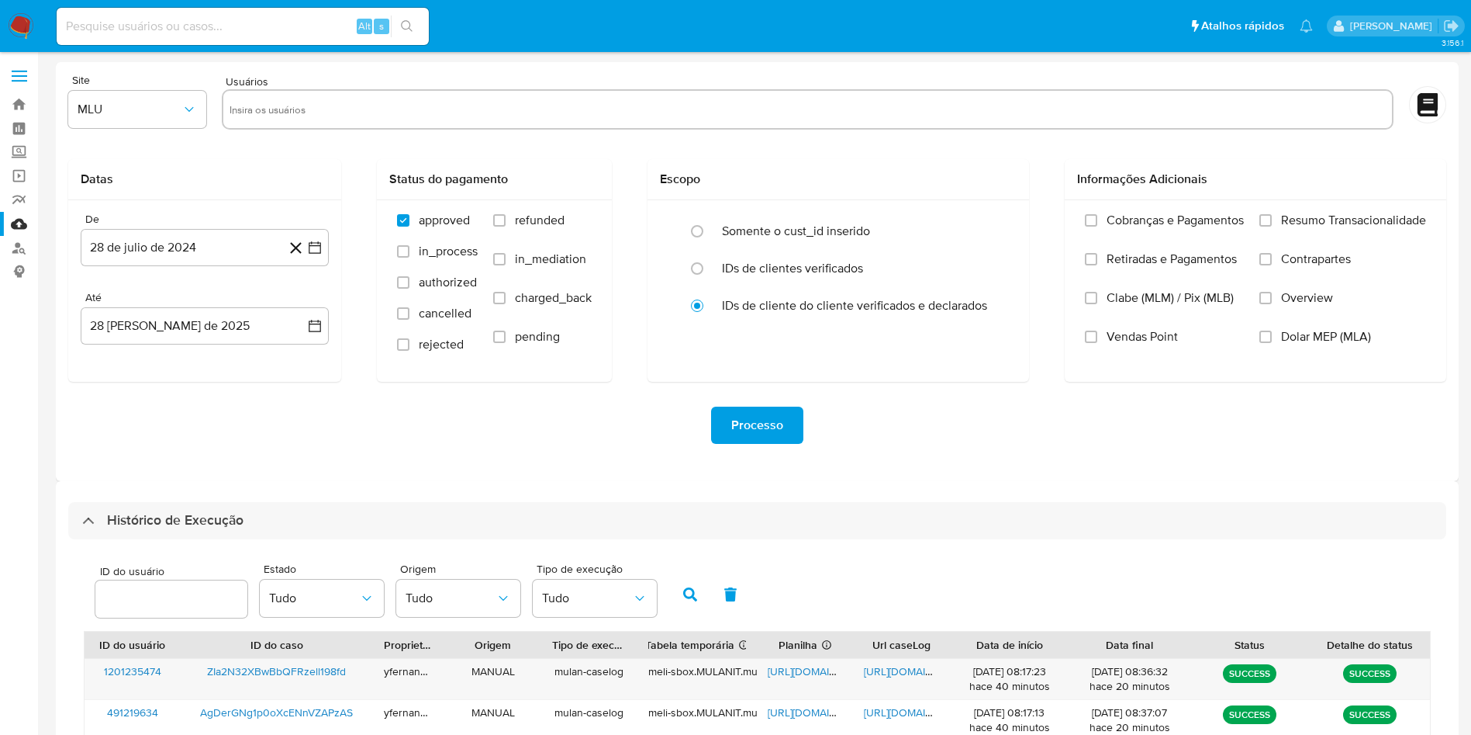
select select "10"
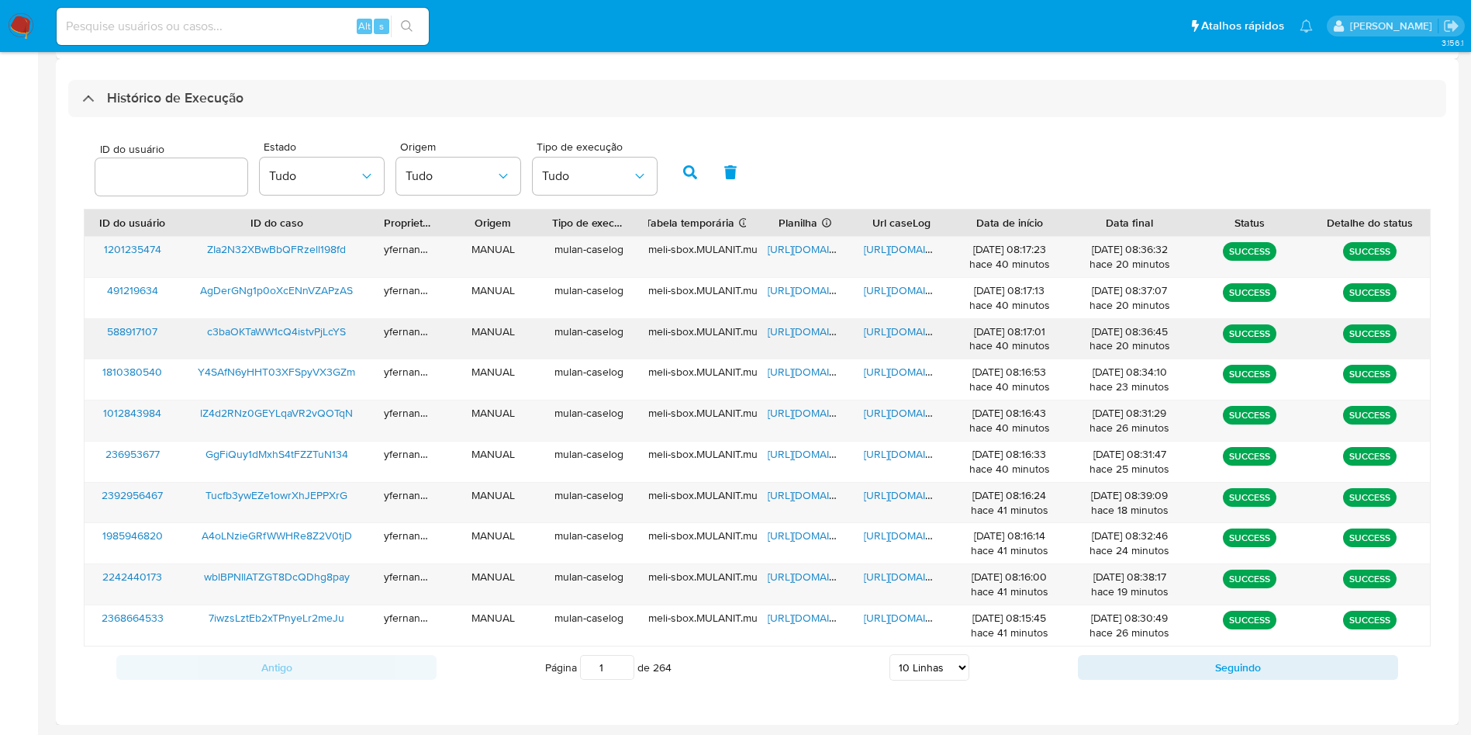
click at [815, 332] on span "[URL][DOMAIN_NAME]" at bounding box center [821, 331] width 107 height 16
click at [890, 329] on span "[URL][DOMAIN_NAME]" at bounding box center [917, 331] width 107 height 16
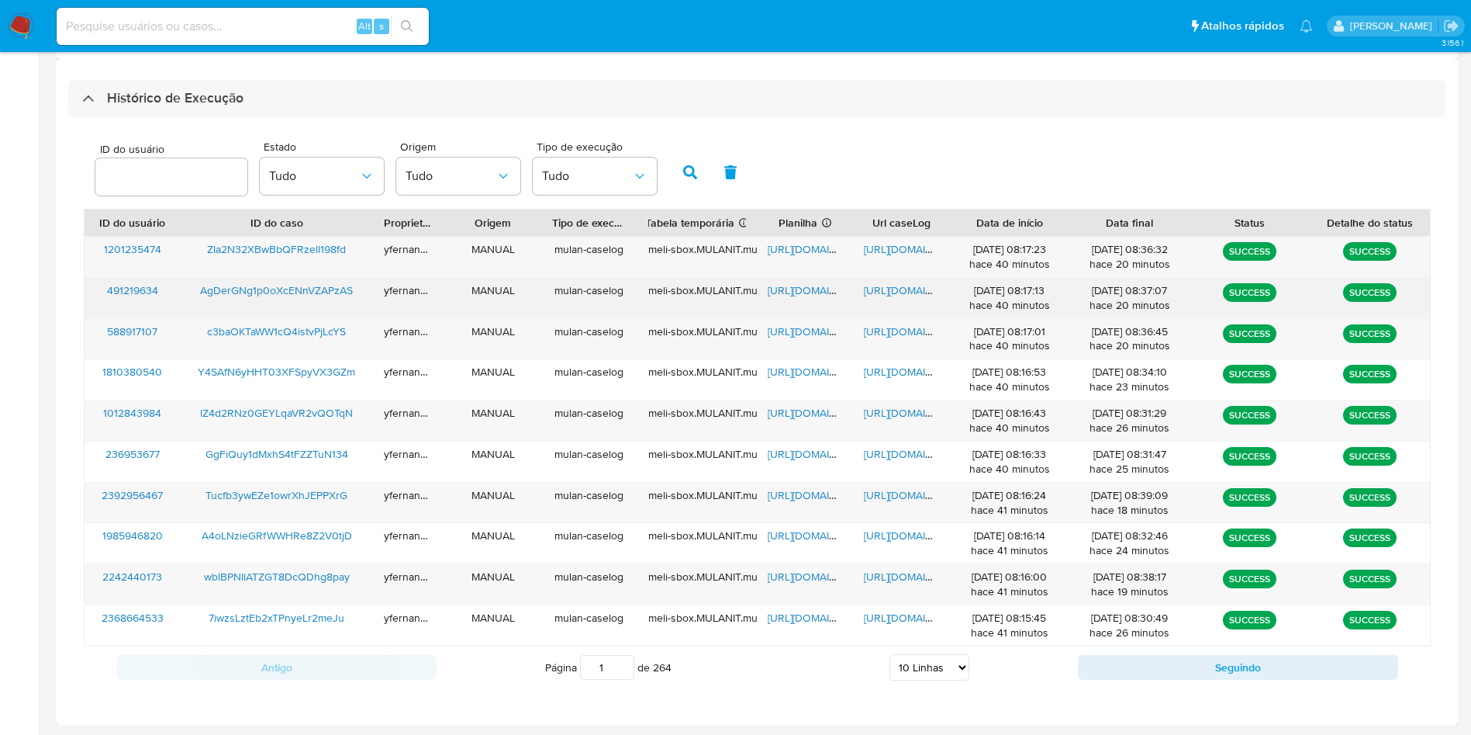
click at [802, 288] on span "[URL][DOMAIN_NAME]" at bounding box center [821, 290] width 107 height 16
click at [897, 291] on span "[URL][DOMAIN_NAME]" at bounding box center [917, 290] width 107 height 16
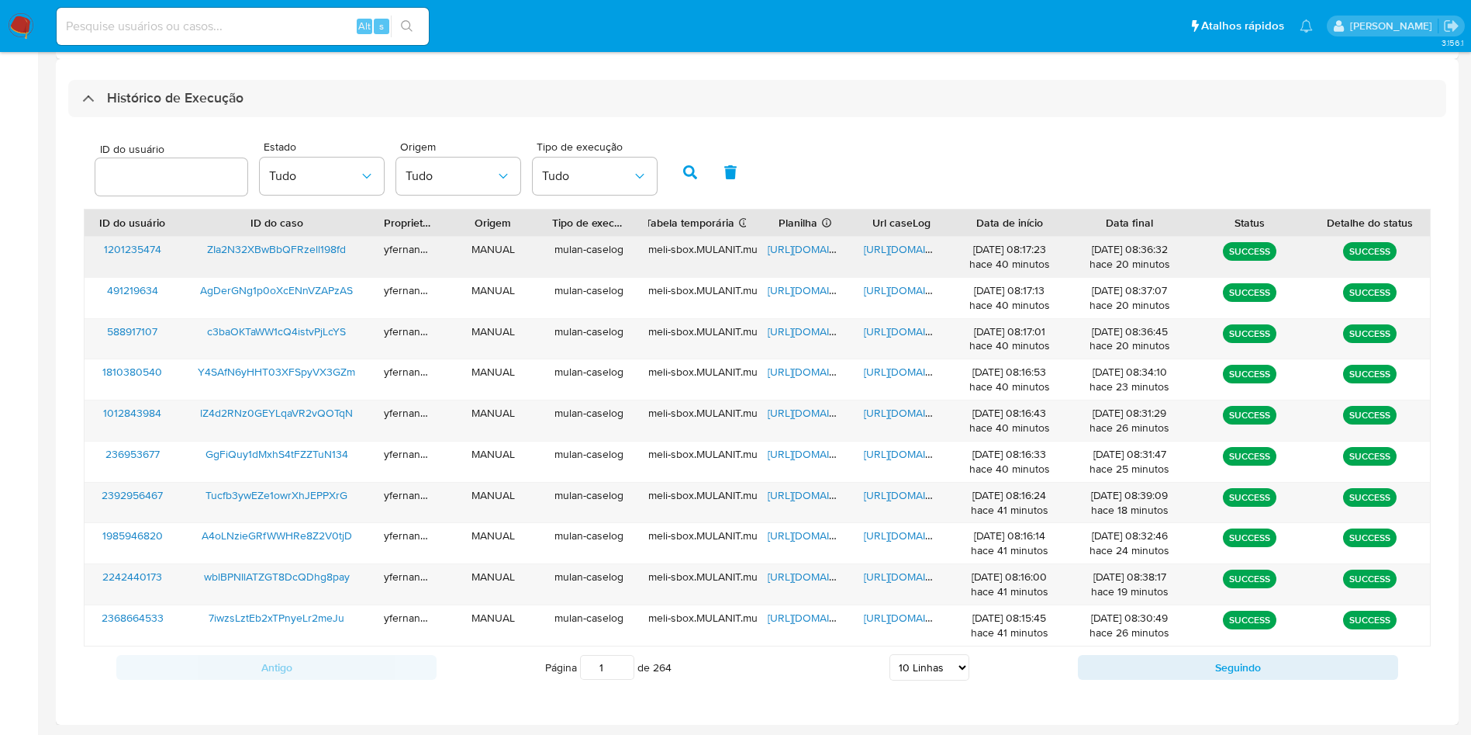
click at [780, 248] on span "[URL][DOMAIN_NAME]" at bounding box center [821, 249] width 107 height 16
click at [896, 243] on span "[URL][DOMAIN_NAME]" at bounding box center [917, 249] width 107 height 16
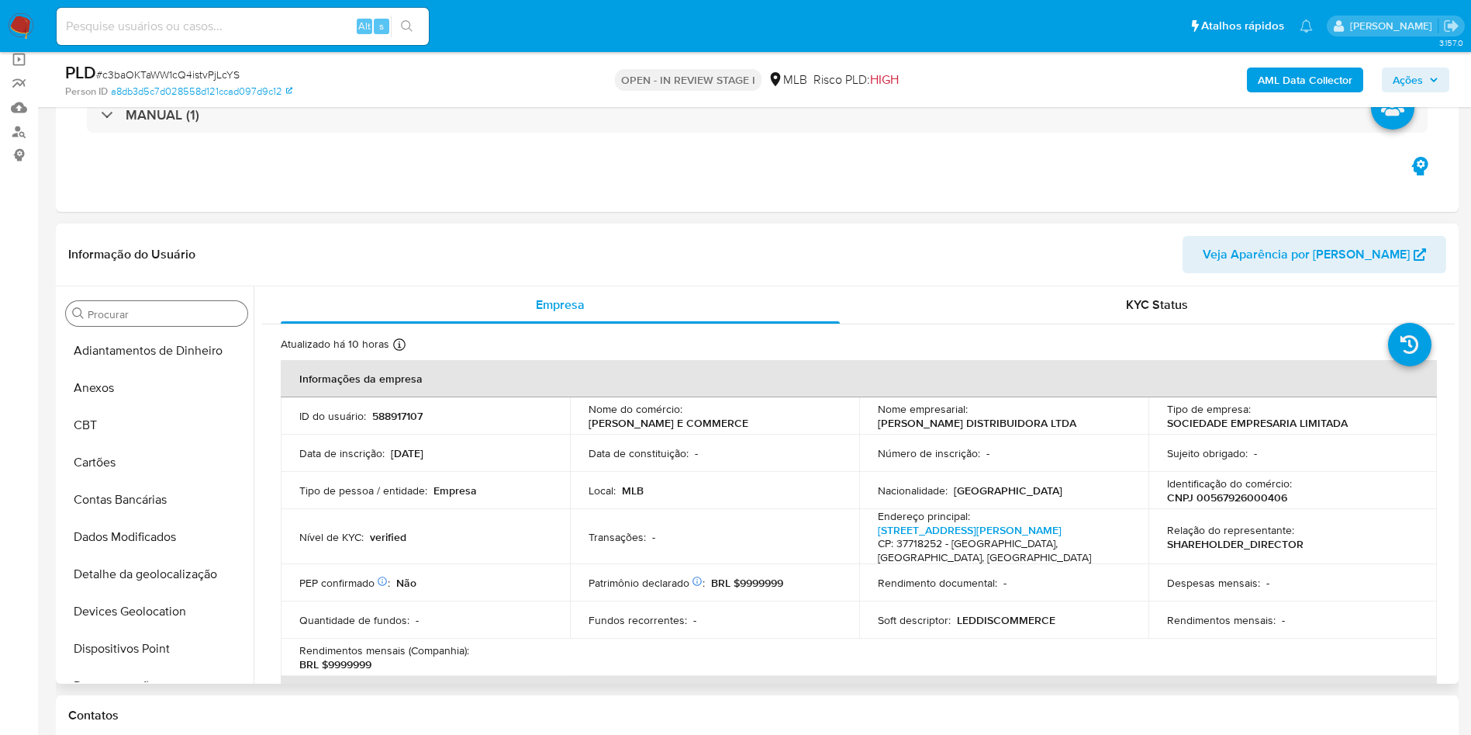
select select "10"
click at [127, 317] on input "Procurar" at bounding box center [165, 314] width 154 height 14
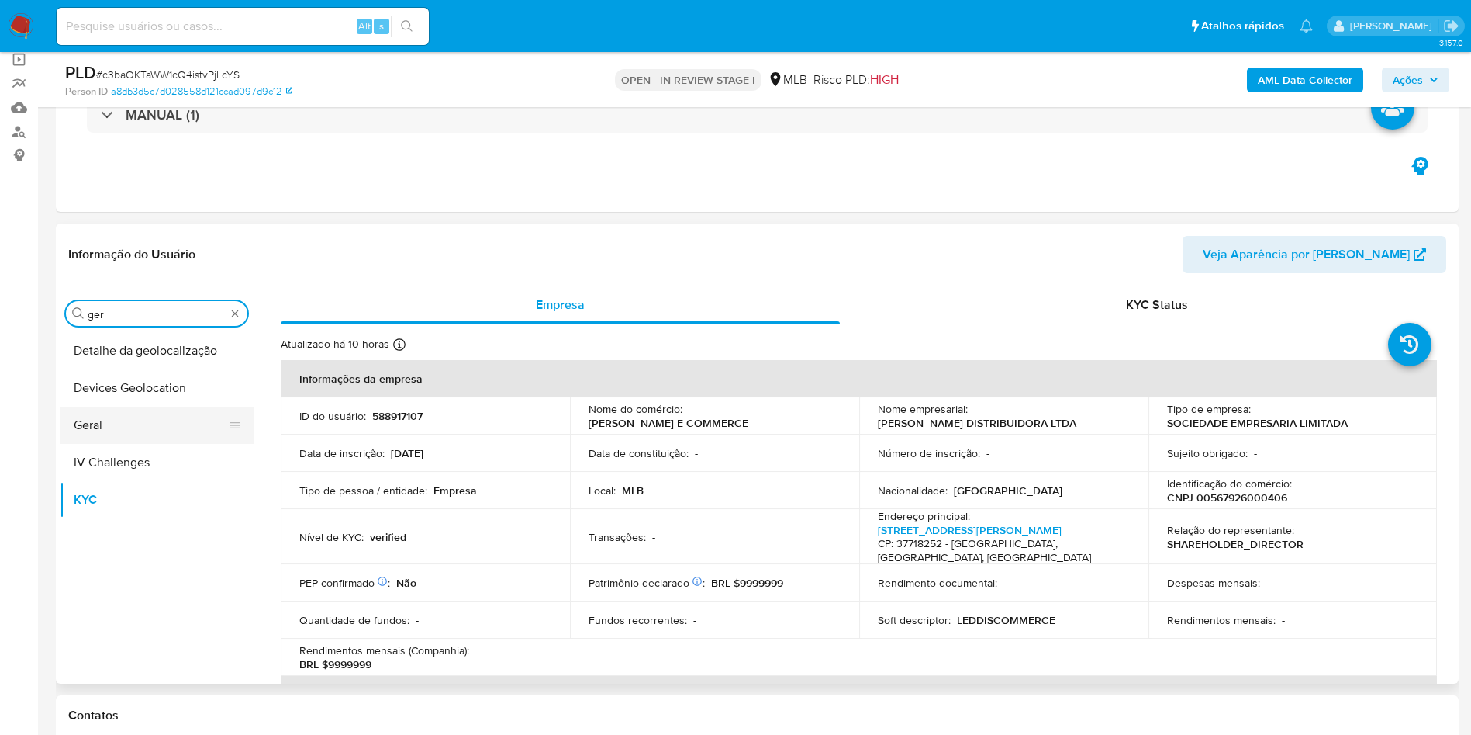
type input "ger"
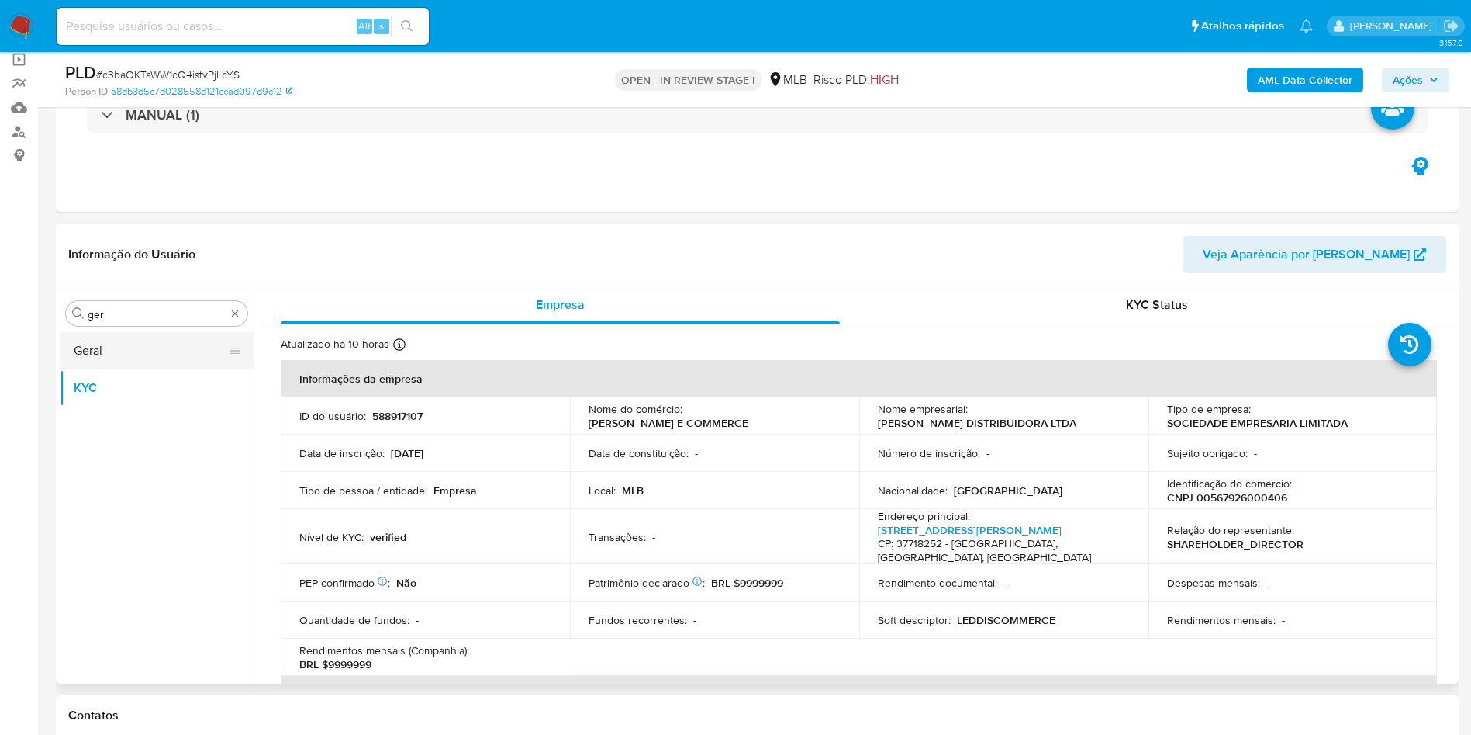
click at [102, 355] on button "Geral" at bounding box center [151, 350] width 182 height 37
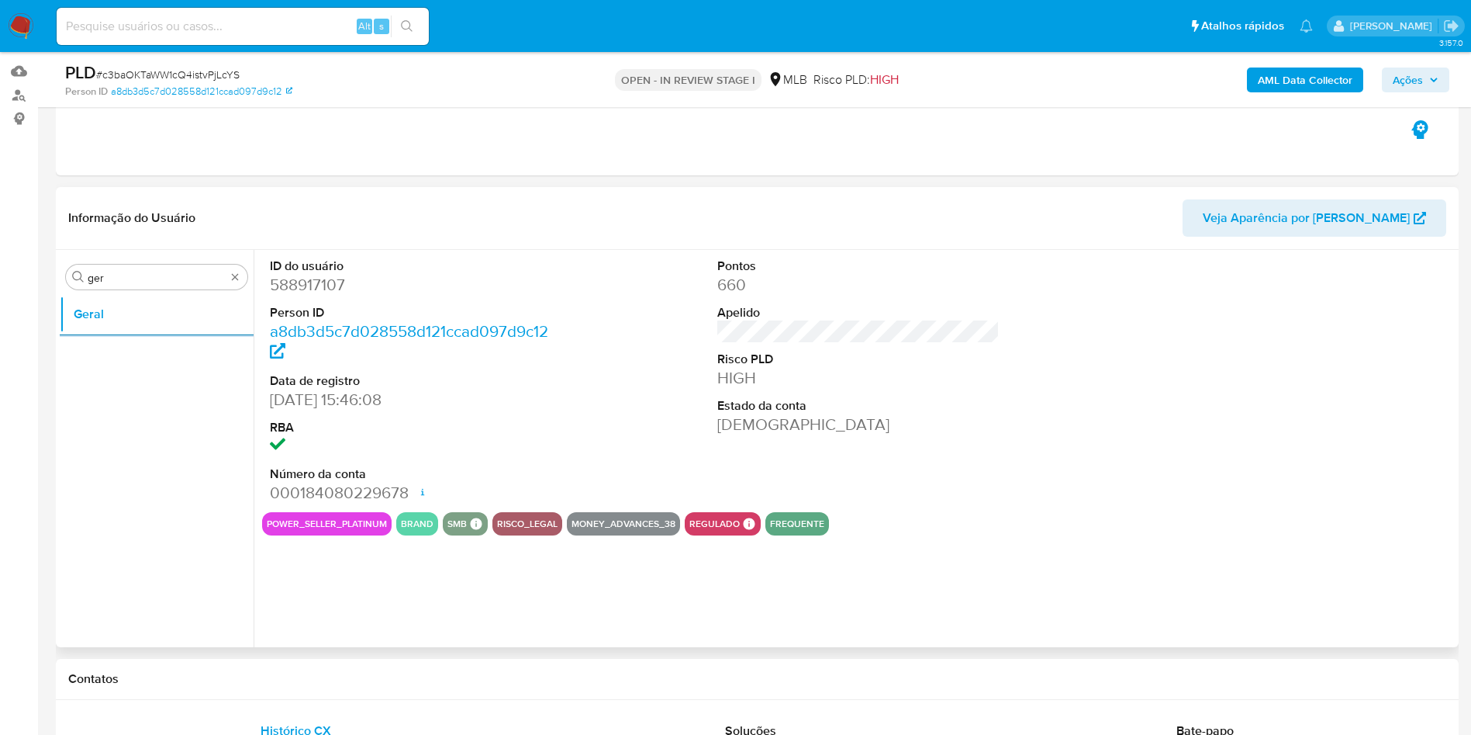
scroll to position [116, 0]
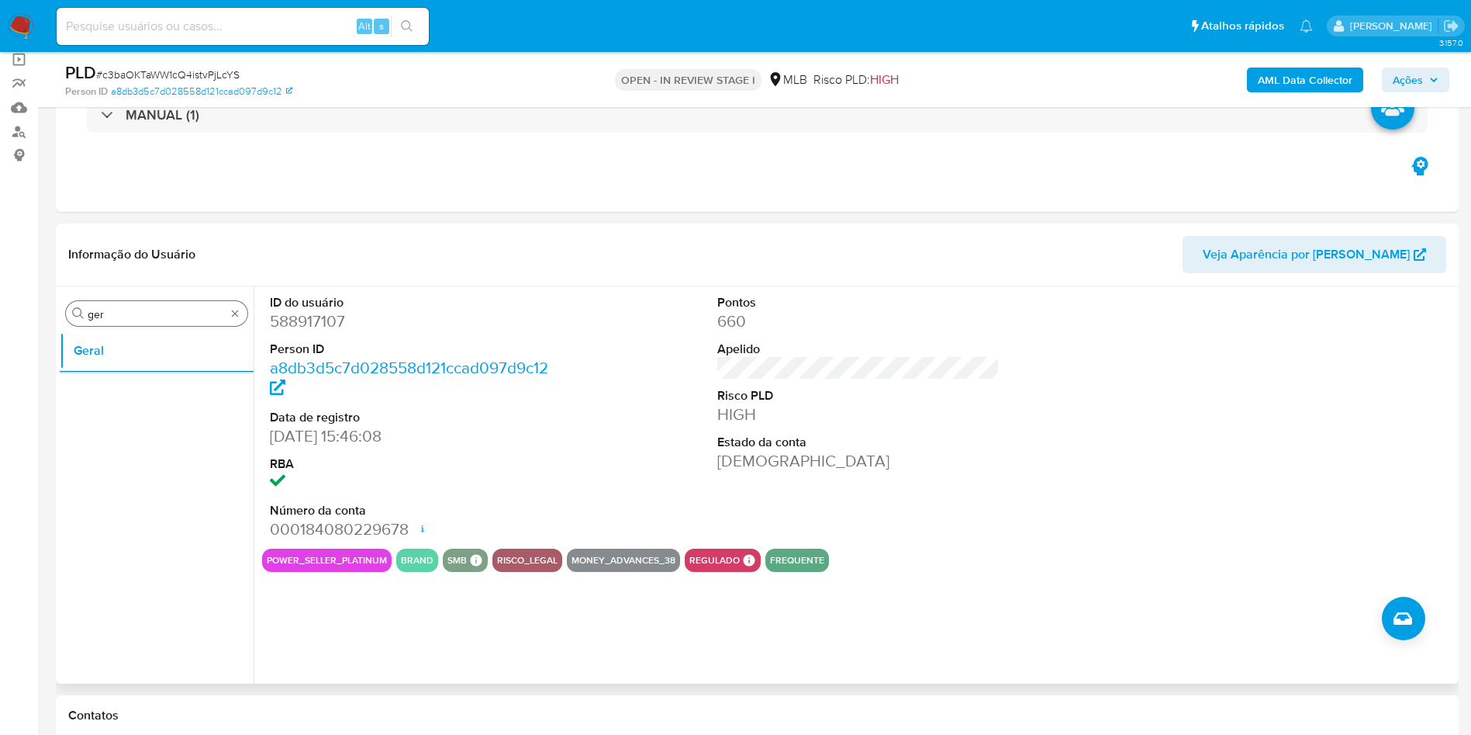
click at [172, 305] on div "Procurar ger" at bounding box center [157, 313] width 182 height 25
click at [141, 320] on input "ger" at bounding box center [157, 314] width 138 height 14
type input "ky"
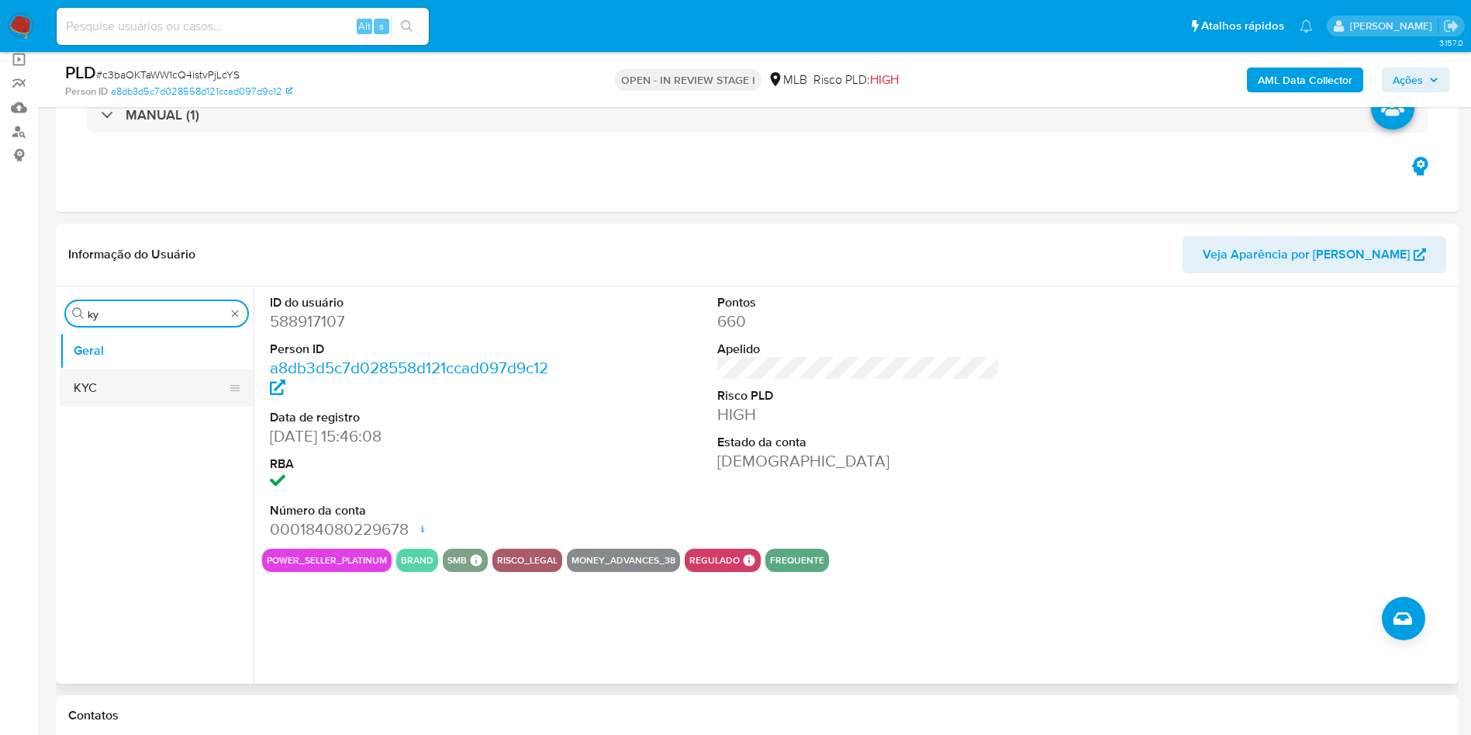
click at [123, 386] on button "KYC" at bounding box center [151, 387] width 182 height 37
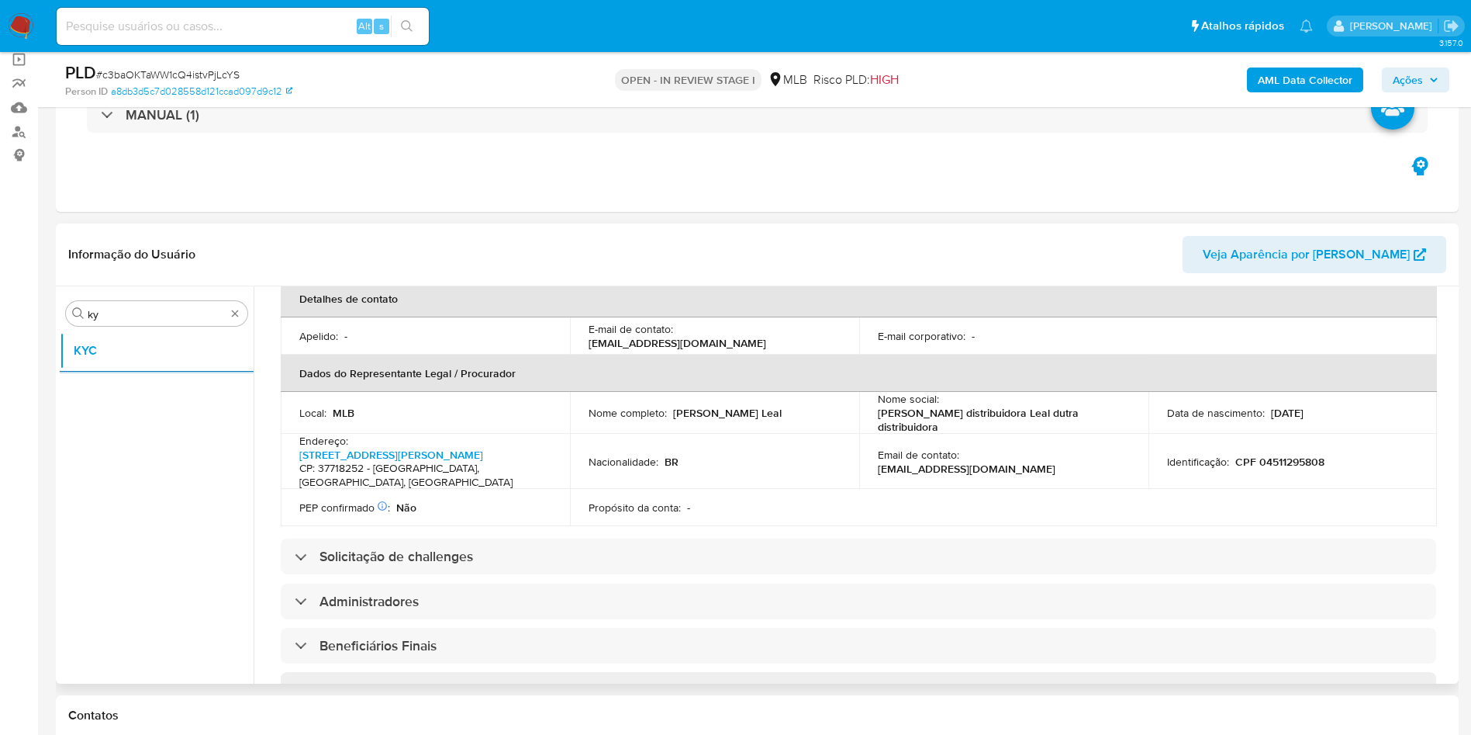
scroll to position [445, 0]
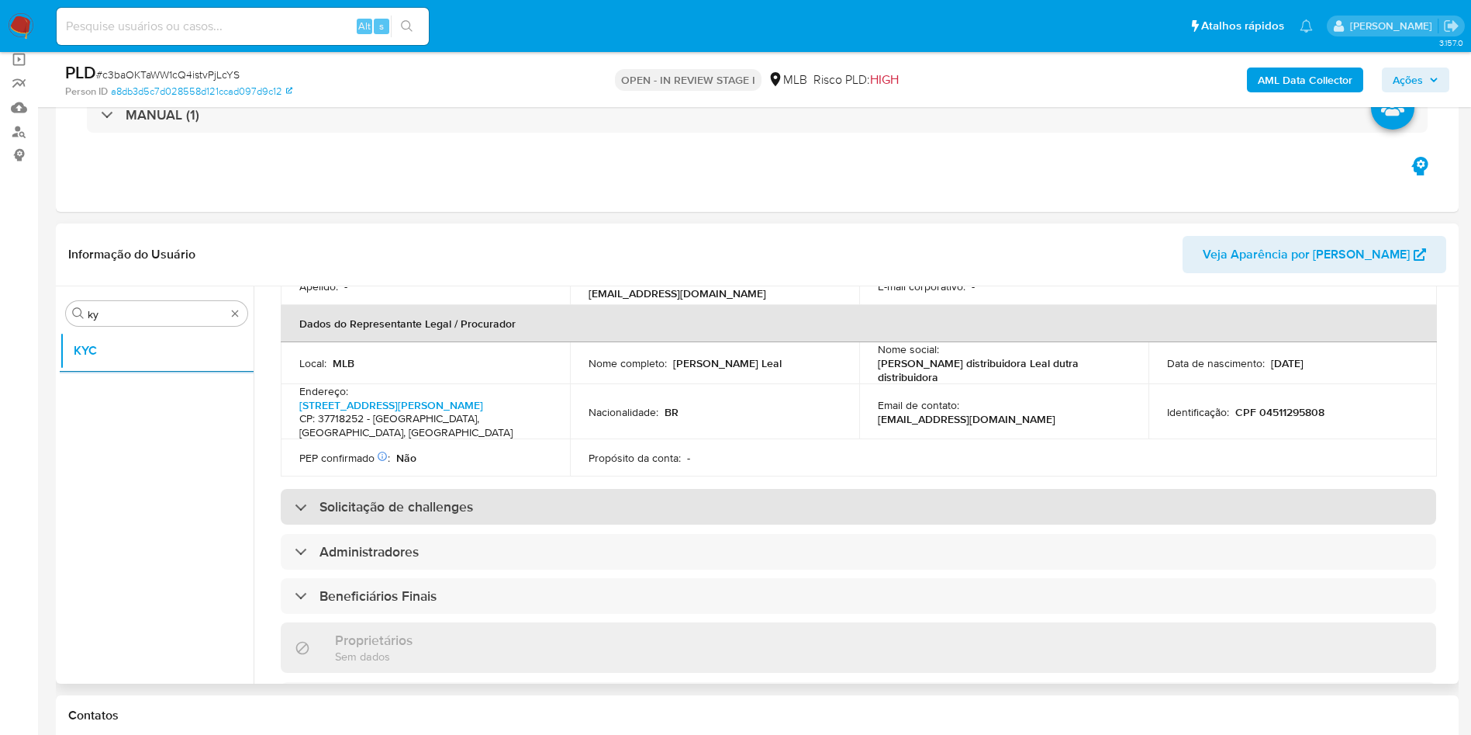
click at [755, 517] on div "Solicitação de challenges" at bounding box center [859, 507] width 1156 height 36
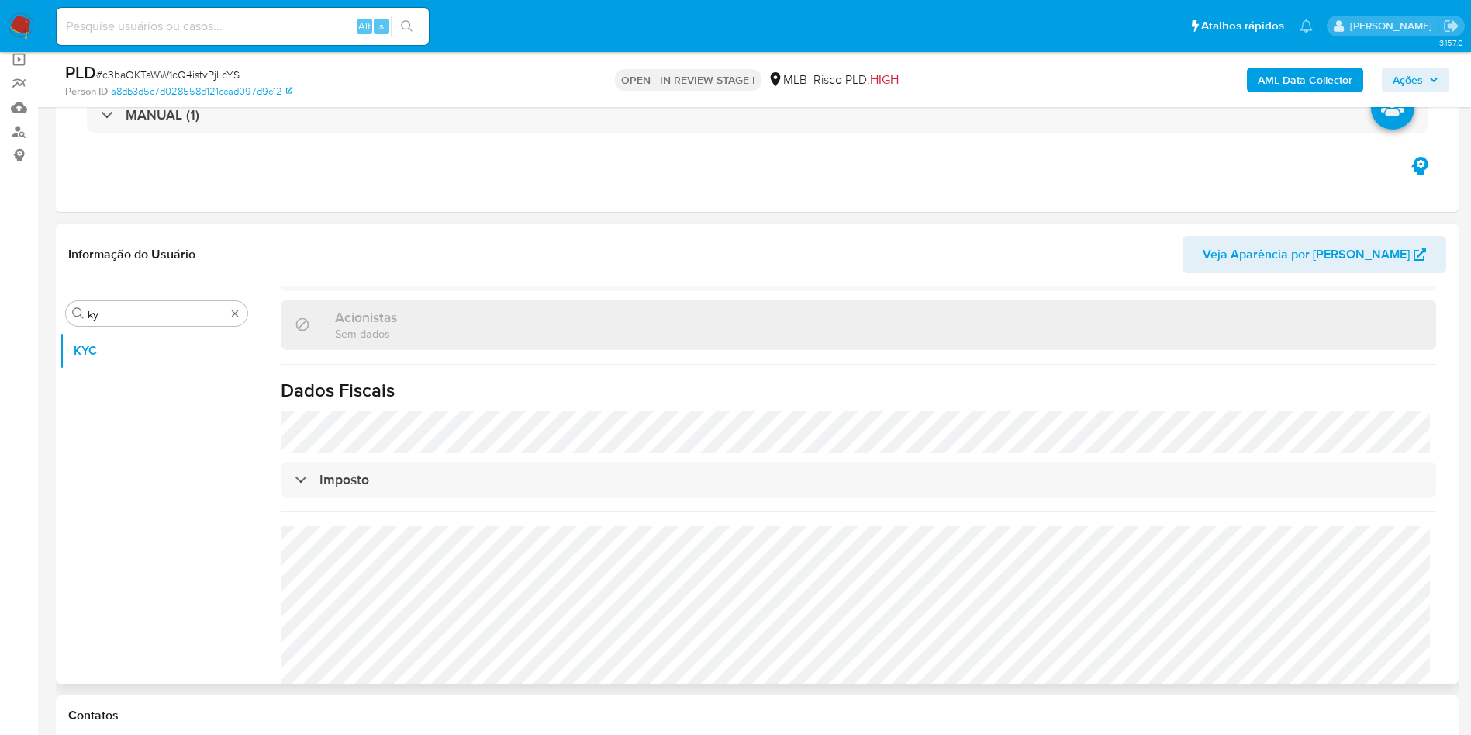
scroll to position [1066, 0]
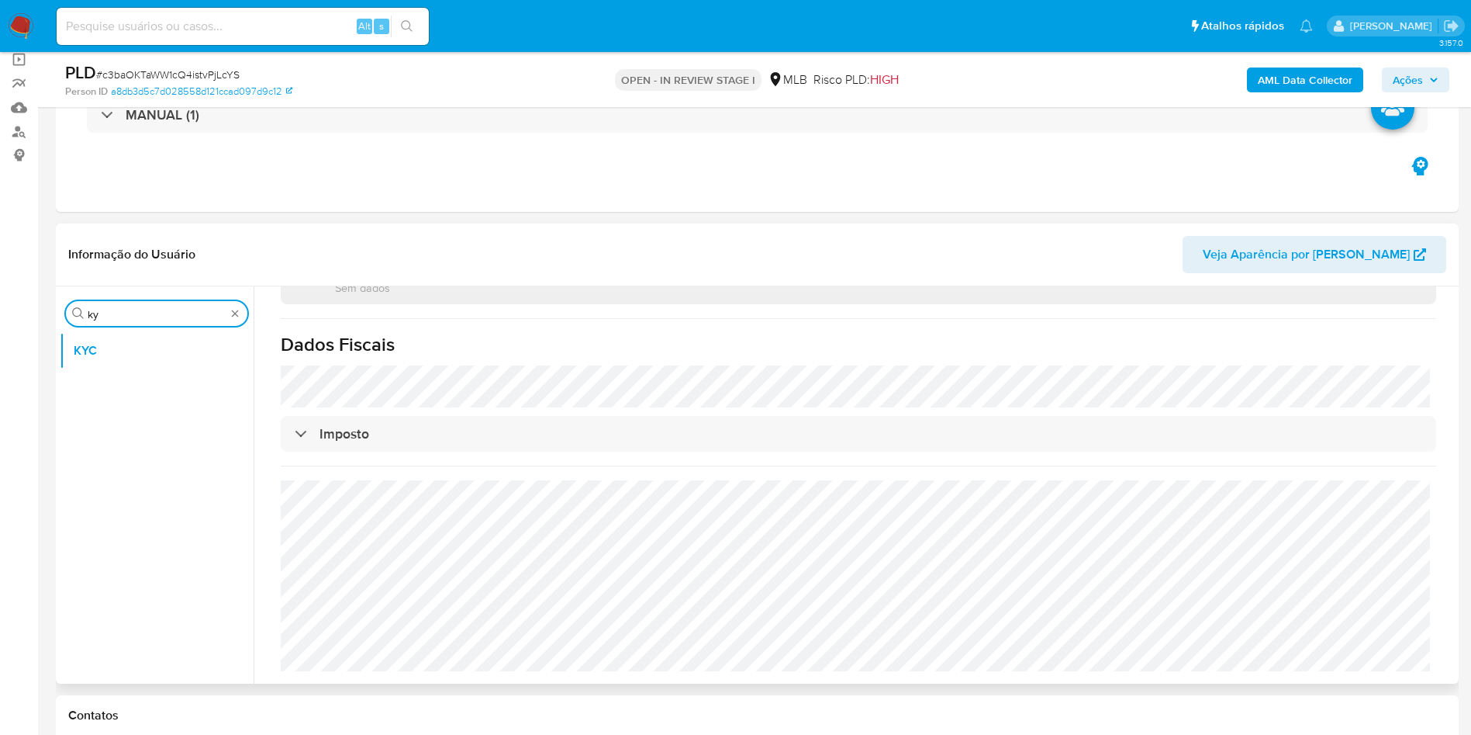
click at [135, 316] on input "ky" at bounding box center [157, 314] width 138 height 14
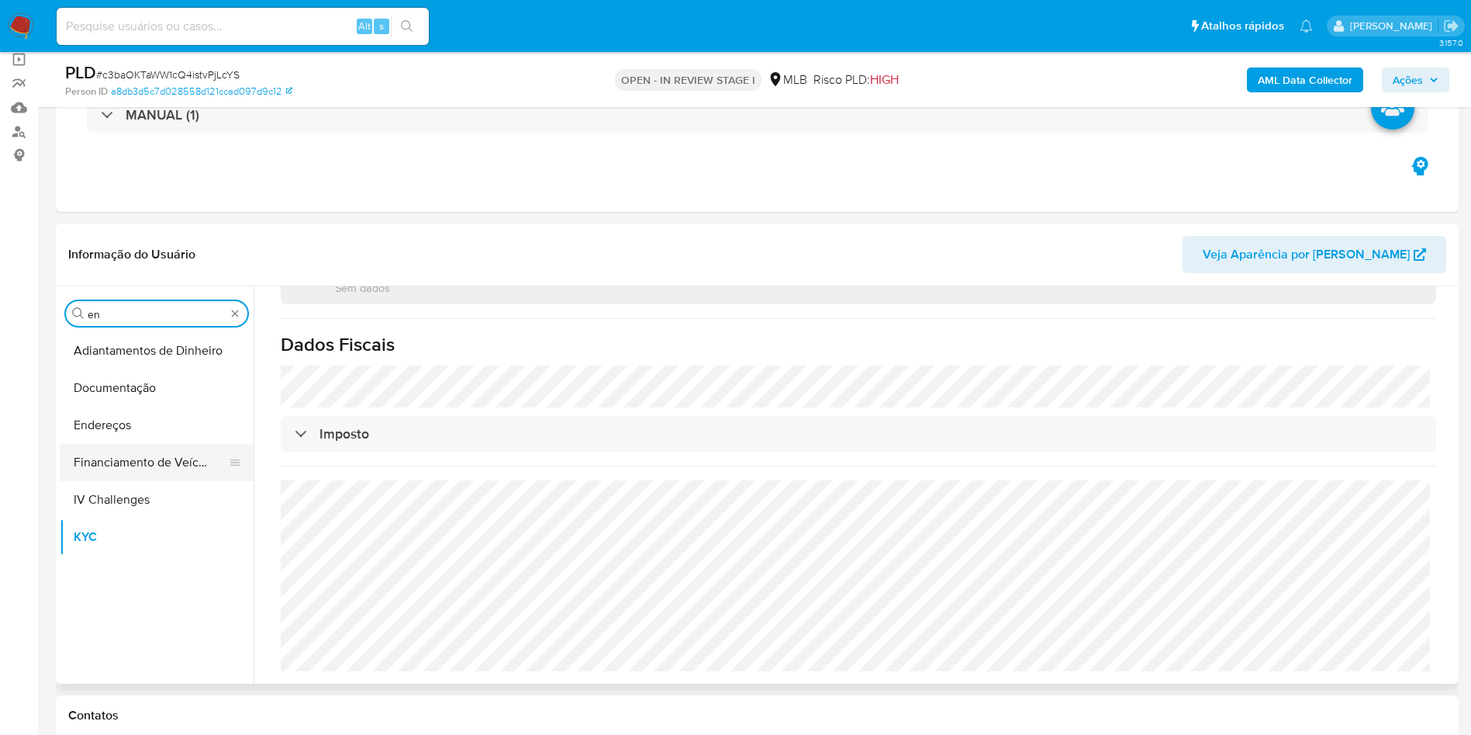
type input "en"
click at [130, 444] on button "Financiamento de Veículos" at bounding box center [151, 462] width 182 height 37
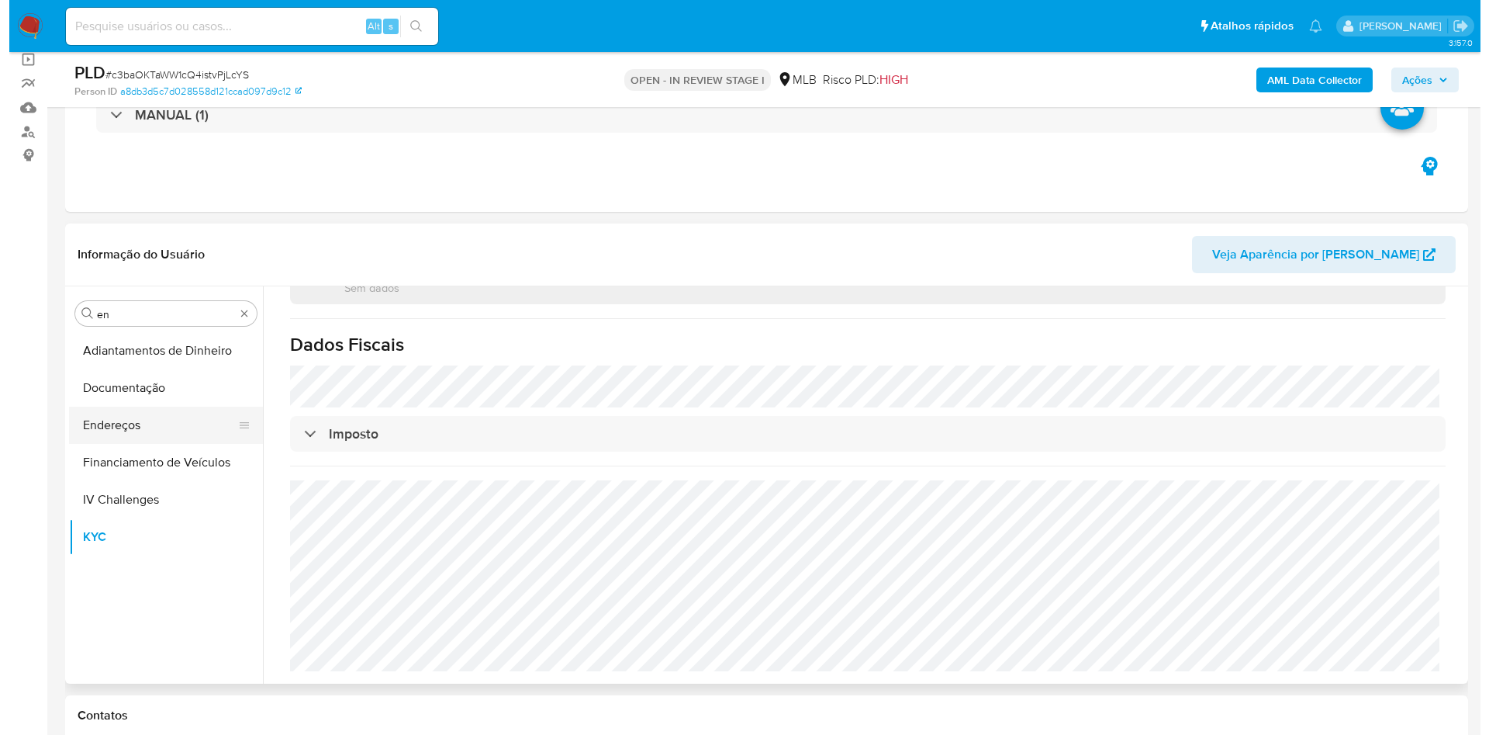
scroll to position [0, 0]
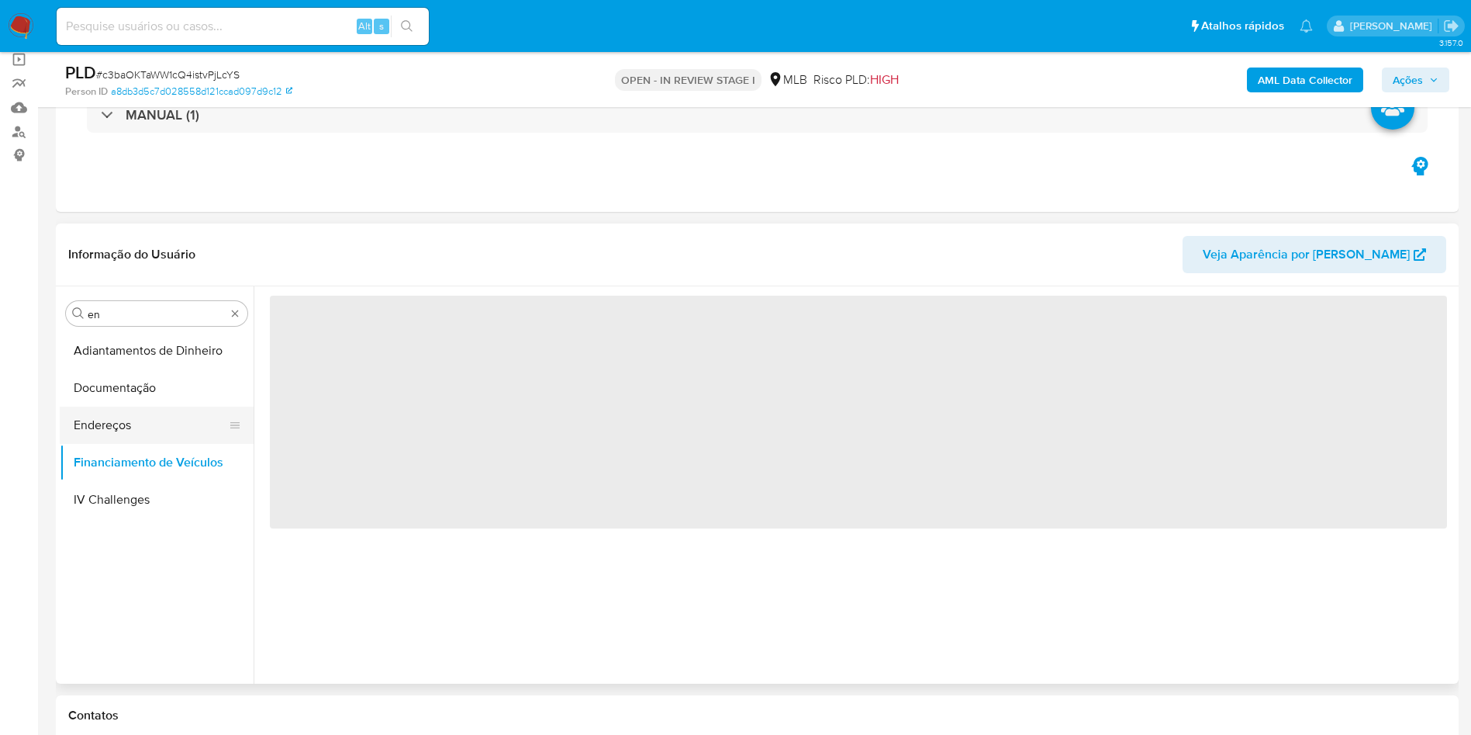
click at [126, 423] on button "Endereços" at bounding box center [151, 424] width 182 height 37
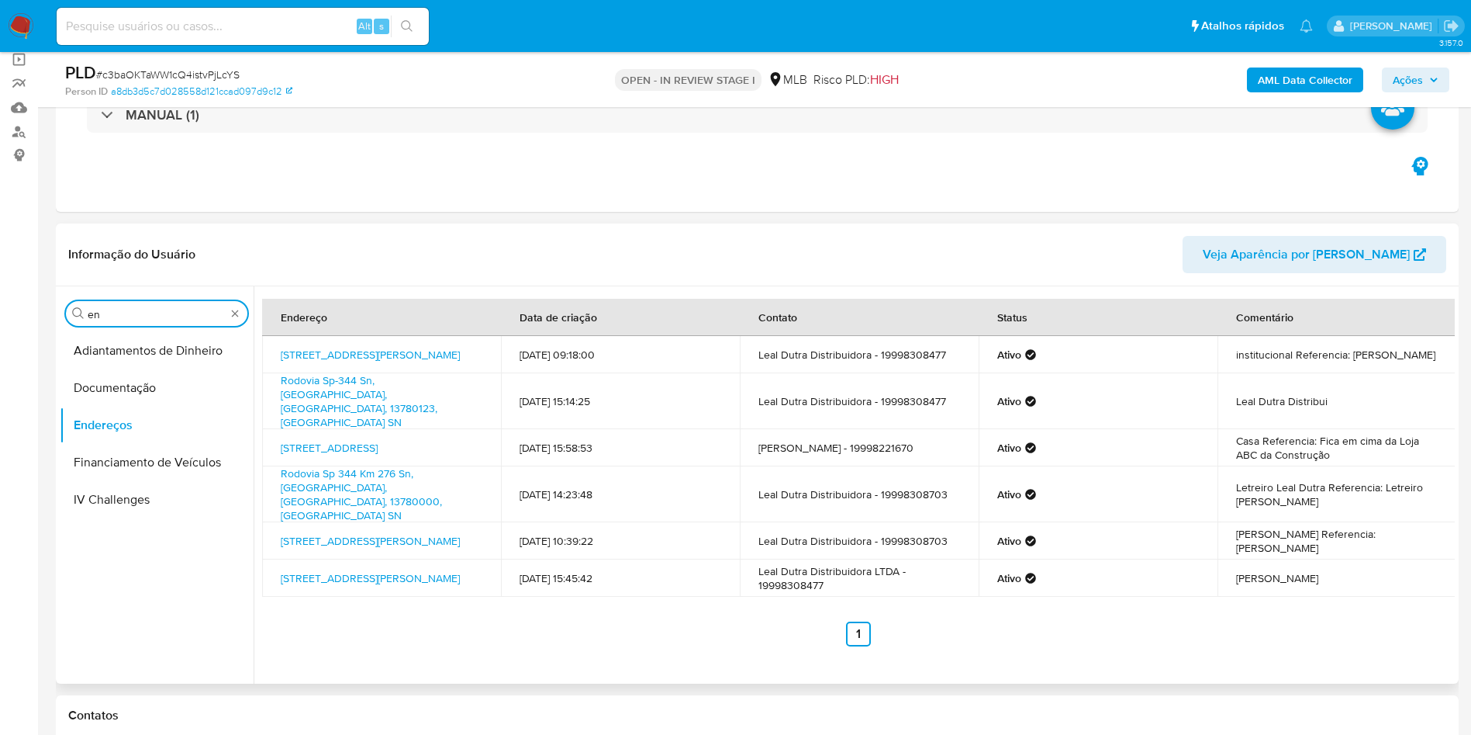
click at [123, 313] on input "en" at bounding box center [157, 314] width 138 height 14
type input "ge"
click at [128, 371] on button "Devices Geolocation" at bounding box center [151, 387] width 182 height 37
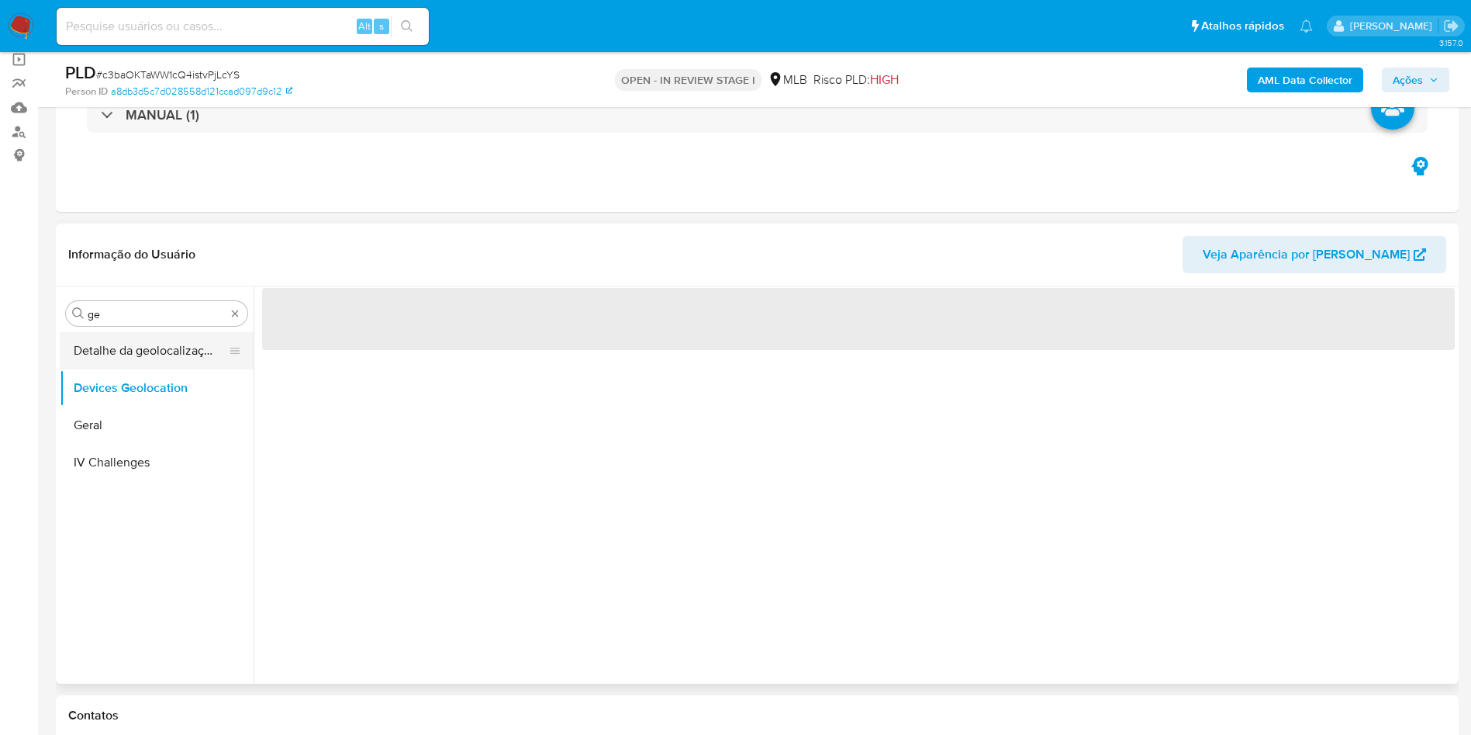
click at [154, 337] on button "Detalhe da geolocalização" at bounding box center [151, 350] width 182 height 37
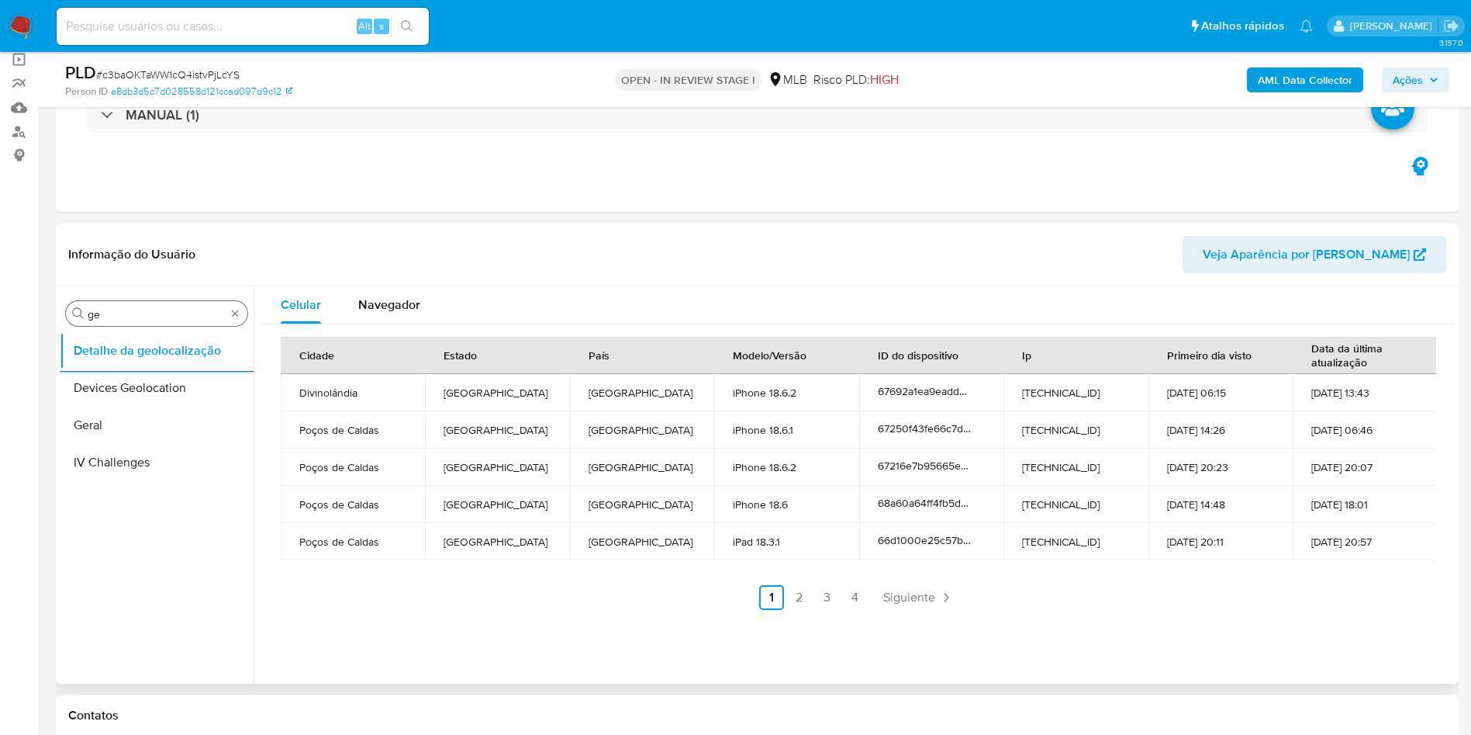
click at [175, 308] on input "ge" at bounding box center [157, 314] width 138 height 14
type input "res"
click at [108, 406] on ul "Detalhe da geolocalização Empréstimos Restrições Novo Mundo" at bounding box center [157, 507] width 194 height 350
click at [108, 403] on button "Empréstimos" at bounding box center [151, 387] width 182 height 37
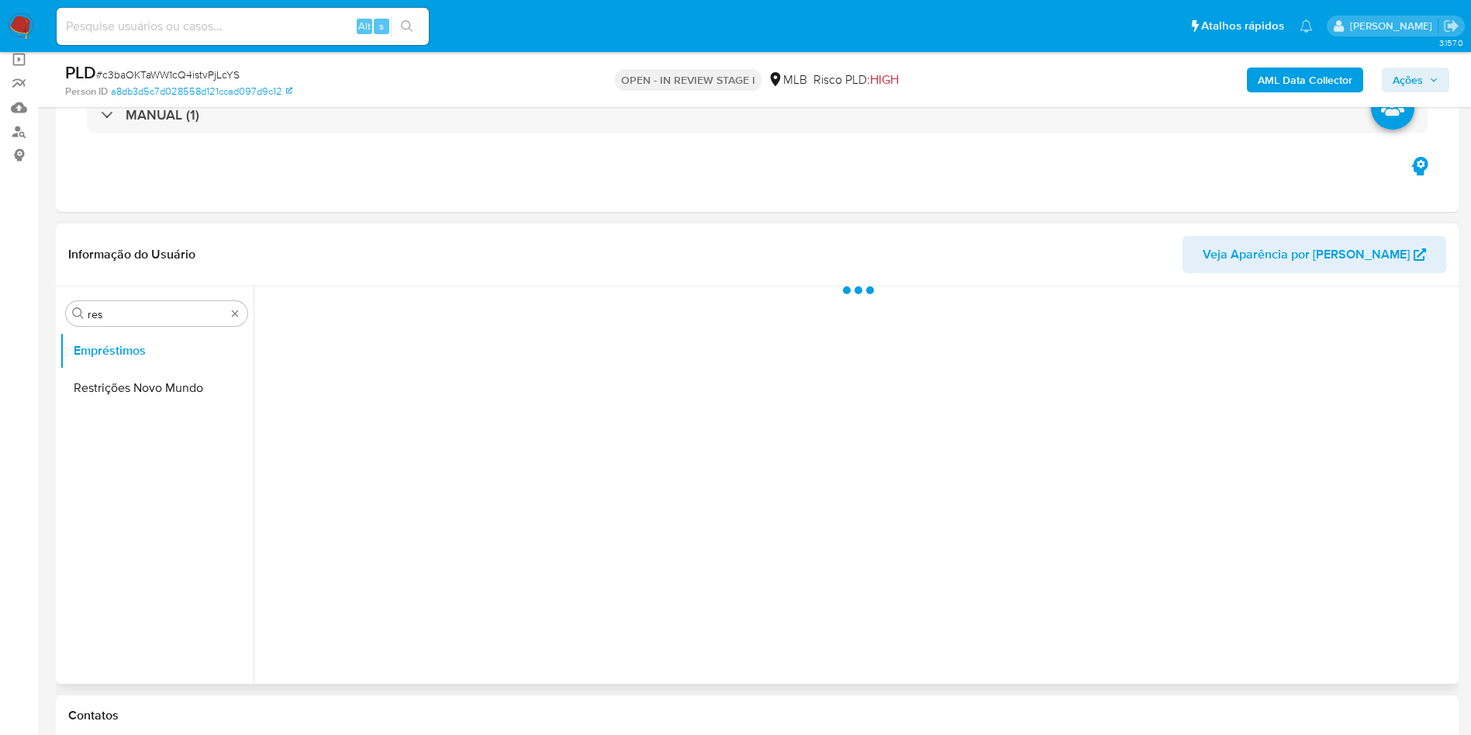
click at [117, 407] on ul "Empréstimos Restrições Novo Mundo" at bounding box center [157, 507] width 194 height 350
click at [117, 401] on button "Restrições Novo Mundo" at bounding box center [151, 387] width 182 height 37
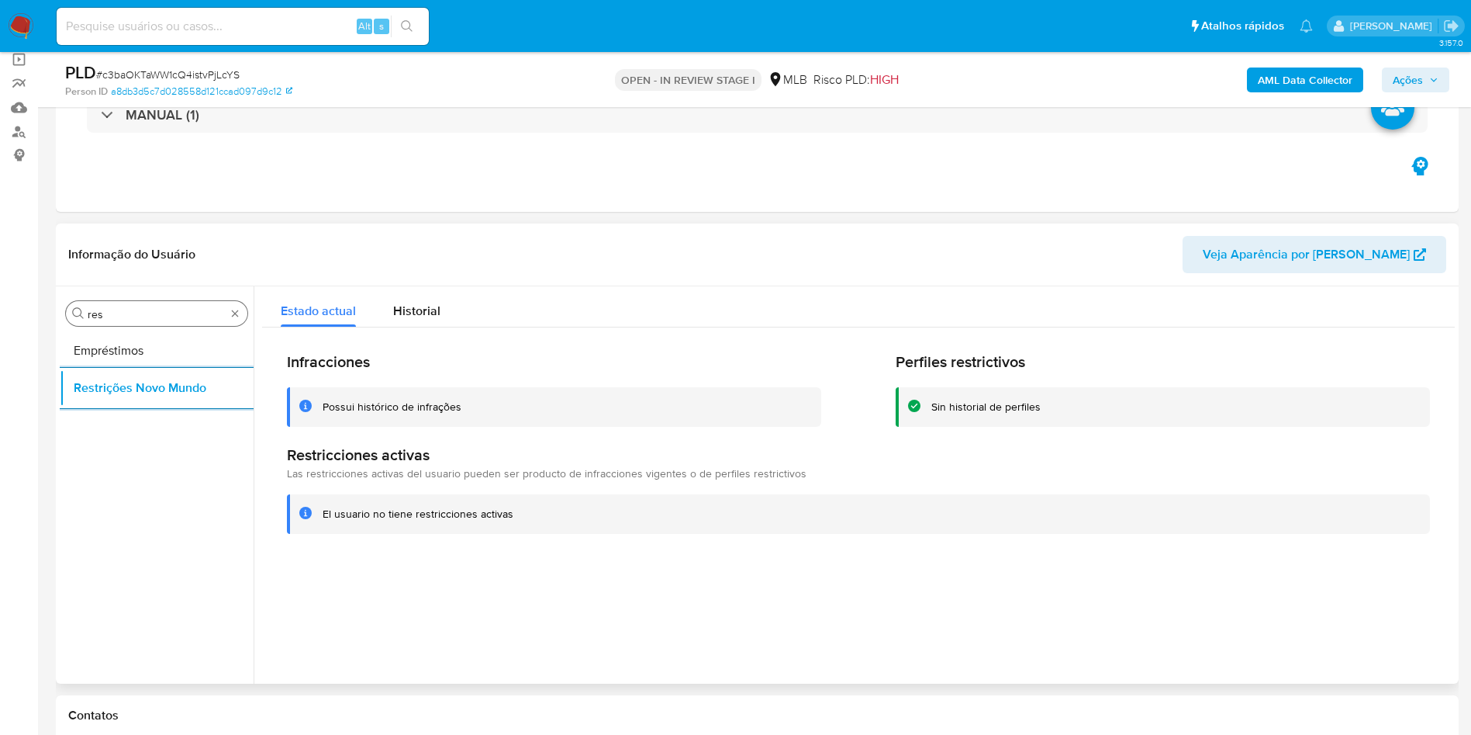
click at [182, 306] on div "Procurar res" at bounding box center [157, 313] width 182 height 25
click at [149, 313] on input "res" at bounding box center [157, 314] width 138 height 14
type input "po"
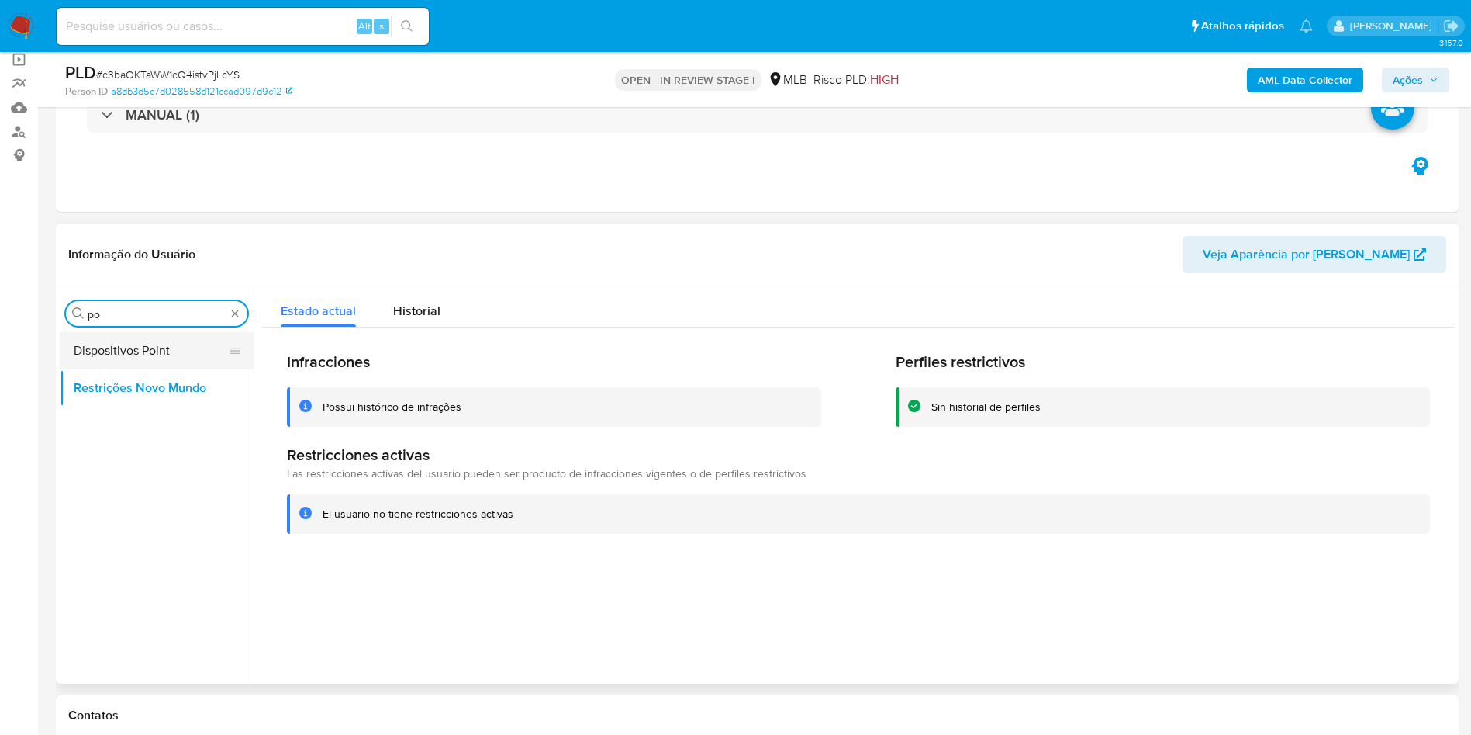
click at [150, 334] on button "Dispositivos Point" at bounding box center [151, 350] width 182 height 37
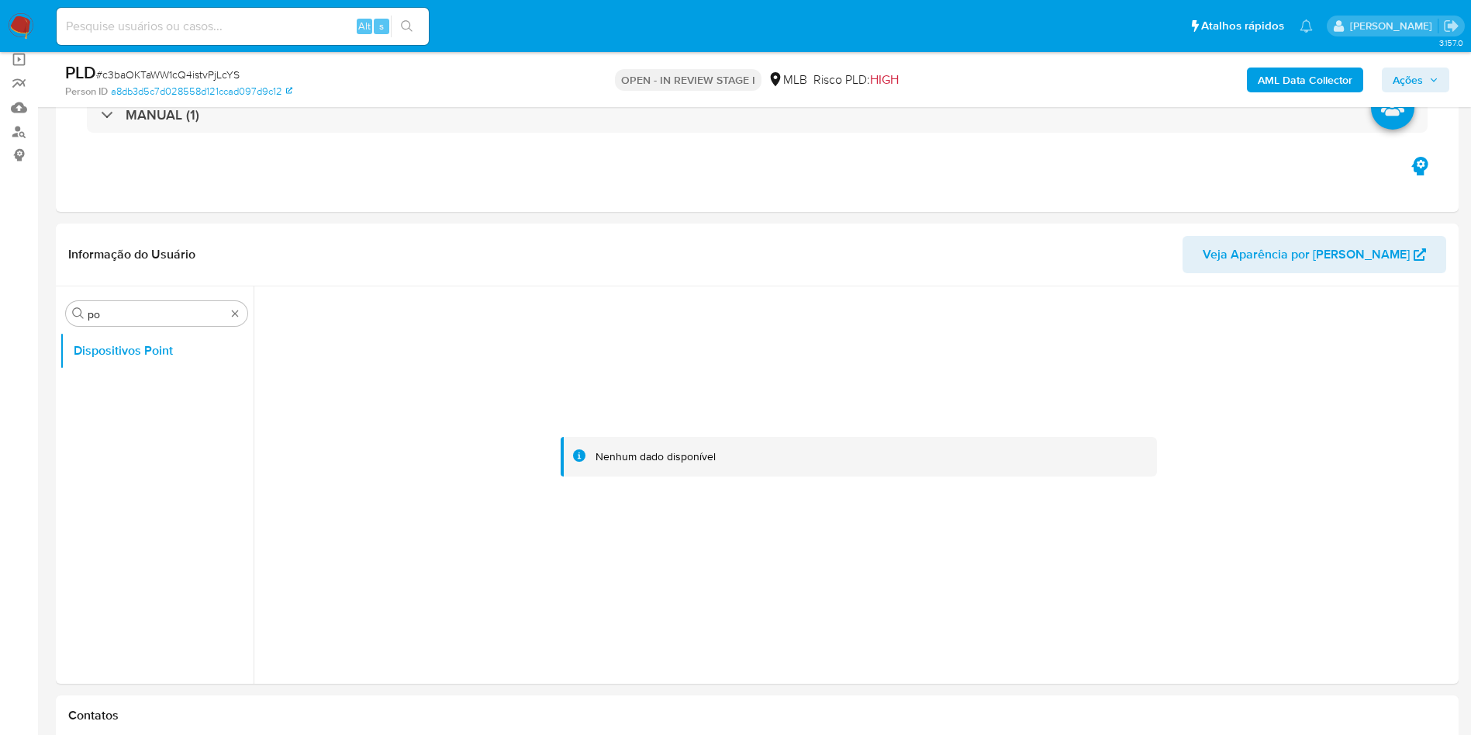
click at [1294, 71] on b "AML Data Collector" at bounding box center [1305, 79] width 95 height 25
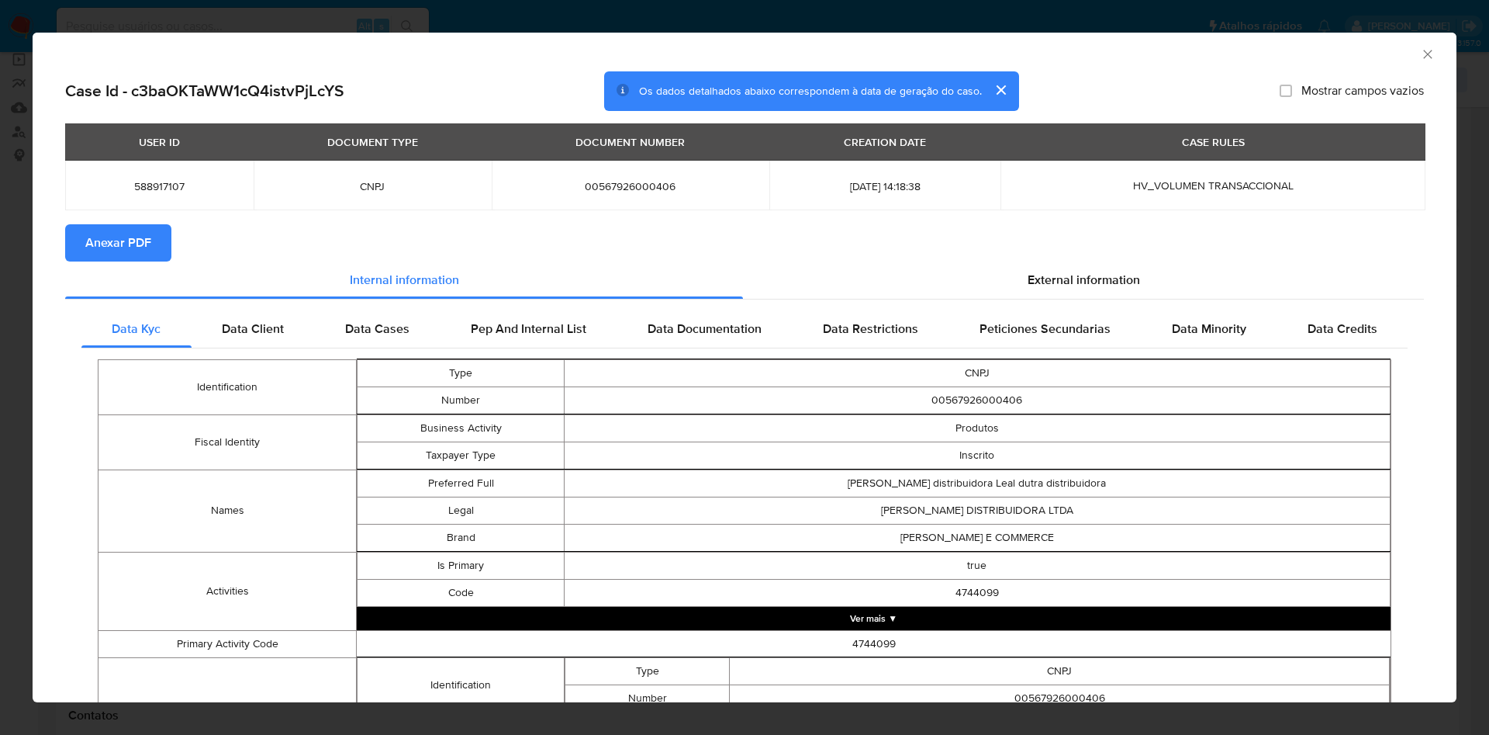
click at [100, 230] on span "Anexar PDF" at bounding box center [118, 243] width 66 height 34
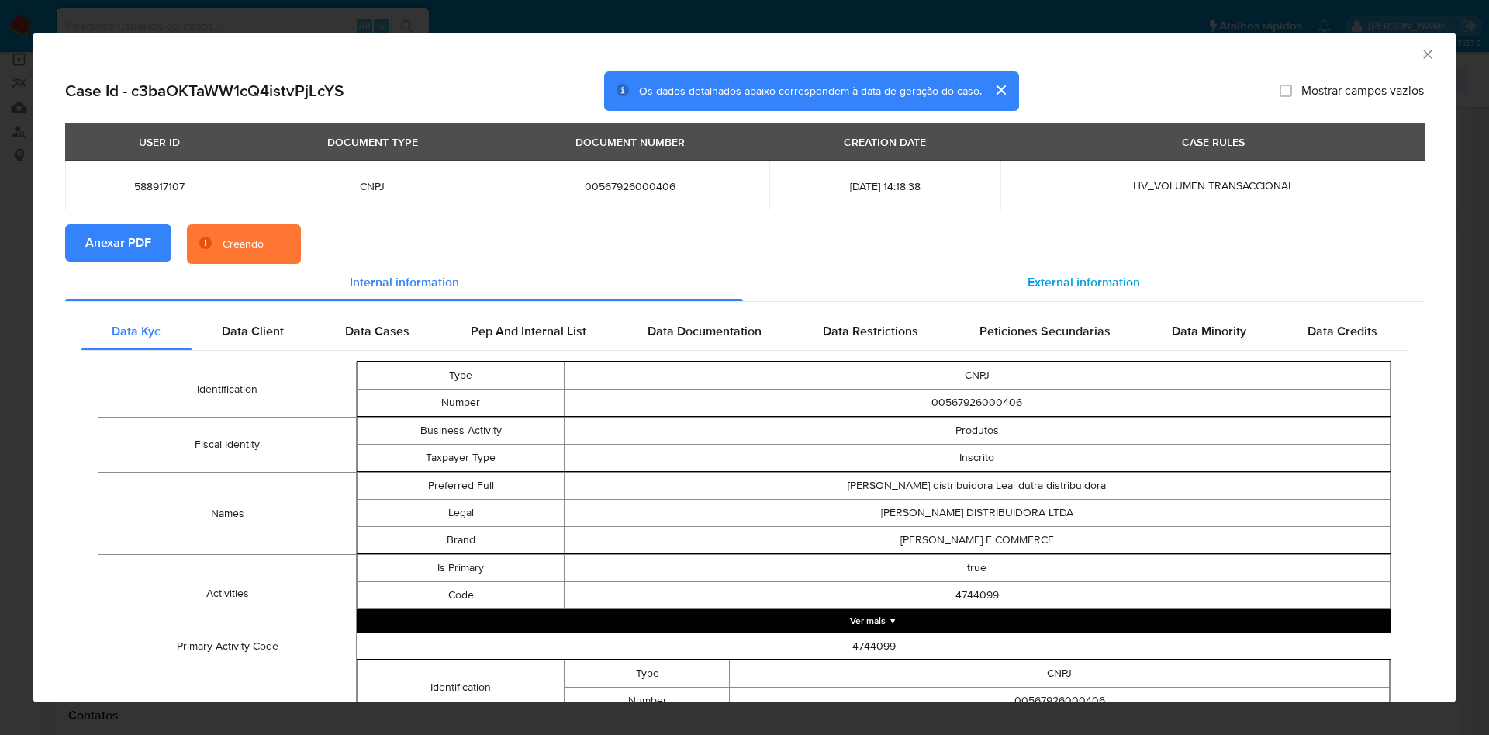
click at [1028, 279] on span "External information" at bounding box center [1084, 282] width 112 height 18
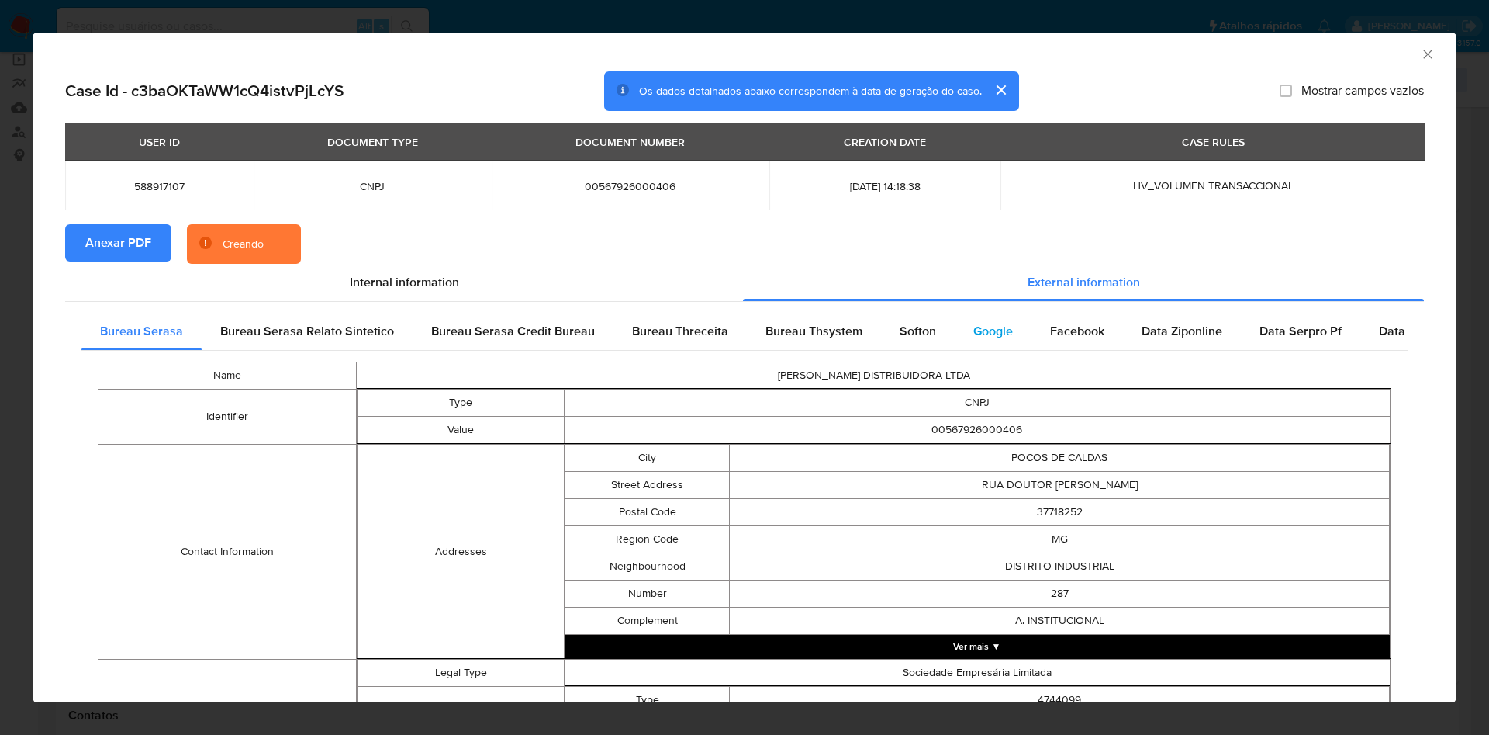
click at [1005, 334] on div "Google" at bounding box center [993, 331] width 77 height 37
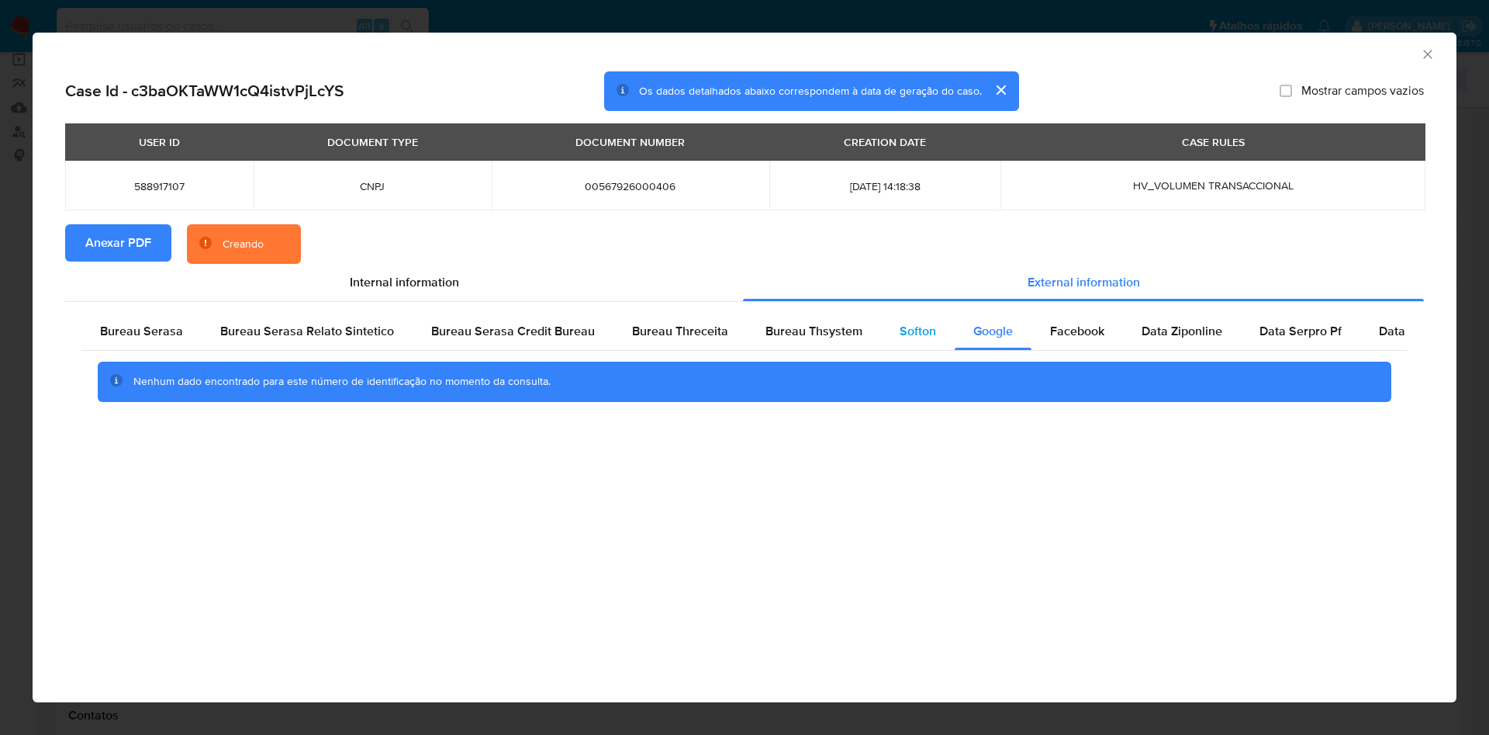
click at [929, 341] on div "Softon" at bounding box center [918, 331] width 74 height 37
click at [845, 339] on div "Bureau Thsystem" at bounding box center [814, 331] width 134 height 37
click at [140, 345] on div "Bureau Serasa" at bounding box center [141, 331] width 120 height 37
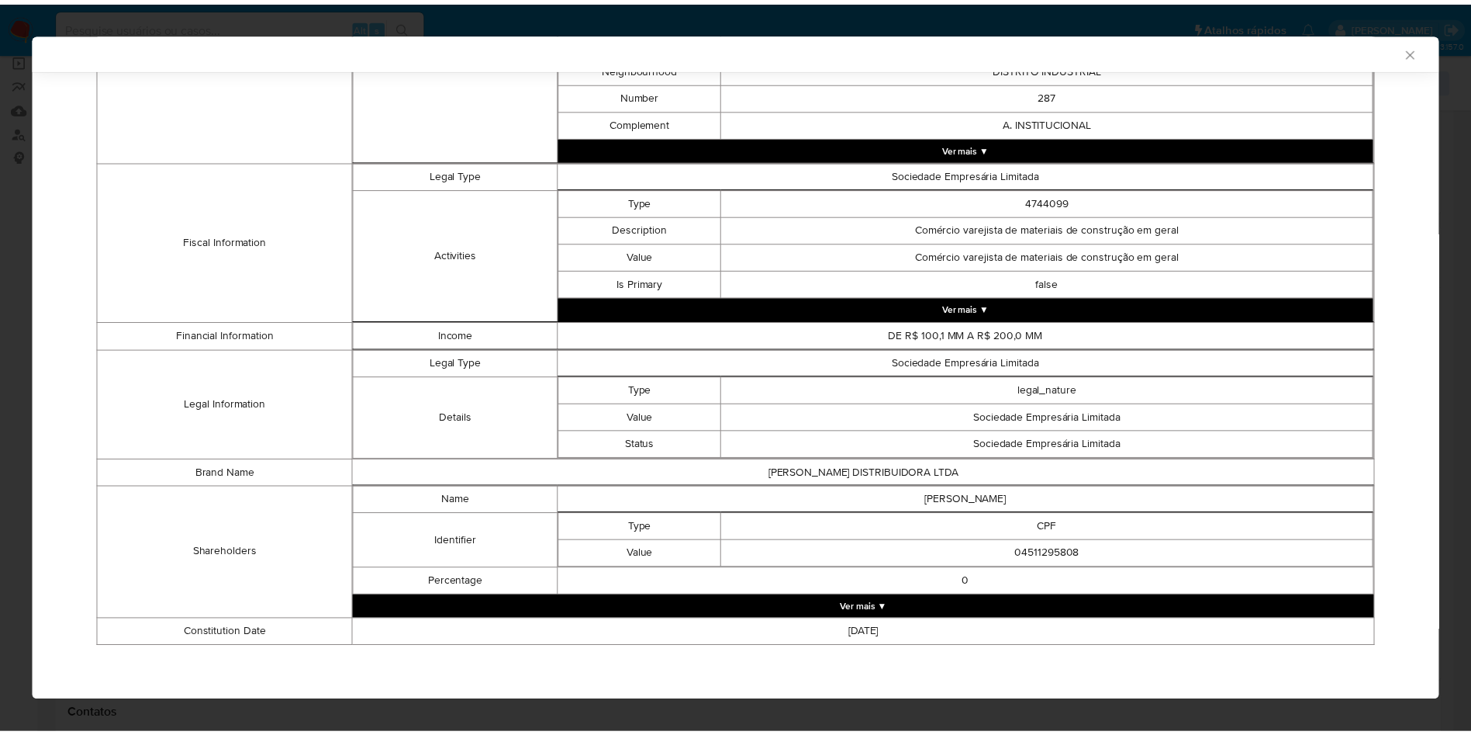
scroll to position [492, 0]
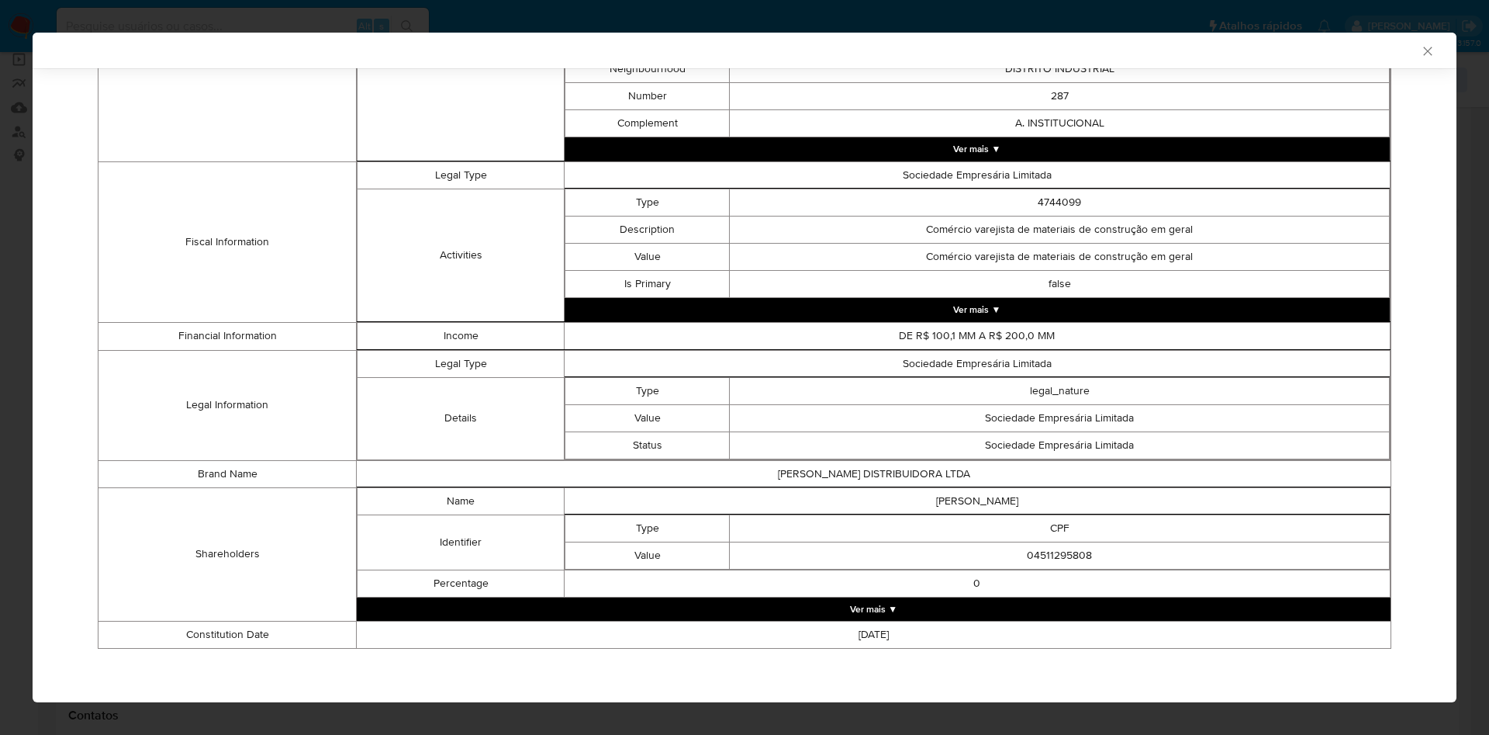
click at [0, 233] on div "AML Data Collector Case Id - c3baOKTaWW1cQ4istvPjLcYS Os dados detalhados abaix…" at bounding box center [744, 367] width 1489 height 735
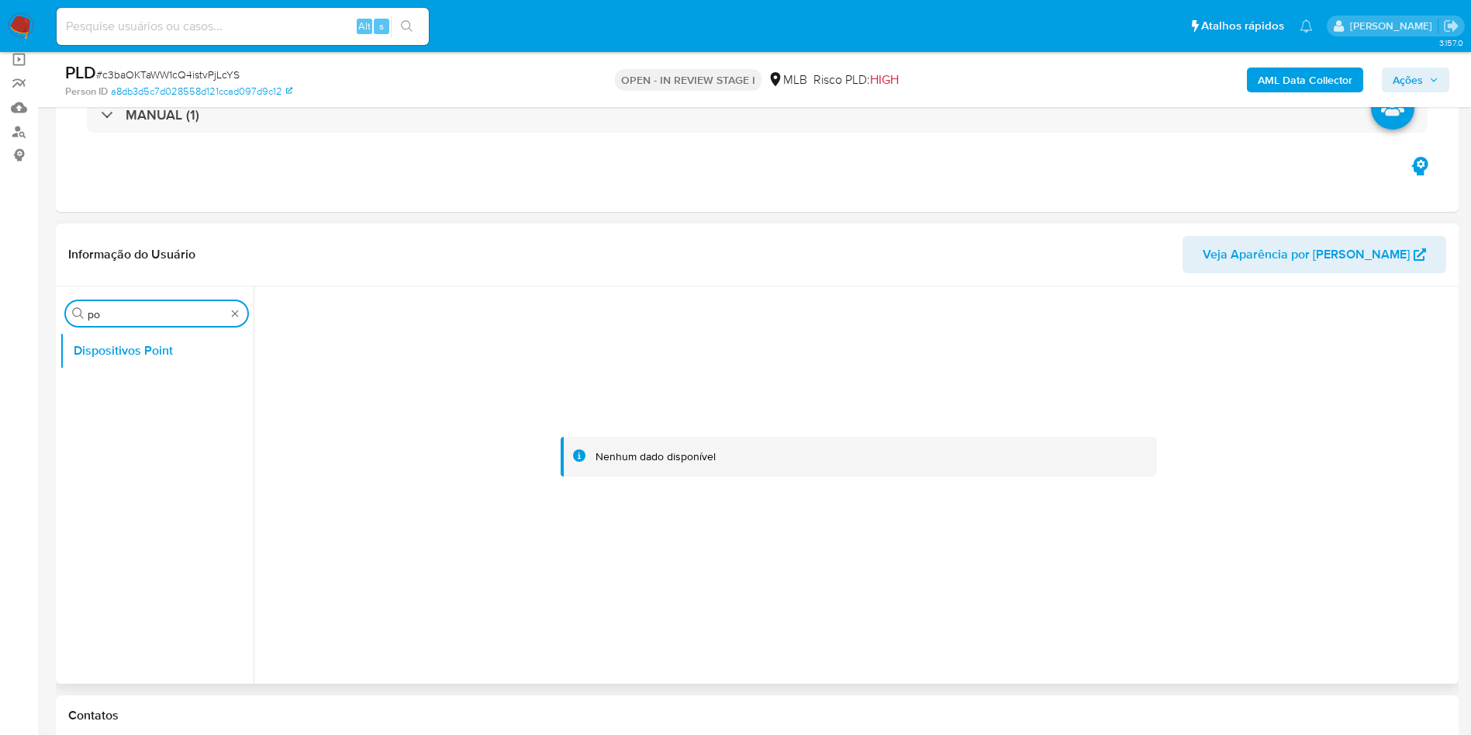
click at [107, 315] on input "po" at bounding box center [157, 314] width 138 height 14
type input "ane"
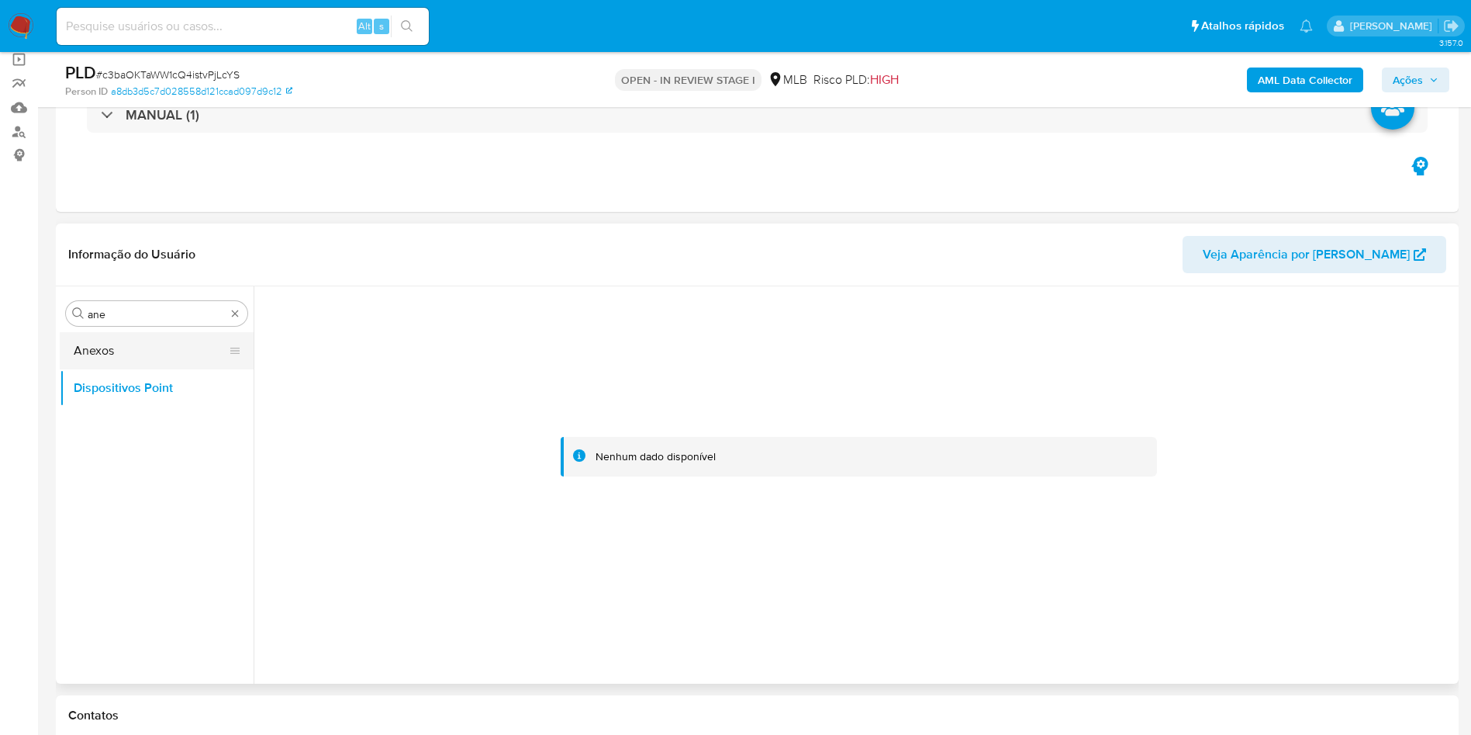
click at [117, 350] on button "Anexos" at bounding box center [151, 350] width 182 height 37
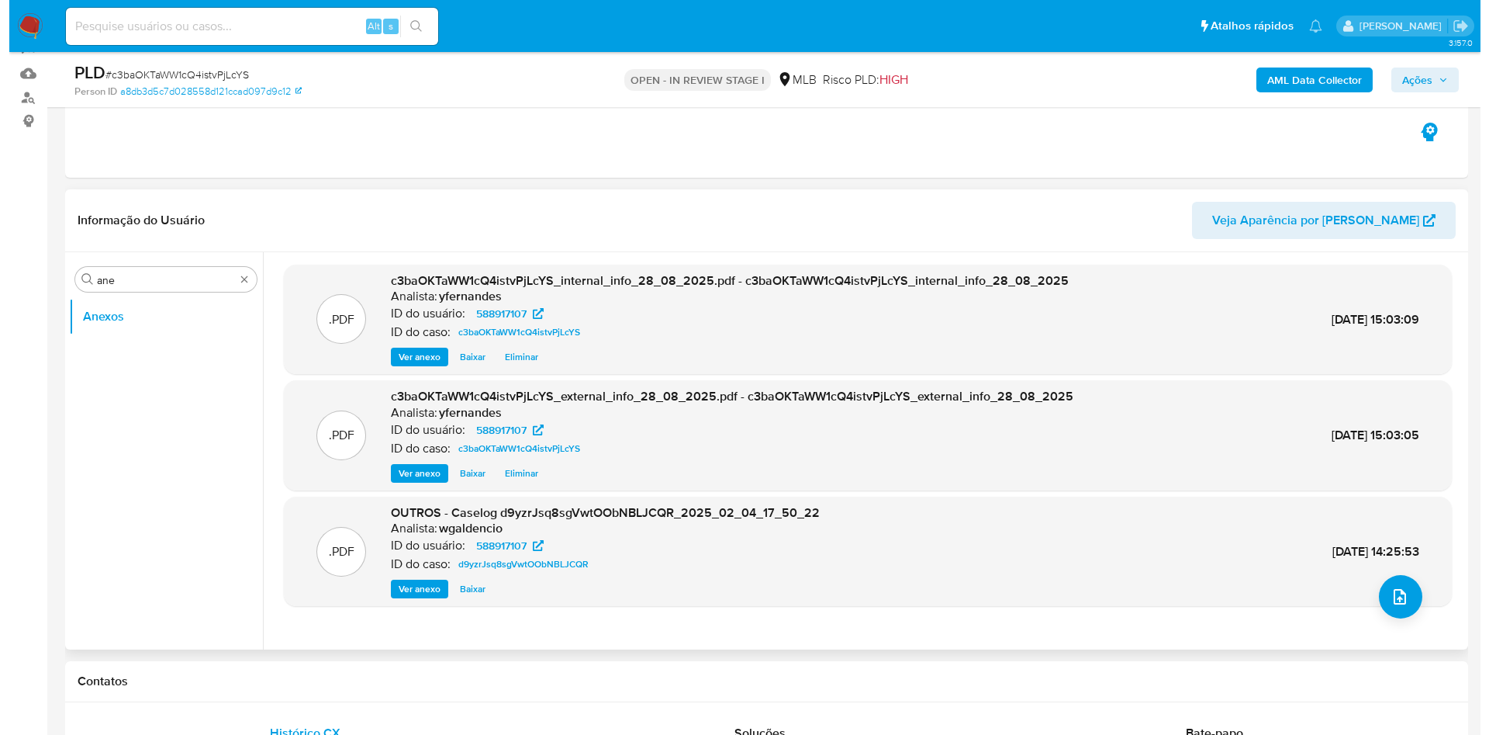
scroll to position [116, 0]
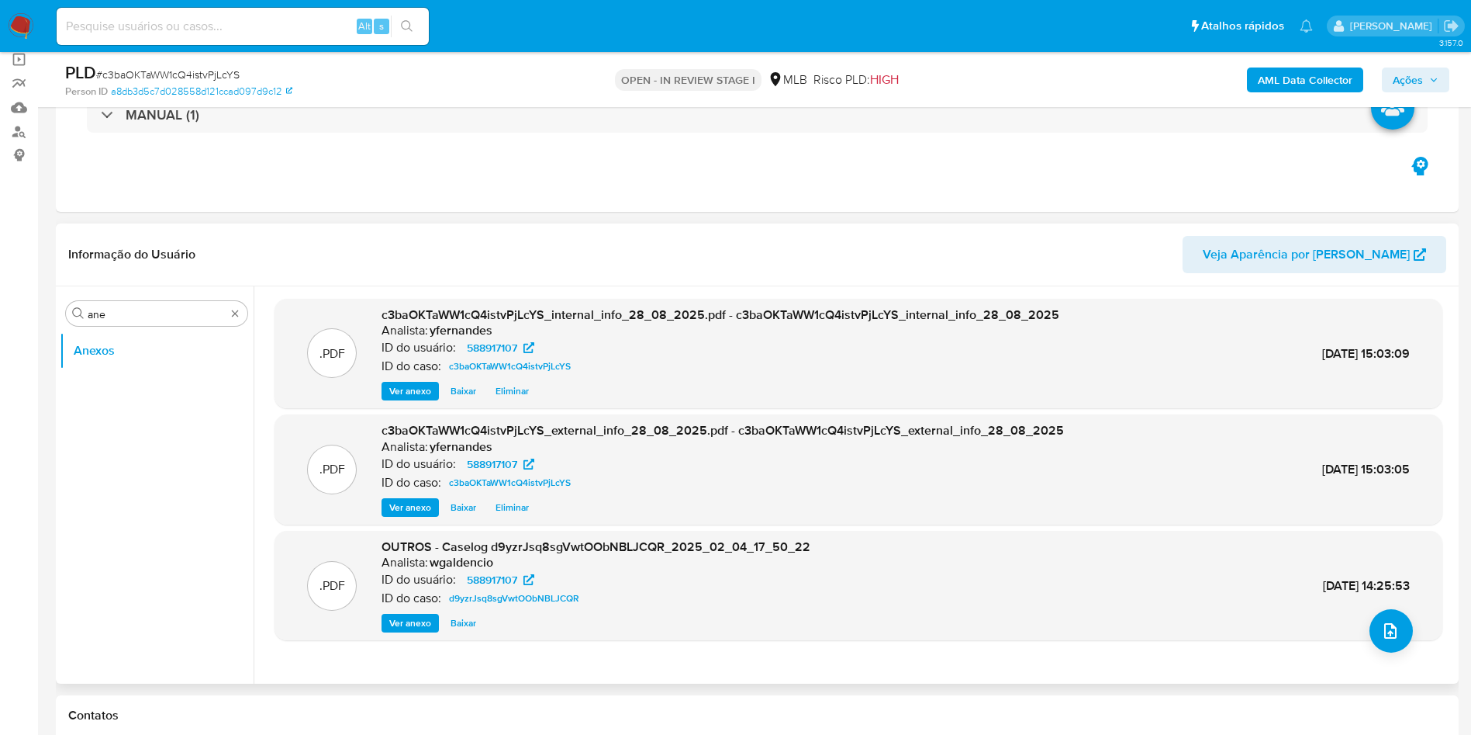
click at [414, 620] on span "Ver anexo" at bounding box center [410, 623] width 42 height 16
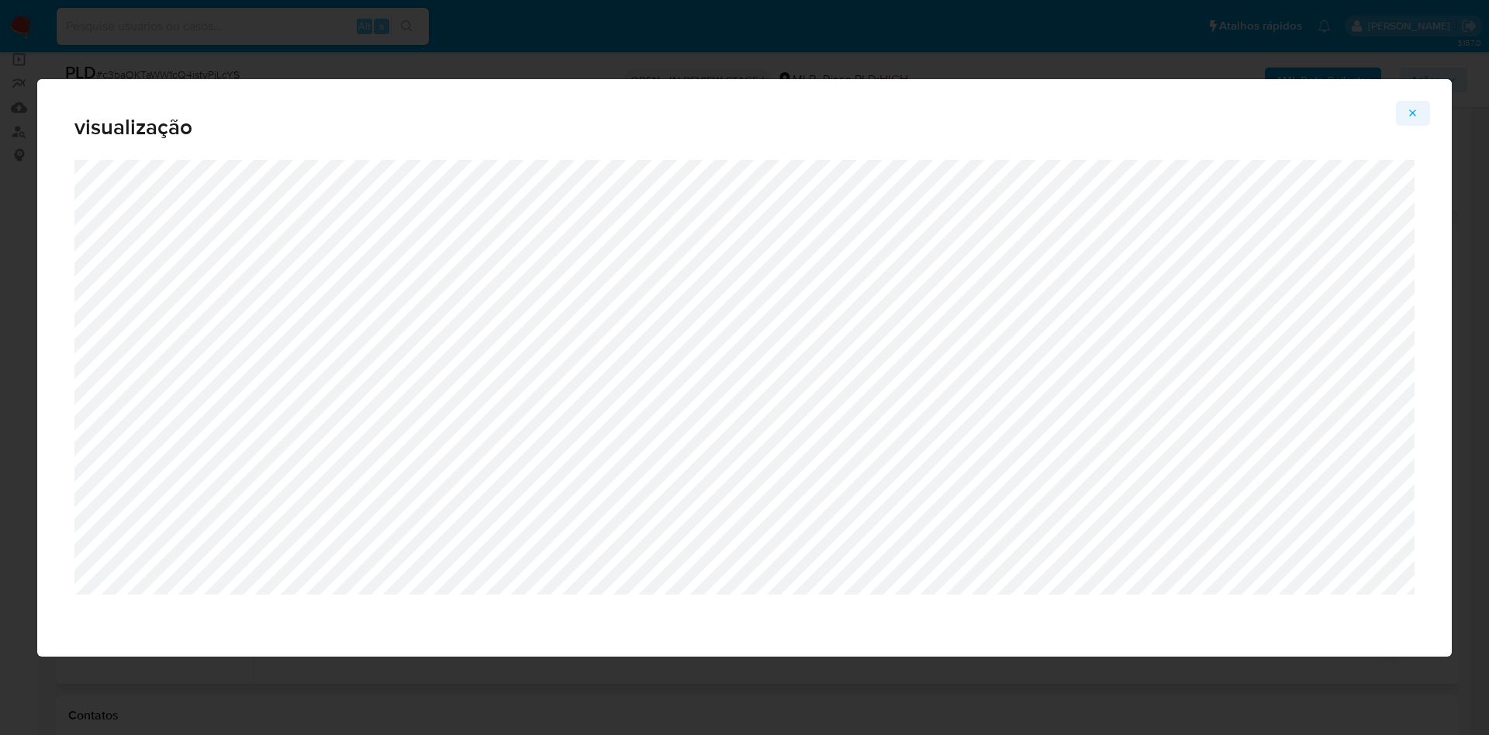
click at [1411, 113] on icon "Attachment preview" at bounding box center [1413, 113] width 12 height 12
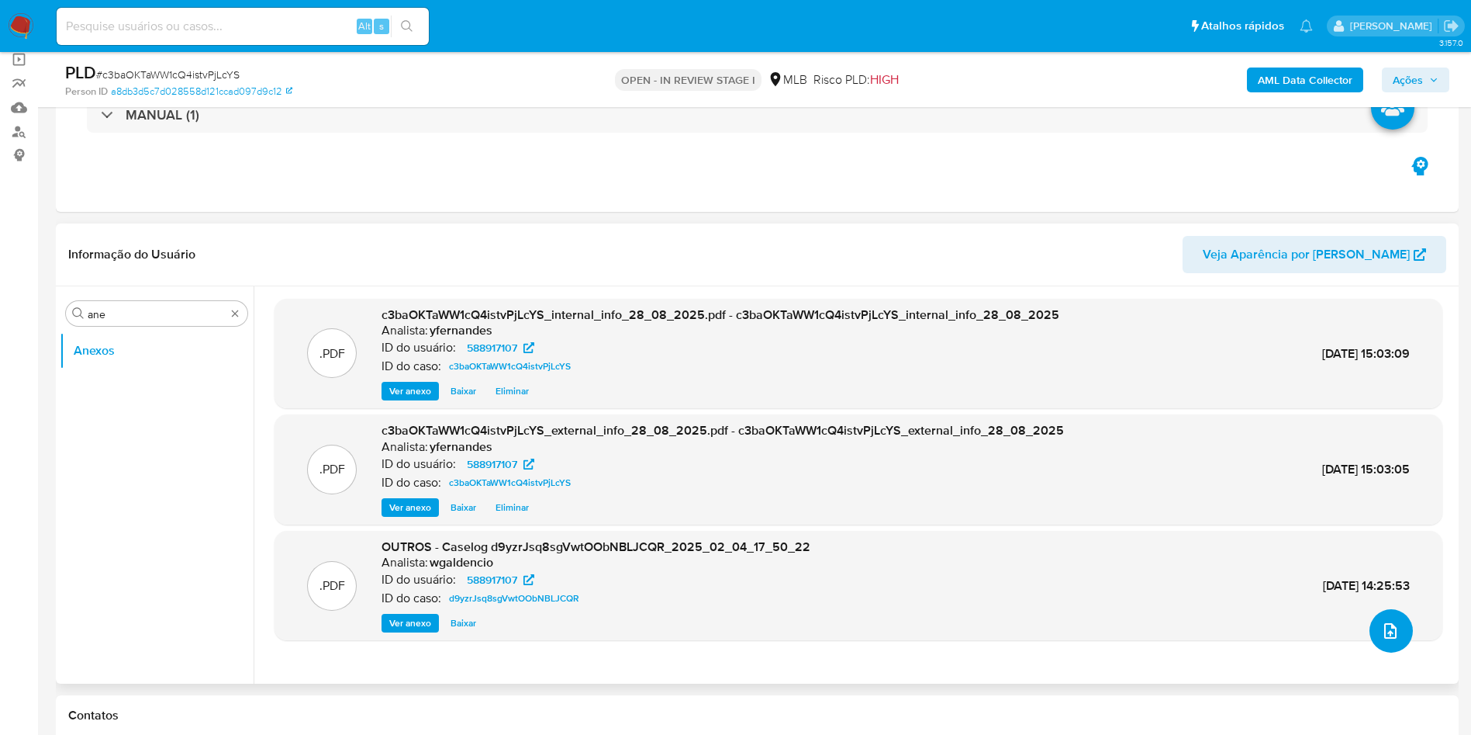
click at [1396, 643] on button "upload-file" at bounding box center [1391, 630] width 43 height 43
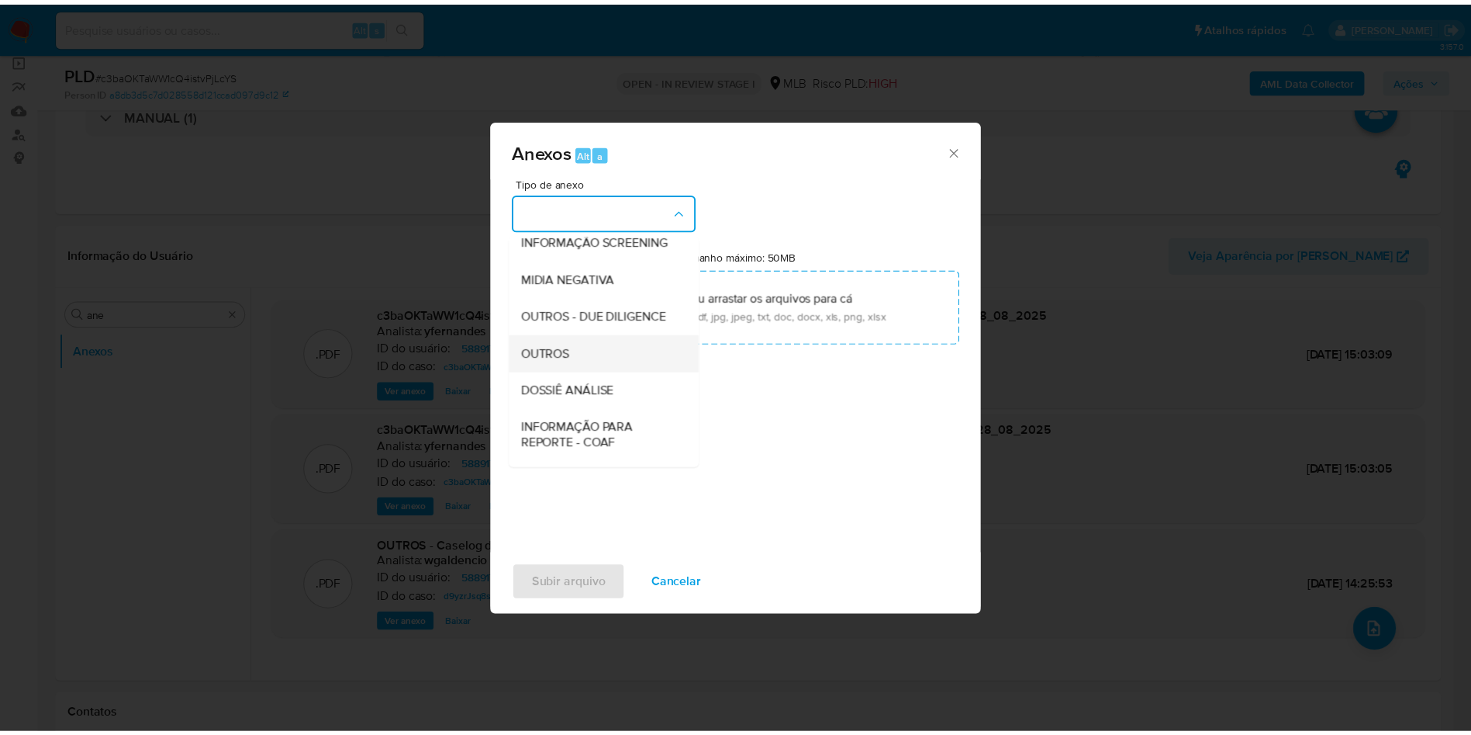
scroll to position [239, 0]
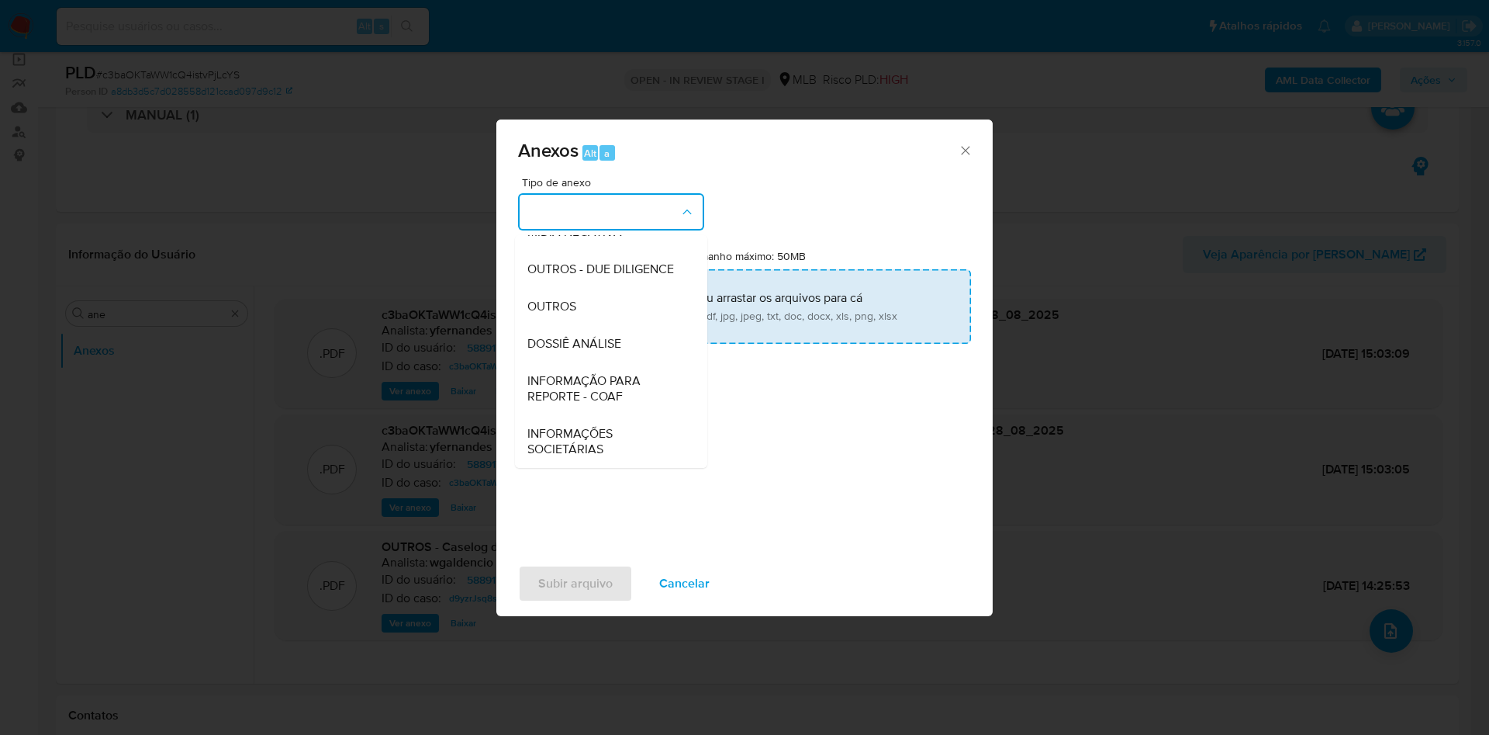
drag, startPoint x: 581, startPoint y: 305, endPoint x: 596, endPoint y: 292, distance: 19.9
click at [580, 305] on div "OUTROS" at bounding box center [606, 306] width 158 height 37
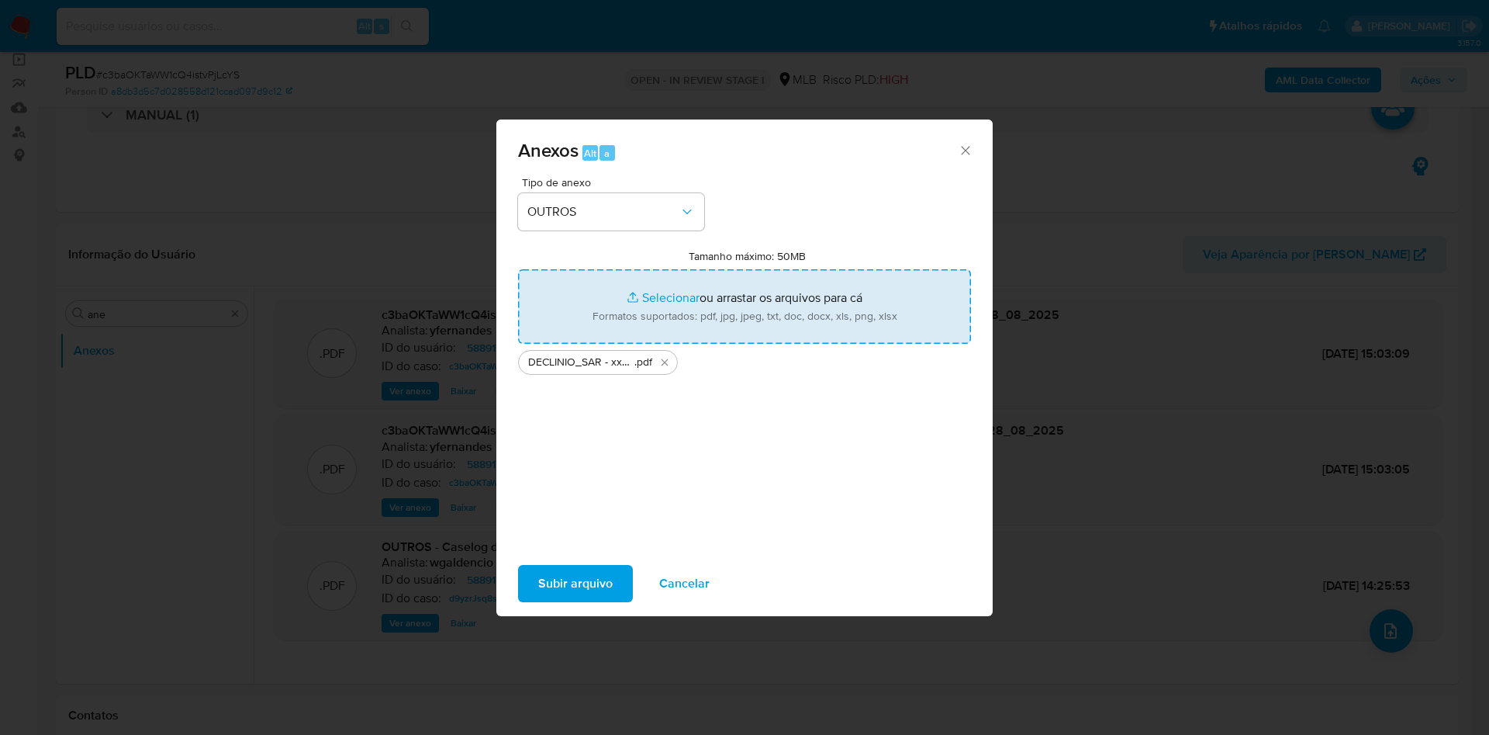
type input "C:\fakepath\Mulan 588917107_2025_08_28_07_31_50.xlsx"
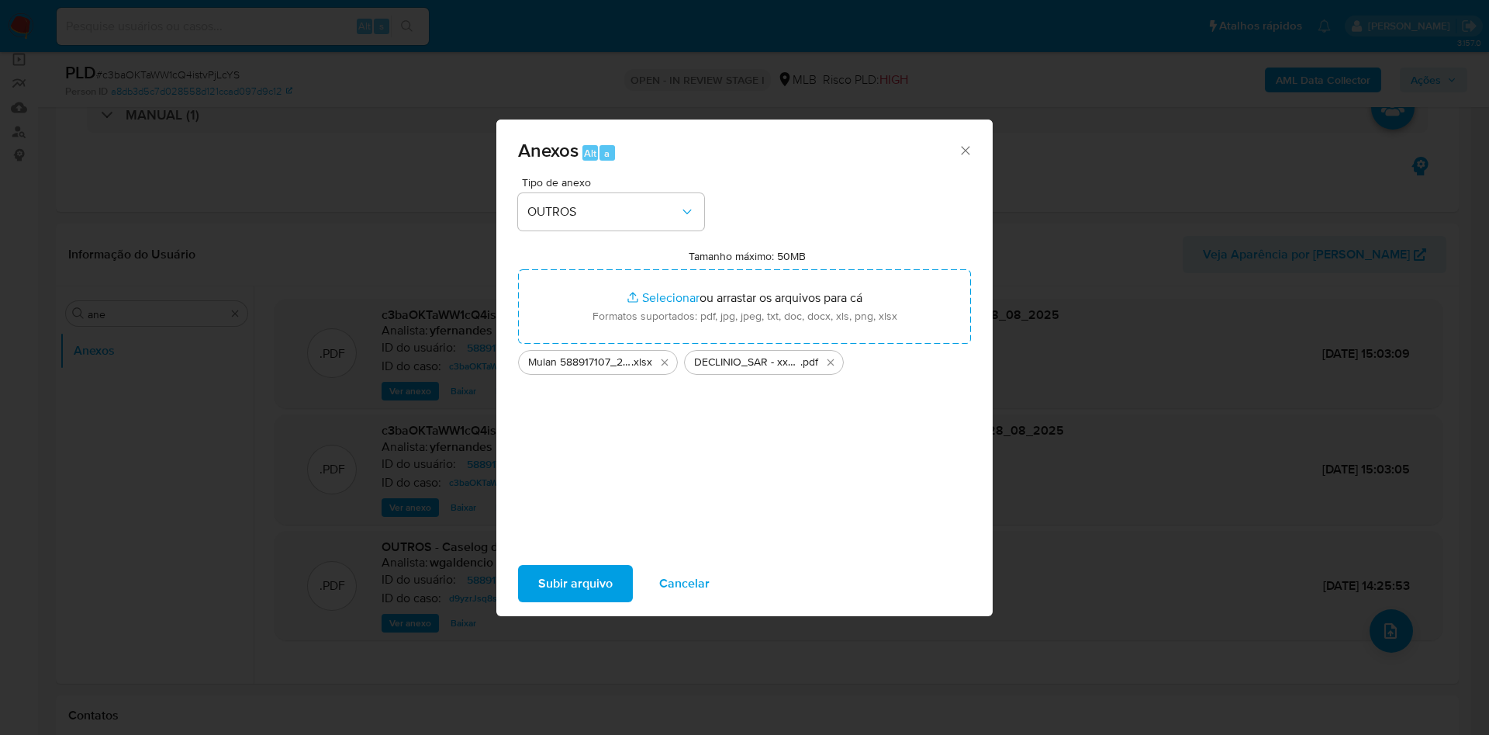
click at [597, 568] on span "Subir arquivo" at bounding box center [575, 583] width 74 height 34
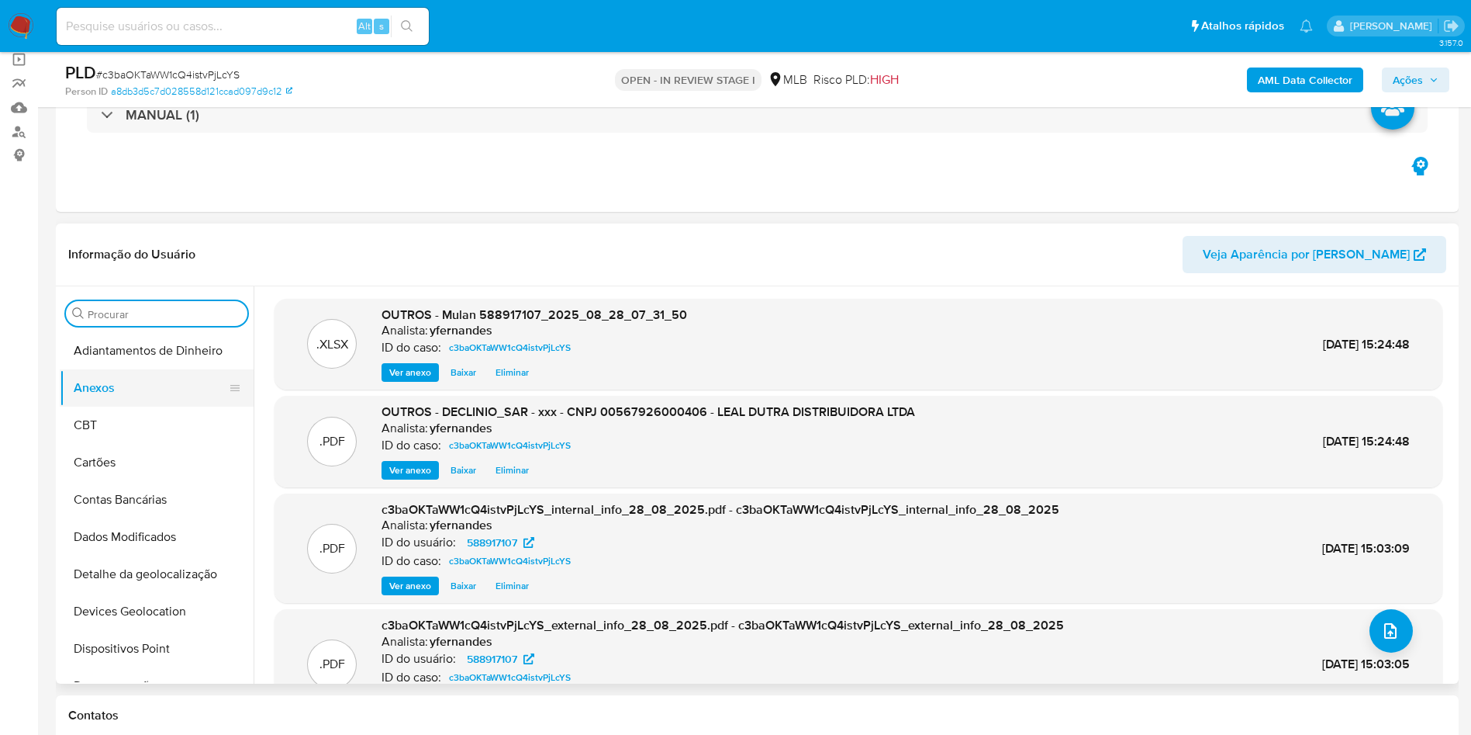
click at [137, 384] on button "Anexos" at bounding box center [151, 387] width 182 height 37
click at [133, 350] on button "Adiantamentos de Dinheiro" at bounding box center [151, 350] width 182 height 37
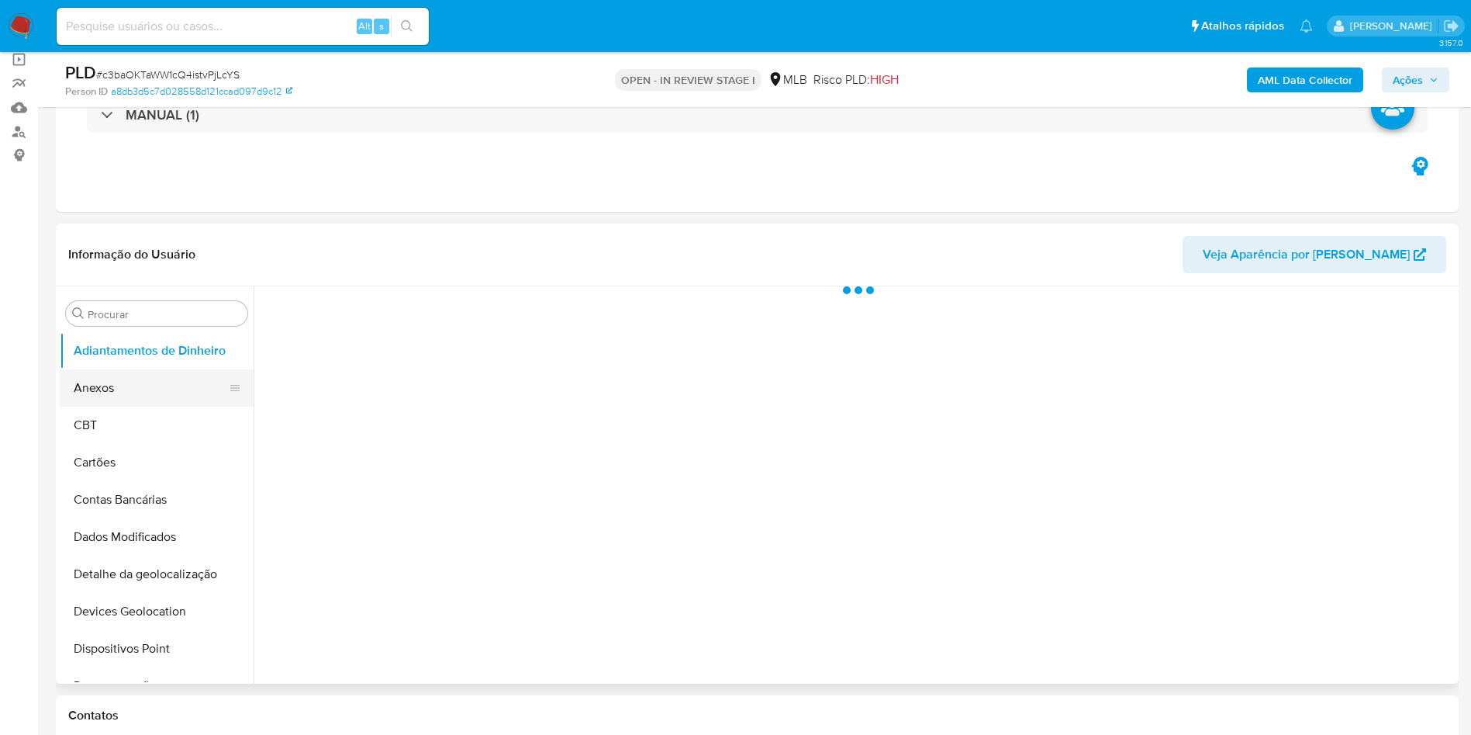
click at [137, 386] on button "Anexos" at bounding box center [151, 387] width 182 height 37
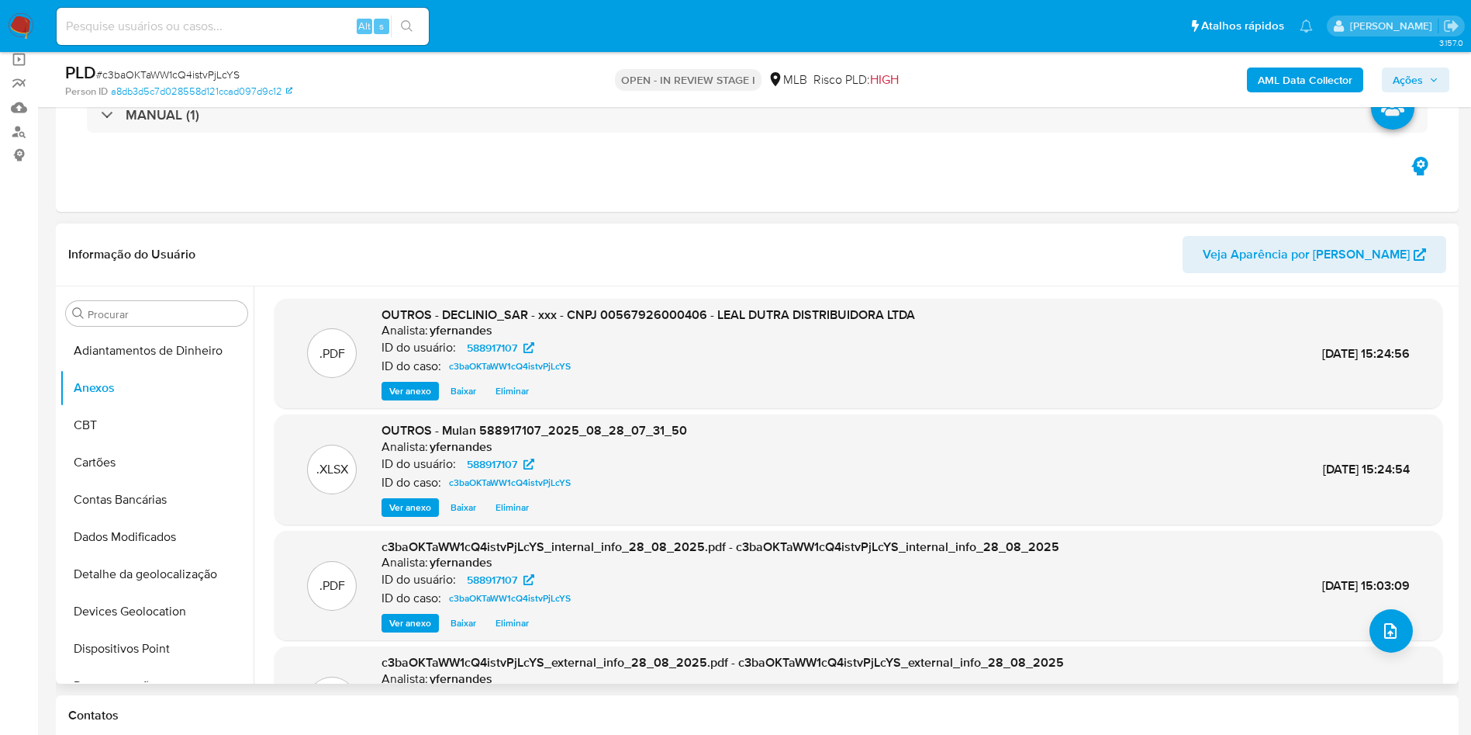
click at [507, 247] on header "Informação do Usuário Veja Aparência por [PERSON_NAME]" at bounding box center [757, 254] width 1378 height 37
click at [1418, 85] on span "Ações" at bounding box center [1408, 79] width 30 height 25
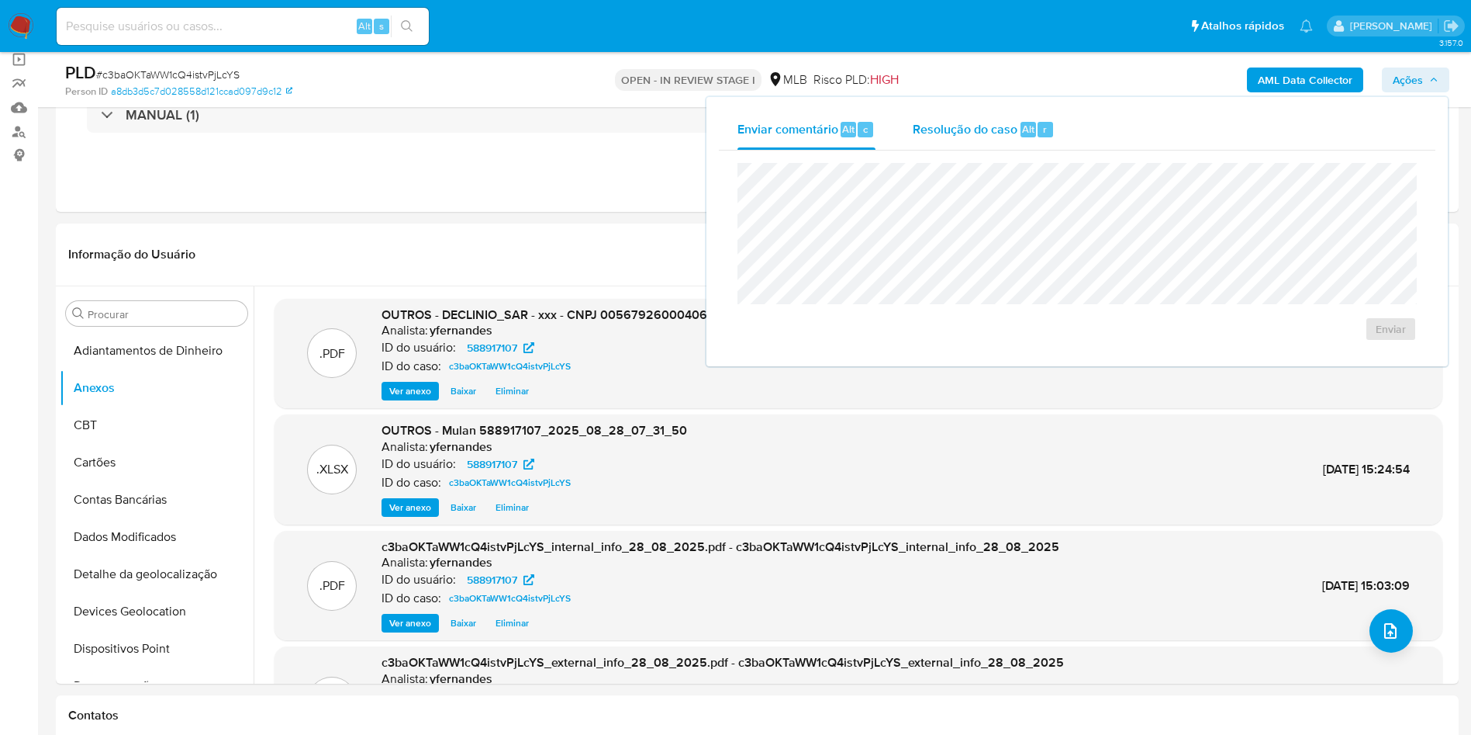
click at [984, 124] on span "Resolução do caso" at bounding box center [965, 128] width 105 height 18
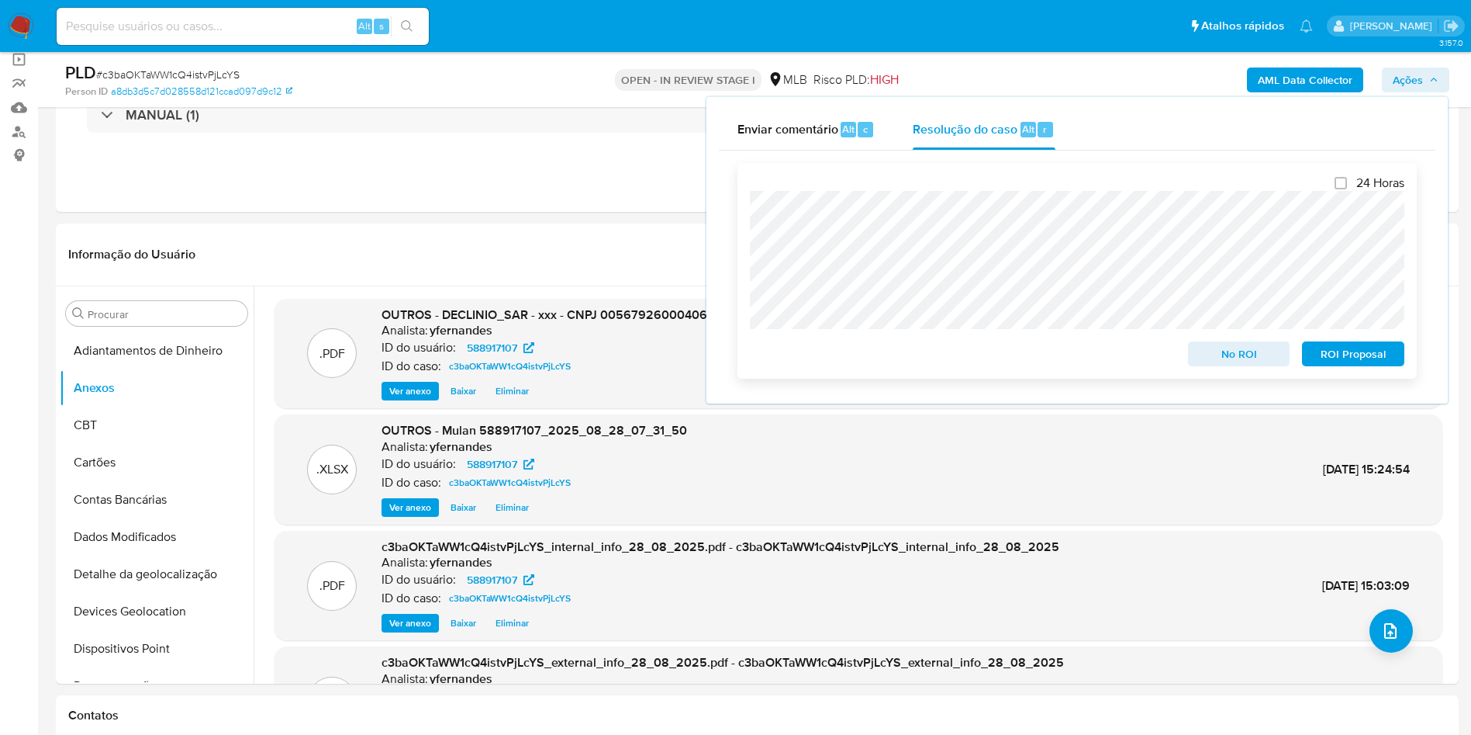
click at [1211, 355] on span "No ROI" at bounding box center [1239, 354] width 81 height 22
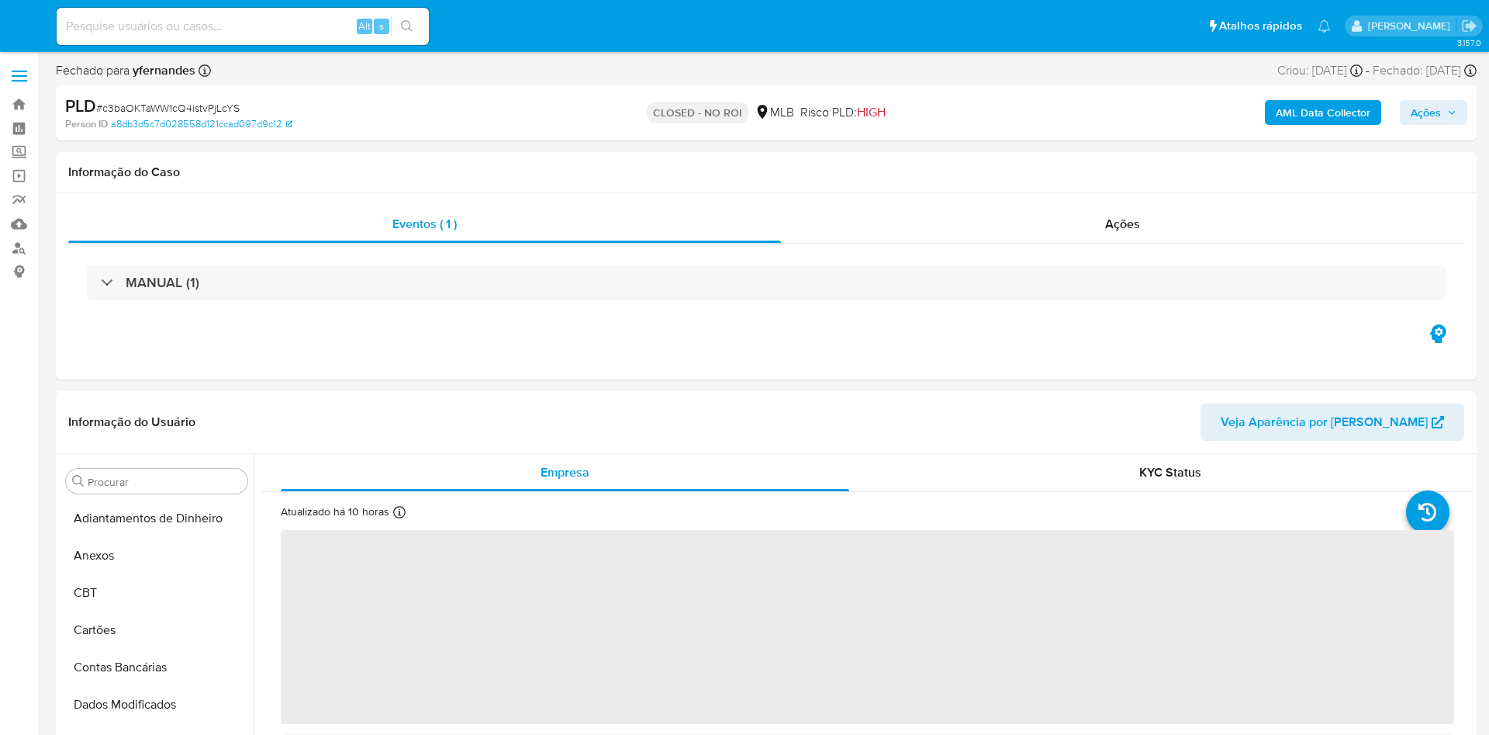
select select "10"
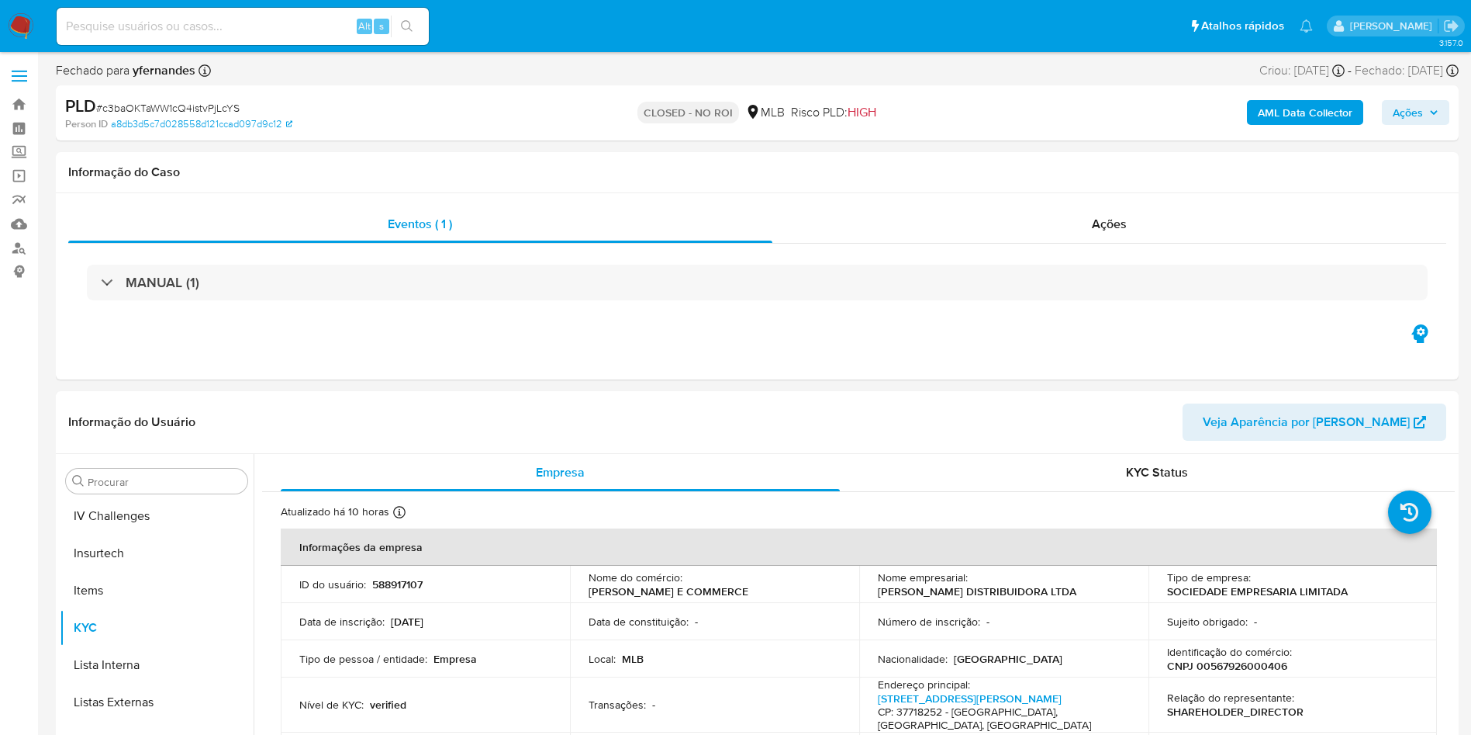
scroll to position [693, 0]
click at [922, 234] on div "Ações" at bounding box center [1110, 224] width 675 height 37
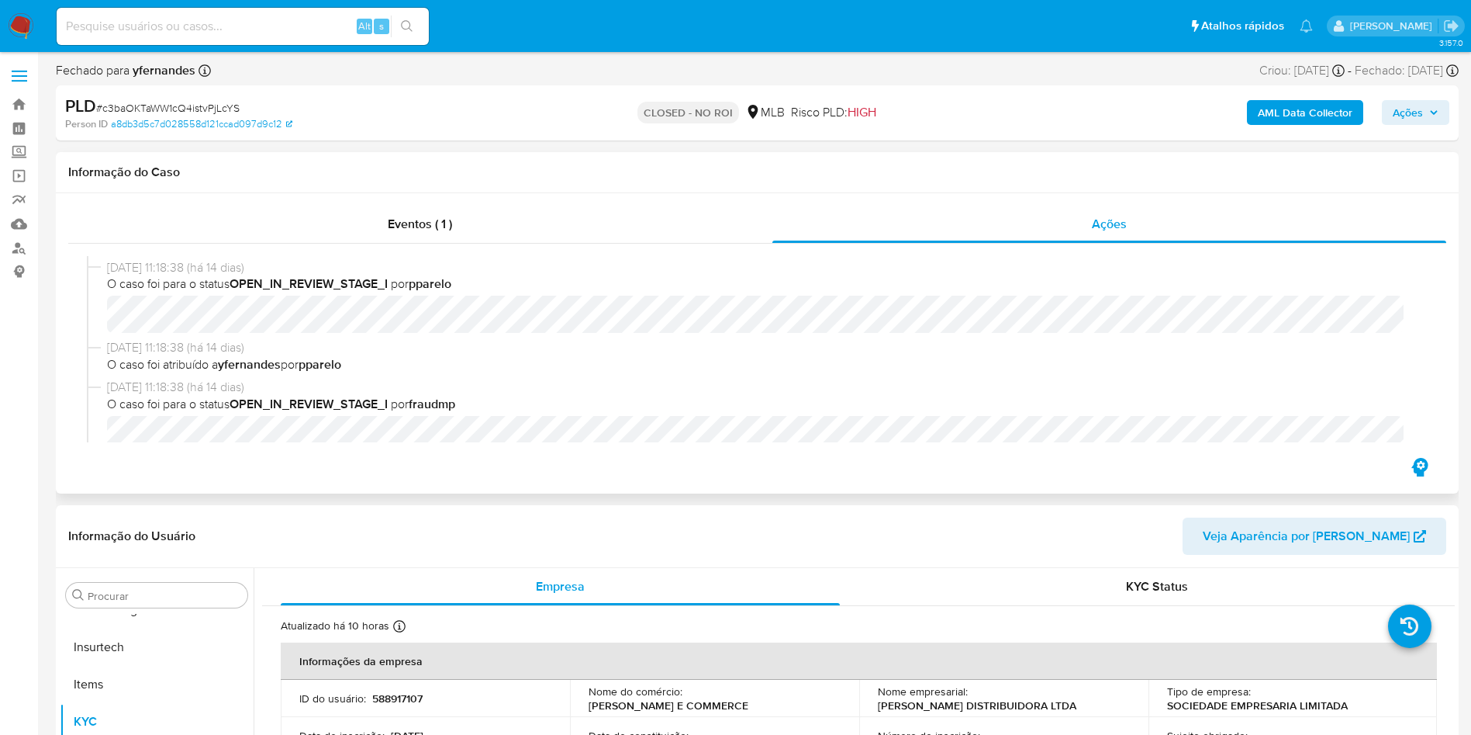
scroll to position [883, 0]
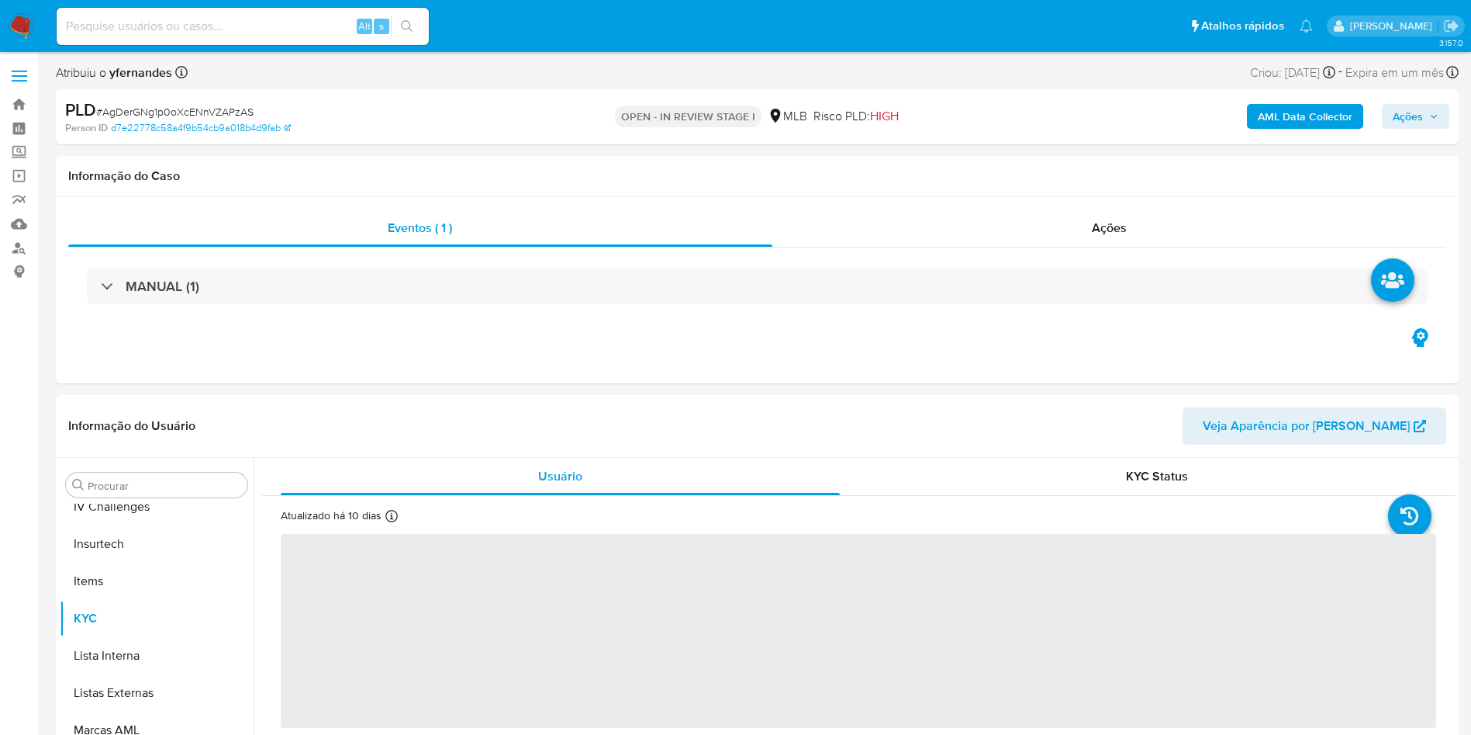
scroll to position [693, 0]
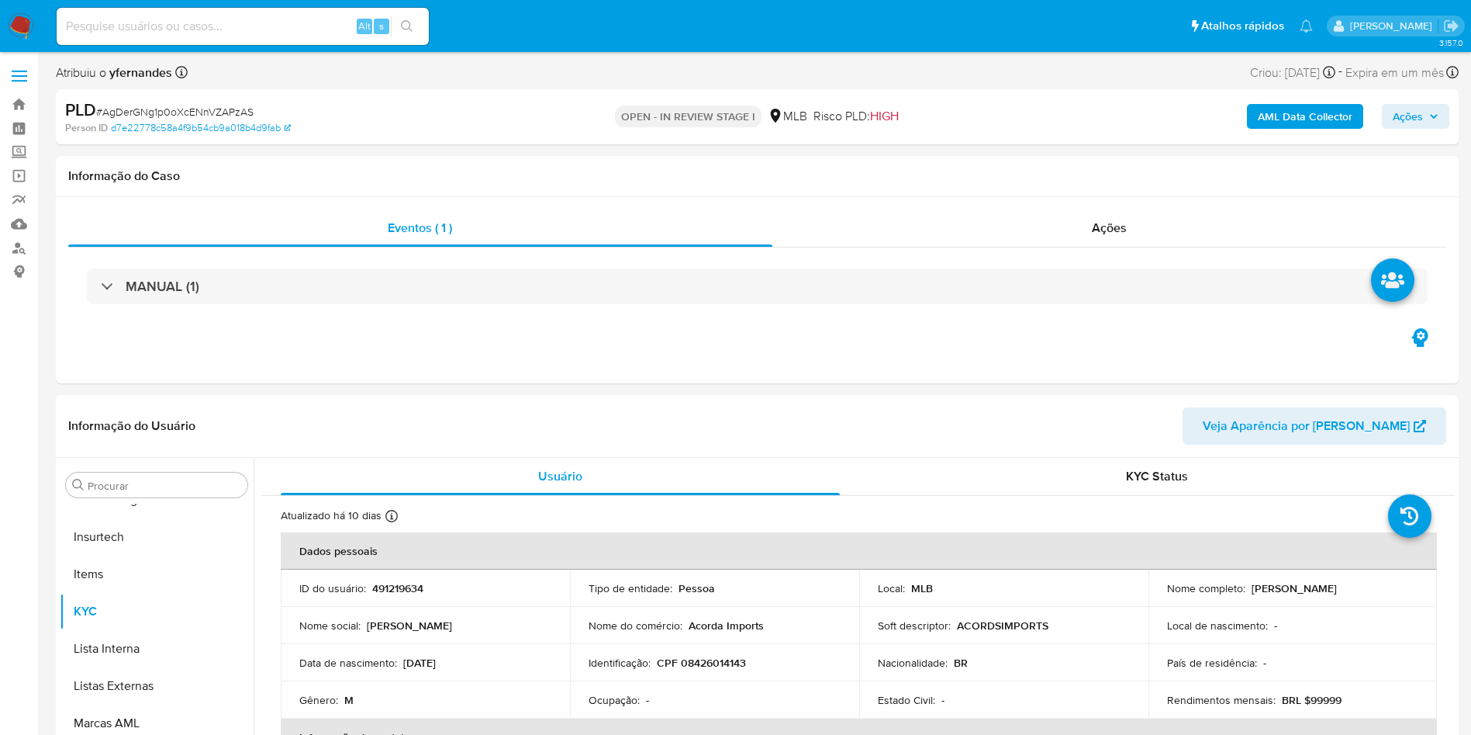
select select "10"
click at [167, 112] on span "# AgDerGNg1p0oXcENnVZAPzAS" at bounding box center [174, 112] width 157 height 16
copy span "AgDerGNg1p0oXcENnVZAPzAS"
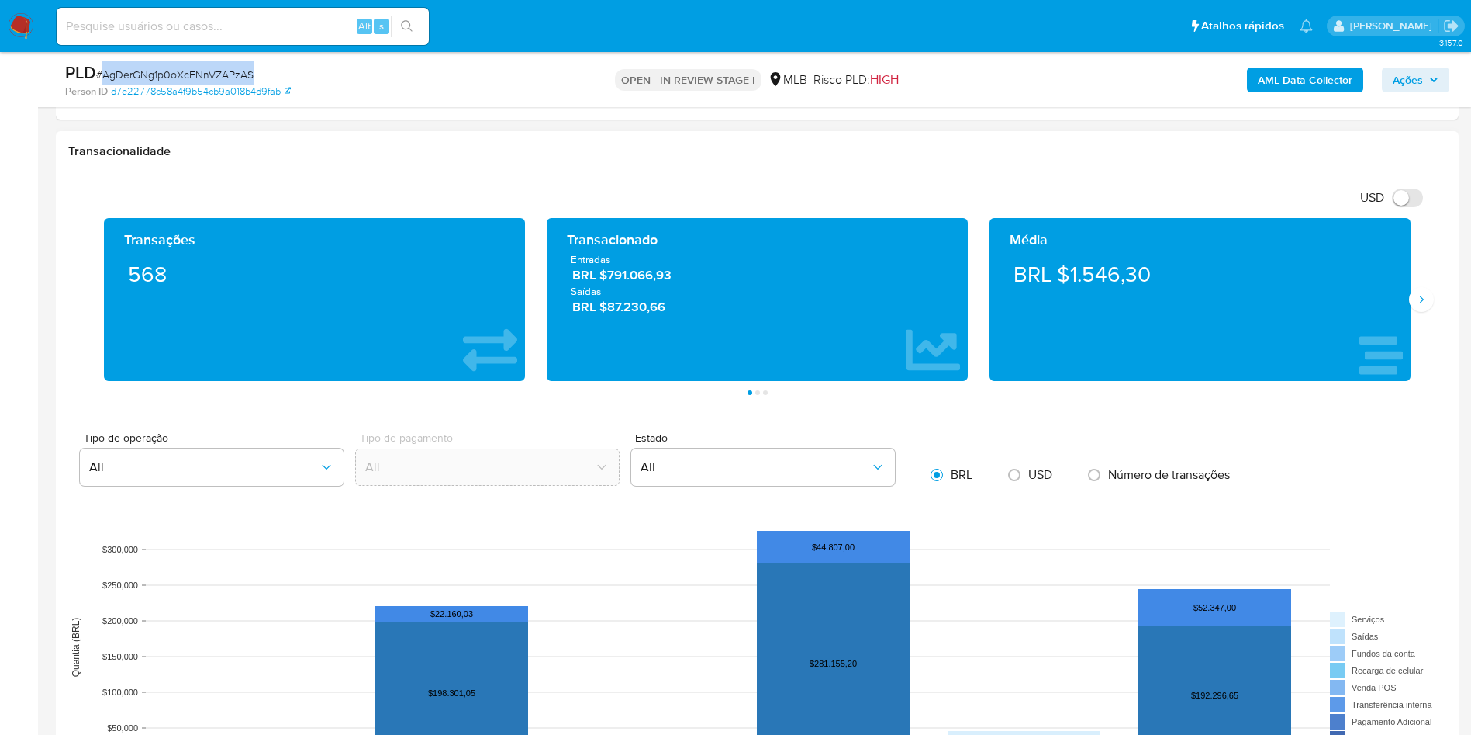
scroll to position [814, 0]
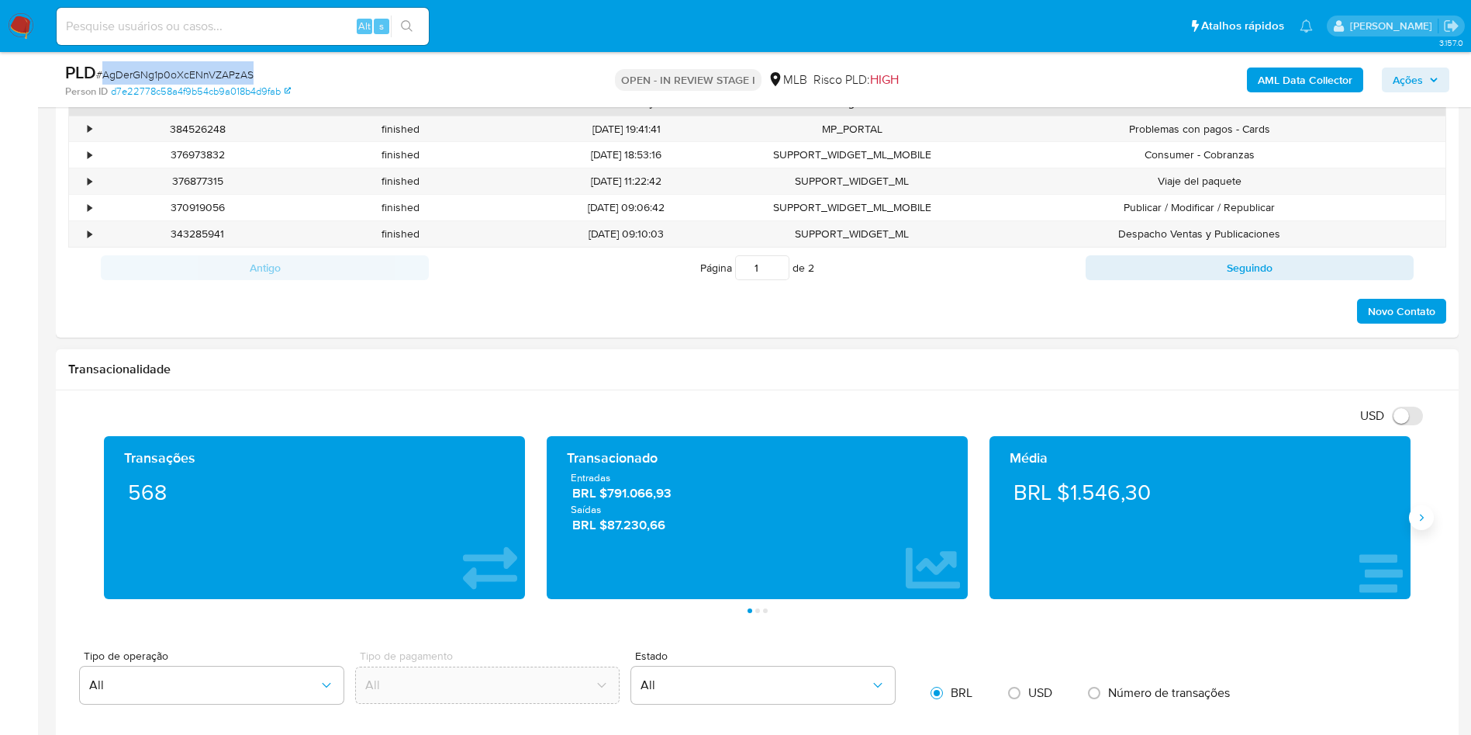
click at [1421, 508] on button "Siguiente" at bounding box center [1421, 517] width 25 height 25
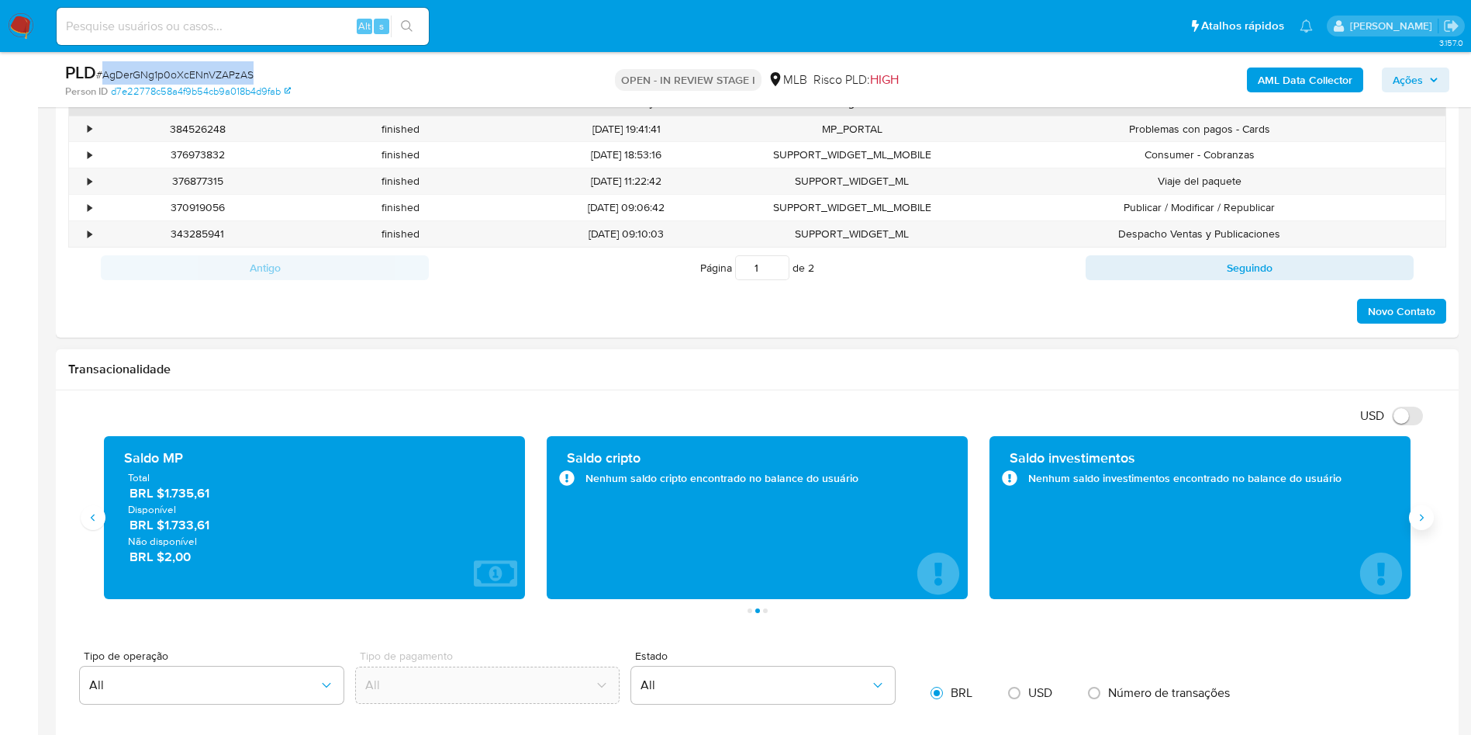
click at [1420, 508] on button "Siguiente" at bounding box center [1421, 517] width 25 height 25
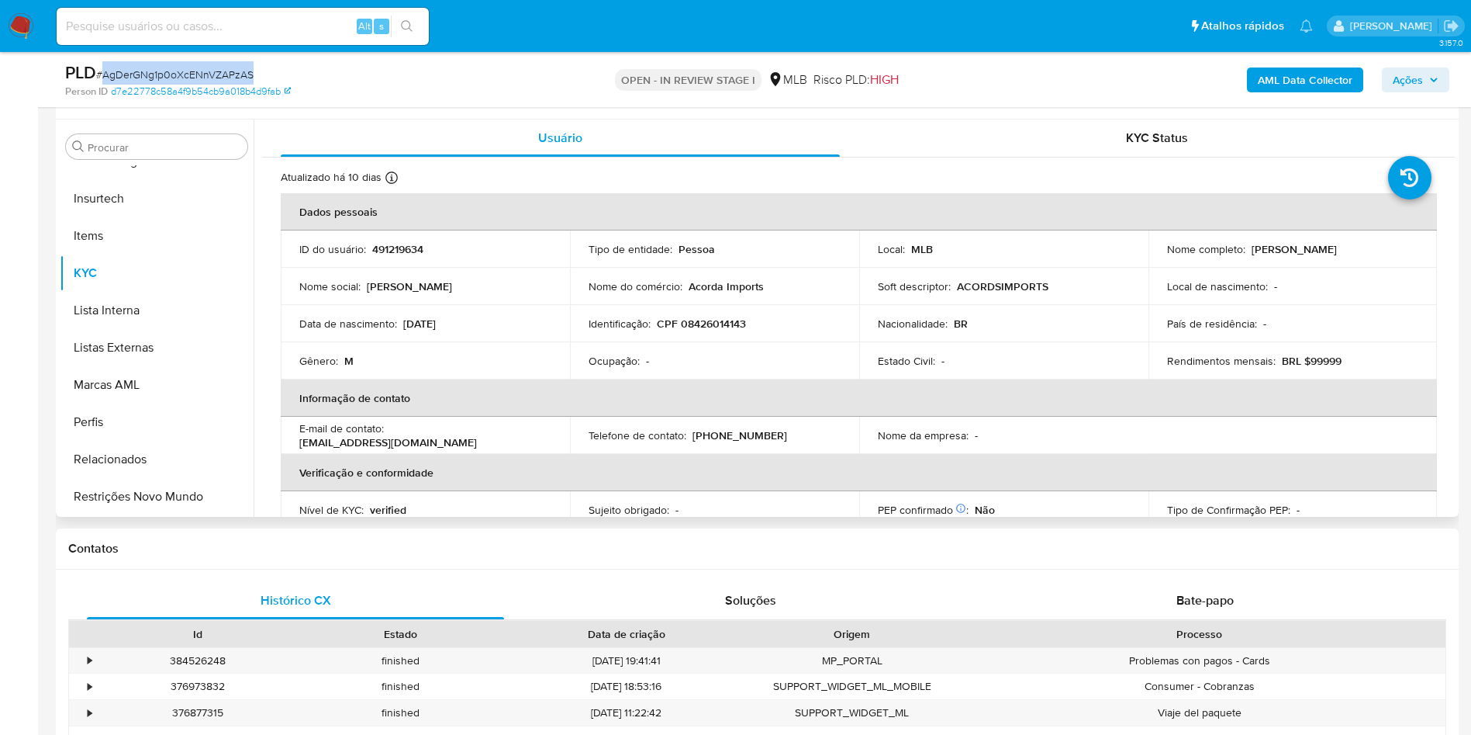
scroll to position [233, 0]
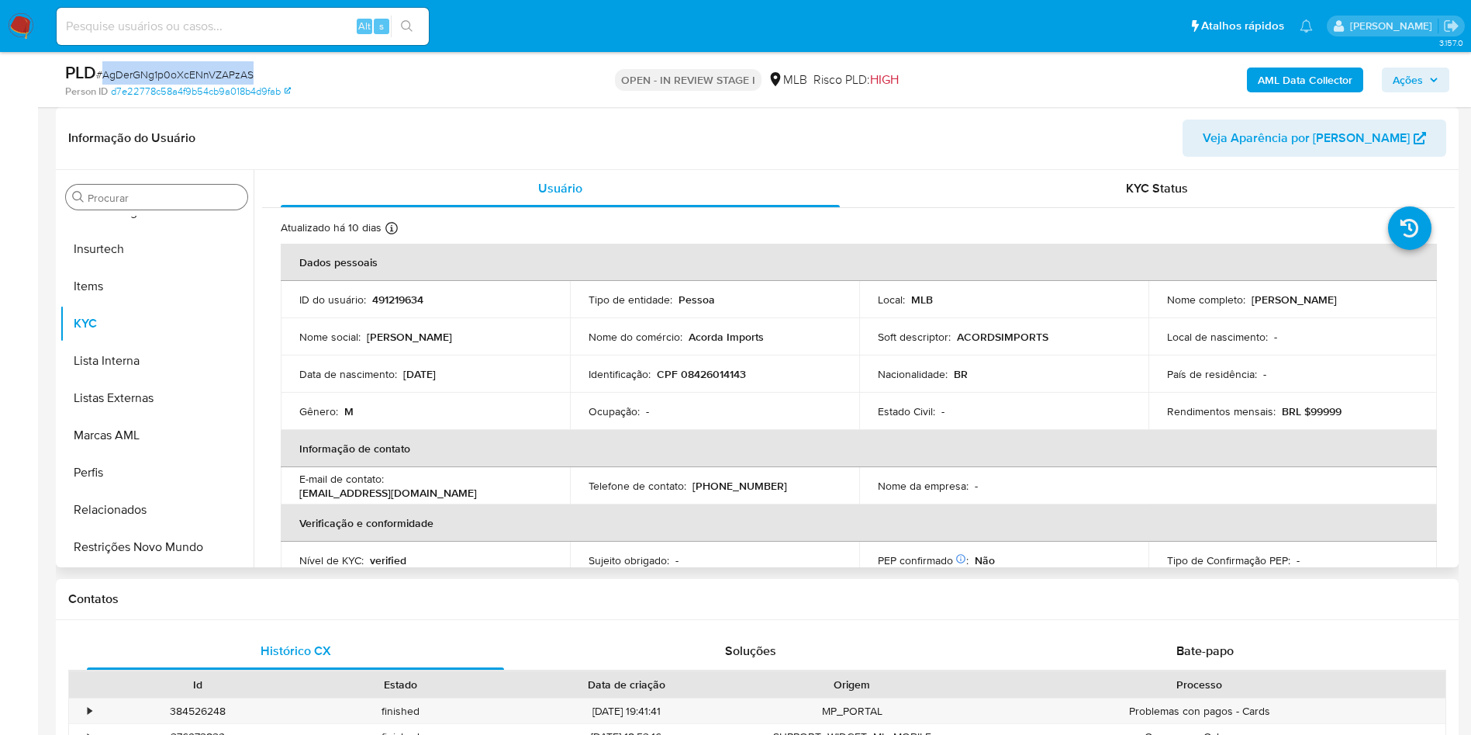
click at [190, 197] on input "Procurar" at bounding box center [165, 198] width 154 height 14
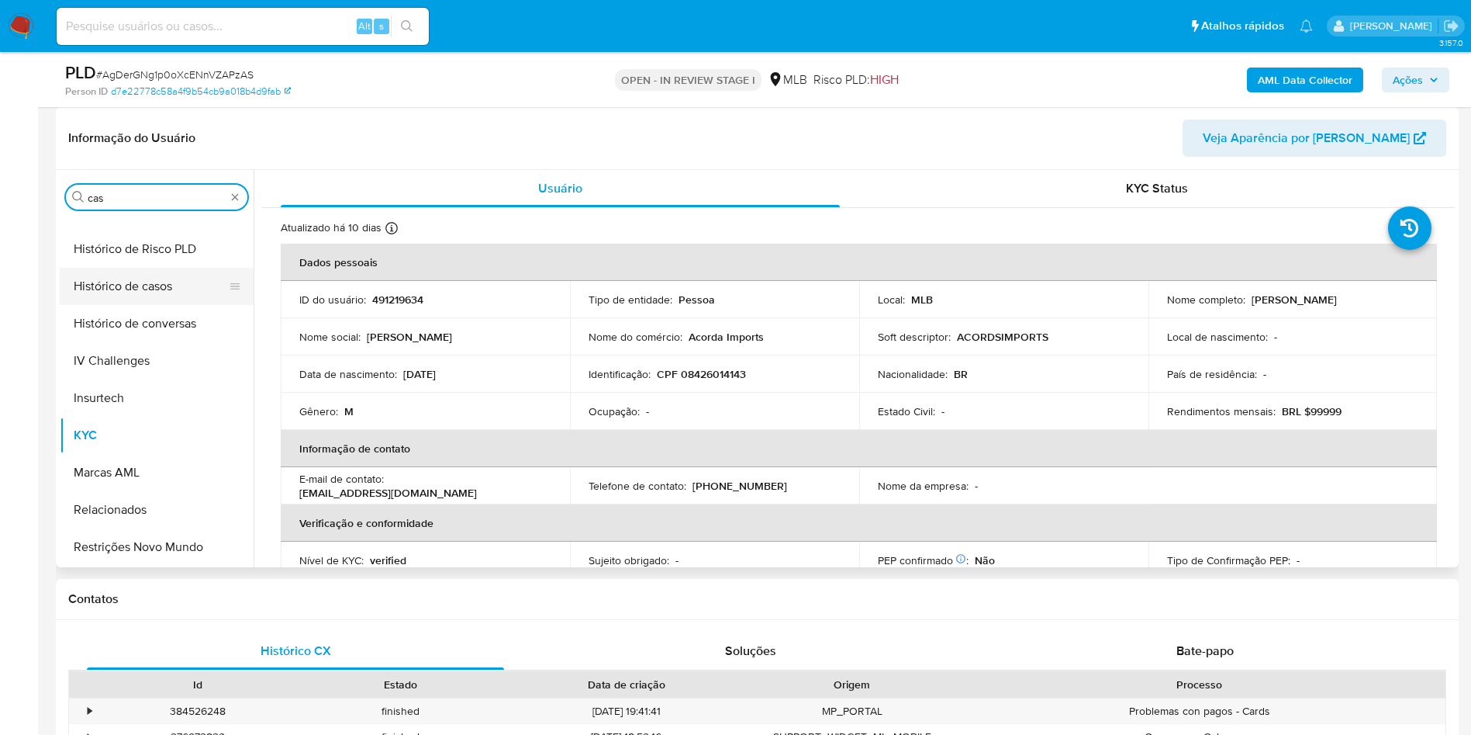
scroll to position [0, 0]
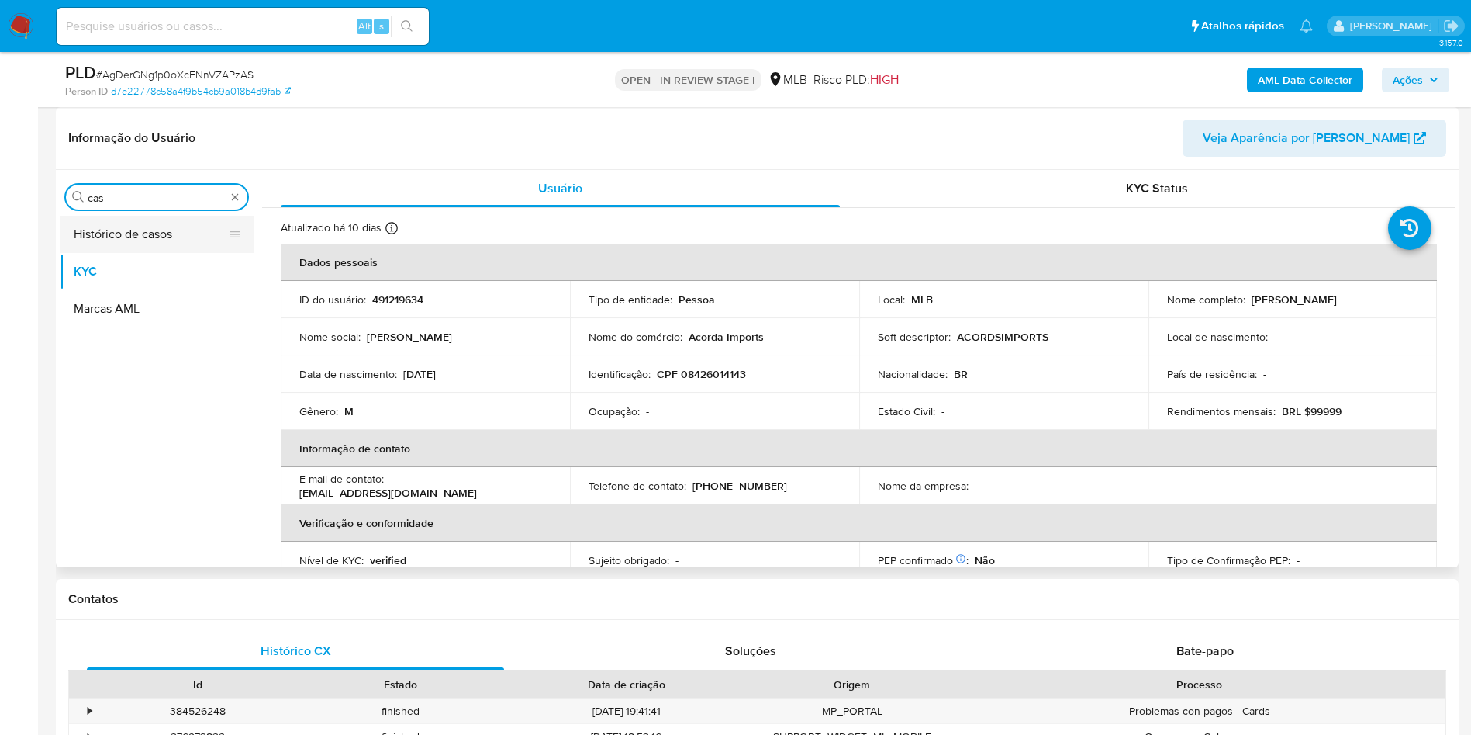
click at [161, 225] on button "Histórico de casos" at bounding box center [151, 234] width 182 height 37
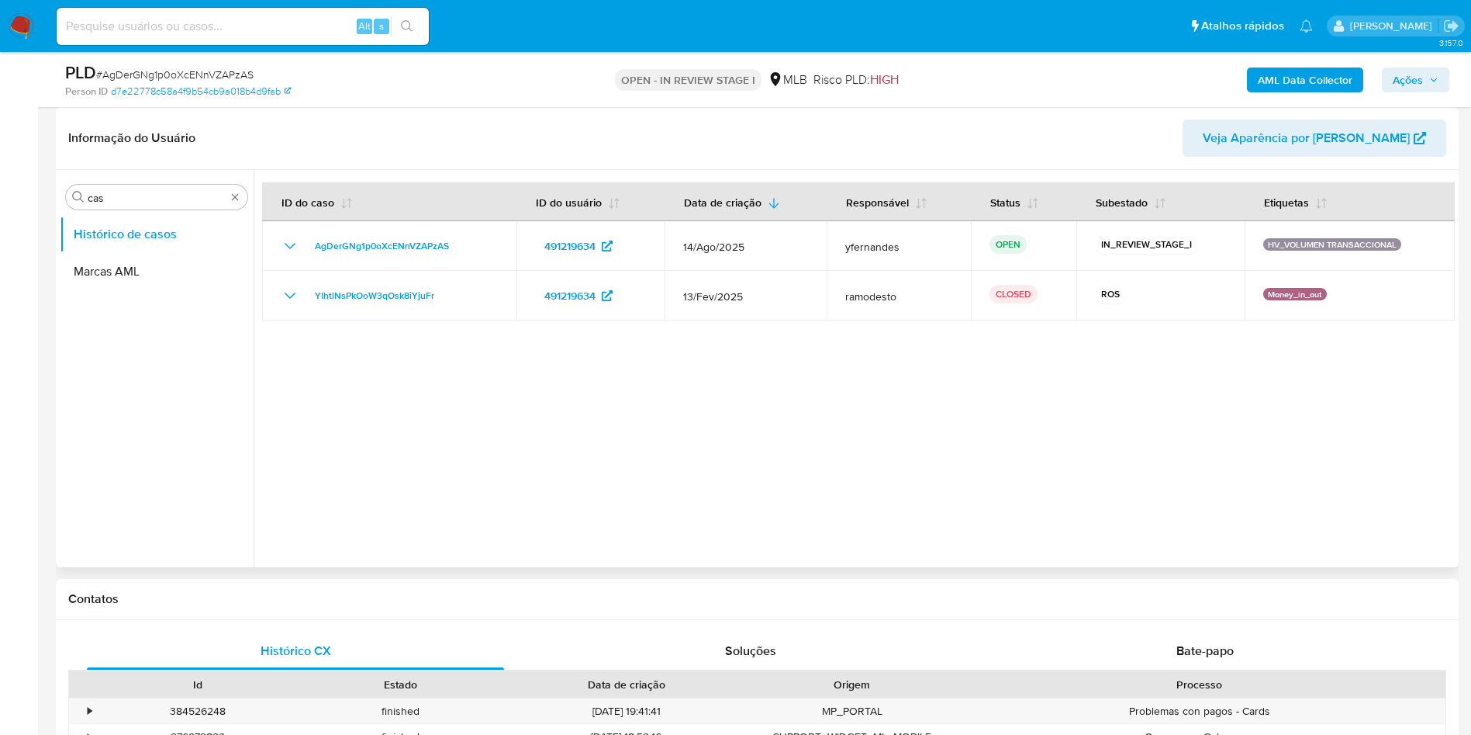
drag, startPoint x: 566, startPoint y: 386, endPoint x: 546, endPoint y: 385, distance: 20.2
click at [565, 386] on div at bounding box center [854, 368] width 1201 height 397
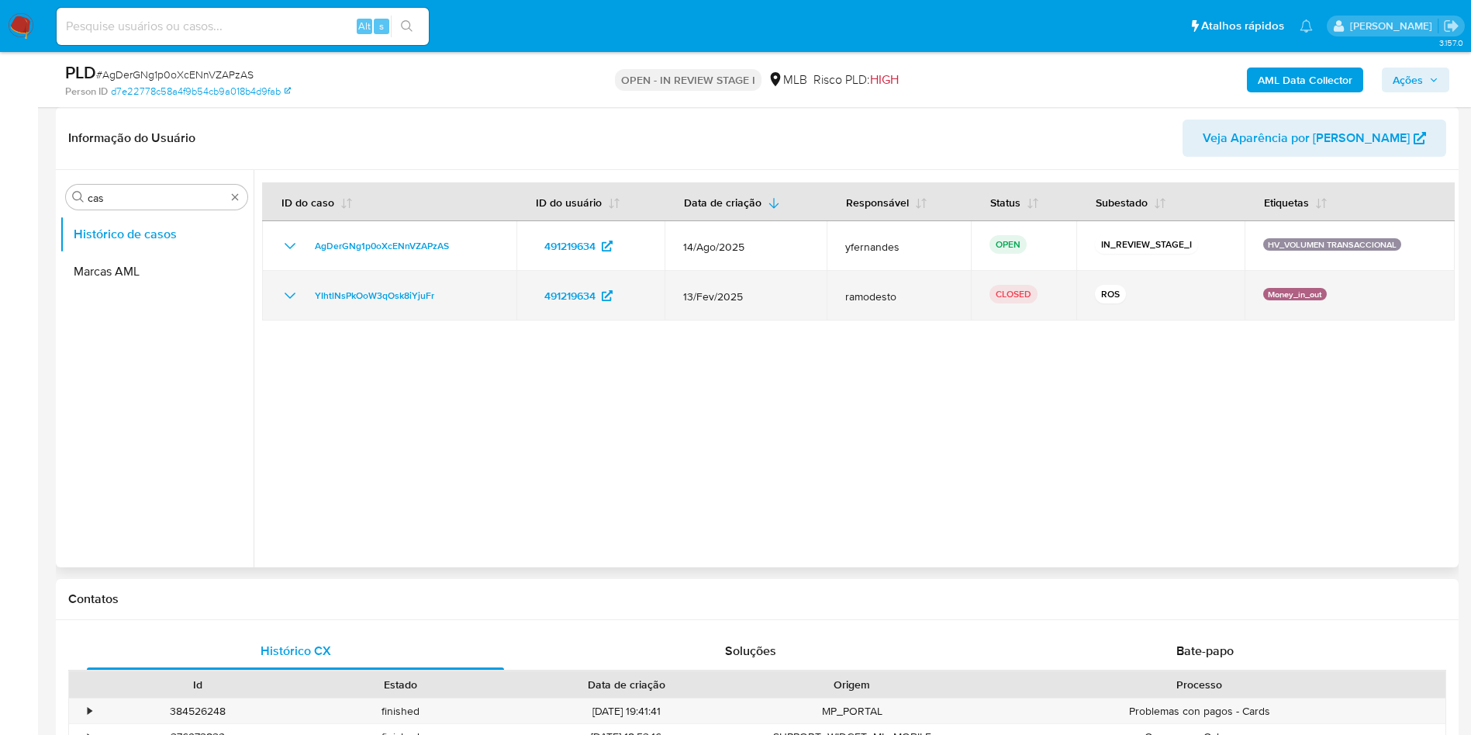
click at [292, 292] on icon "Mostrar/Ocultar" at bounding box center [290, 295] width 19 height 19
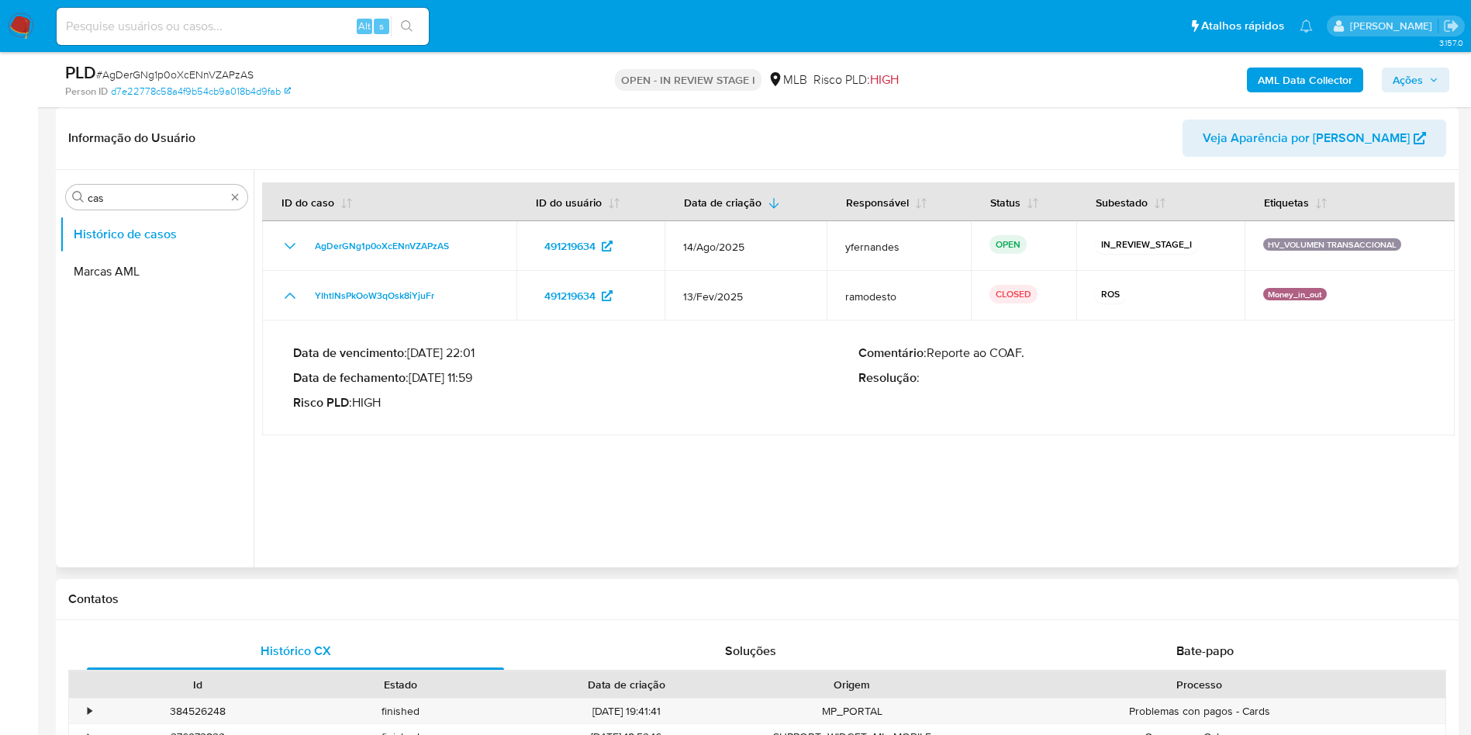
drag, startPoint x: 292, startPoint y: 280, endPoint x: 475, endPoint y: 350, distance: 195.9
click at [457, 334] on tbody "AgDerGNg1p0oXcENnVZAPzAS 491219634 [DATE] yfernandes OPEN IN_REVIEW_STAGE_I HV_…" at bounding box center [858, 328] width 1193 height 214
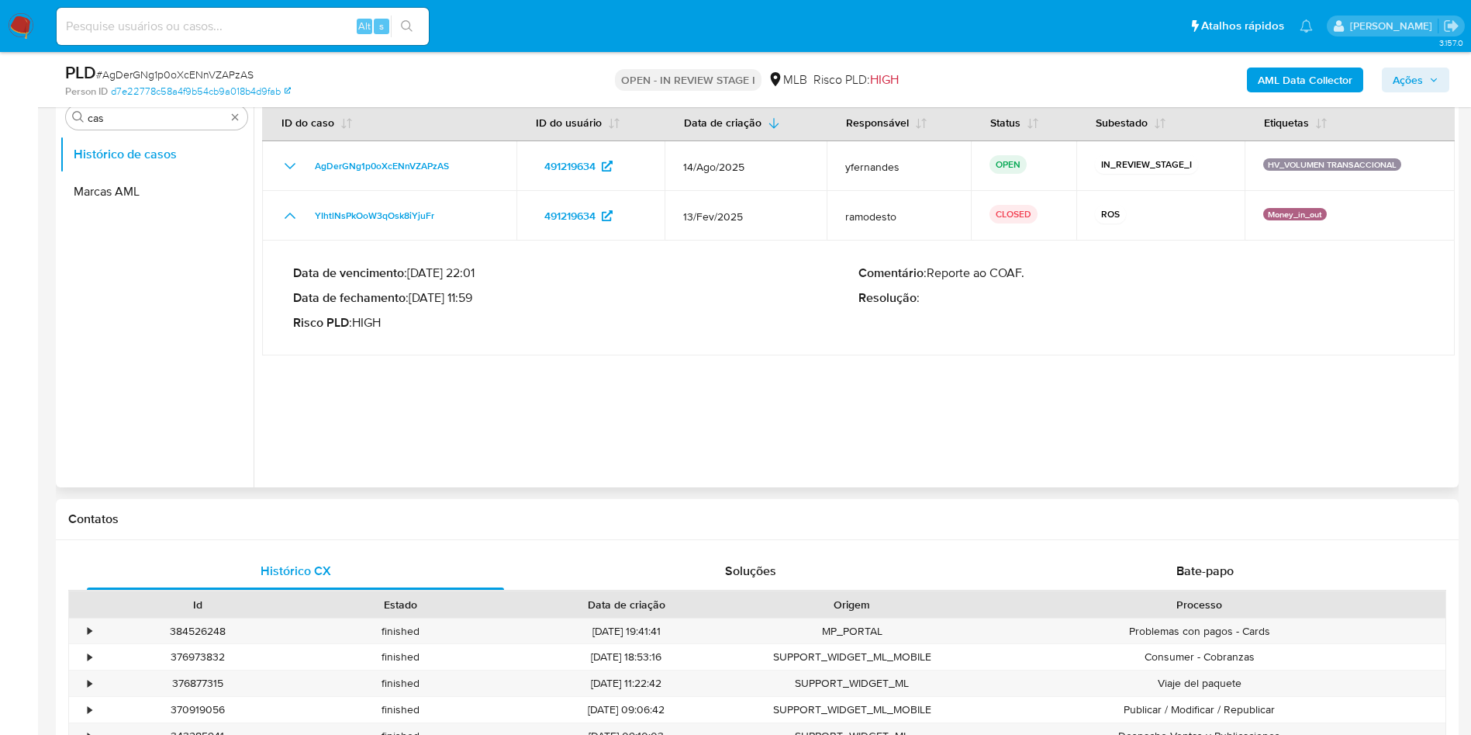
scroll to position [349, 0]
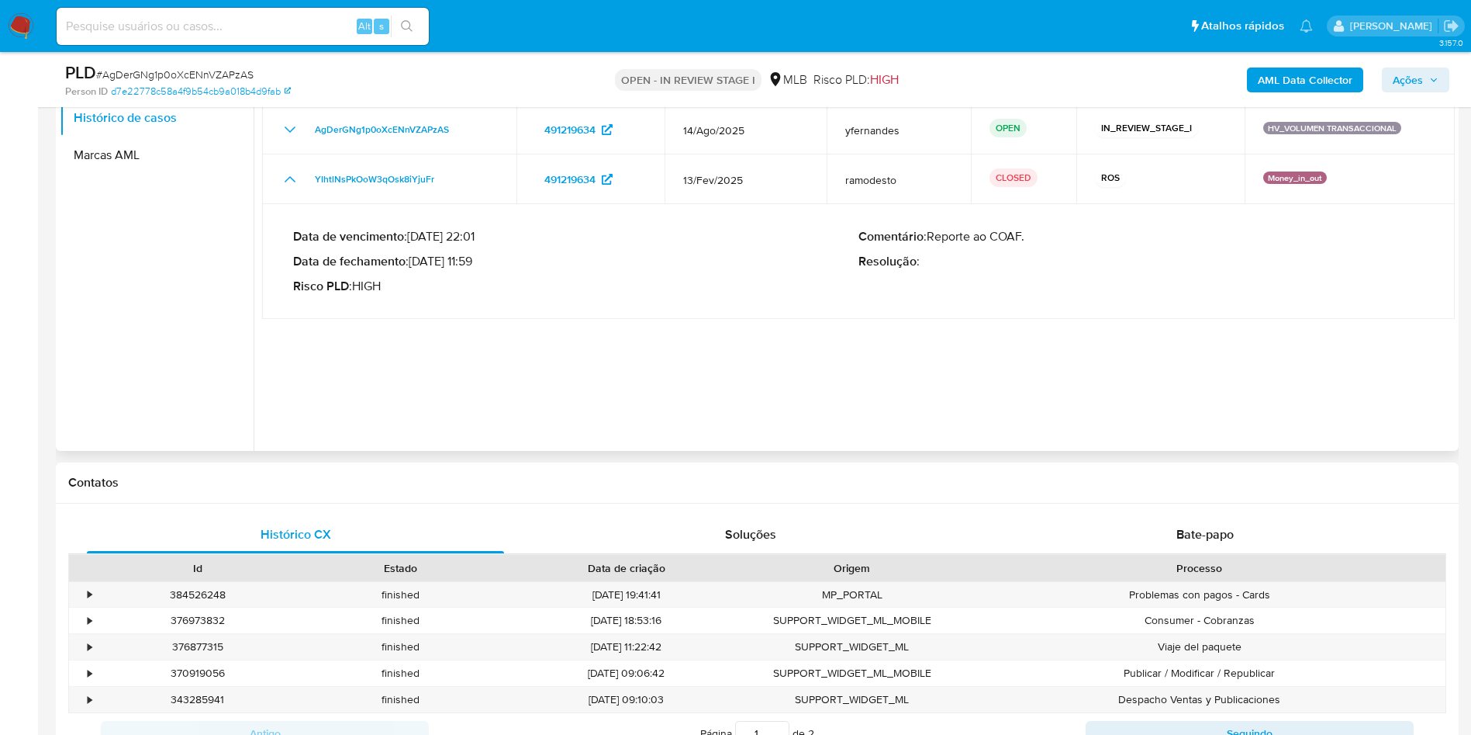
drag, startPoint x: 417, startPoint y: 261, endPoint x: 482, endPoint y: 255, distance: 66.2
click at [482, 255] on p "Data de fechamento : [DATE] 11:59" at bounding box center [575, 262] width 565 height 16
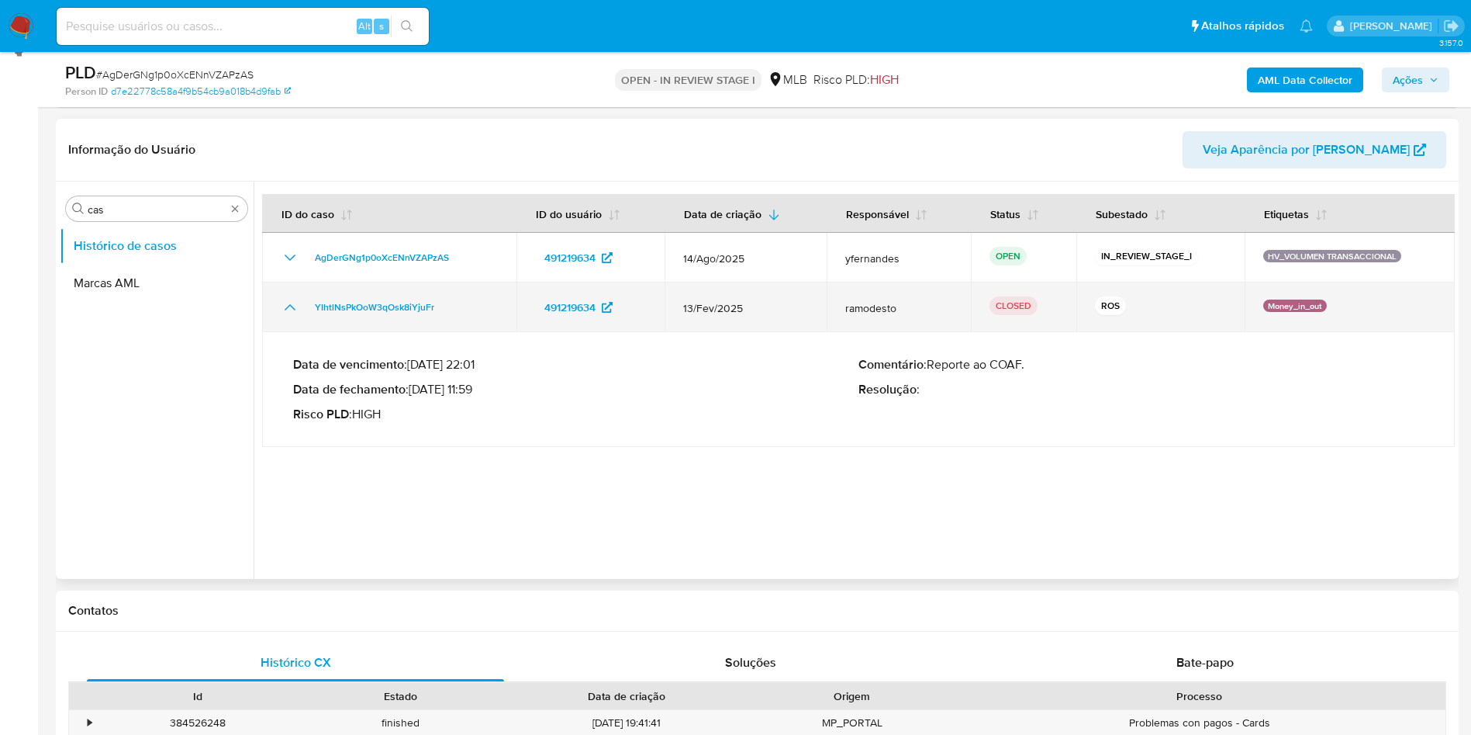
scroll to position [116, 0]
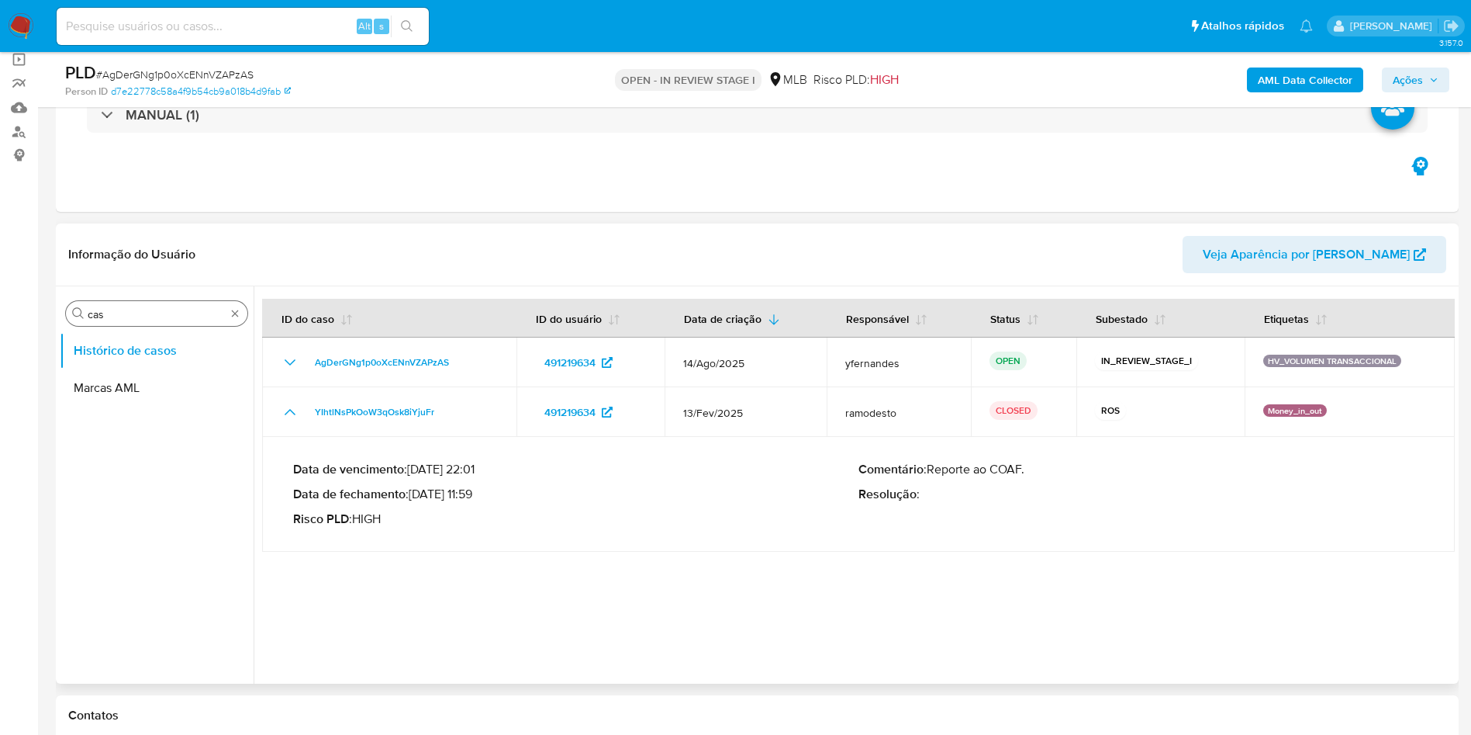
click at [126, 304] on div "Procurar cas" at bounding box center [157, 313] width 182 height 25
click at [134, 313] on input "cas" at bounding box center [157, 314] width 138 height 14
click at [120, 324] on div "Procurar cas" at bounding box center [157, 313] width 182 height 25
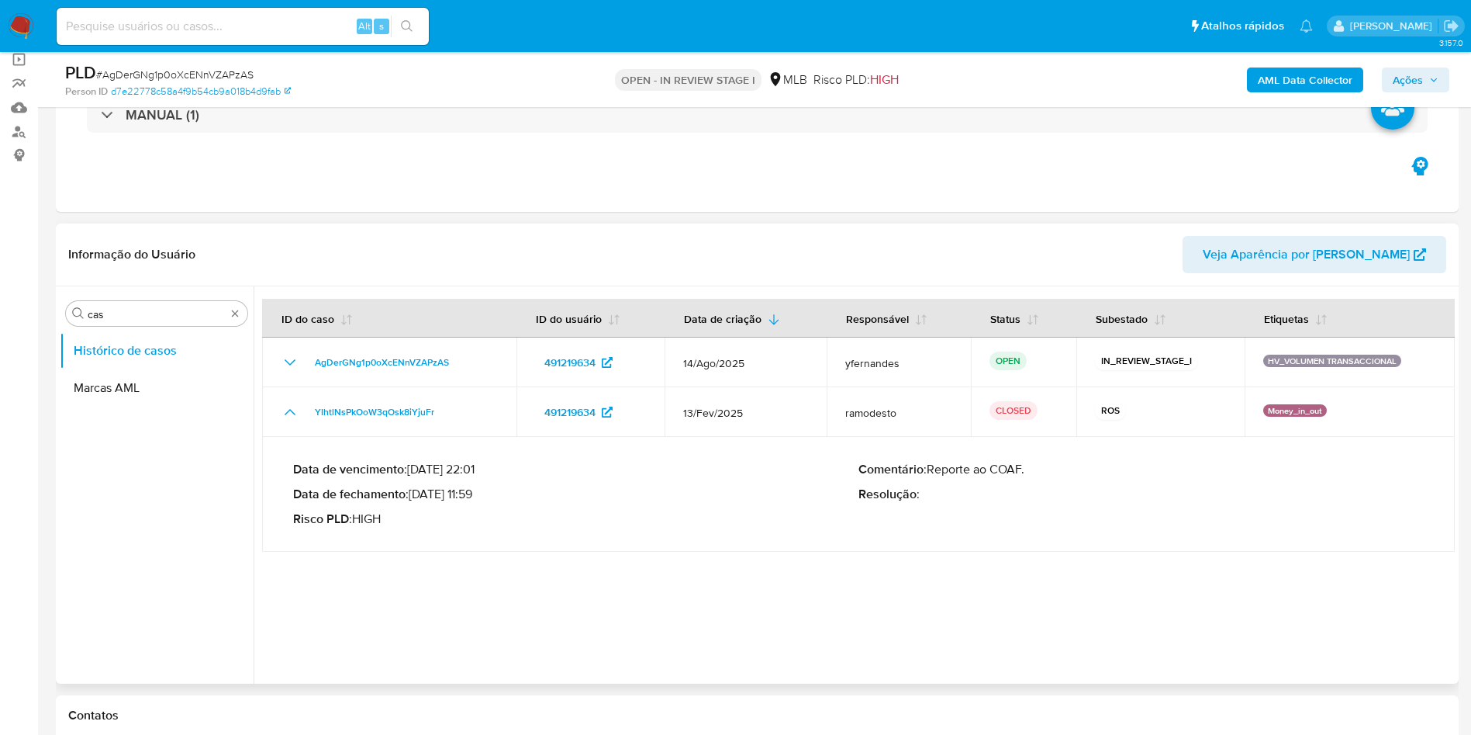
click at [169, 298] on div "Procurar cas Histórico de casos Marcas AML" at bounding box center [157, 486] width 194 height 395
click at [155, 303] on div "Procurar cas" at bounding box center [157, 313] width 182 height 25
drag, startPoint x: 154, startPoint y: 303, endPoint x: 126, endPoint y: 311, distance: 29.2
click at [126, 312] on div "Procurar cas" at bounding box center [157, 313] width 182 height 25
click at [126, 311] on input "cas" at bounding box center [157, 314] width 138 height 14
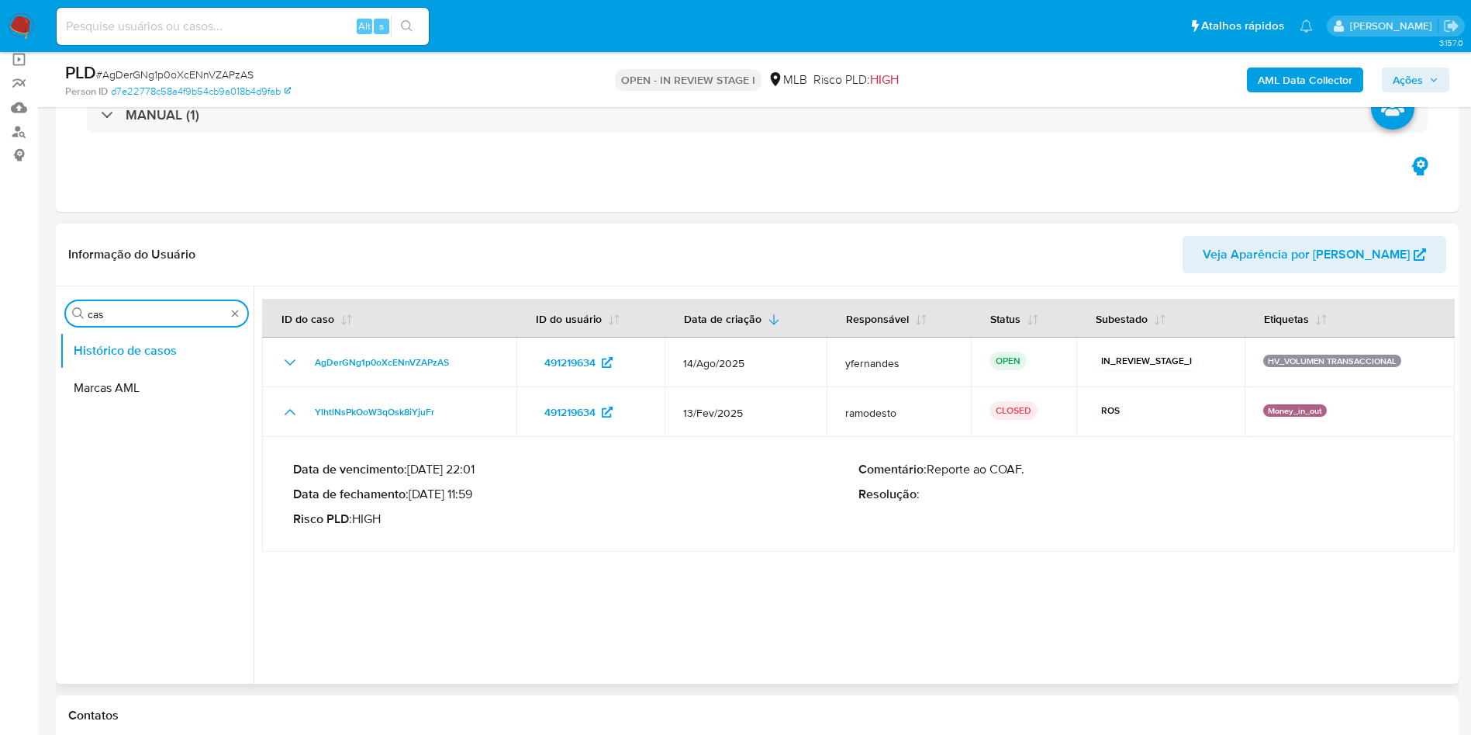
click at [126, 310] on input "cas" at bounding box center [157, 314] width 138 height 14
type input "ger"
click at [92, 361] on button "Geral" at bounding box center [151, 350] width 182 height 37
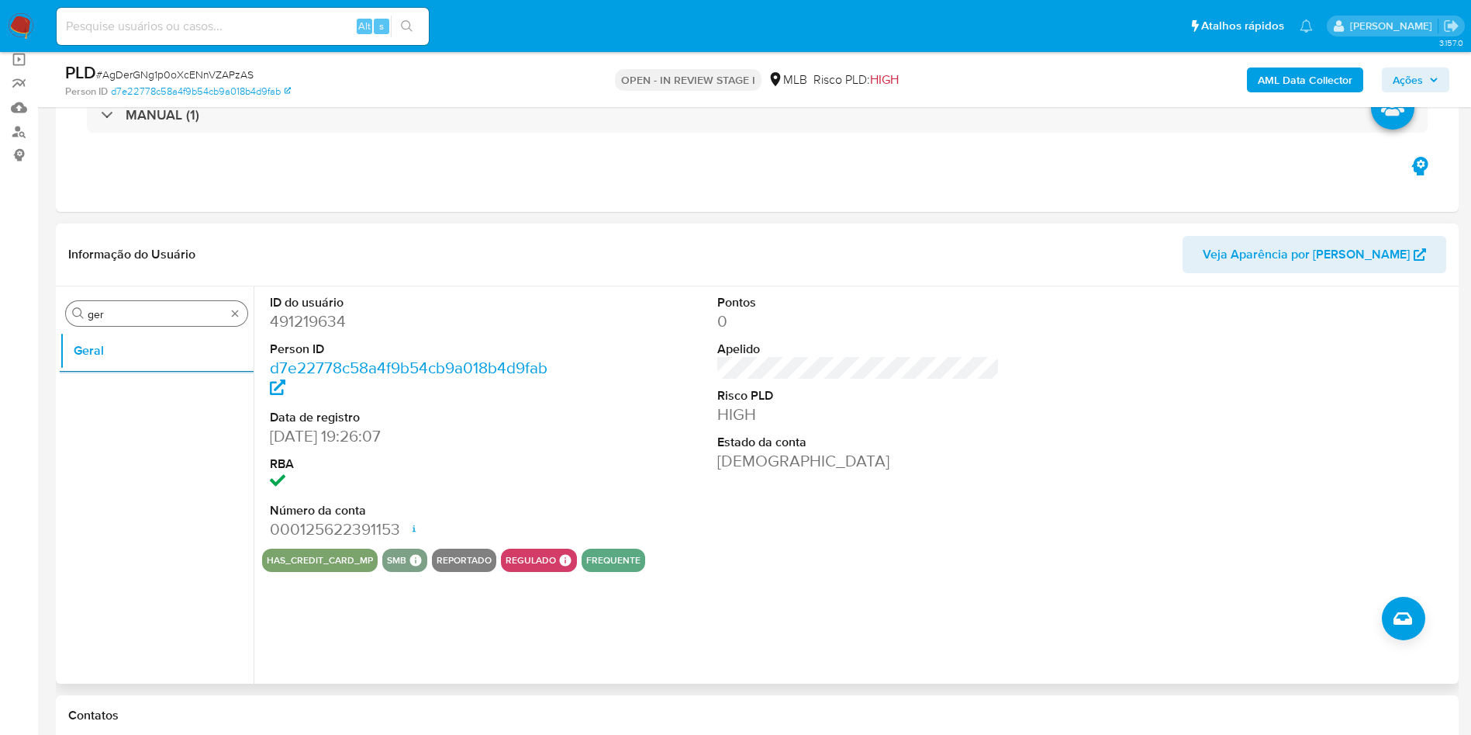
click at [146, 316] on input "ger" at bounding box center [157, 314] width 138 height 14
click at [145, 316] on input "ger" at bounding box center [157, 314] width 138 height 14
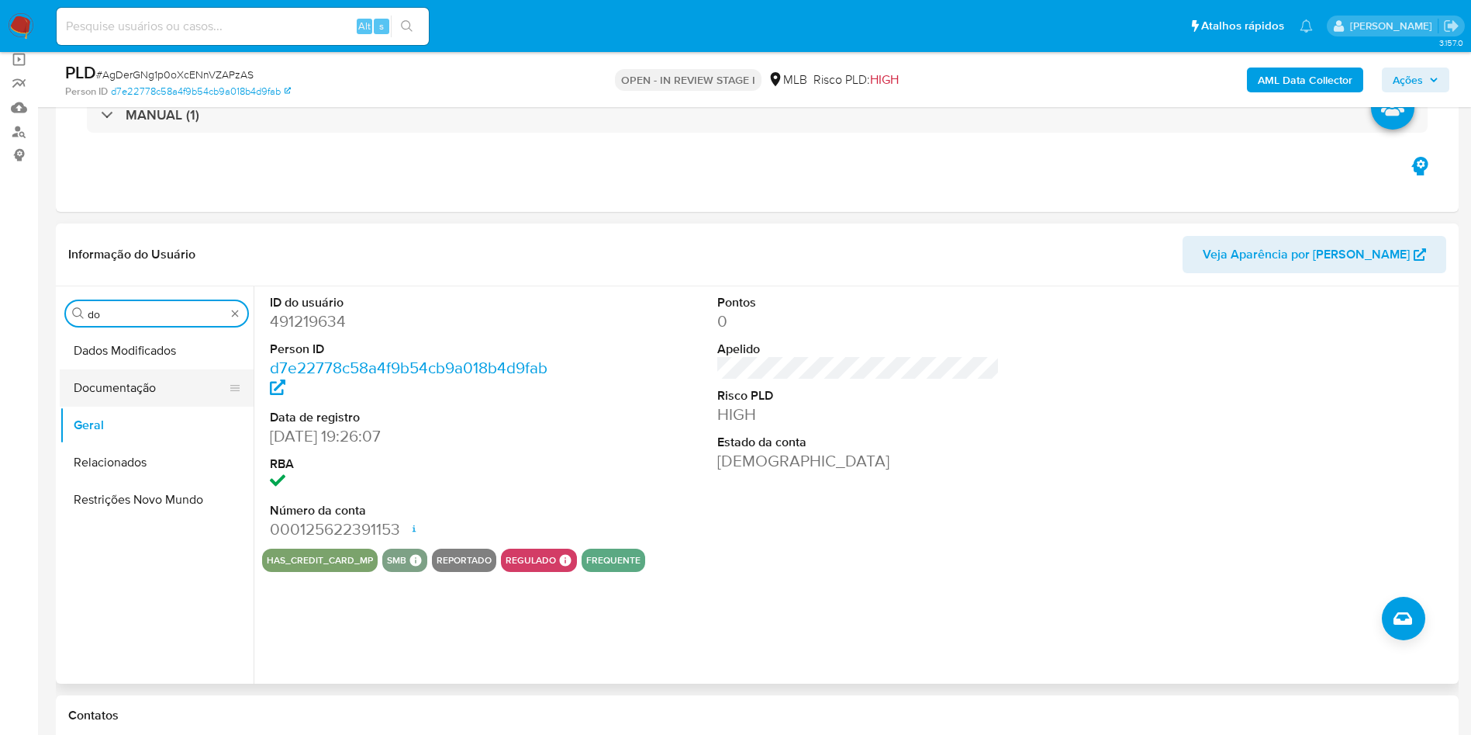
click at [164, 383] on button "Documentação" at bounding box center [151, 387] width 182 height 37
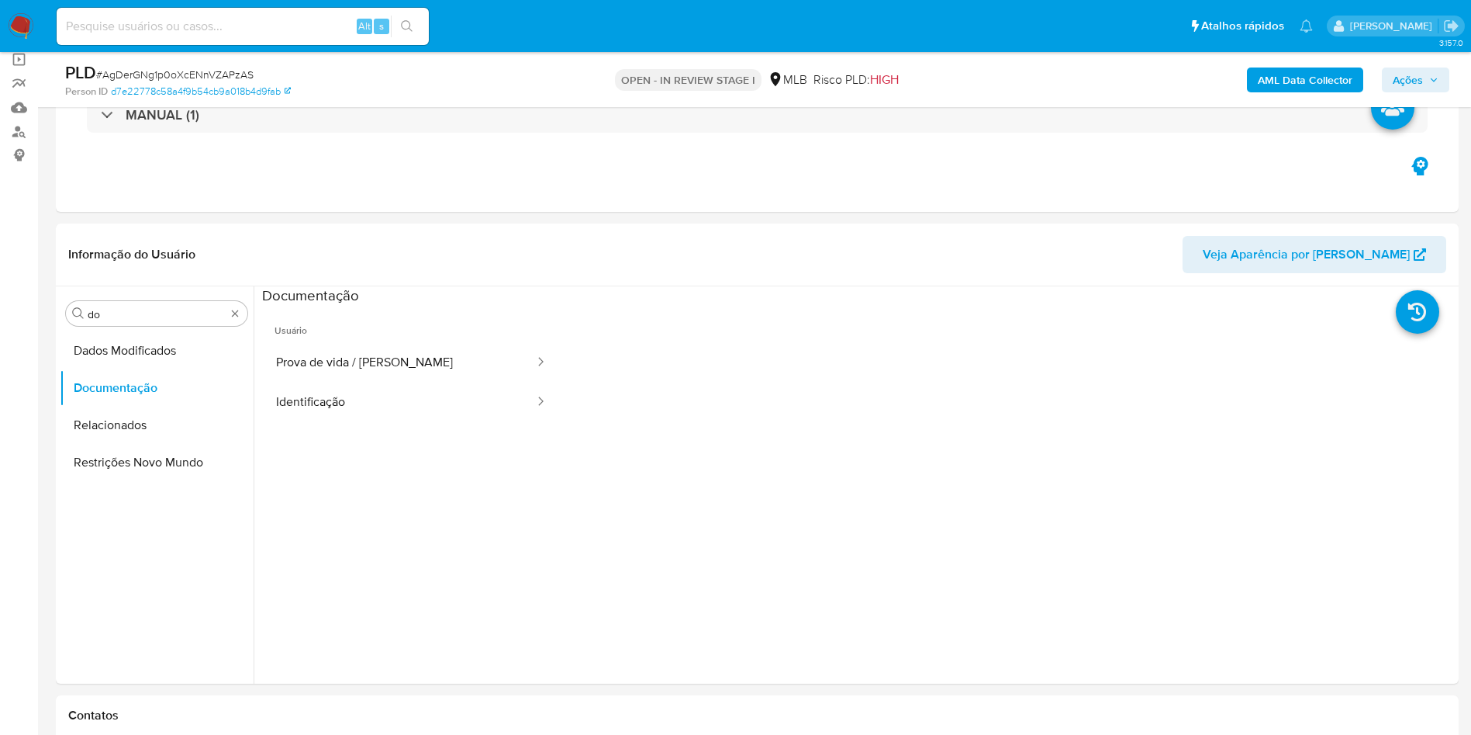
click at [391, 358] on button "Prova de vida / [PERSON_NAME]" at bounding box center [399, 363] width 274 height 40
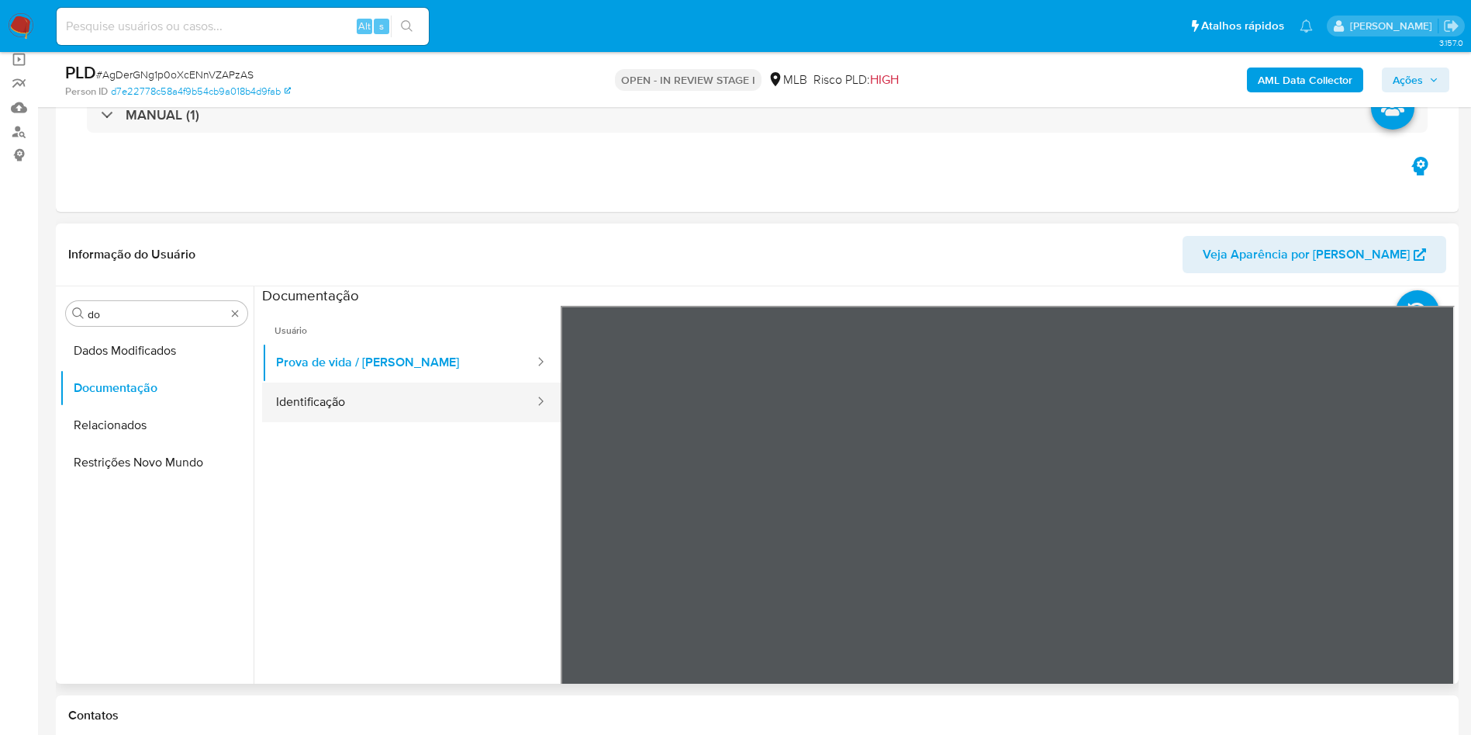
click at [385, 407] on button "Identificação" at bounding box center [399, 402] width 274 height 40
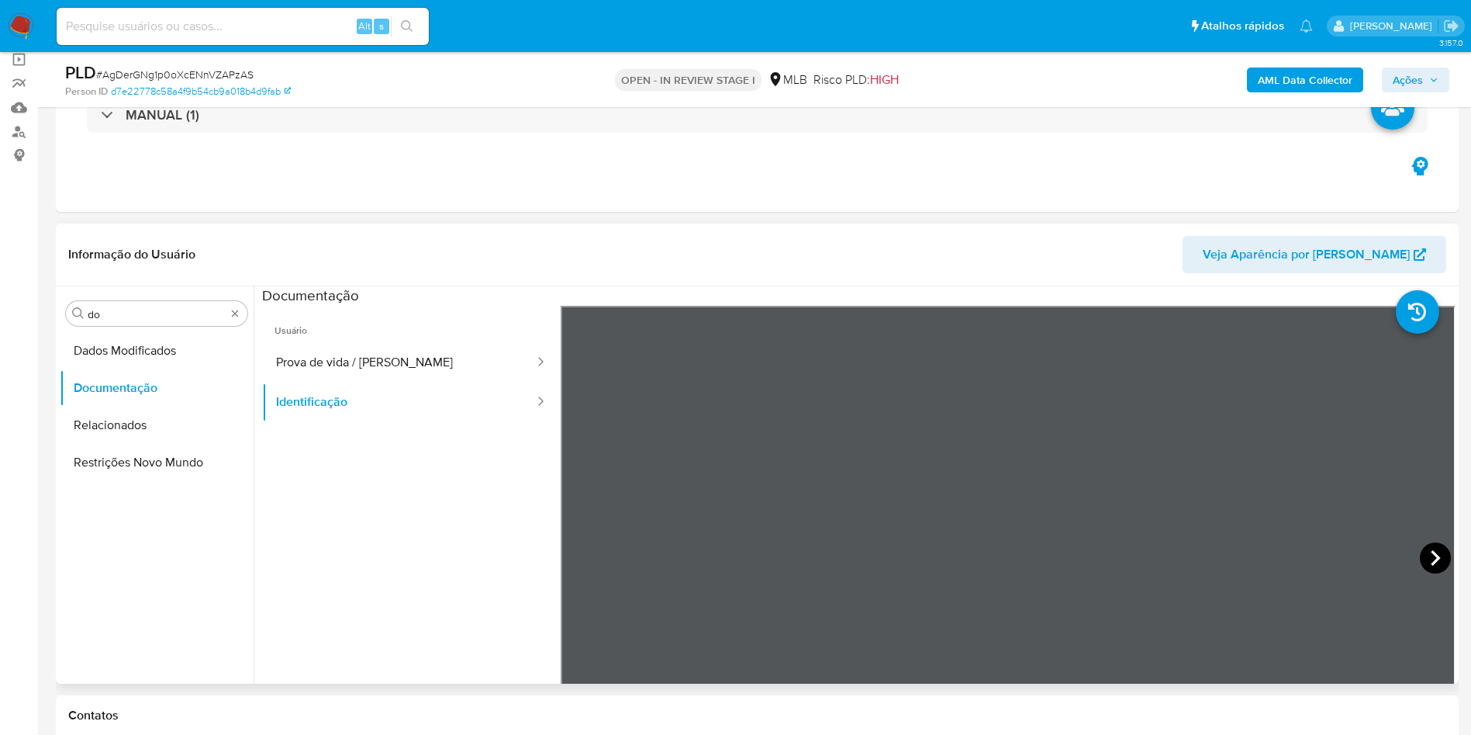
click at [1430, 563] on icon at bounding box center [1435, 557] width 31 height 31
click at [583, 556] on icon at bounding box center [580, 557] width 31 height 31
click at [1033, 296] on section at bounding box center [858, 544] width 1193 height 516
click at [337, 379] on button "Prova de vida / [PERSON_NAME]" at bounding box center [399, 363] width 274 height 40
drag, startPoint x: 168, startPoint y: 330, endPoint x: 148, endPoint y: 318, distance: 23.7
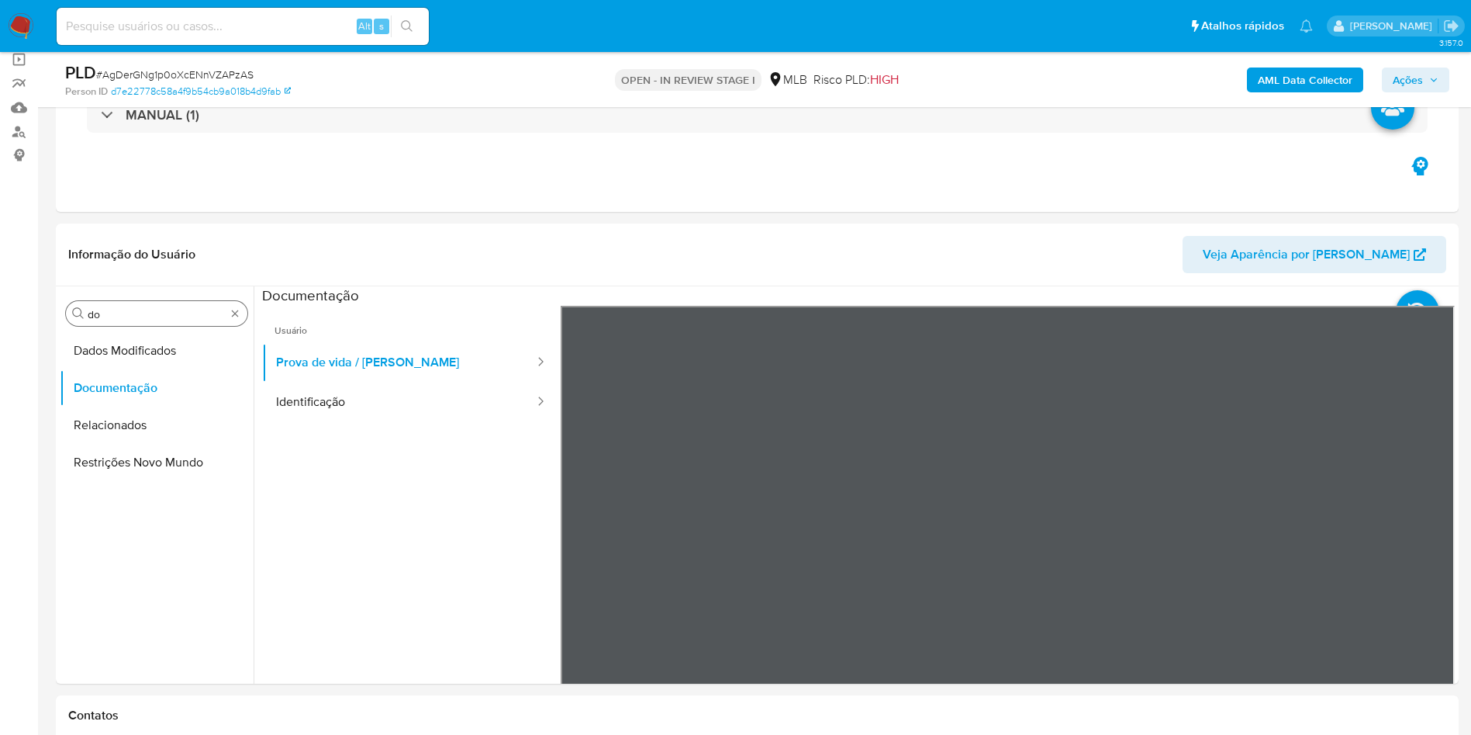
click at [168, 330] on div "Procurar do Dados Modificados Documentação Relacionados Restrições Novo Mundo" at bounding box center [157, 486] width 194 height 395
click at [148, 317] on input "do" at bounding box center [157, 314] width 138 height 14
click at [148, 316] on input "do" at bounding box center [157, 314] width 138 height 14
click at [140, 371] on button "KYC" at bounding box center [151, 387] width 182 height 37
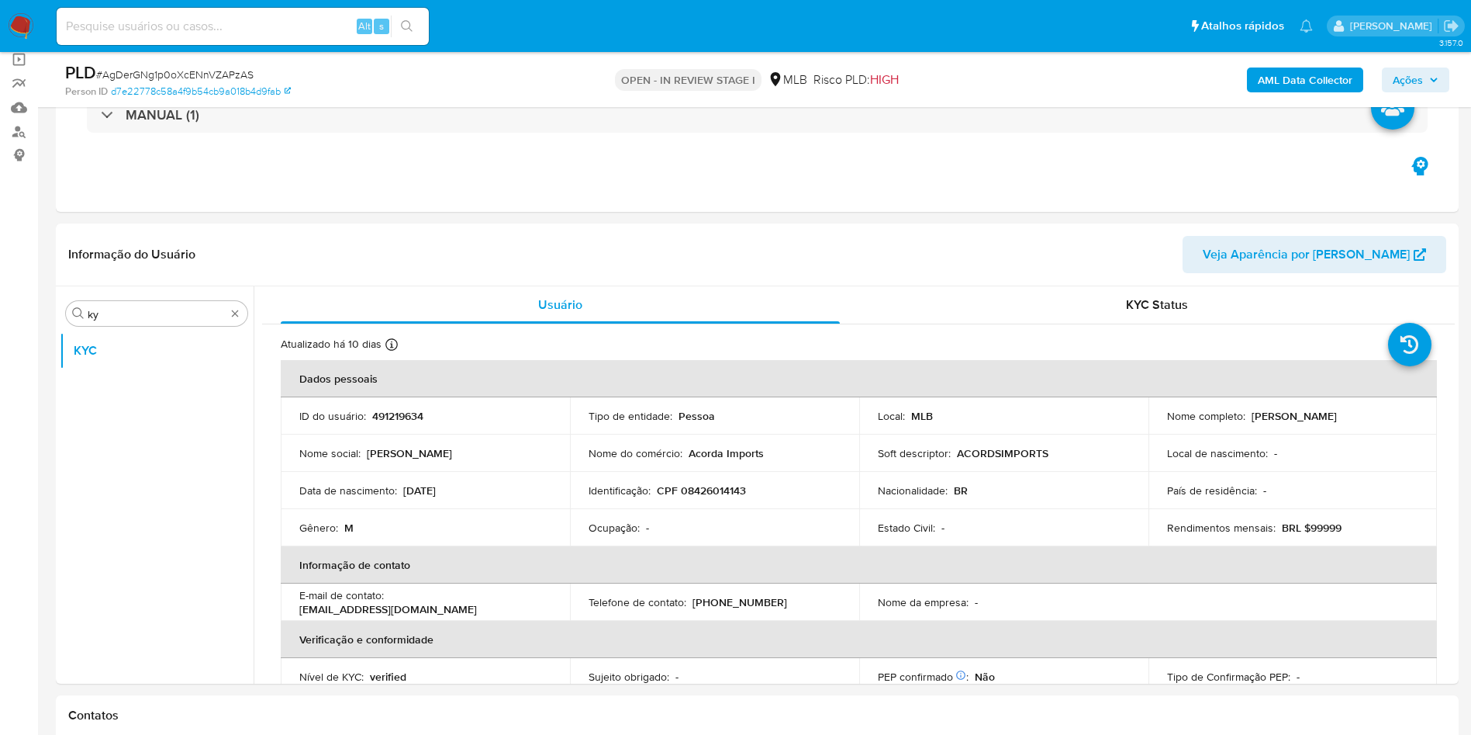
drag, startPoint x: 592, startPoint y: 221, endPoint x: 613, endPoint y: 220, distance: 21.0
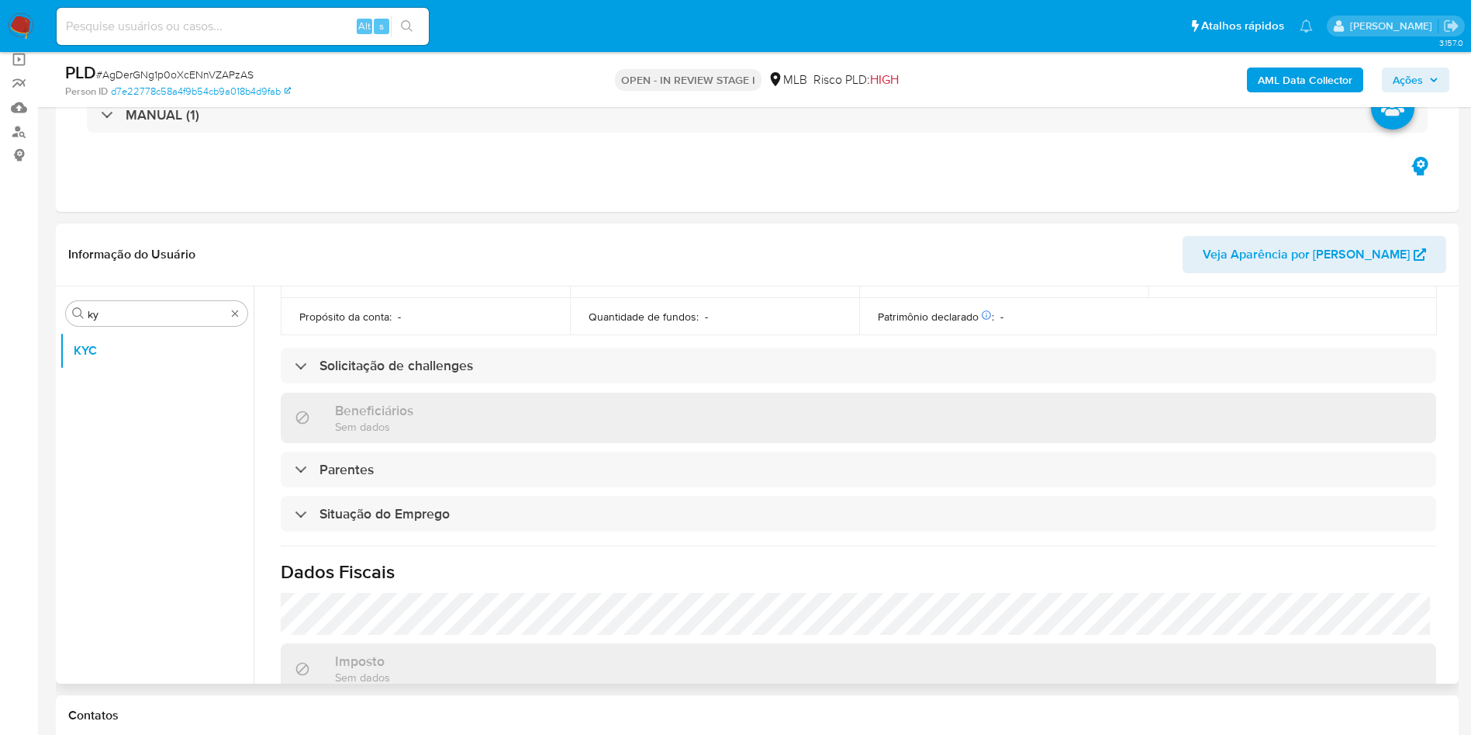
scroll to position [646, 0]
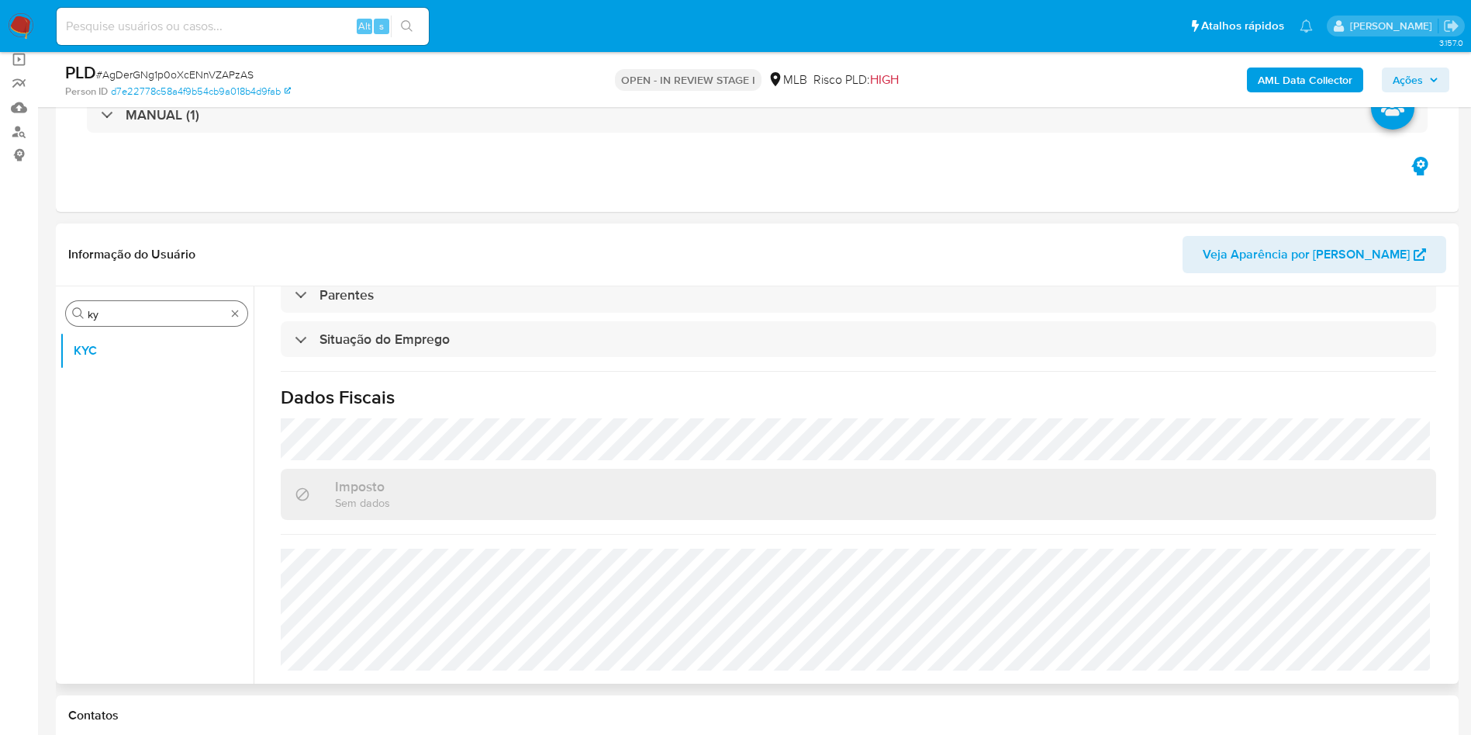
click at [161, 314] on input "ky" at bounding box center [157, 314] width 138 height 14
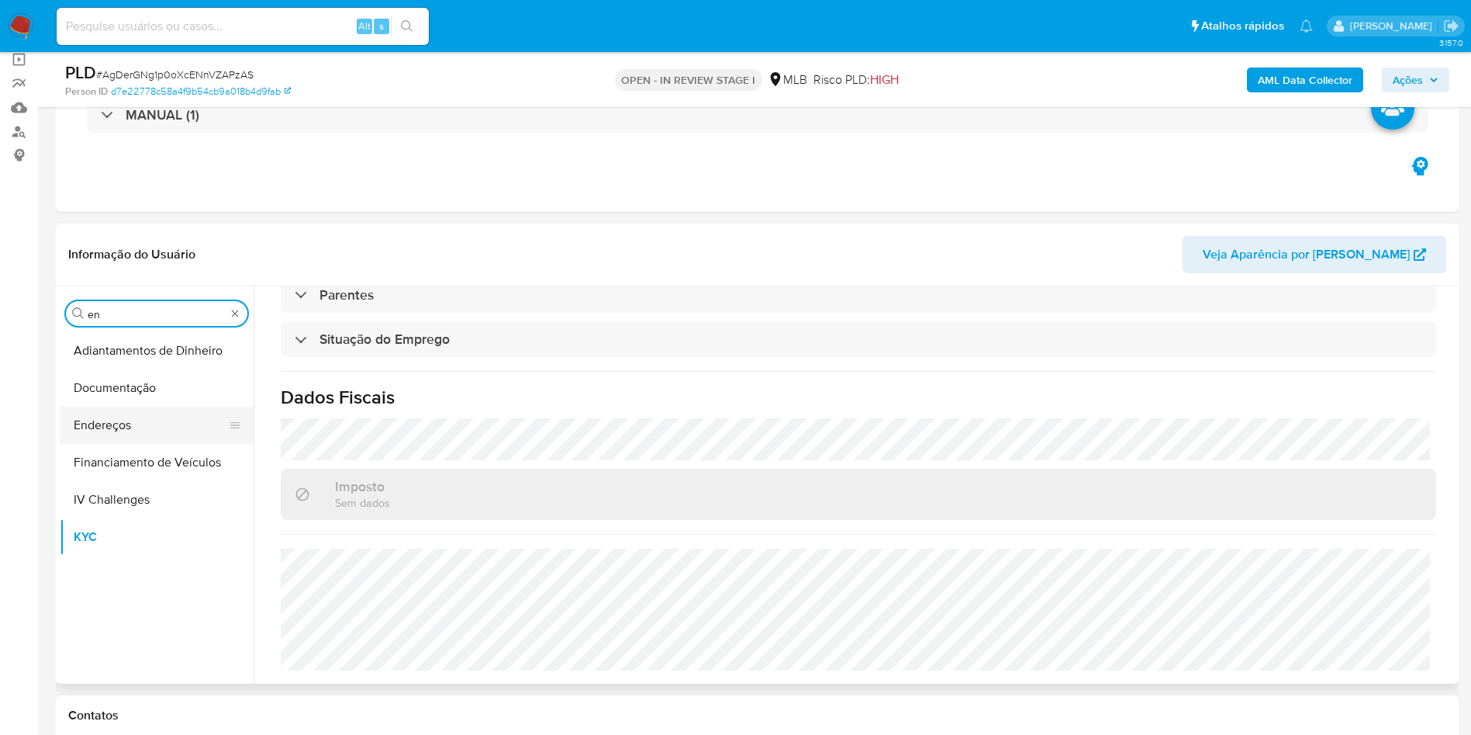
type input "en"
click at [108, 417] on button "Endereços" at bounding box center [151, 424] width 182 height 37
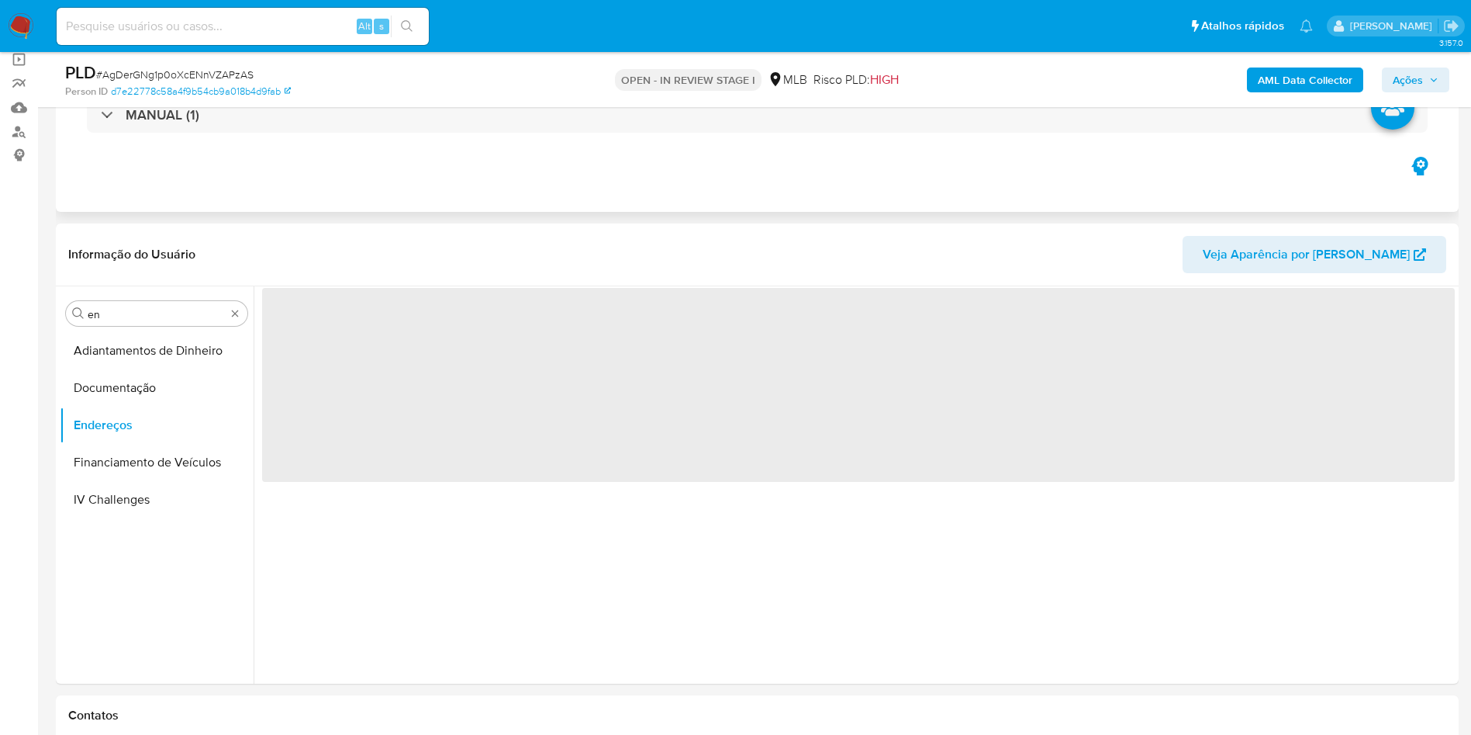
scroll to position [0, 0]
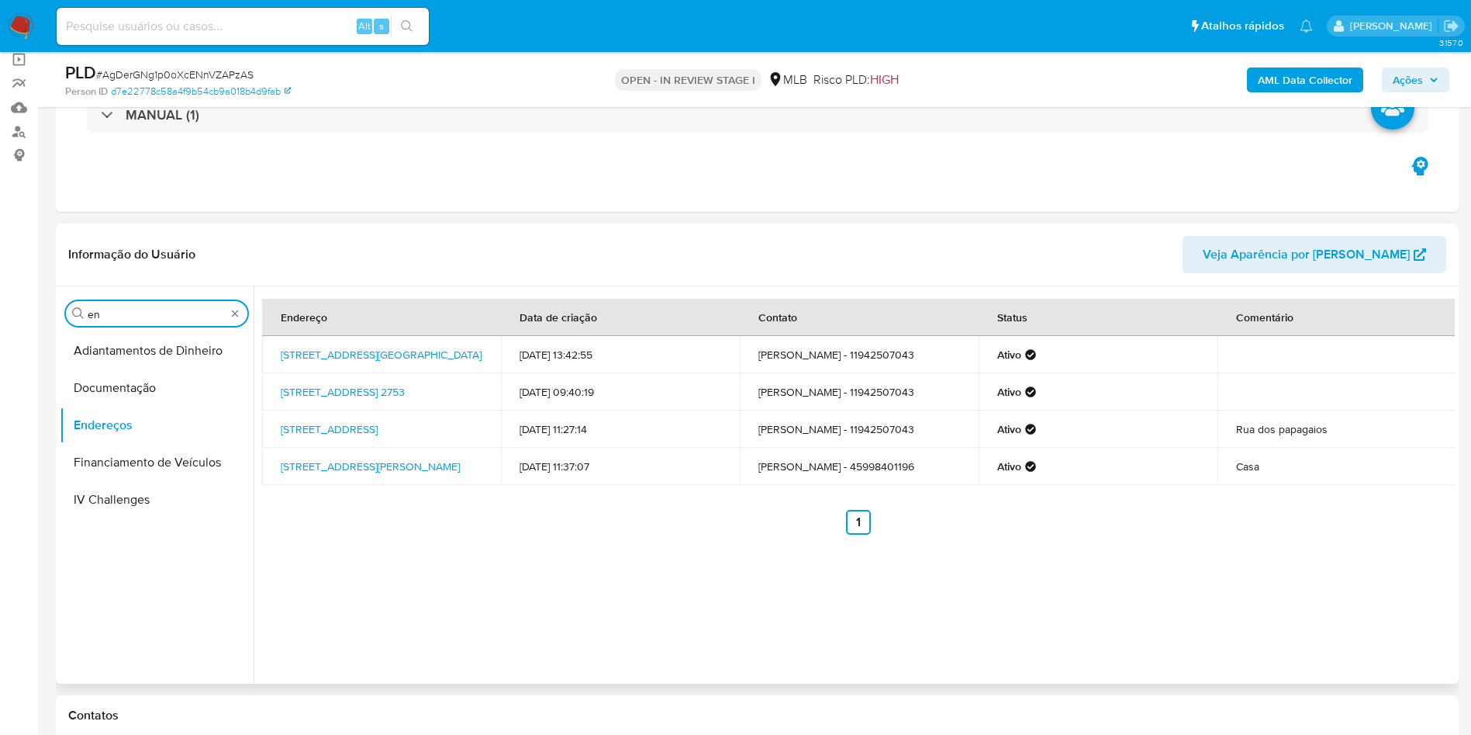
click at [150, 317] on input "en" at bounding box center [157, 314] width 138 height 14
click at [150, 316] on input "en" at bounding box center [157, 314] width 138 height 14
type input "ge"
drag, startPoint x: 126, startPoint y: 353, endPoint x: 161, endPoint y: 338, distance: 37.2
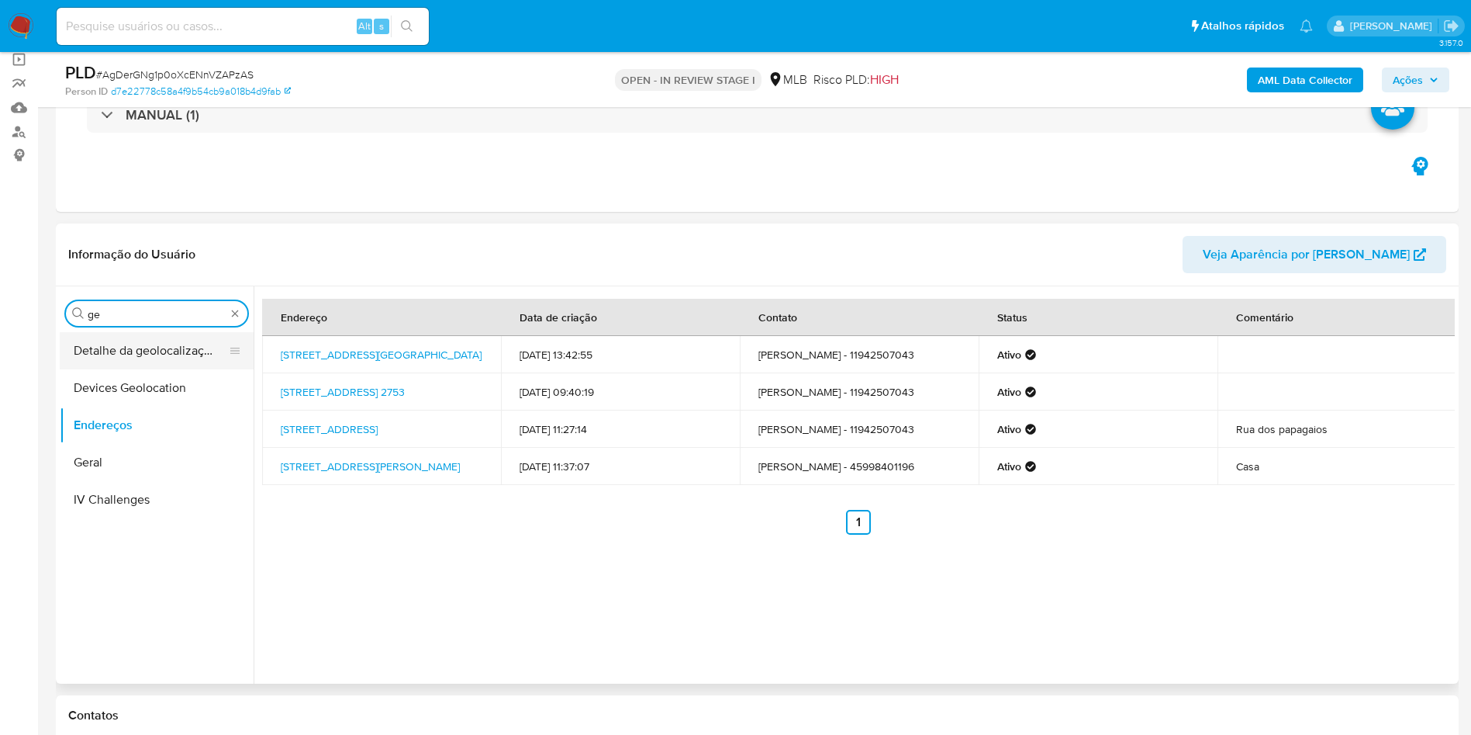
click at [126, 352] on button "Detalhe da geolocalização" at bounding box center [151, 350] width 182 height 37
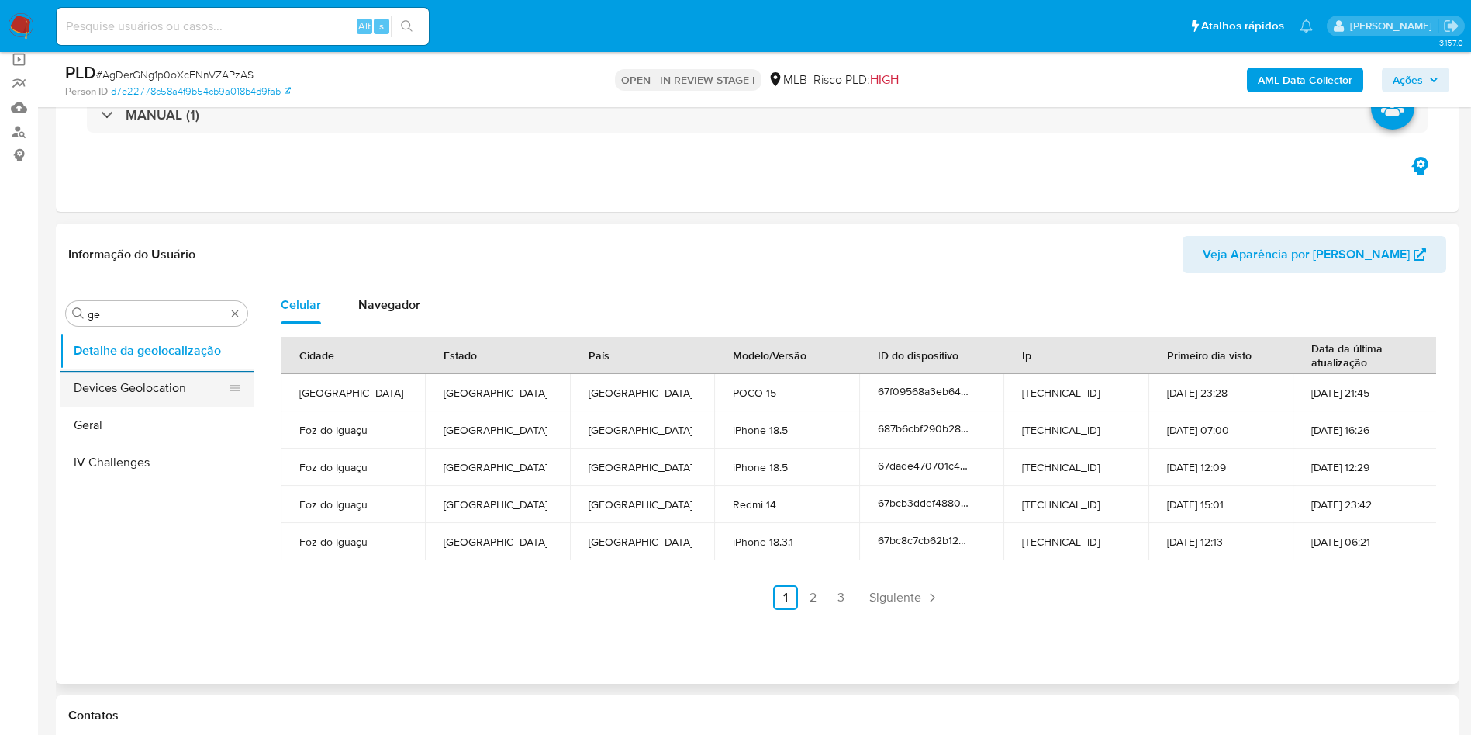
click at [182, 385] on button "Devices Geolocation" at bounding box center [151, 387] width 182 height 37
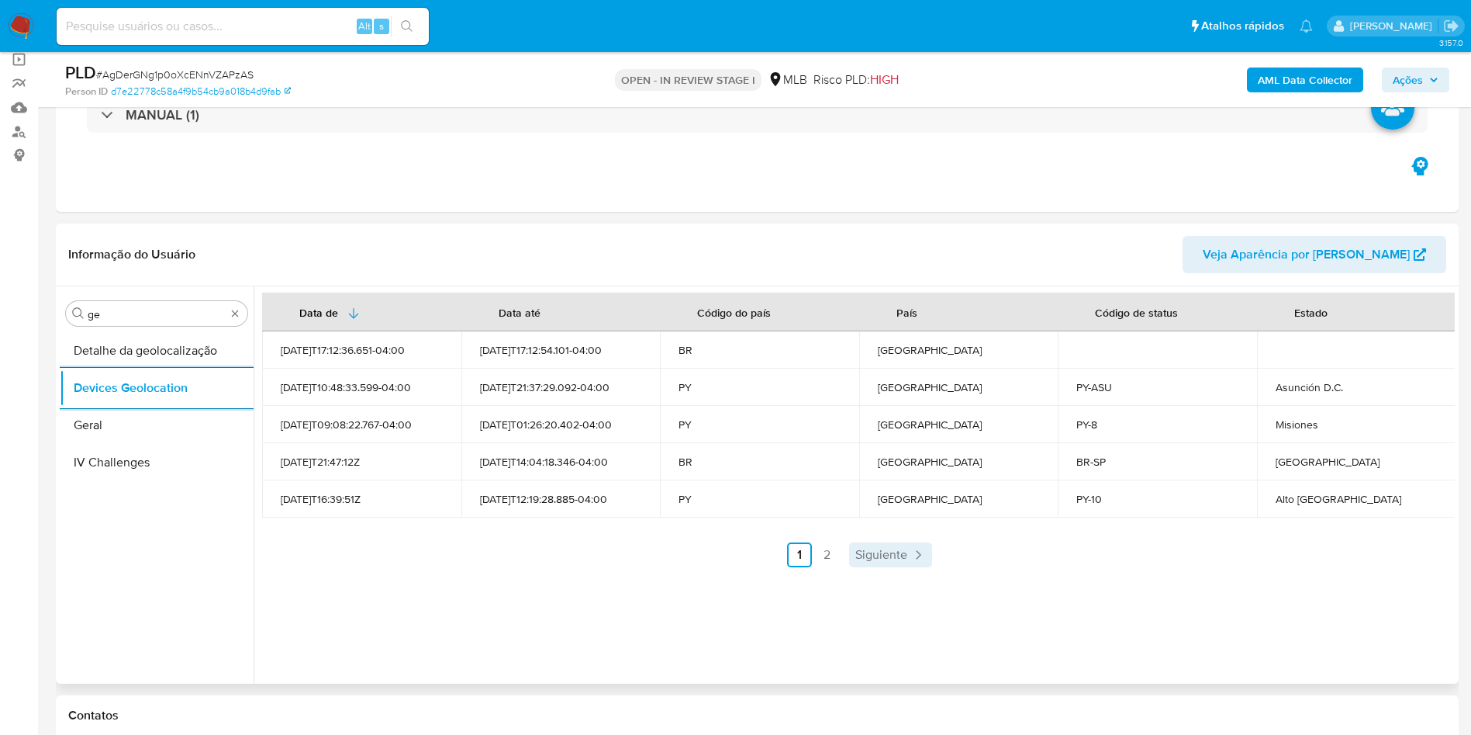
click at [881, 564] on link "Siguiente" at bounding box center [890, 554] width 83 height 25
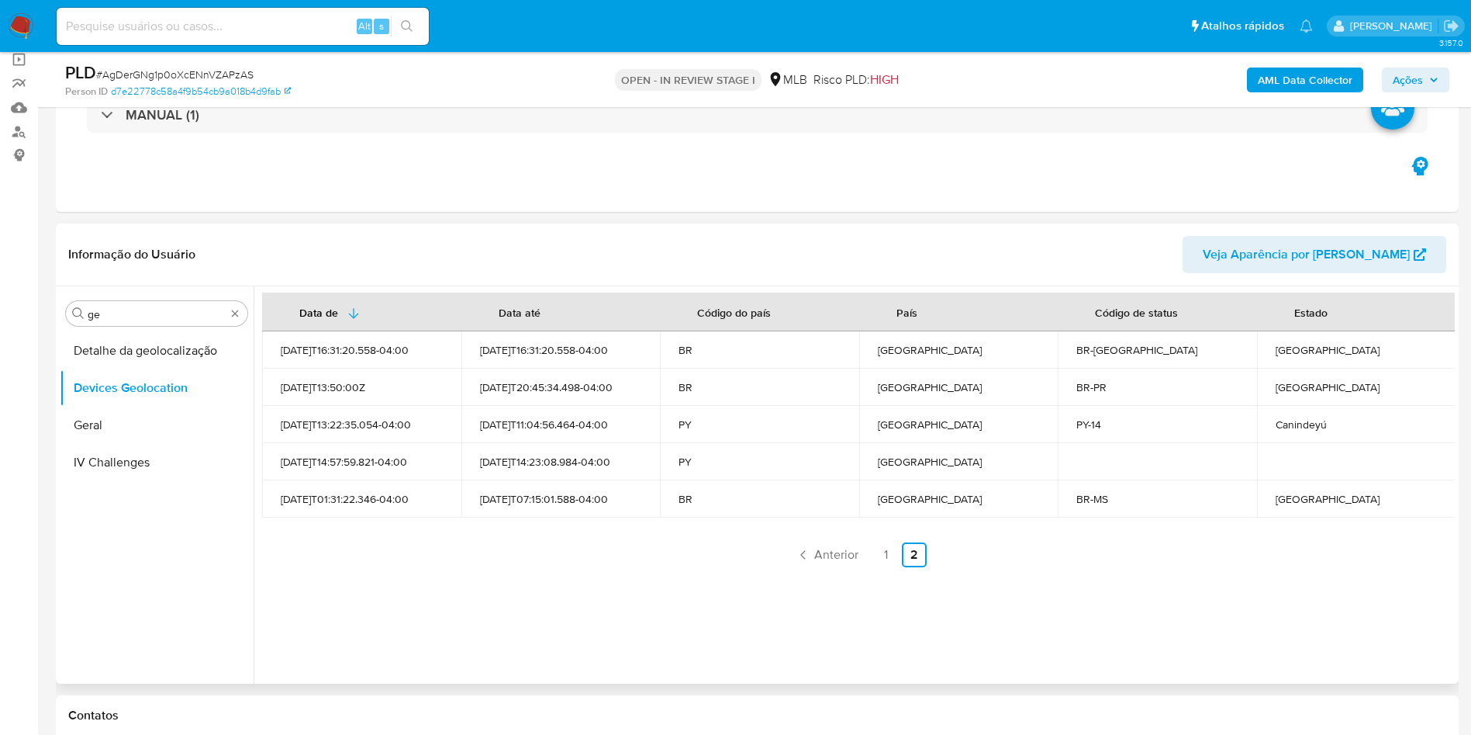
click at [635, 601] on div "Data de Data até Código do país País Código de status Estado 2025-07-15T16:31:2…" at bounding box center [854, 484] width 1201 height 397
click at [830, 548] on span "Anterior" at bounding box center [836, 554] width 44 height 12
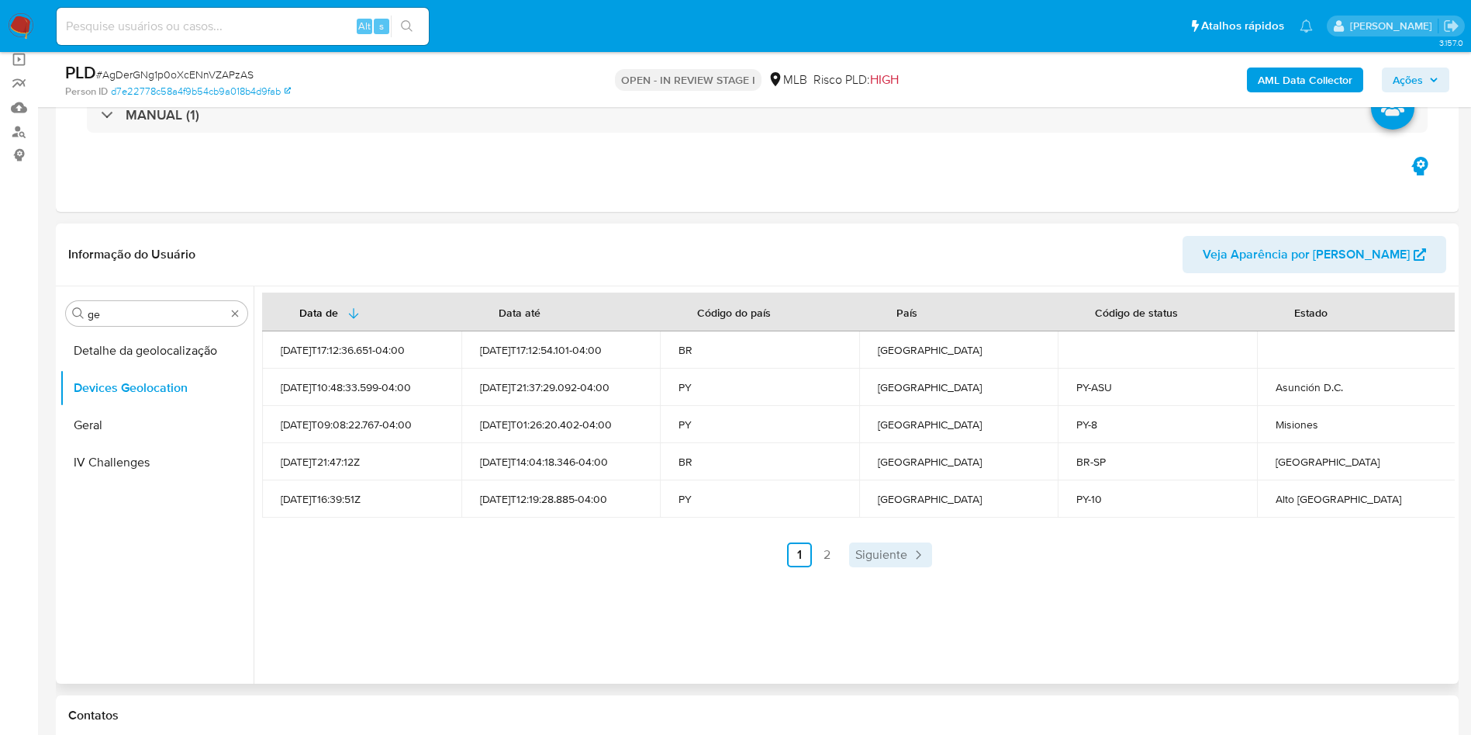
click at [881, 555] on span "Siguiente" at bounding box center [882, 554] width 52 height 12
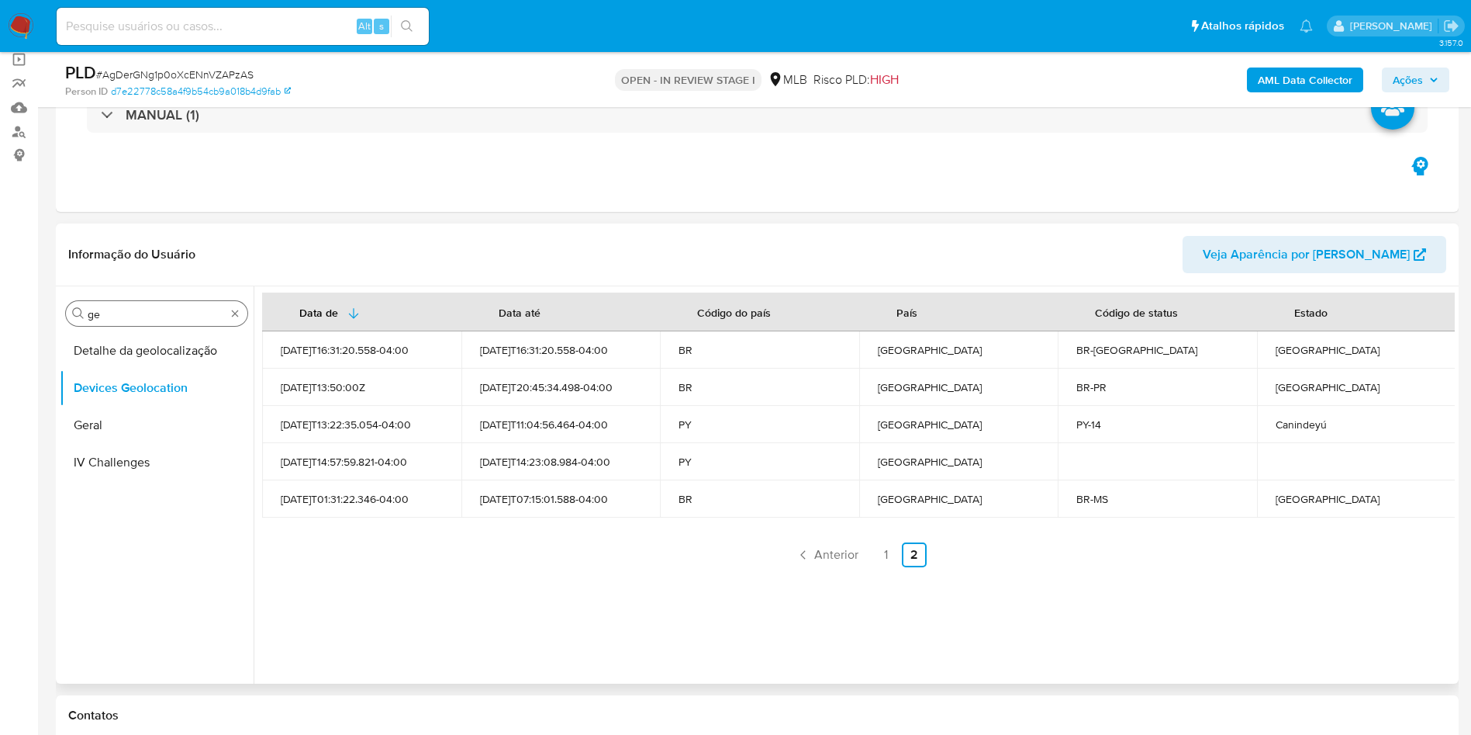
click at [136, 327] on div "Procurar ge Detalhe da geolocalização Devices Geolocation Geral IV Challenges" at bounding box center [157, 486] width 194 height 395
click at [133, 320] on input "ge" at bounding box center [157, 314] width 138 height 14
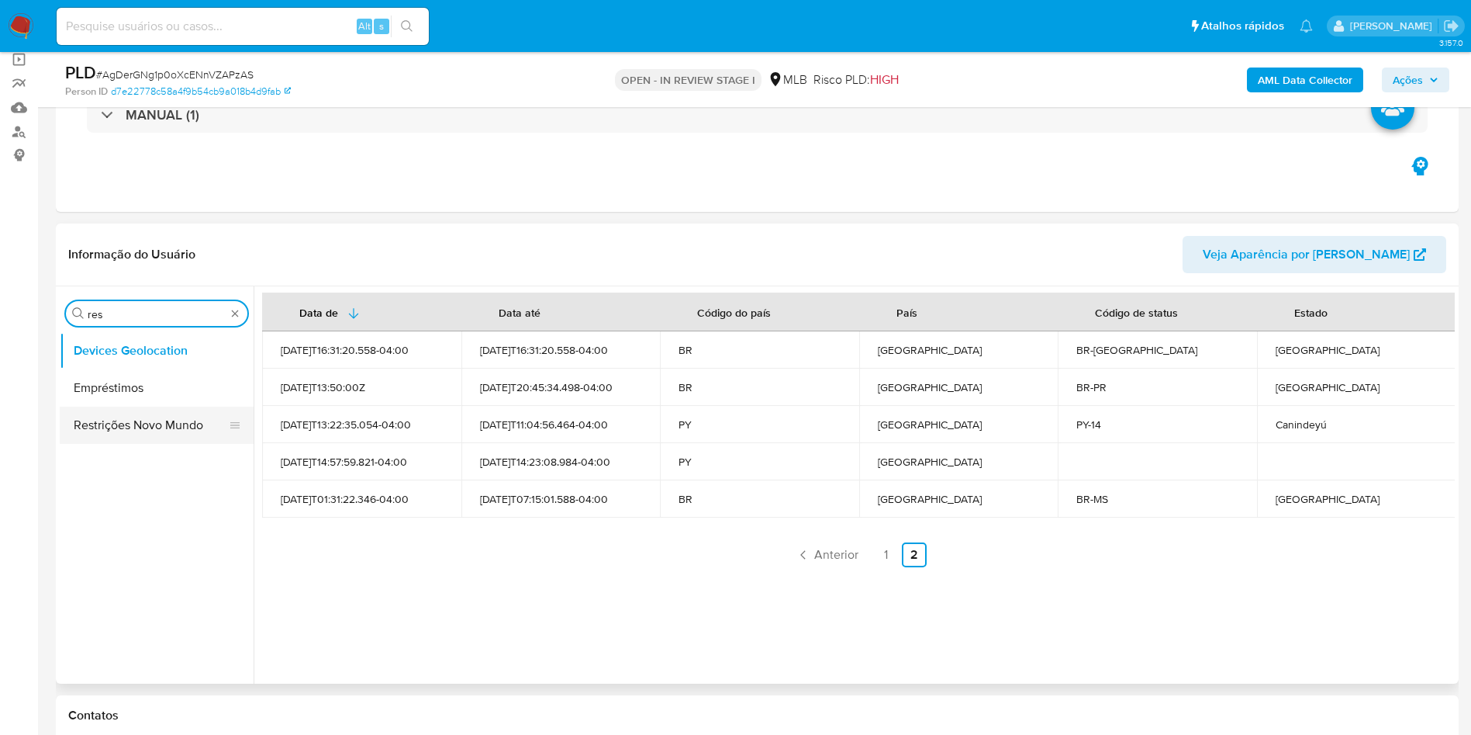
type input "res"
click at [116, 415] on button "Restrições Novo Mundo" at bounding box center [151, 424] width 182 height 37
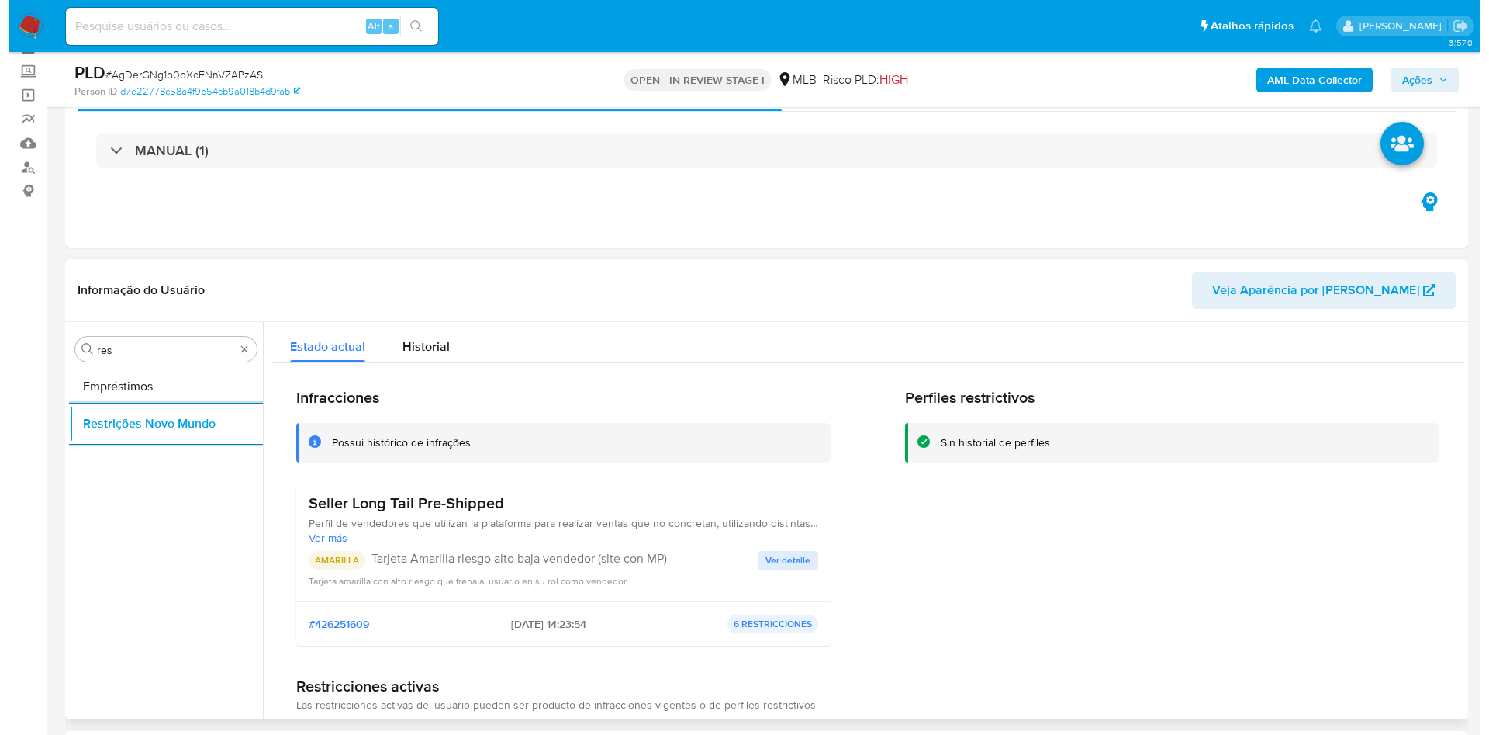
scroll to position [116, 0]
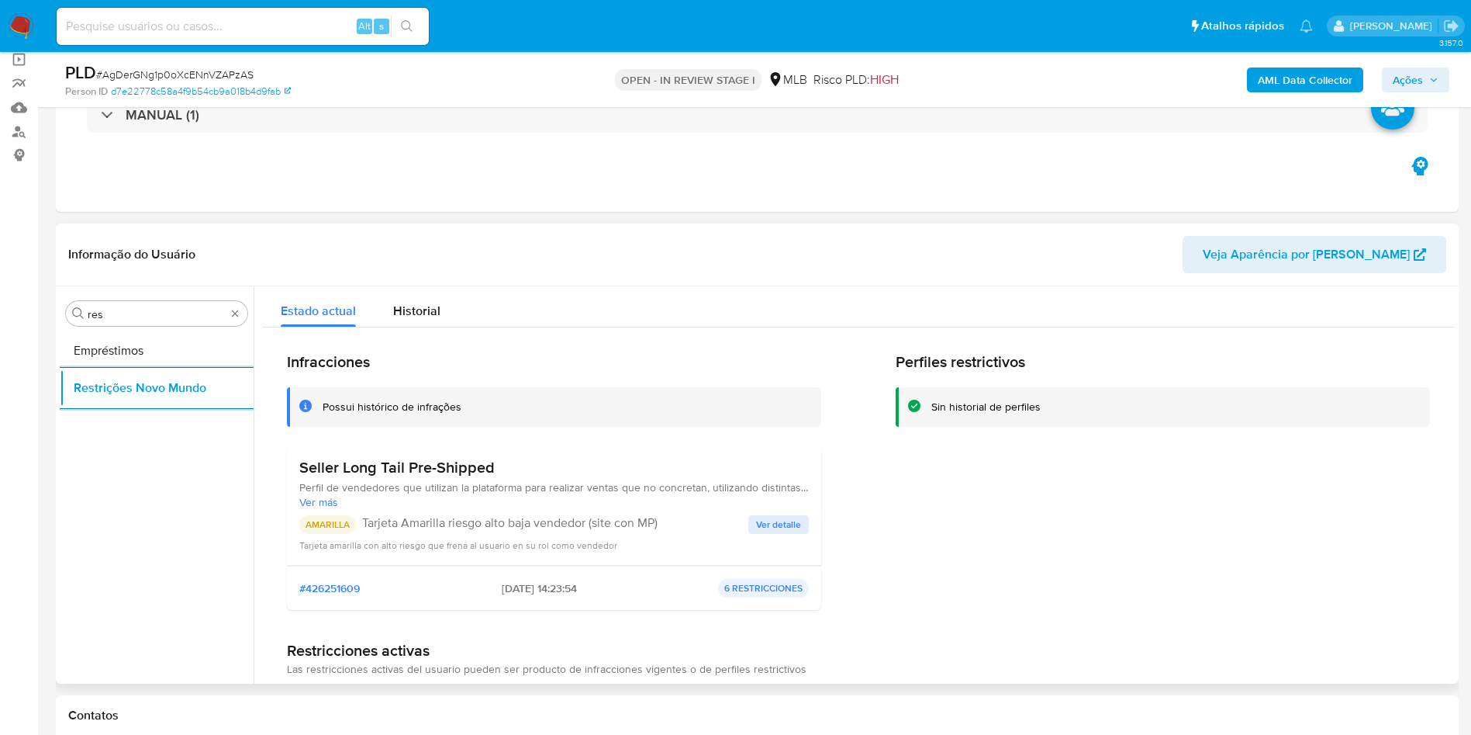
click at [320, 468] on h3 "Seller Long Tail Pre-Shipped" at bounding box center [554, 467] width 510 height 19
click at [586, 531] on div "AMARILLA Tarjeta Amarilla riesgo alto baja vendedor (site con MP)" at bounding box center [523, 524] width 449 height 19
click at [569, 517] on p "Tarjeta Amarilla riesgo alto baja vendedor (site con MP)" at bounding box center [555, 523] width 386 height 16
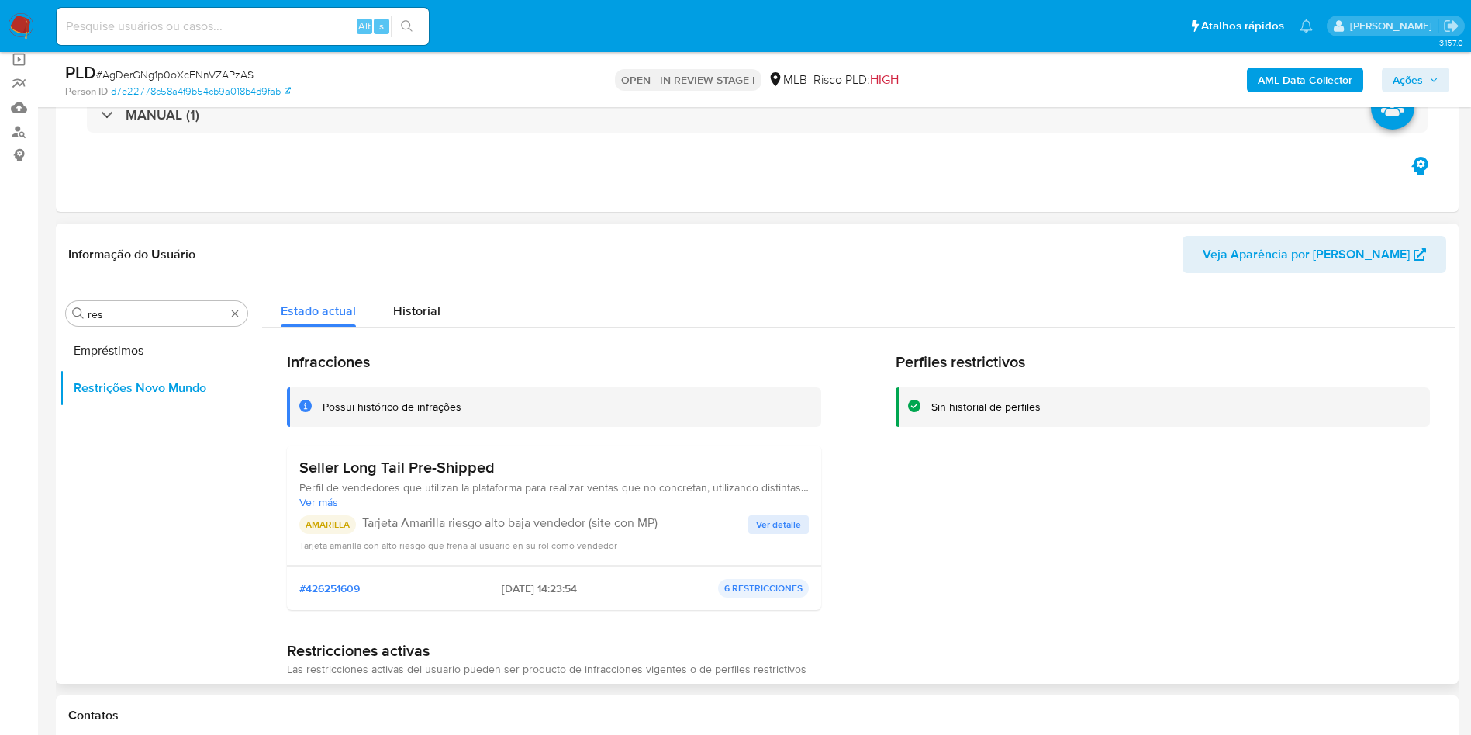
click at [569, 516] on p "Tarjeta Amarilla riesgo alto baja vendedor (site con MP)" at bounding box center [555, 523] width 386 height 16
click at [767, 524] on span "Ver detalle" at bounding box center [778, 525] width 45 height 16
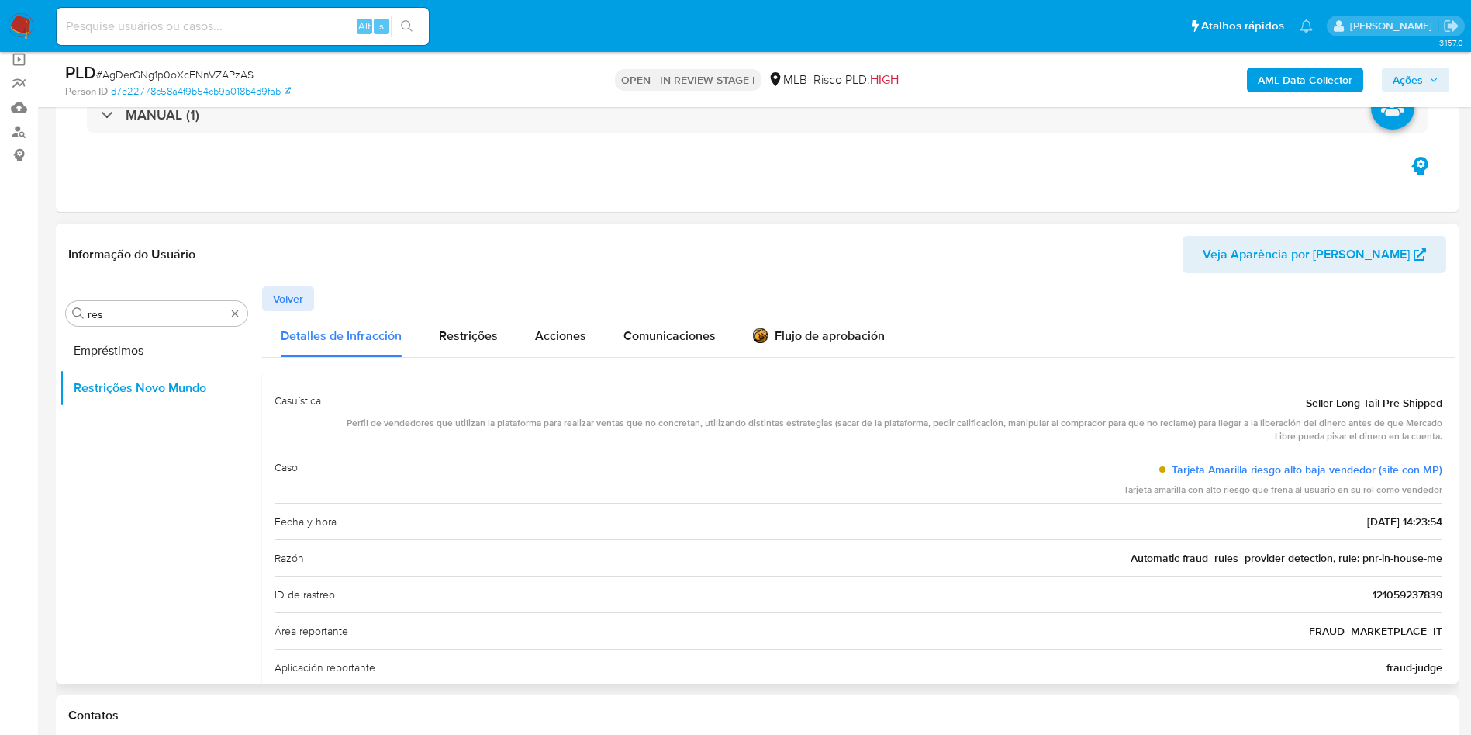
click at [720, 549] on div "Razón Automatic fraud_rules_provider detection, rule: pnr-in-house-me" at bounding box center [859, 557] width 1168 height 36
click at [1184, 545] on div "Razón Automatic fraud_rules_provider detection, rule: pnr-in-house-me" at bounding box center [859, 557] width 1168 height 36
click at [710, 460] on div "Caso Tarjeta Amarilla riesgo alto baja vendedor (site con MP) Tarjeta amarilla …" at bounding box center [859, 475] width 1168 height 54
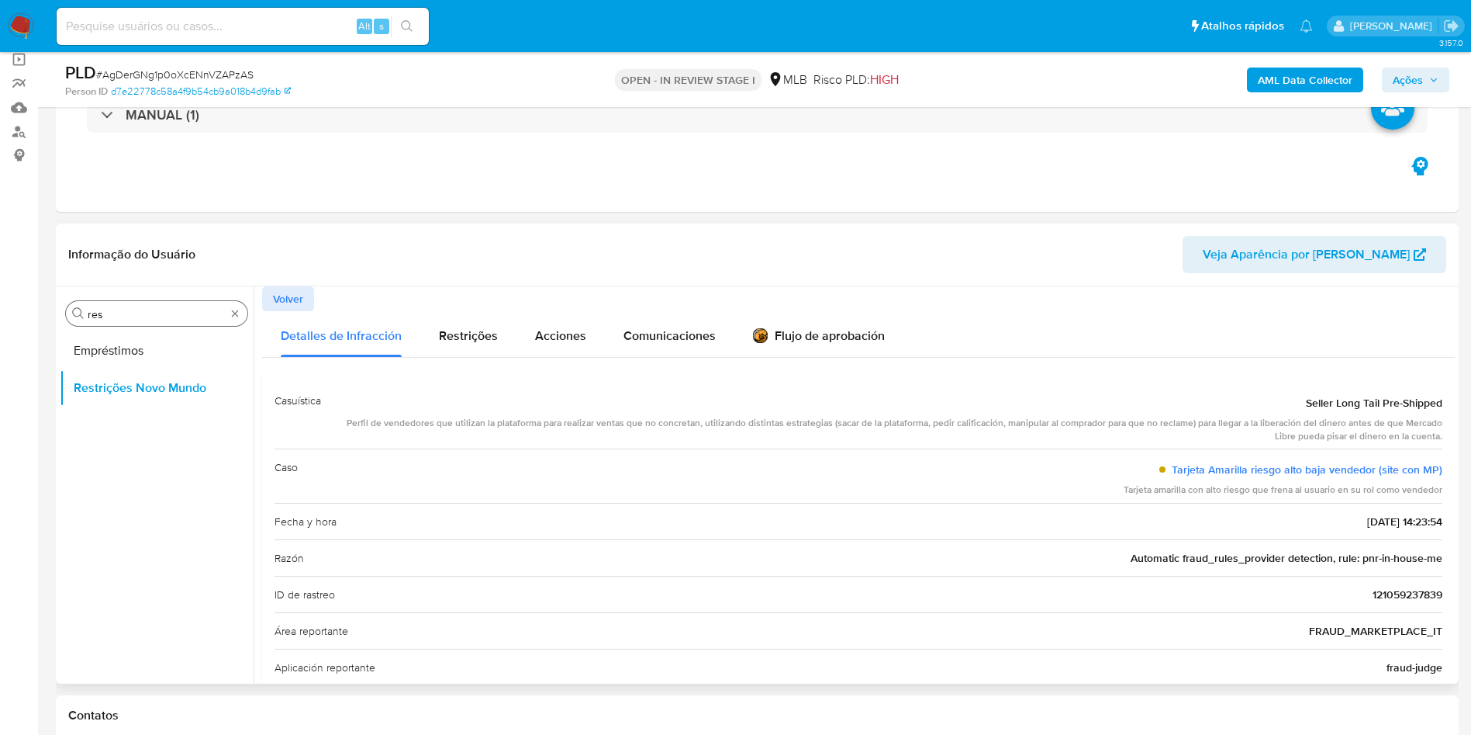
click at [164, 302] on div "Procurar res" at bounding box center [157, 313] width 182 height 25
click at [143, 307] on input "res" at bounding box center [157, 314] width 138 height 14
type input "po"
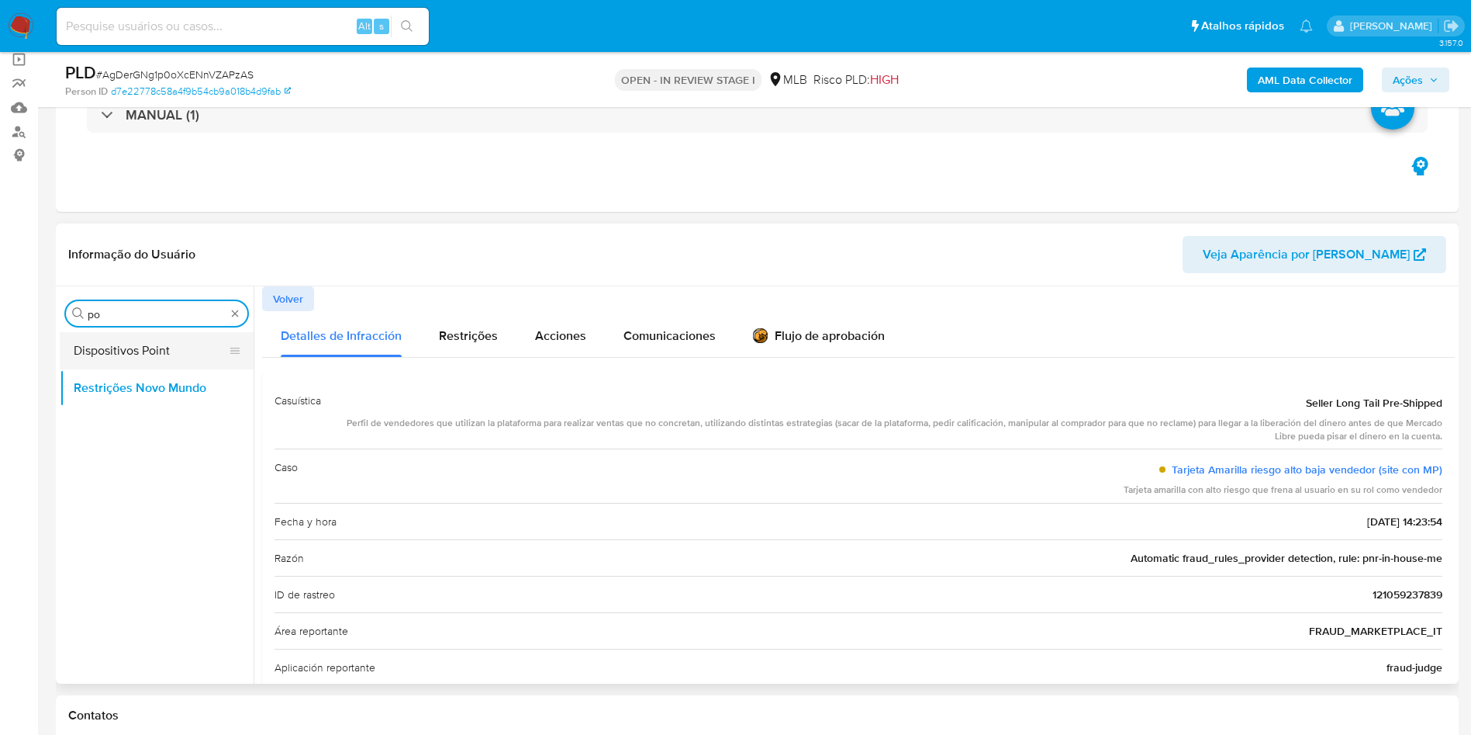
click at [133, 344] on button "Dispositivos Point" at bounding box center [151, 350] width 182 height 37
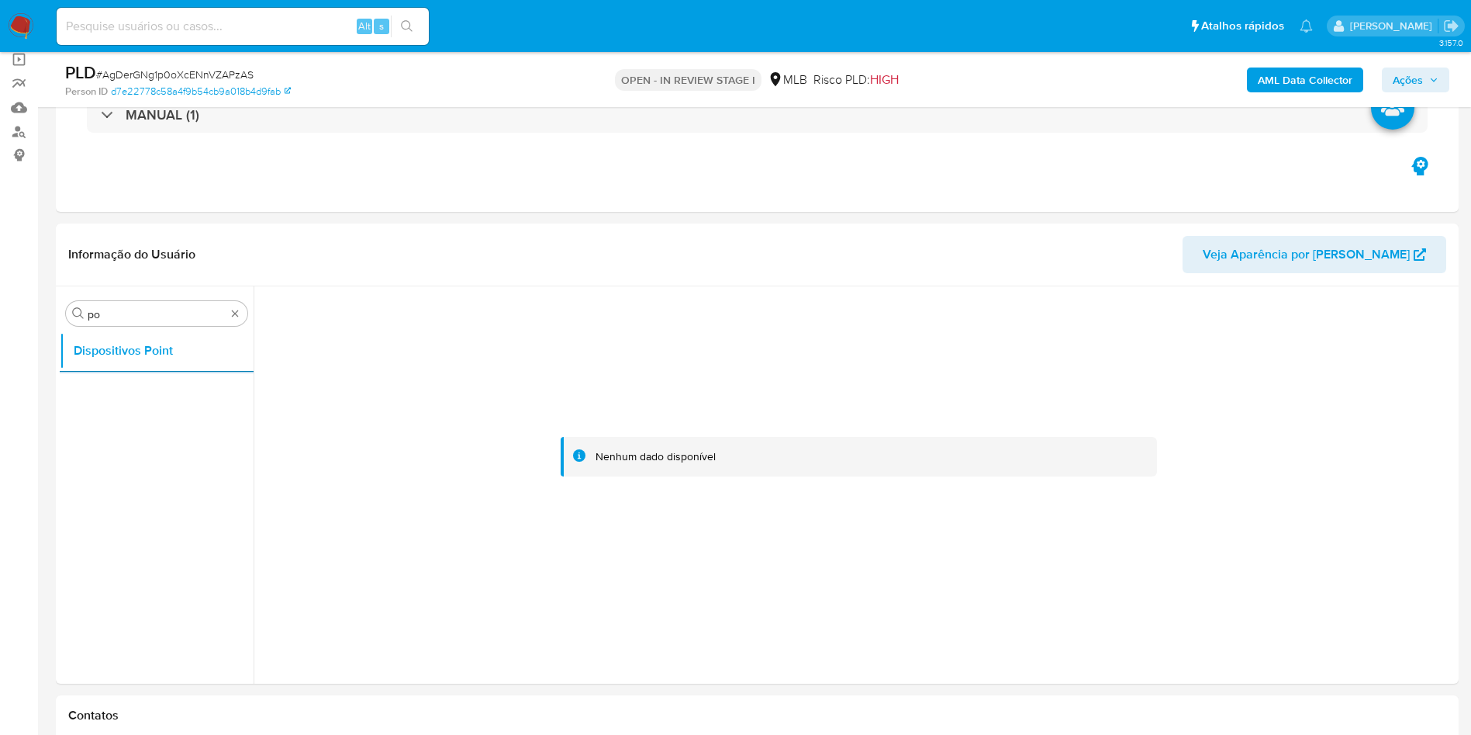
click at [1358, 84] on button "AML Data Collector" at bounding box center [1305, 79] width 116 height 25
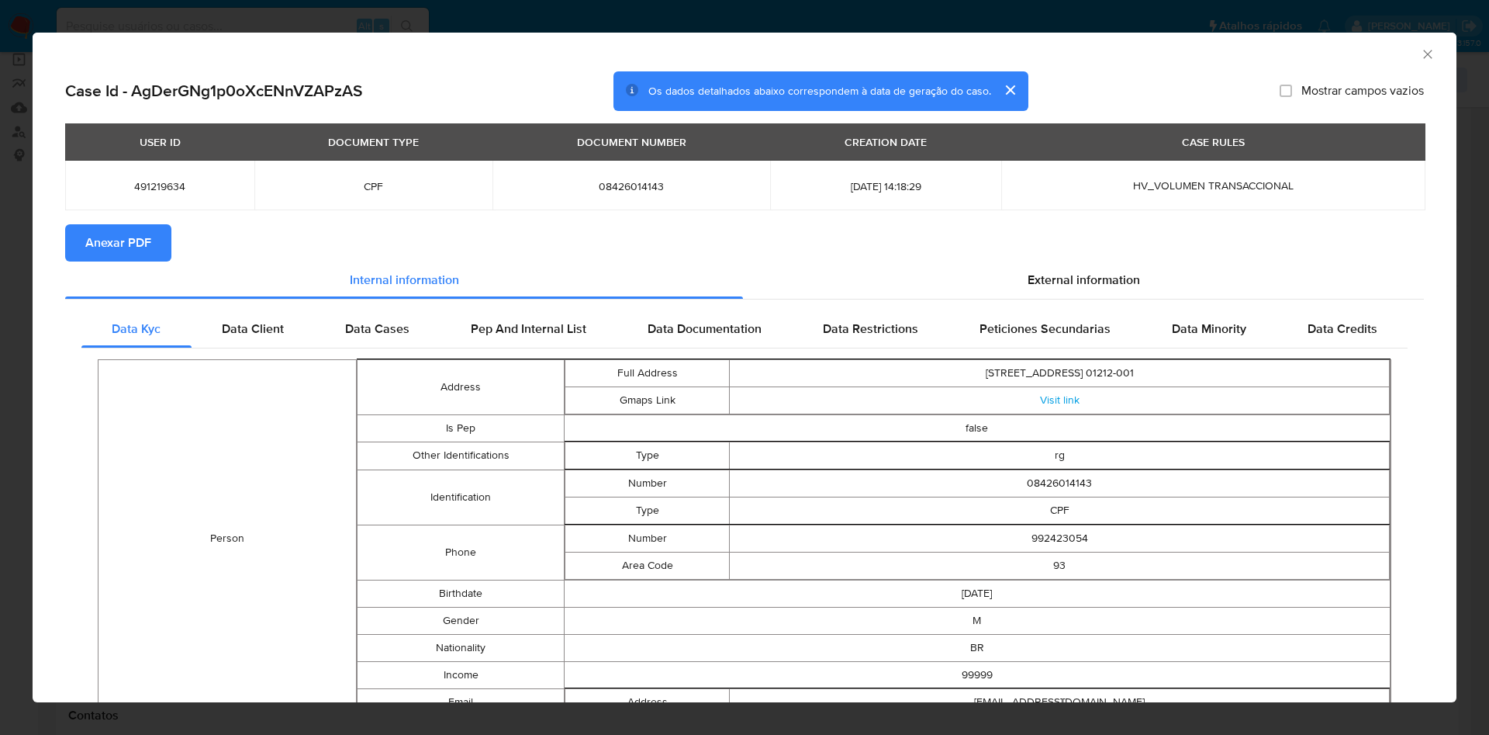
click at [130, 237] on span "Anexar PDF" at bounding box center [118, 243] width 66 height 34
click at [1108, 264] on div "External information" at bounding box center [1083, 282] width 681 height 37
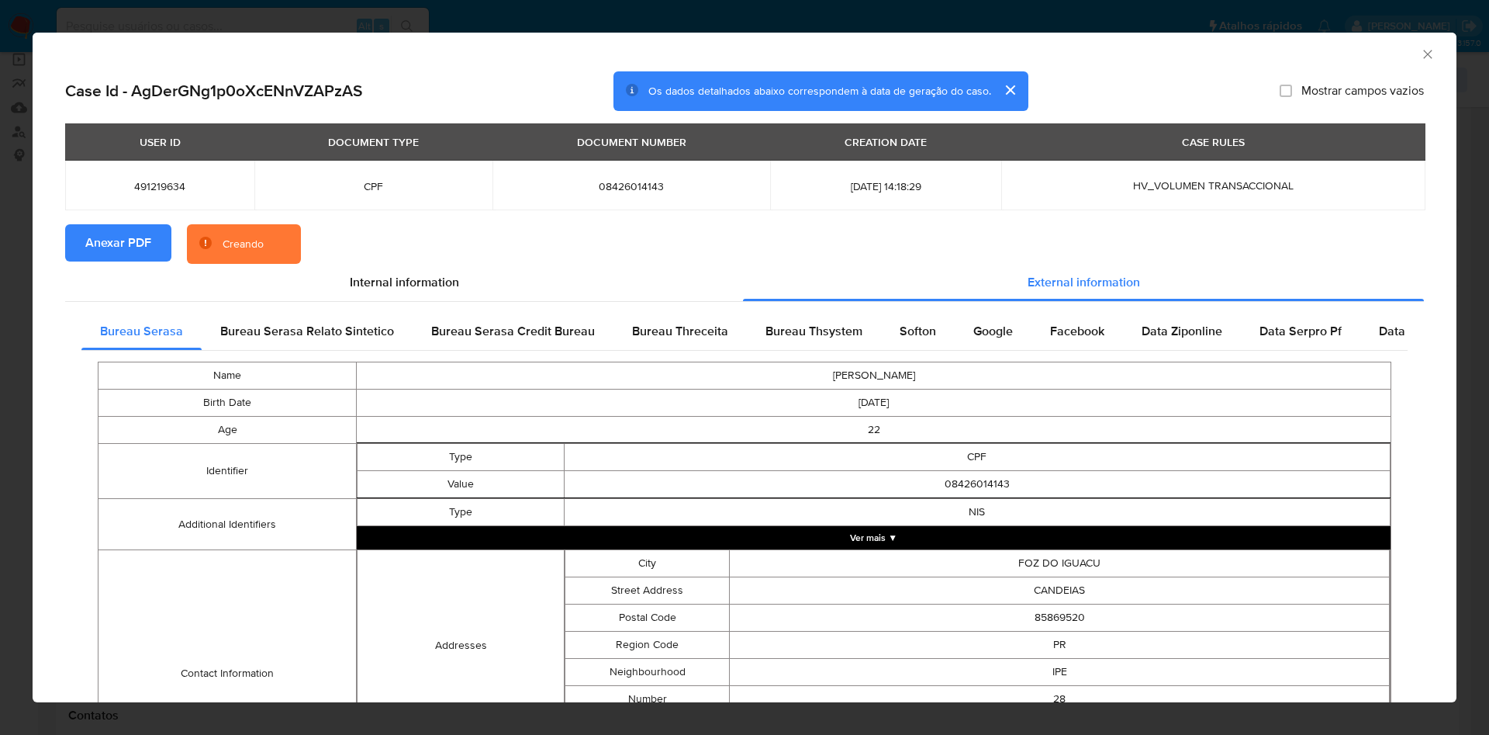
click at [1056, 307] on div "Bureau Serasa Bureau Serasa Relato Sintetico Bureau Serasa Credit Bureau Bureau…" at bounding box center [744, 602] width 1359 height 600
drag, startPoint x: 1050, startPoint y: 343, endPoint x: 997, endPoint y: 334, distance: 54.2
click at [1049, 343] on div "Facebook" at bounding box center [1078, 331] width 92 height 37
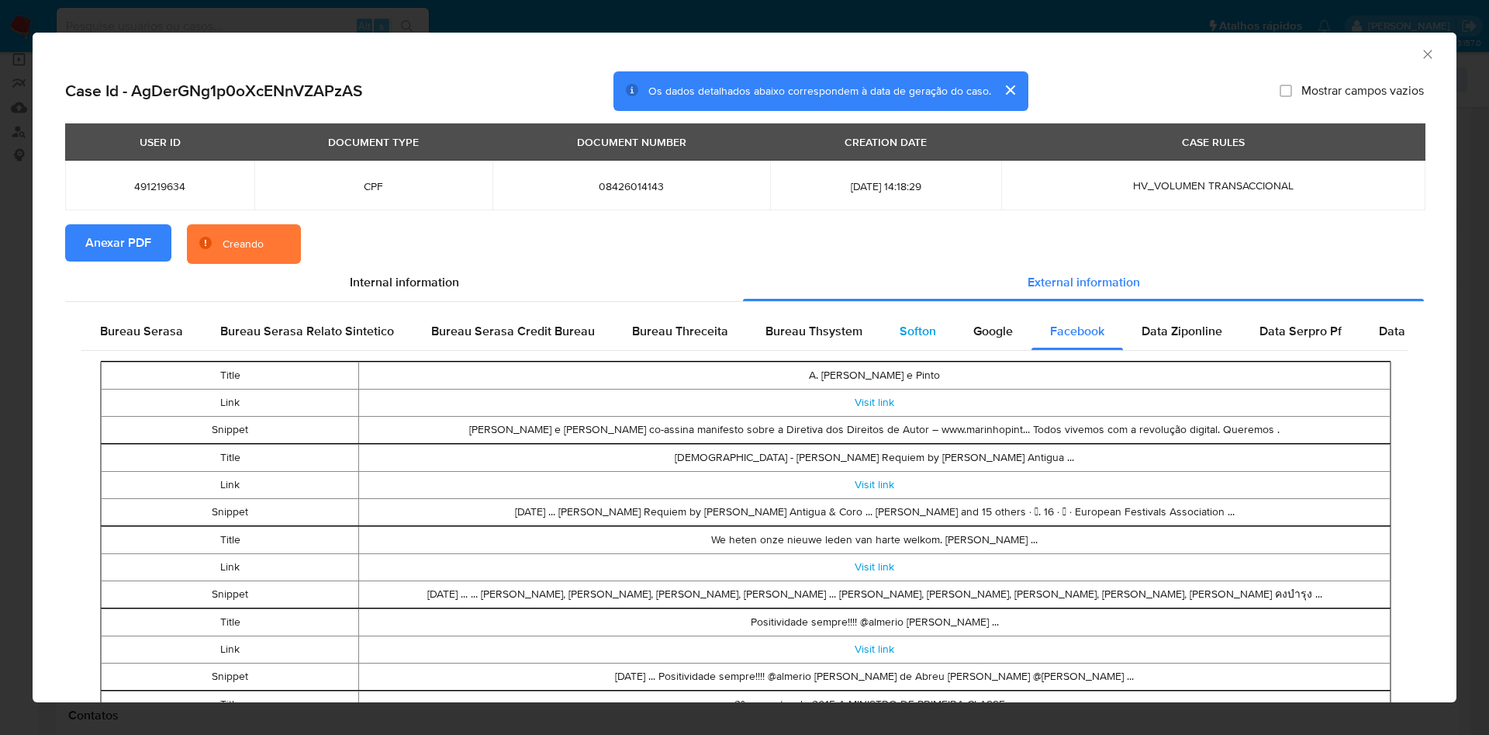
drag, startPoint x: 997, startPoint y: 334, endPoint x: 909, endPoint y: 347, distance: 88.5
click at [997, 334] on span "Google" at bounding box center [993, 331] width 40 height 18
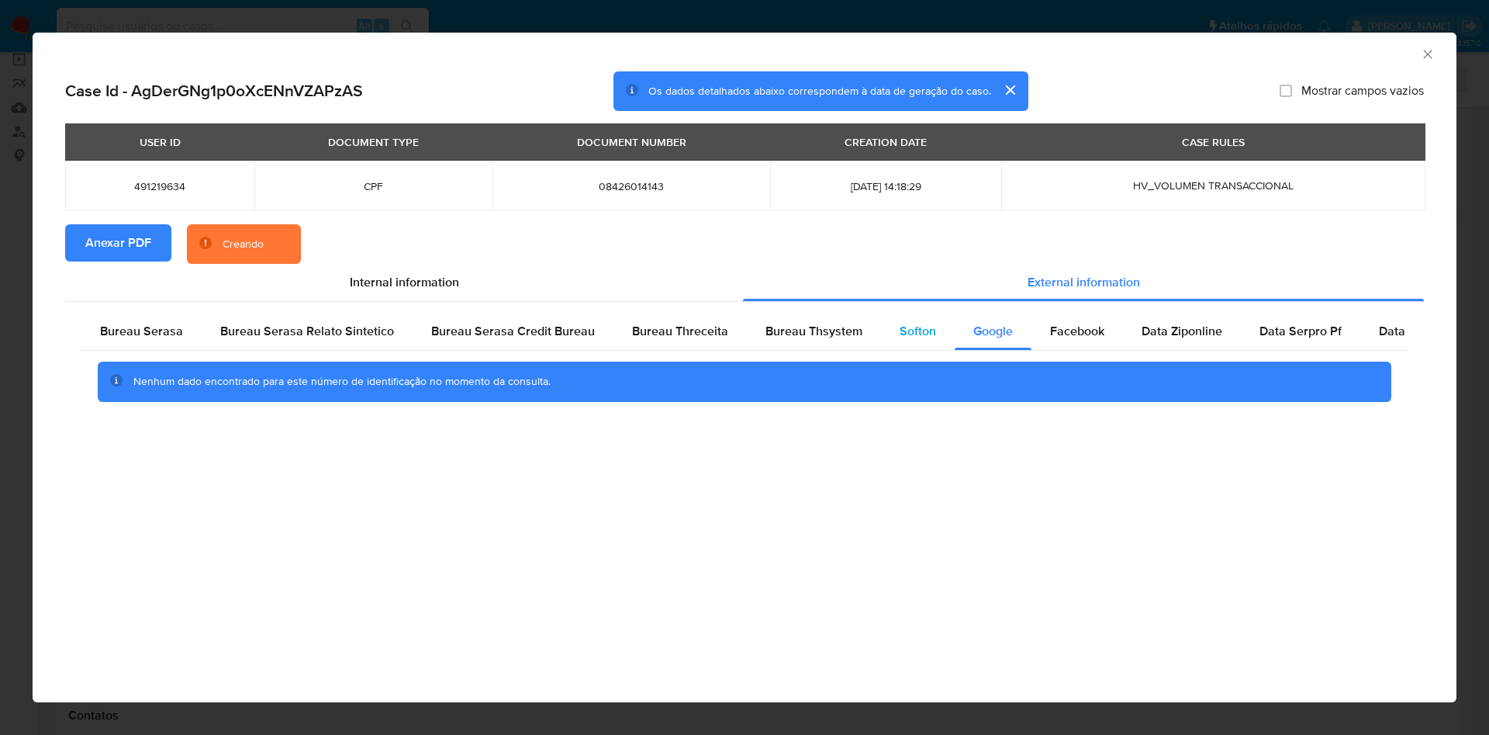
click at [908, 347] on div "Softon" at bounding box center [918, 331] width 74 height 37
drag, startPoint x: 664, startPoint y: 341, endPoint x: 755, endPoint y: 327, distance: 92.6
click at [666, 341] on div "Bureau Threceita" at bounding box center [680, 331] width 133 height 37
click at [766, 323] on span "Bureau Thsystem" at bounding box center [814, 331] width 97 height 18
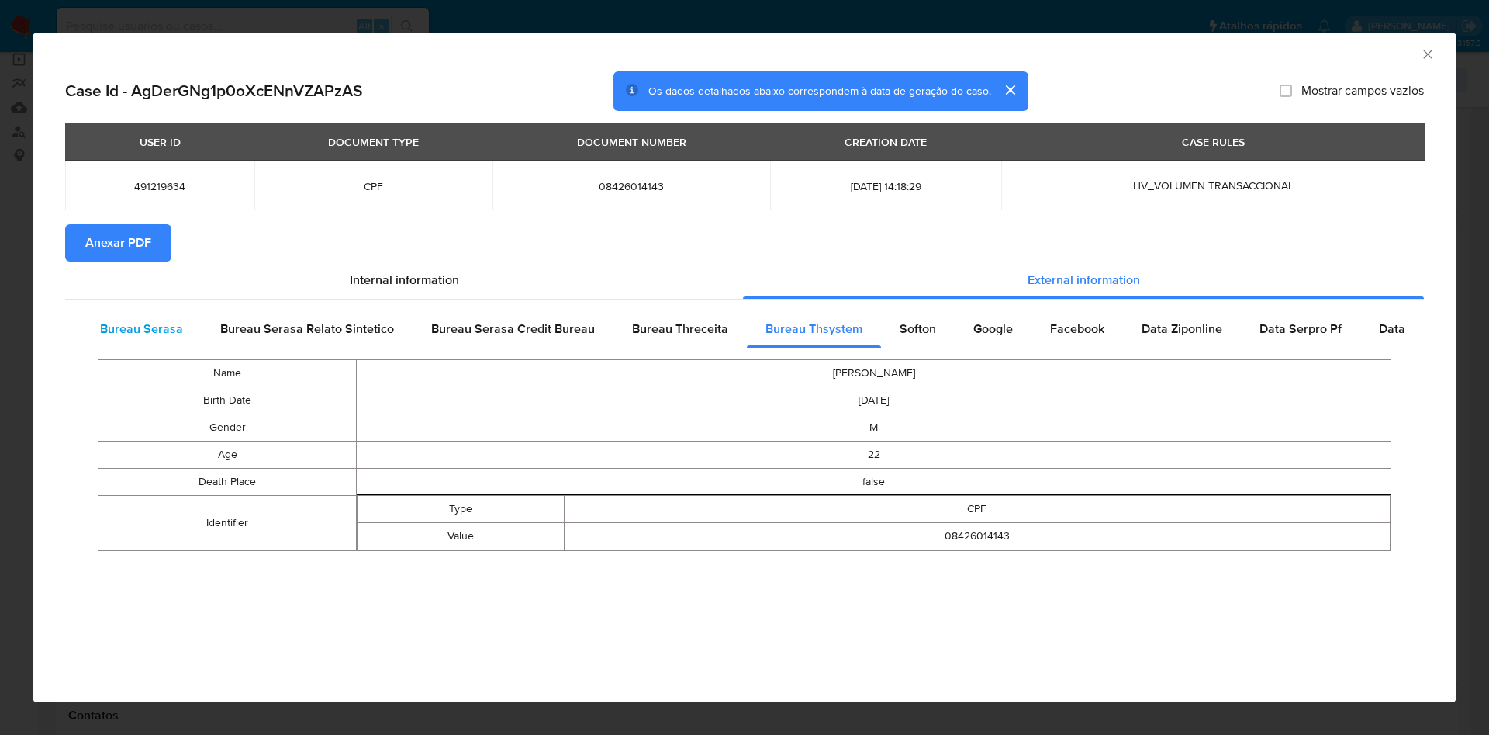
click at [117, 327] on span "Bureau Serasa" at bounding box center [141, 329] width 83 height 18
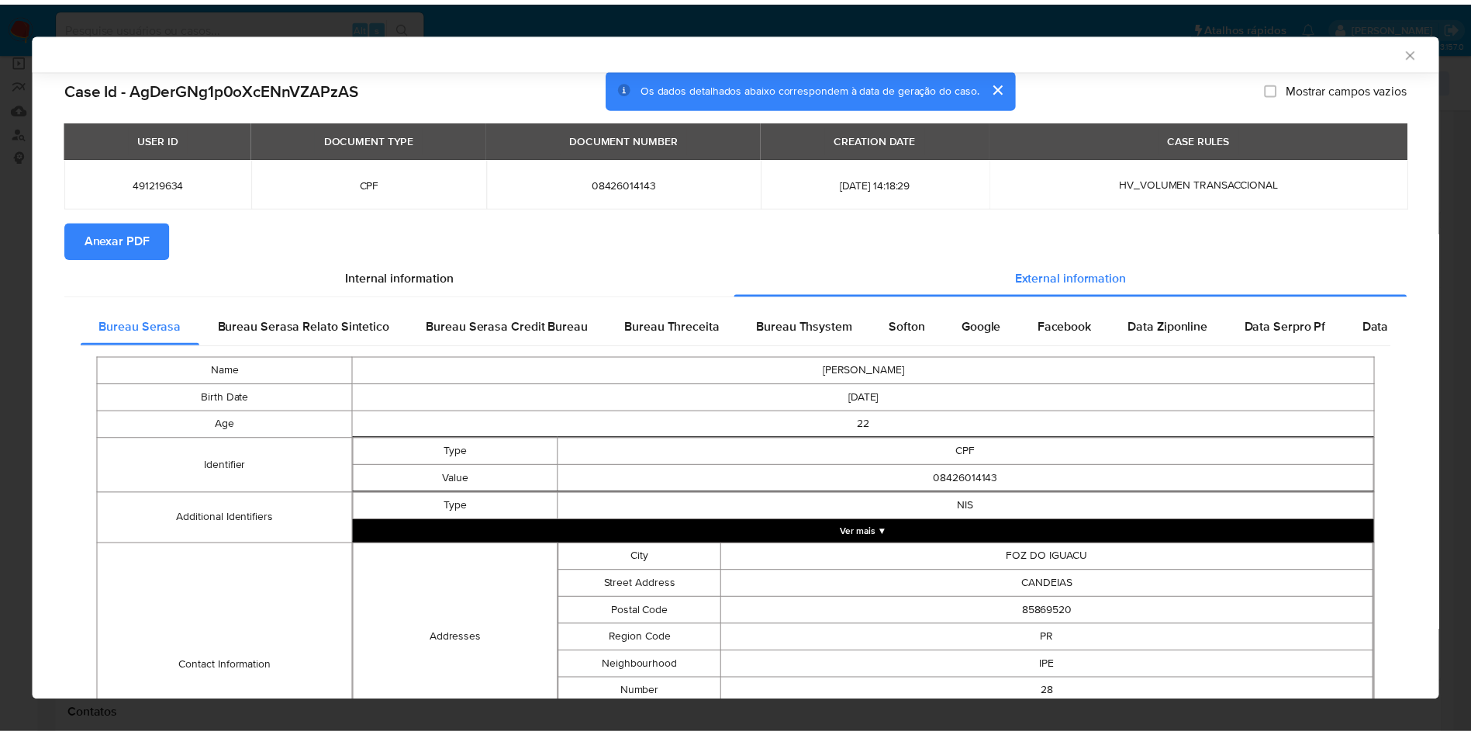
scroll to position [226, 0]
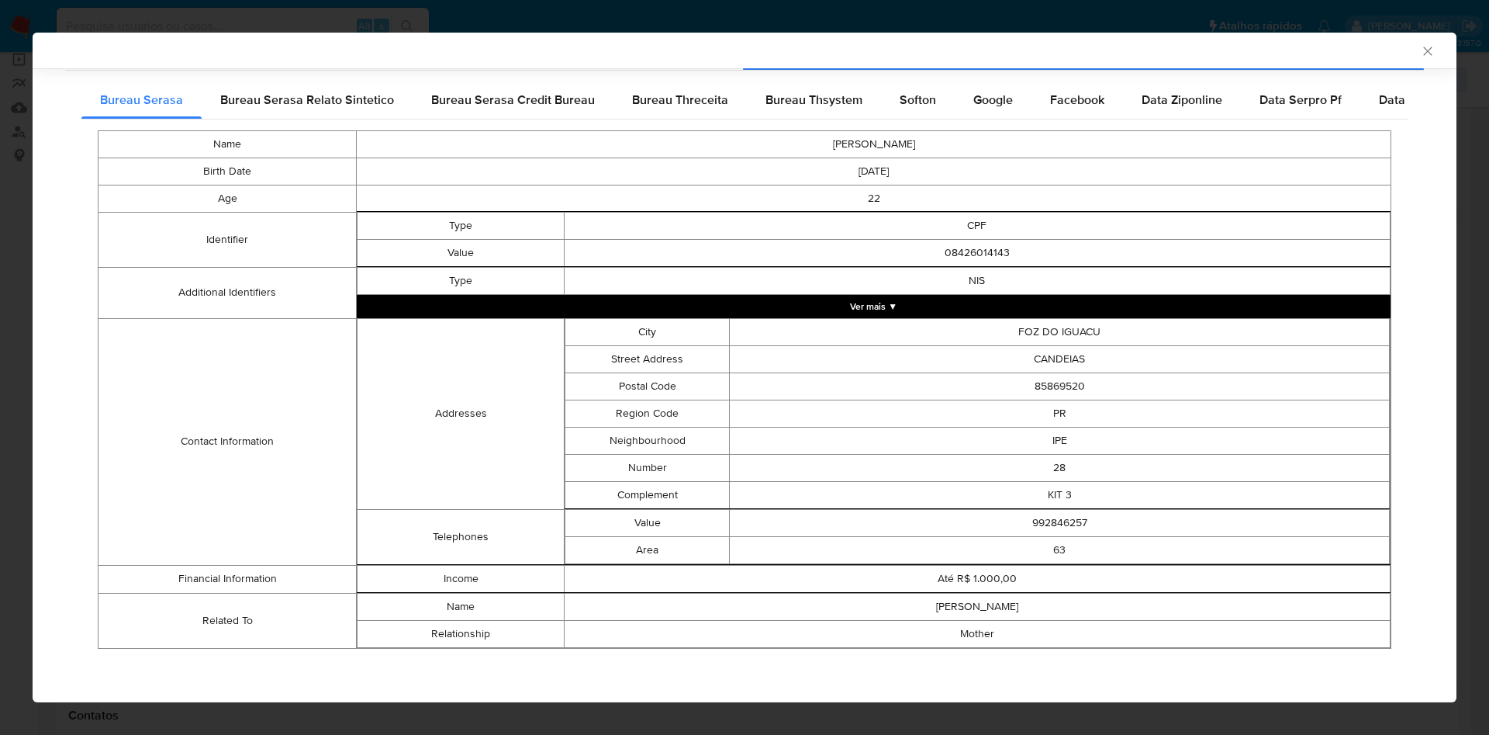
click at [0, 303] on div "AML Data Collector Case Id - AgDerGNg1p0oXcENnVZAPzAS Os dados detalhados abaix…" at bounding box center [744, 367] width 1489 height 735
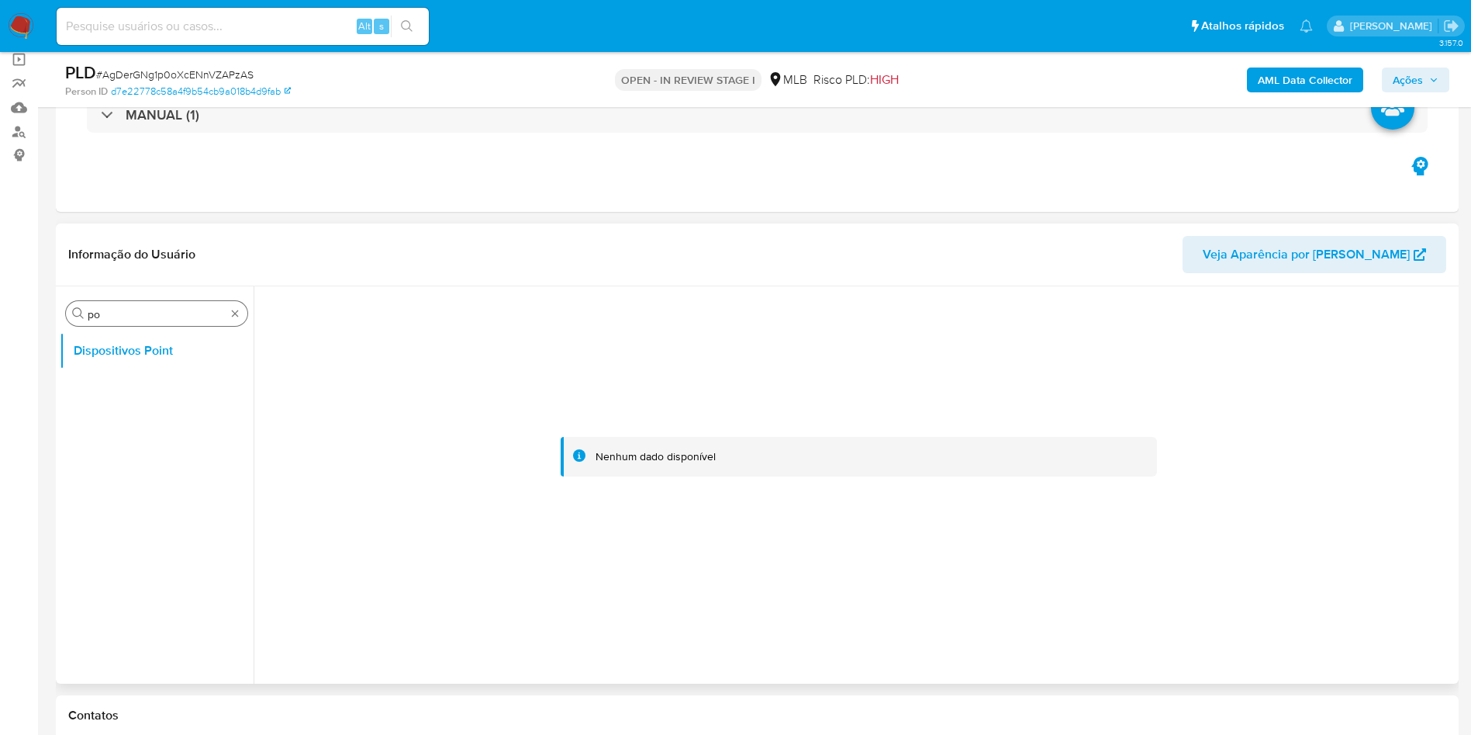
click at [130, 309] on input "po" at bounding box center [157, 314] width 138 height 14
click at [99, 358] on button "Anexos" at bounding box center [151, 350] width 182 height 37
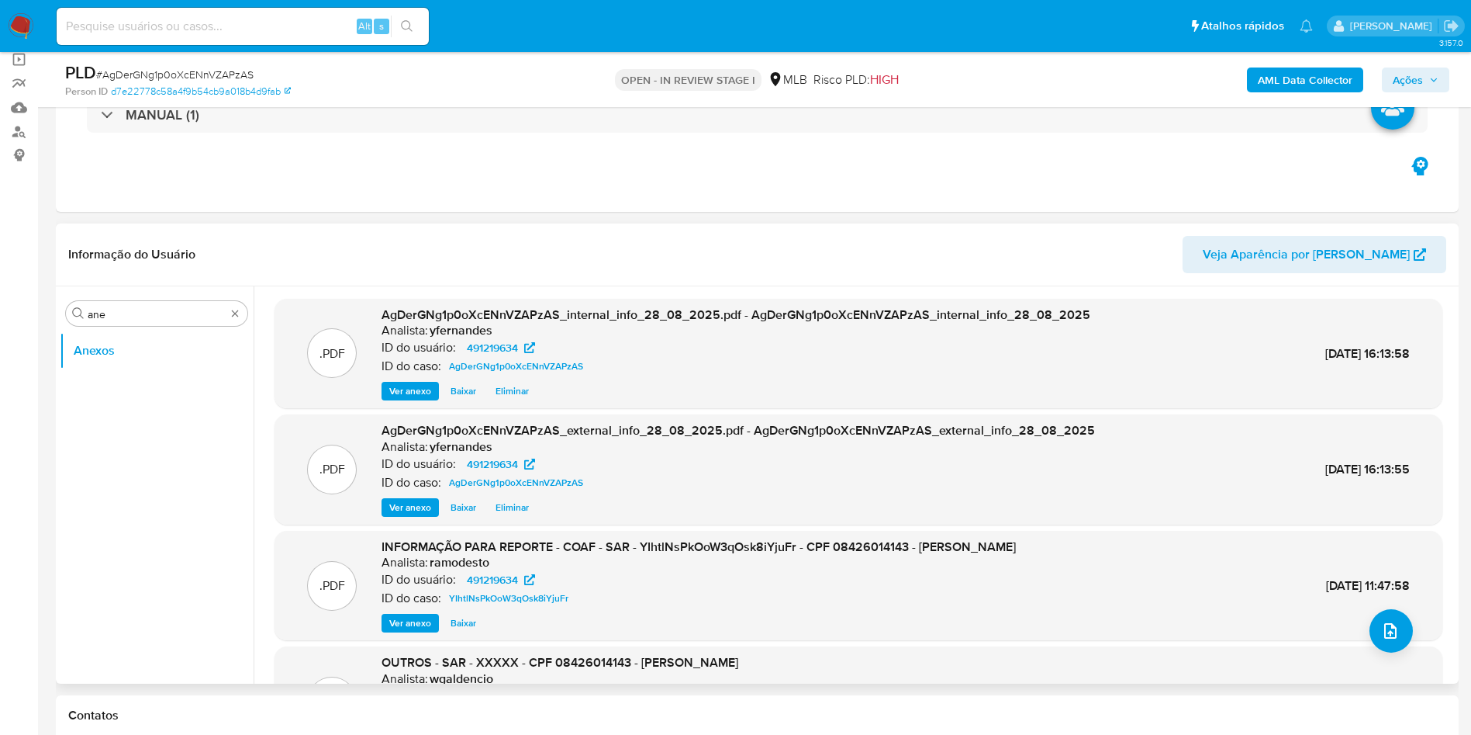
click at [316, 231] on div "Informação do Usuário Veja Aparência por [PERSON_NAME]" at bounding box center [757, 254] width 1403 height 63
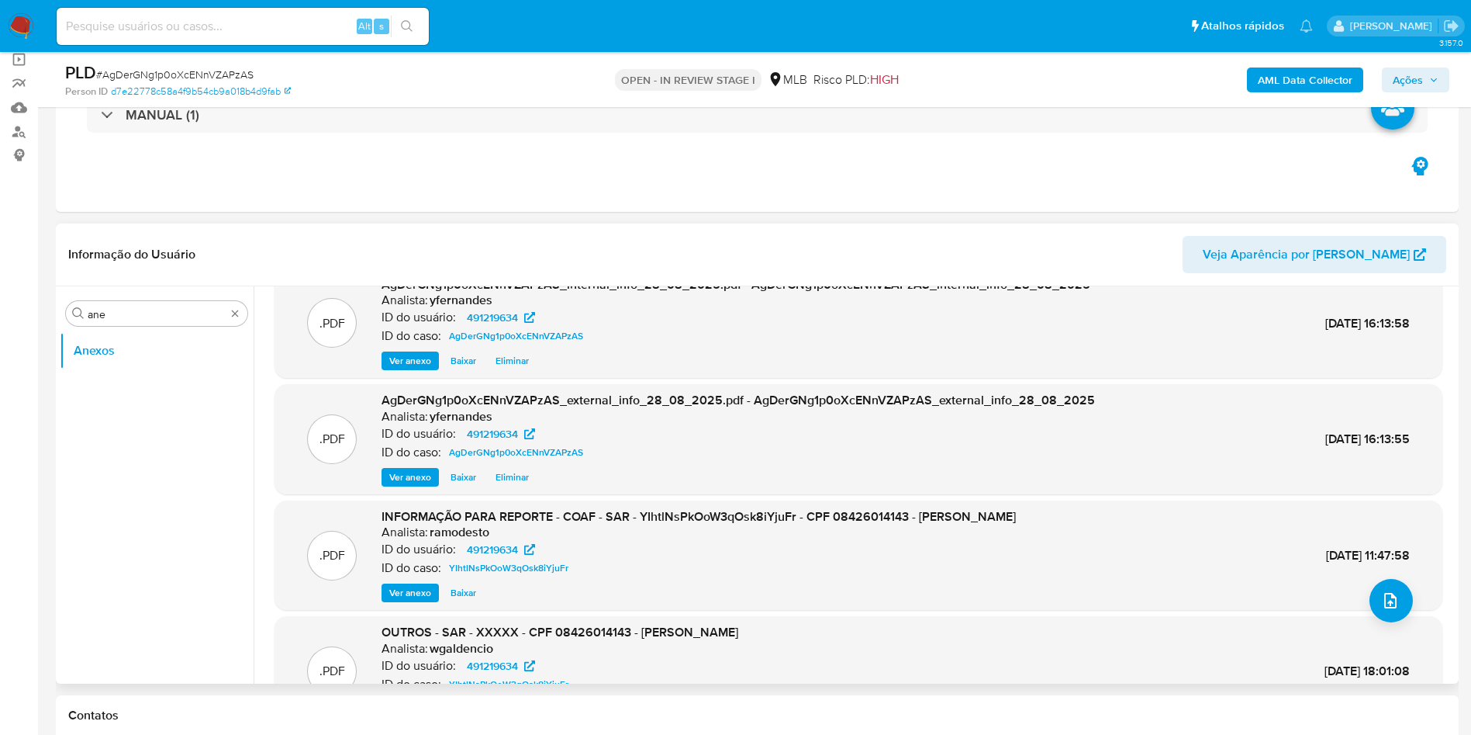
scroll to position [0, 0]
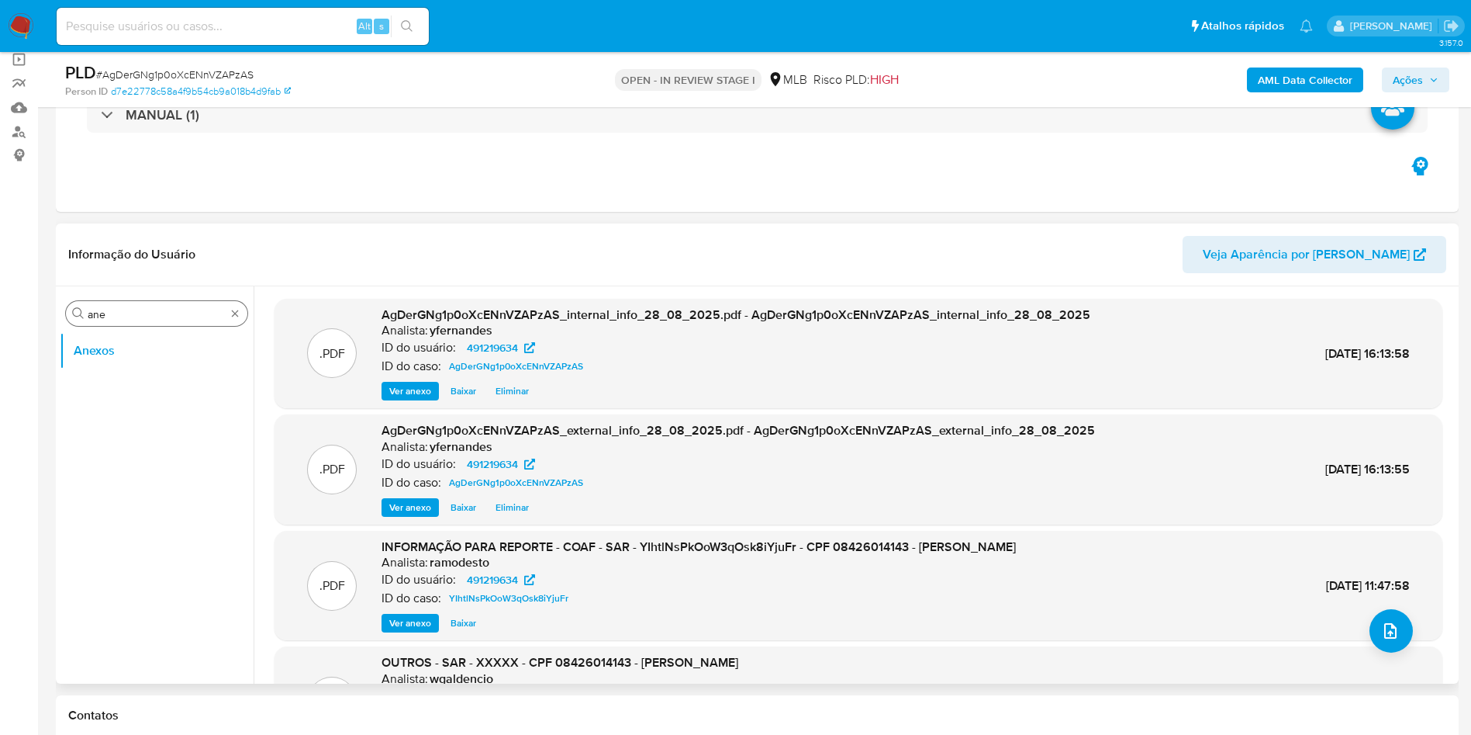
click at [132, 307] on input "ane" at bounding box center [157, 314] width 138 height 14
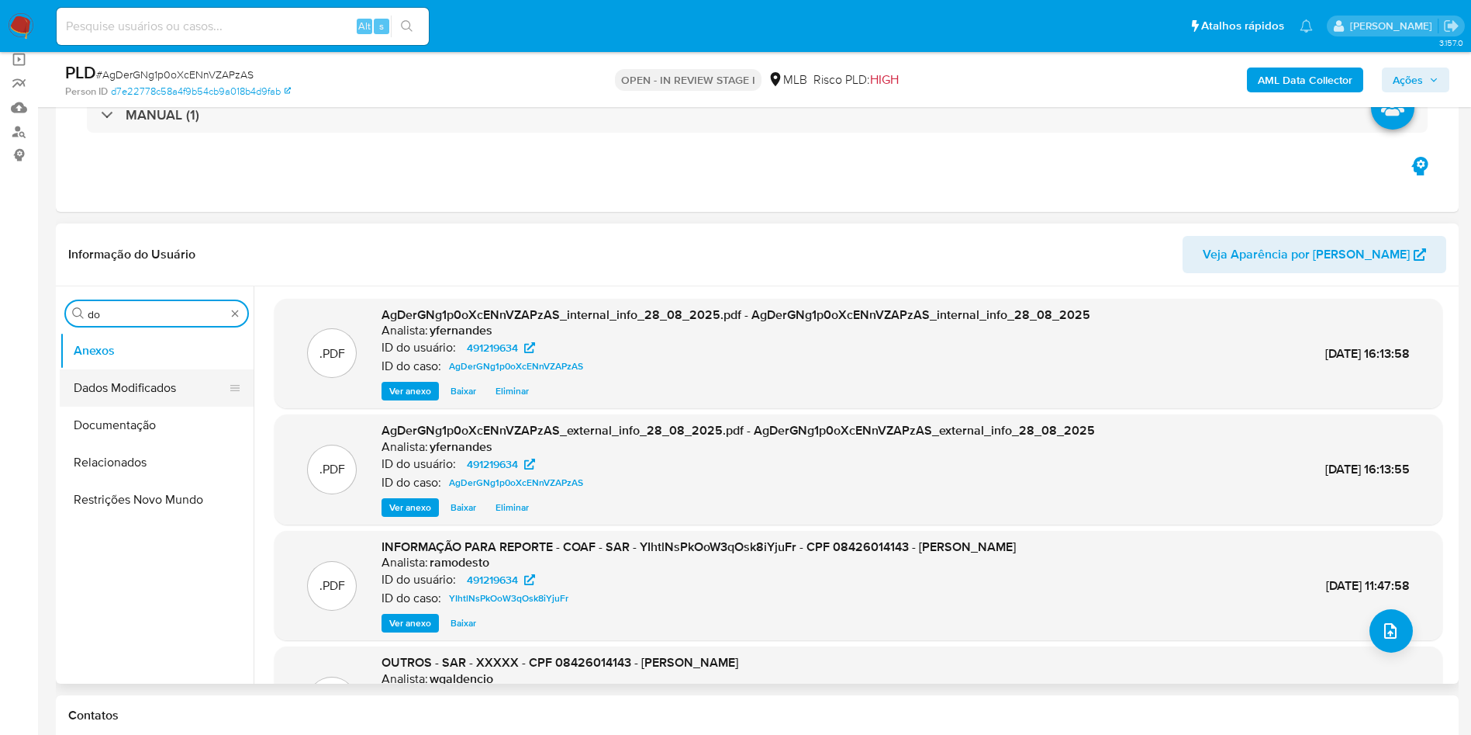
type input "do"
click at [161, 404] on button "Dados Modificados" at bounding box center [157, 387] width 194 height 37
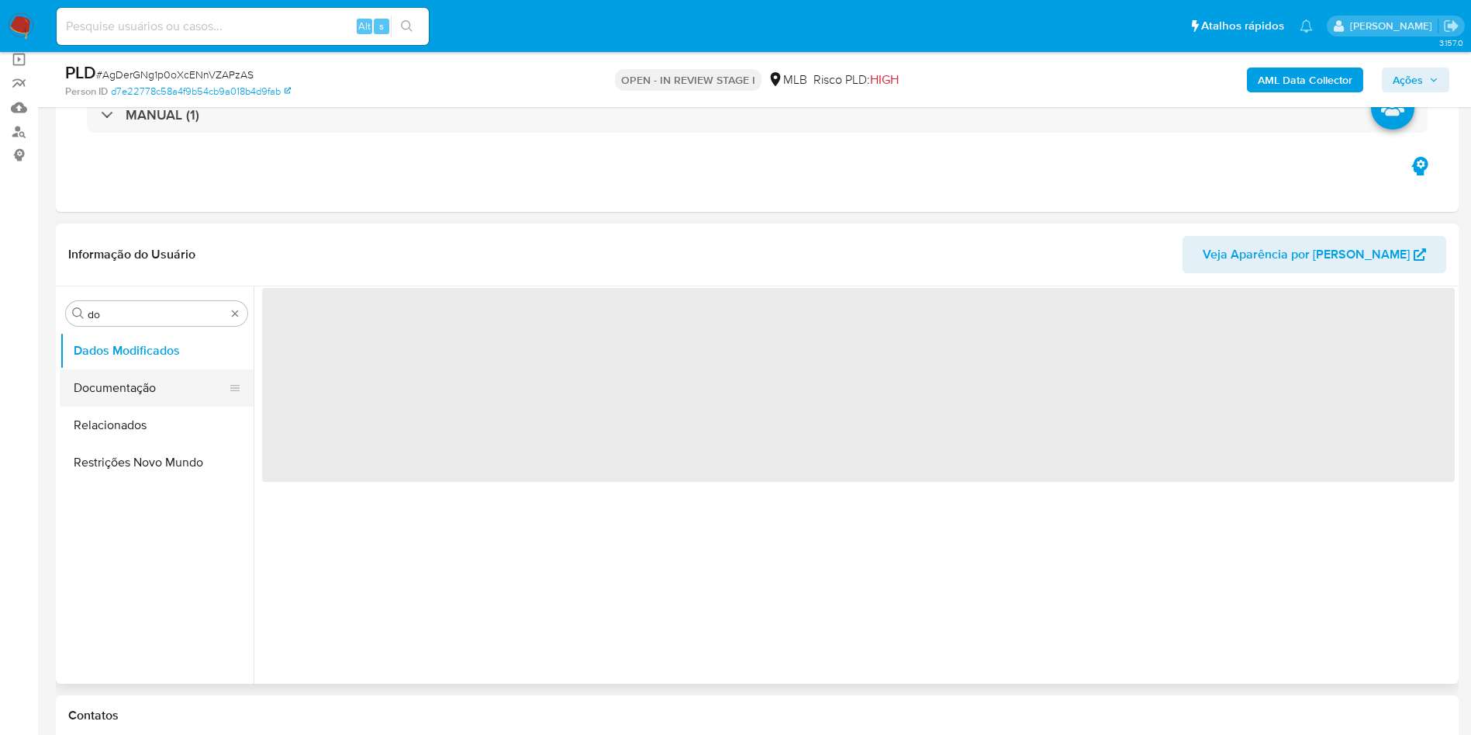
click at [158, 392] on button "Documentação" at bounding box center [151, 387] width 182 height 37
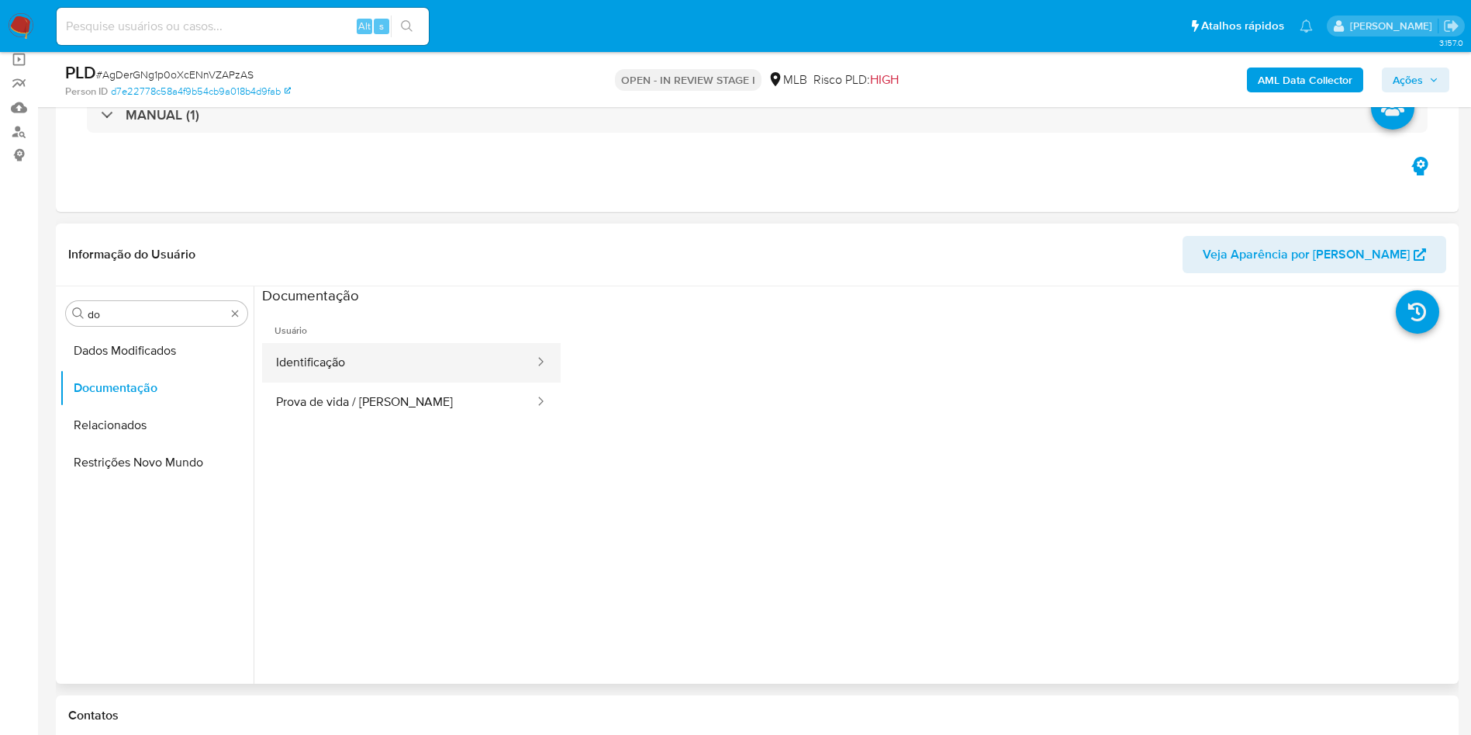
click at [329, 375] on button "Identificação" at bounding box center [399, 363] width 274 height 40
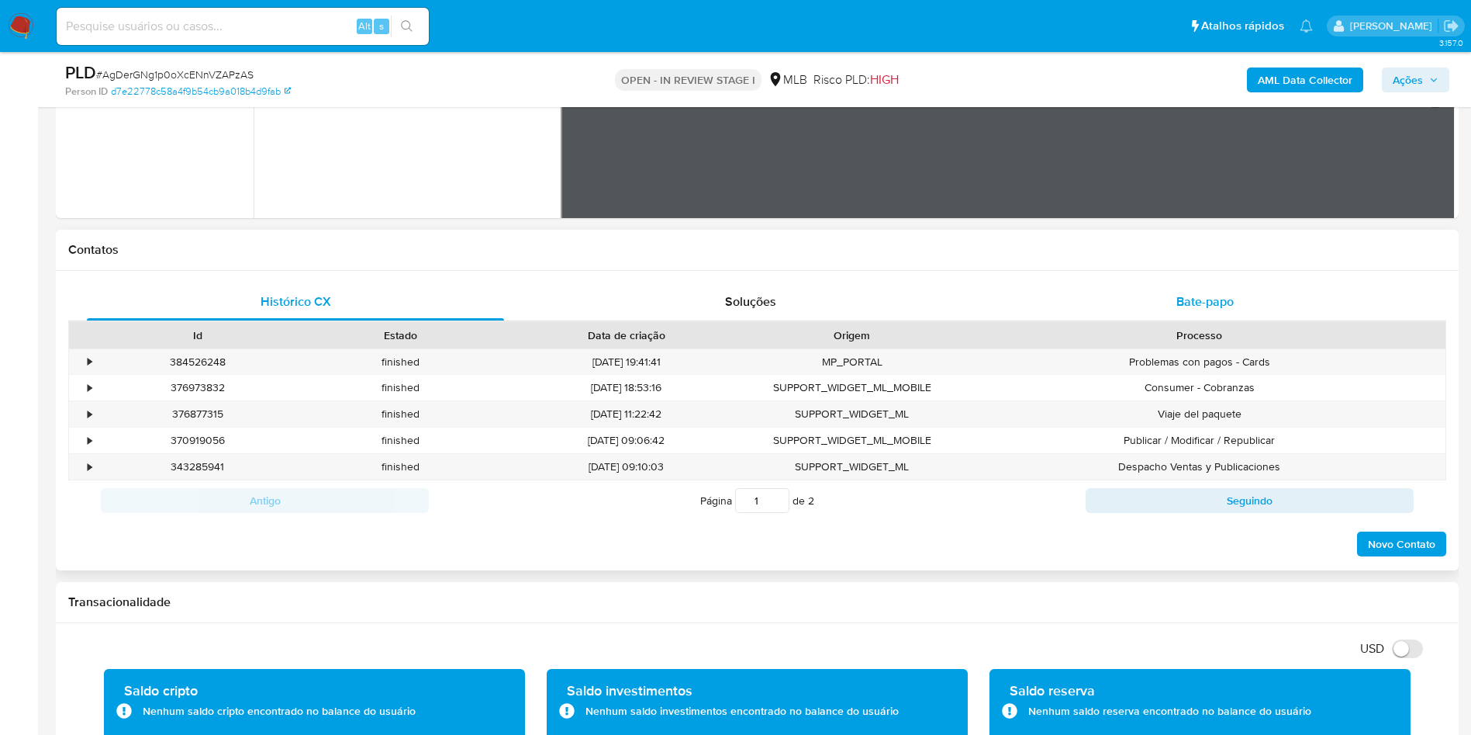
click at [1205, 304] on span "Bate-papo" at bounding box center [1205, 301] width 57 height 18
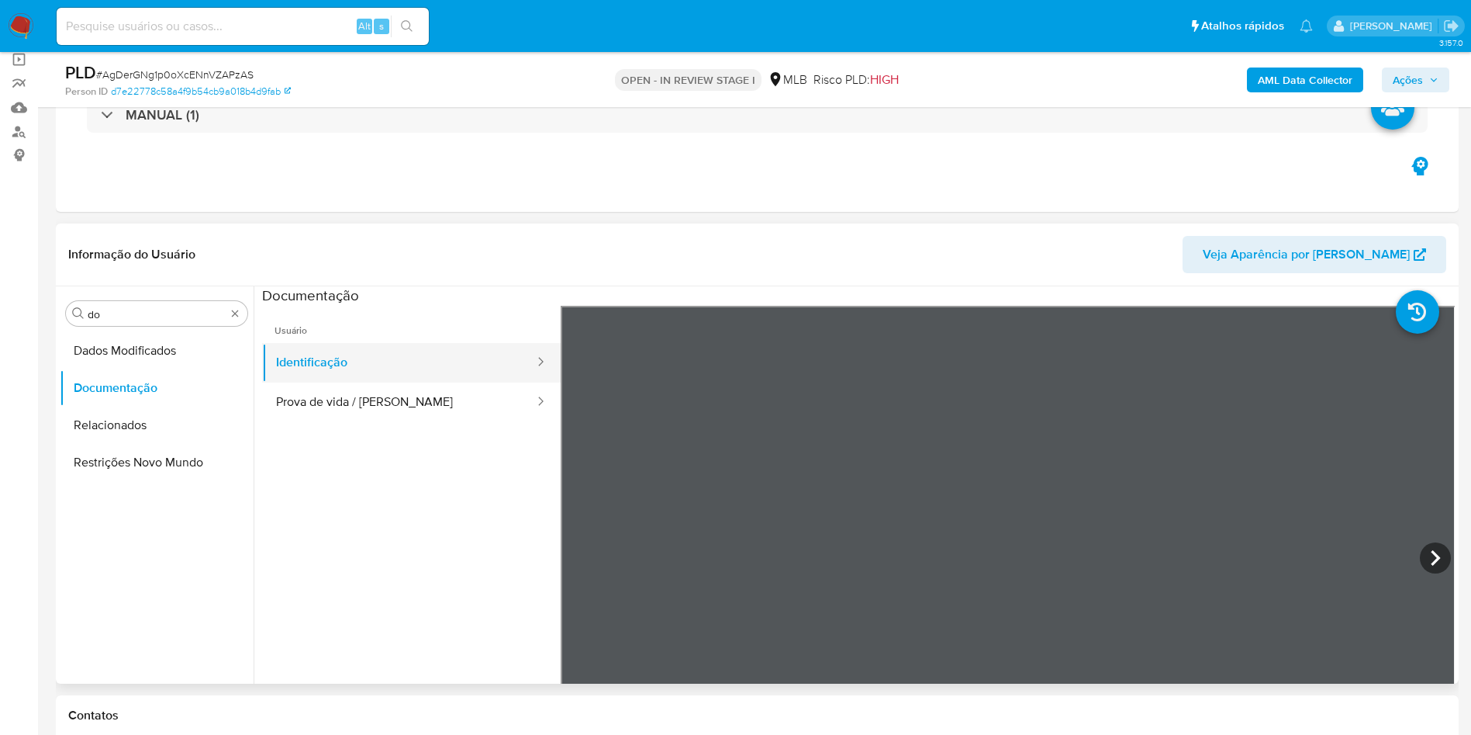
click at [432, 377] on button "Identificação" at bounding box center [399, 363] width 274 height 40
click at [450, 392] on button "Prova de vida / Selfie" at bounding box center [399, 402] width 274 height 40
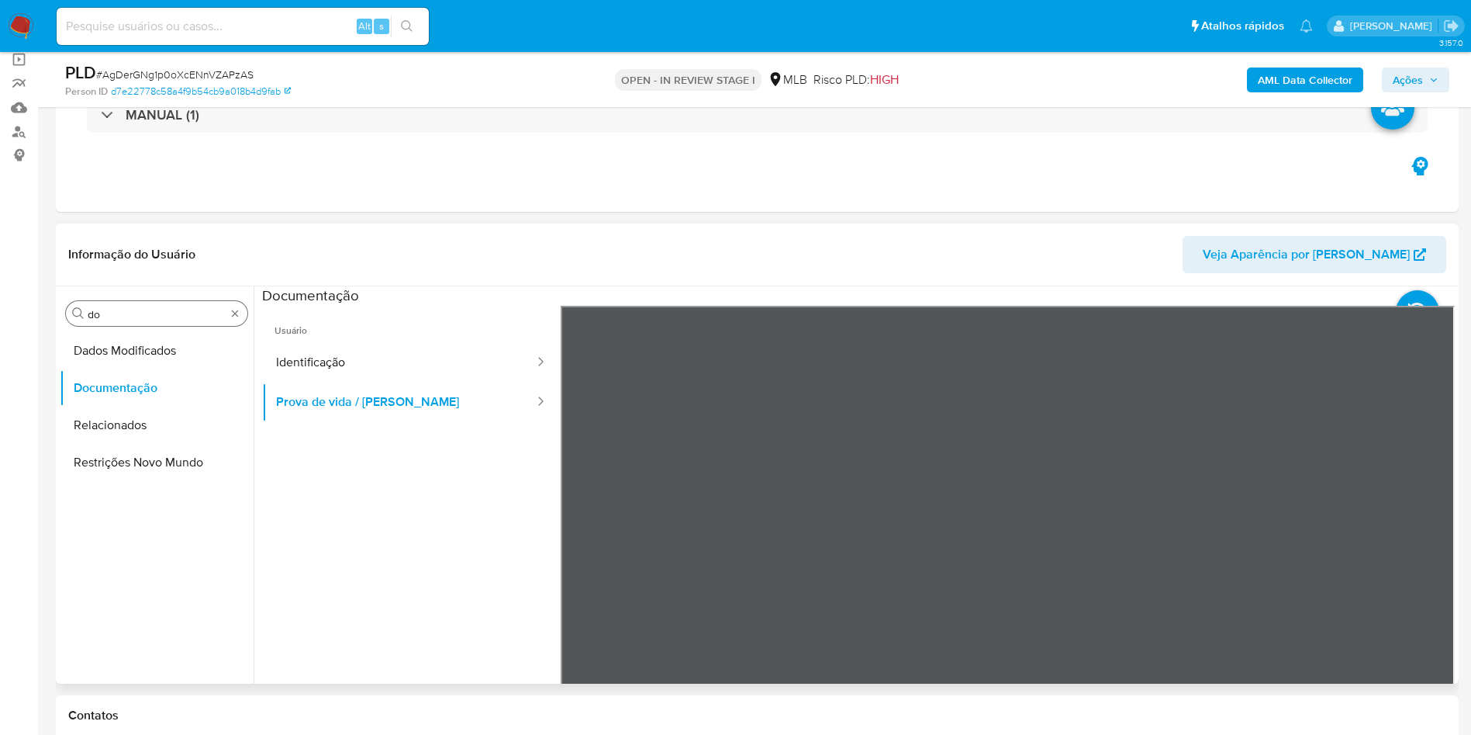
click at [108, 313] on input "do" at bounding box center [157, 314] width 138 height 14
click at [108, 312] on input "do" at bounding box center [157, 314] width 138 height 14
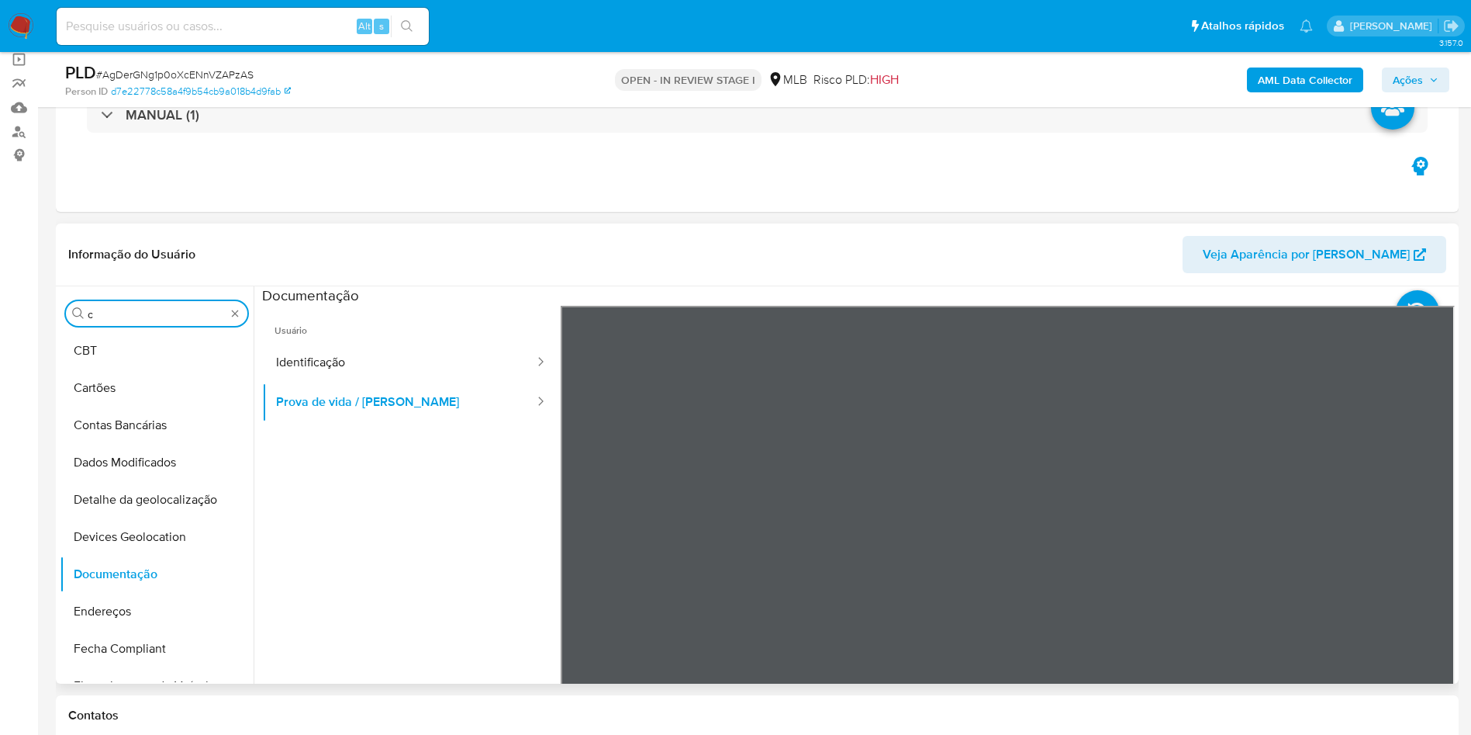
click at [108, 308] on input "c" at bounding box center [157, 314] width 138 height 14
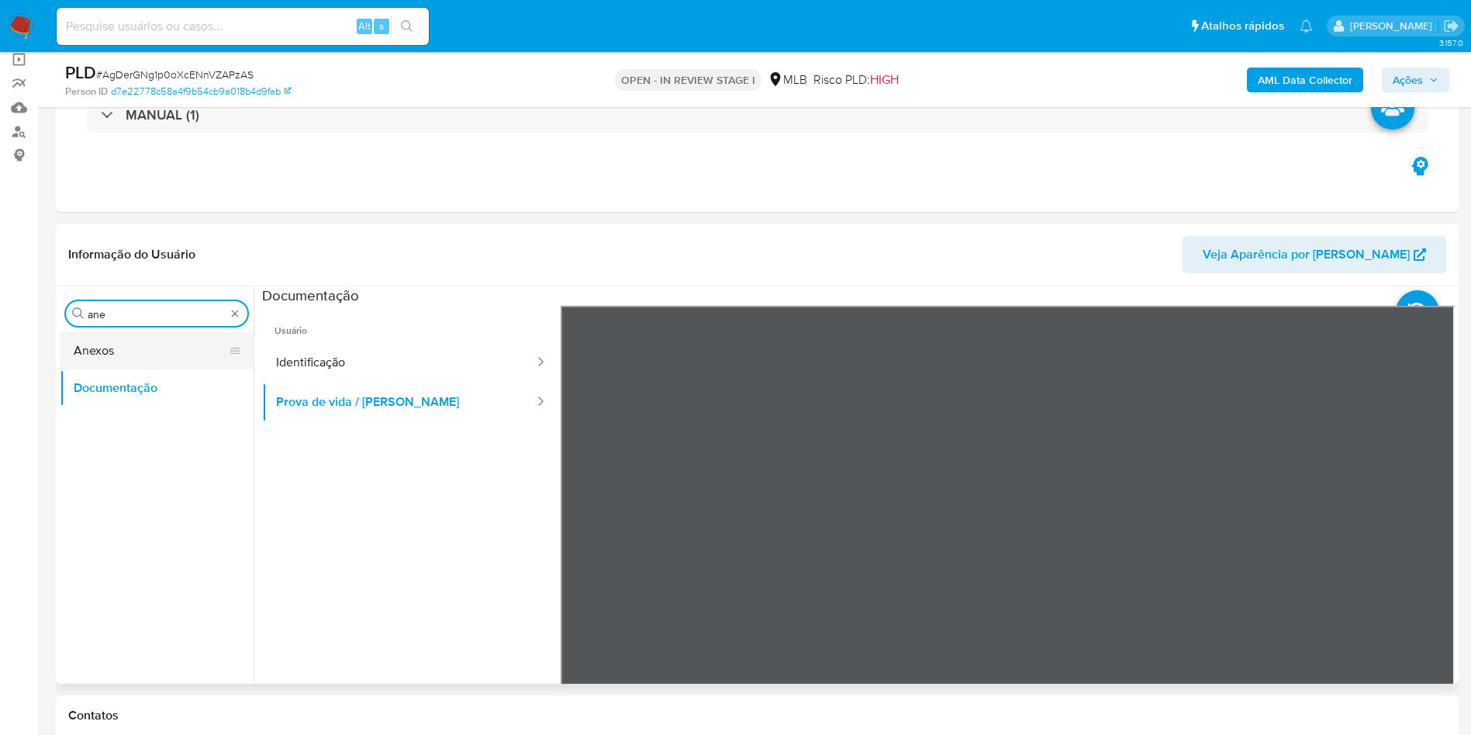
type input "ane"
click at [101, 341] on button "Anexos" at bounding box center [151, 350] width 182 height 37
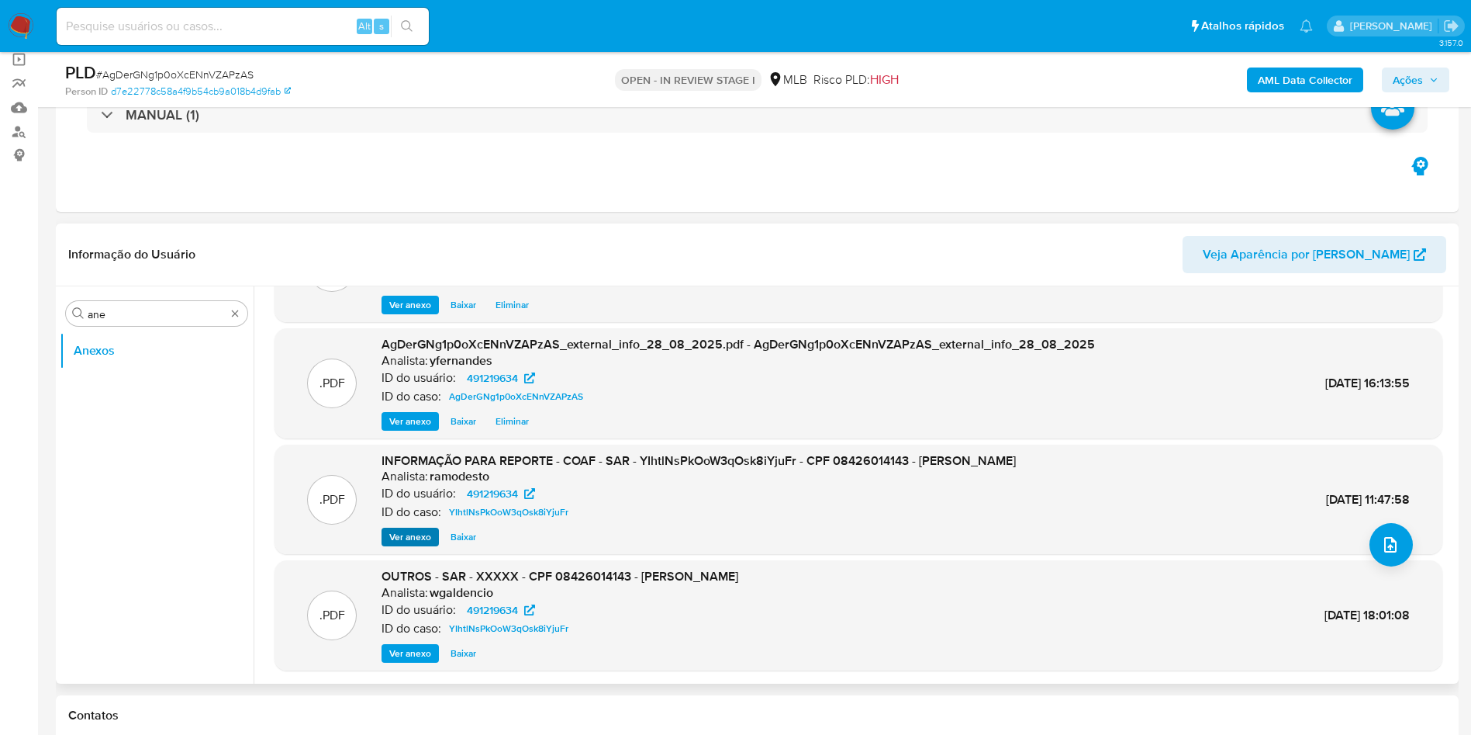
scroll to position [87, 0]
click at [396, 522] on div "INFORMAÇÃO PARA REPORTE - COAF - SAR - YIhtlNsPkOoW3qOsk8iYjuFr - CPF 084260141…" at bounding box center [699, 498] width 634 height 95
click at [399, 537] on span "Ver anexo" at bounding box center [410, 536] width 42 height 16
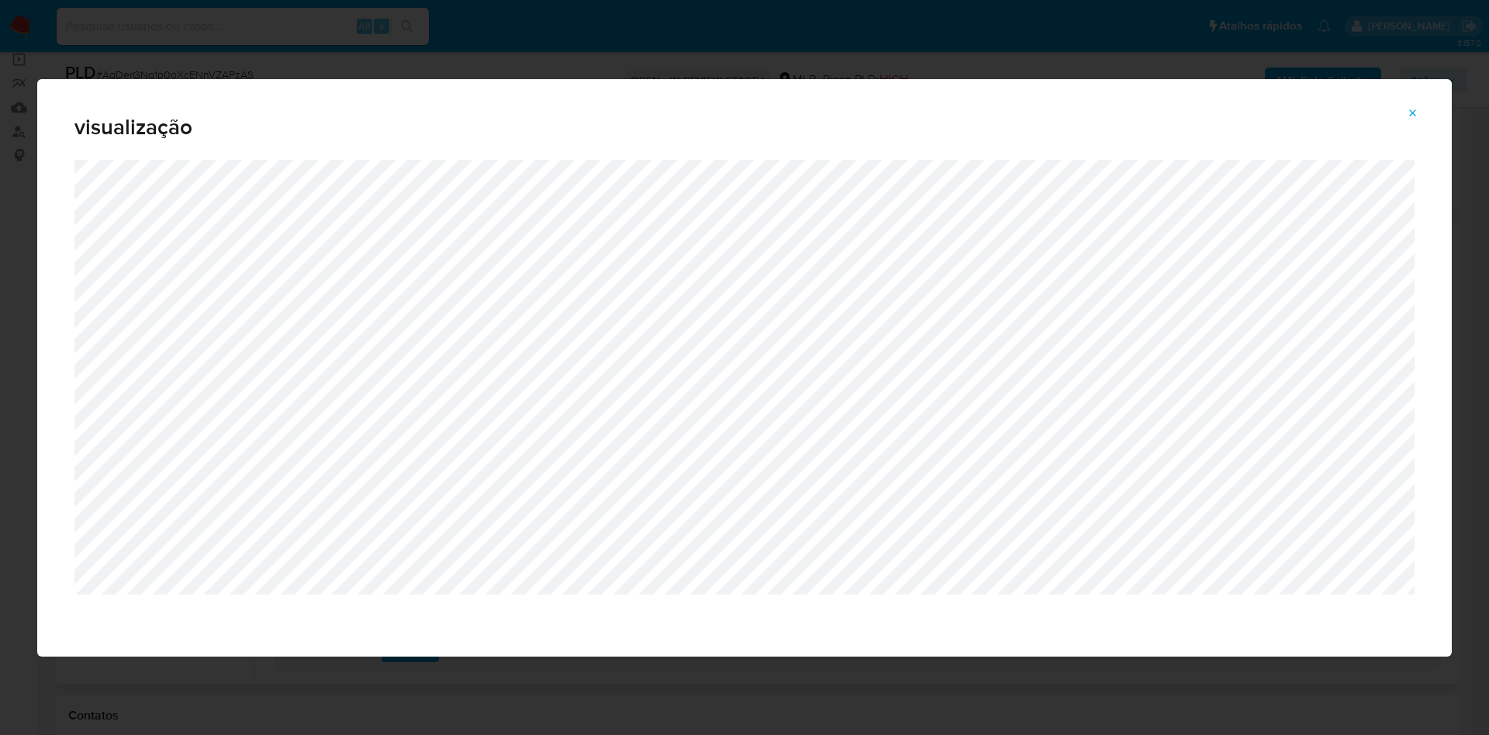
click at [1404, 111] on button "Attachment preview" at bounding box center [1413, 113] width 34 height 25
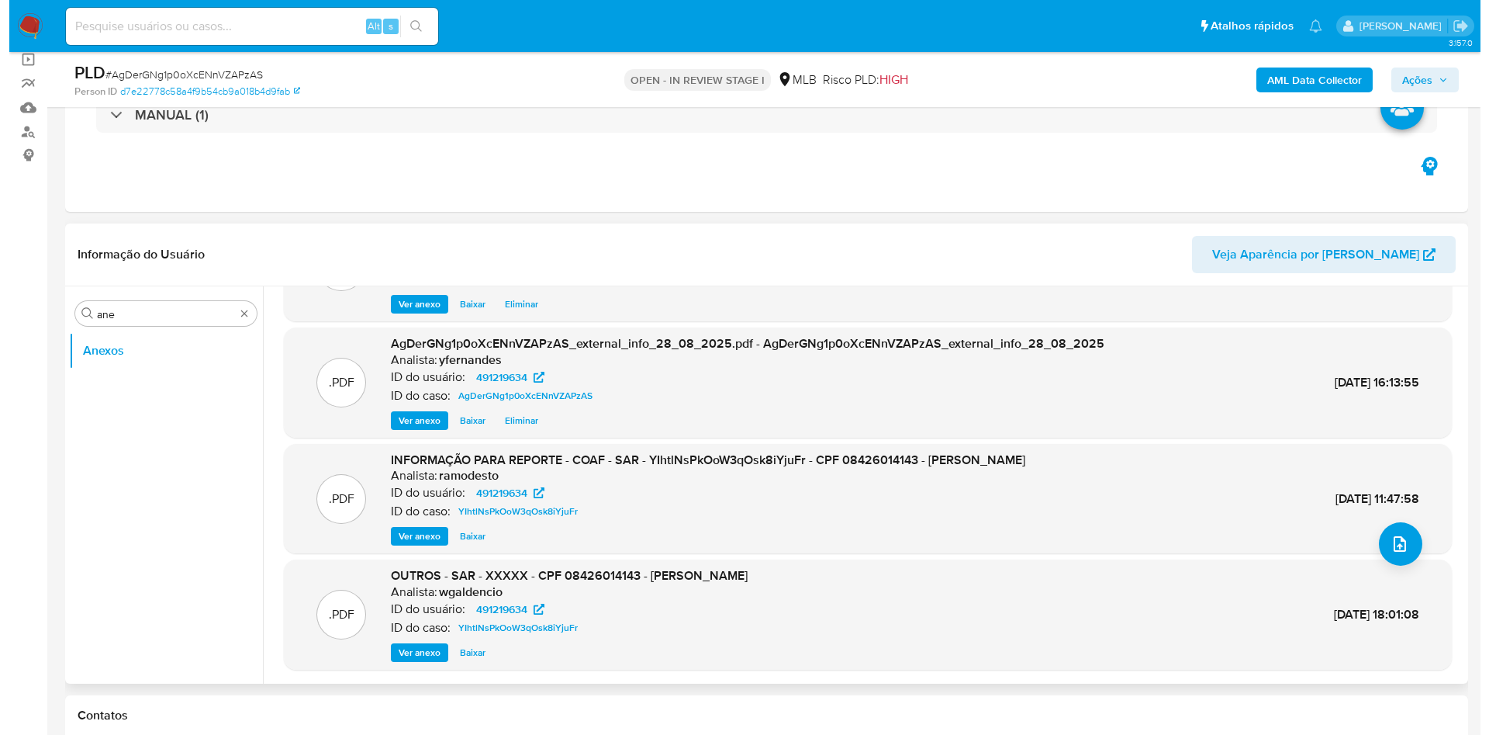
scroll to position [0, 0]
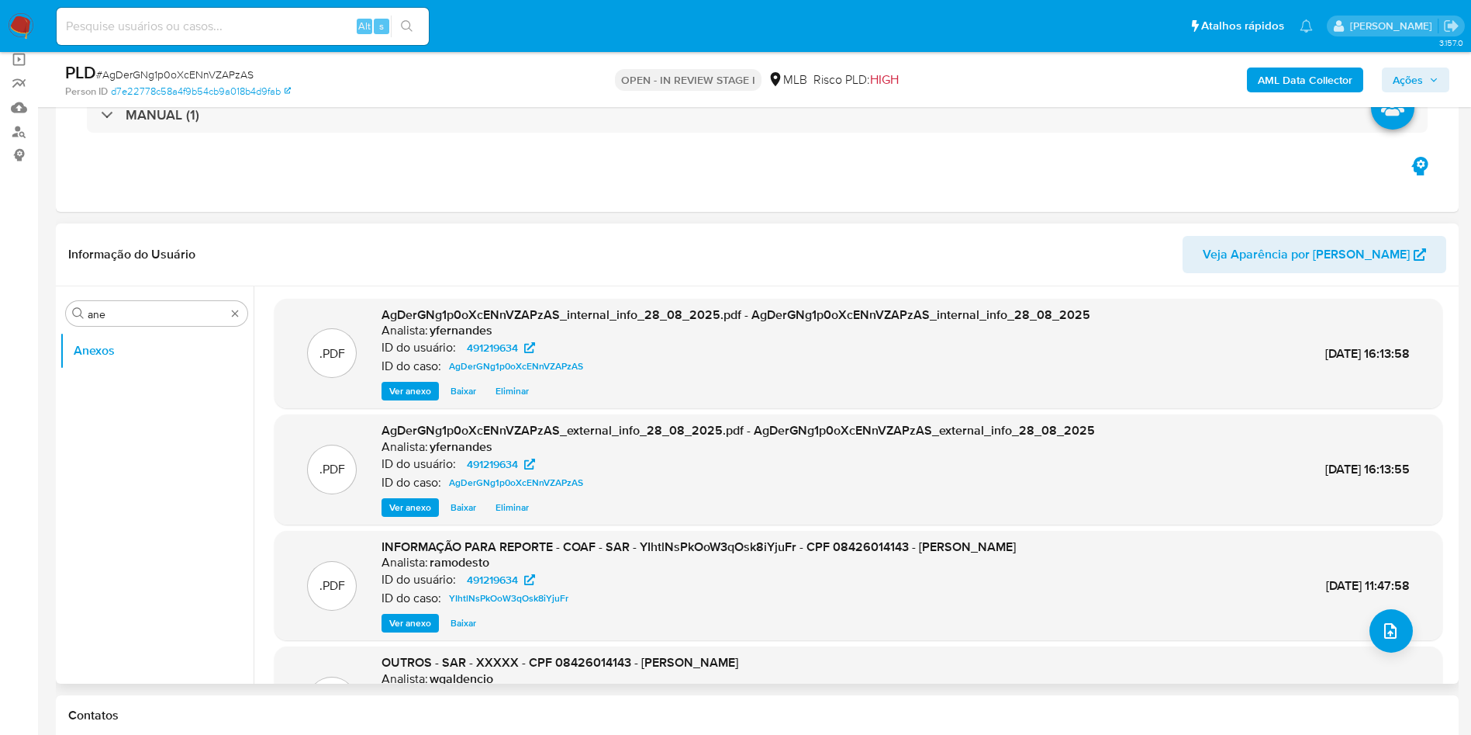
click at [585, 233] on div "Informação do Usuário Veja Aparência por Pessoa" at bounding box center [757, 254] width 1403 height 63
click at [1357, 628] on div ".PDF INFORMAÇÃO PARA REPORTE - COAF - SAR - YIhtlNsPkOoW3qOsk8iYjuFr - CPF 0842…" at bounding box center [858, 585] width 1153 height 95
click at [1381, 633] on icon "upload-file" at bounding box center [1390, 630] width 19 height 19
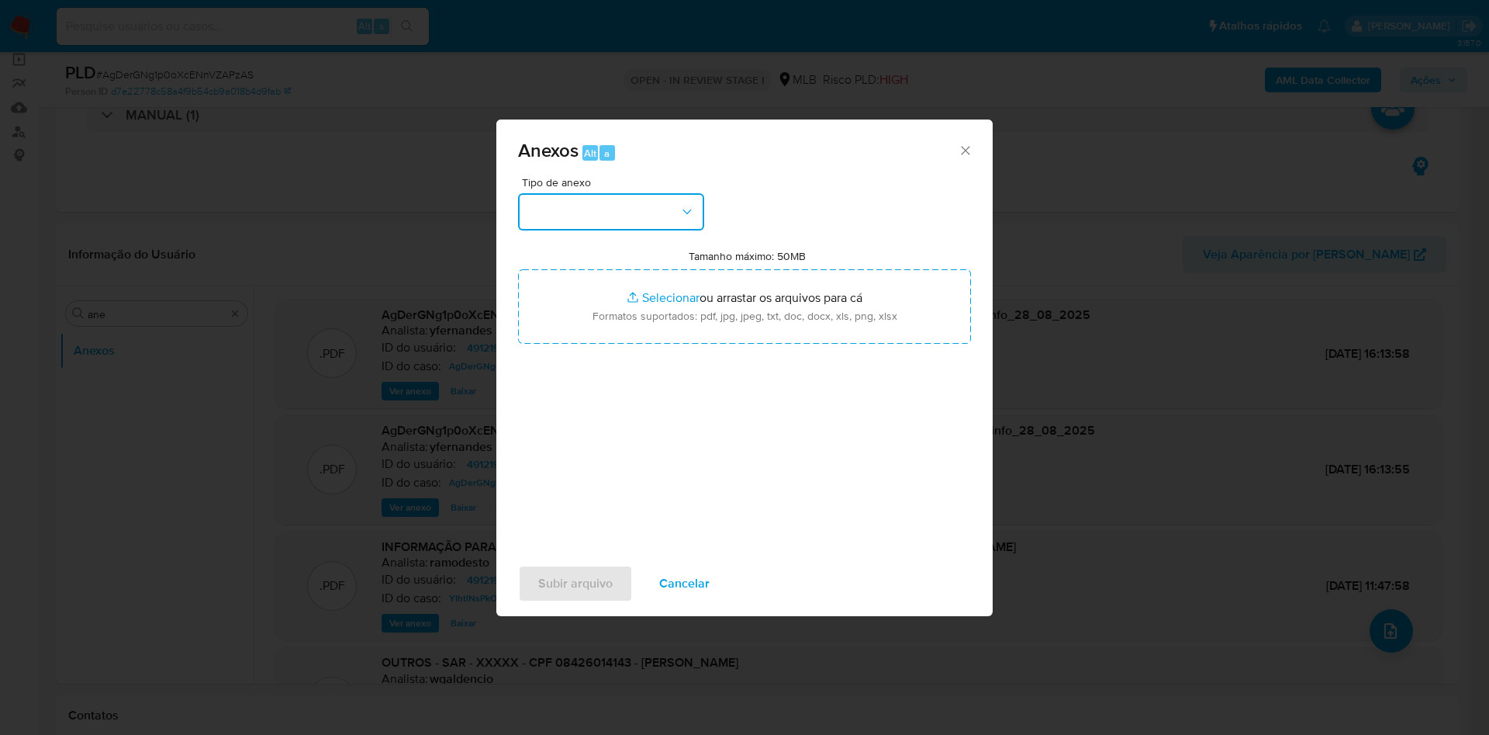
click at [601, 212] on button "button" at bounding box center [611, 211] width 186 height 37
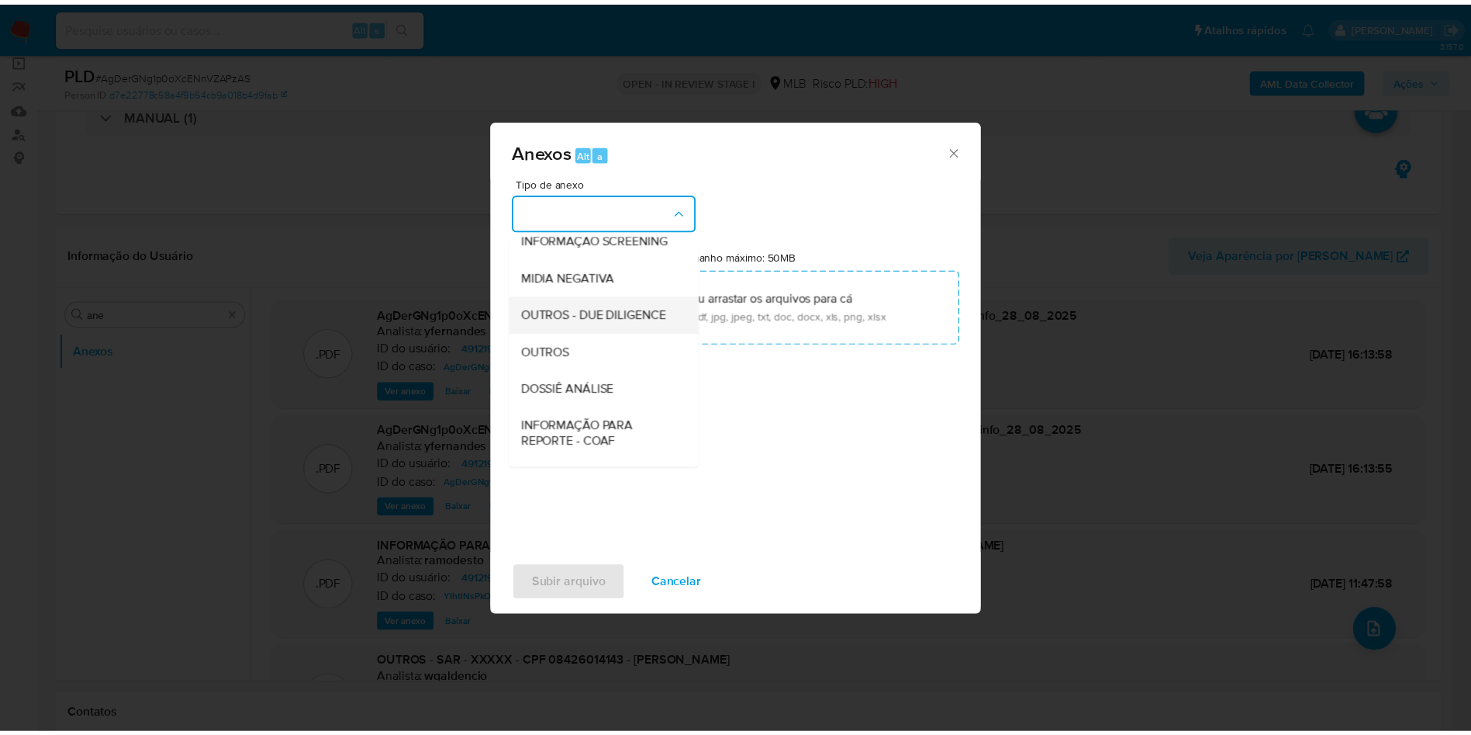
scroll to position [239, 0]
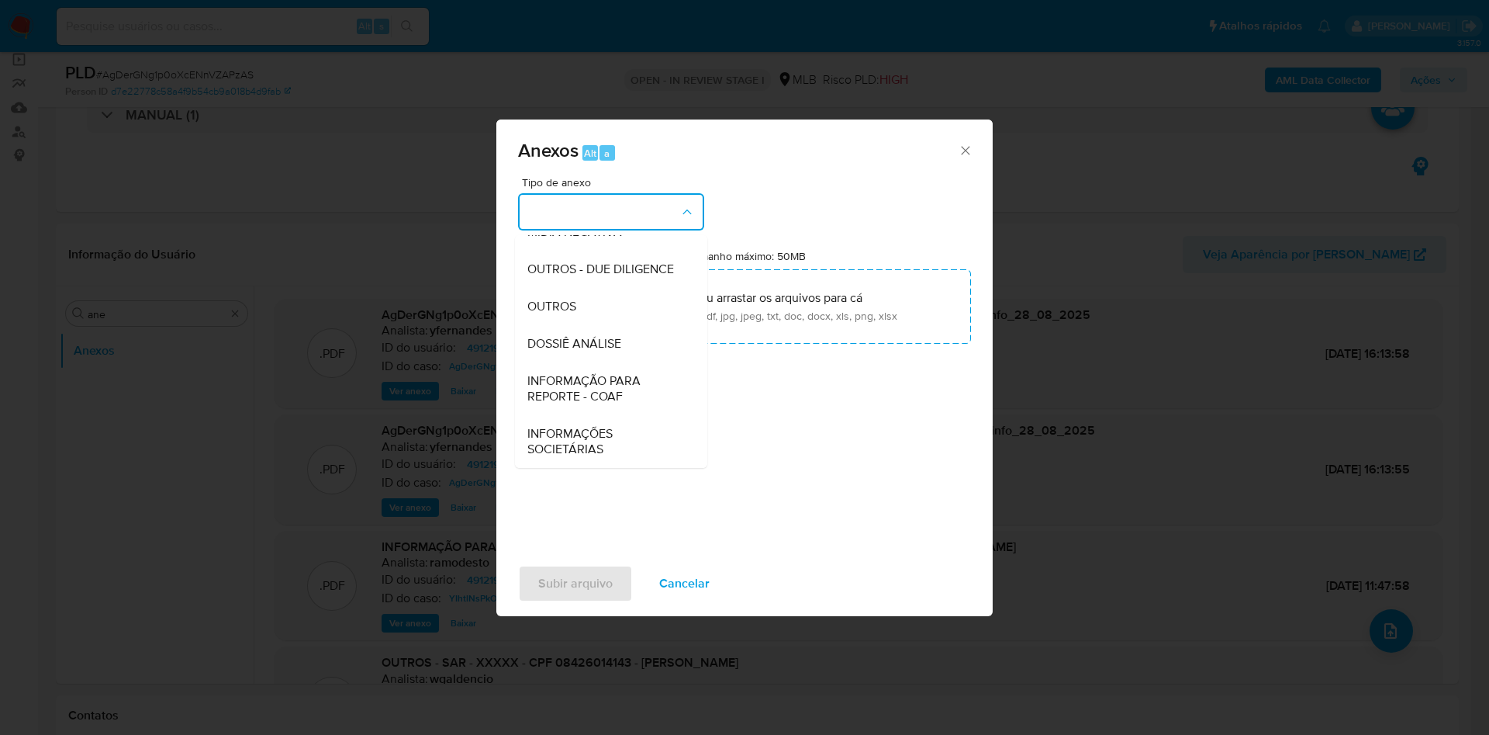
click at [518, 320] on li "OUTROS" at bounding box center [611, 306] width 192 height 37
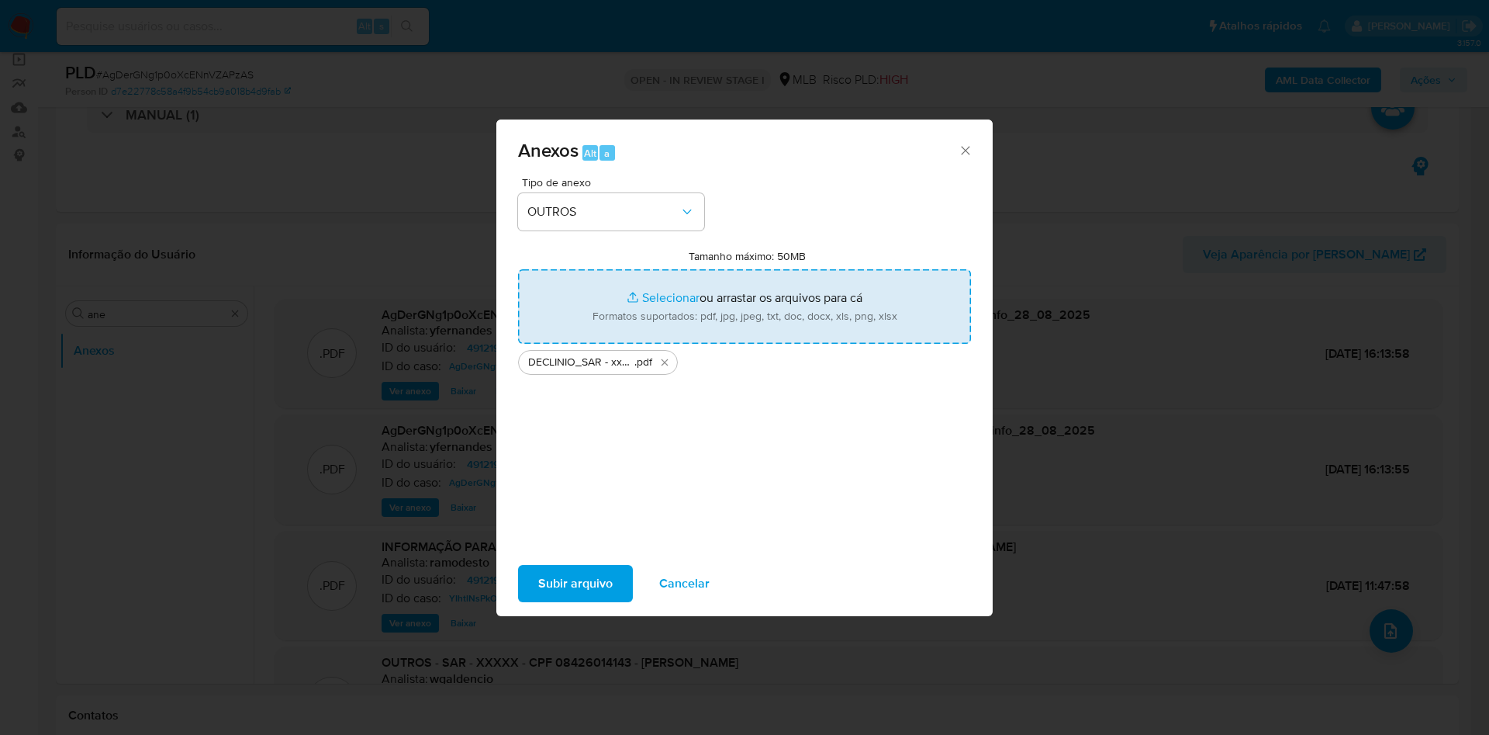
type input "C:\fakepath\Mulan 491219634_2025_08_28_07_33_28.xlsx"
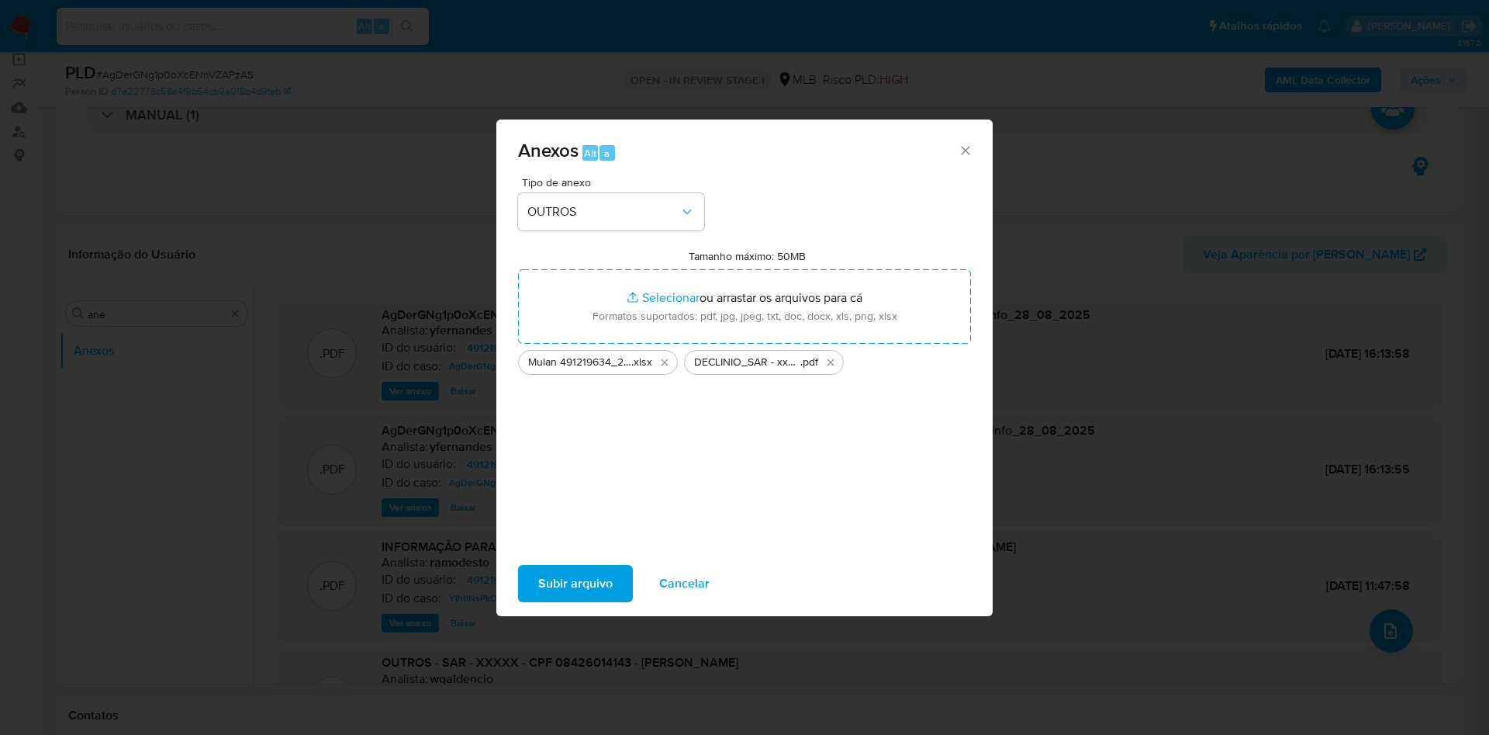
click at [578, 577] on span "Subir arquivo" at bounding box center [575, 583] width 74 height 34
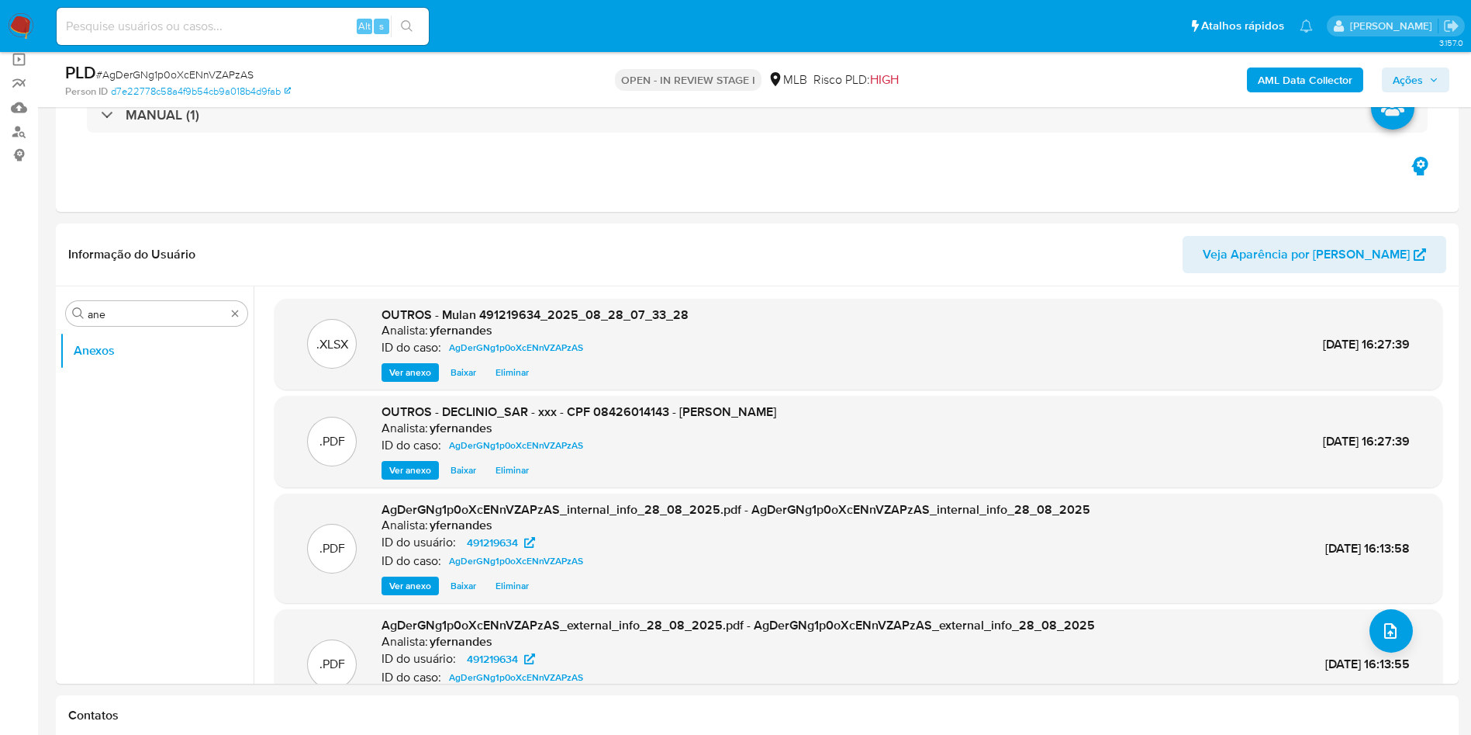
click at [1410, 76] on span "Ações" at bounding box center [1408, 79] width 30 height 25
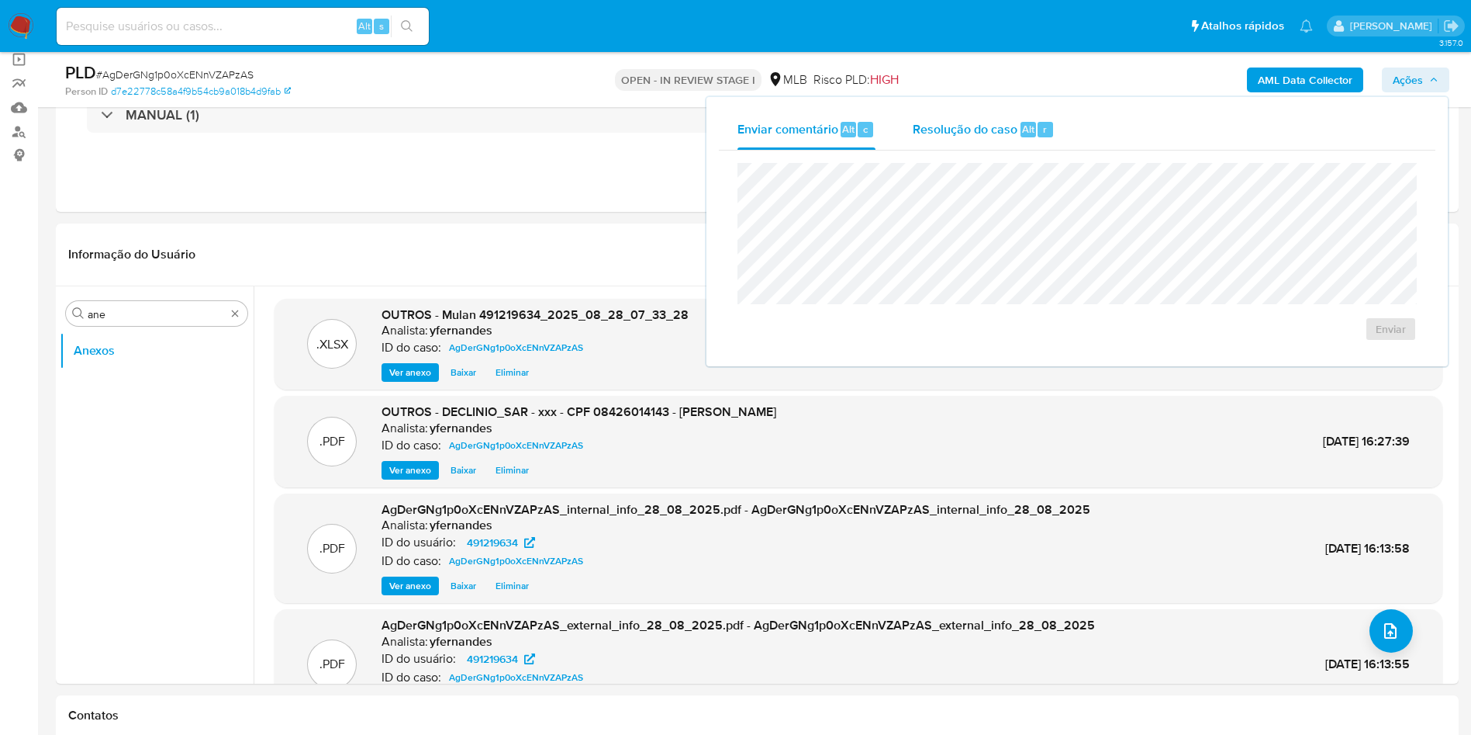
click at [1012, 123] on span "Resolução do caso" at bounding box center [965, 128] width 105 height 18
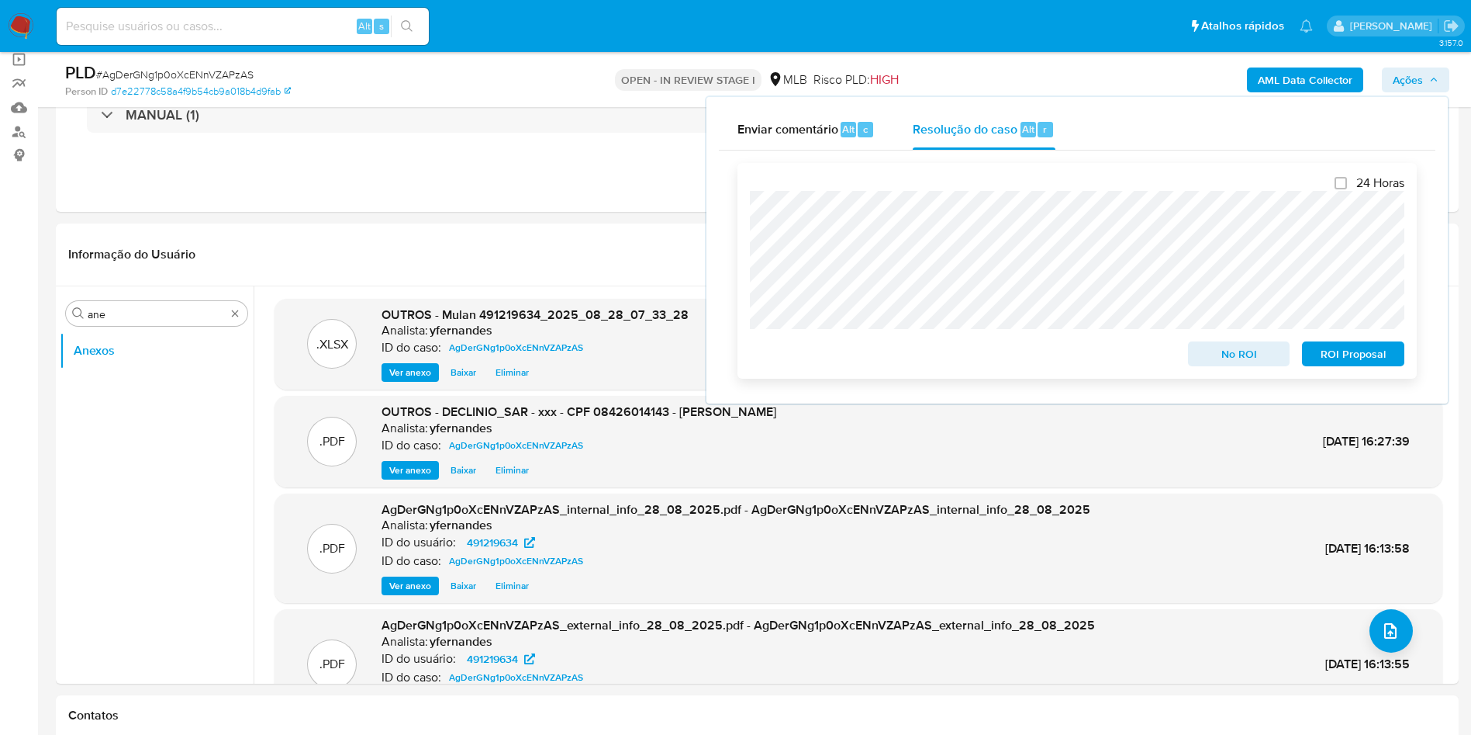
click at [1233, 354] on span "No ROI" at bounding box center [1239, 354] width 81 height 22
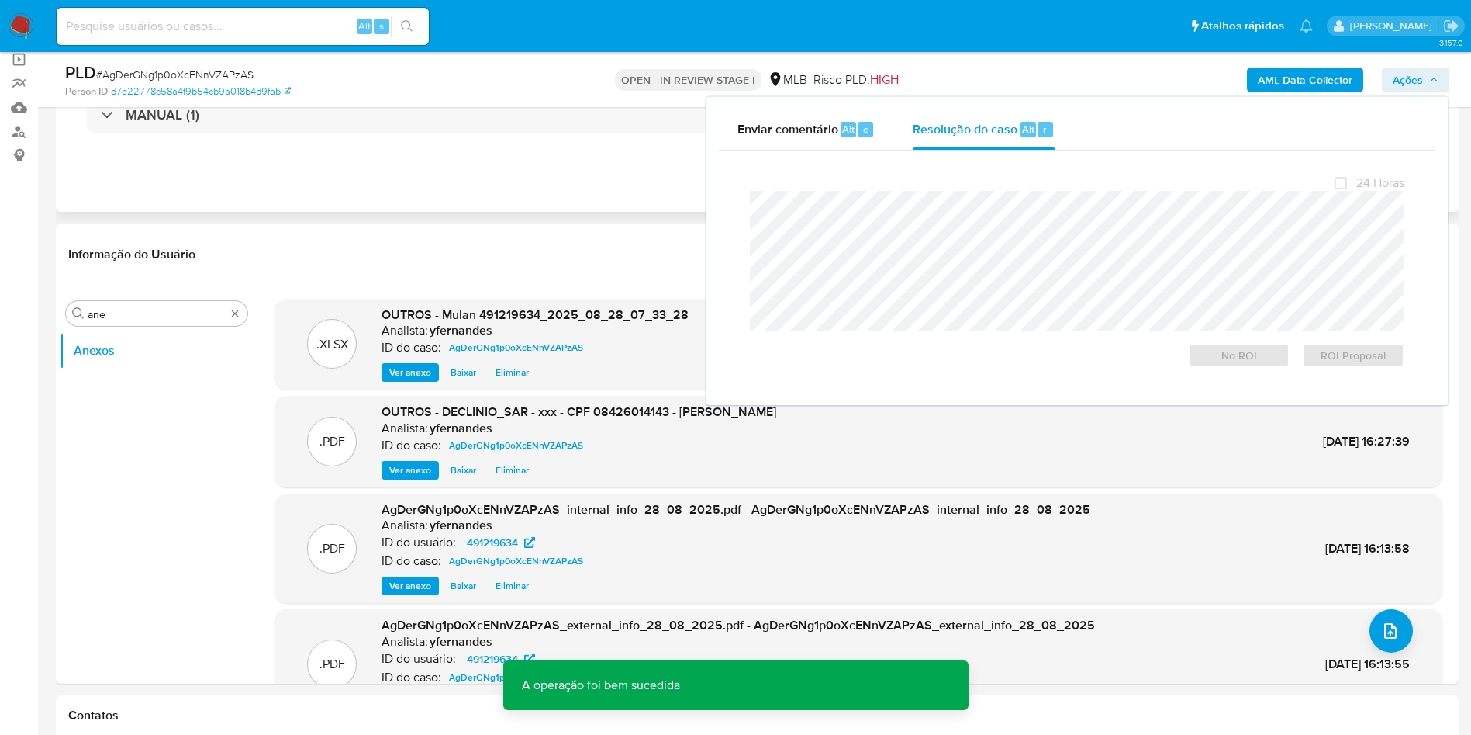
drag, startPoint x: 538, startPoint y: 206, endPoint x: 798, endPoint y: 203, distance: 260.6
click at [538, 206] on div "Eventos ( 1 ) Ações MANUAL (1)" at bounding box center [757, 119] width 1403 height 186
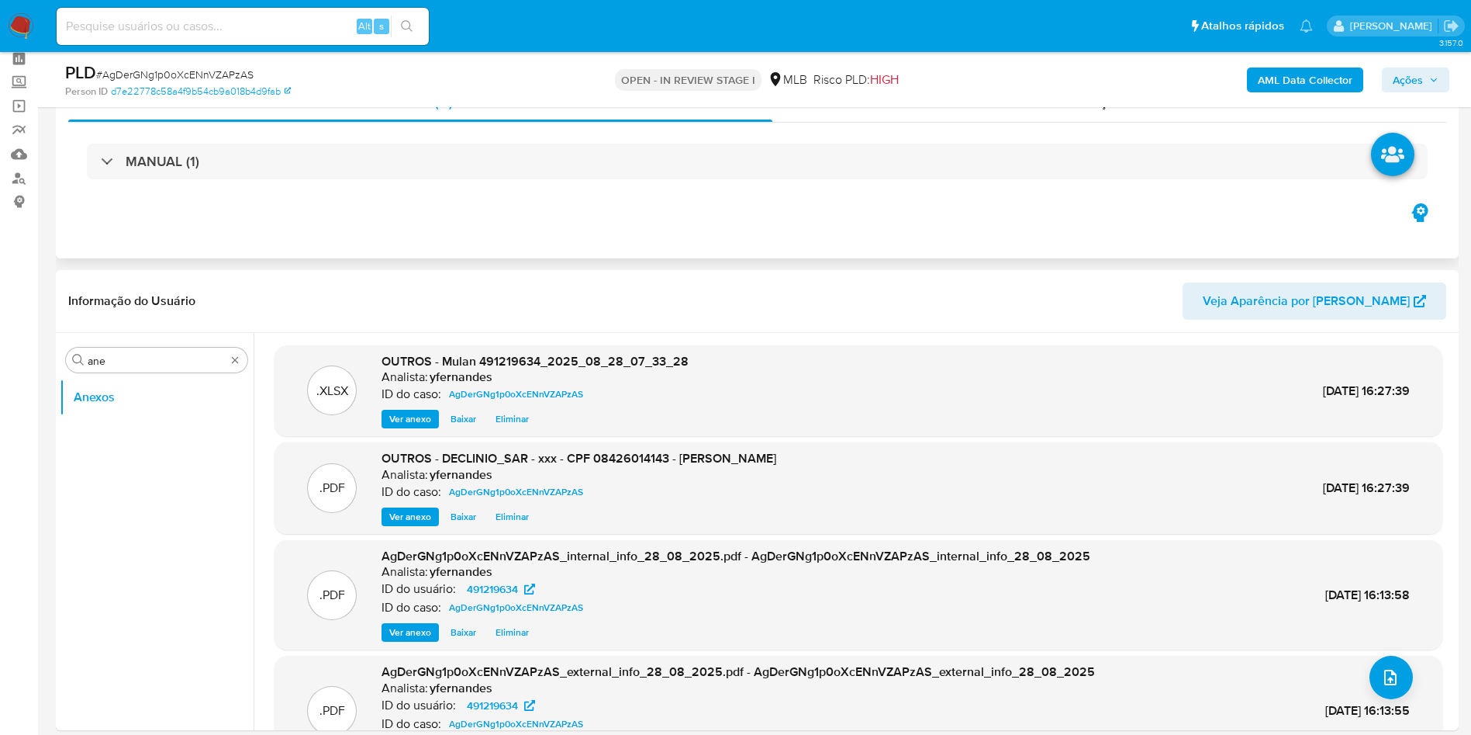
scroll to position [0, 0]
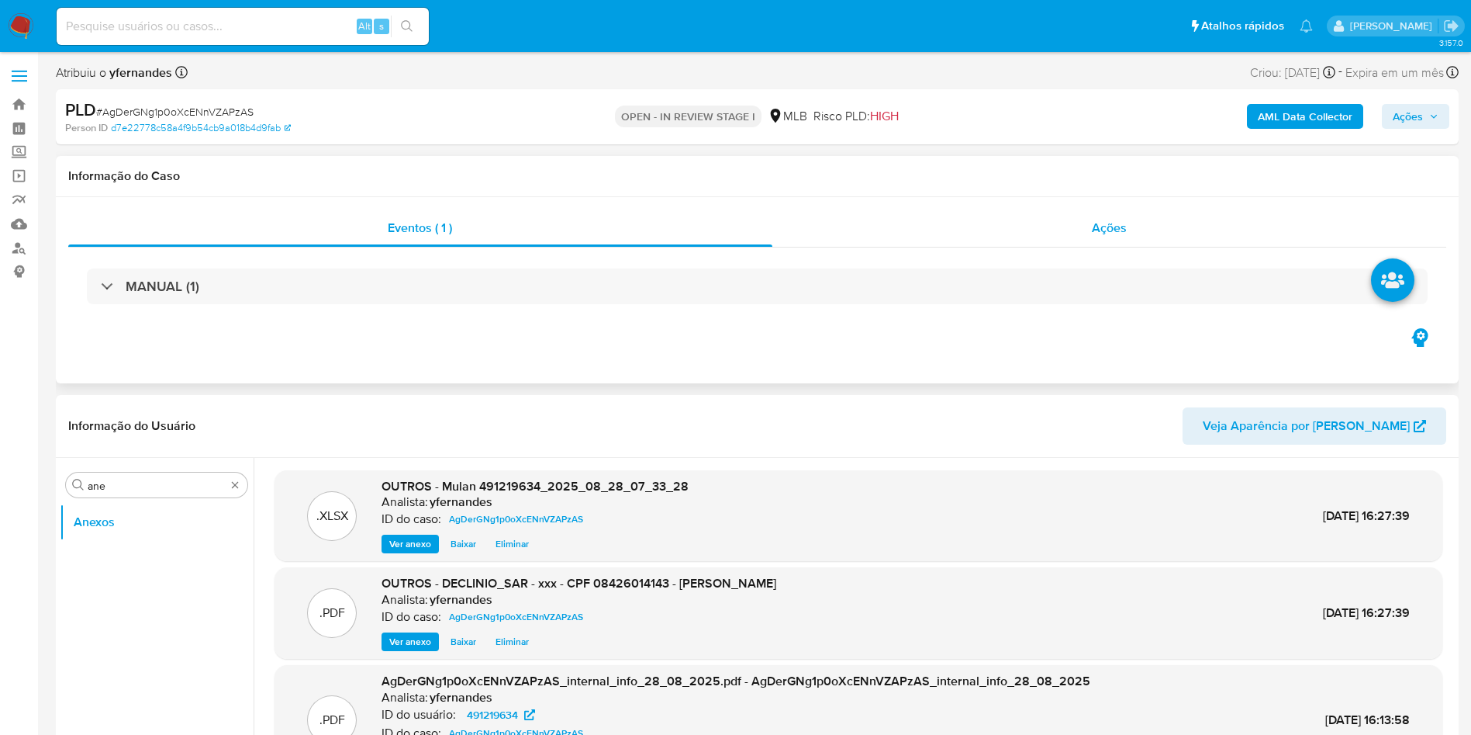
click at [1009, 240] on div "Ações" at bounding box center [1110, 227] width 675 height 37
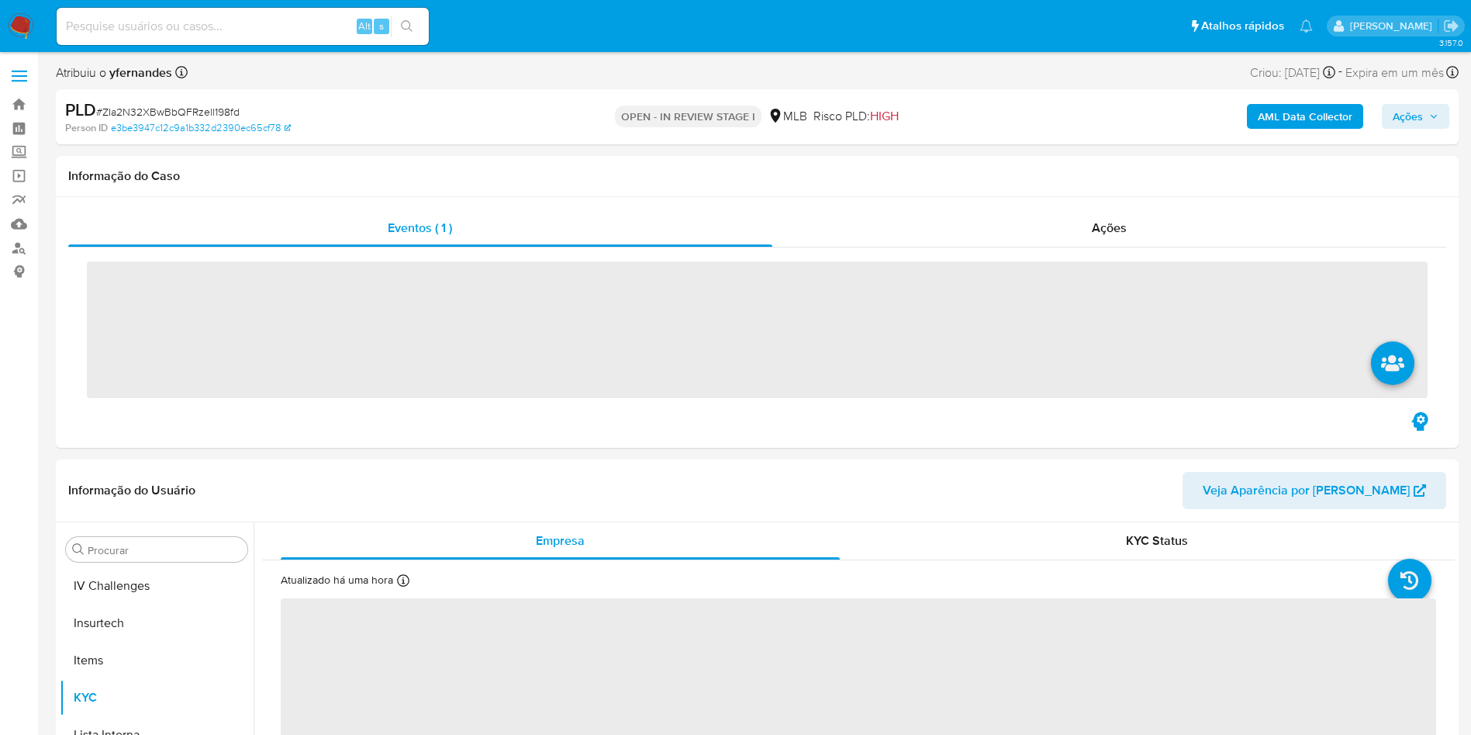
click at [217, 109] on span "# ZIa2N32XBwBbQFRzell198fd" at bounding box center [167, 112] width 143 height 16
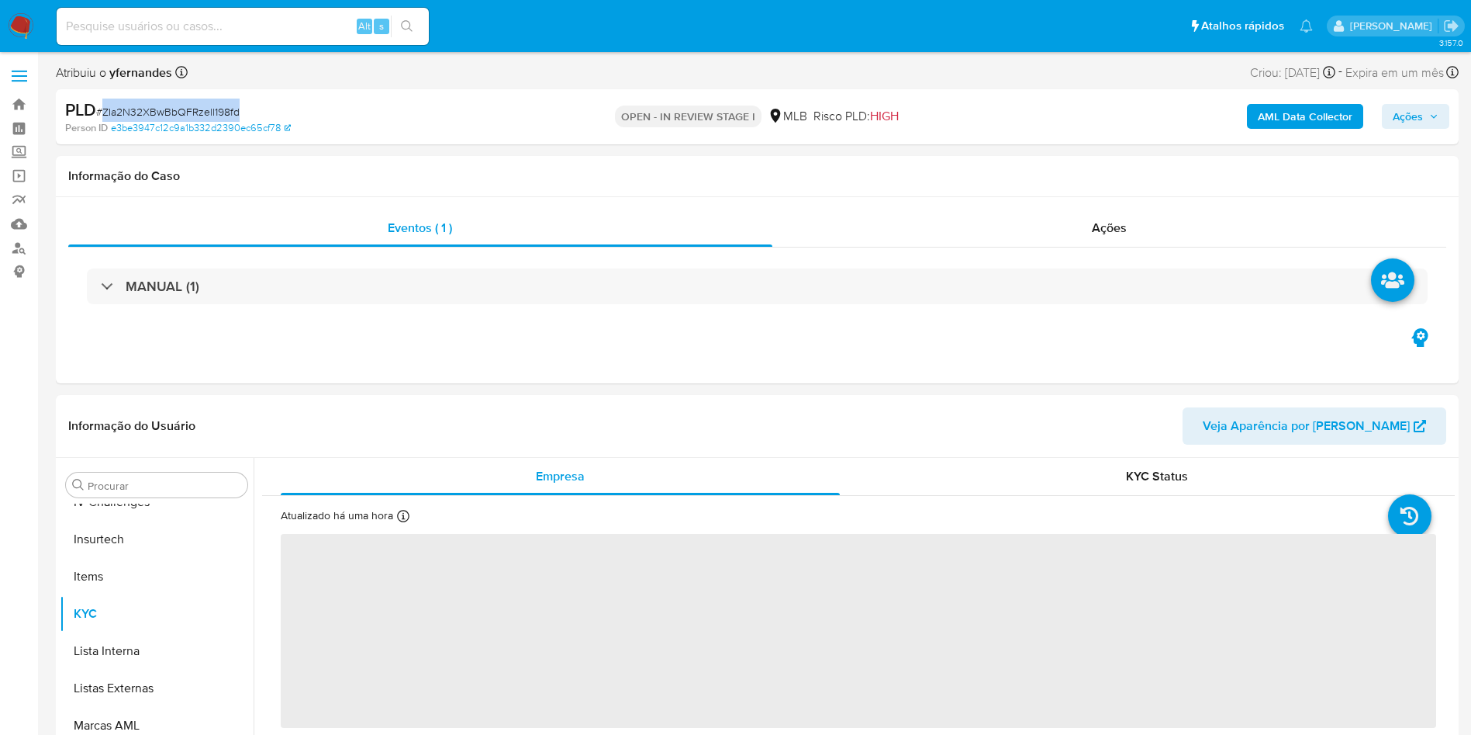
click at [217, 109] on span "# ZIa2N32XBwBbQFRzell198fd" at bounding box center [167, 112] width 143 height 16
copy span "ZIa2N32XBwBbQFRzell198fd"
select select "10"
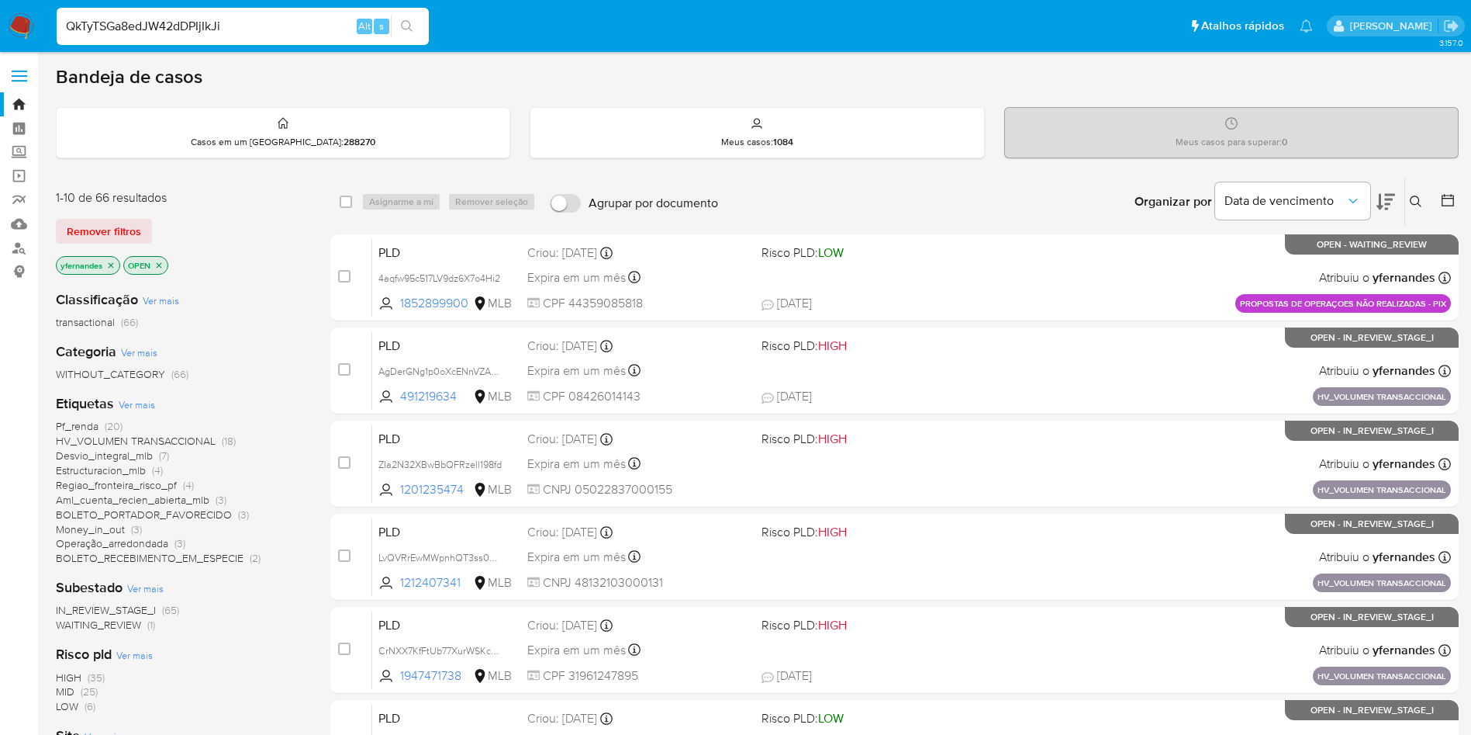
type input "QkTyTSGa8edJW42dDPIjIkJi"
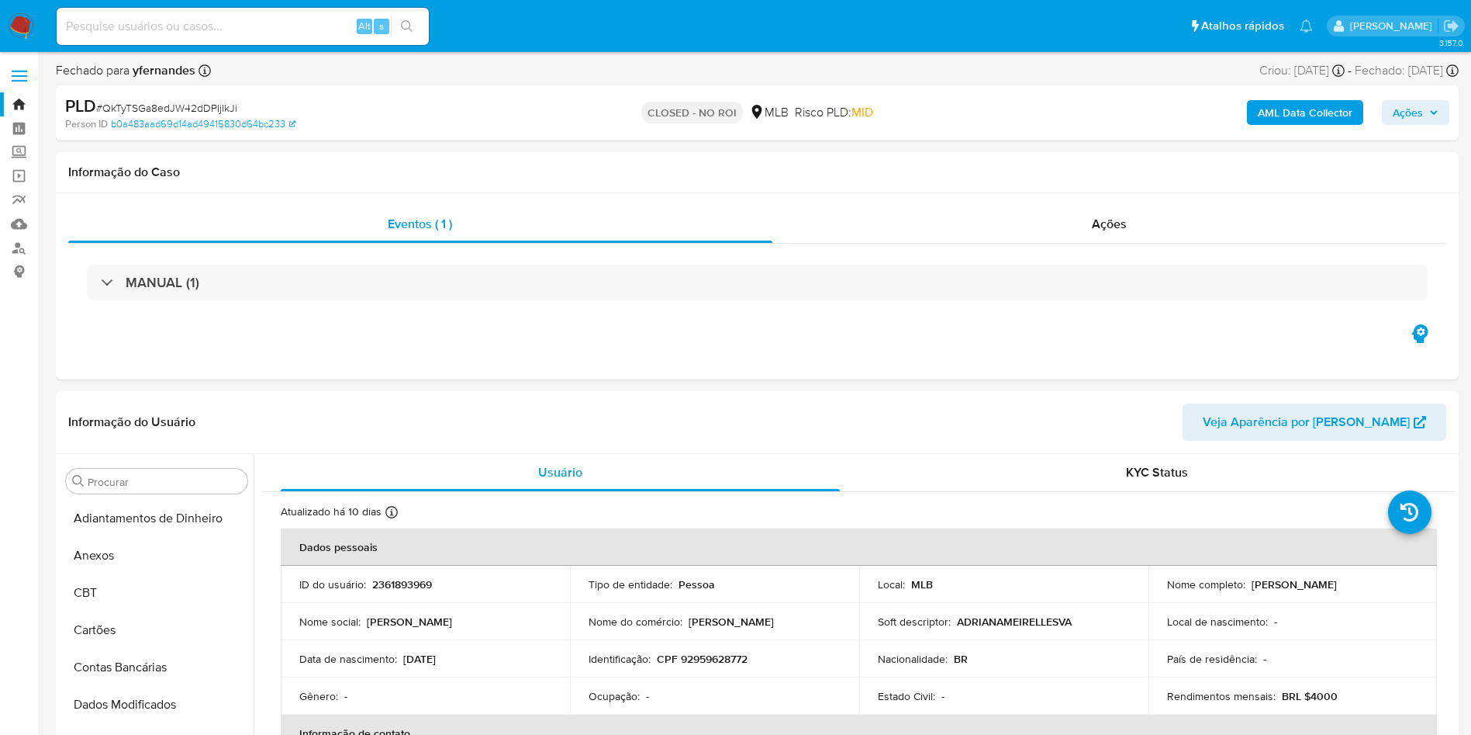
select select "10"
click at [1052, 210] on div "Ações" at bounding box center [1110, 224] width 675 height 37
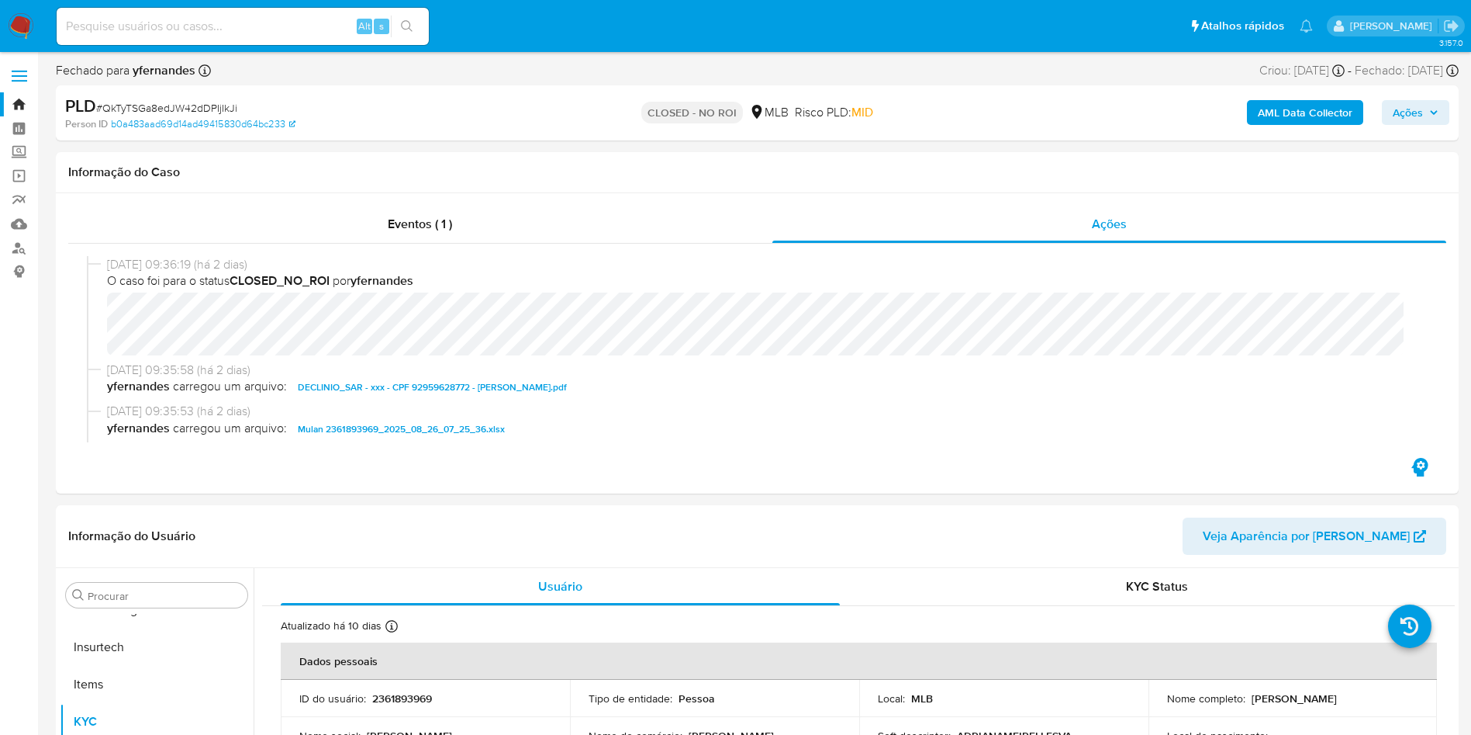
click at [19, 20] on img at bounding box center [21, 26] width 26 height 26
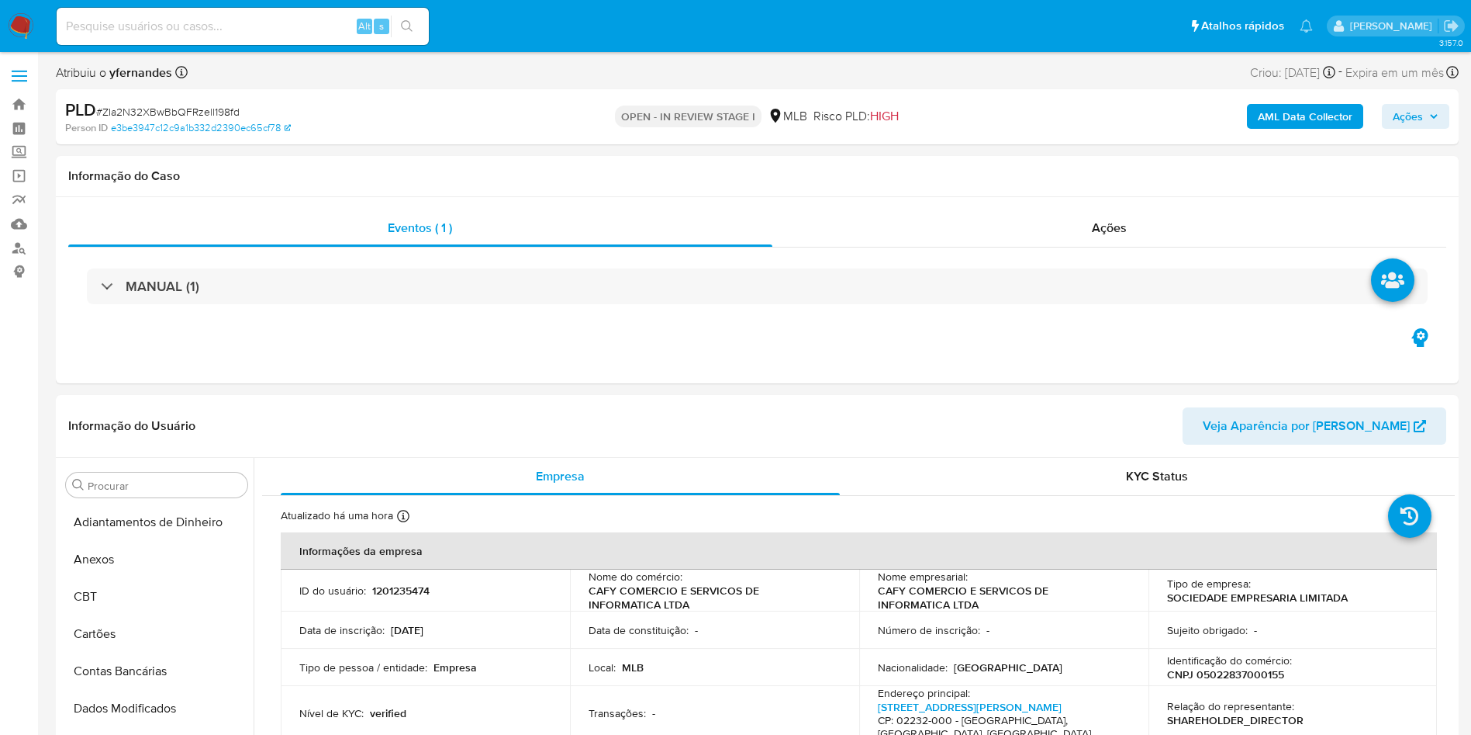
select select "10"
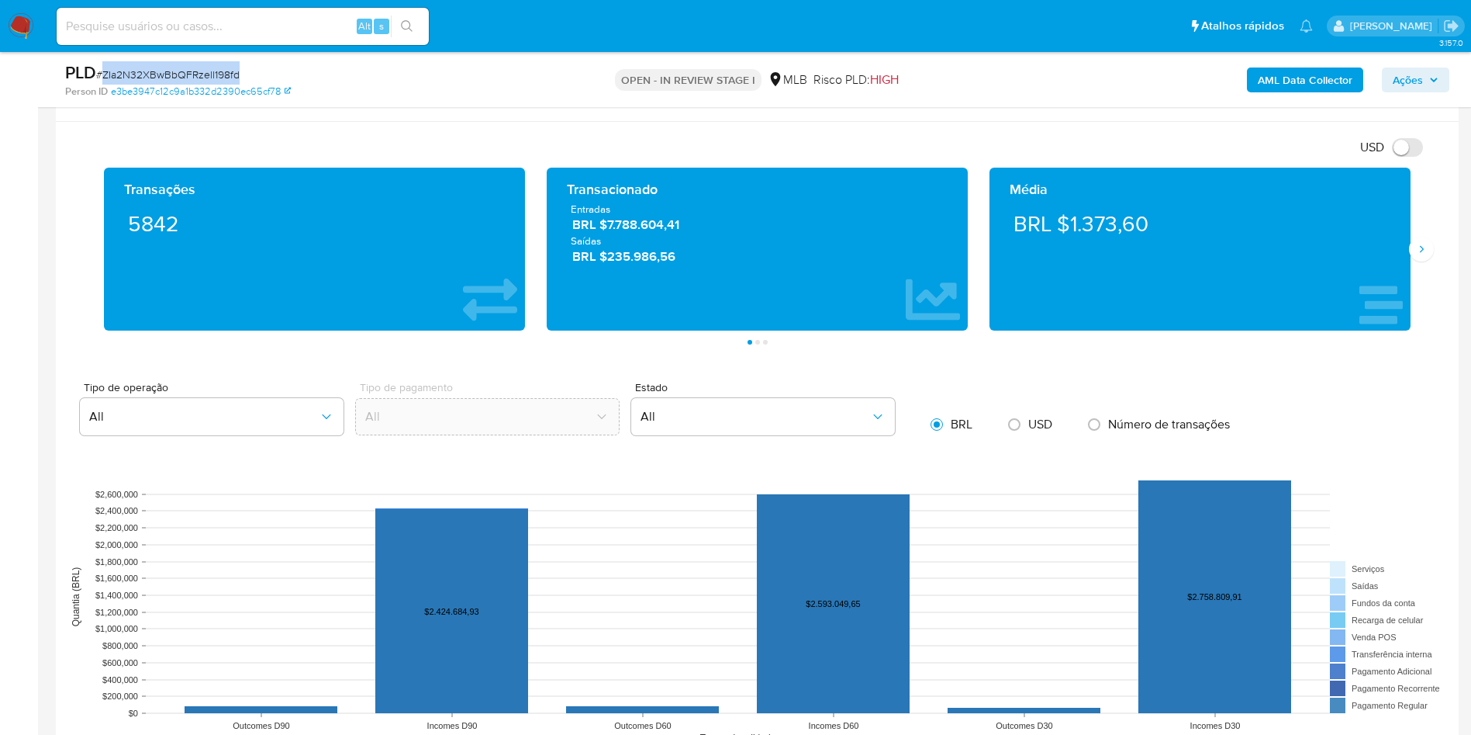
scroll to position [1047, 0]
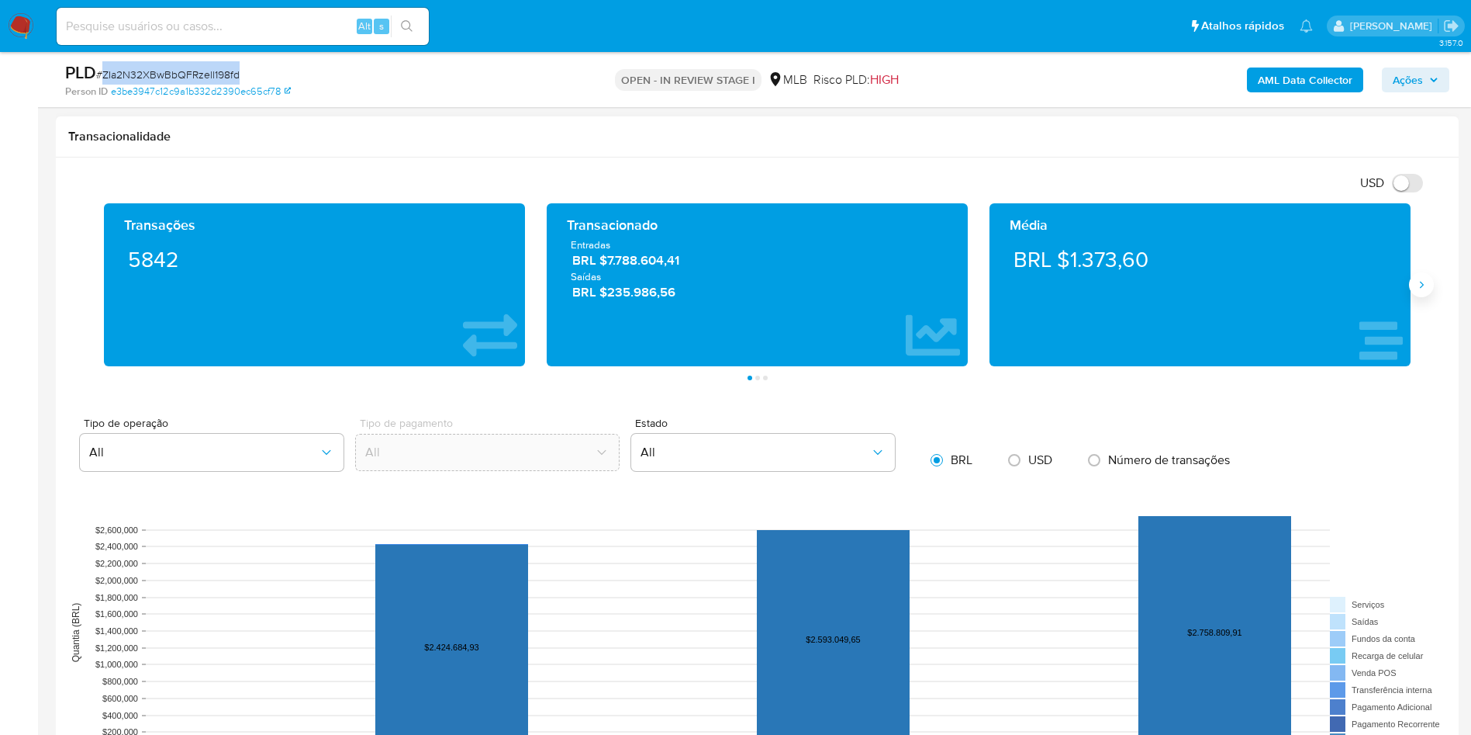
click at [1426, 289] on icon "Siguiente" at bounding box center [1422, 284] width 12 height 12
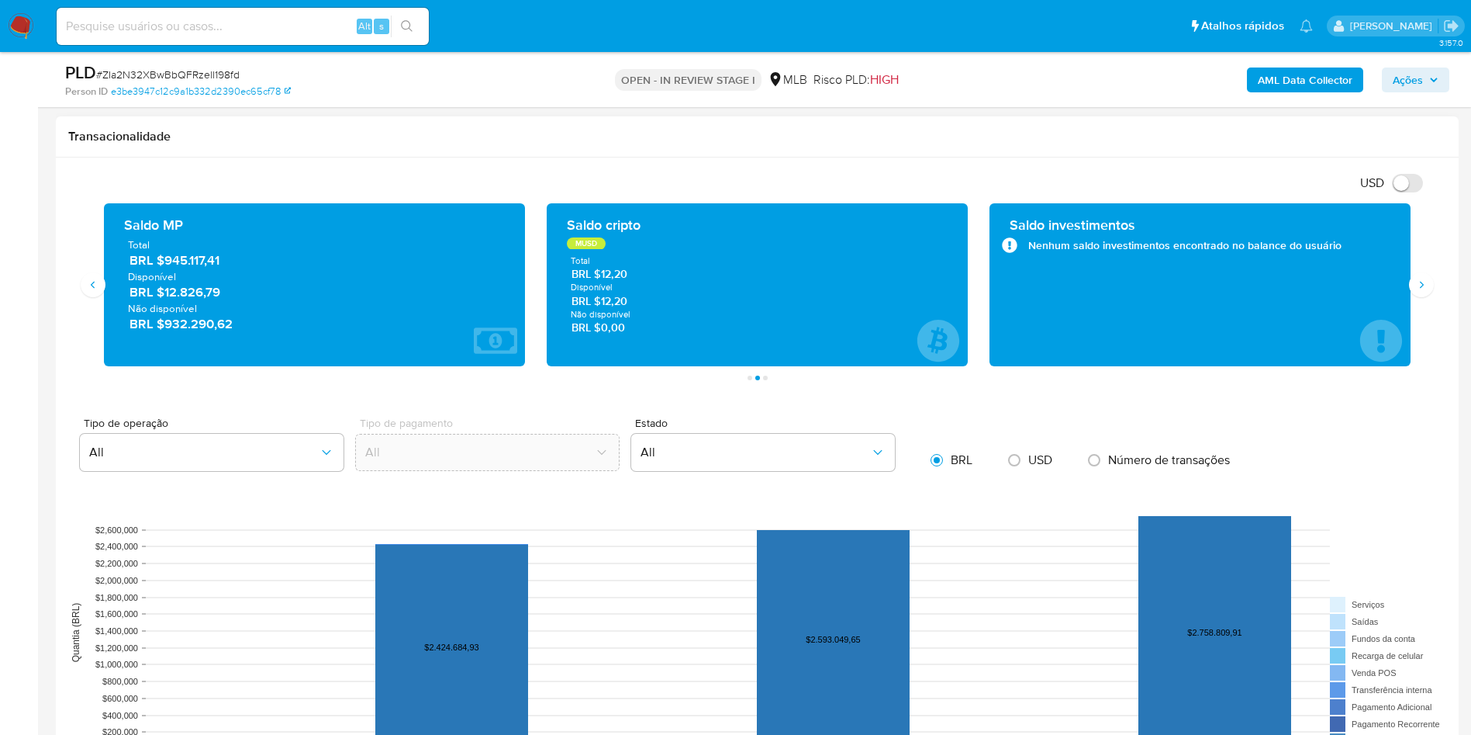
click at [203, 261] on span "BRL $945.117,41" at bounding box center [316, 260] width 372 height 18
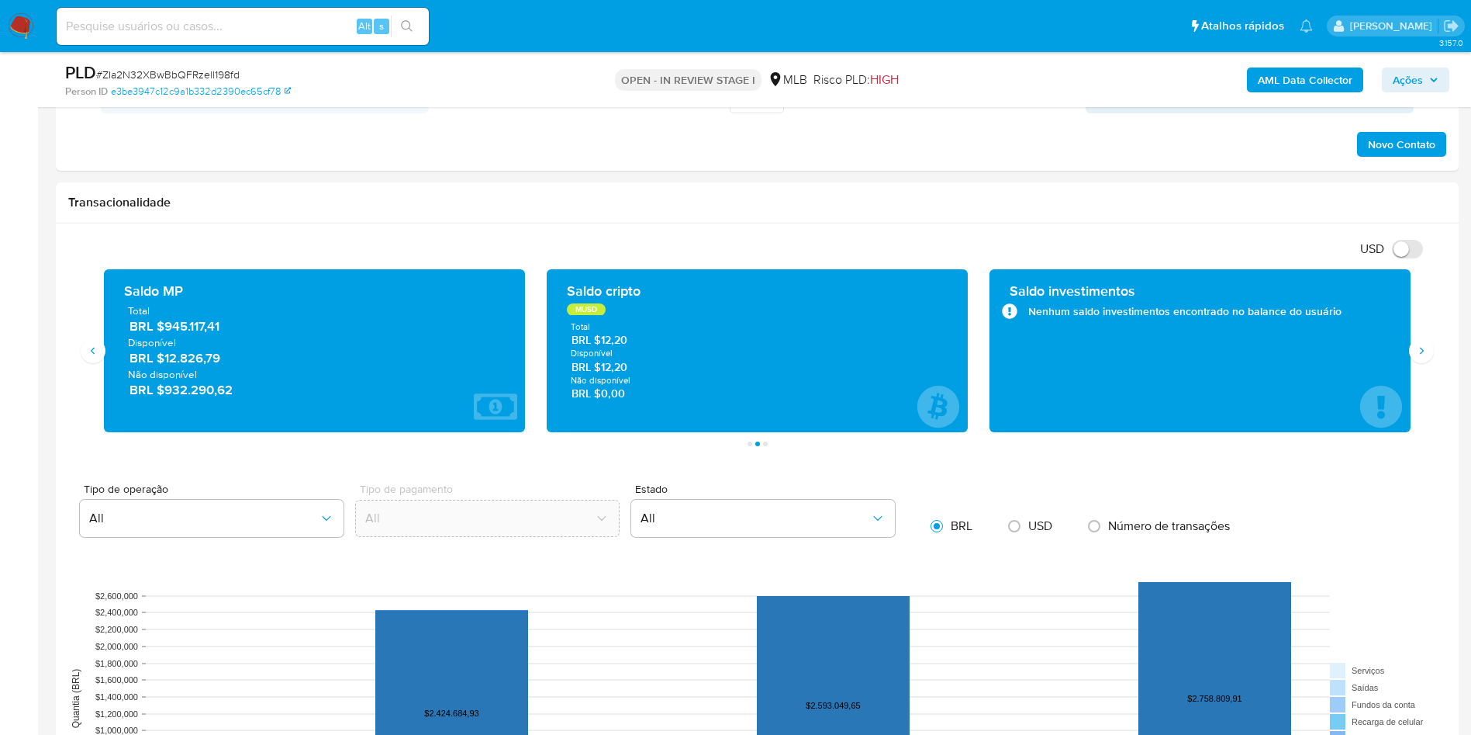
scroll to position [931, 0]
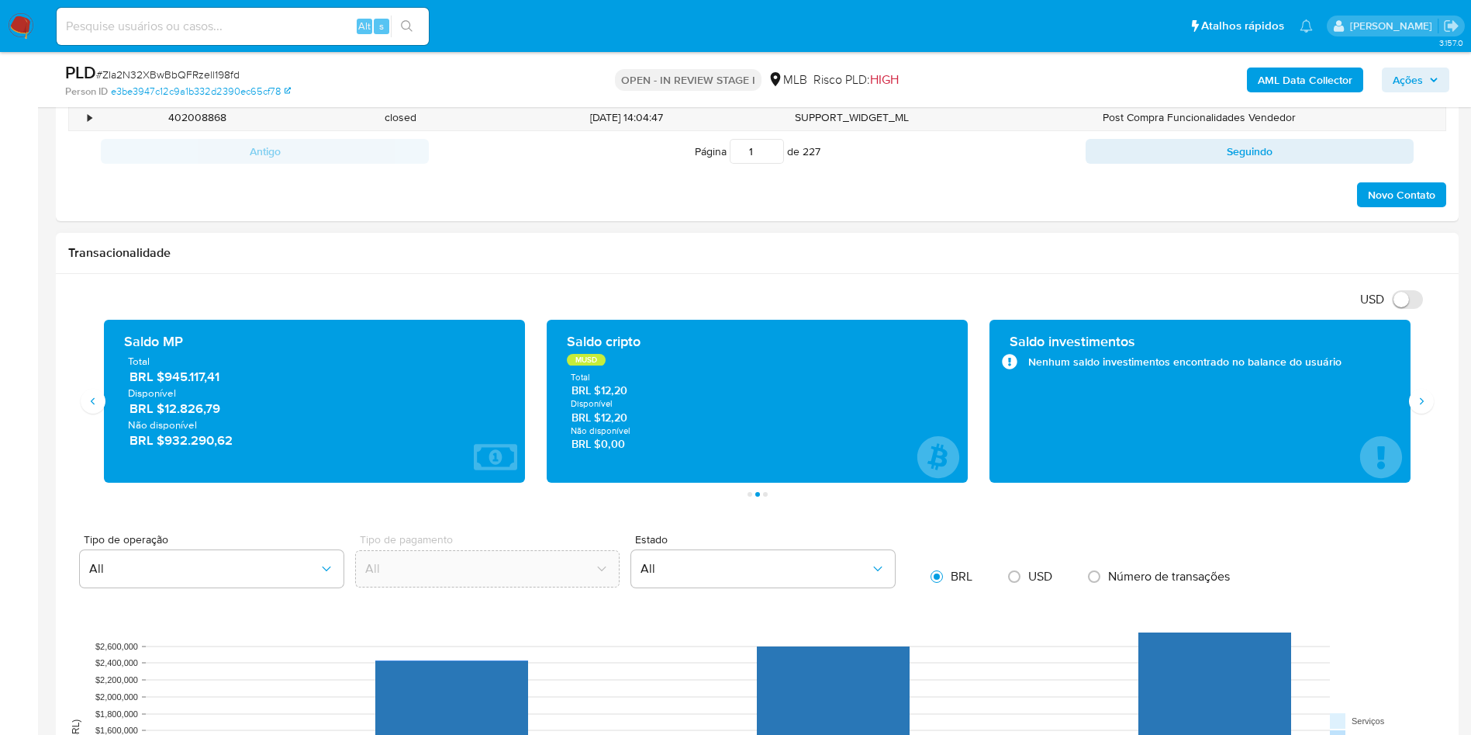
click at [893, 260] on div "Transacionalidade" at bounding box center [757, 253] width 1403 height 41
click at [1427, 406] on icon "Siguiente" at bounding box center [1422, 401] width 12 height 12
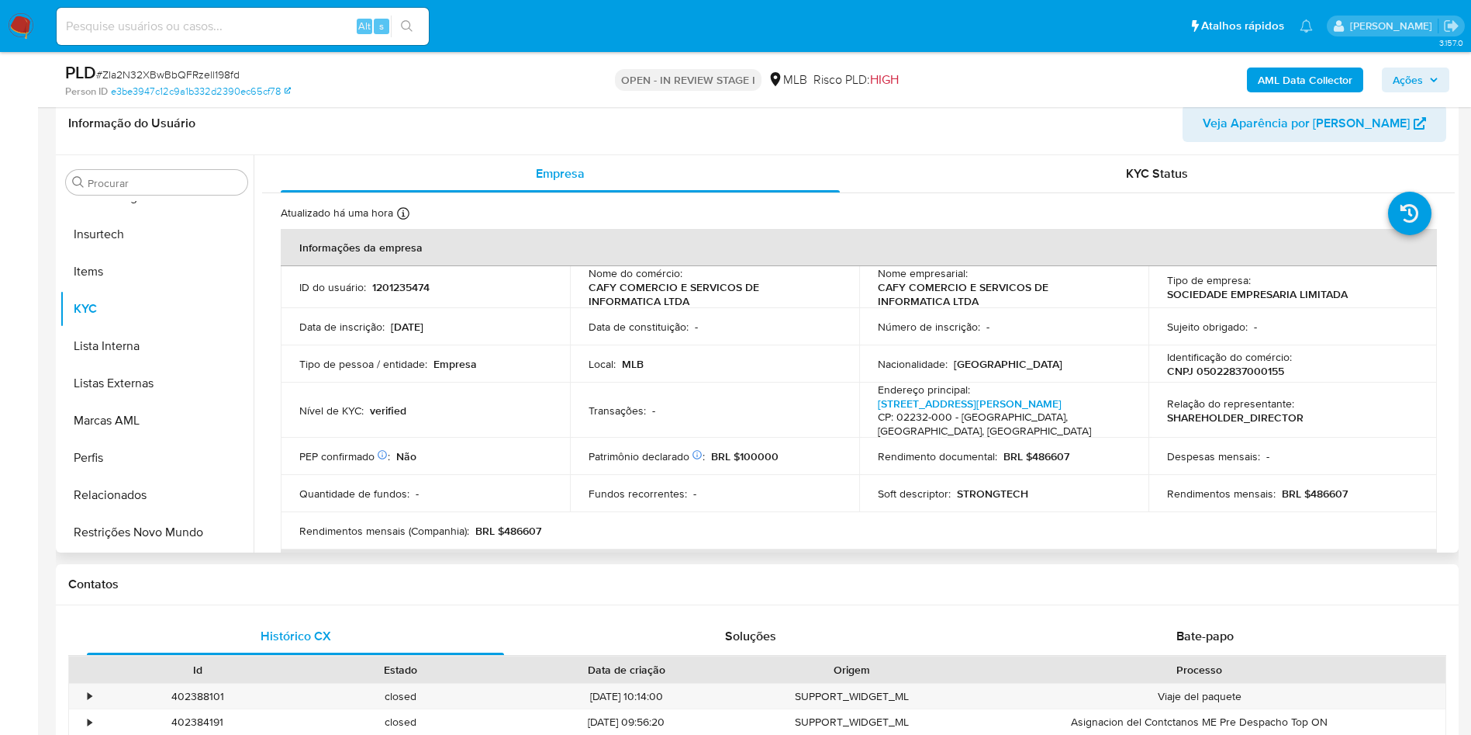
scroll to position [116, 0]
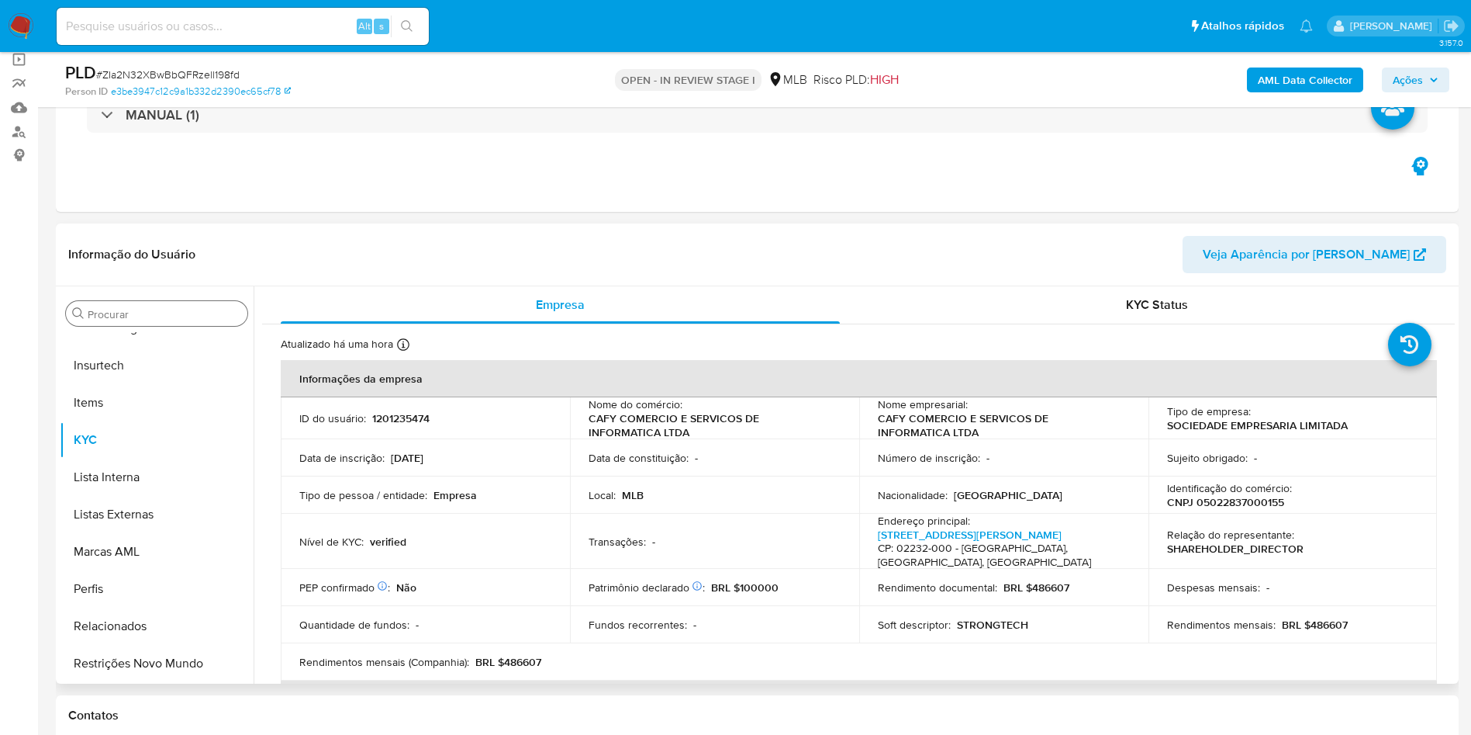
click at [166, 303] on div "Procurar" at bounding box center [157, 313] width 182 height 25
click at [153, 313] on input "Procurar" at bounding box center [165, 314] width 154 height 14
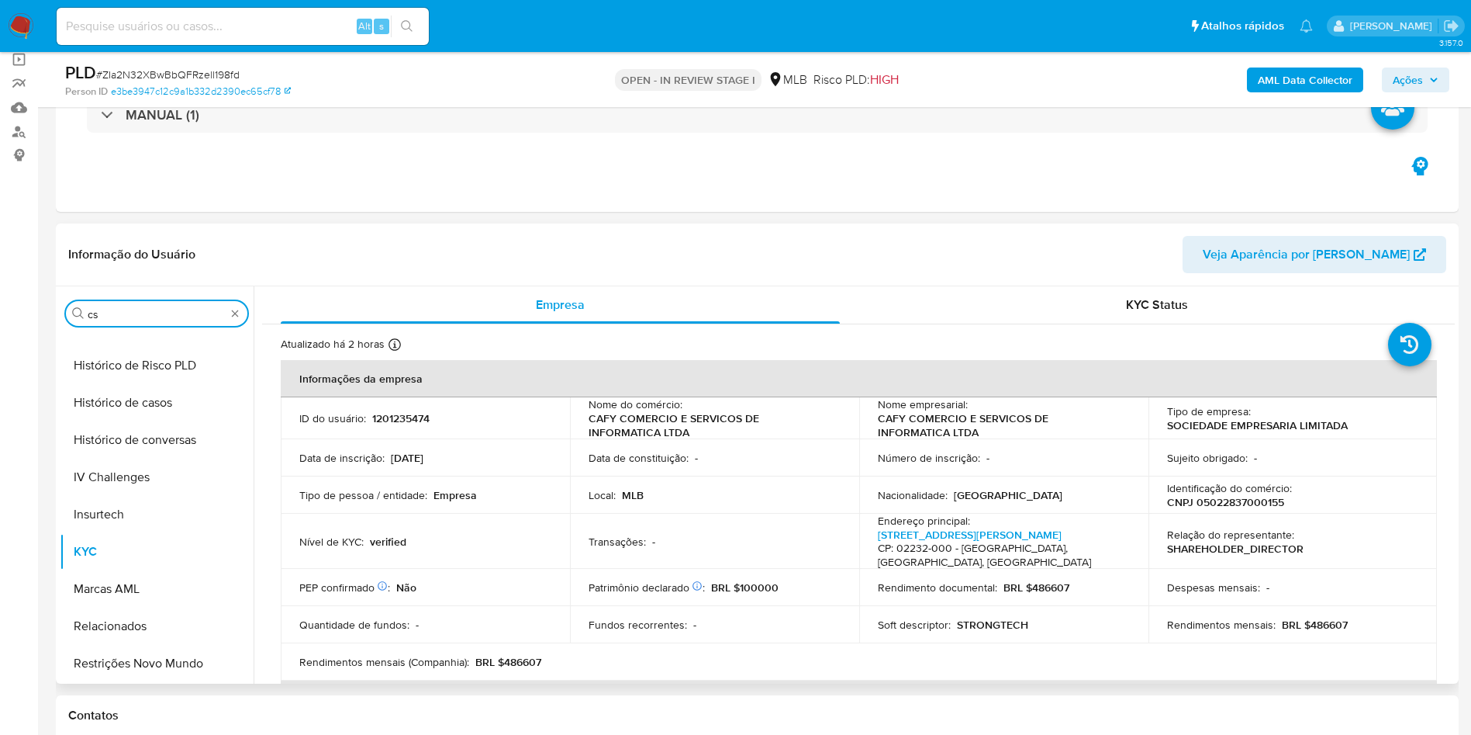
scroll to position [0, 0]
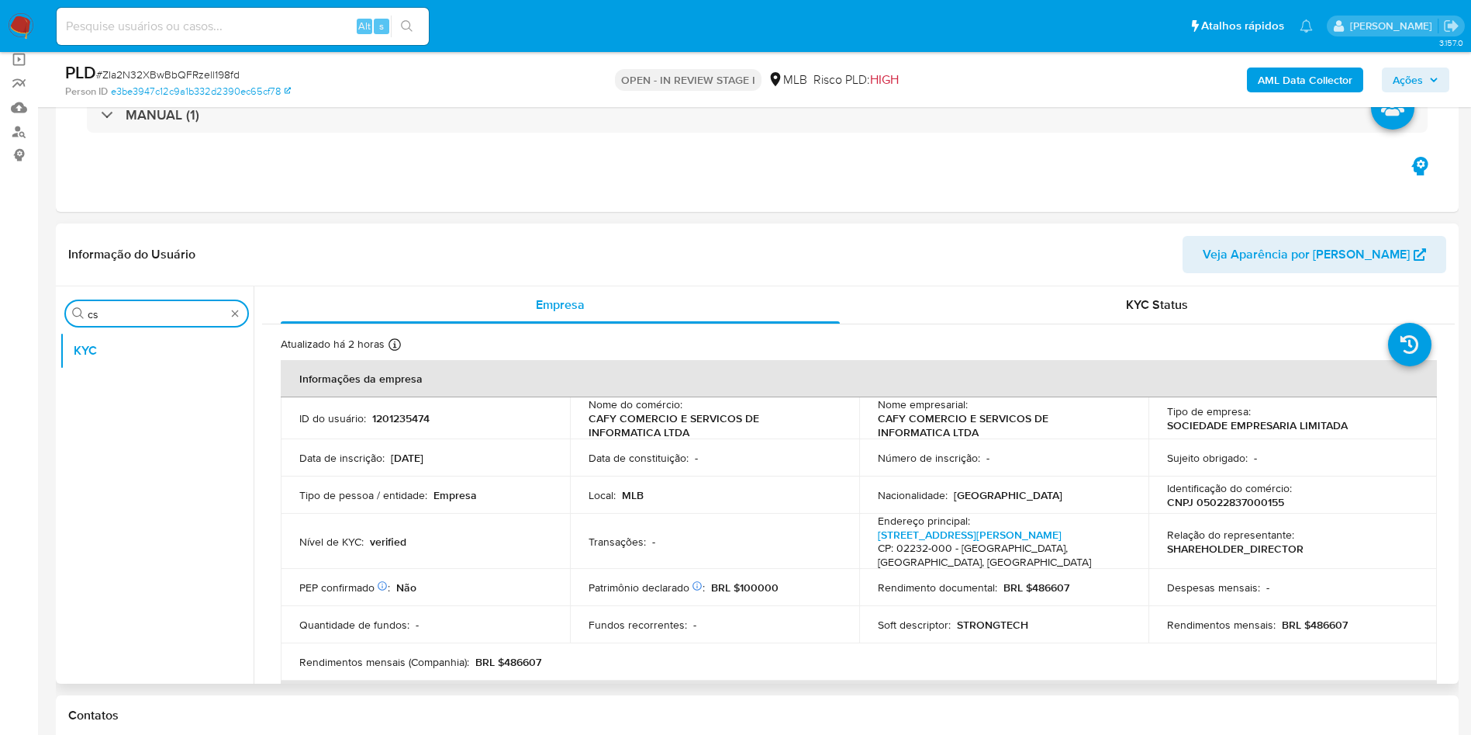
click at [126, 322] on div "Procurar cs" at bounding box center [157, 313] width 182 height 25
click at [125, 319] on input "cs" at bounding box center [157, 314] width 138 height 14
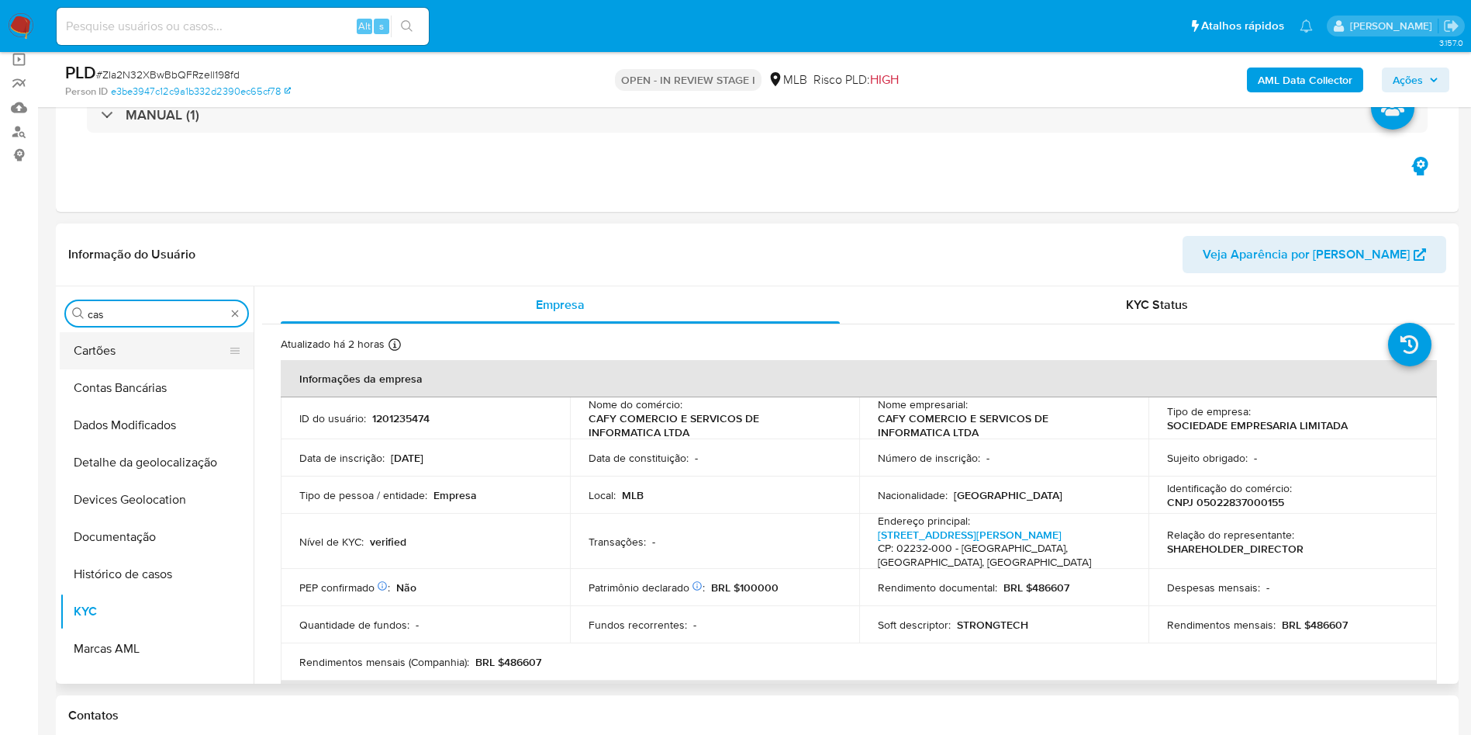
click at [129, 555] on button "Histórico de casos" at bounding box center [157, 573] width 194 height 37
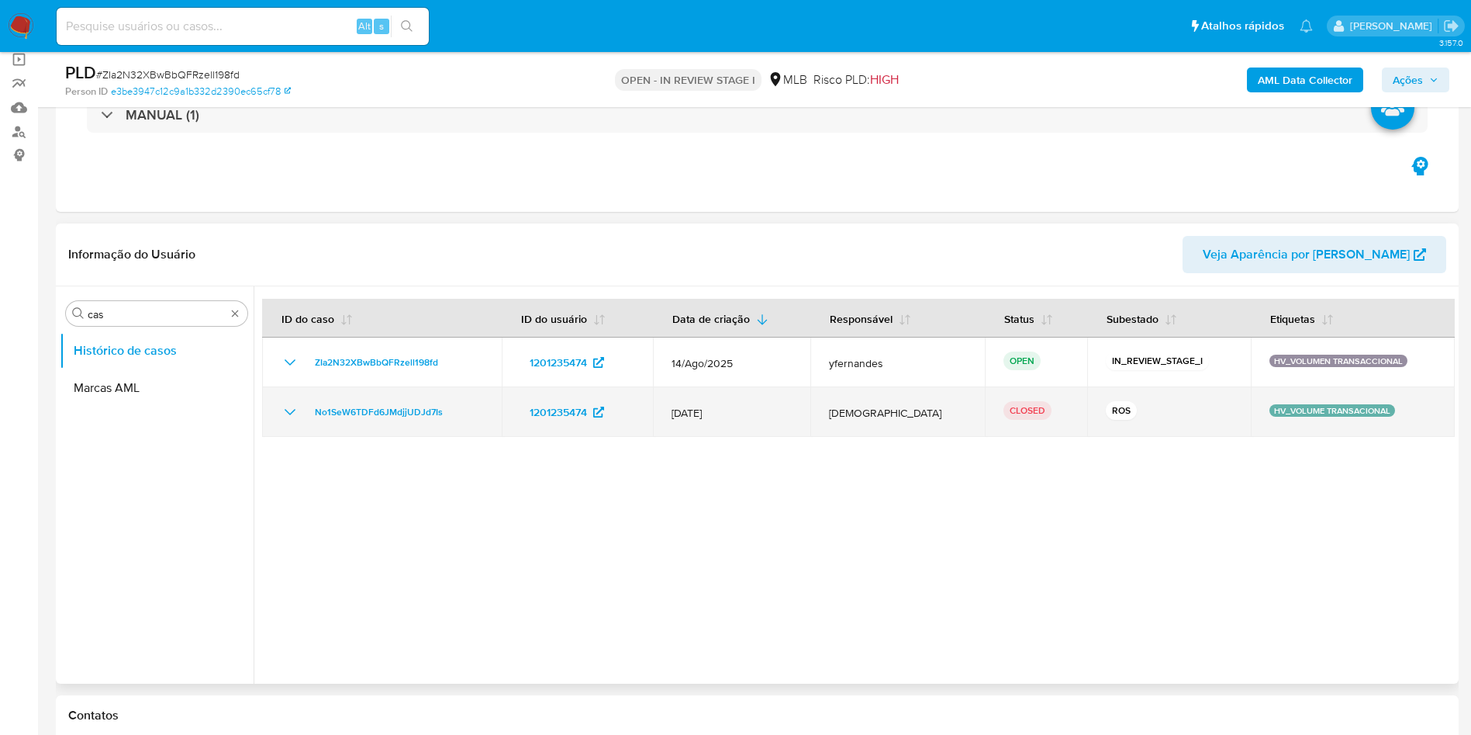
click at [757, 410] on span "15/Jan/2025" at bounding box center [732, 413] width 120 height 14
click at [289, 418] on icon "Mostrar/Ocultar" at bounding box center [290, 412] width 19 height 19
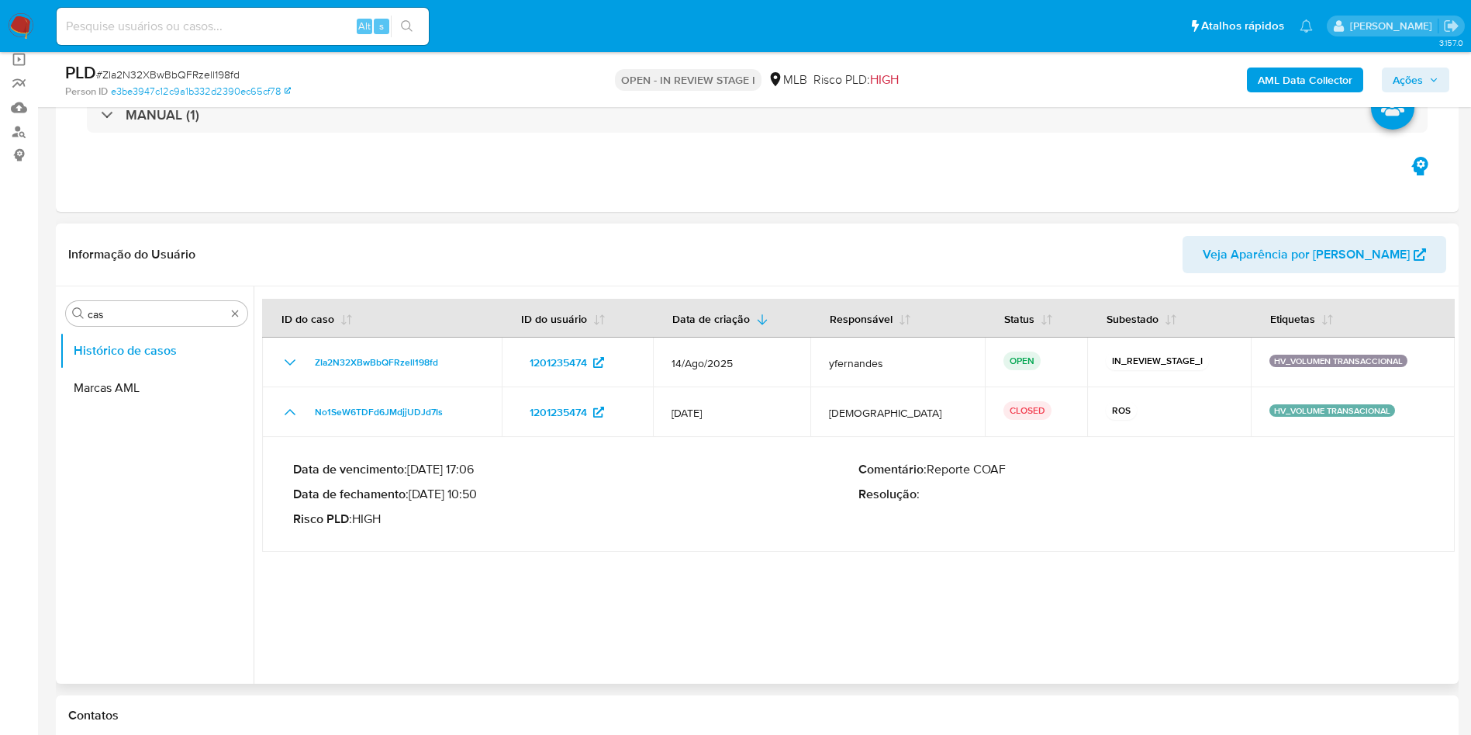
drag, startPoint x: 436, startPoint y: 493, endPoint x: 480, endPoint y: 492, distance: 44.2
click at [480, 492] on p "Data de fechamento : 04/02/2025 10:50" at bounding box center [575, 494] width 565 height 16
click at [135, 311] on input "cas" at bounding box center [157, 314] width 138 height 14
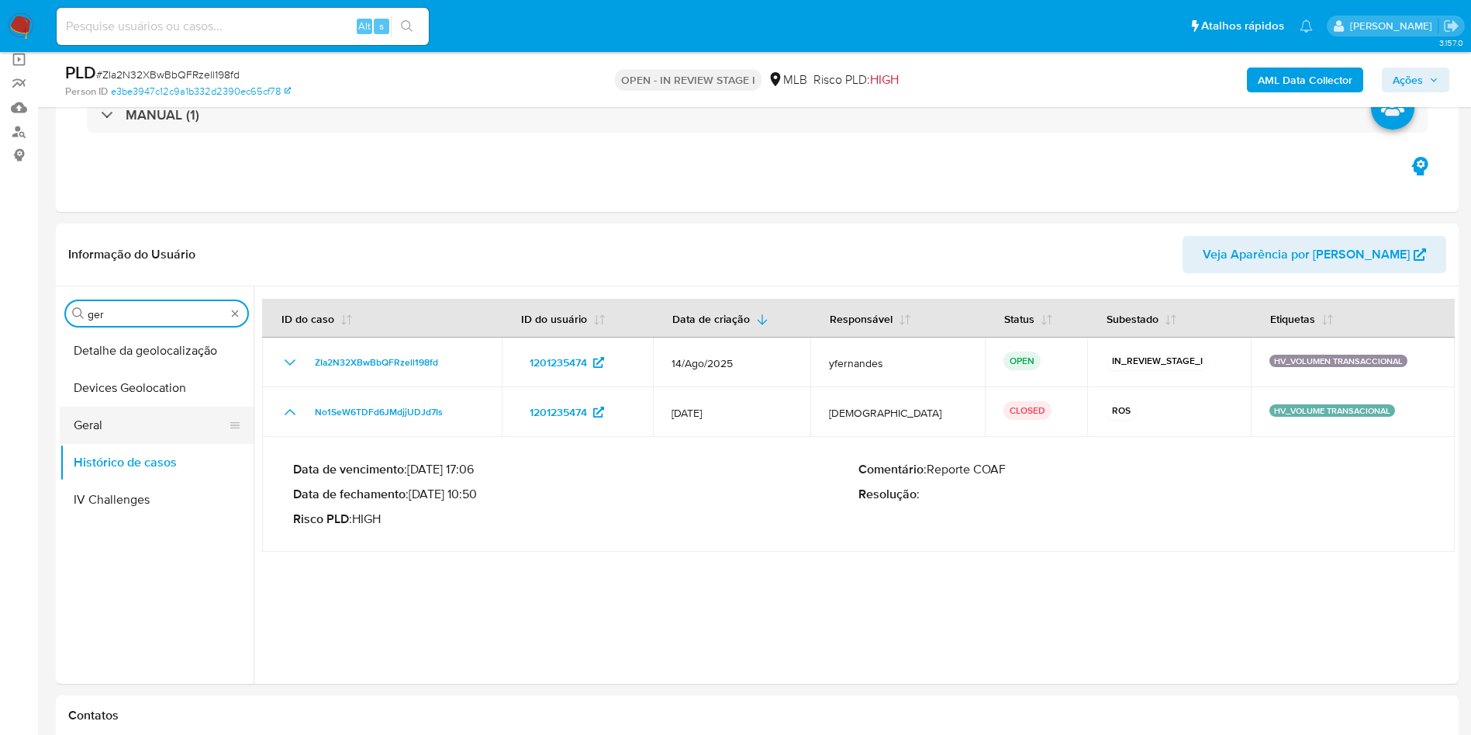
type input "ger"
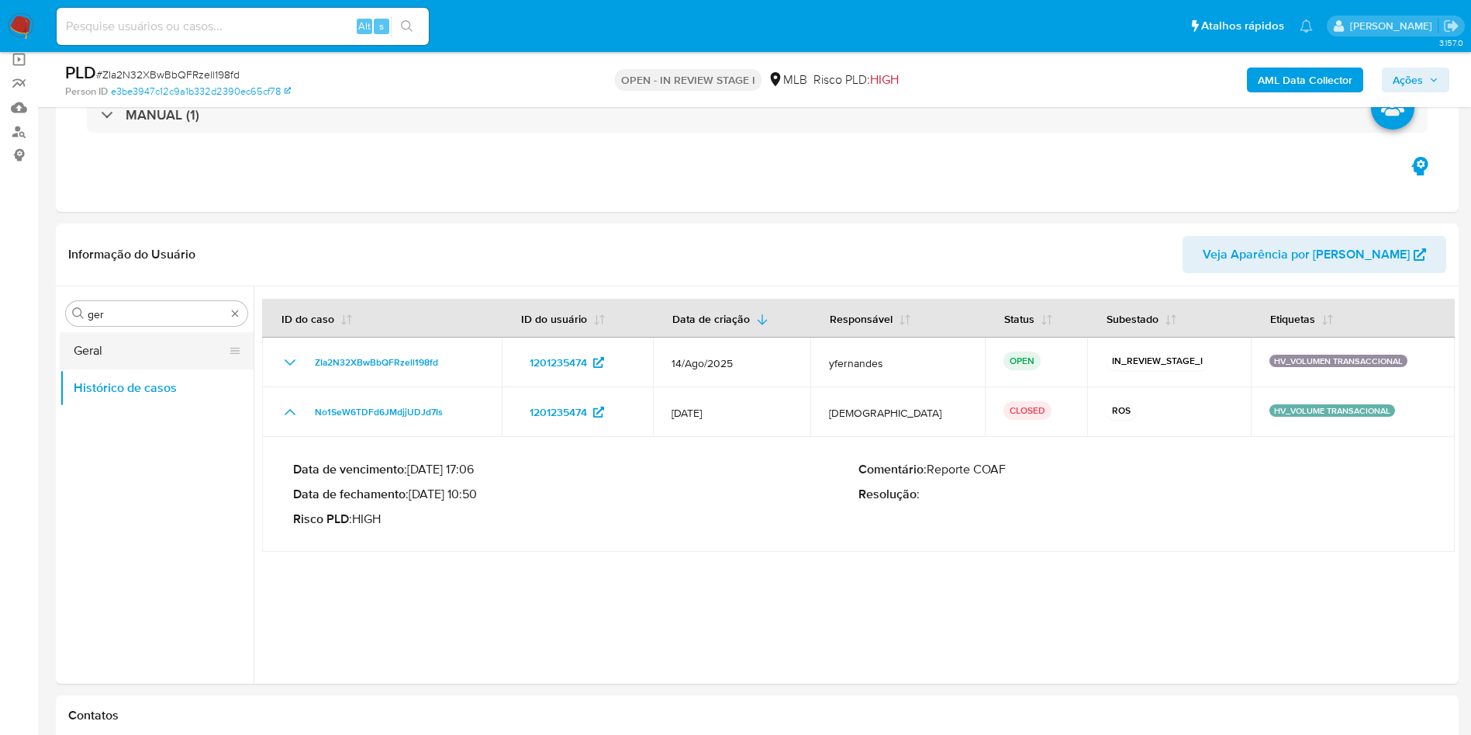
click at [140, 345] on button "Geral" at bounding box center [151, 350] width 182 height 37
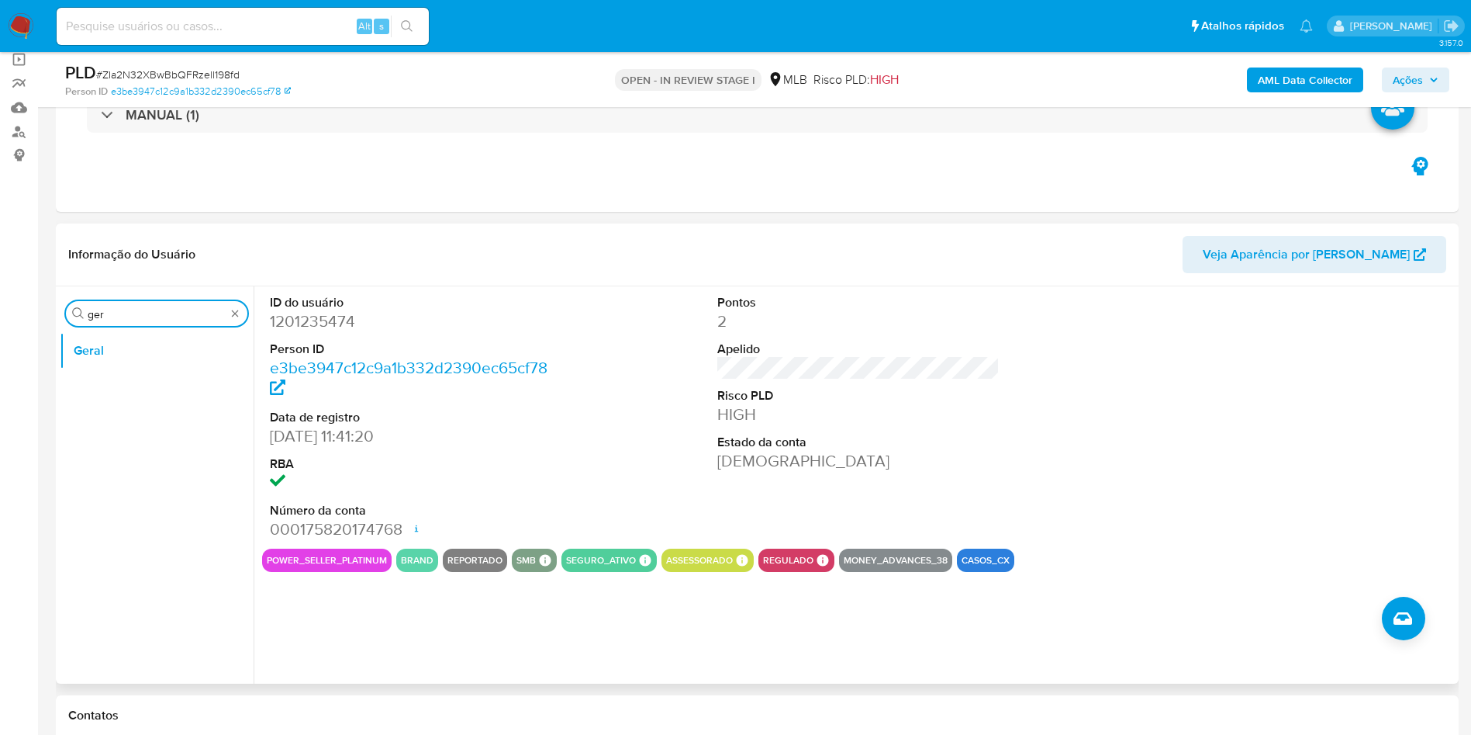
click at [187, 309] on input "ger" at bounding box center [157, 314] width 138 height 14
type input "do"
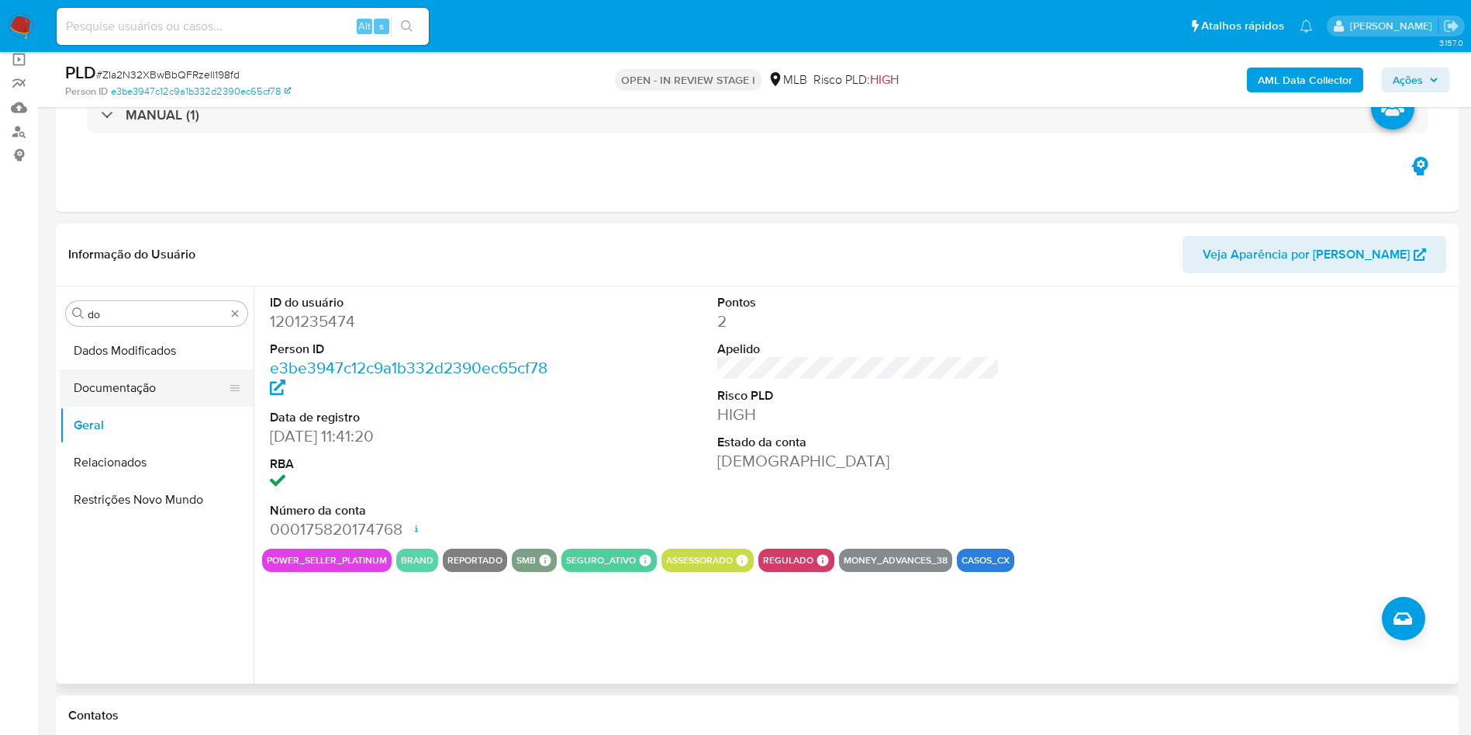
click at [183, 382] on button "Documentação" at bounding box center [151, 387] width 182 height 37
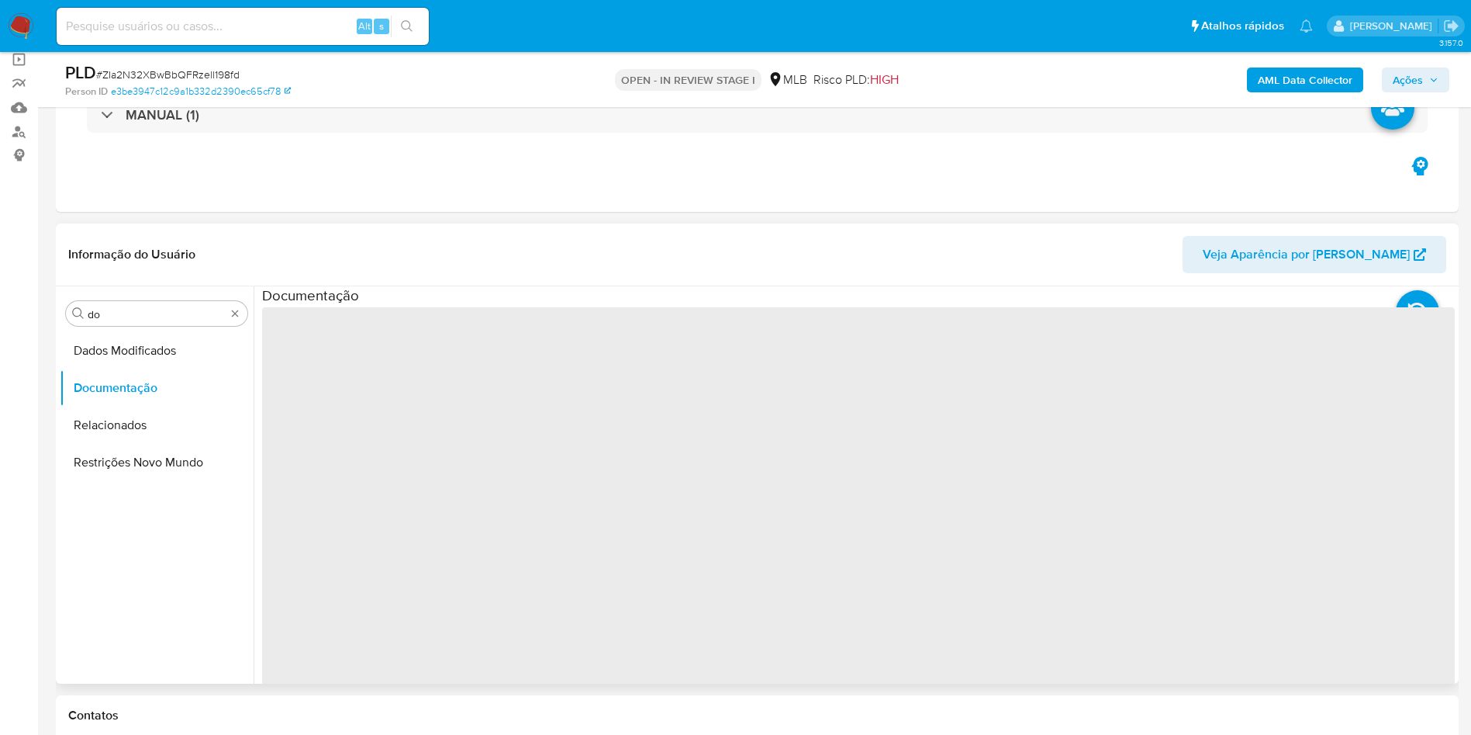
click at [413, 341] on span "‌" at bounding box center [858, 555] width 1193 height 496
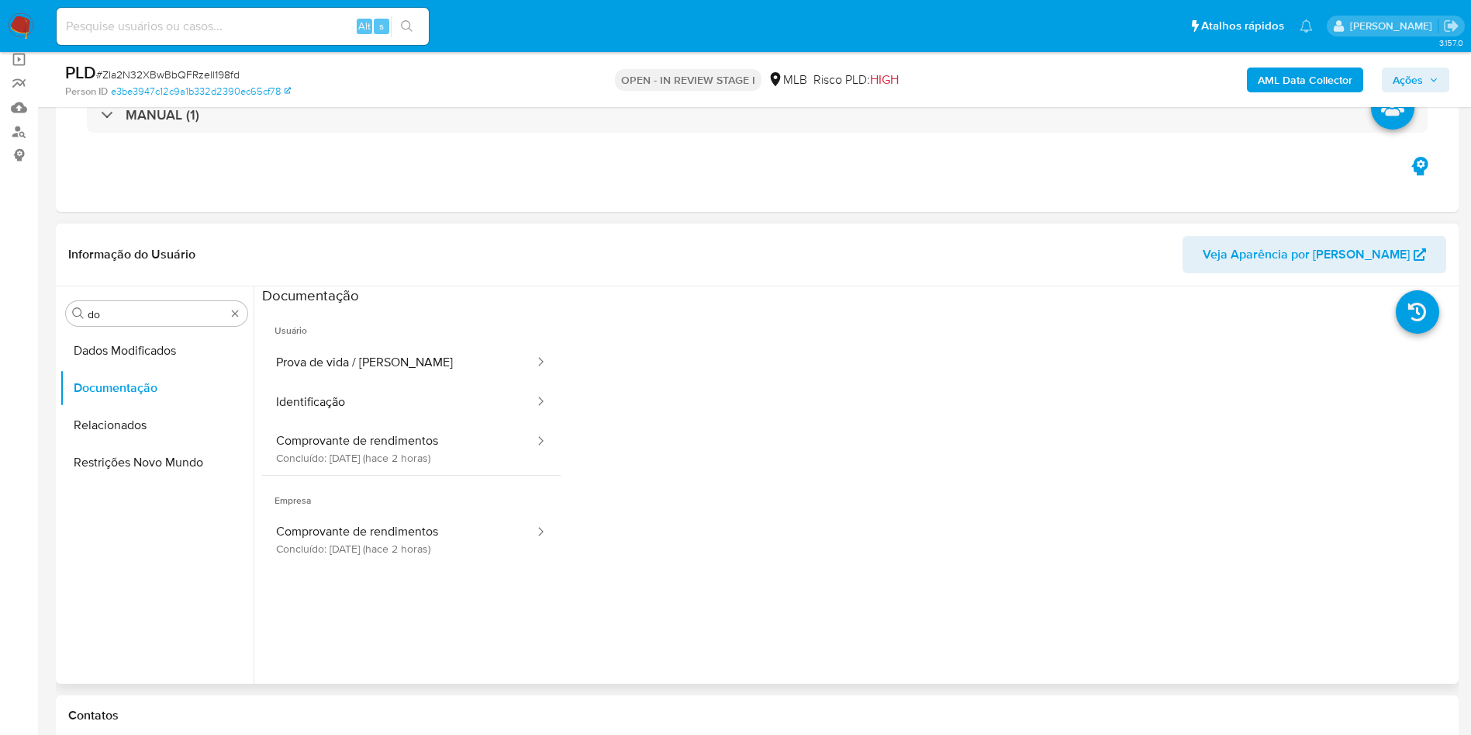
click at [392, 351] on button "Prova de vida / Selfie" at bounding box center [399, 363] width 274 height 40
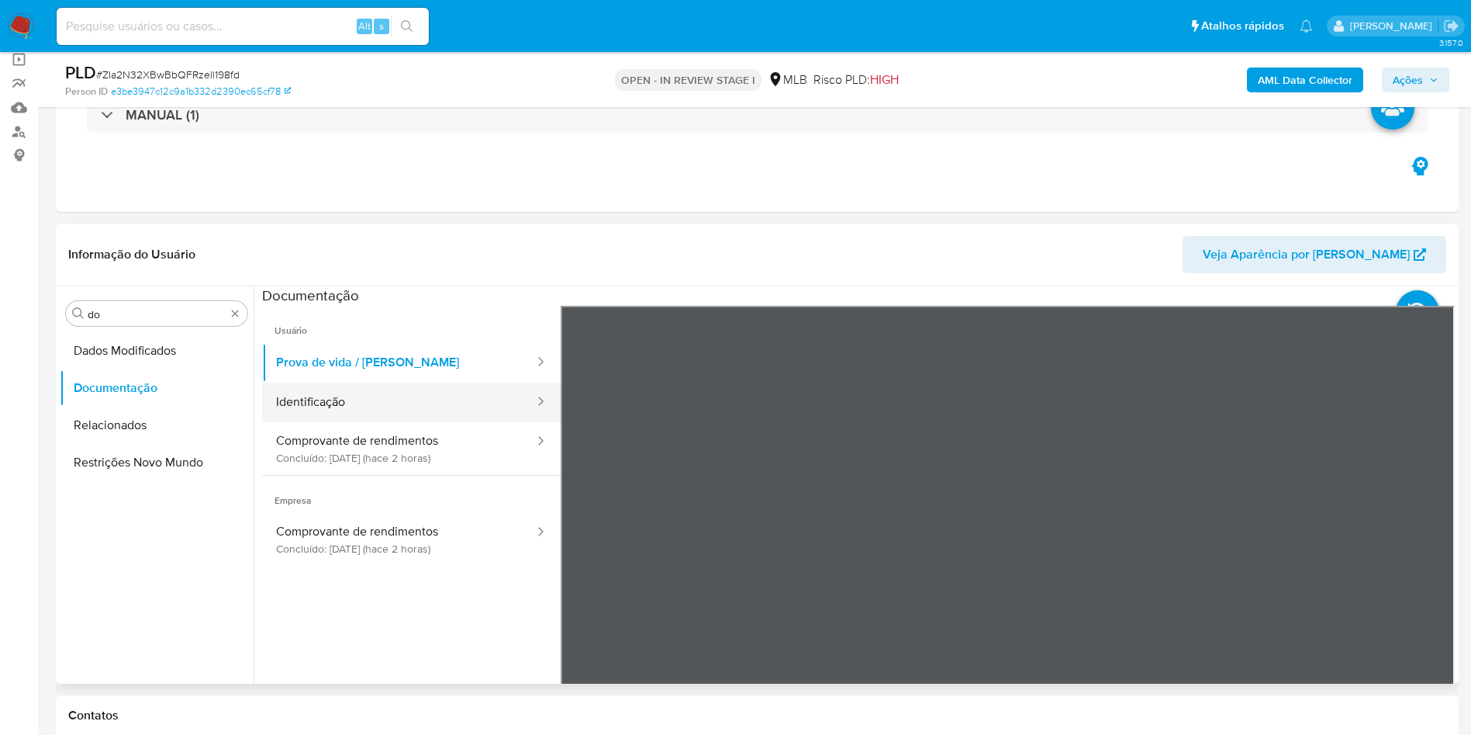
click at [394, 384] on button "Identificação" at bounding box center [399, 402] width 274 height 40
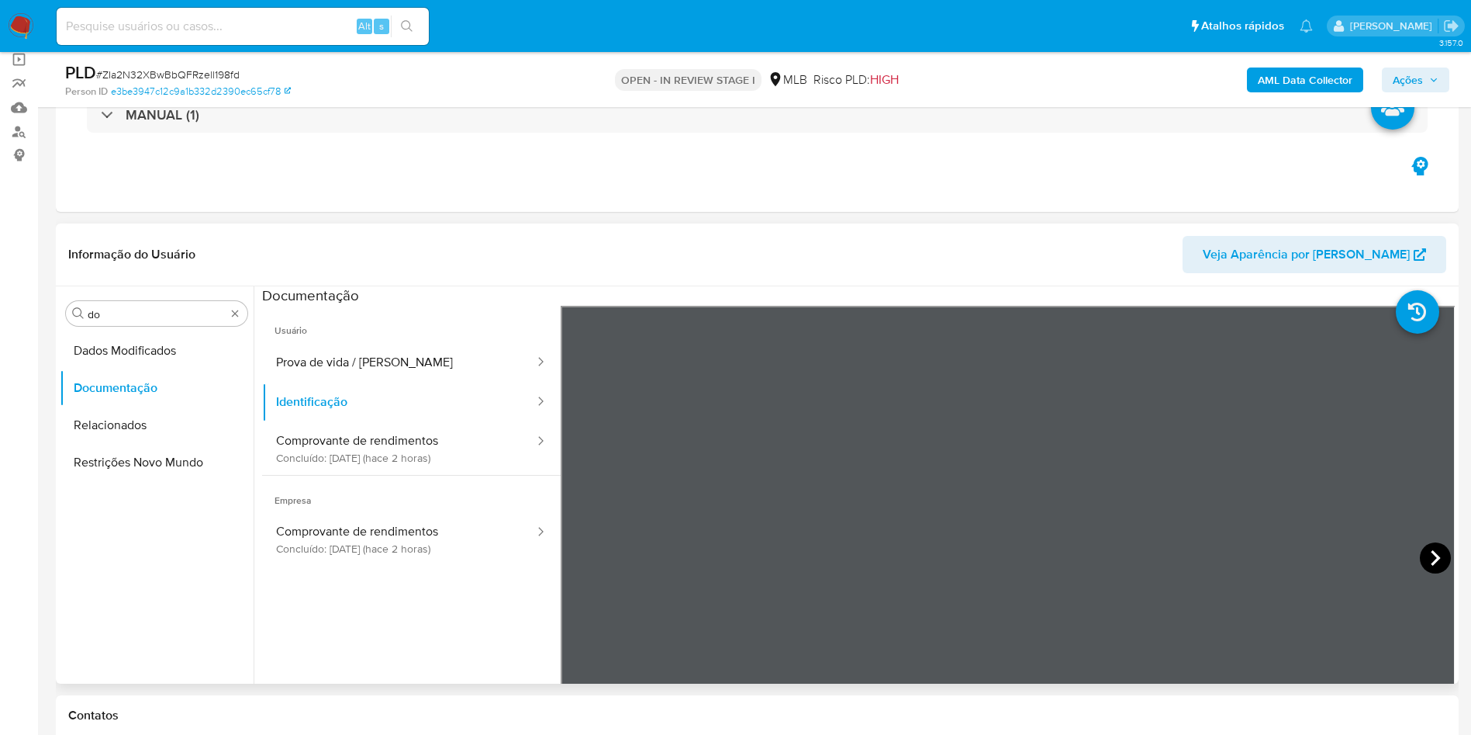
click at [1436, 548] on icon at bounding box center [1435, 557] width 31 height 31
click at [406, 395] on button "Identificação" at bounding box center [399, 402] width 274 height 40
click at [413, 430] on button "Comprovante de rendimentos Concluído: 28/08/2025 (hace 2 horas)" at bounding box center [399, 448] width 274 height 53
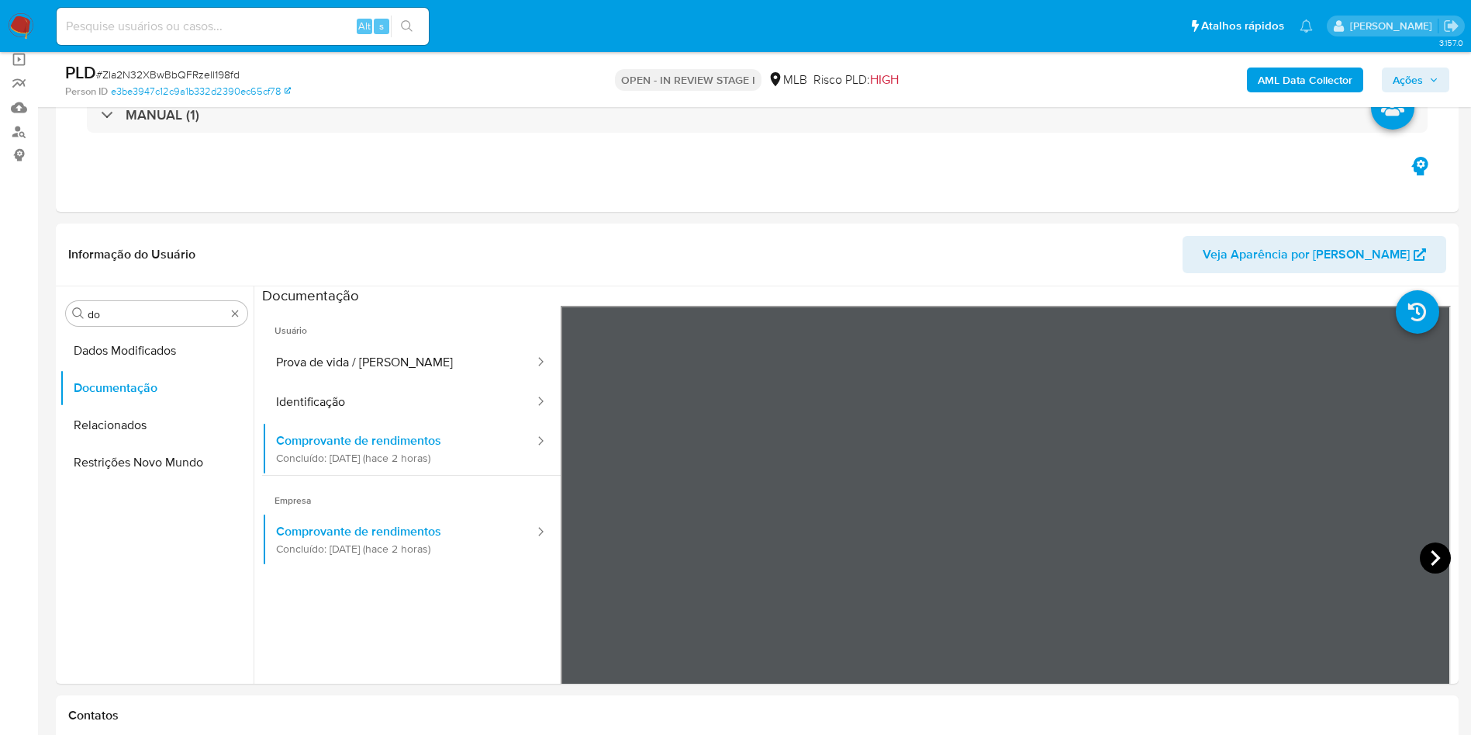
click at [1420, 548] on icon at bounding box center [1435, 557] width 31 height 31
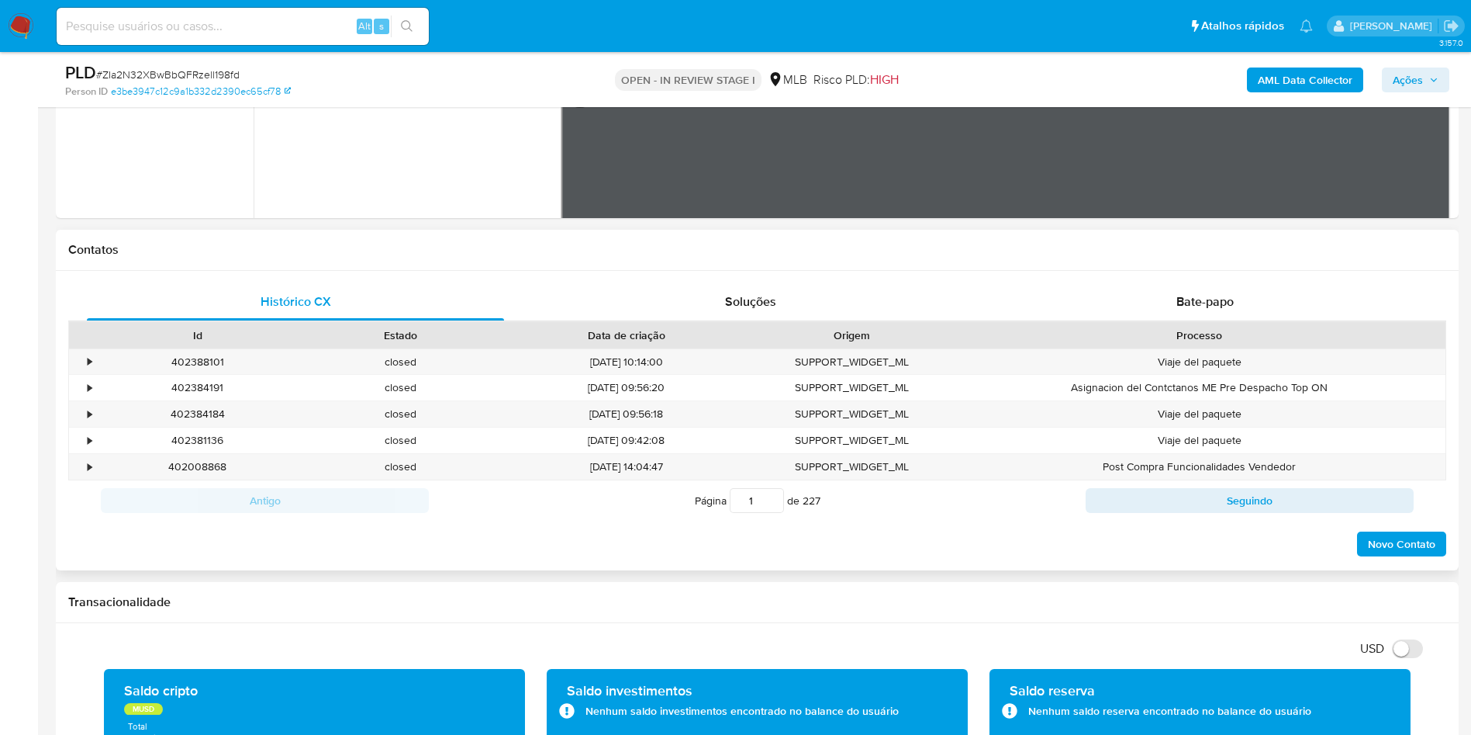
click at [1319, 280] on div "Histórico CX Soluções Bate-papo Id Estado Data de criação Origem Processo • 402…" at bounding box center [757, 420] width 1403 height 299
click at [1267, 298] on div "Bate-papo" at bounding box center [1205, 301] width 417 height 37
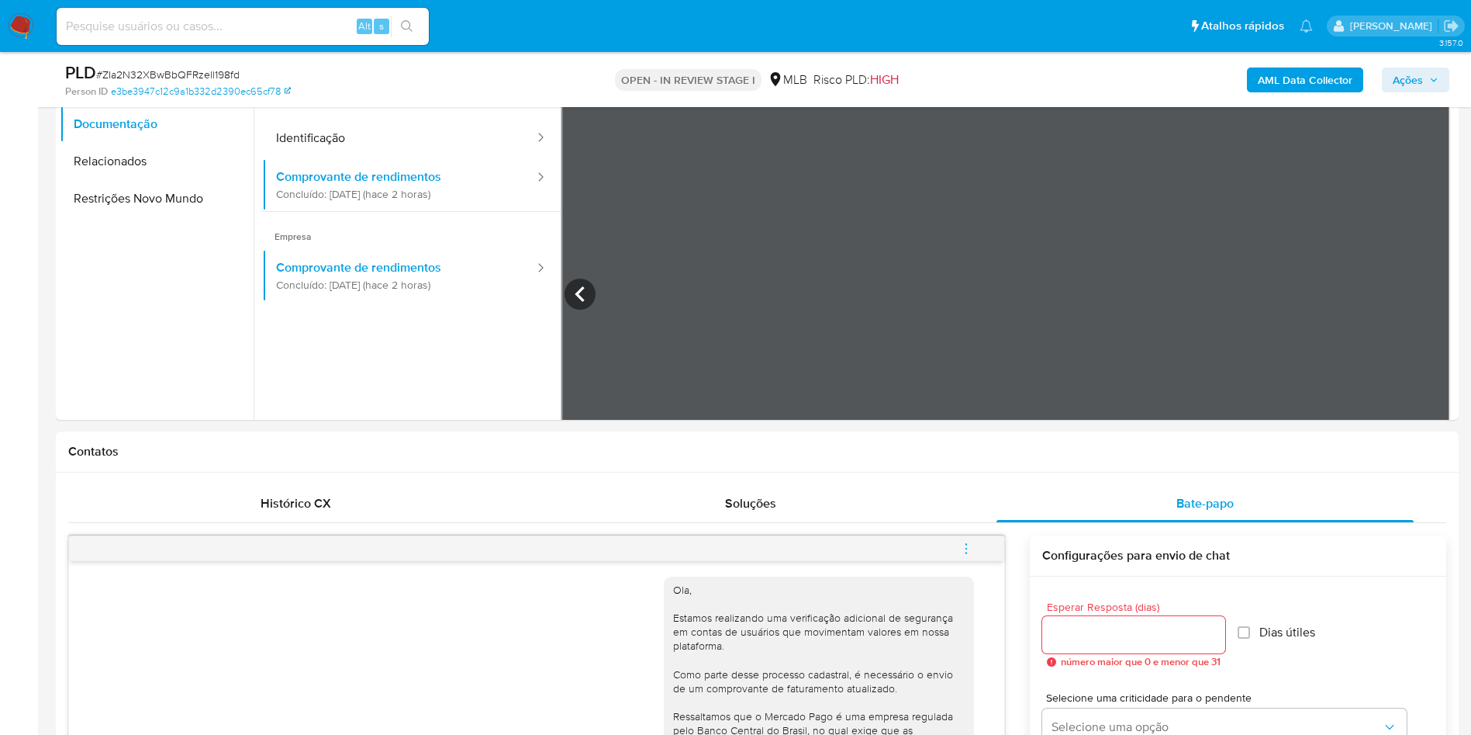
scroll to position [116, 0]
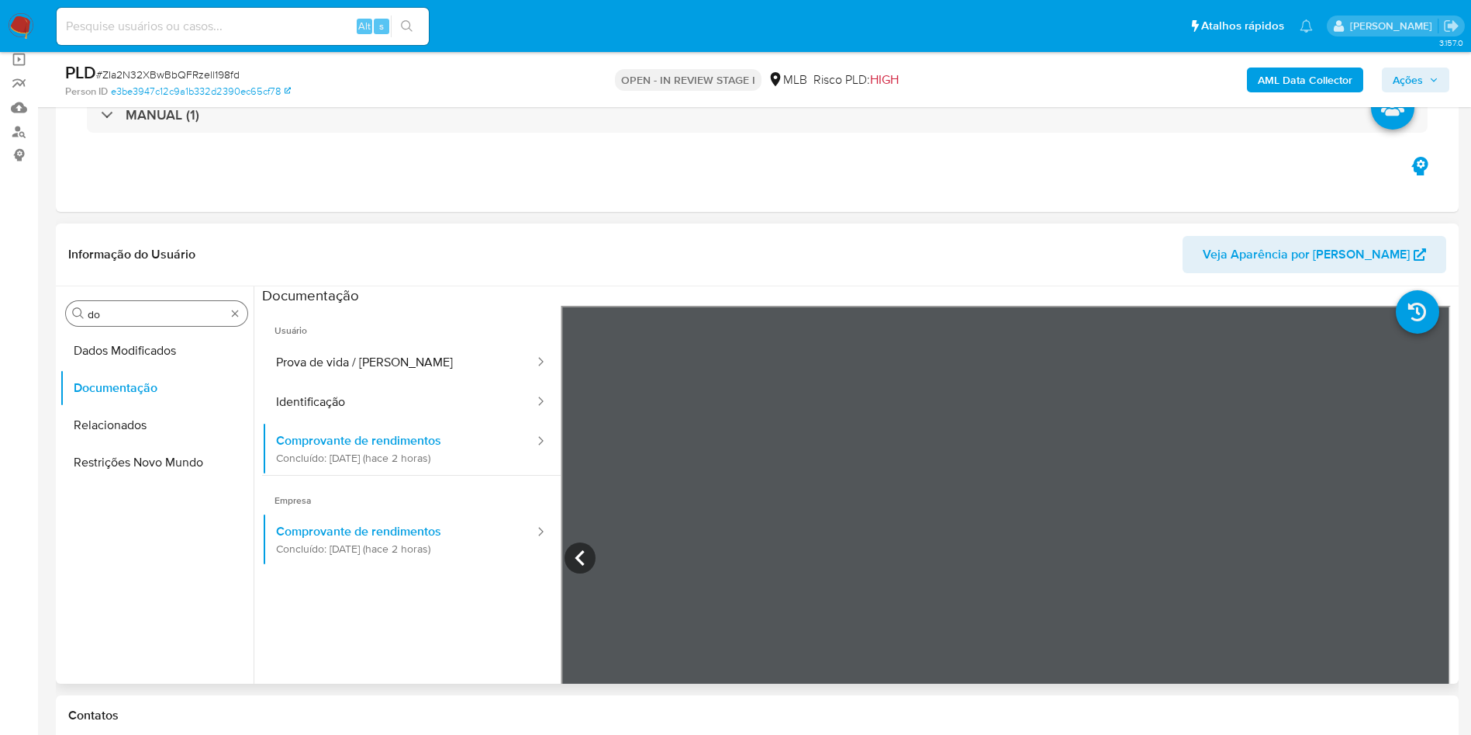
click at [153, 312] on input "do" at bounding box center [157, 314] width 138 height 14
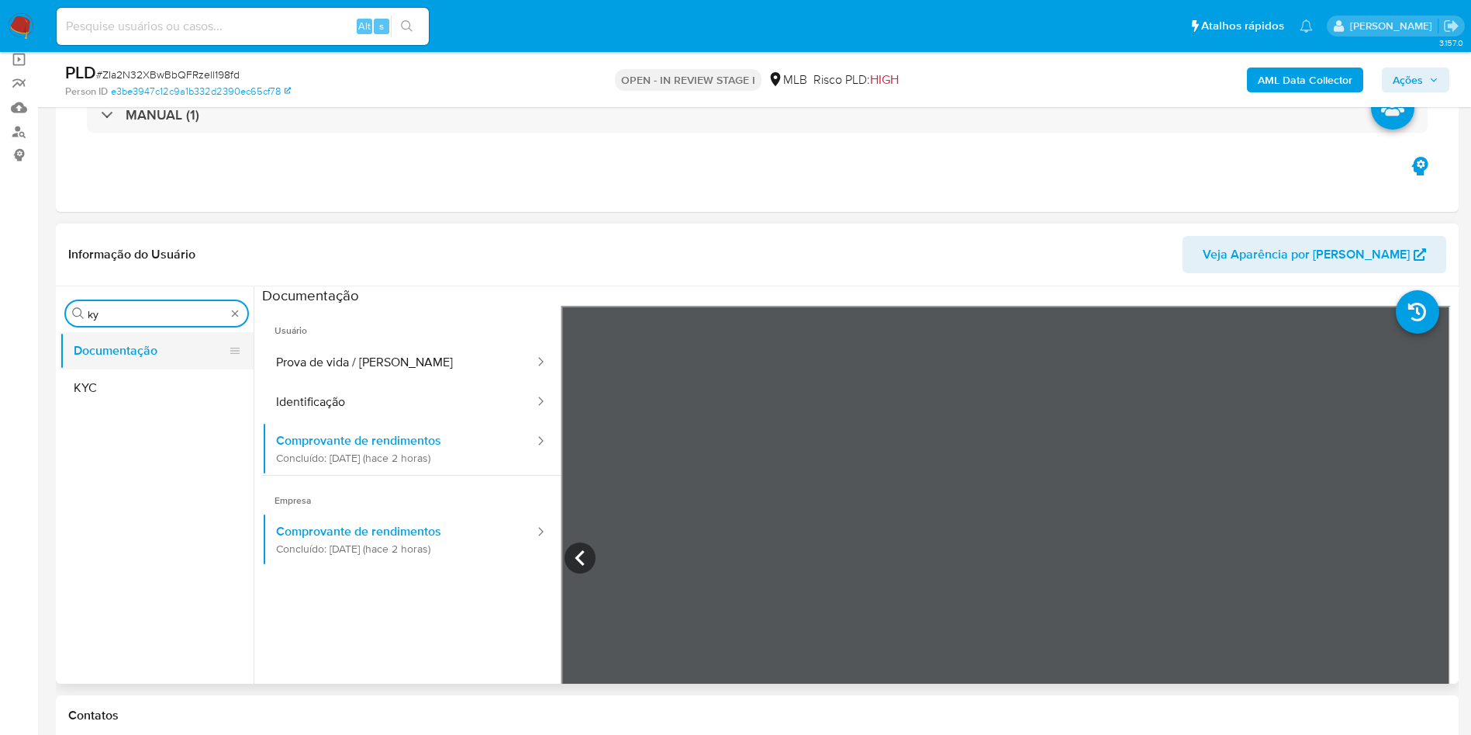
type input "ky"
click at [117, 368] on button "Documentação" at bounding box center [151, 350] width 182 height 37
click at [114, 372] on button "KYC" at bounding box center [151, 387] width 182 height 37
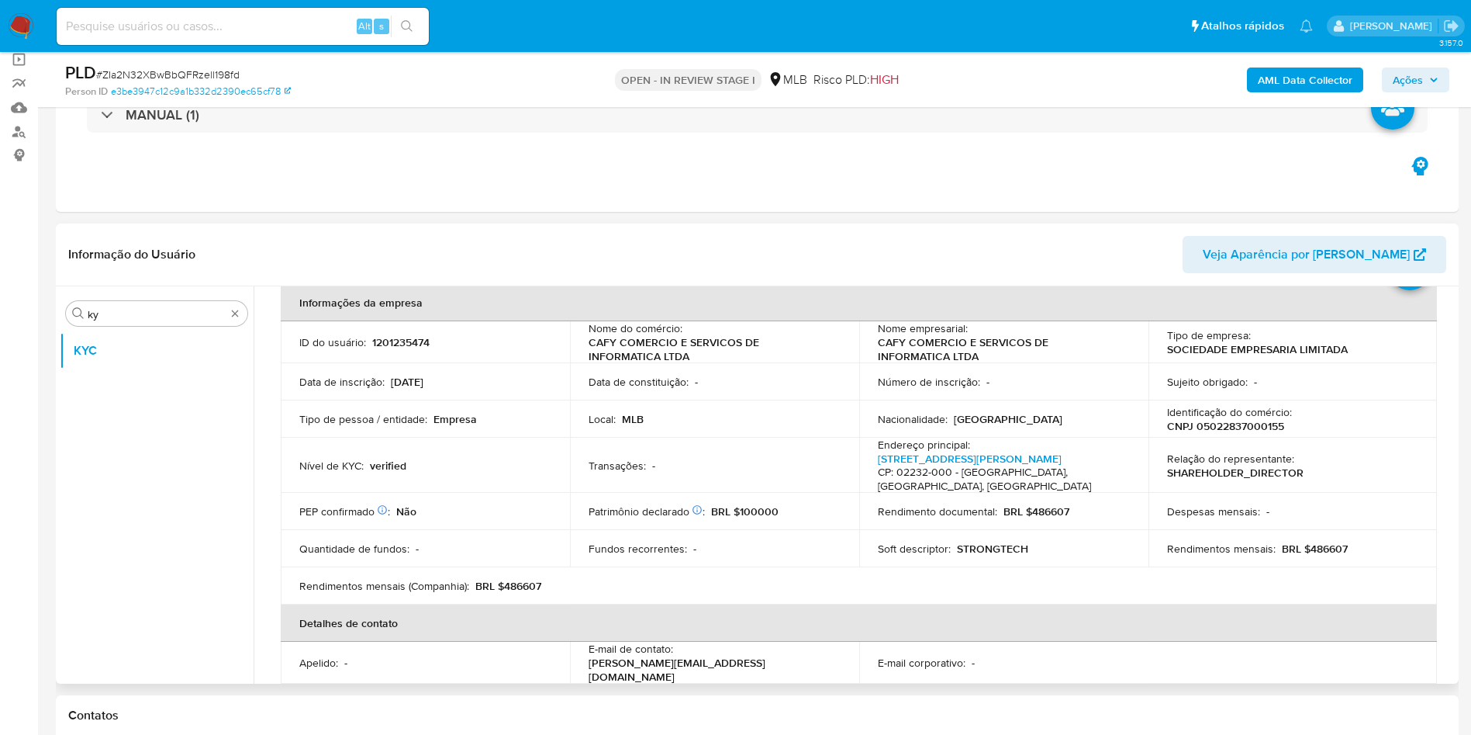
scroll to position [65, 0]
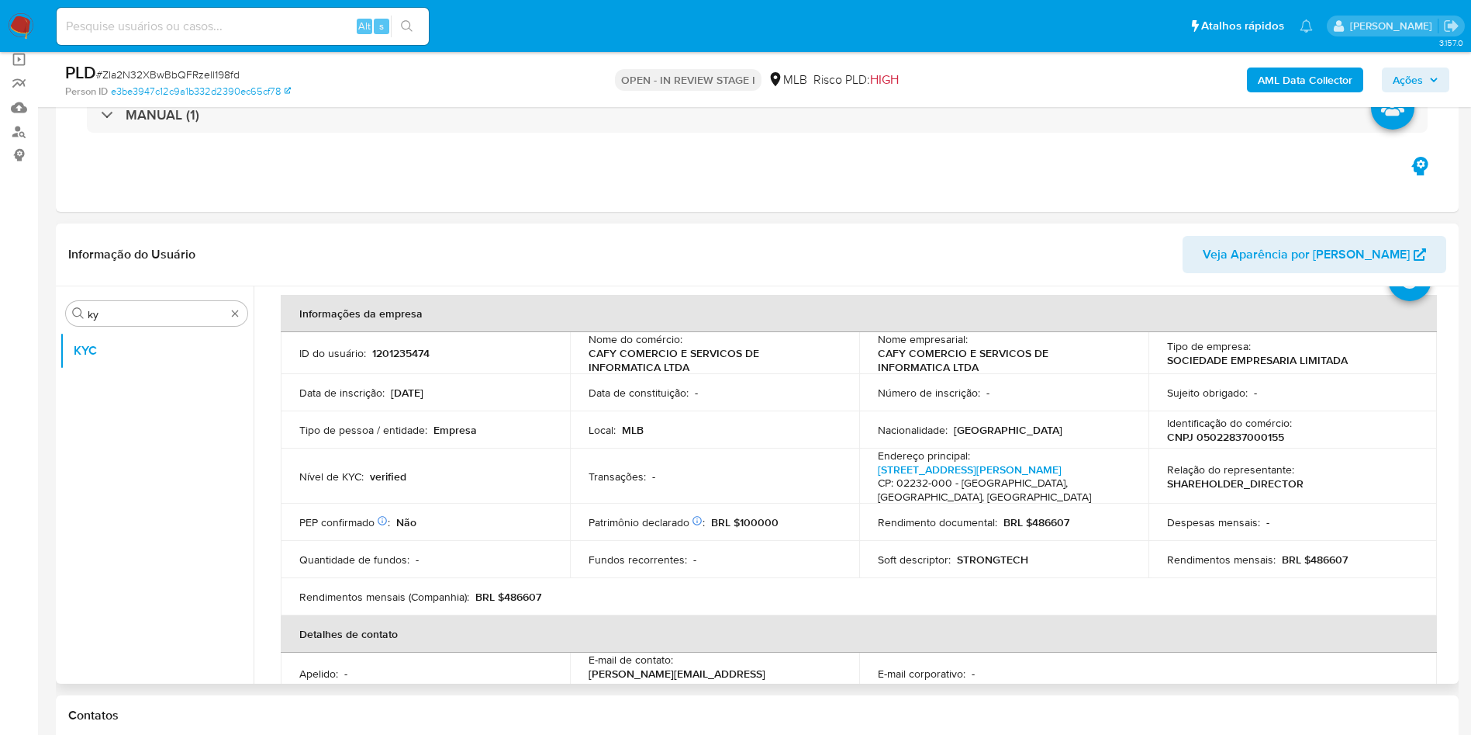
drag, startPoint x: 794, startPoint y: 499, endPoint x: 867, endPoint y: 505, distance: 73.2
click at [794, 503] on td "Patrimônio declarado Conformado por Investimentos financeiros Não Bens imóveis …" at bounding box center [714, 521] width 289 height 37
click at [1310, 552] on p "BRL $486607" at bounding box center [1315, 559] width 66 height 14
copy p "486607"
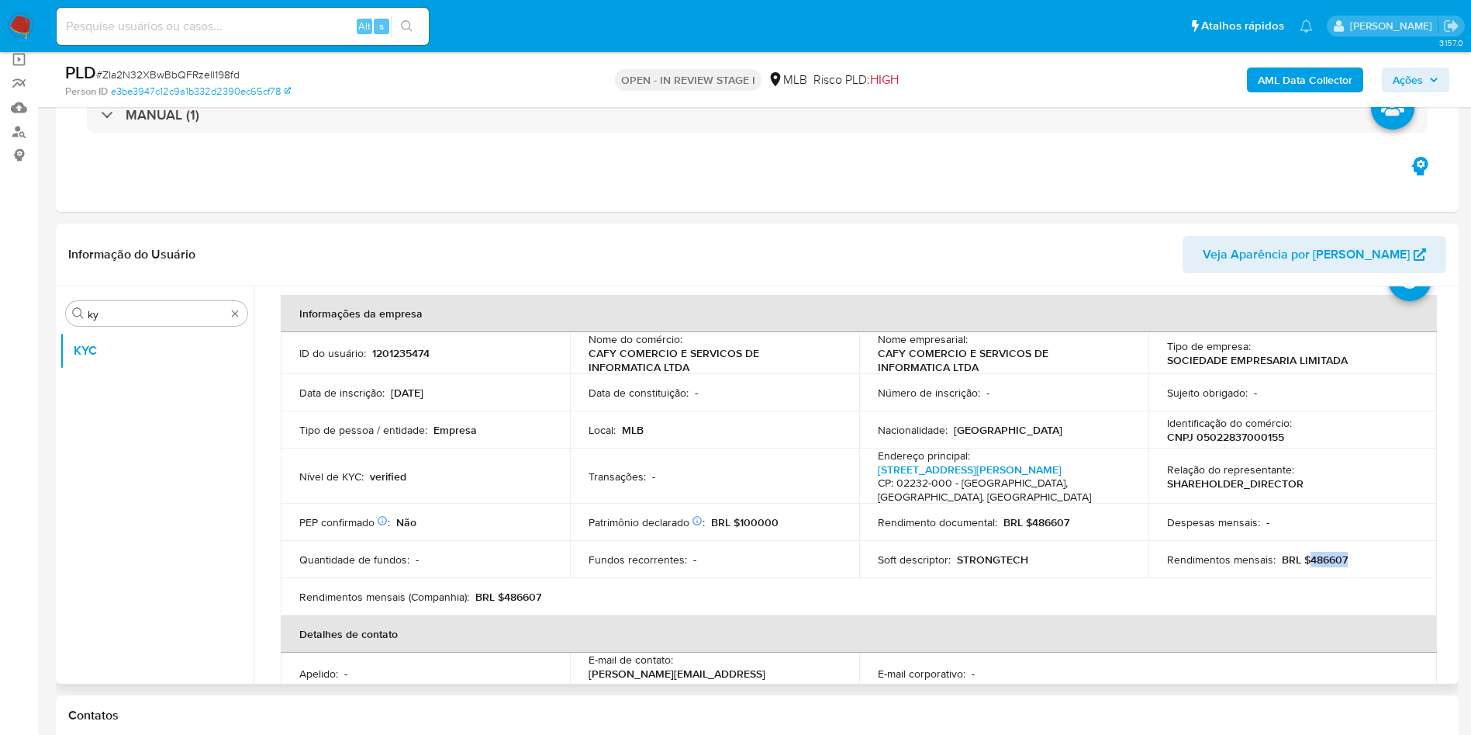
drag, startPoint x: 897, startPoint y: 264, endPoint x: 897, endPoint y: 278, distance: 13.2
click at [897, 264] on header "Informação do Usuário Veja Aparência por Pessoa" at bounding box center [757, 254] width 1378 height 37
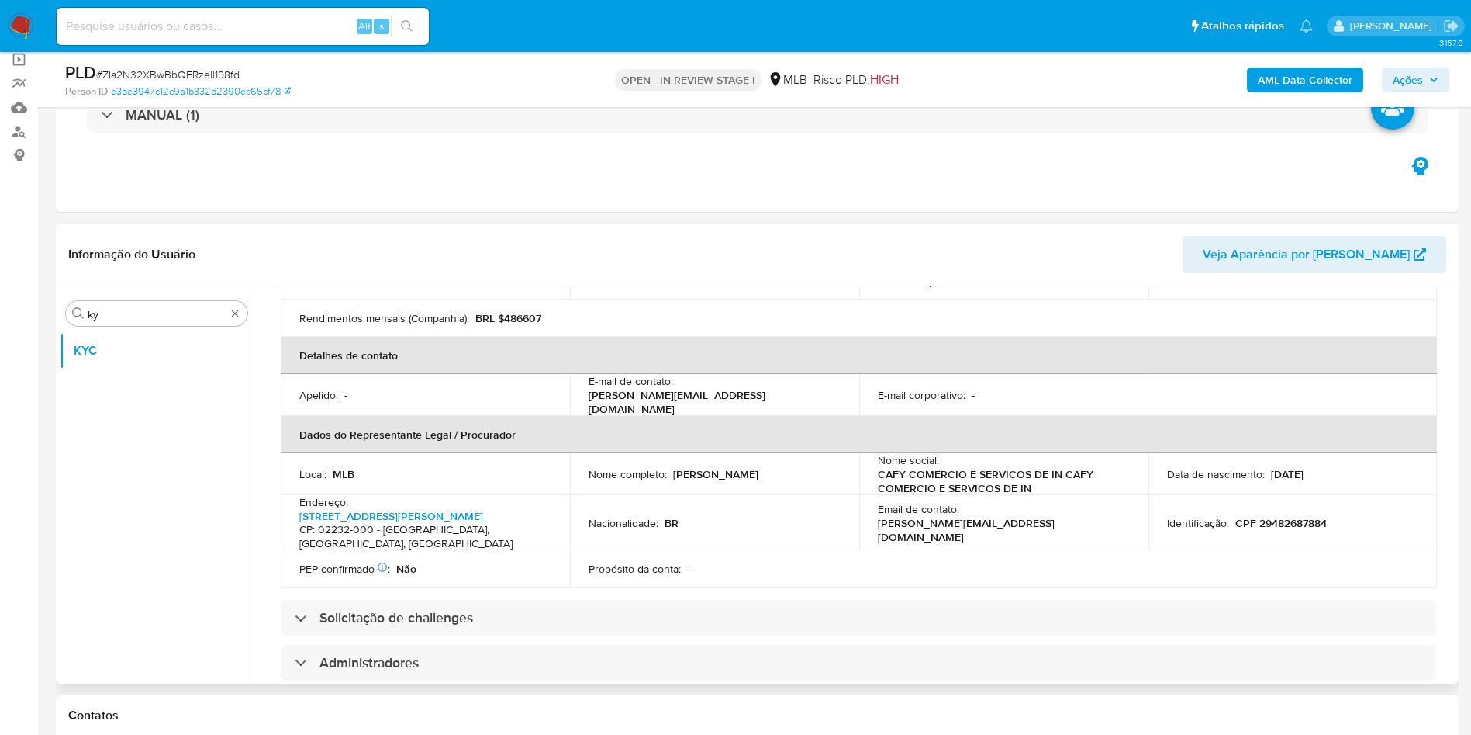
scroll to position [414, 0]
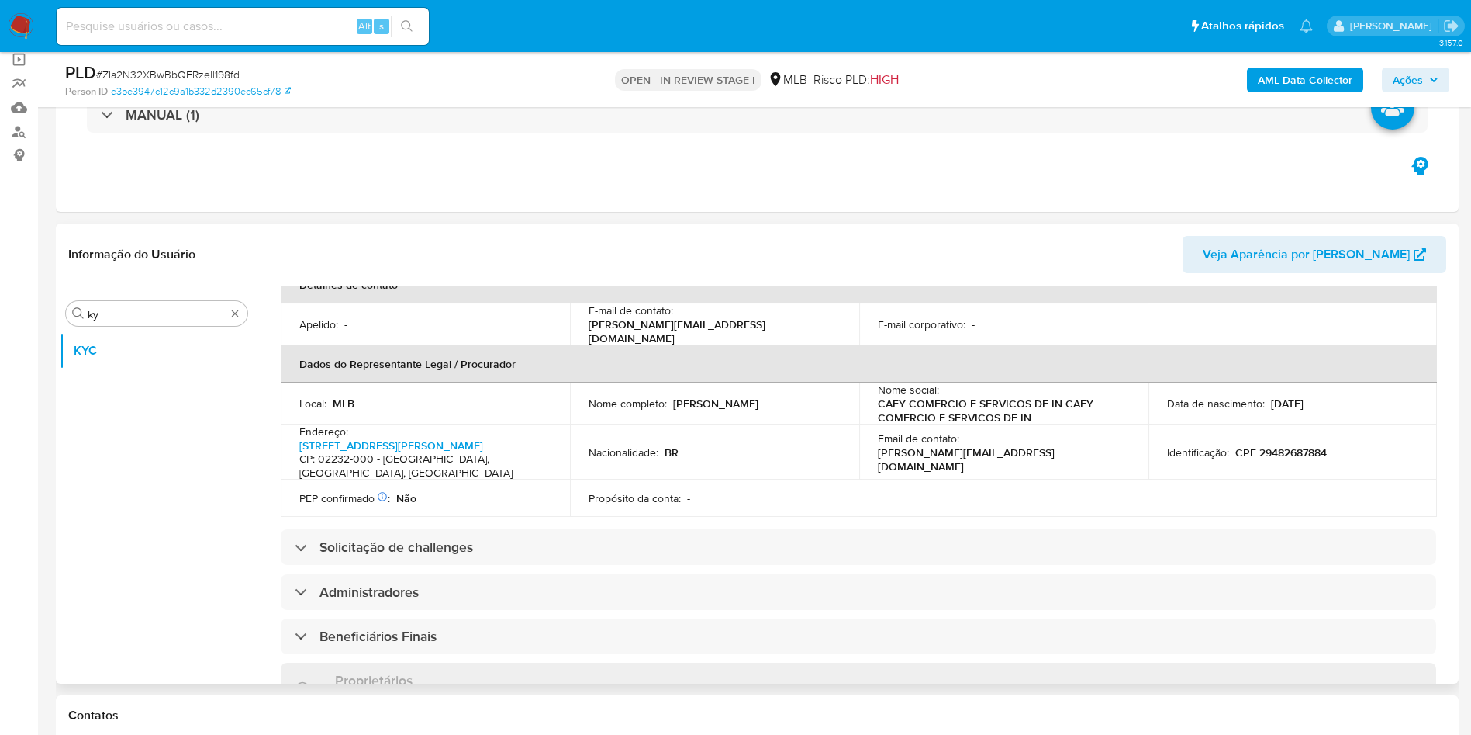
click at [727, 488] on div "Informações da empresa ID do usuário : 1201235474 Nome do comércio : CAFY COMER…" at bounding box center [859, 564] width 1156 height 1237
click at [727, 489] on div "Informações da empresa ID do usuário : 1201235474 Nome do comércio : CAFY COMER…" at bounding box center [859, 564] width 1156 height 1237
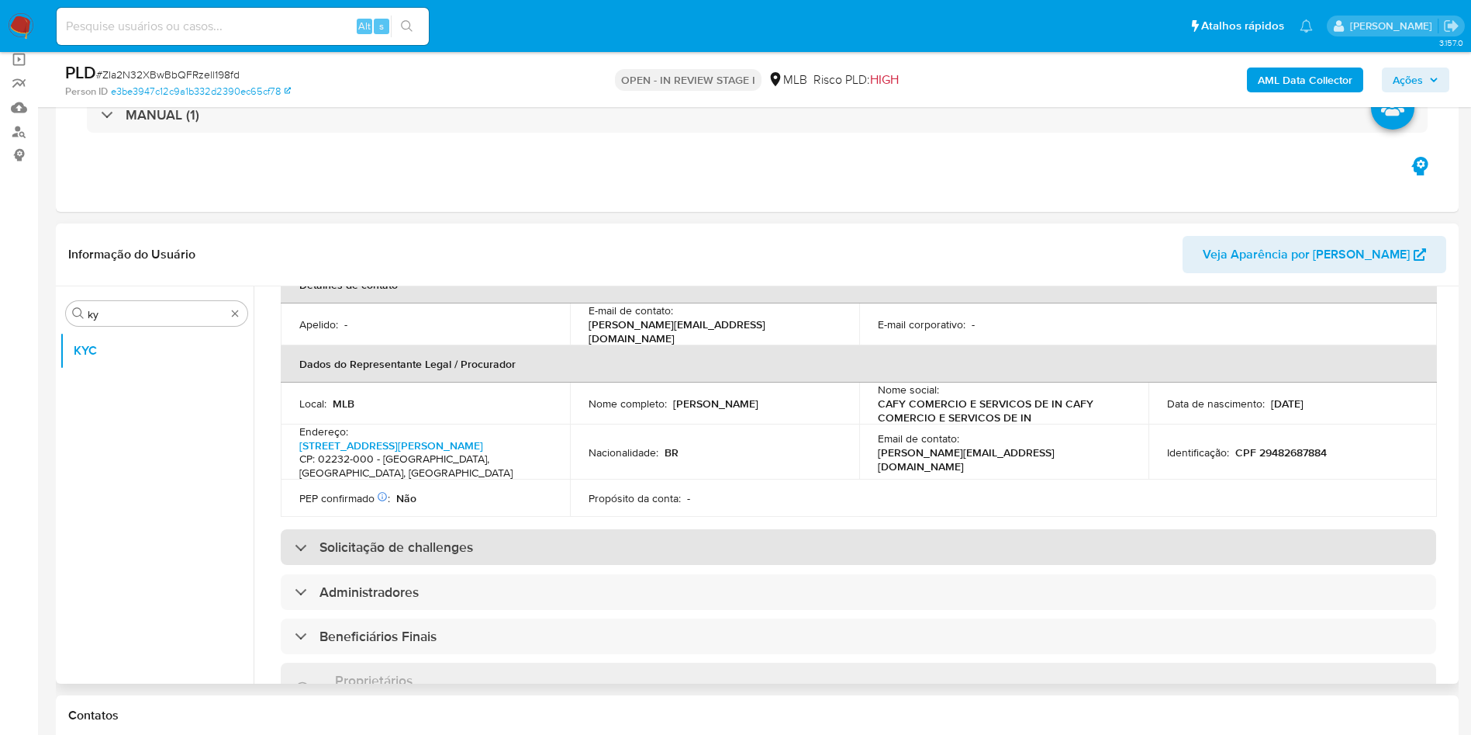
click at [744, 529] on div "Solicitação de challenges" at bounding box center [859, 547] width 1156 height 36
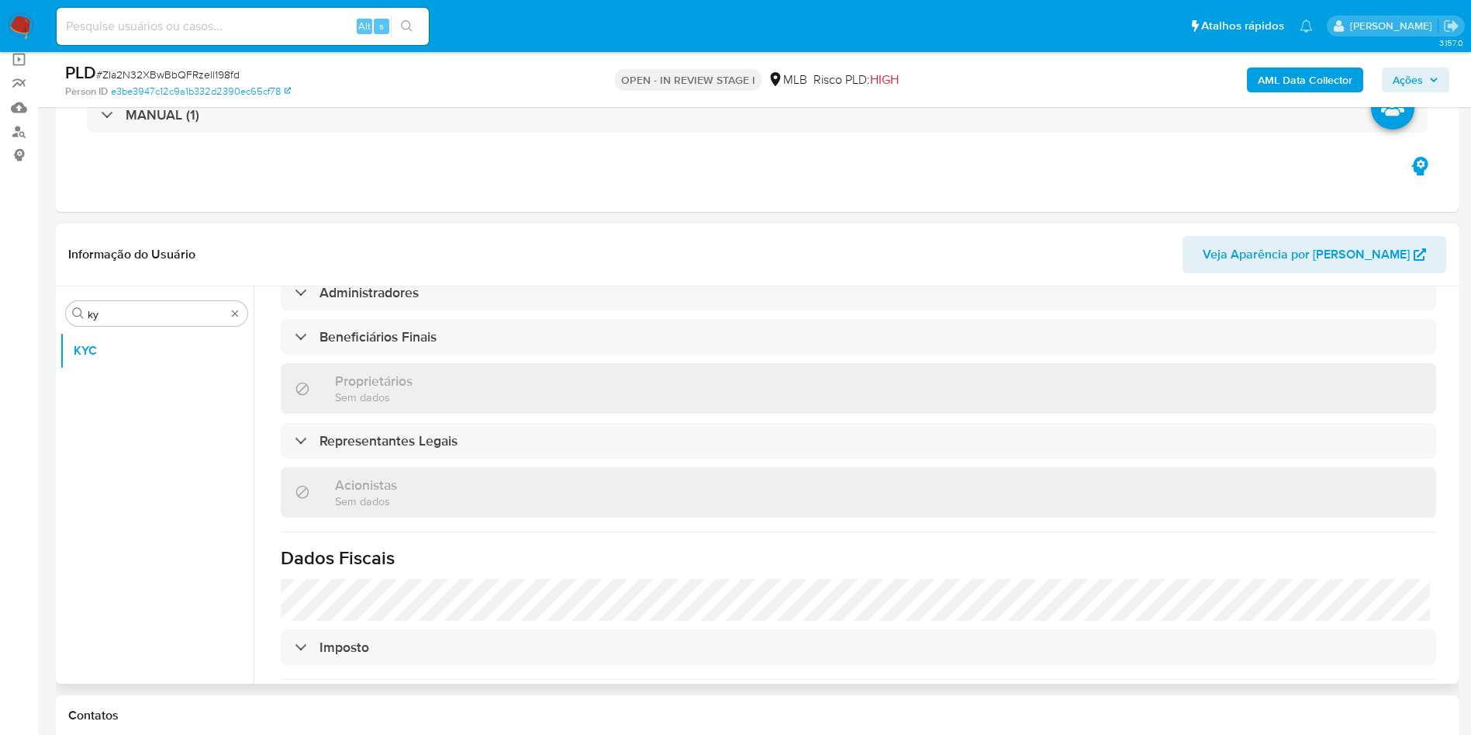
scroll to position [1020, 0]
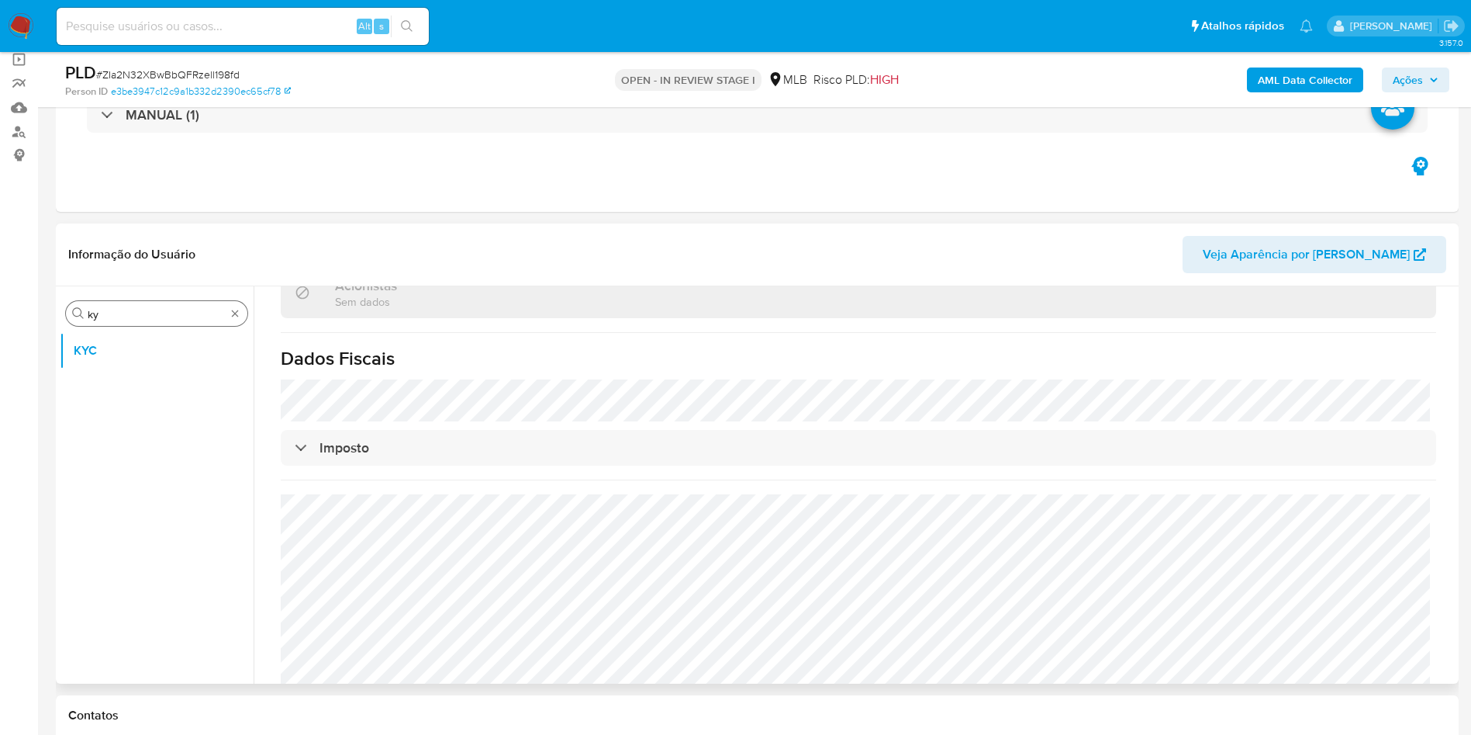
click at [169, 312] on input "ky" at bounding box center [157, 314] width 138 height 14
click at [169, 311] on input "ky" at bounding box center [157, 314] width 138 height 14
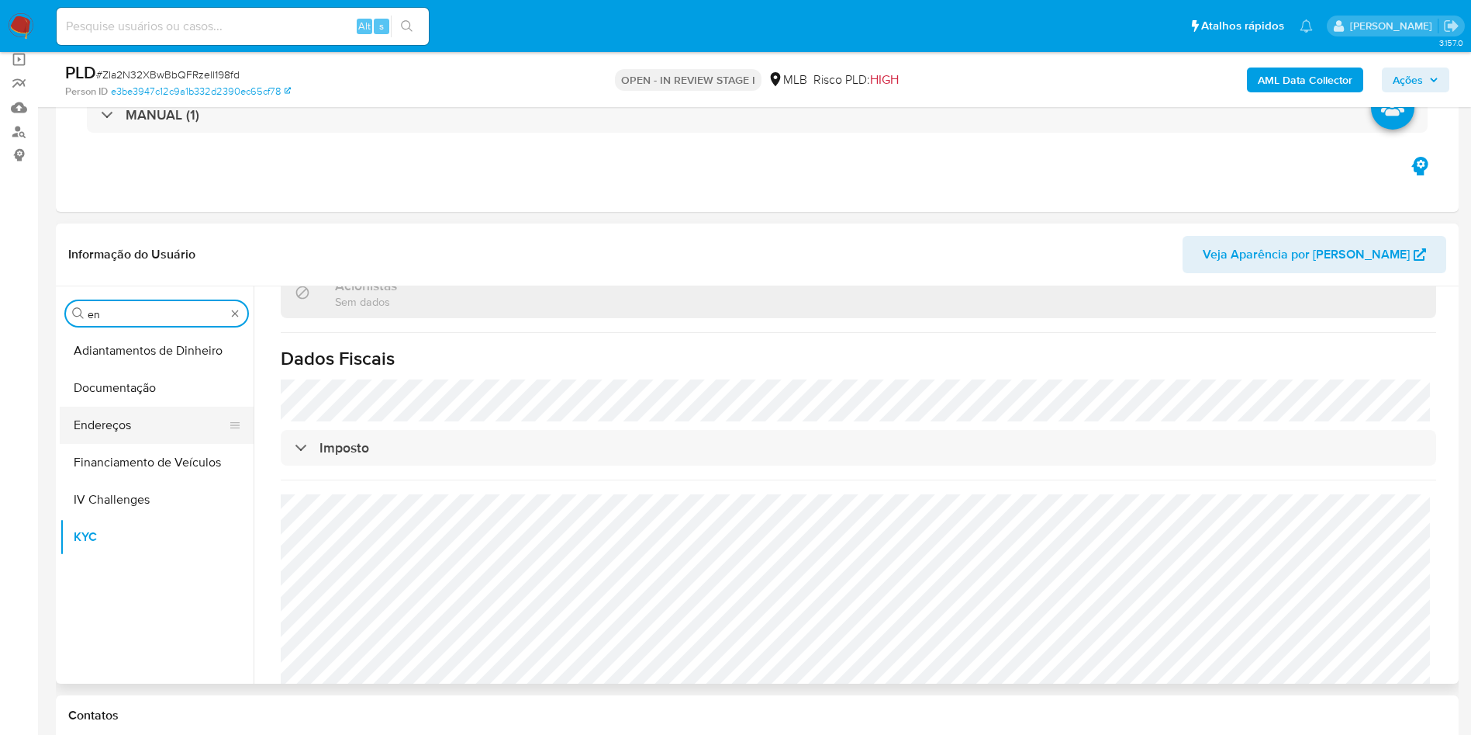
type input "en"
click at [130, 424] on button "Endereços" at bounding box center [151, 424] width 182 height 37
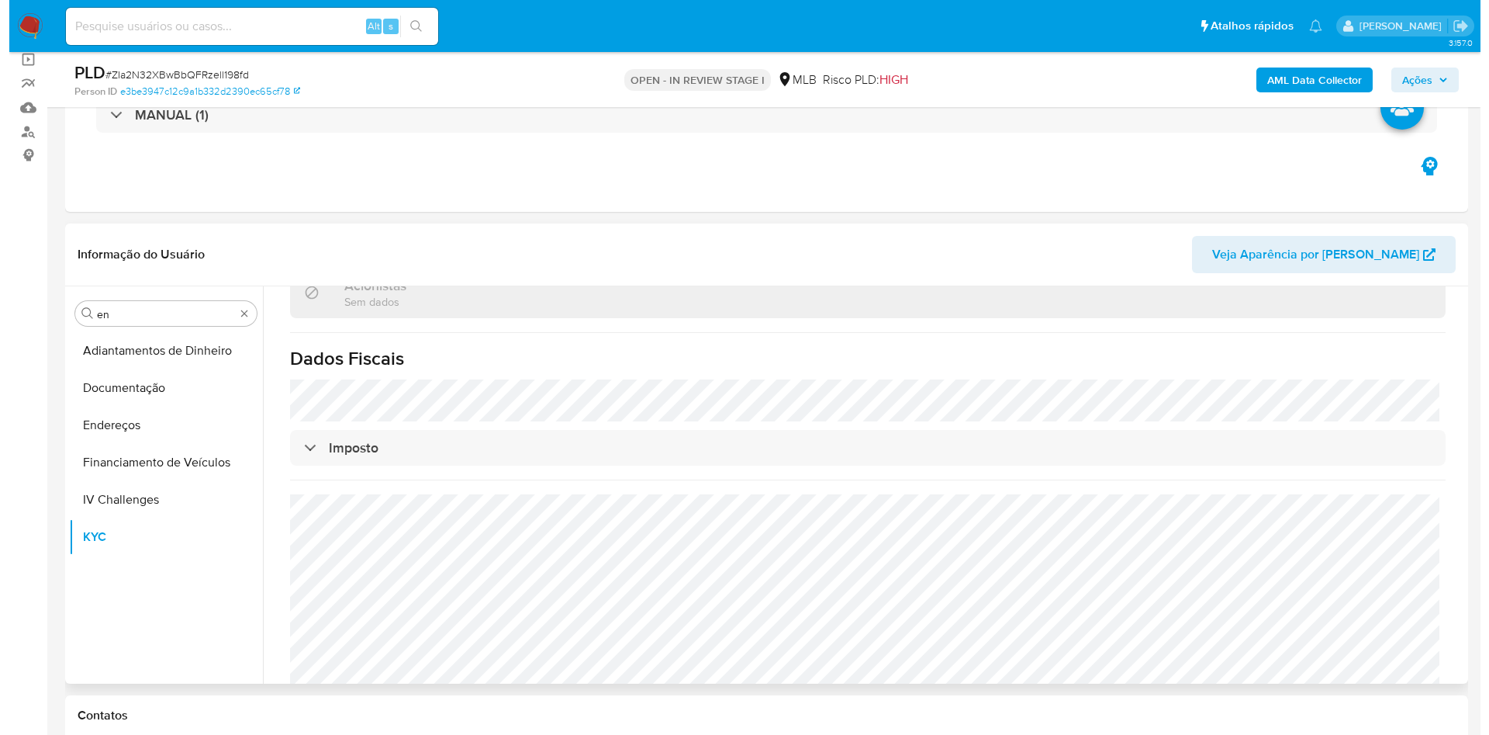
scroll to position [0, 0]
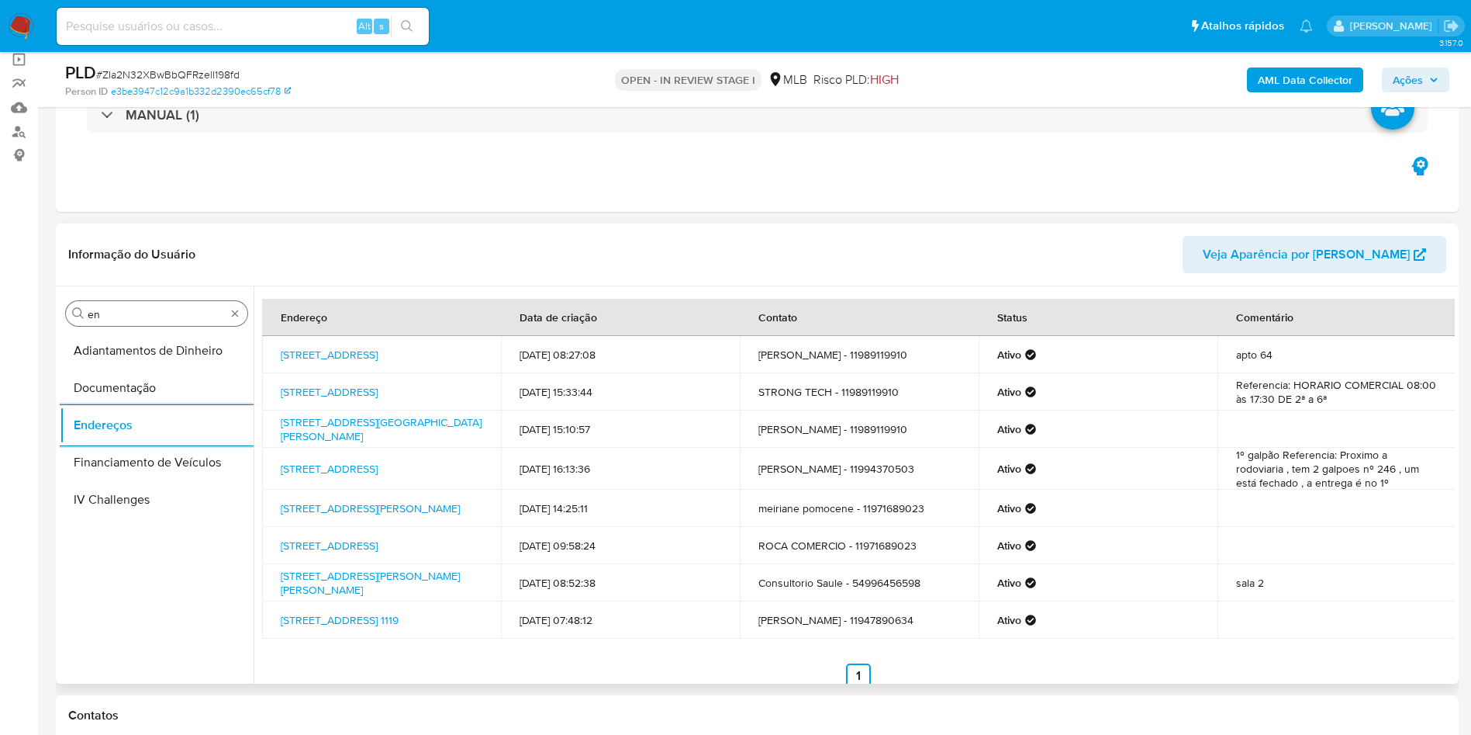
click at [133, 308] on input "en" at bounding box center [157, 314] width 138 height 14
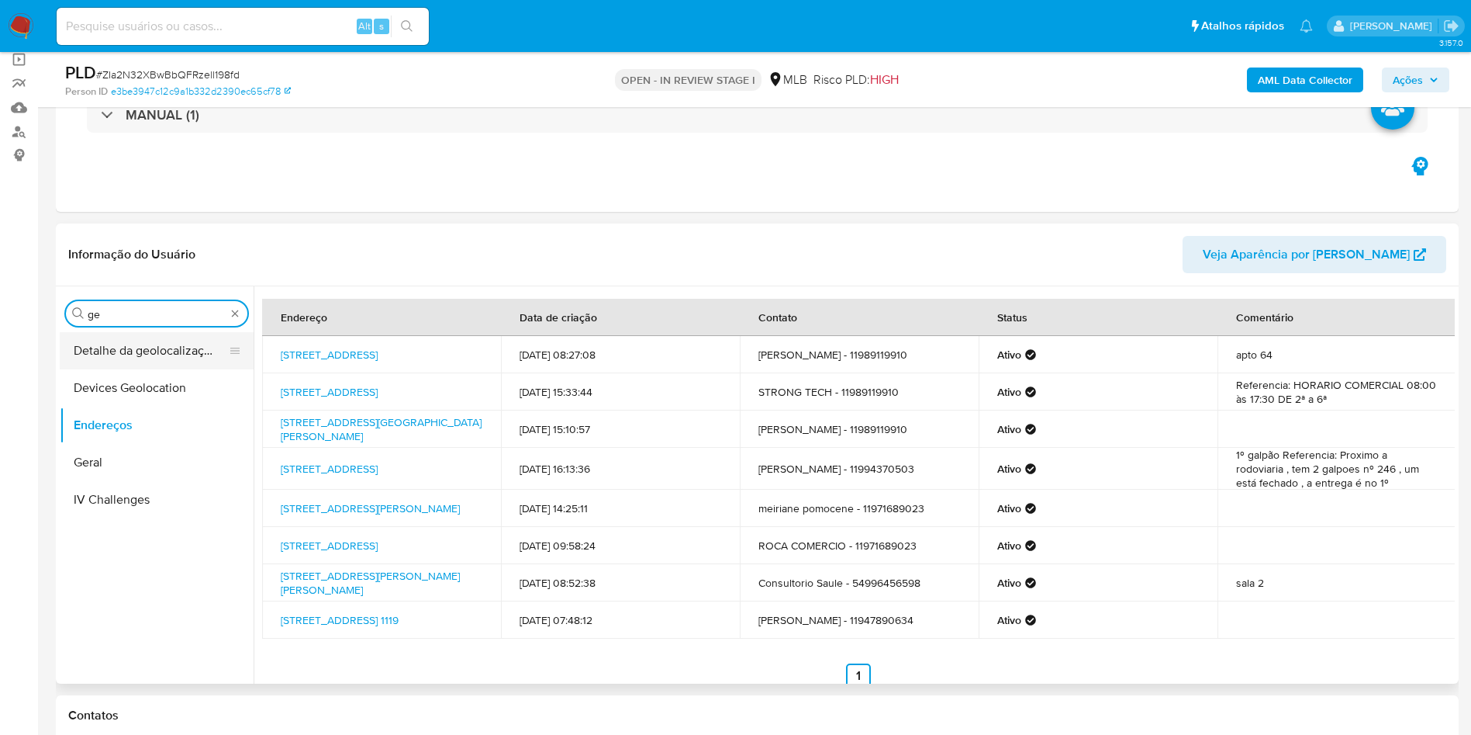
type input "ge"
click at [103, 353] on button "Detalhe da geolocalização" at bounding box center [151, 350] width 182 height 37
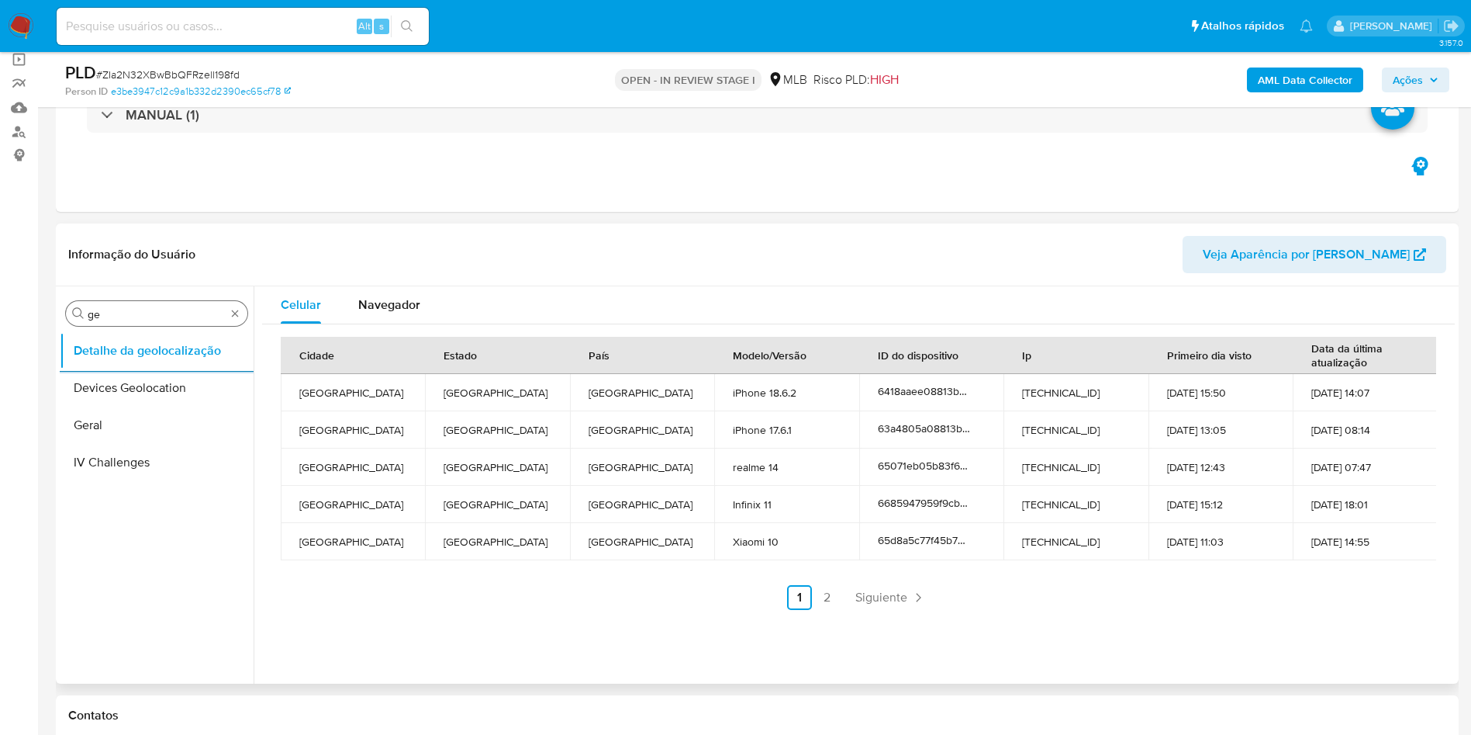
click at [127, 319] on input "ge" at bounding box center [157, 314] width 138 height 14
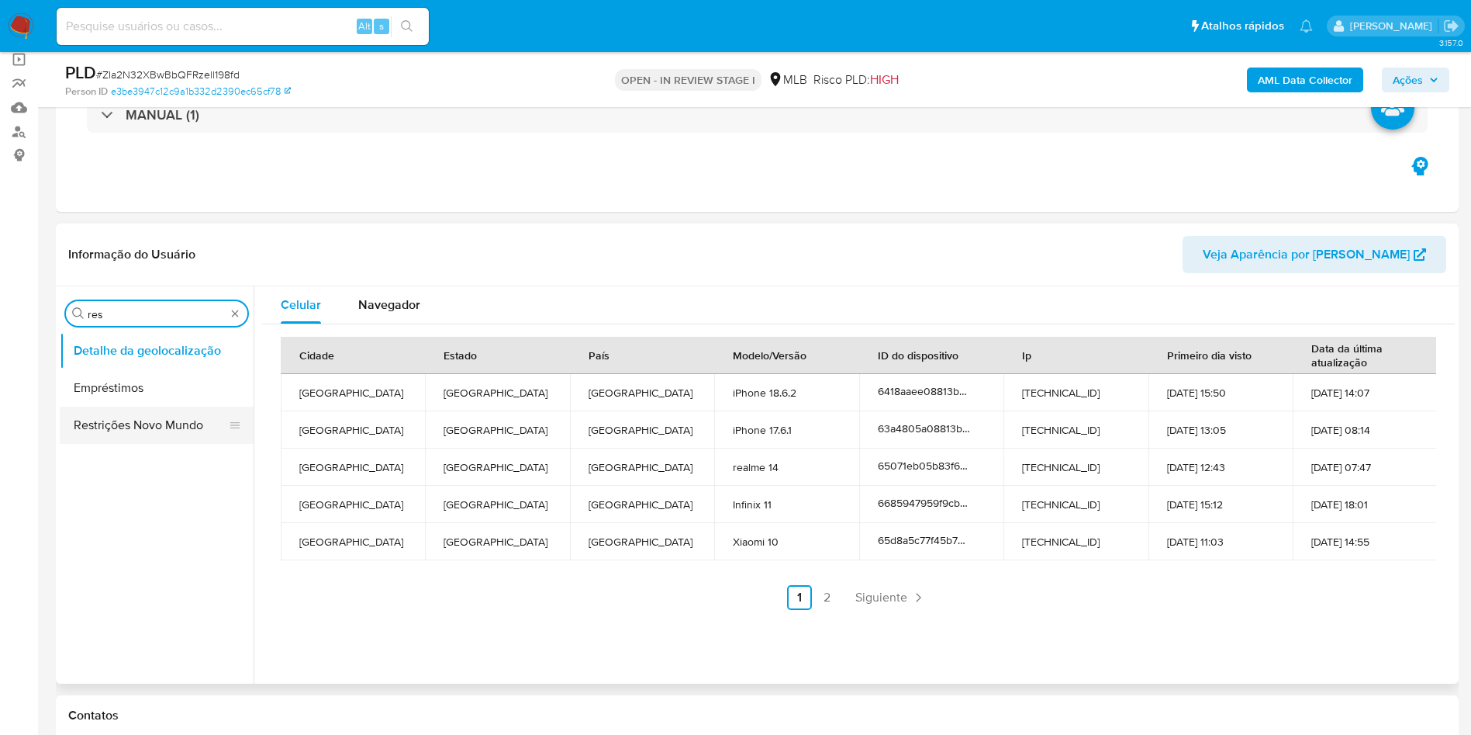
type input "res"
click at [140, 433] on button "Restrições Novo Mundo" at bounding box center [151, 424] width 182 height 37
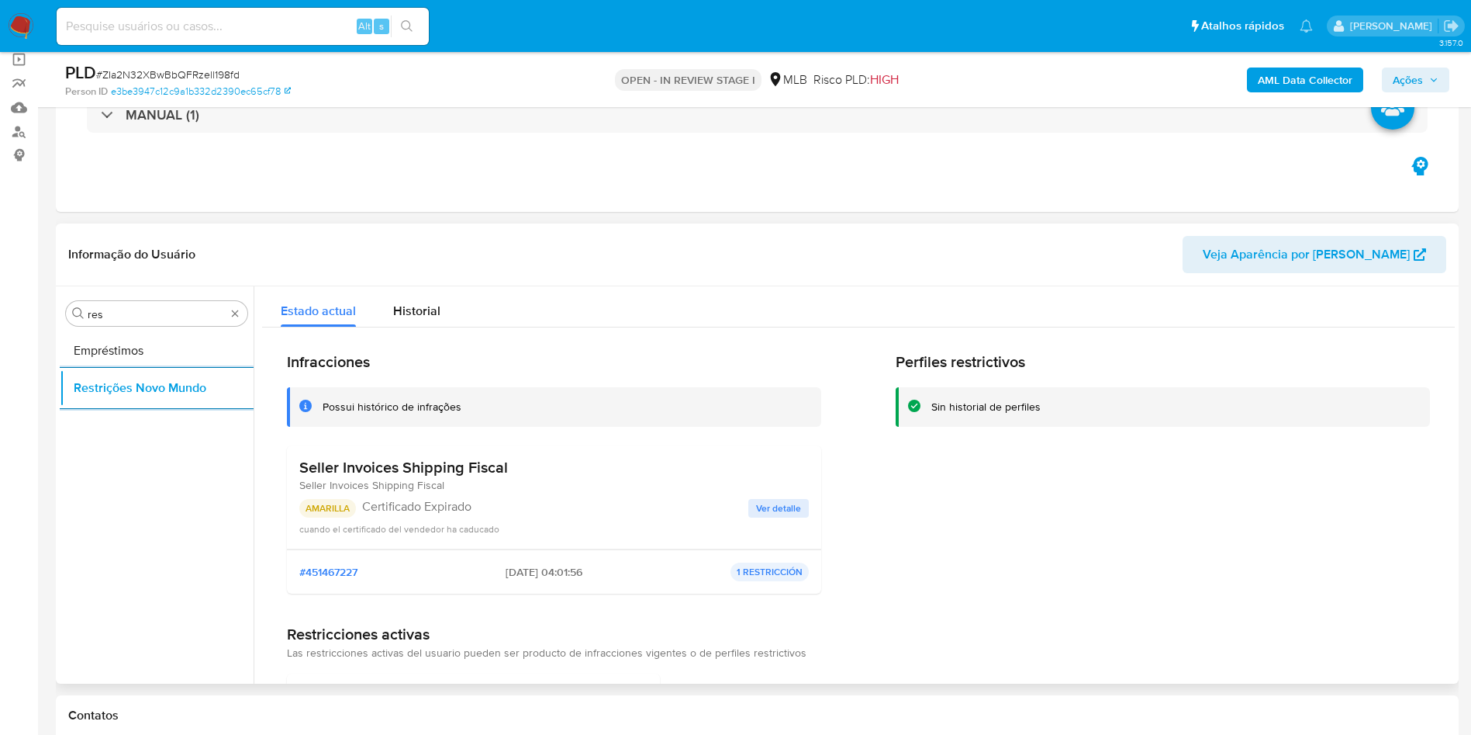
click at [379, 458] on h3 "Seller Invoices Shipping Fiscal" at bounding box center [403, 467] width 209 height 19
click at [438, 507] on p "Certificado Expirado" at bounding box center [555, 507] width 386 height 16
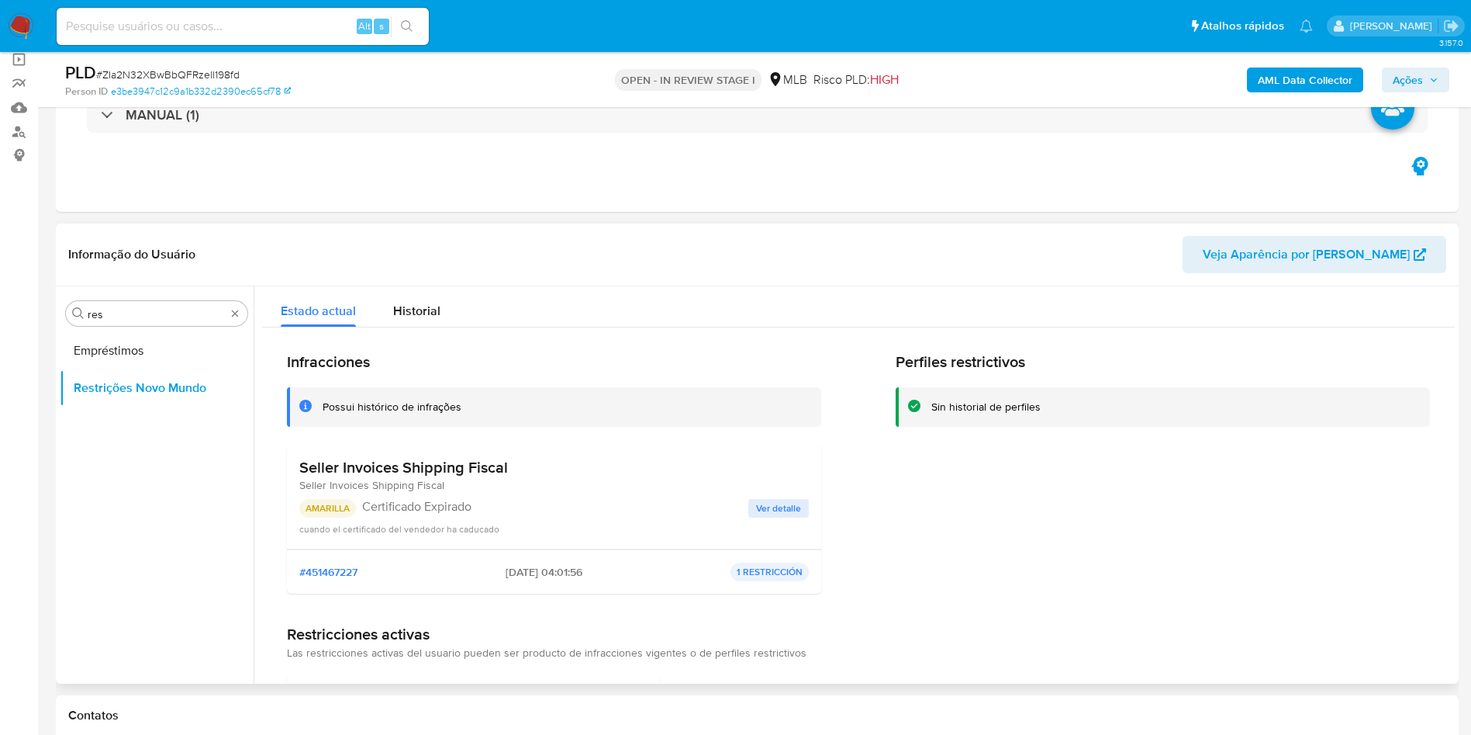
click at [438, 507] on p "Certificado Expirado" at bounding box center [555, 507] width 386 height 16
click at [768, 513] on span "Ver detalle" at bounding box center [778, 508] width 45 height 16
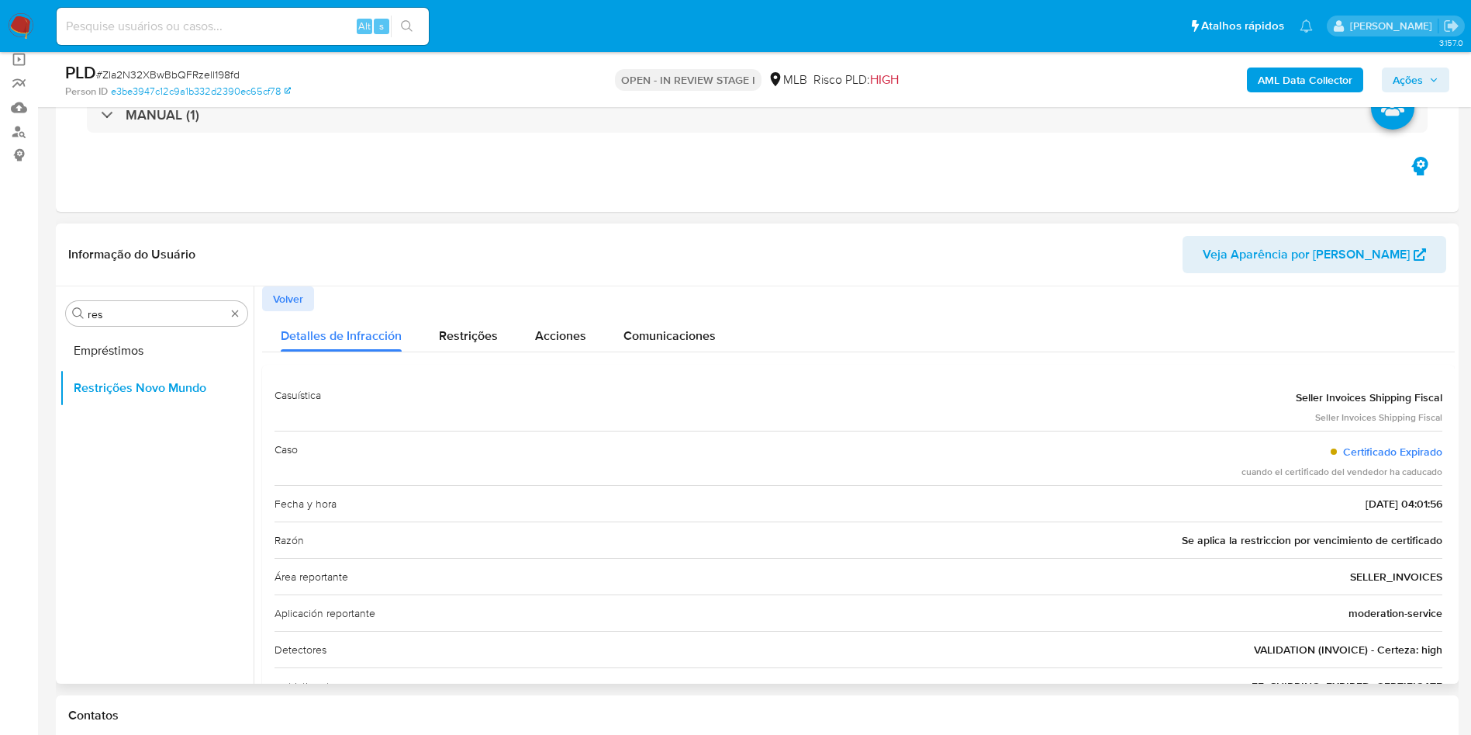
click at [1277, 555] on div "Razón Se aplica la restriccion por vencimiento de certificado" at bounding box center [859, 539] width 1168 height 36
click at [1272, 543] on span "Se aplica la restriccion por vencimiento de certificado" at bounding box center [1312, 540] width 261 height 16
click at [821, 475] on div "Caso Certificado Expirado cuando el certificado del vendedor ha caducado" at bounding box center [859, 457] width 1168 height 54
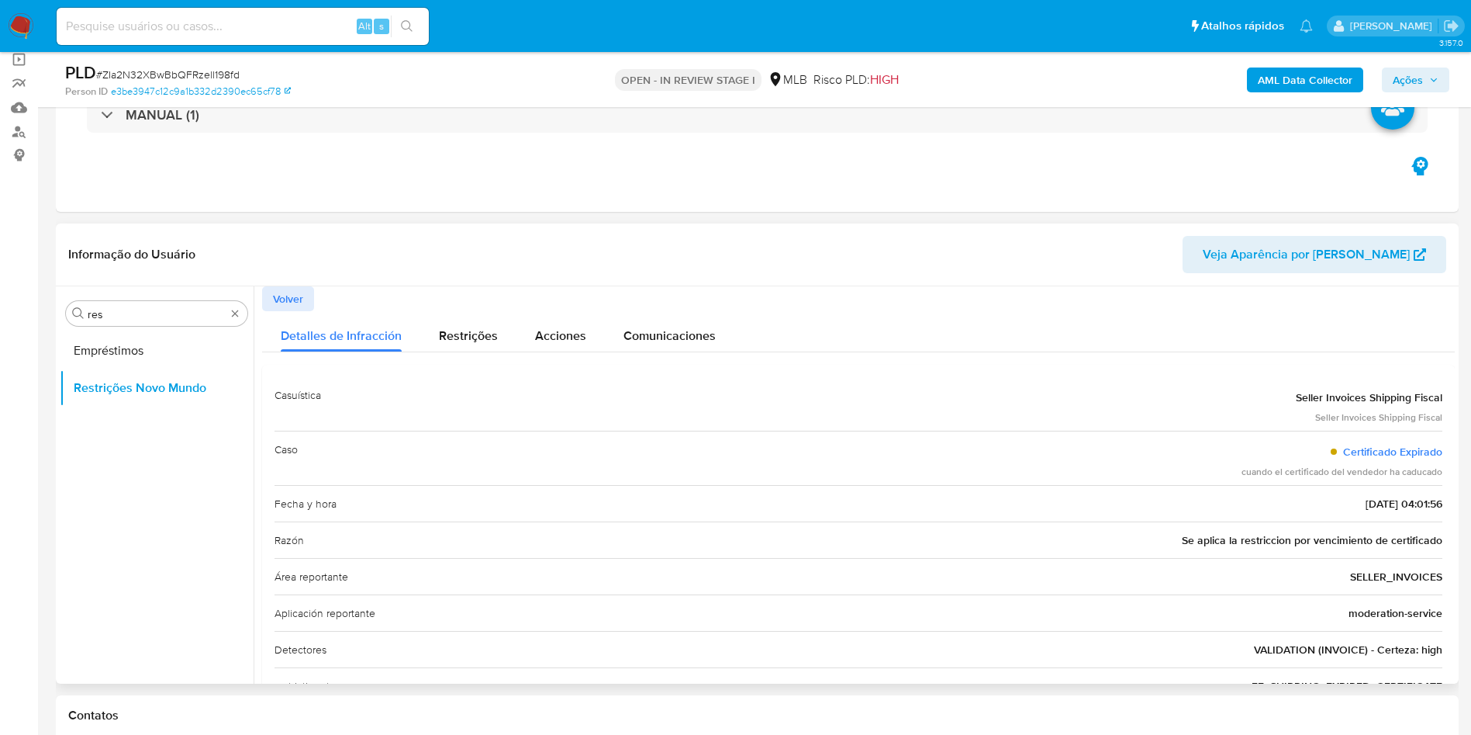
click at [149, 291] on div "Procurar res Empréstimos Restrições Novo Mundo" at bounding box center [157, 486] width 194 height 395
click at [157, 306] on div "Procurar res" at bounding box center [157, 313] width 182 height 25
click at [142, 308] on input "res" at bounding box center [157, 314] width 138 height 14
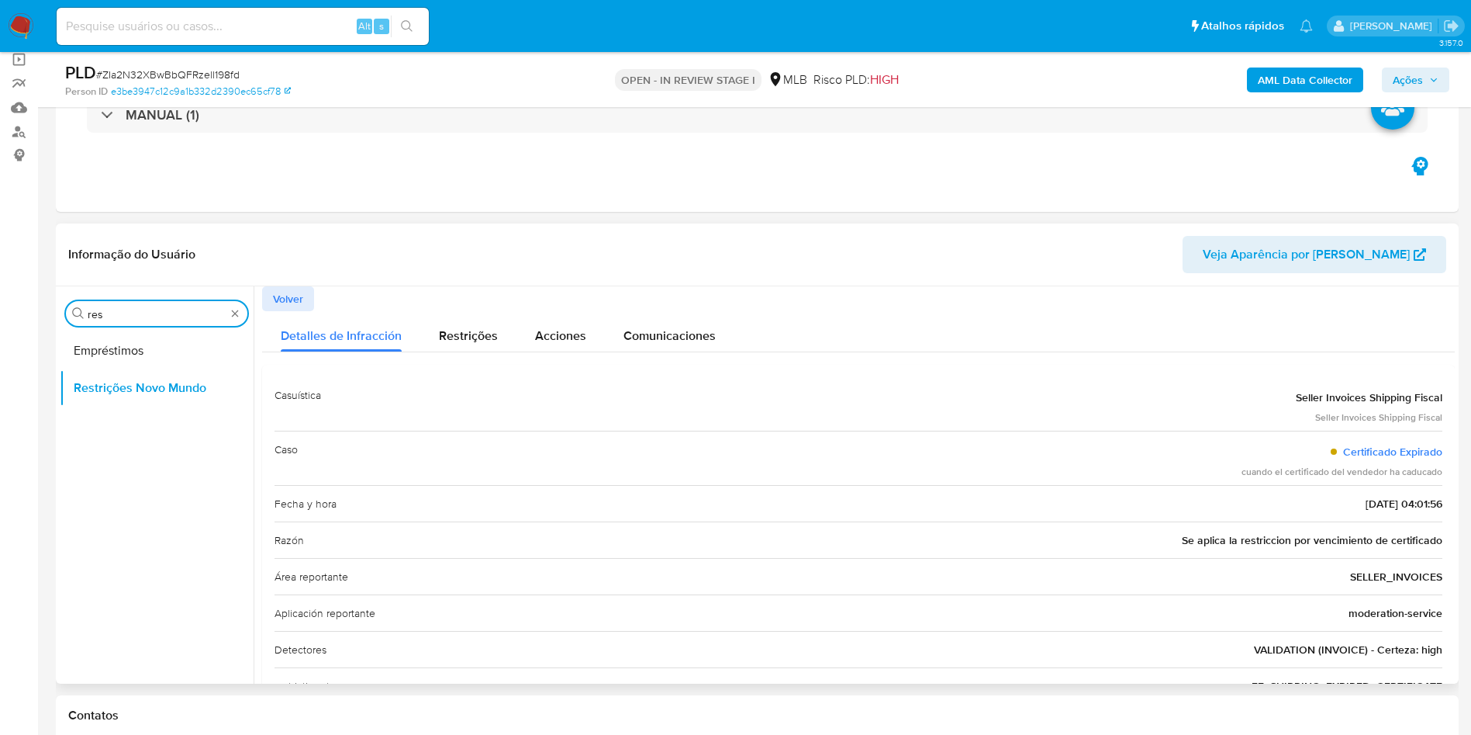
click at [142, 308] on input "res" at bounding box center [157, 314] width 138 height 14
type input "po"
click at [120, 330] on div "Procurar po Dispositivos Point Restrições Novo Mundo" at bounding box center [157, 486] width 194 height 395
click at [140, 341] on button "Dispositivos Point" at bounding box center [151, 350] width 182 height 37
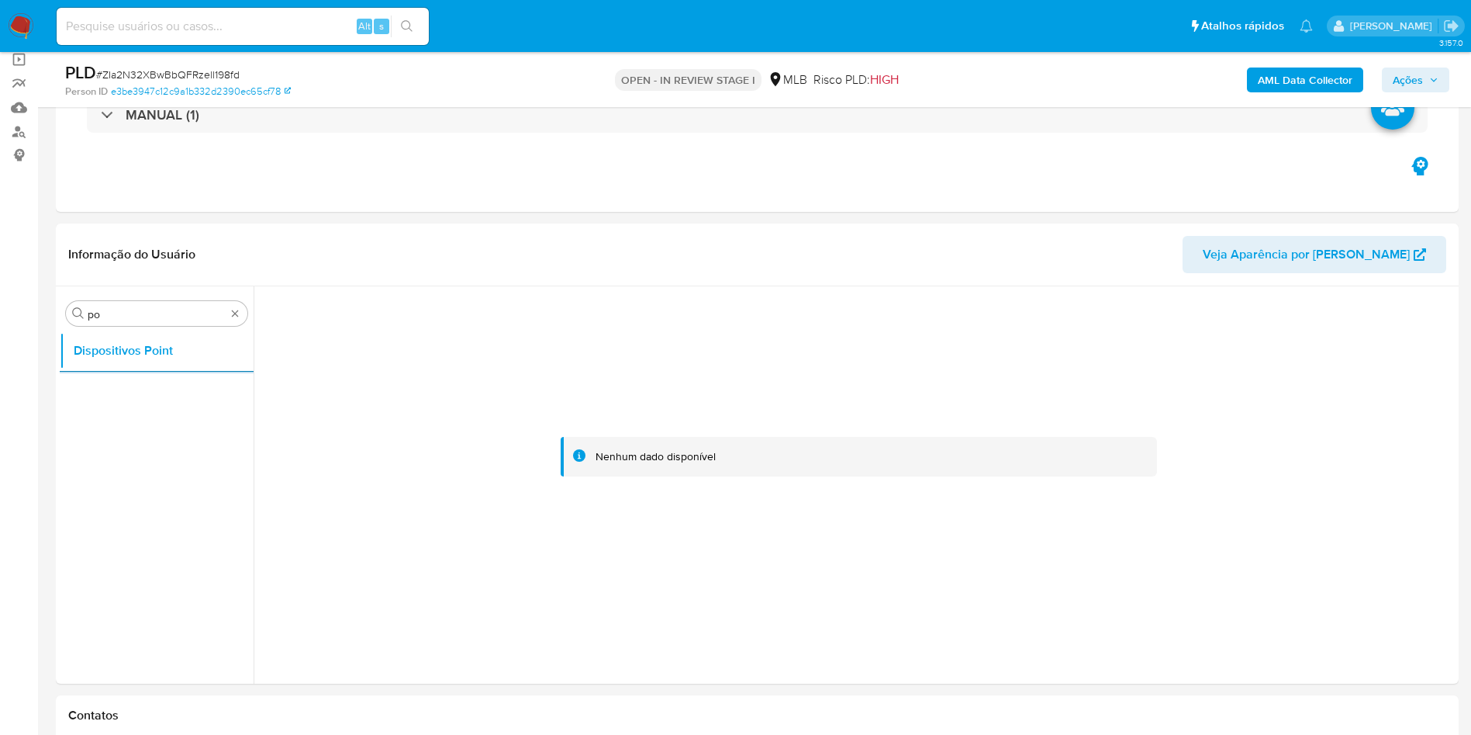
click at [1309, 86] on b "AML Data Collector" at bounding box center [1305, 79] width 95 height 25
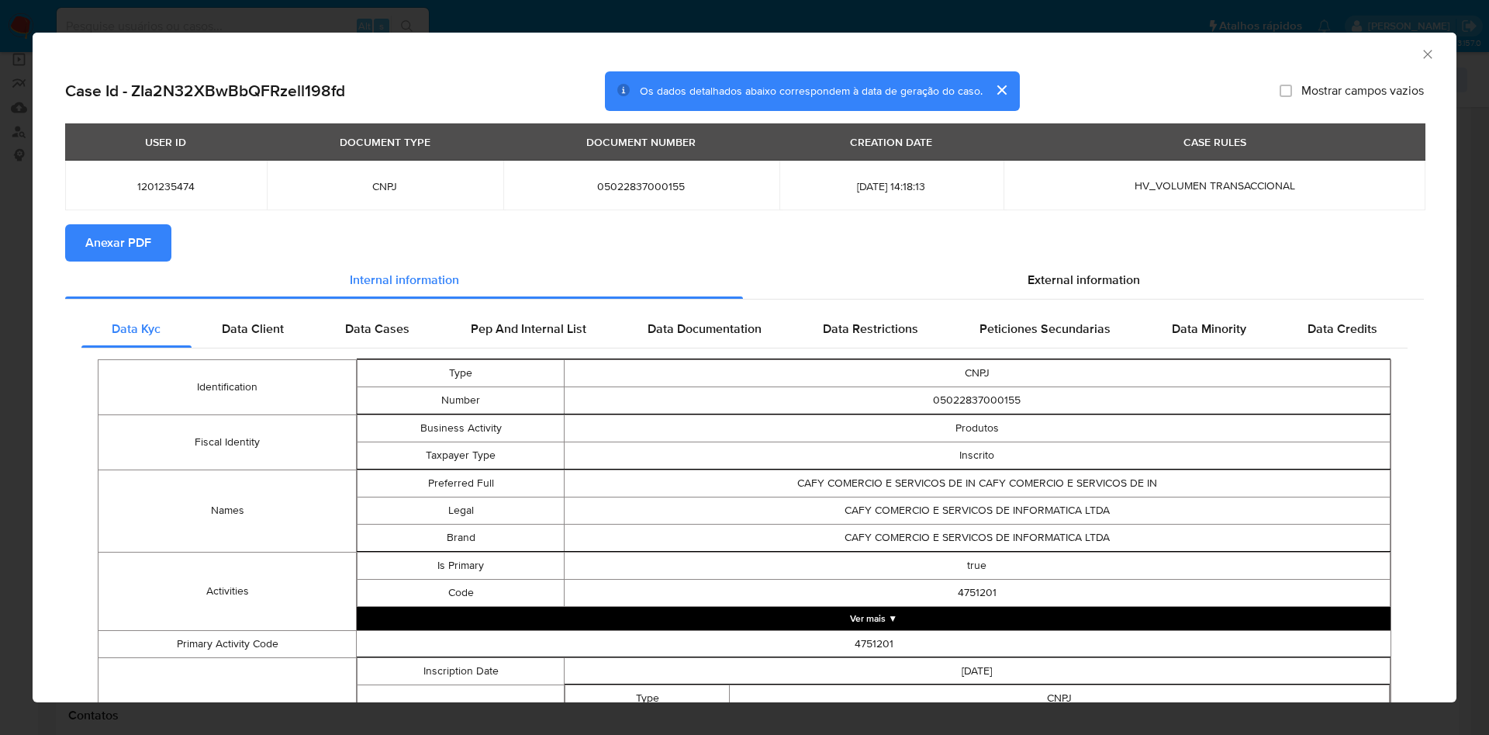
click at [129, 247] on span "Anexar PDF" at bounding box center [118, 243] width 66 height 34
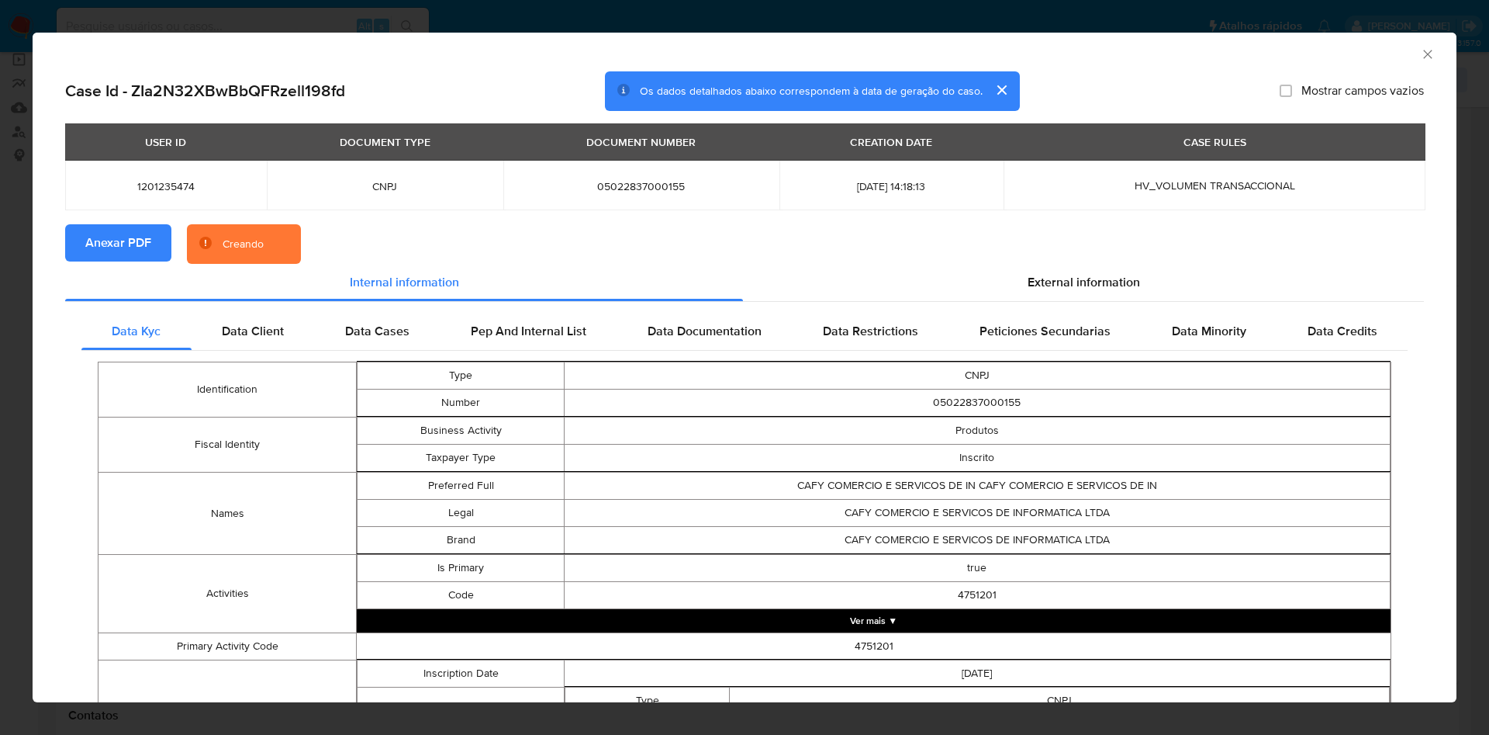
click at [987, 259] on section "Anexar PDF Creando" at bounding box center [744, 244] width 1359 height 40
click at [1044, 299] on div "External information" at bounding box center [1083, 282] width 681 height 37
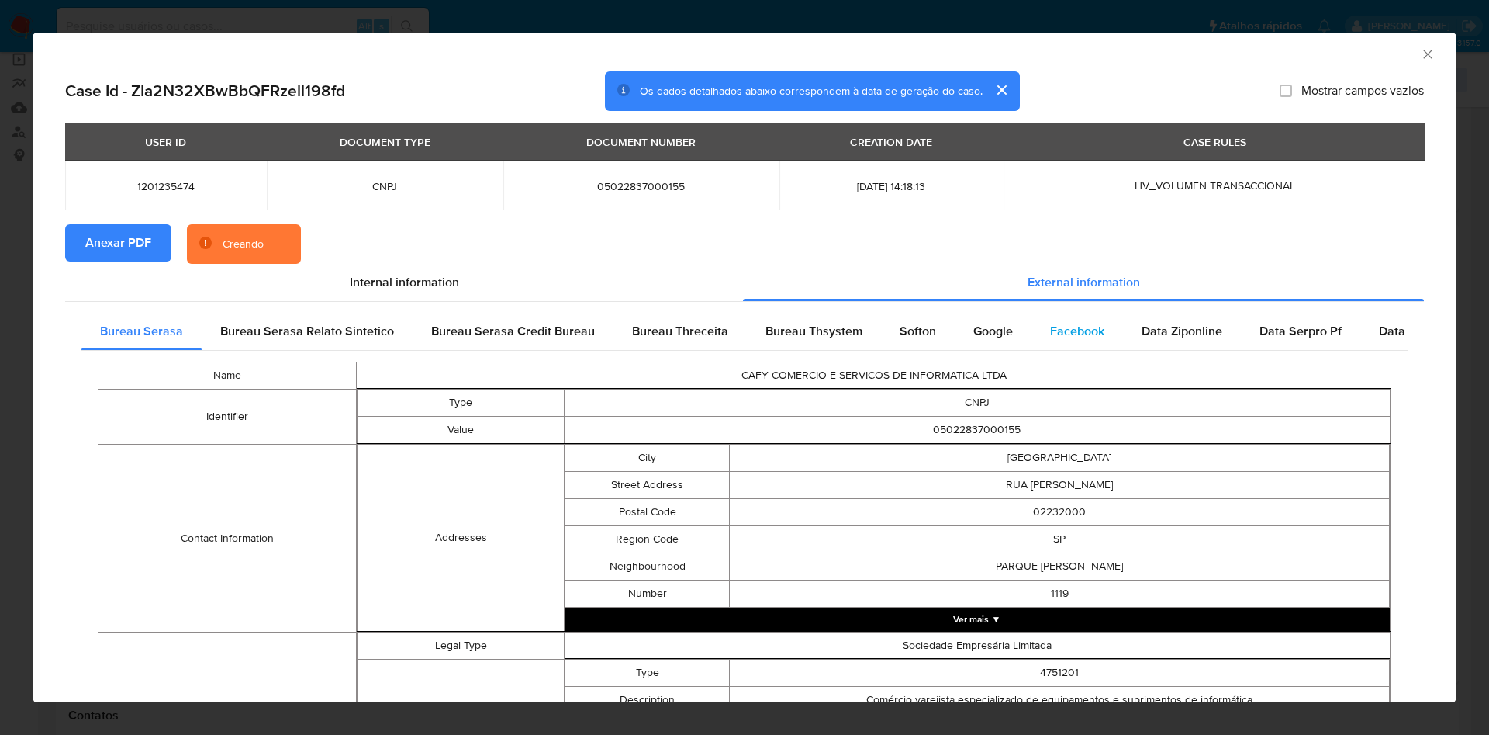
click at [1035, 313] on div "Facebook" at bounding box center [1078, 331] width 92 height 37
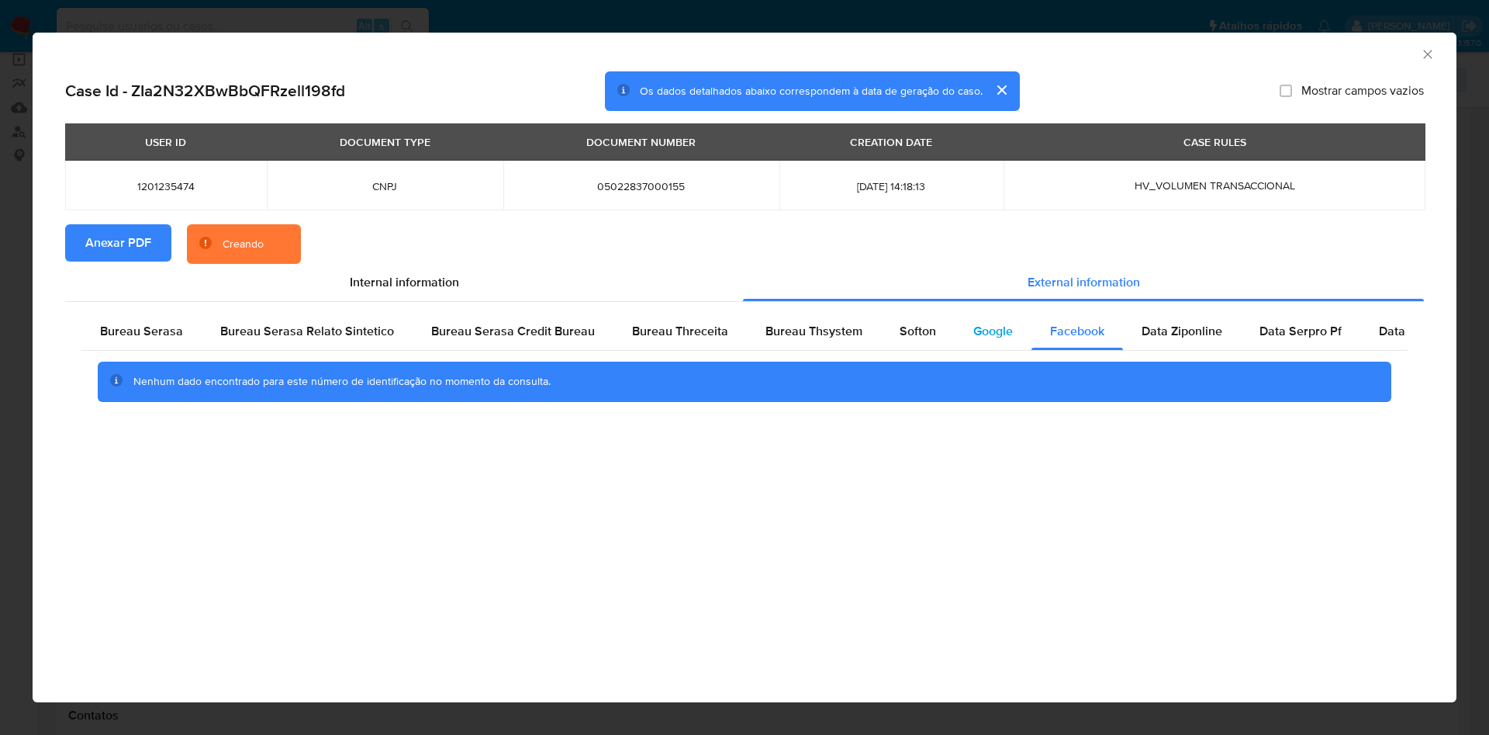
click at [973, 330] on span "Google" at bounding box center [993, 331] width 40 height 18
click at [932, 330] on div "Softon" at bounding box center [918, 331] width 74 height 37
click at [830, 337] on span "Bureau Thsystem" at bounding box center [814, 331] width 97 height 18
click at [703, 331] on span "Bureau Threceita" at bounding box center [680, 331] width 96 height 18
click at [558, 334] on span "Bureau Serasa Credit Bureau" at bounding box center [513, 331] width 164 height 18
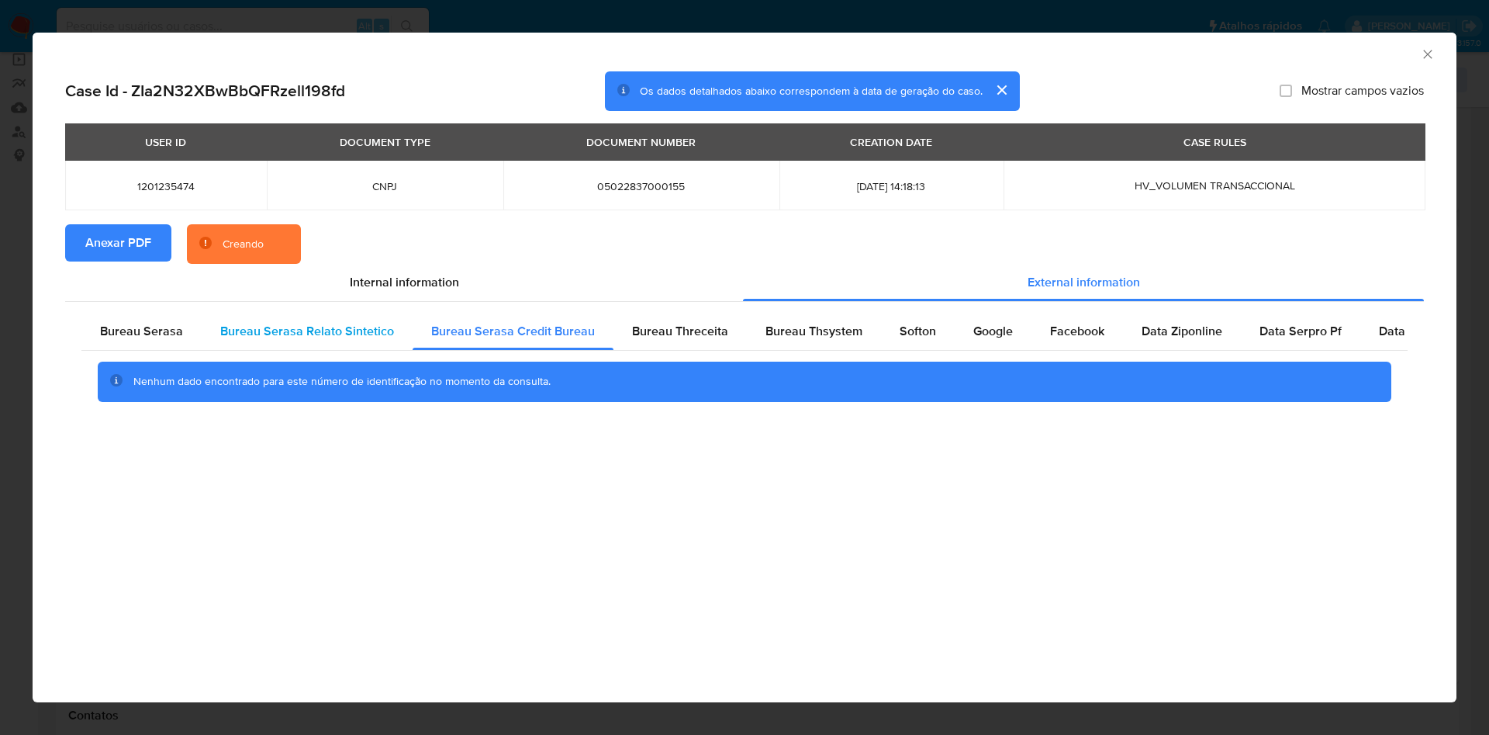
click at [339, 325] on span "Bureau Serasa Relato Sintetico" at bounding box center [307, 331] width 174 height 18
click at [158, 315] on div "Bureau Serasa" at bounding box center [141, 331] width 120 height 37
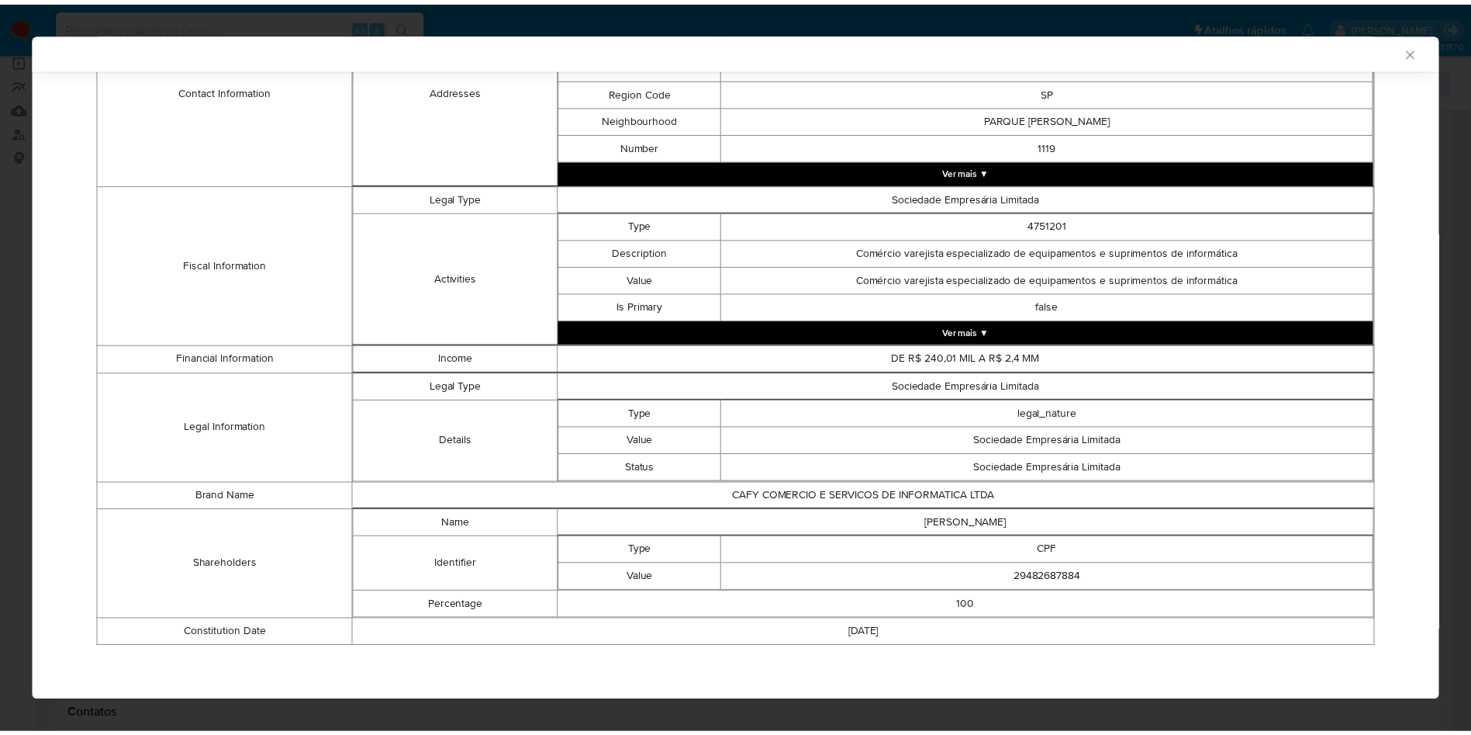
scroll to position [441, 0]
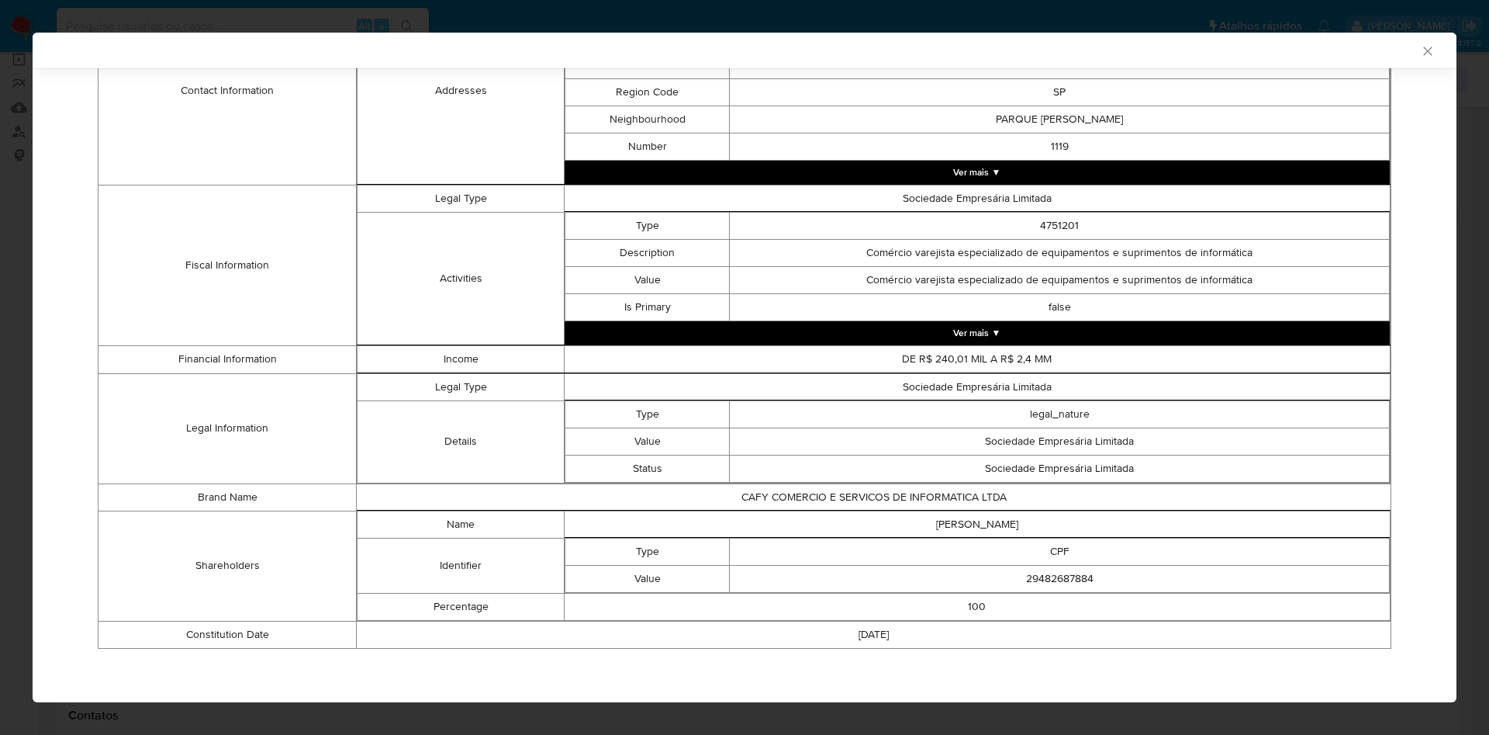
click at [30, 472] on div "AML Data Collector Case Id - ZIa2N32XBwBbQFRzell198fd Os dados detalhados abaix…" at bounding box center [744, 367] width 1489 height 735
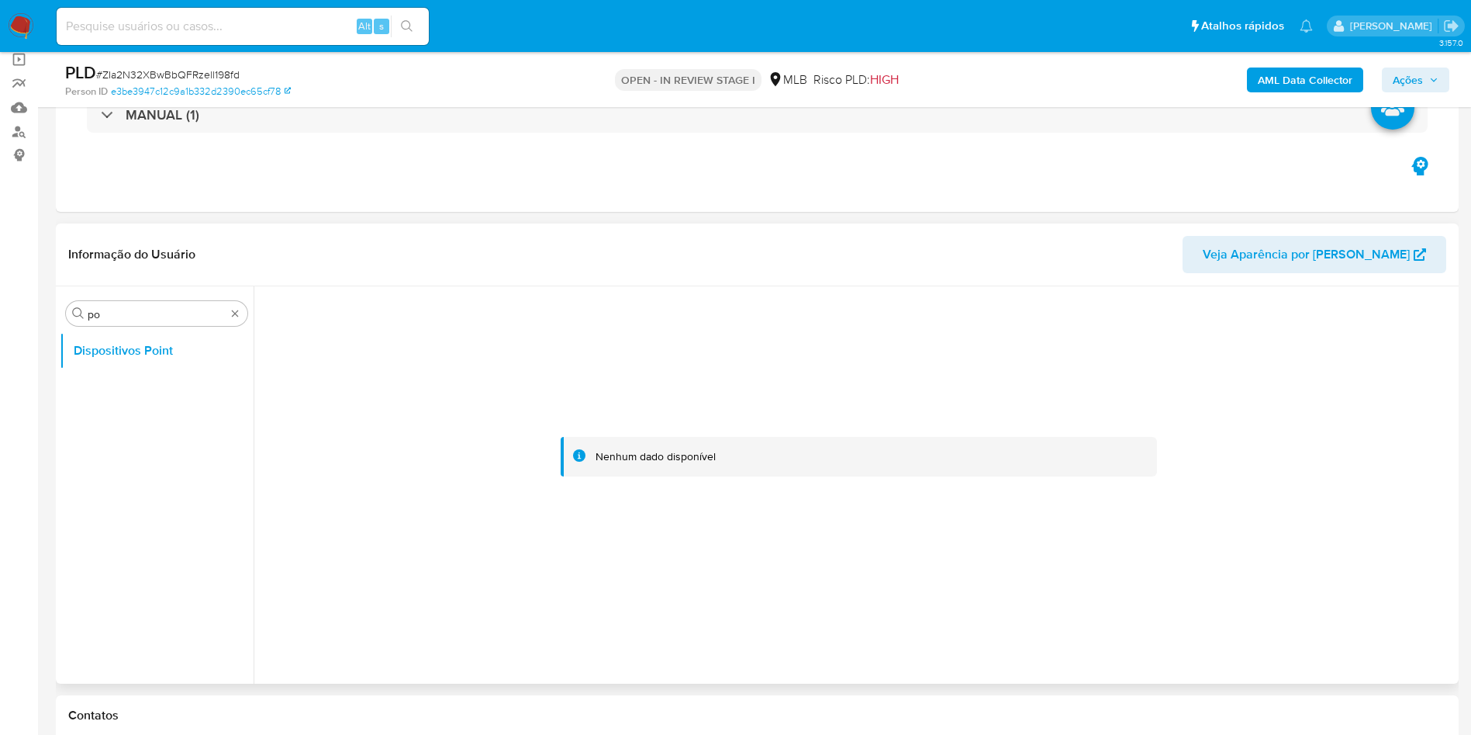
click at [1186, 261] on header "Informação do Usuário Veja Aparência por Pessoa" at bounding box center [757, 254] width 1378 height 37
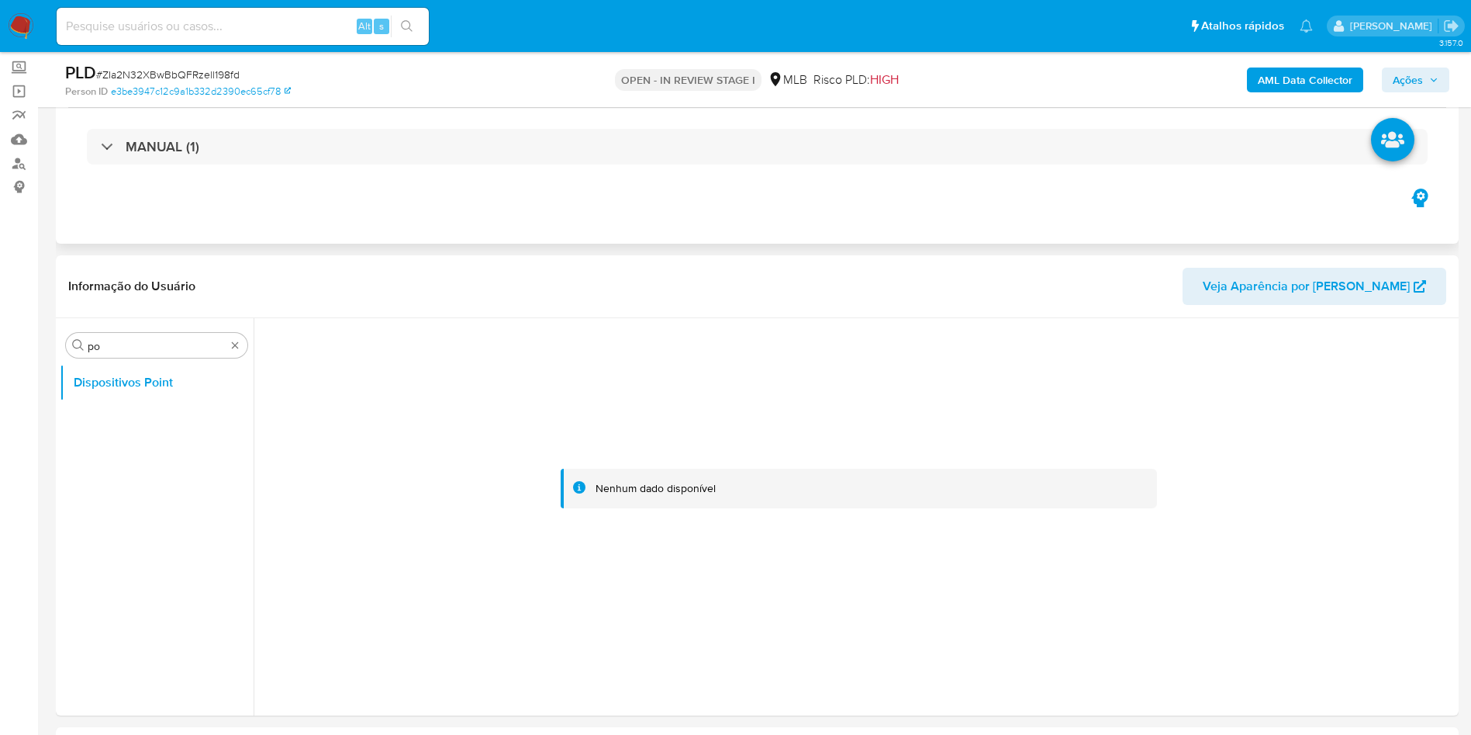
scroll to position [0, 0]
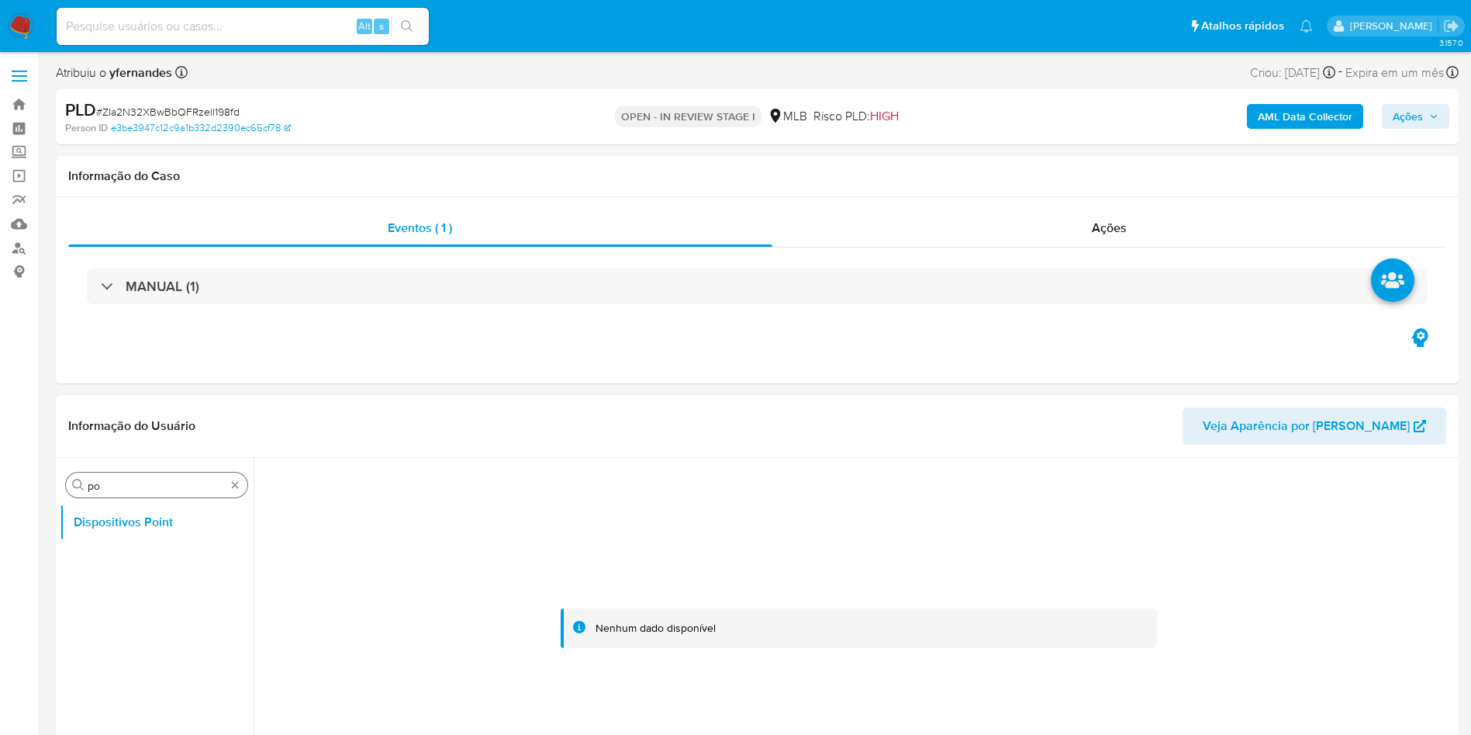
click at [105, 486] on input "po" at bounding box center [157, 486] width 138 height 14
type input "ane"
drag, startPoint x: 92, startPoint y: 531, endPoint x: 154, endPoint y: 505, distance: 67.4
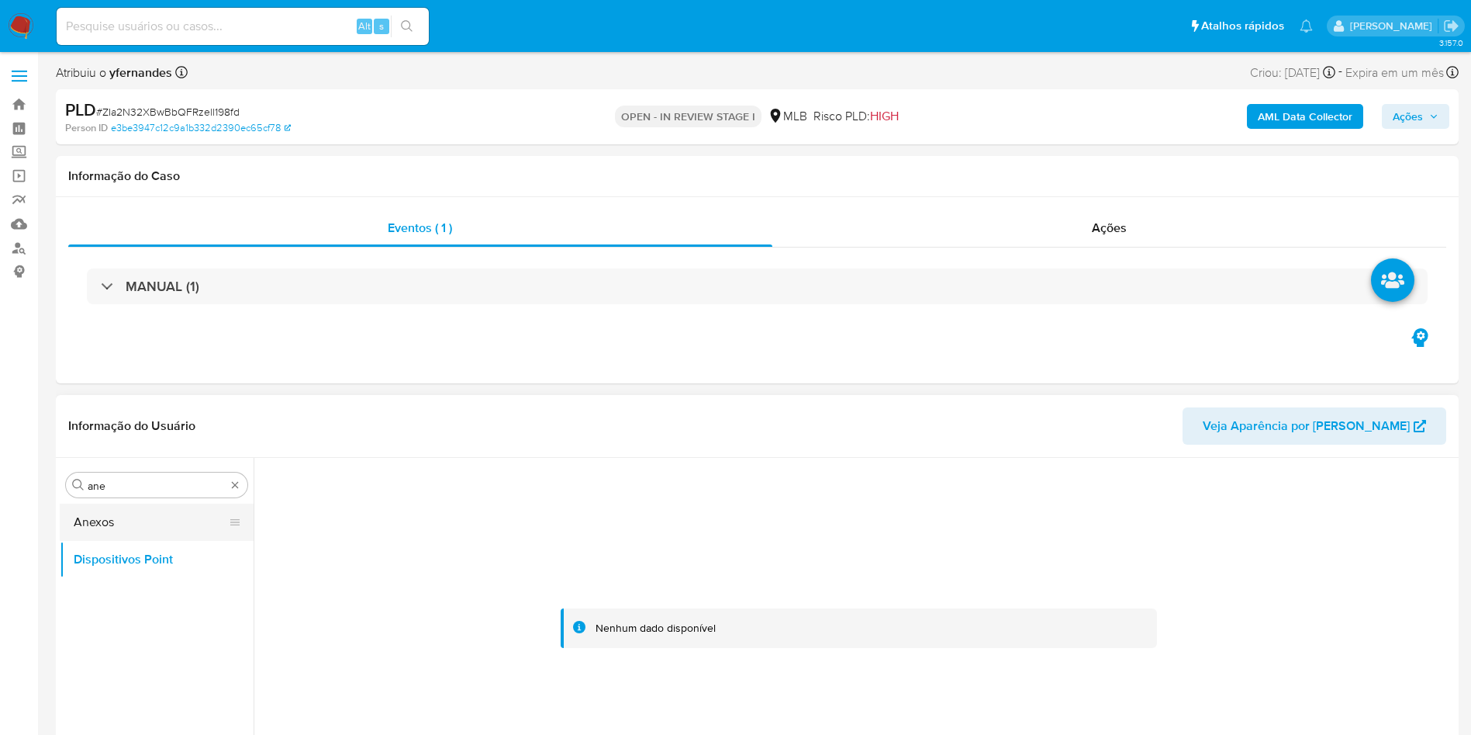
click at [92, 533] on button "Anexos" at bounding box center [151, 521] width 182 height 37
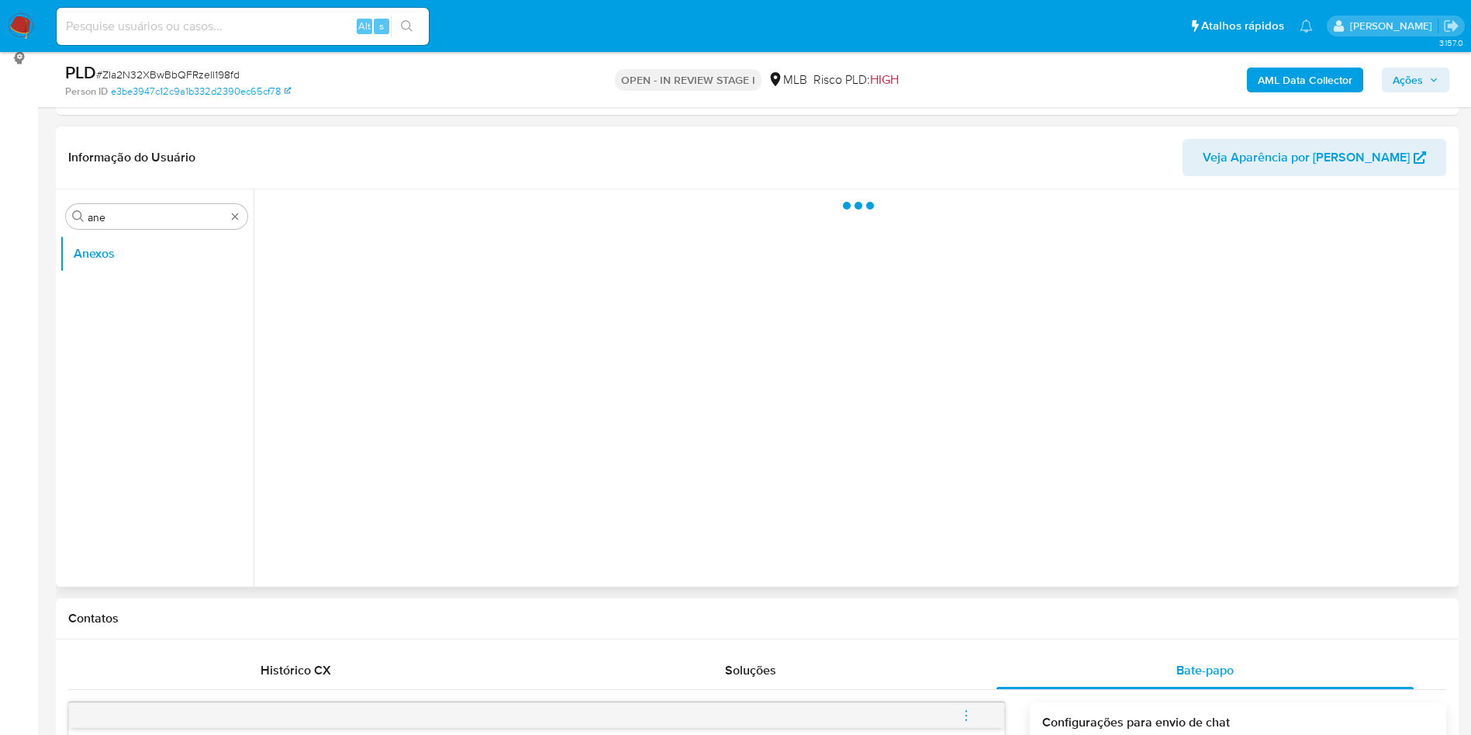
scroll to position [233, 0]
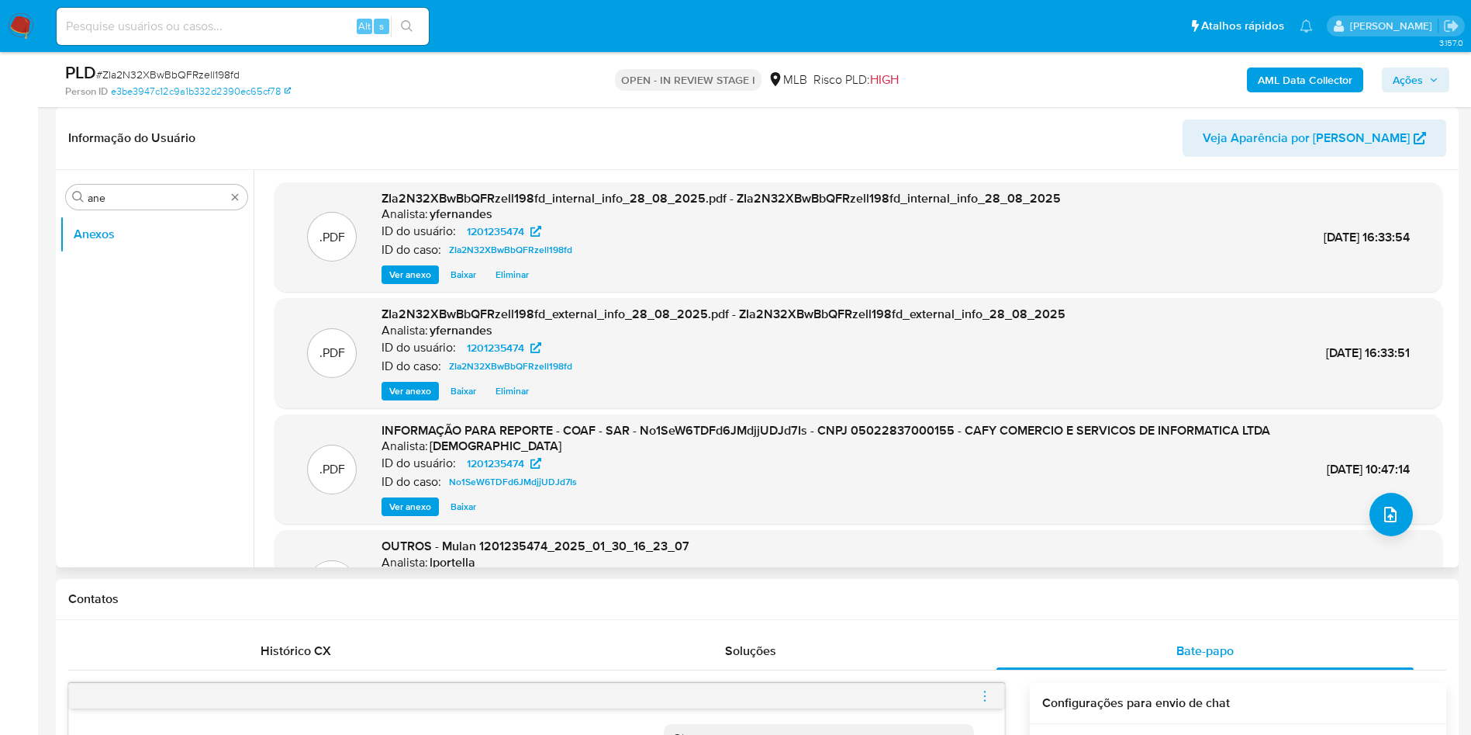
drag, startPoint x: 155, startPoint y: 444, endPoint x: 383, endPoint y: 363, distance: 241.9
click at [155, 444] on ul "Anexos" at bounding box center [157, 391] width 194 height 350
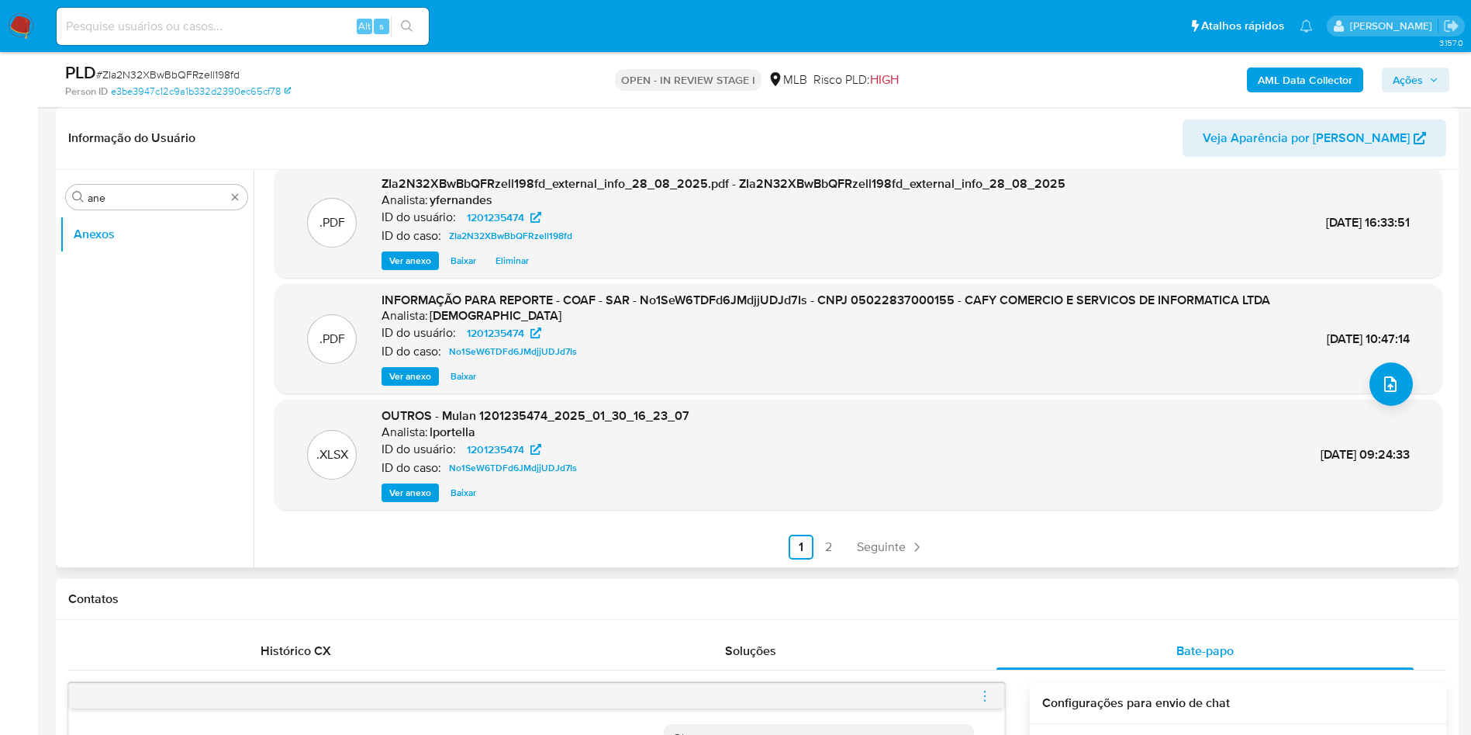
scroll to position [31, 0]
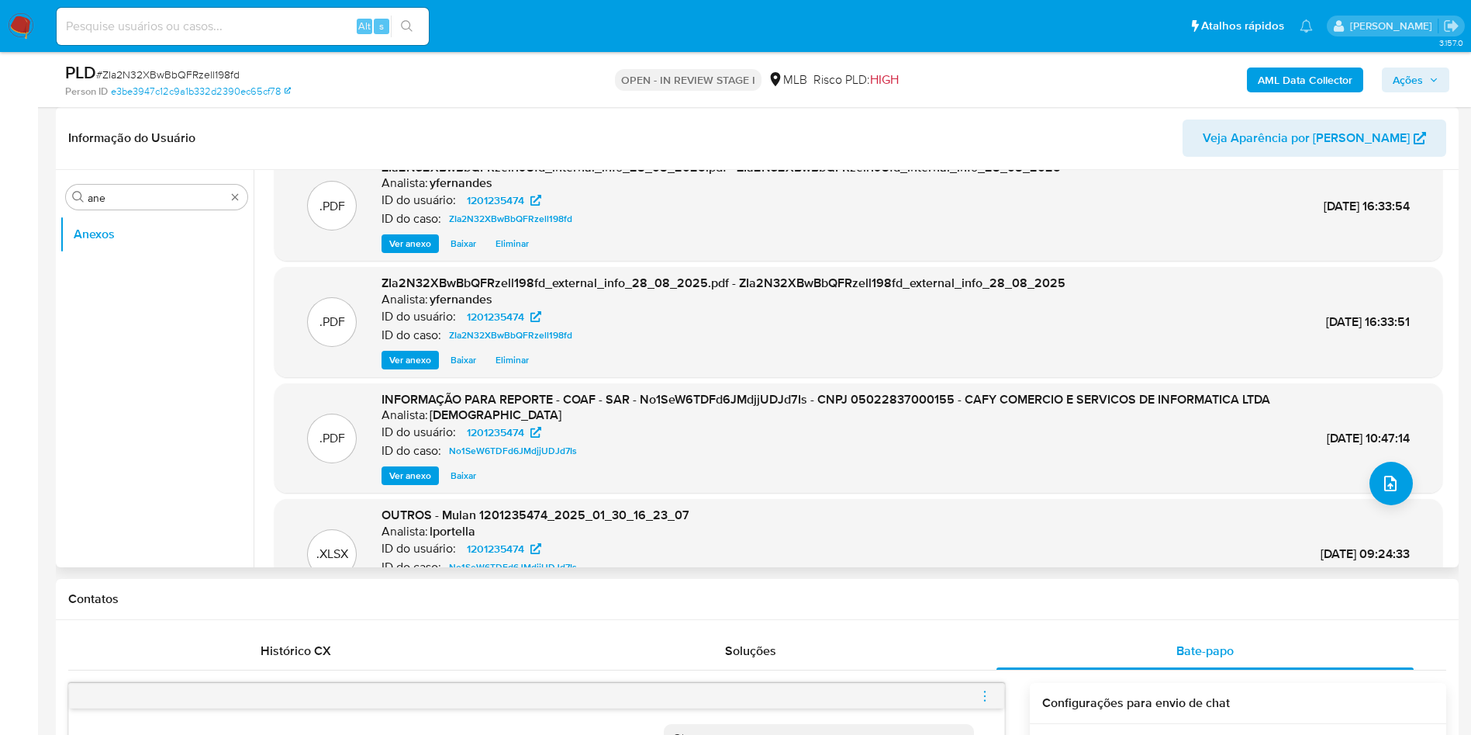
click at [417, 483] on span "Ver anexo" at bounding box center [410, 476] width 42 height 16
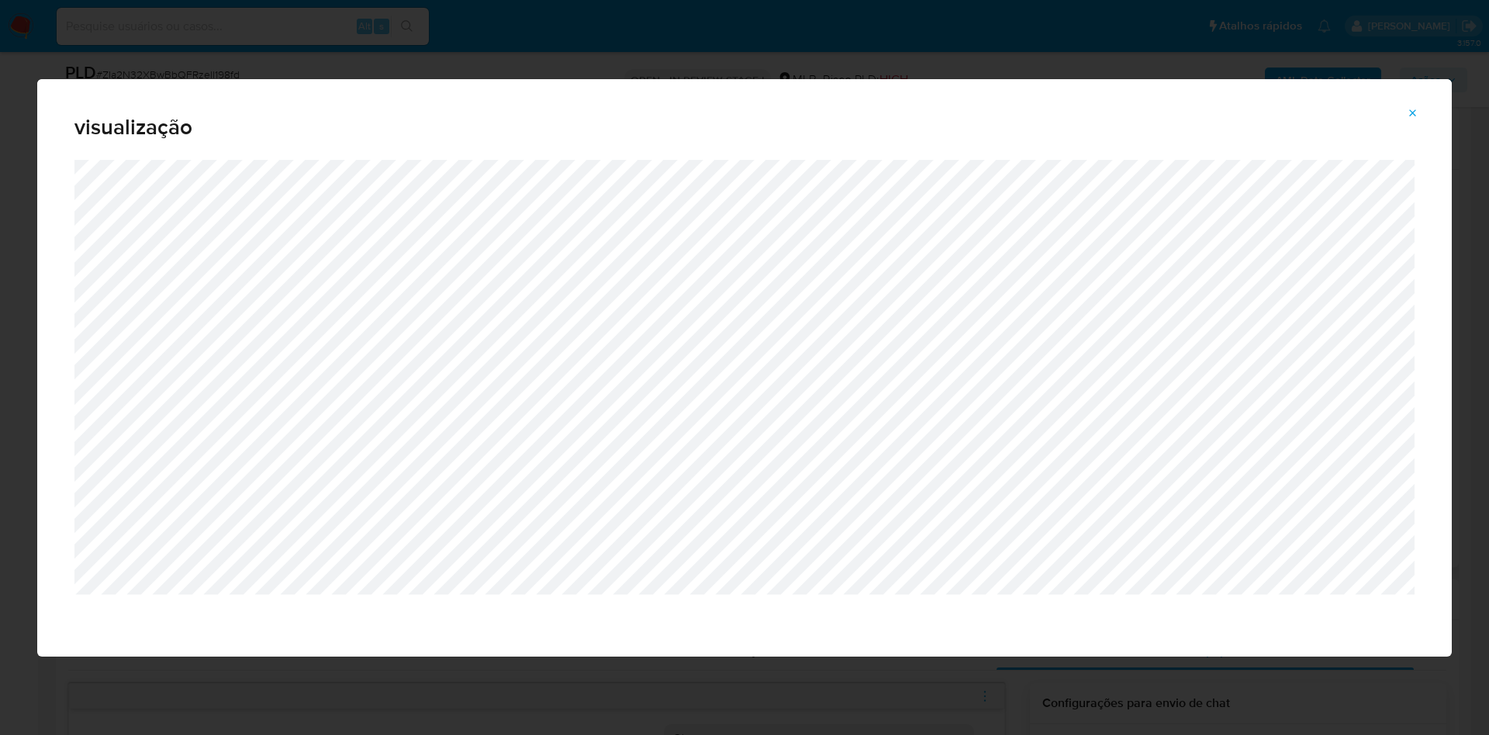
drag, startPoint x: 1412, startPoint y: 114, endPoint x: 1409, endPoint y: 140, distance: 25.9
click at [1413, 114] on icon "Attachment preview" at bounding box center [1413, 113] width 12 height 12
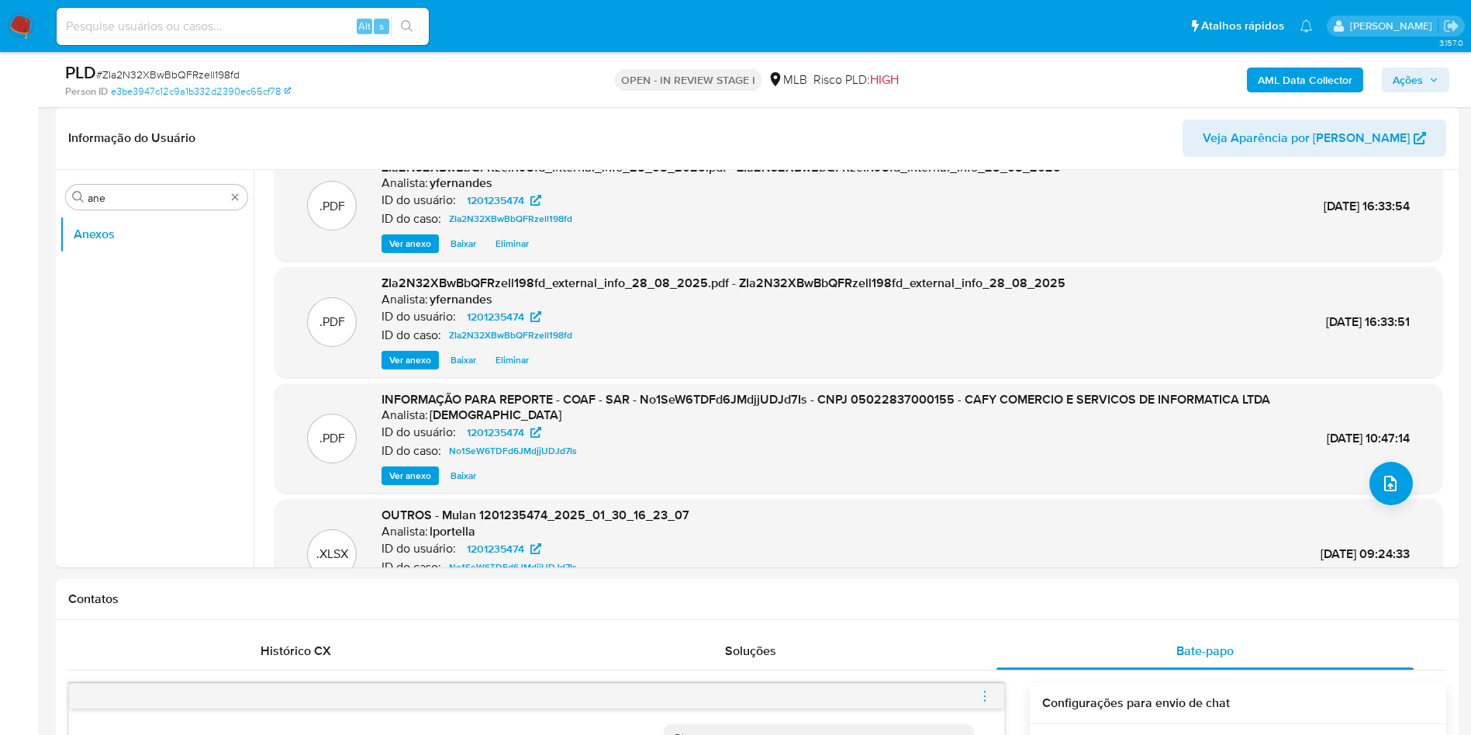
drag, startPoint x: 424, startPoint y: 132, endPoint x: 591, endPoint y: 0, distance: 213.2
click at [424, 132] on header "Informação do Usuário Veja Aparência por Pessoa" at bounding box center [757, 137] width 1378 height 37
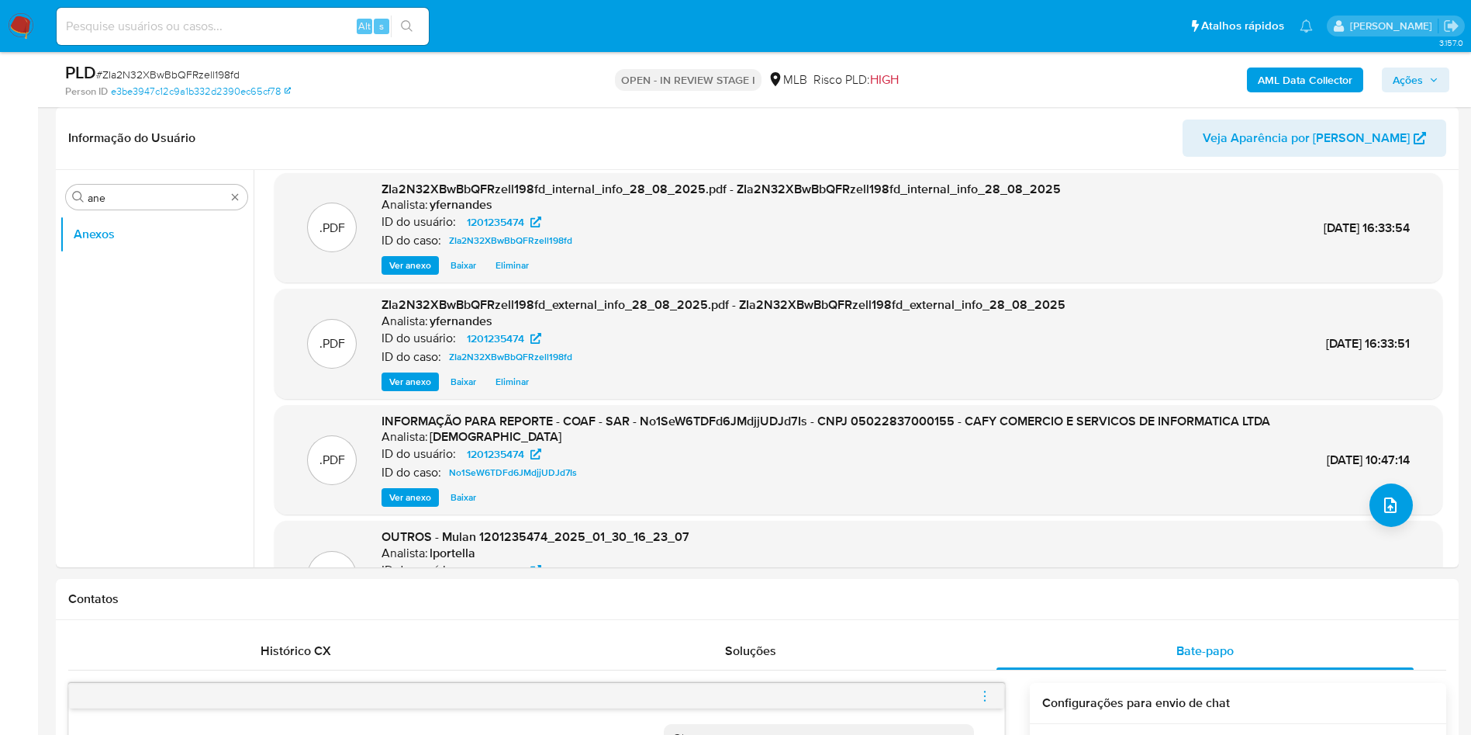
scroll to position [0, 0]
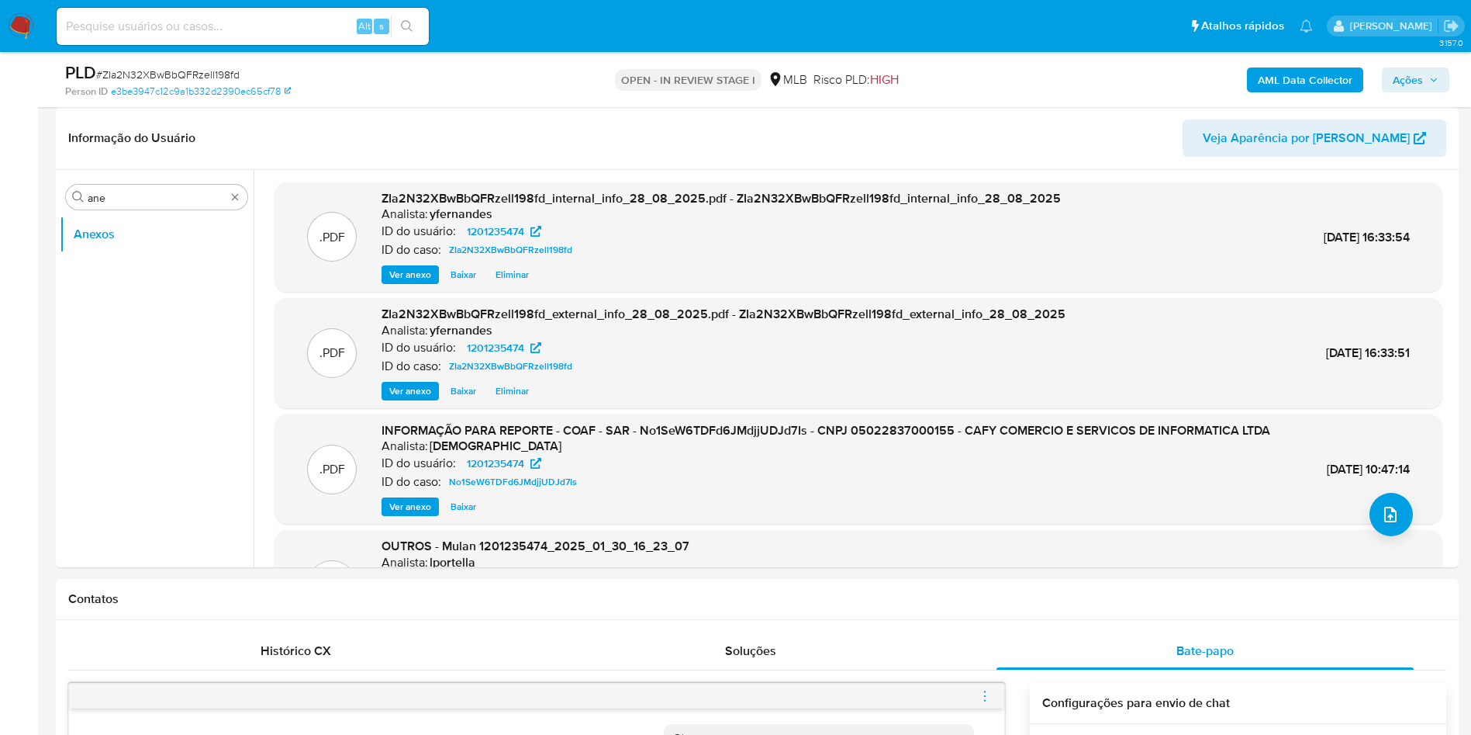
click at [421, 123] on header "Informação do Usuário Veja Aparência por Pessoa" at bounding box center [757, 137] width 1378 height 37
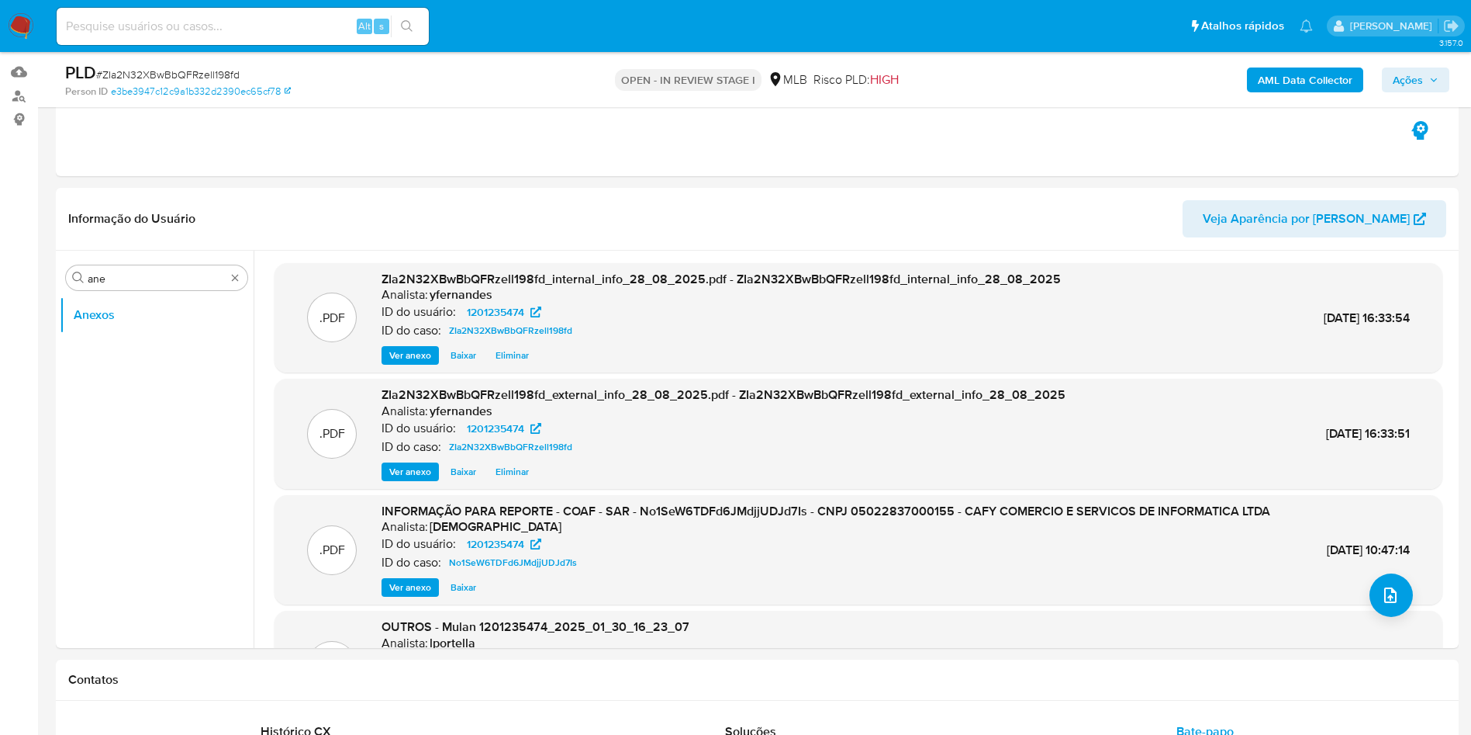
scroll to position [116, 0]
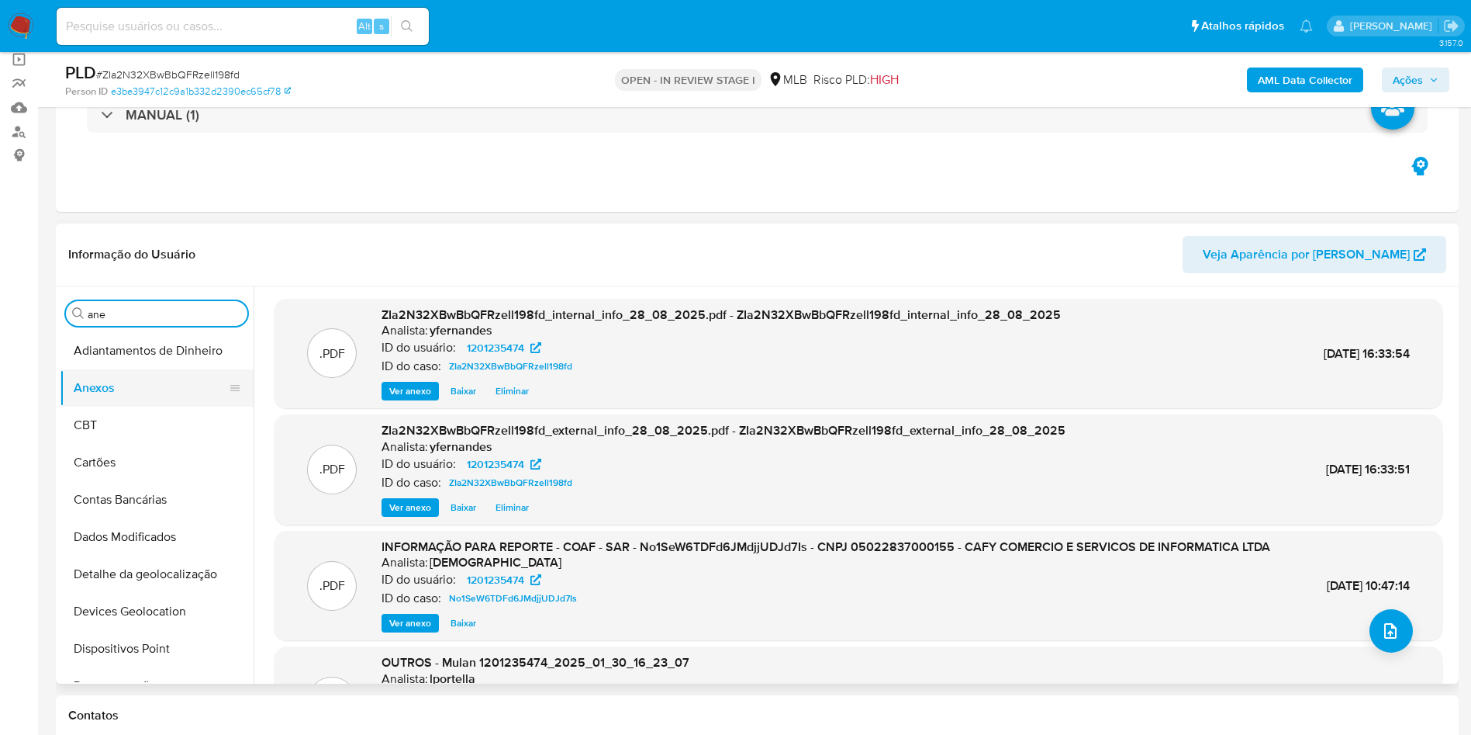
click at [154, 380] on button "Anexos" at bounding box center [151, 387] width 182 height 37
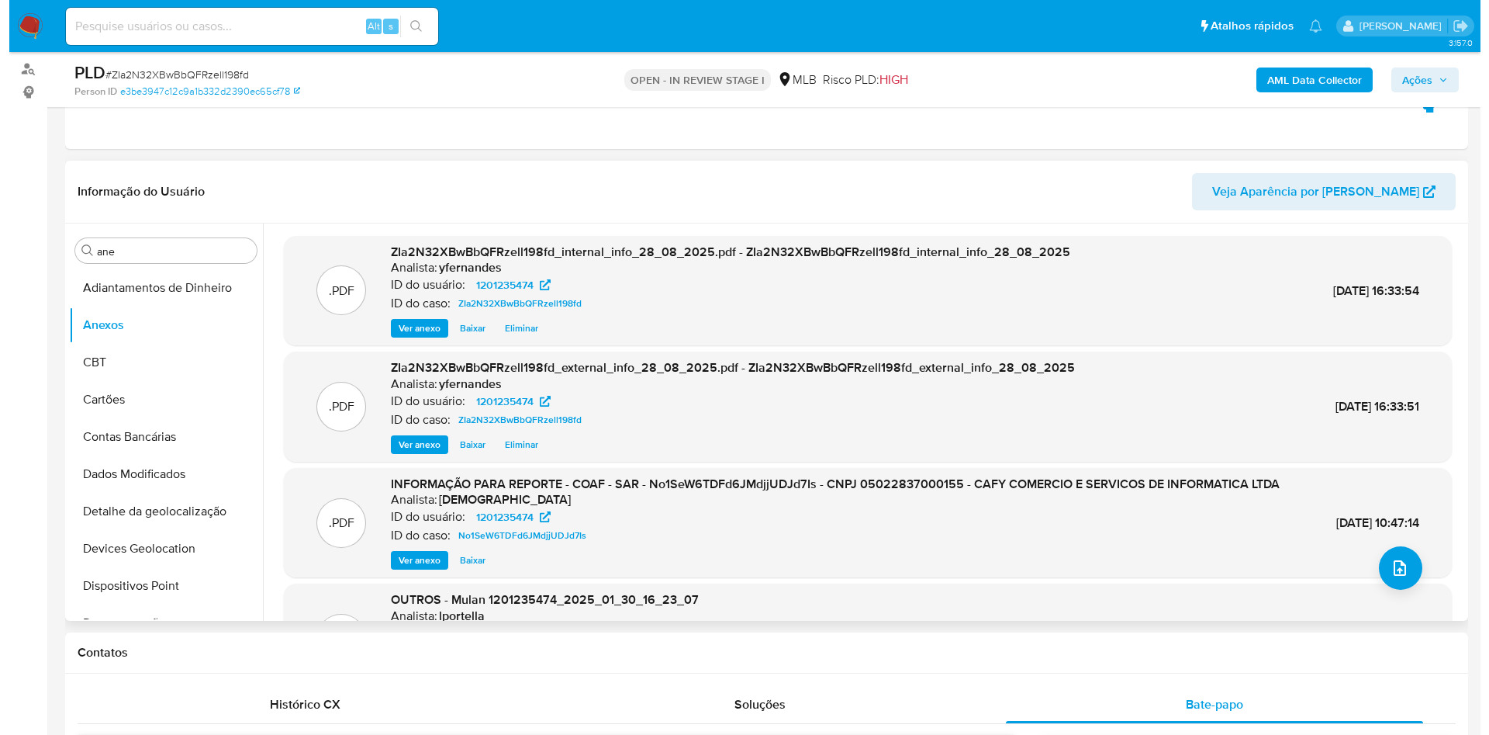
scroll to position [233, 0]
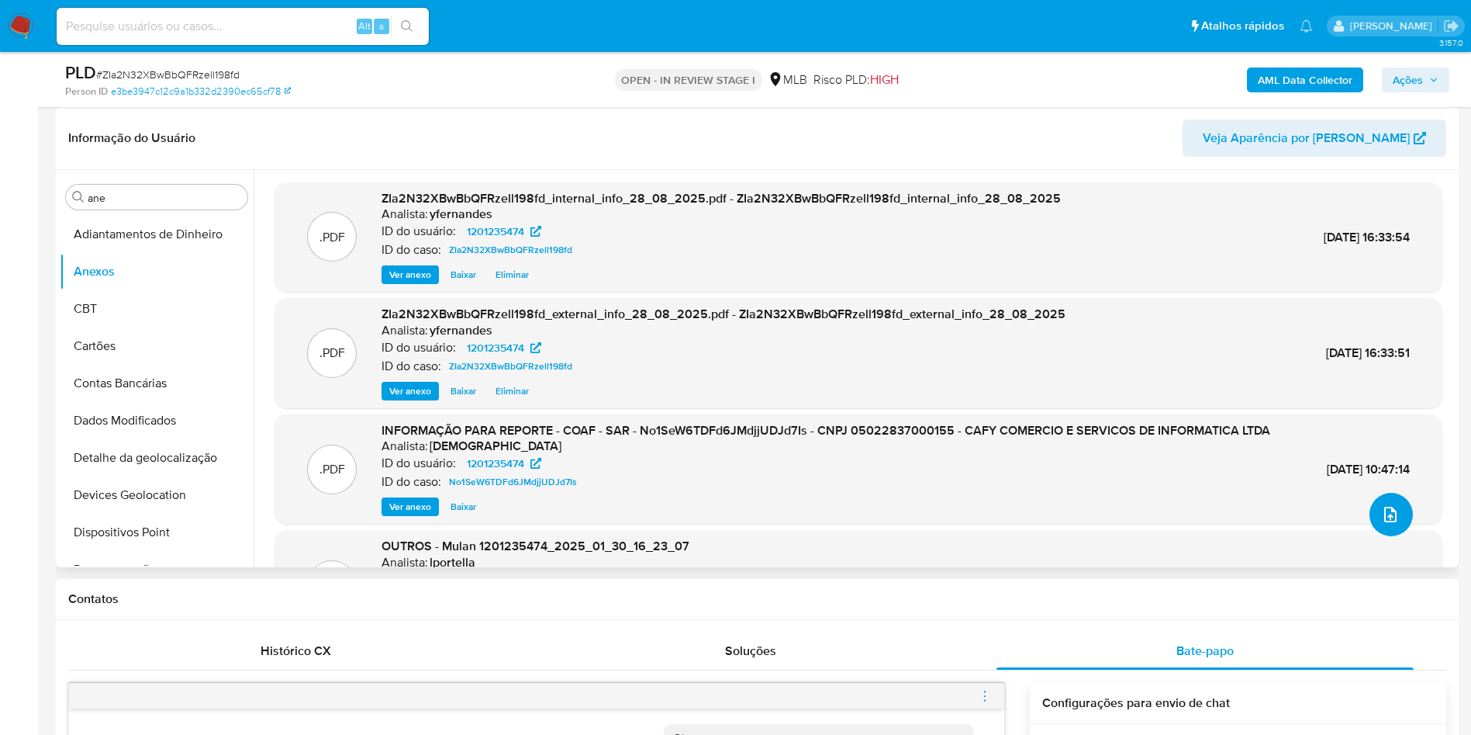
click at [1381, 510] on icon "upload-file" at bounding box center [1390, 514] width 19 height 19
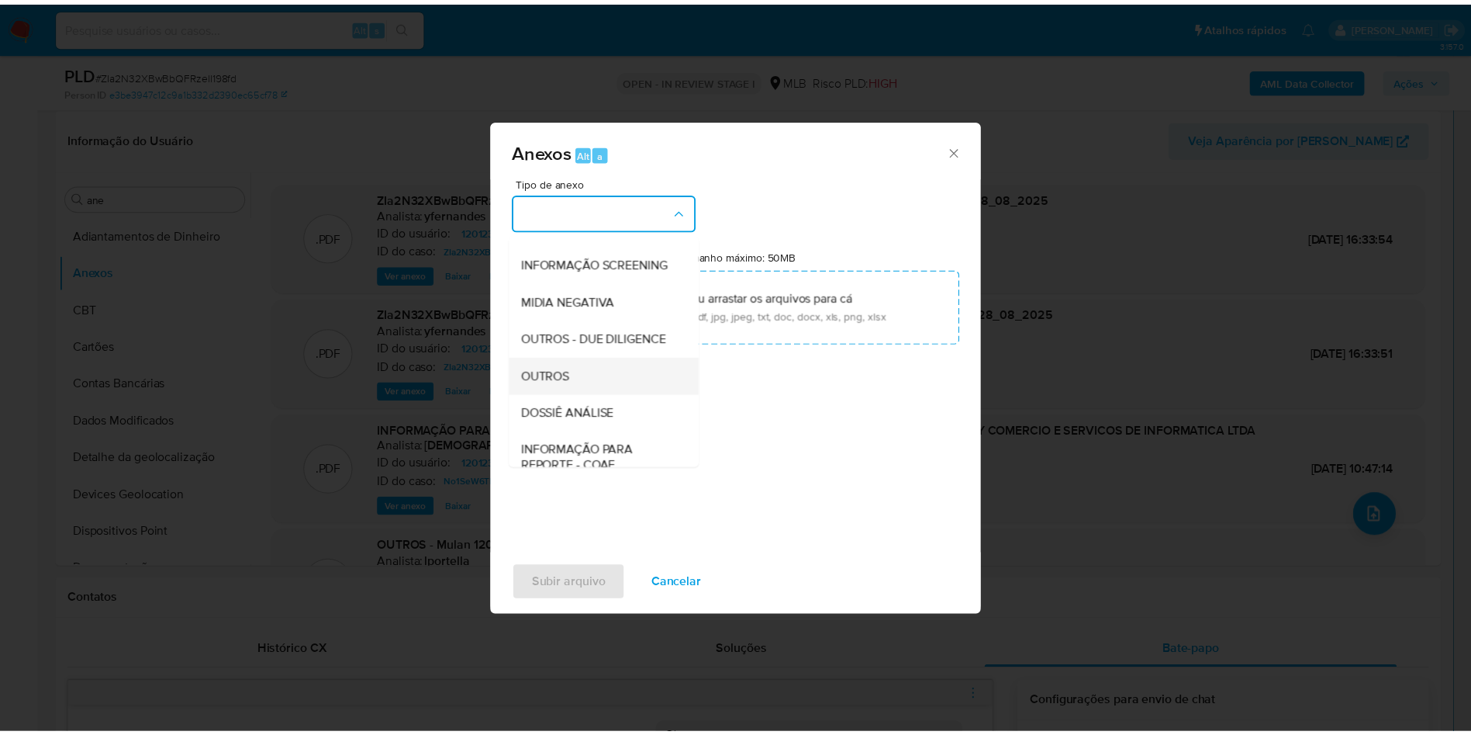
scroll to position [239, 0]
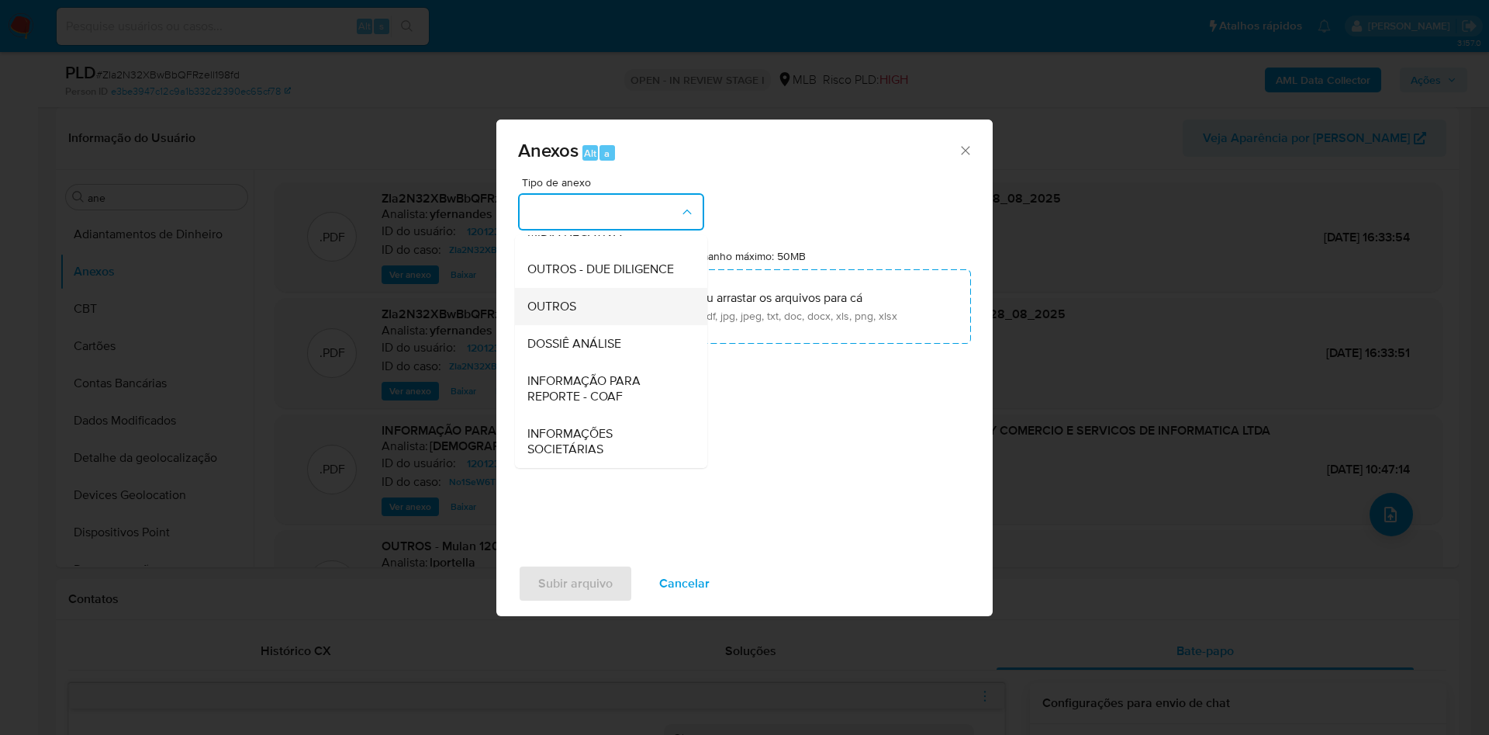
click at [589, 308] on div "OUTROS" at bounding box center [606, 306] width 158 height 37
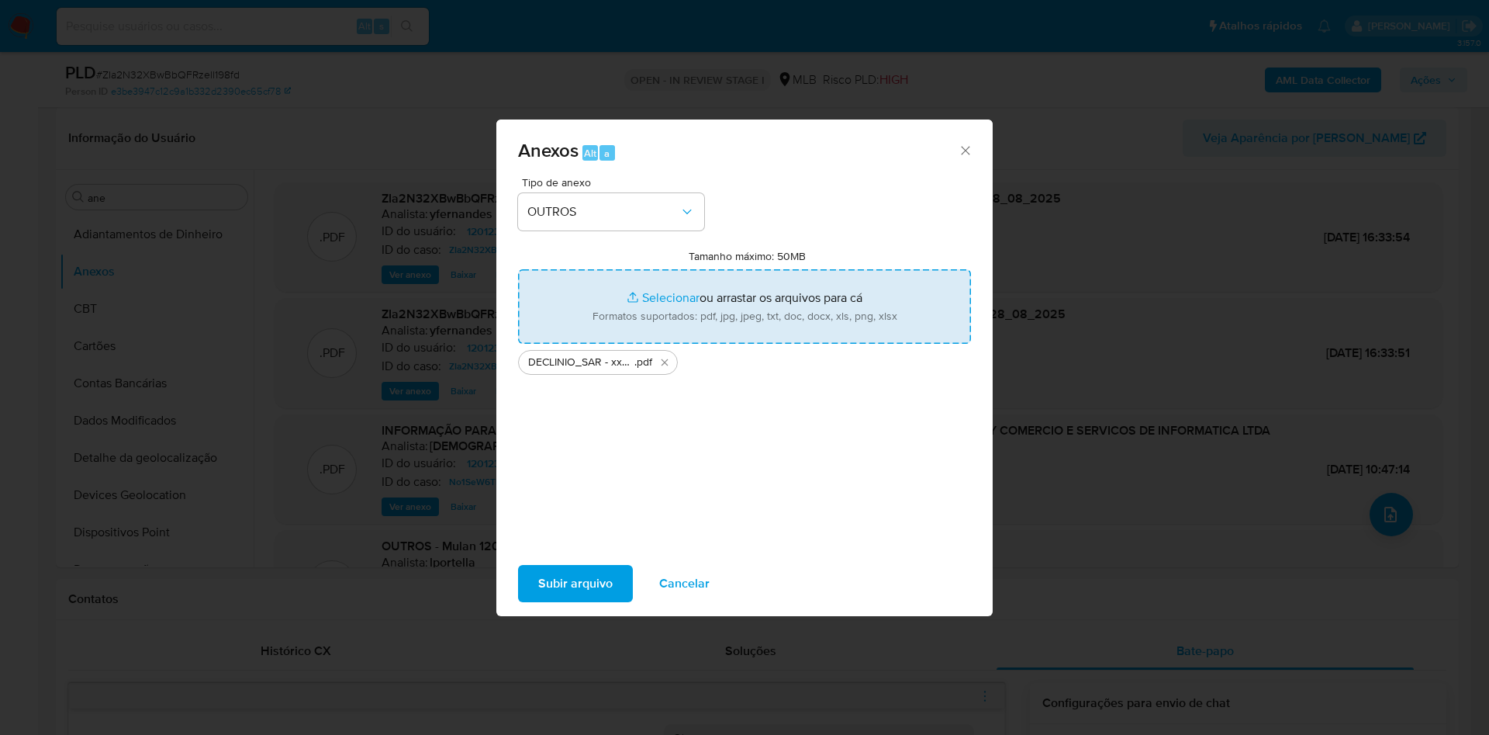
type input "C:\fakepath\Mulan 1201235474_2025_08_28_07_33_09.xlsx"
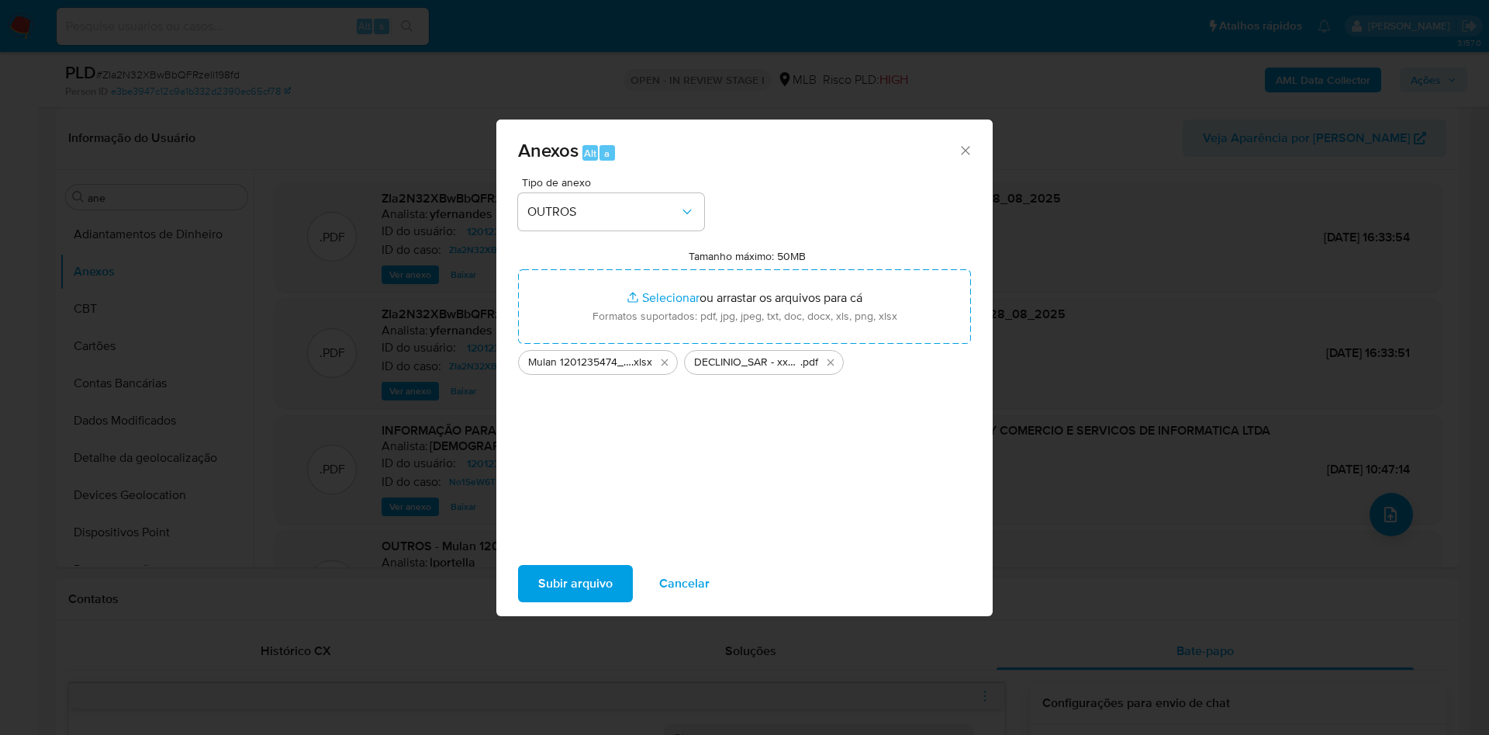
click at [553, 585] on span "Subir arquivo" at bounding box center [575, 583] width 74 height 34
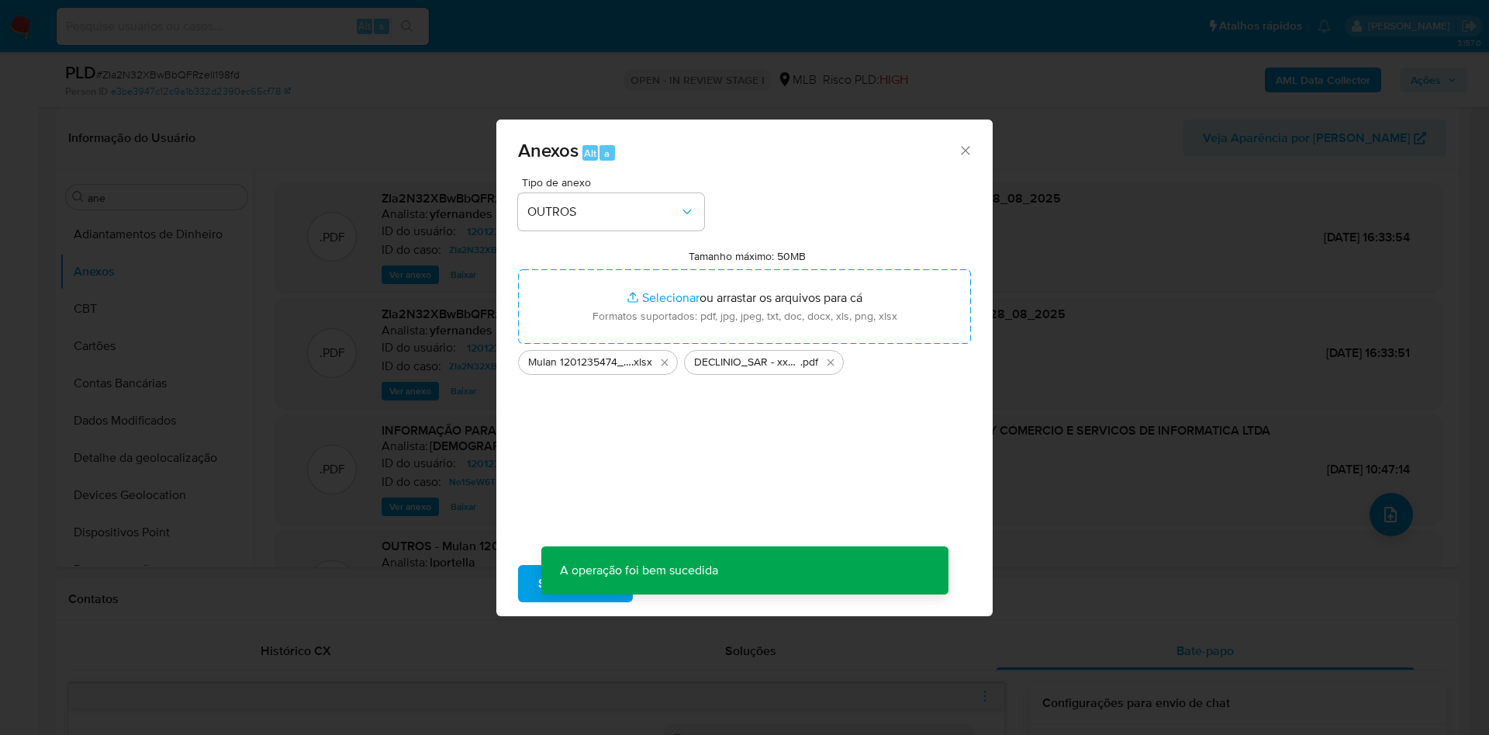
click at [166, 332] on div "Anexos Alt a Tipo de anexo OUTROS Tamanho máximo: 50MB Selecionar arquivos Sele…" at bounding box center [744, 367] width 1489 height 735
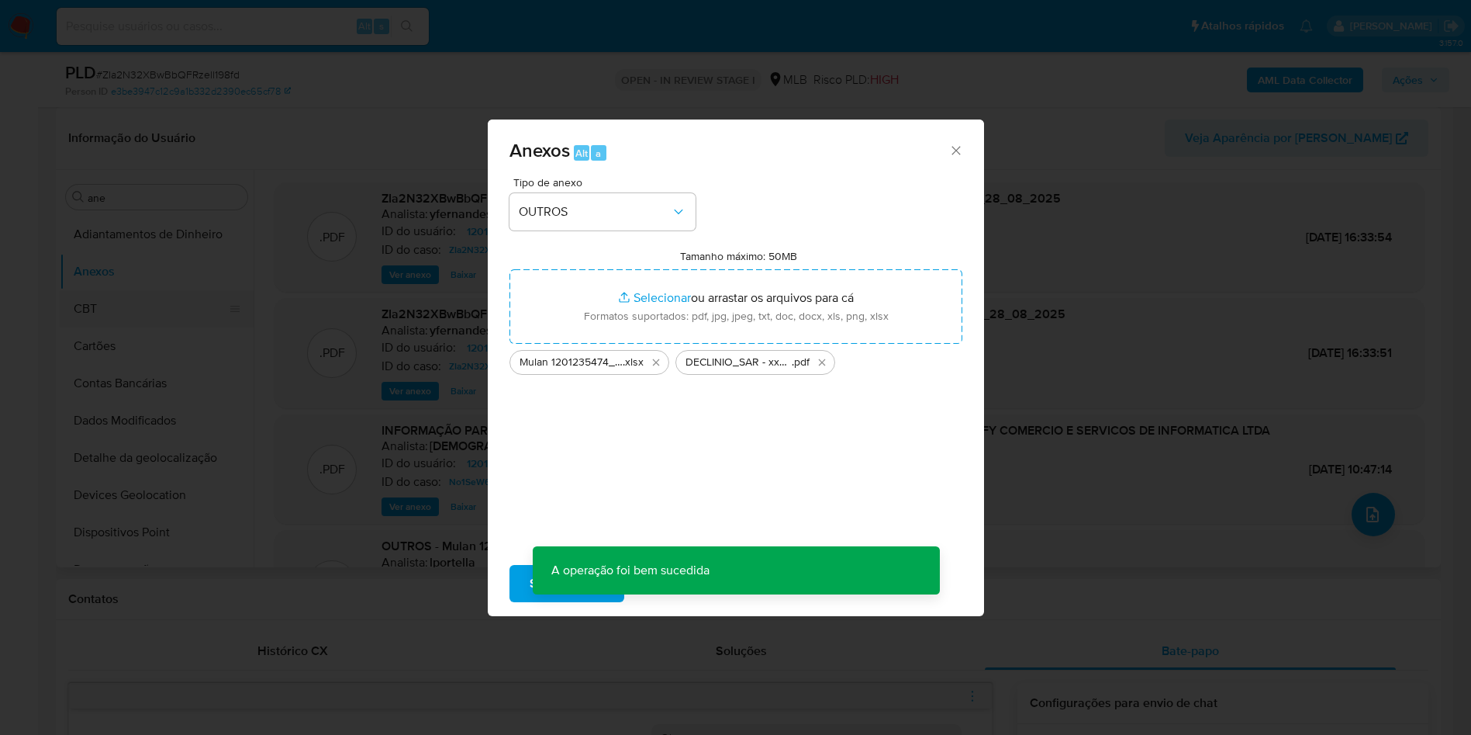
click at [119, 310] on button "CBT" at bounding box center [151, 308] width 182 height 37
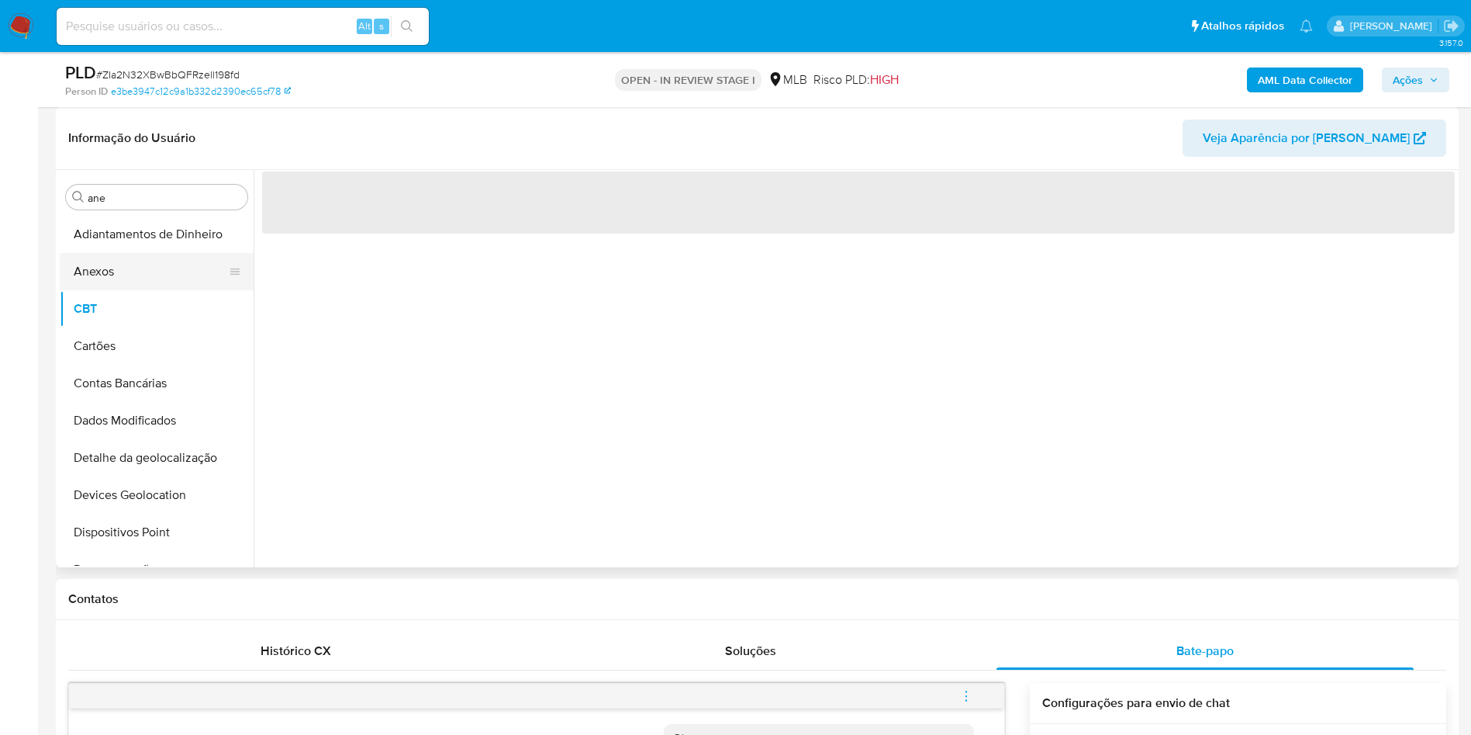
click at [111, 268] on button "Anexos" at bounding box center [151, 271] width 182 height 37
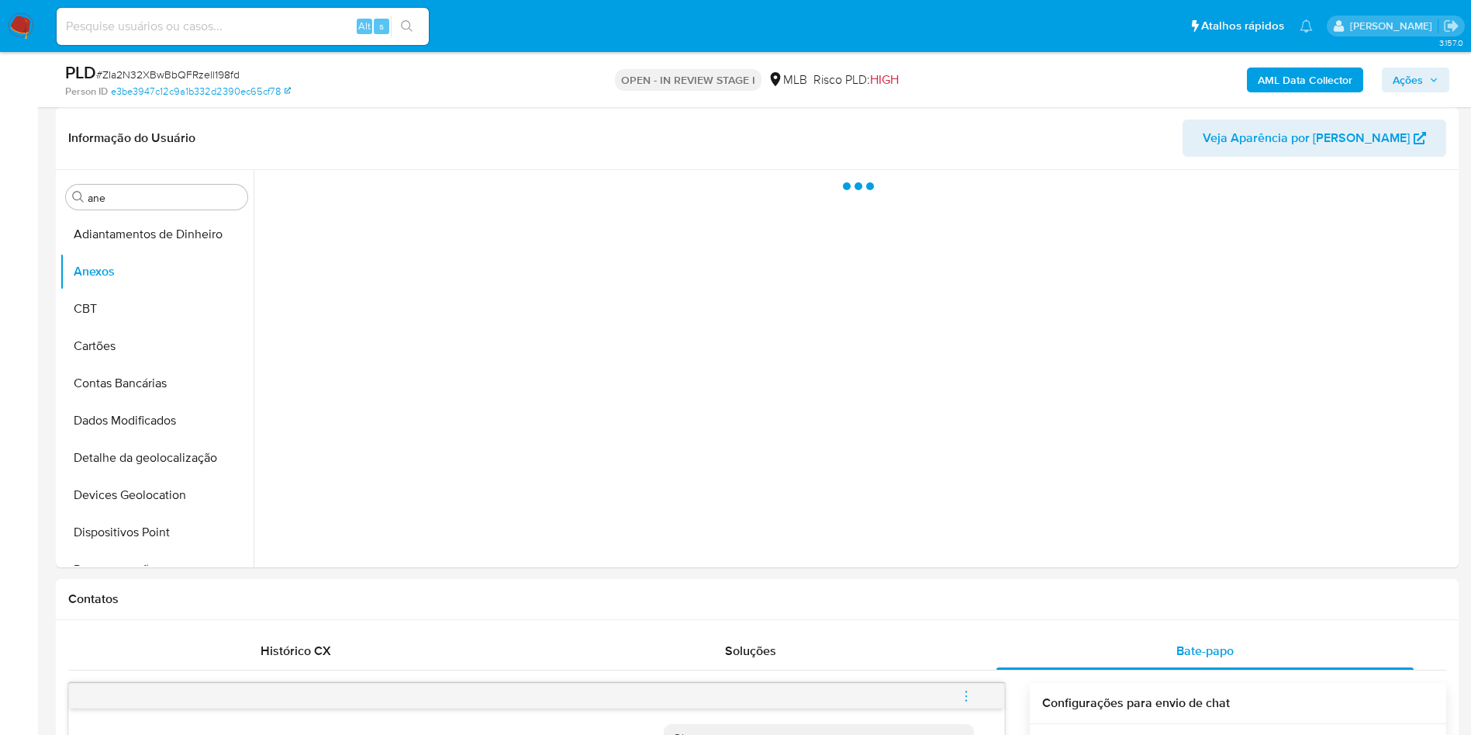
click at [1400, 72] on span "Ações" at bounding box center [1408, 79] width 30 height 25
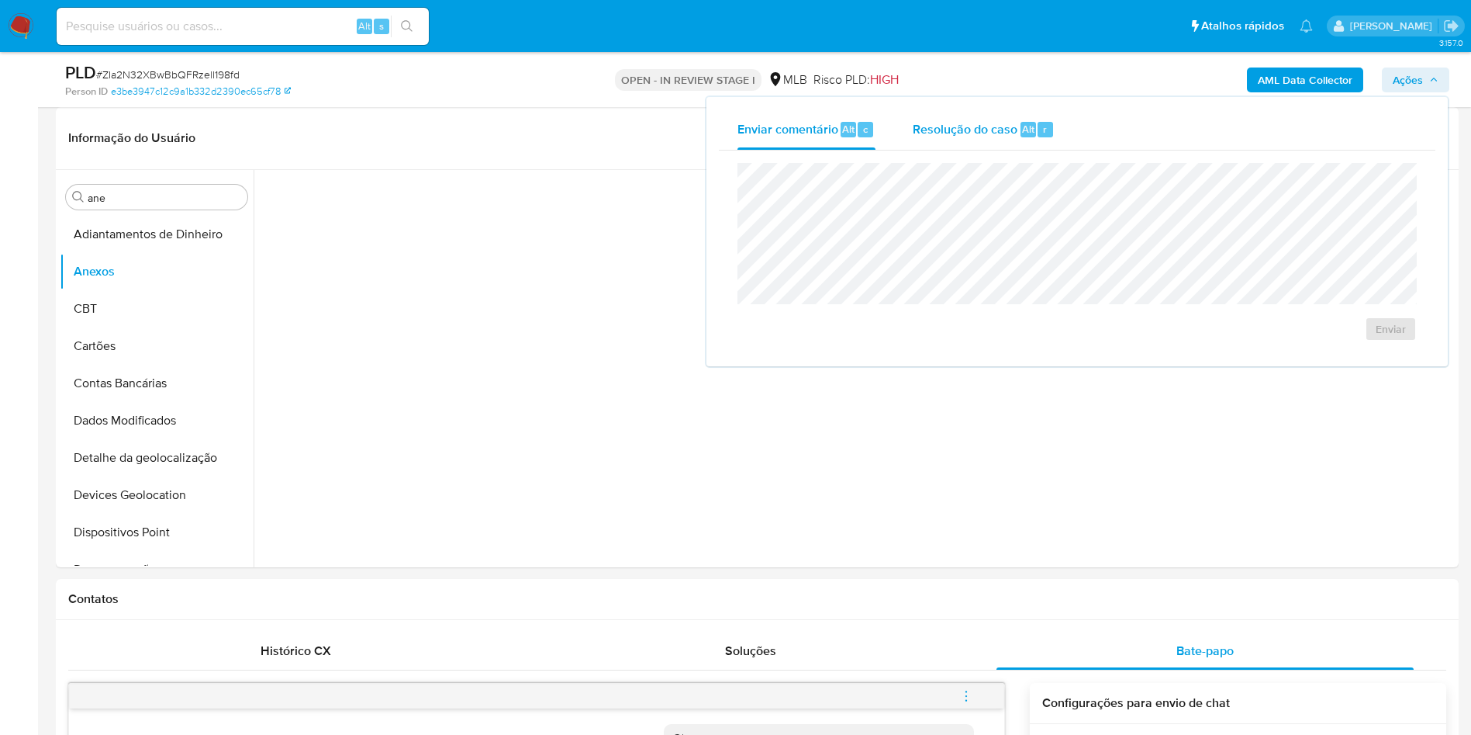
click at [1004, 134] on span "Resolução do caso" at bounding box center [965, 128] width 105 height 18
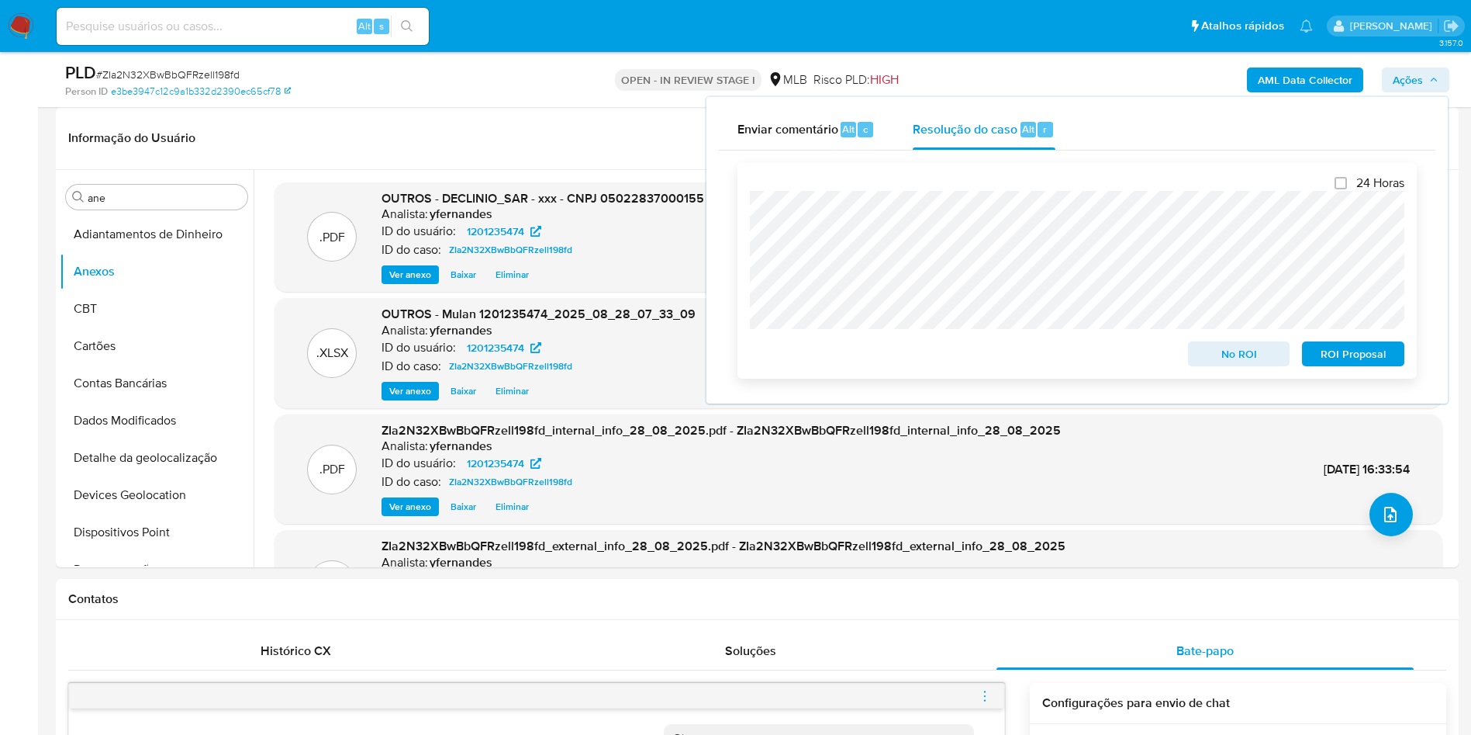
click at [1203, 360] on span "No ROI" at bounding box center [1239, 354] width 81 height 22
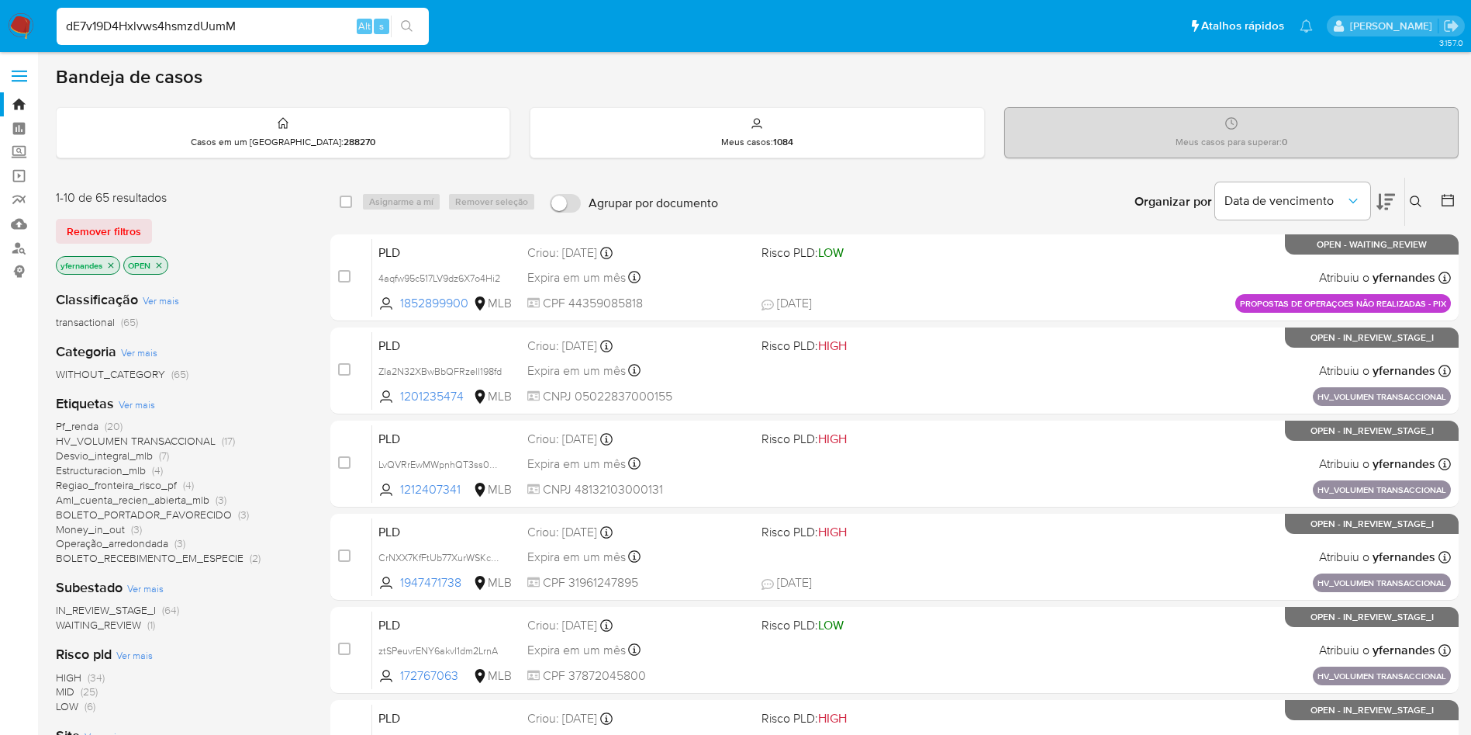
type input "dE7v19D4Hxlvws4hsmzdUumM"
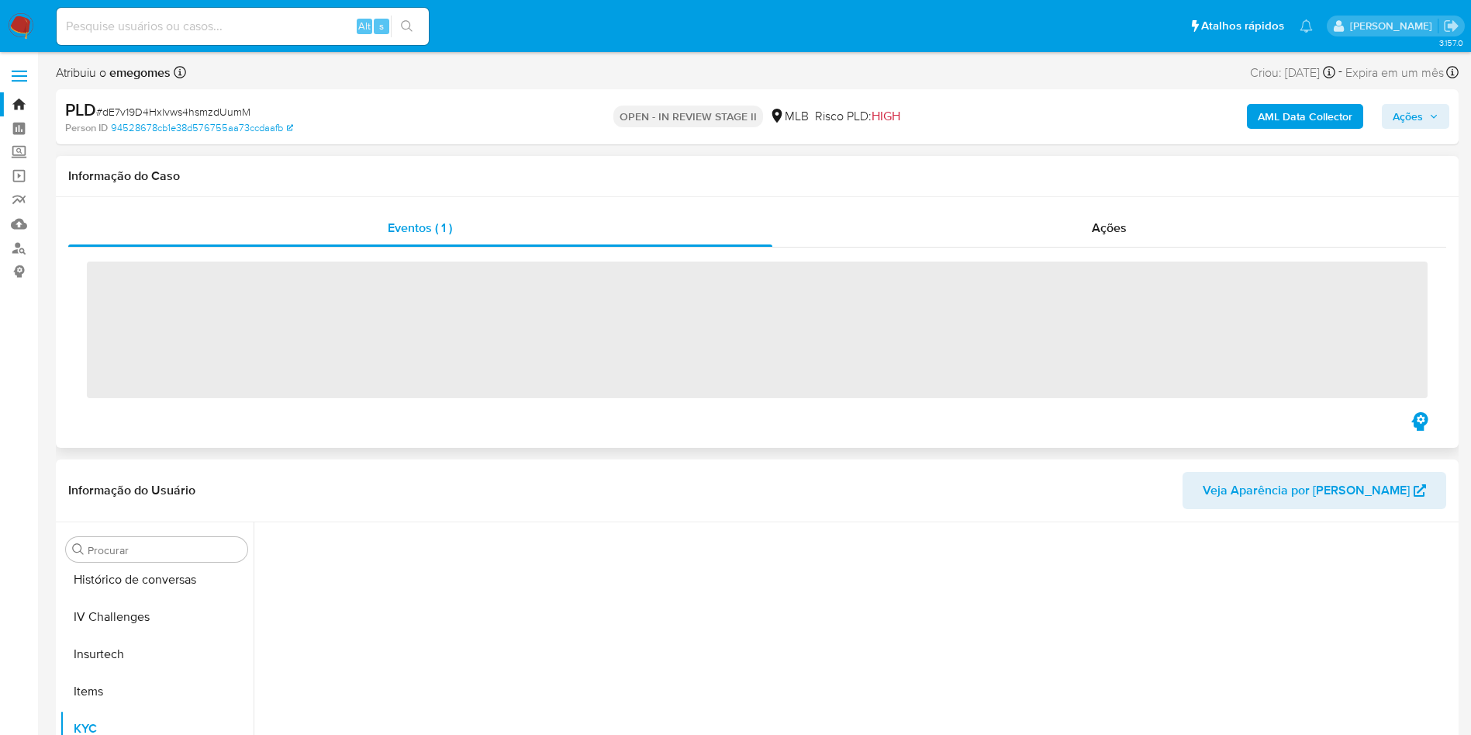
scroll to position [693, 0]
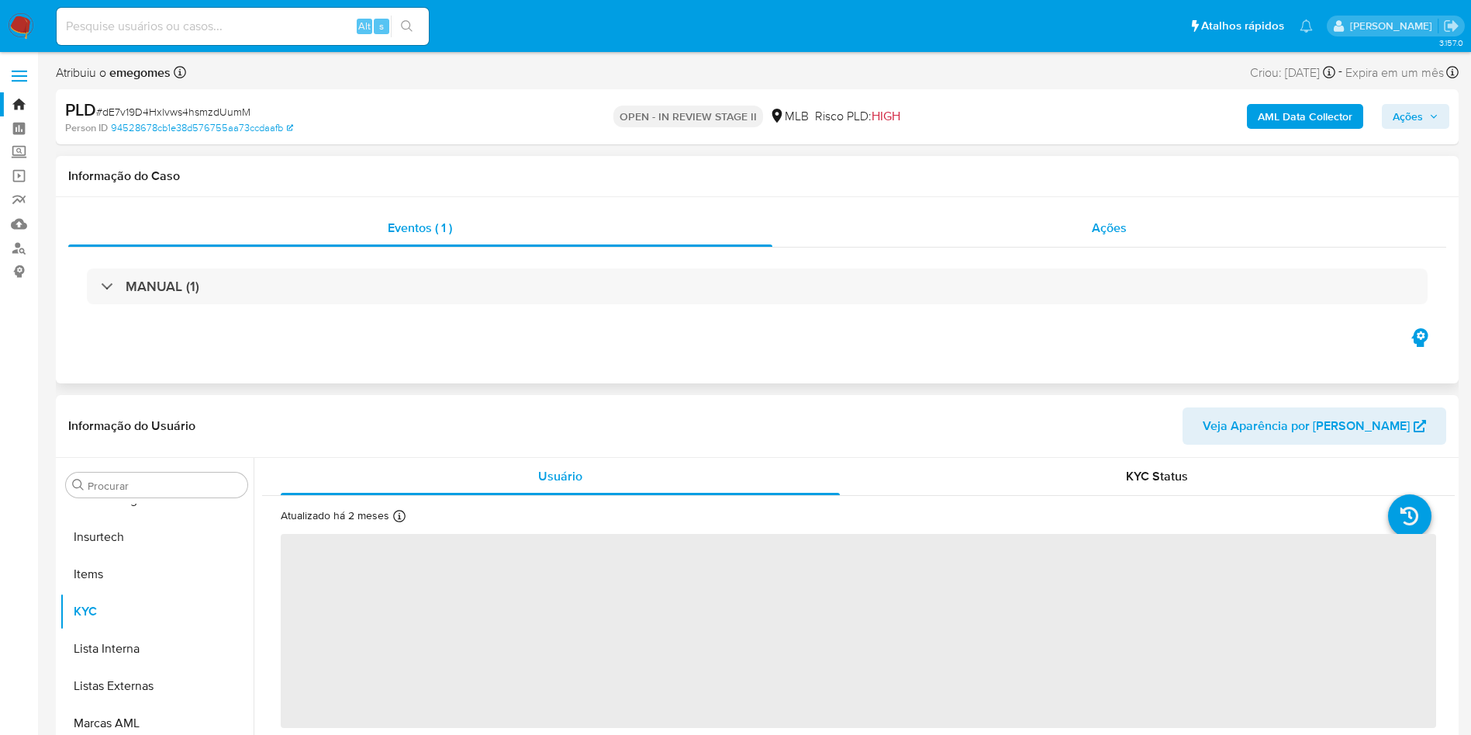
click at [1071, 241] on div "Ações" at bounding box center [1110, 227] width 675 height 37
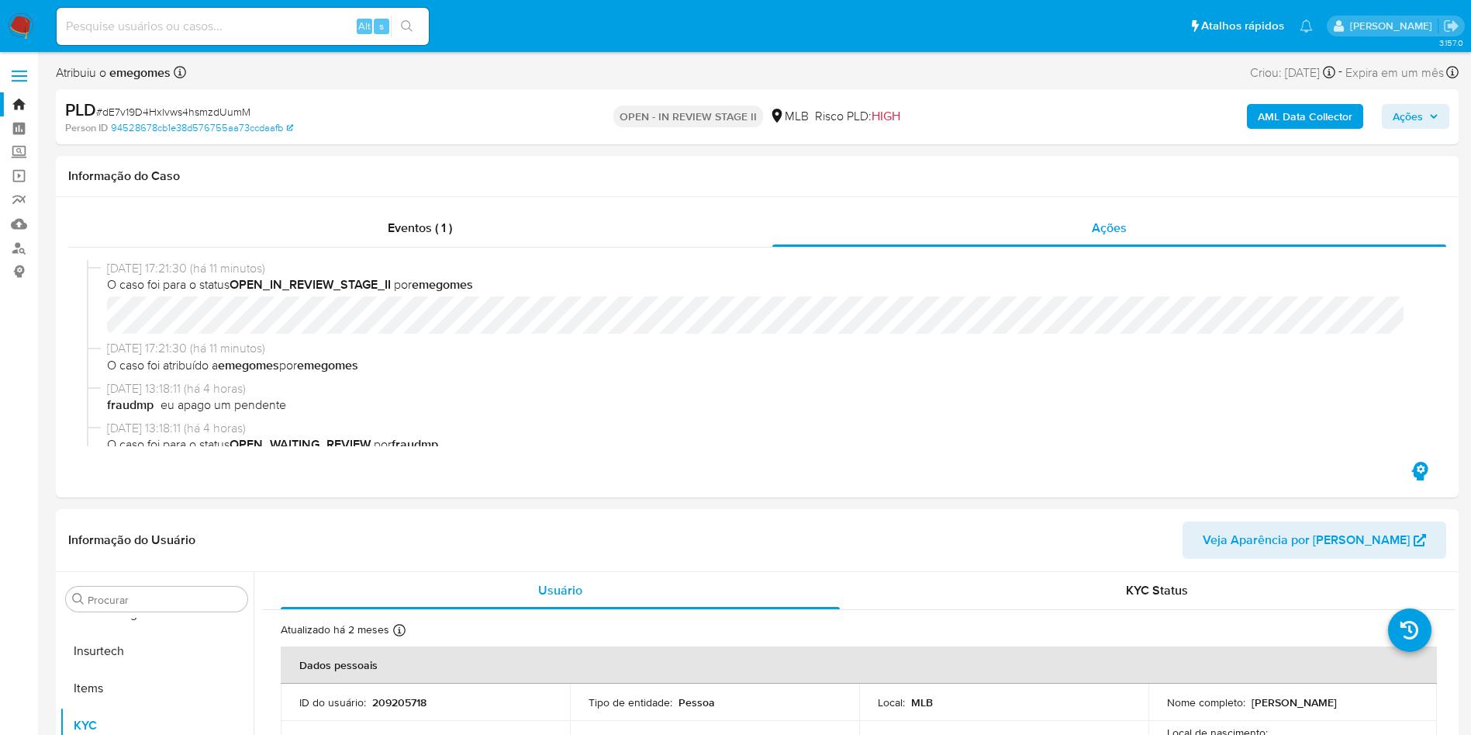
select select "10"
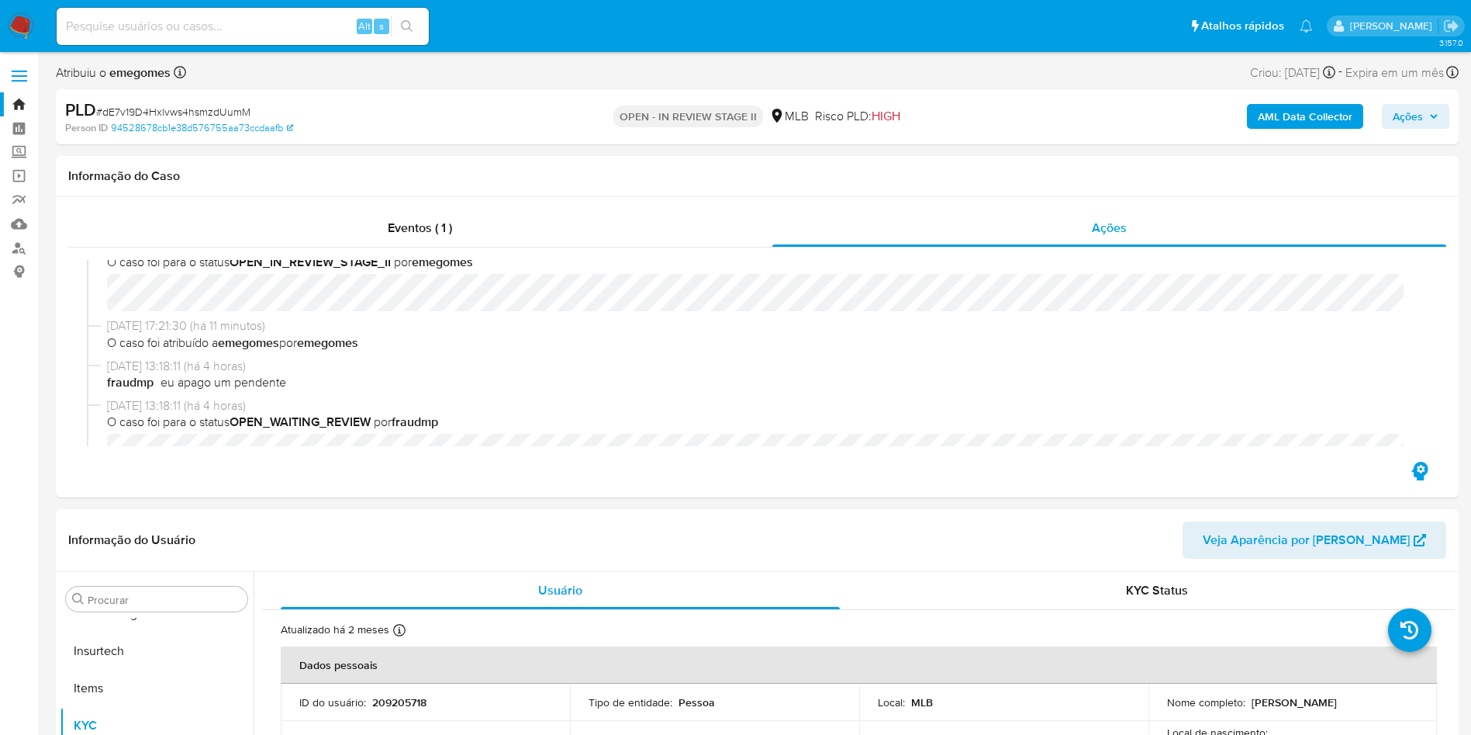
scroll to position [0, 0]
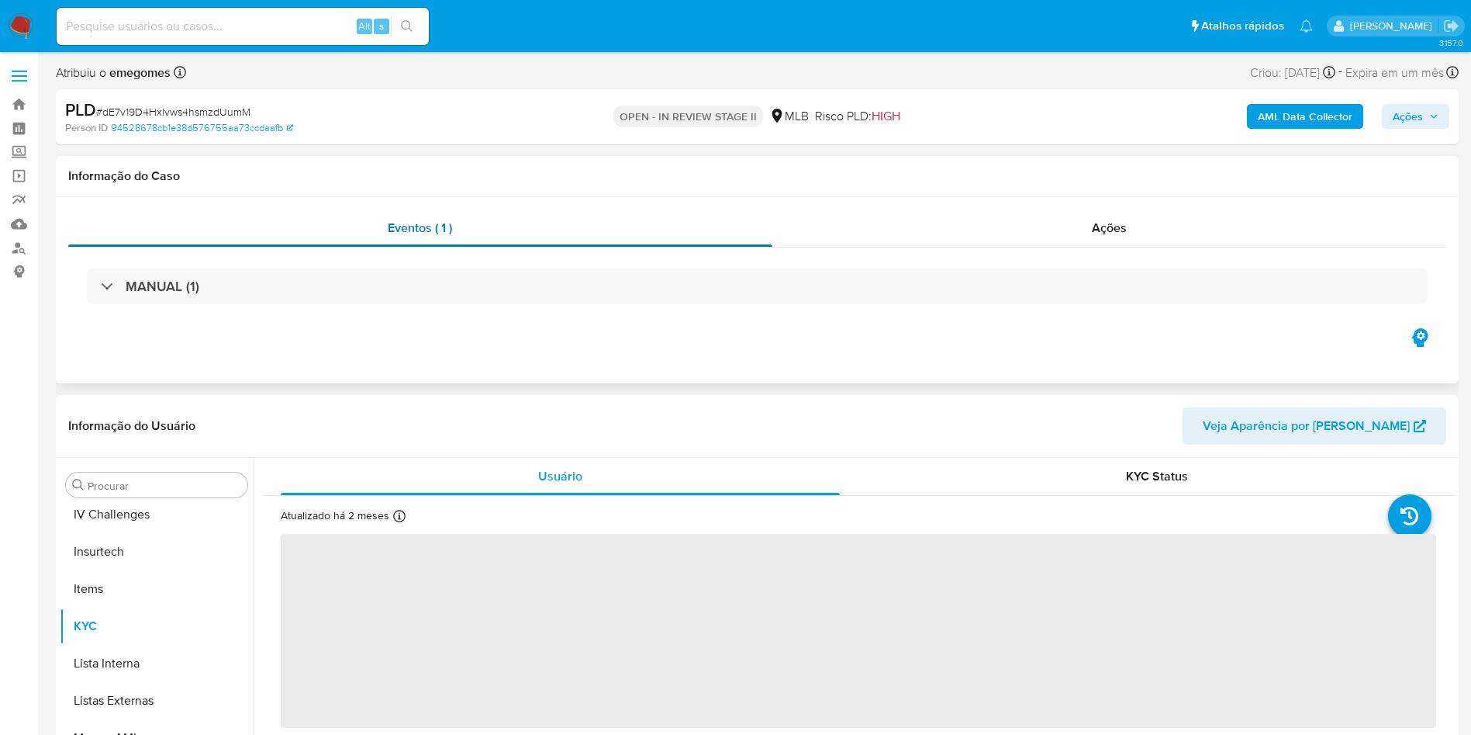
scroll to position [693, 0]
click at [963, 213] on div "Ações" at bounding box center [1110, 227] width 675 height 37
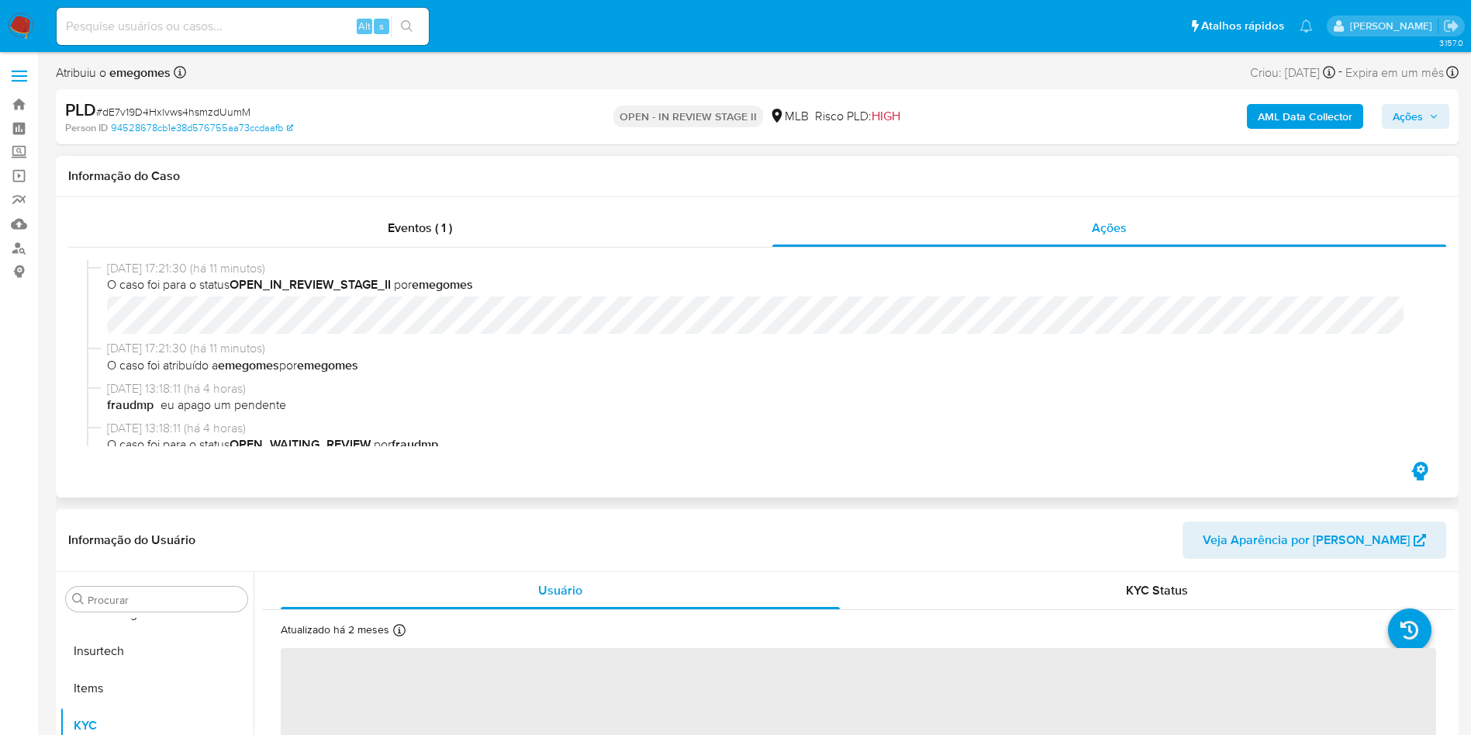
select select "10"
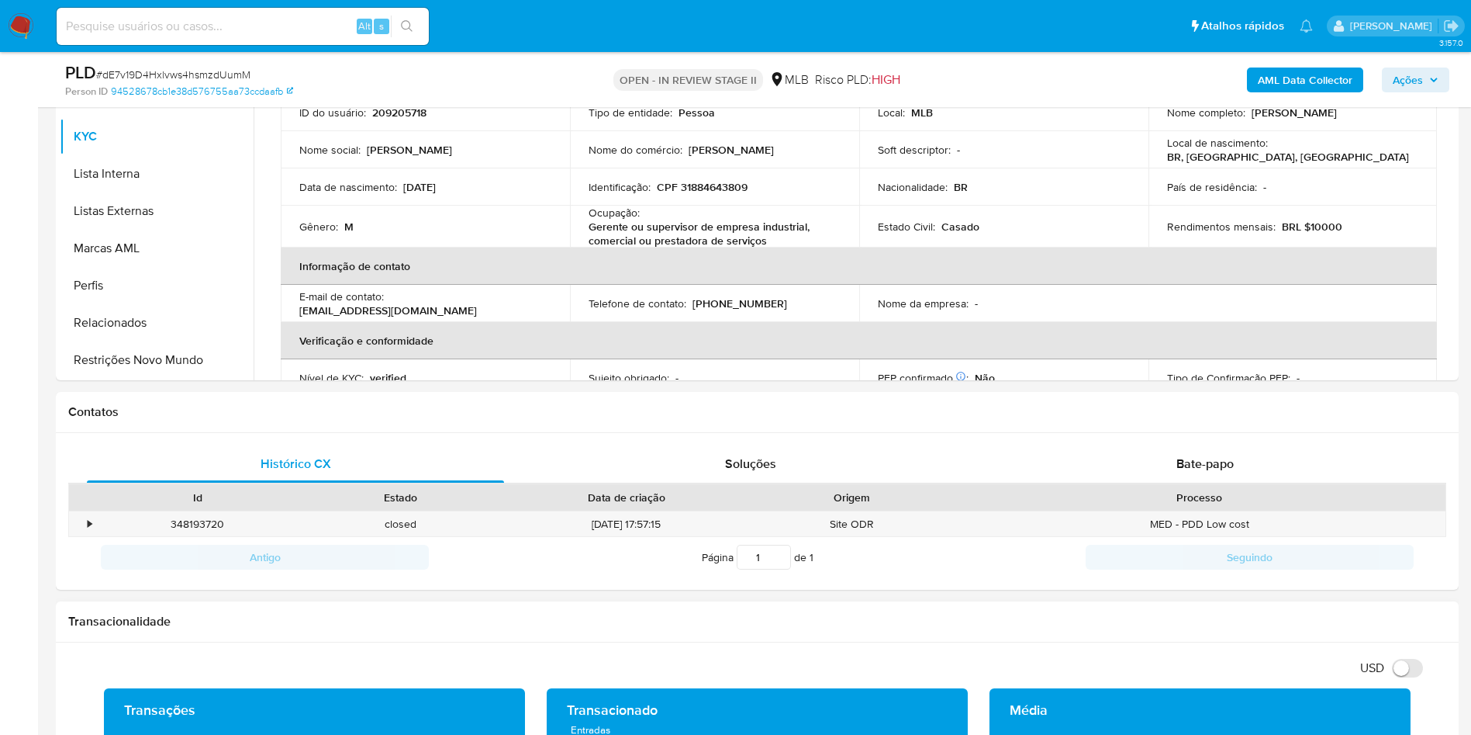
scroll to position [814, 0]
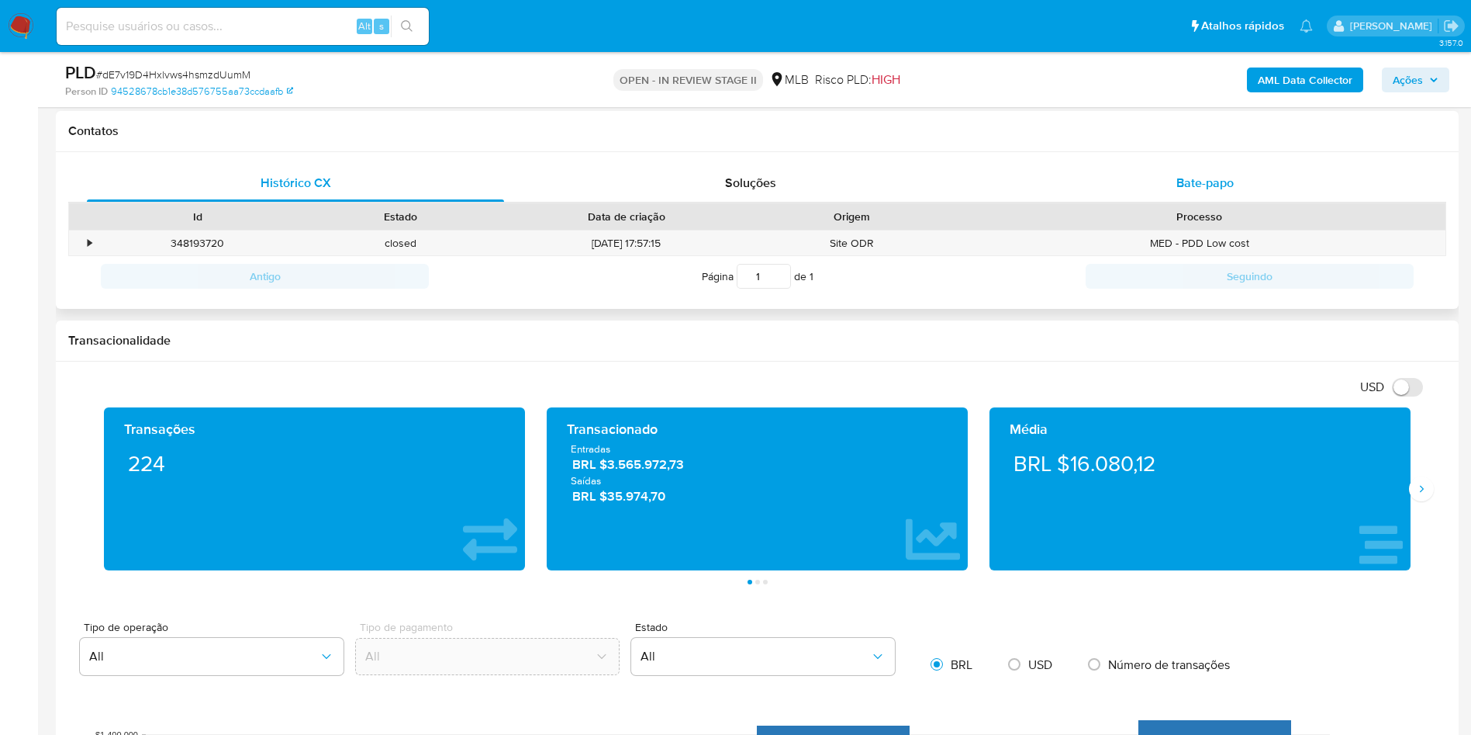
click at [1256, 165] on div "Histórico CX Soluções Bate-papo Id Estado Data de criação Origem Processo • 348…" at bounding box center [757, 230] width 1403 height 157
click at [1169, 180] on div "Bate-papo" at bounding box center [1205, 182] width 417 height 37
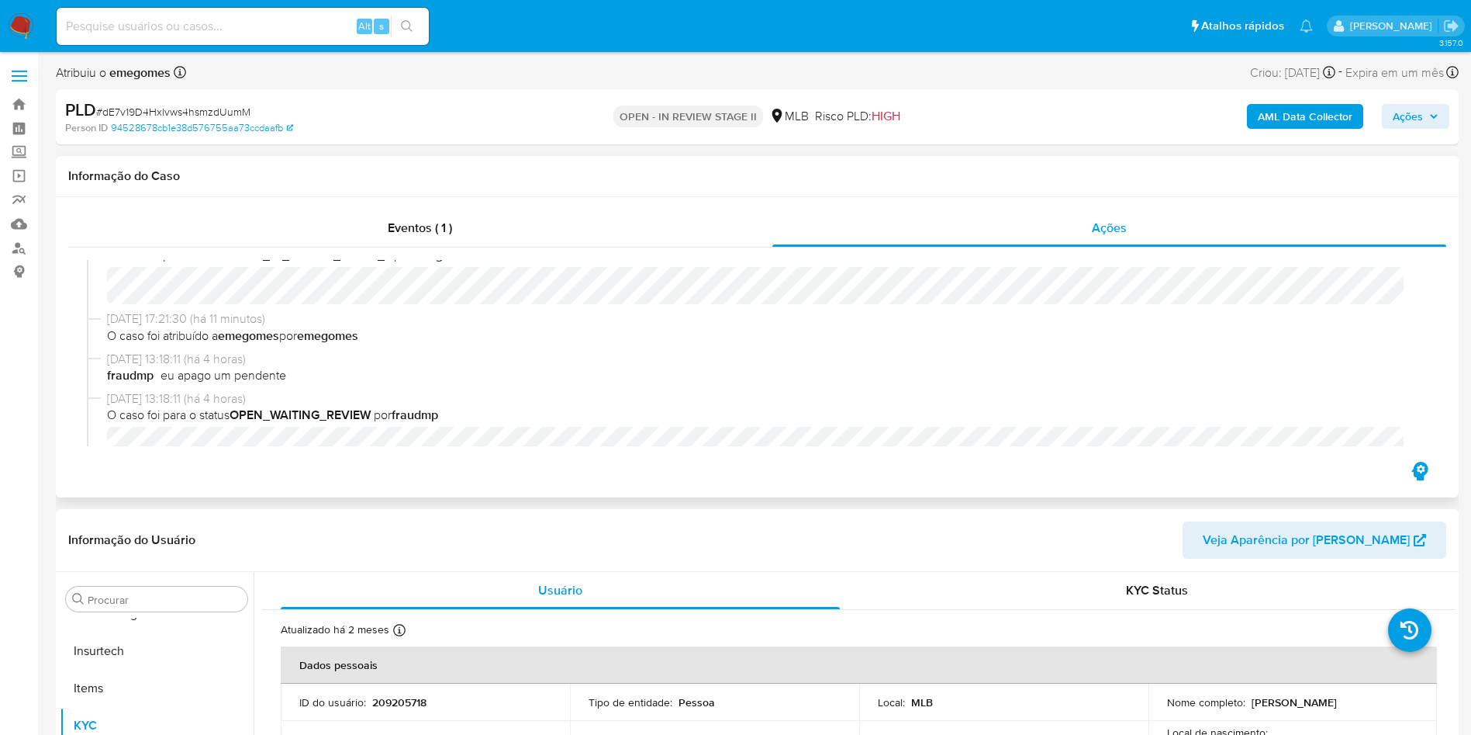
scroll to position [0, 0]
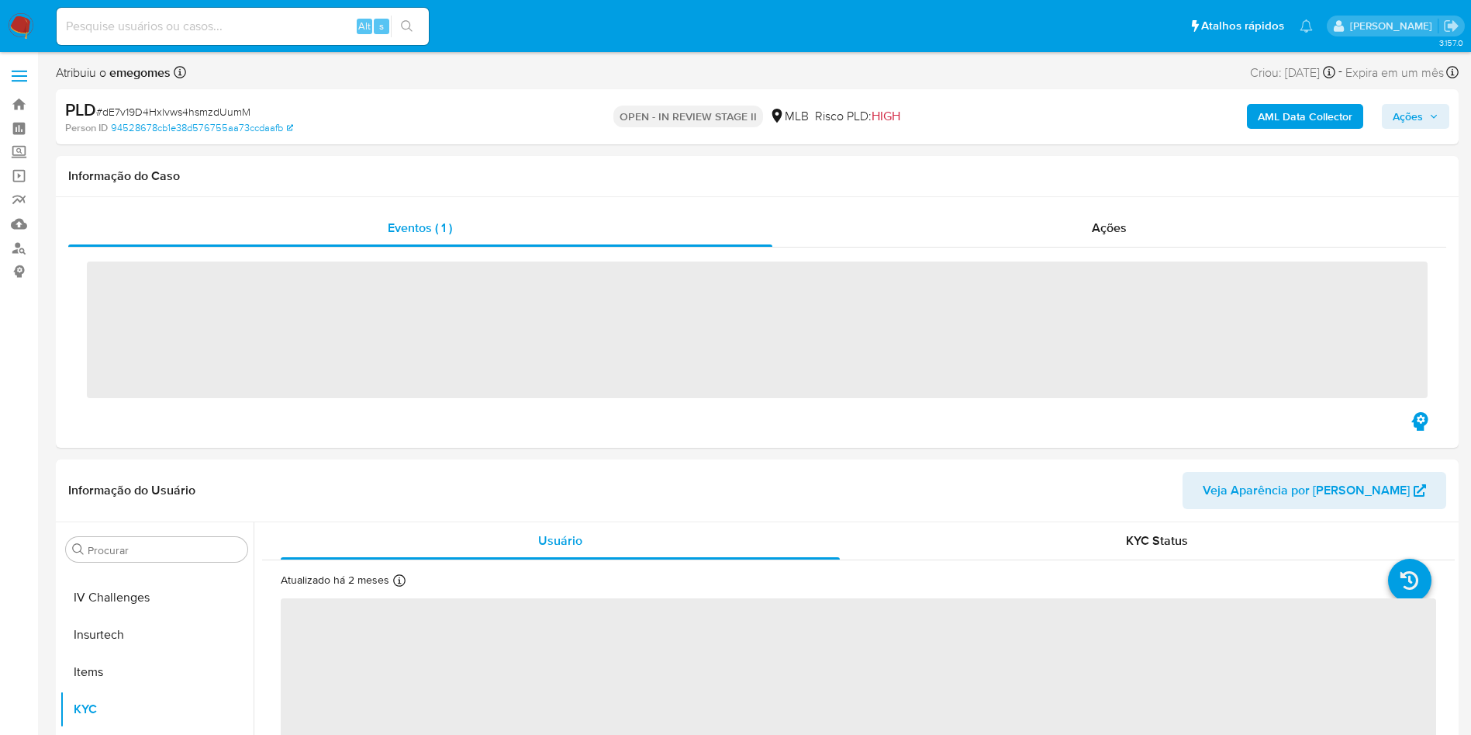
scroll to position [693, 0]
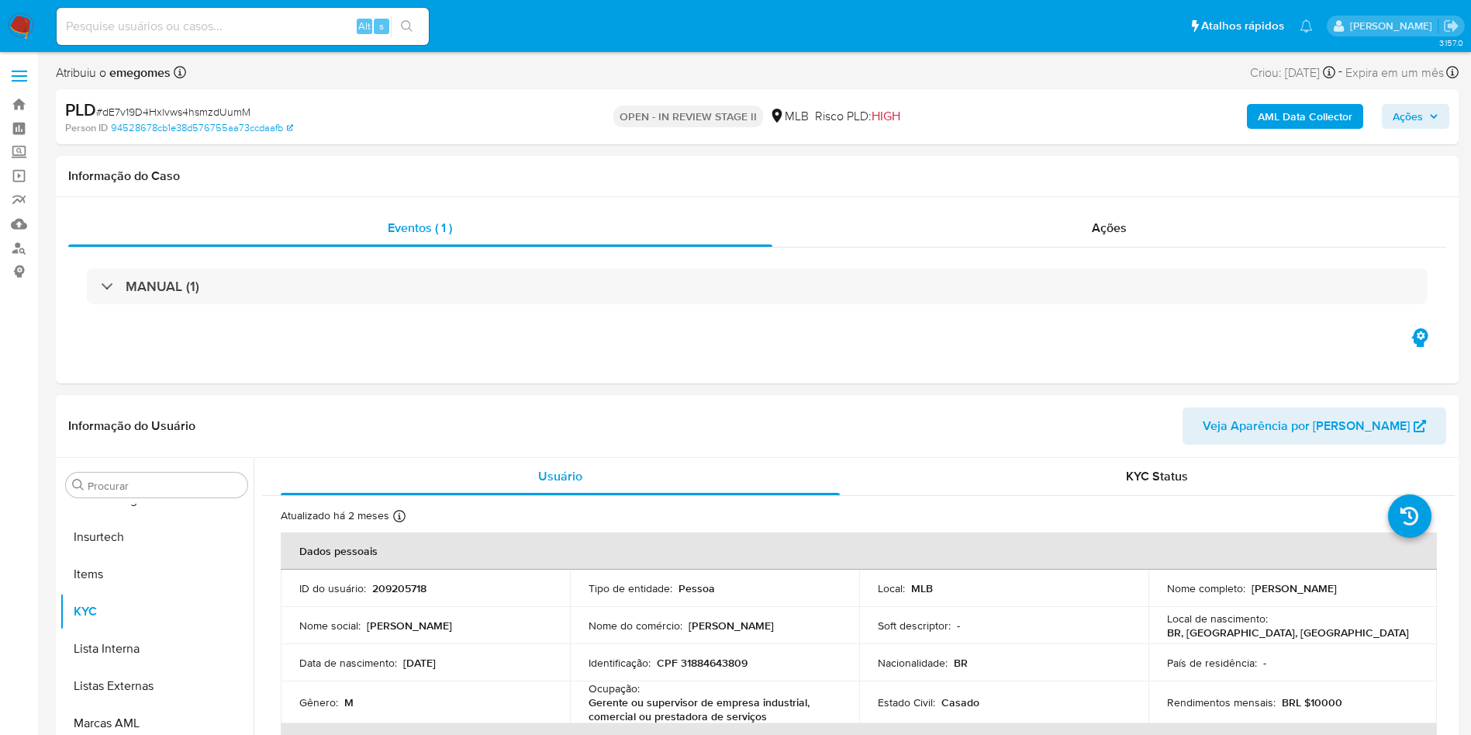
select select "10"
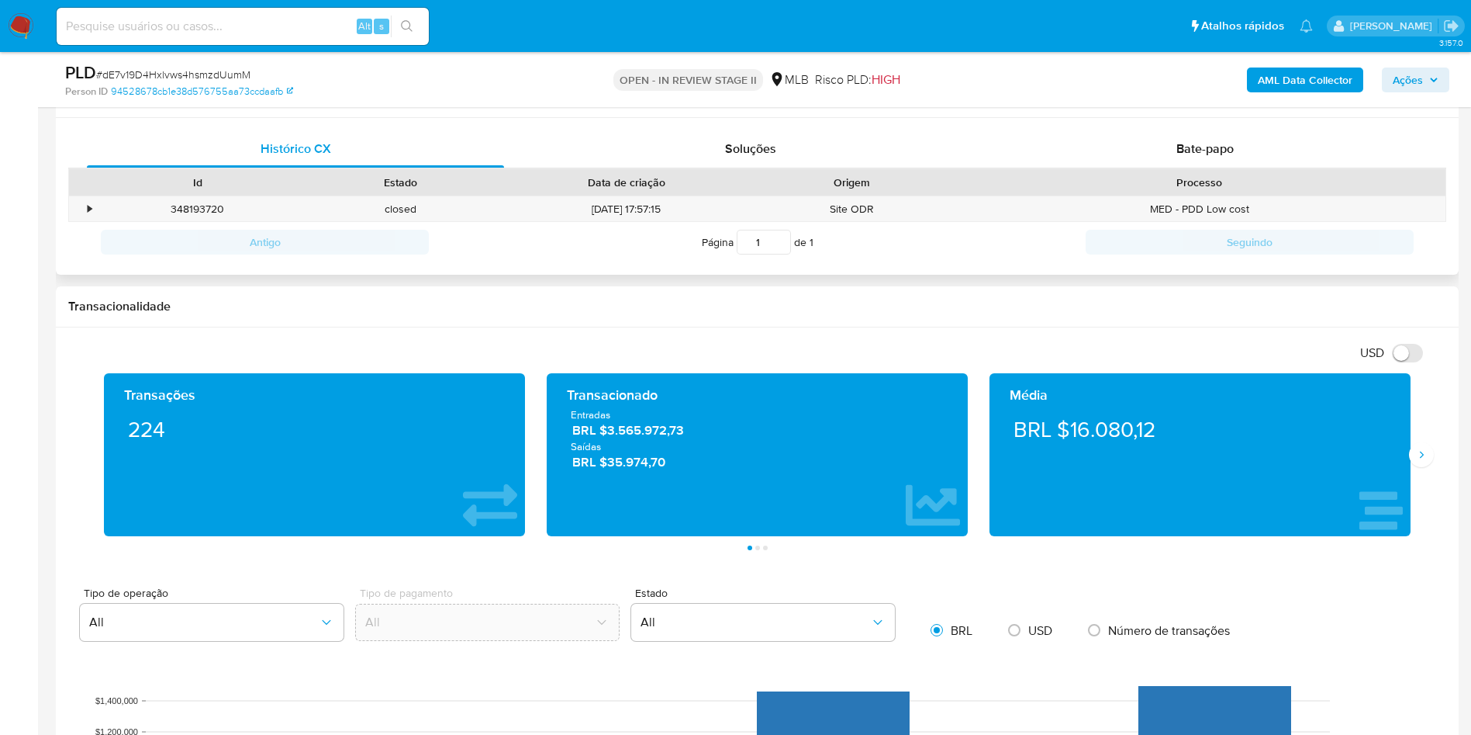
scroll to position [698, 0]
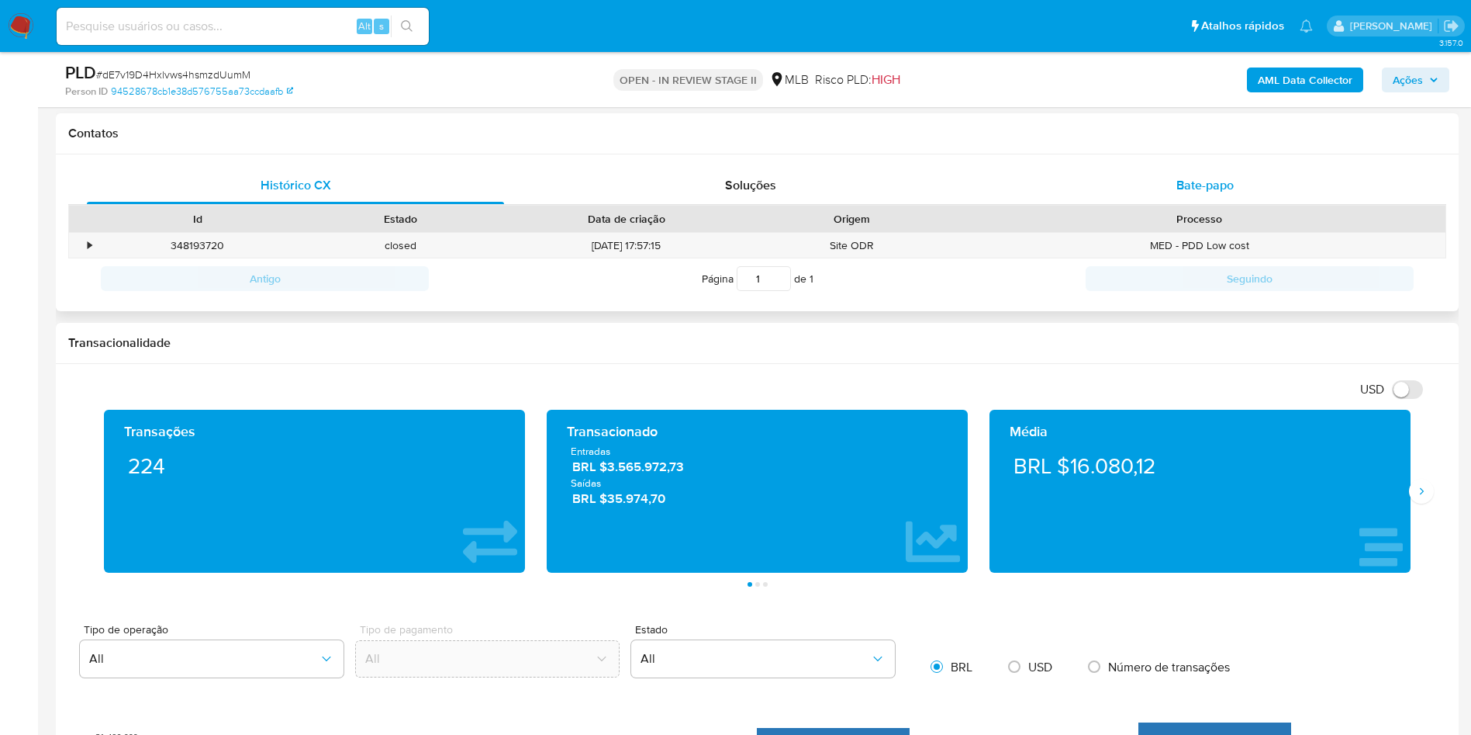
click at [1175, 197] on div "Bate-papo" at bounding box center [1205, 185] width 417 height 37
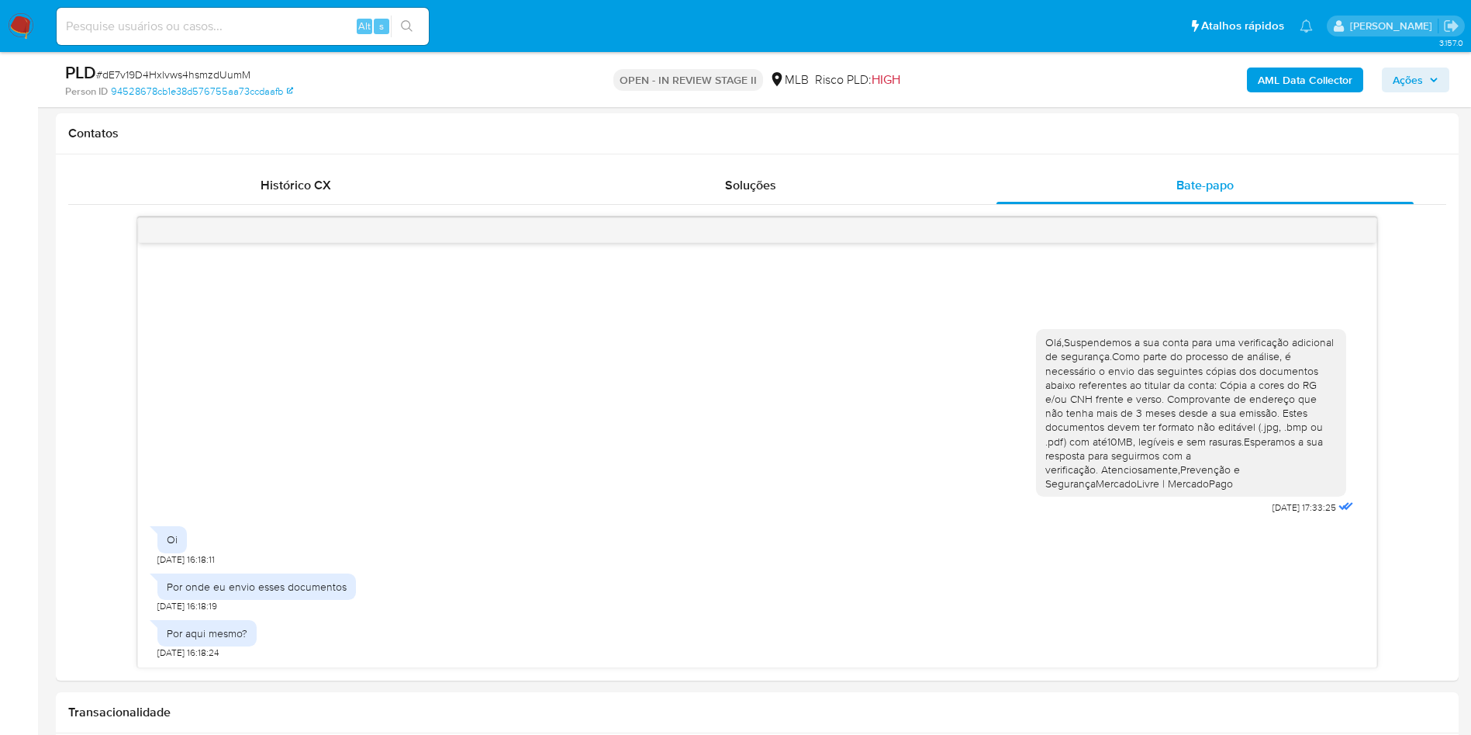
scroll to position [0, 0]
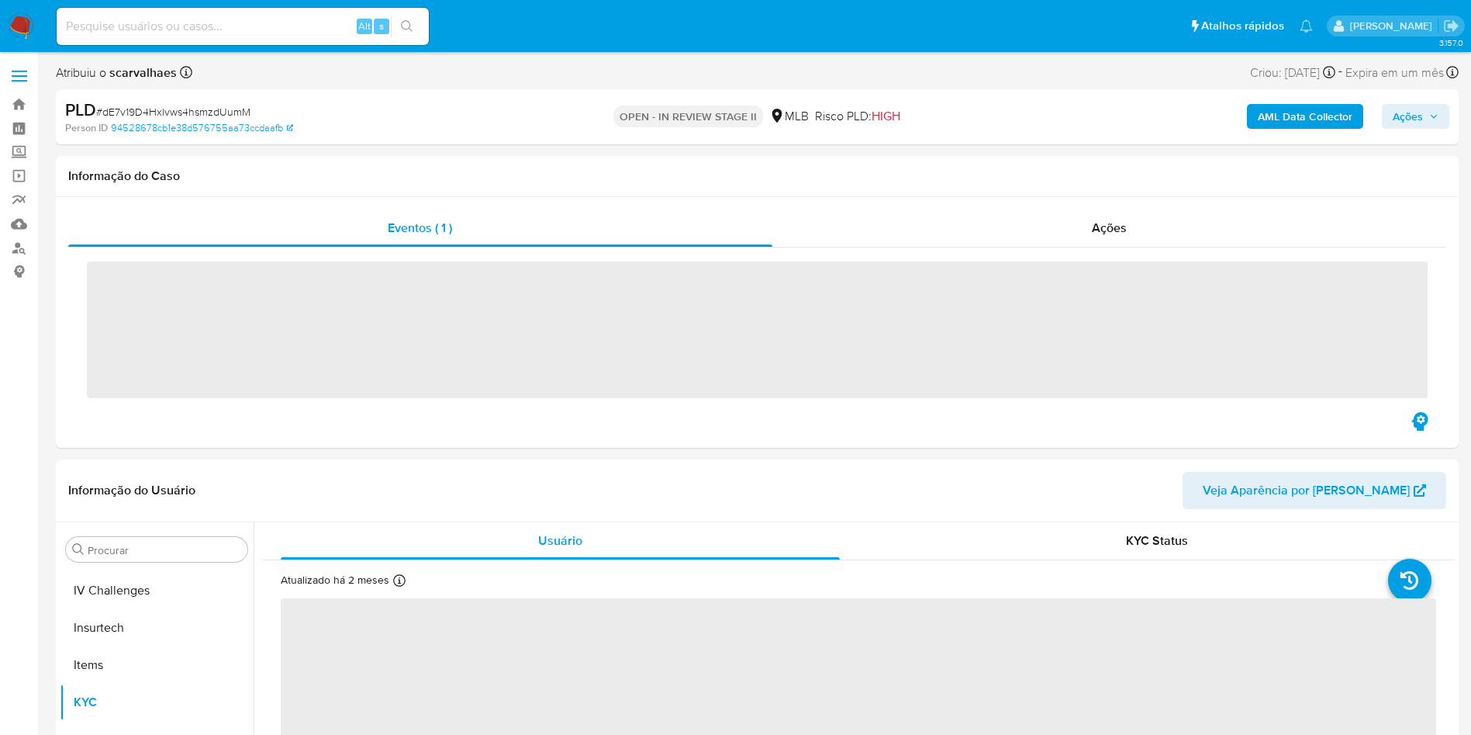
scroll to position [693, 0]
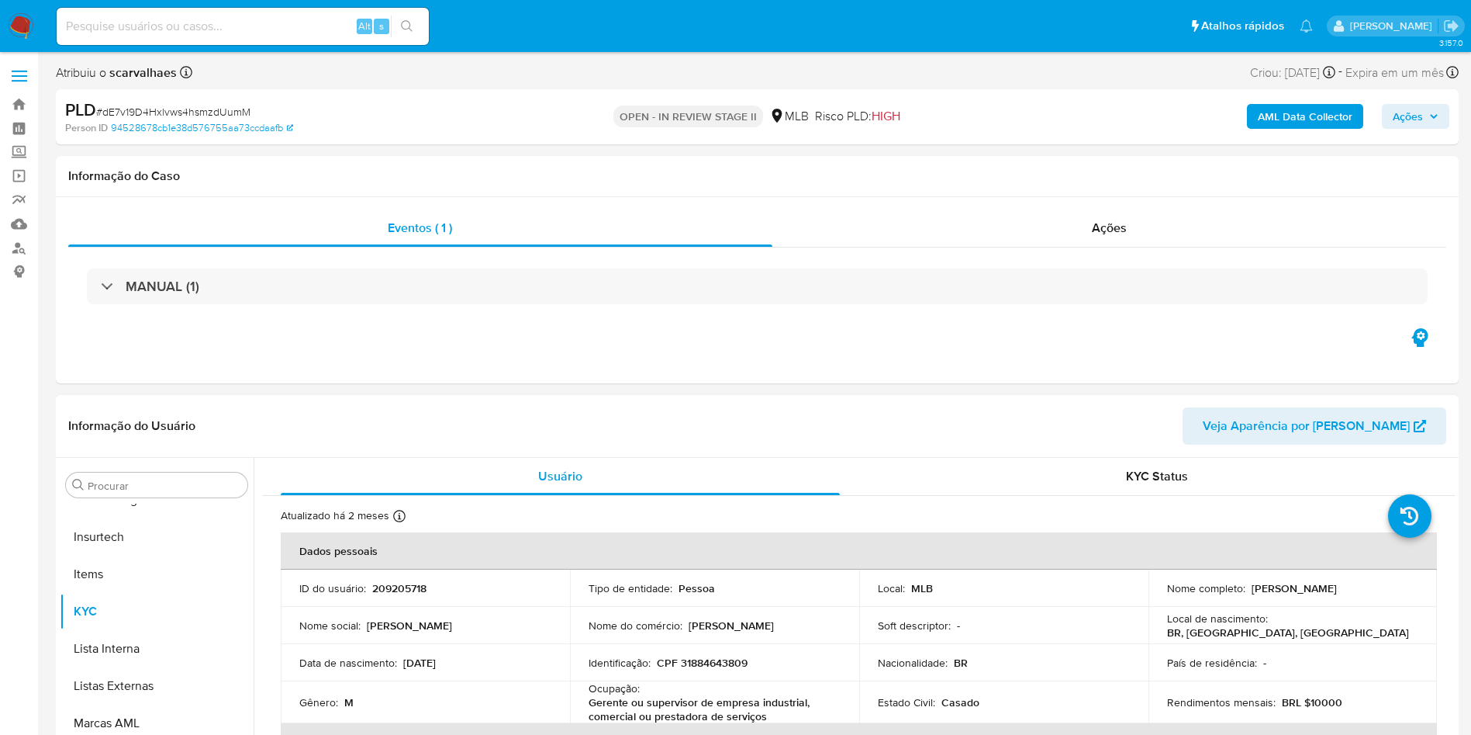
select select "10"
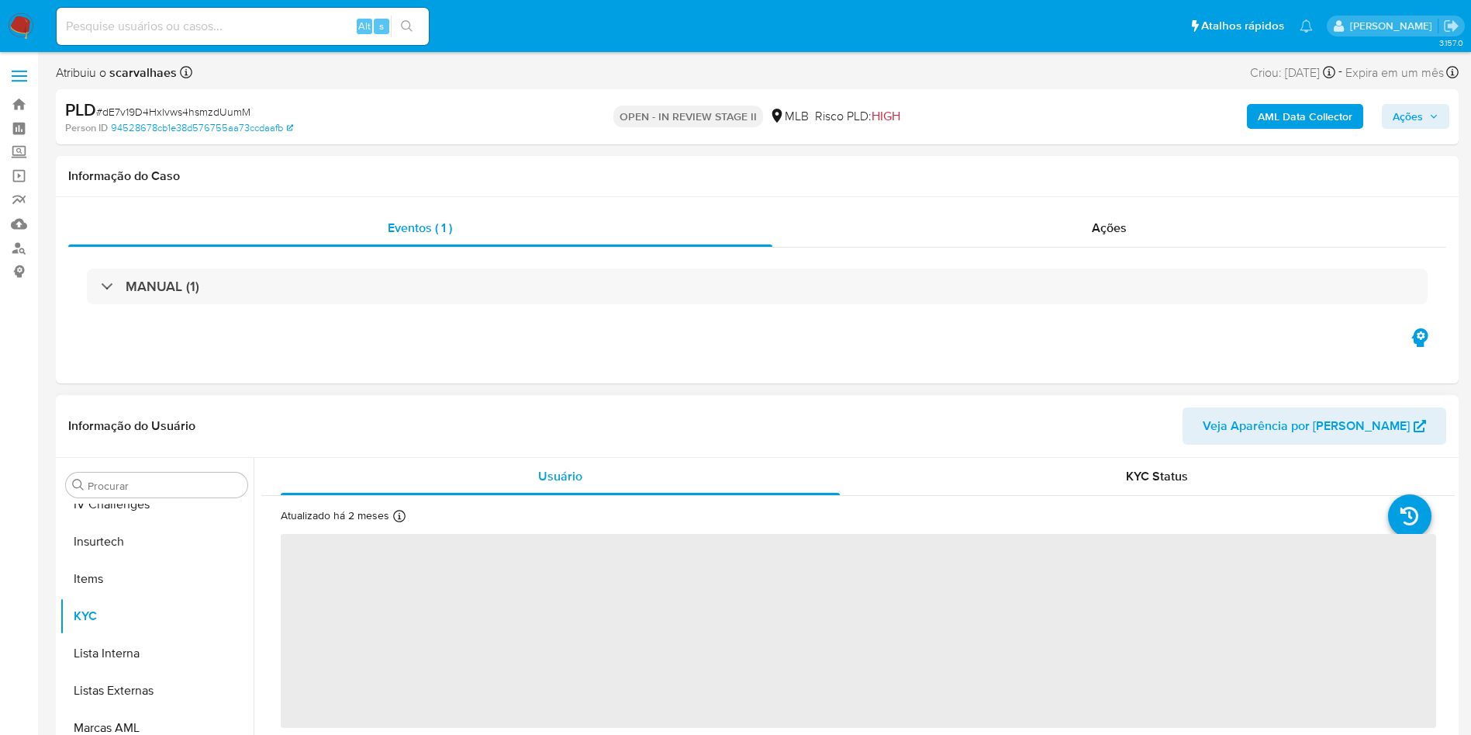
scroll to position [693, 0]
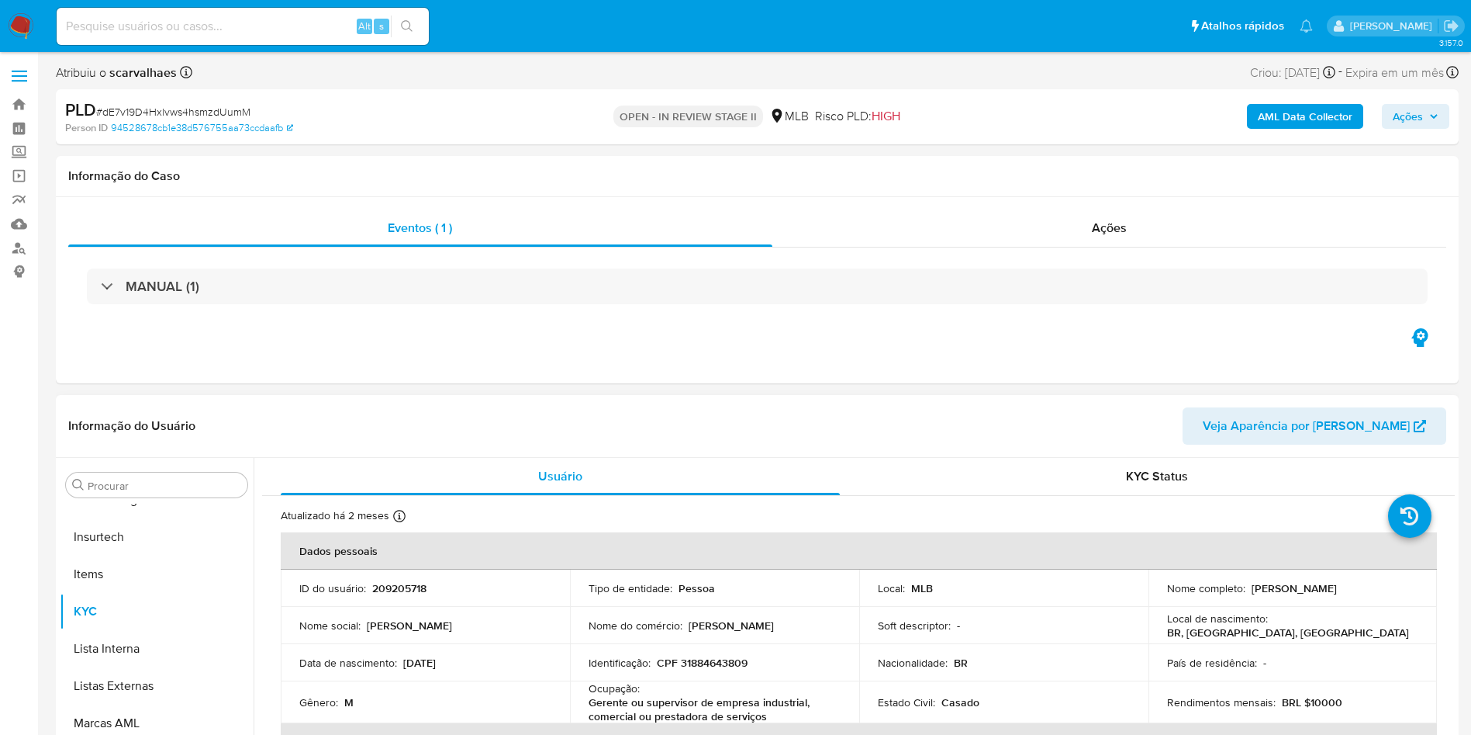
select select "10"
drag, startPoint x: 1141, startPoint y: 144, endPoint x: 1151, endPoint y: 375, distance: 231.4
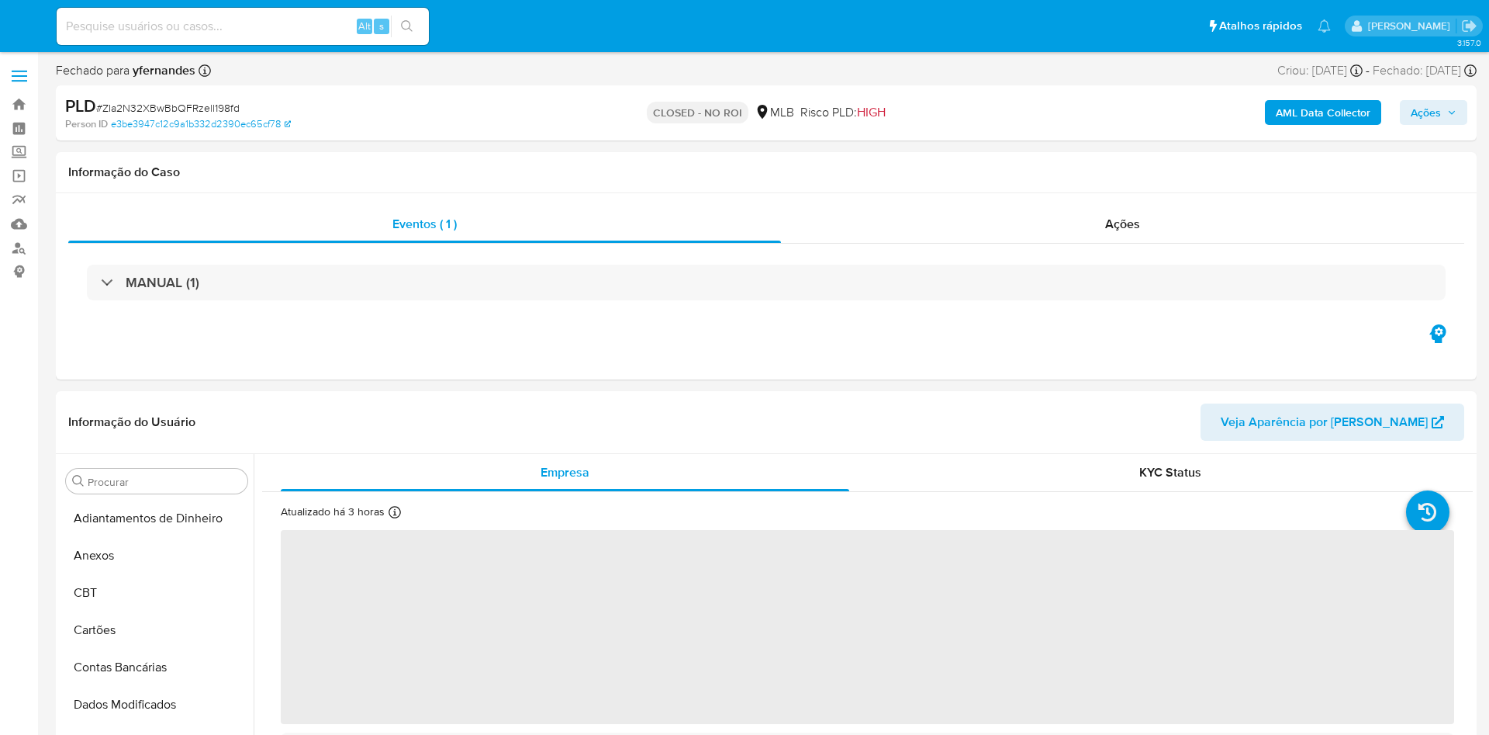
select select "10"
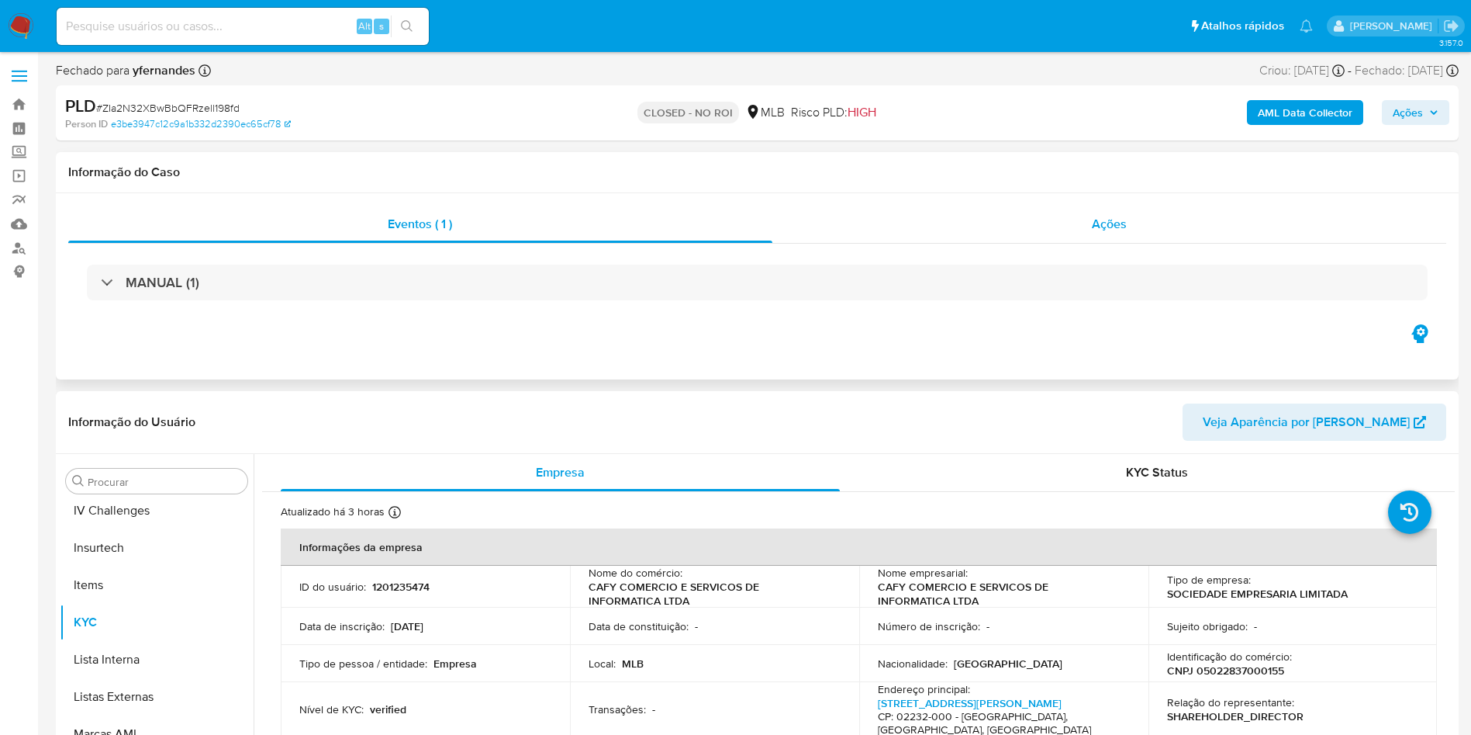
scroll to position [693, 0]
click at [944, 222] on div "Ações" at bounding box center [1110, 224] width 675 height 37
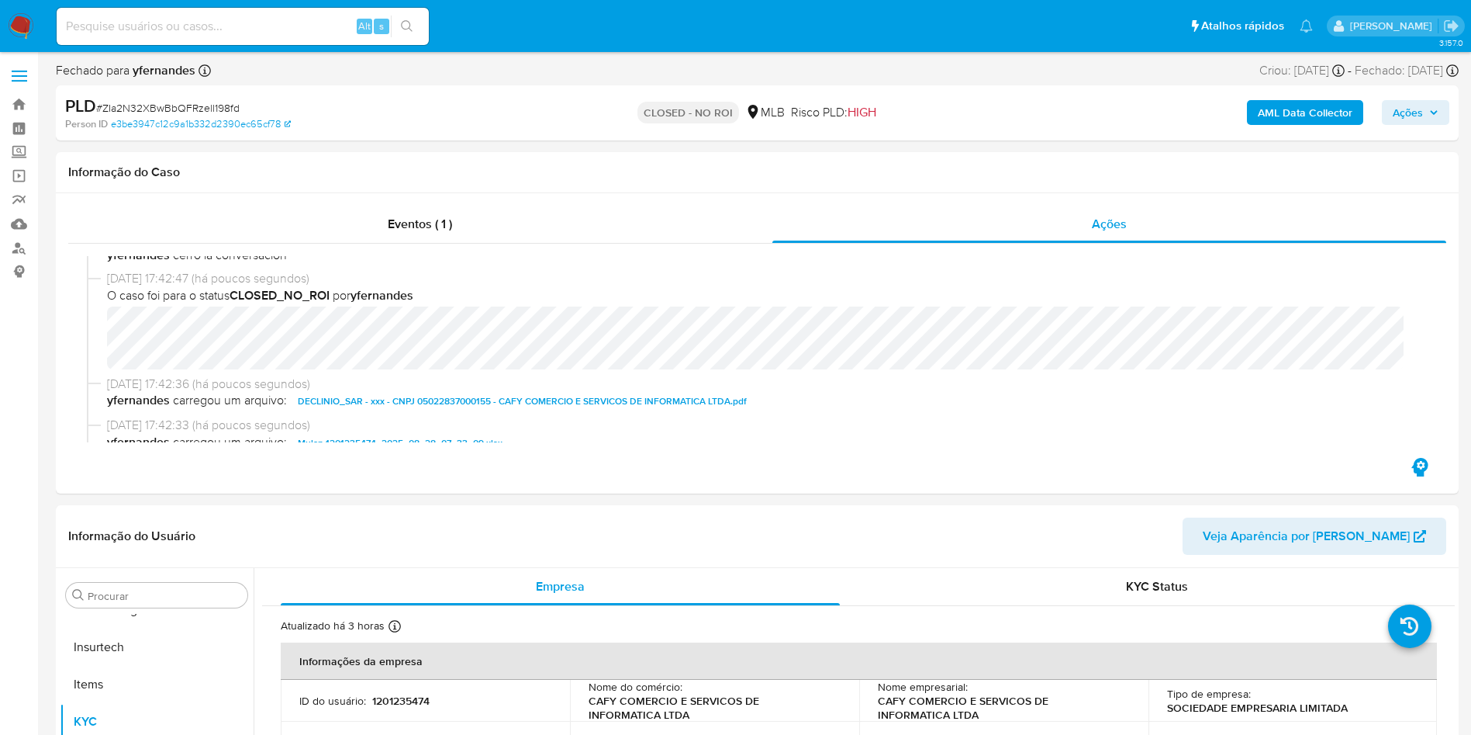
scroll to position [0, 0]
